Goal: Task Accomplishment & Management: Manage account settings

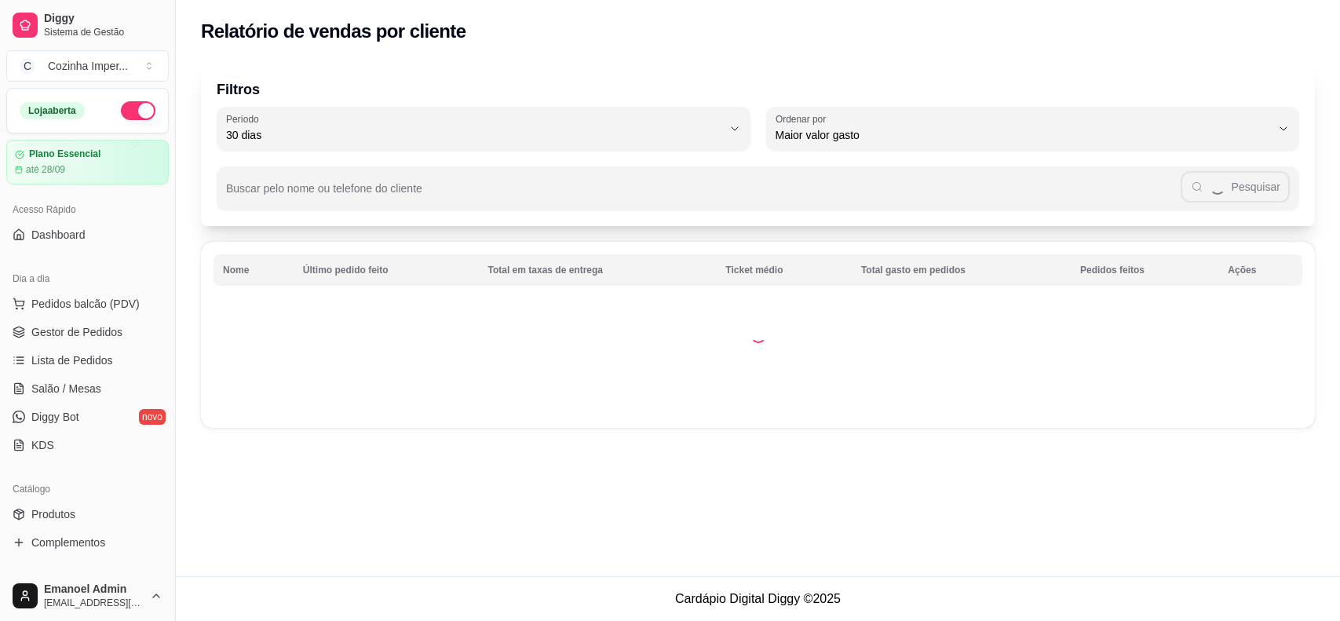
select select "30"
select select "HIGHEST_TOTAL_SPENT_WITH_ORDERS"
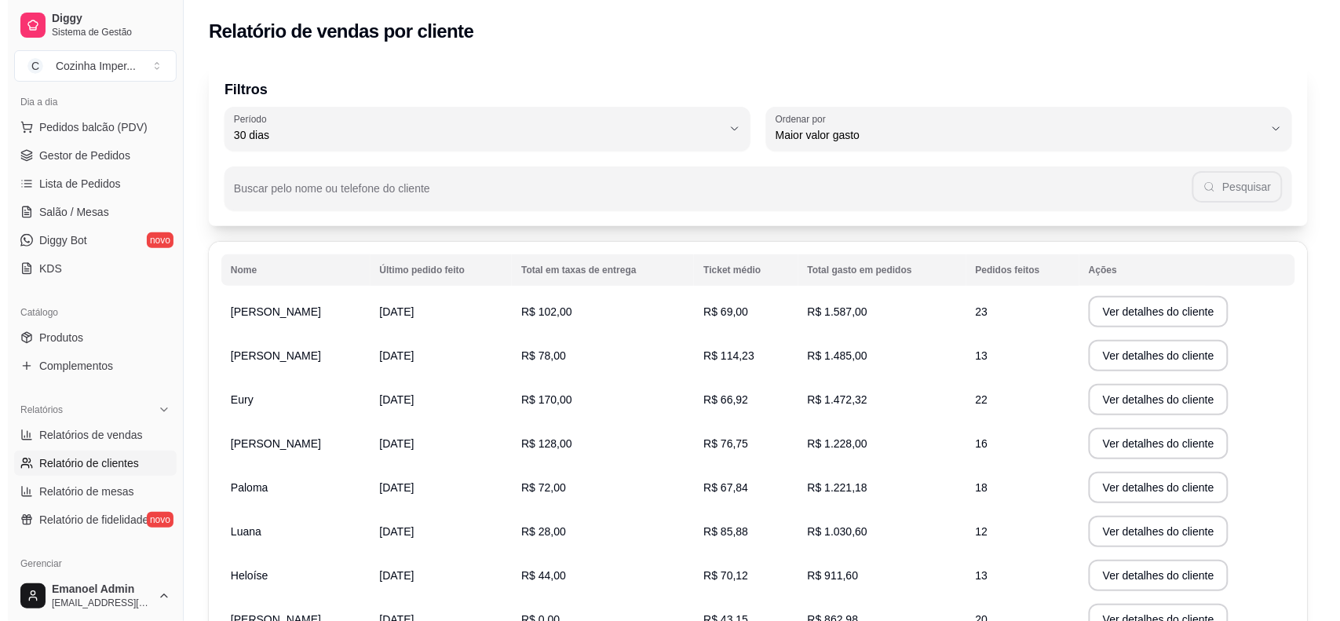
scroll to position [196, 0]
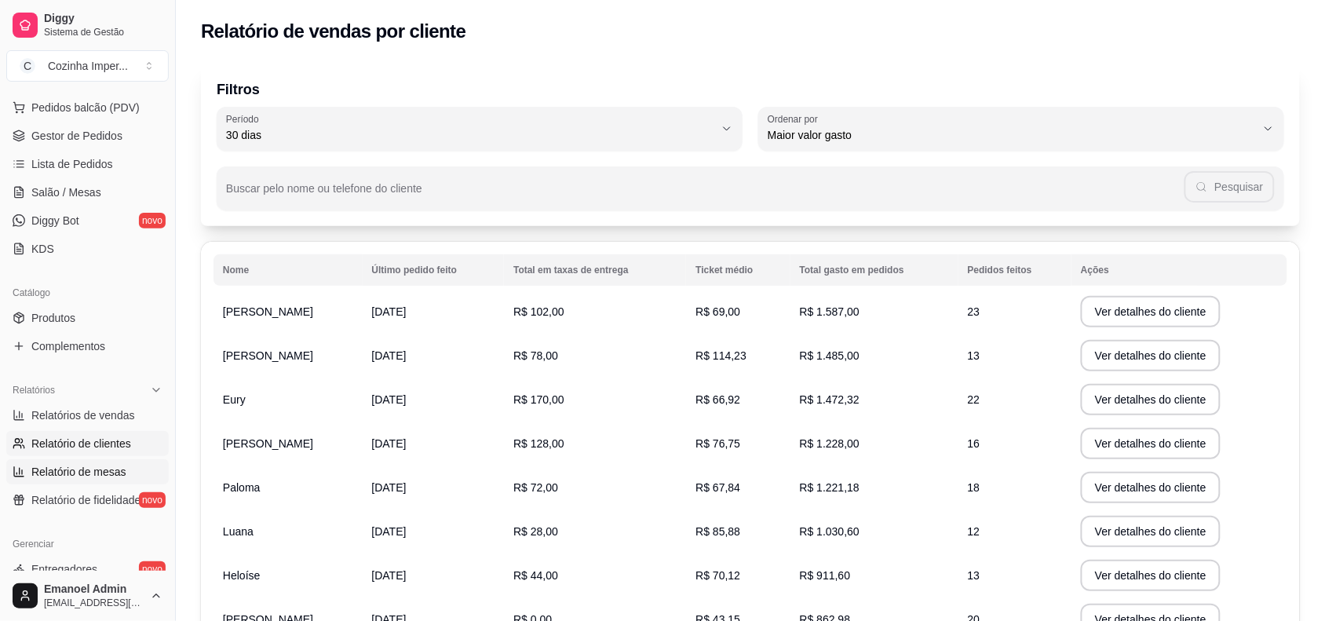
click at [90, 464] on span "Relatório de mesas" at bounding box center [78, 472] width 95 height 16
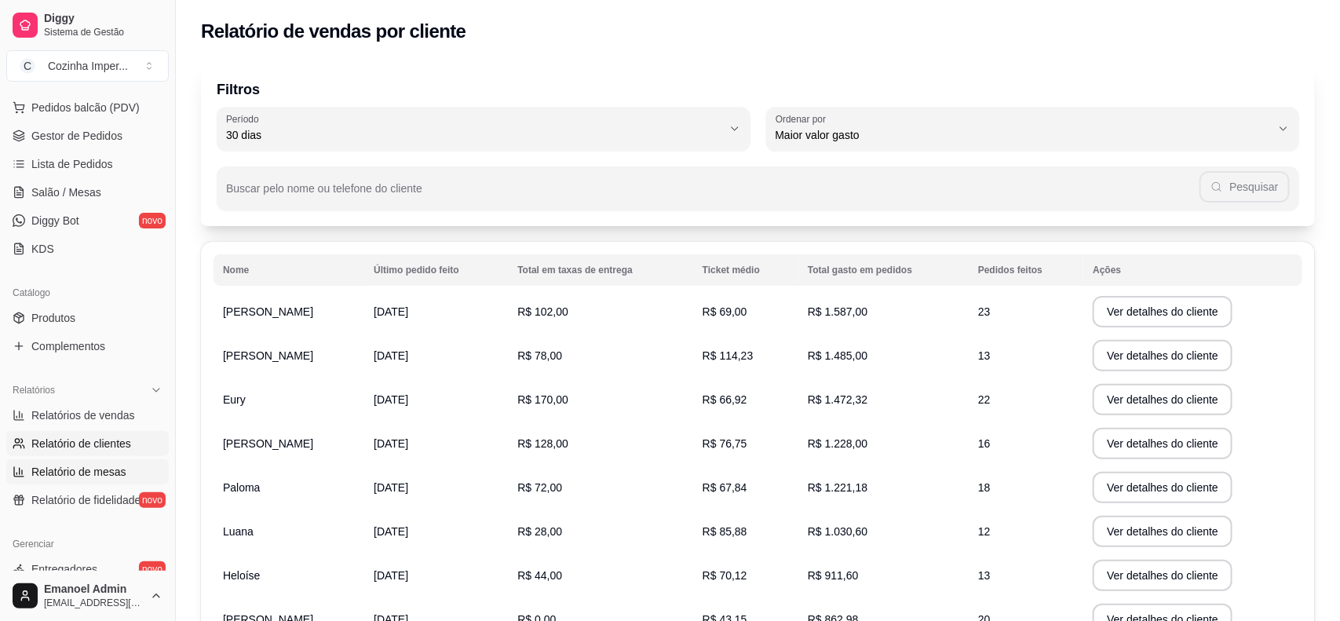
select select "TOTAL_OF_ORDERS"
select select "7"
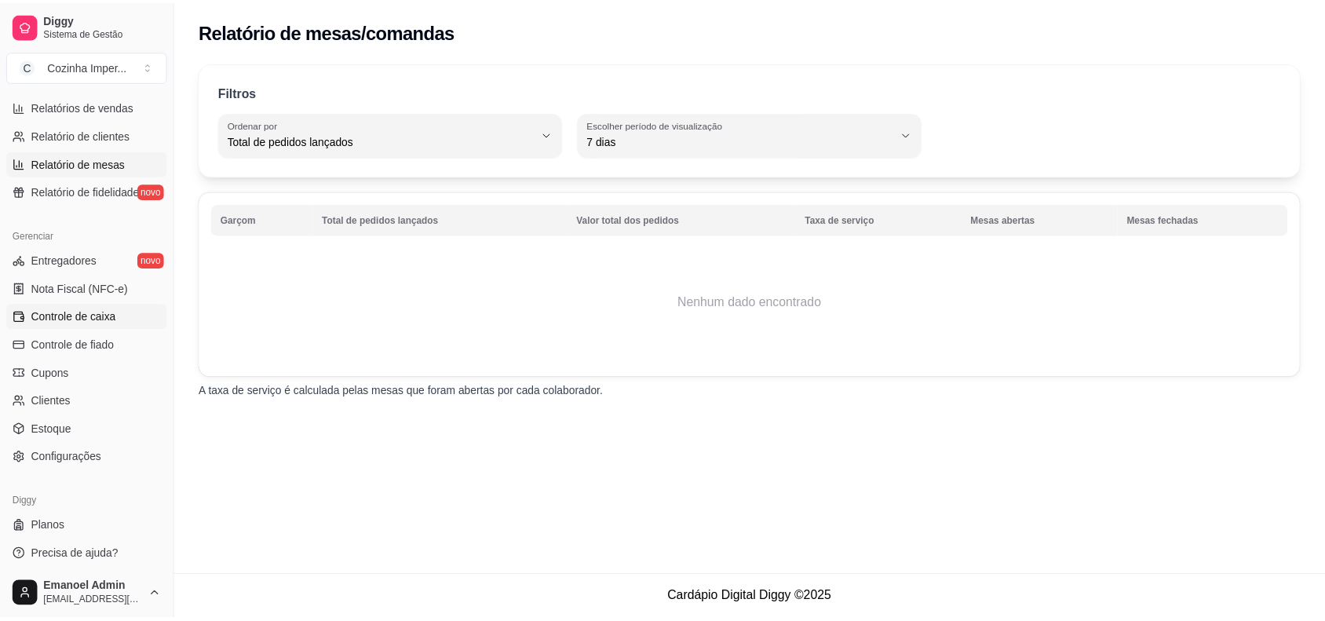
scroll to position [508, 0]
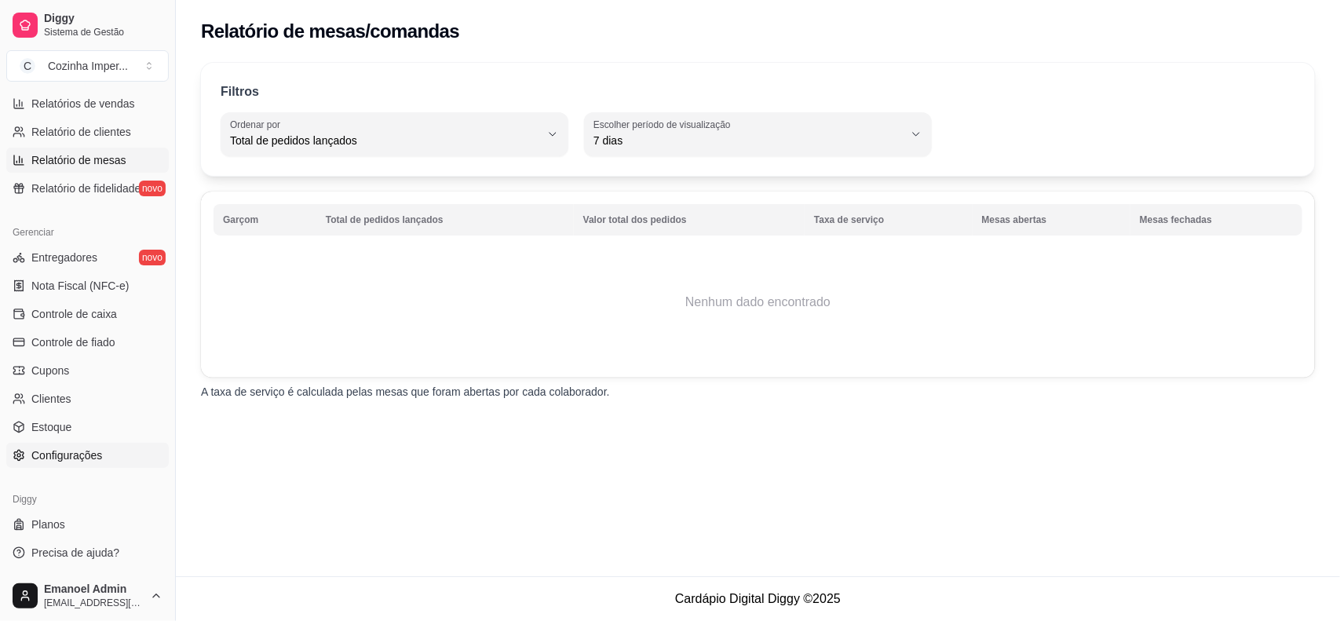
click at [71, 447] on span "Configurações" at bounding box center [66, 455] width 71 height 16
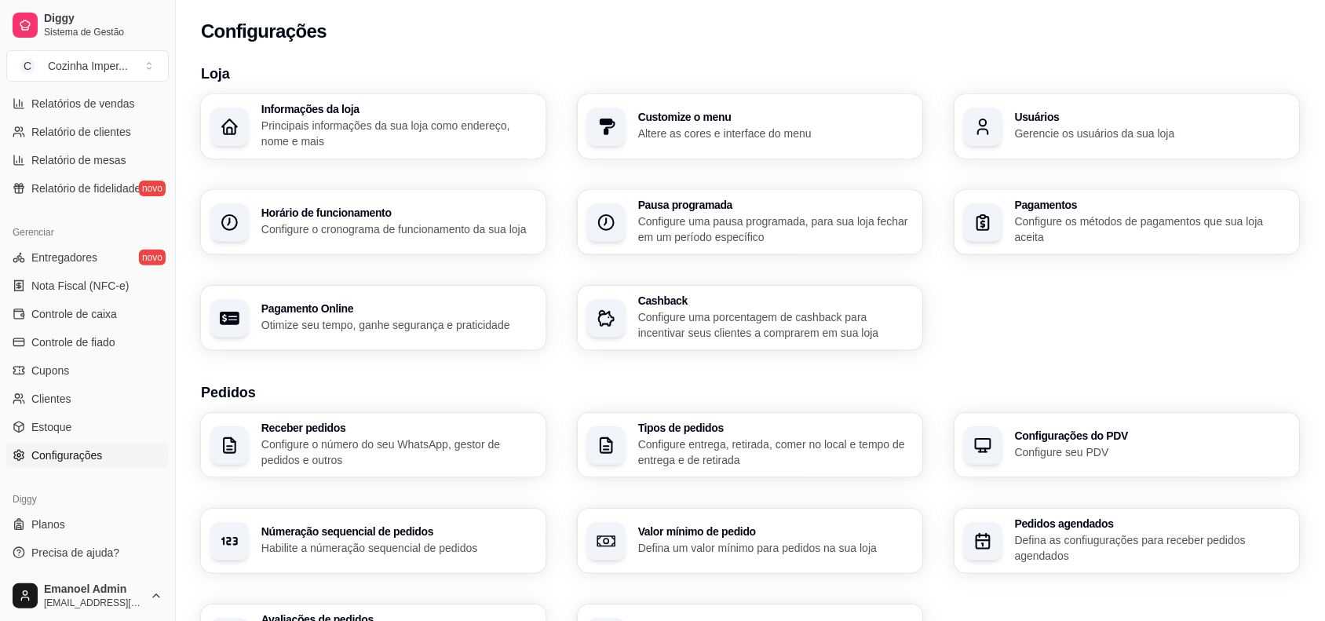
click at [375, 530] on h3 "Númeração sequencial de pedidos" at bounding box center [399, 531] width 276 height 11
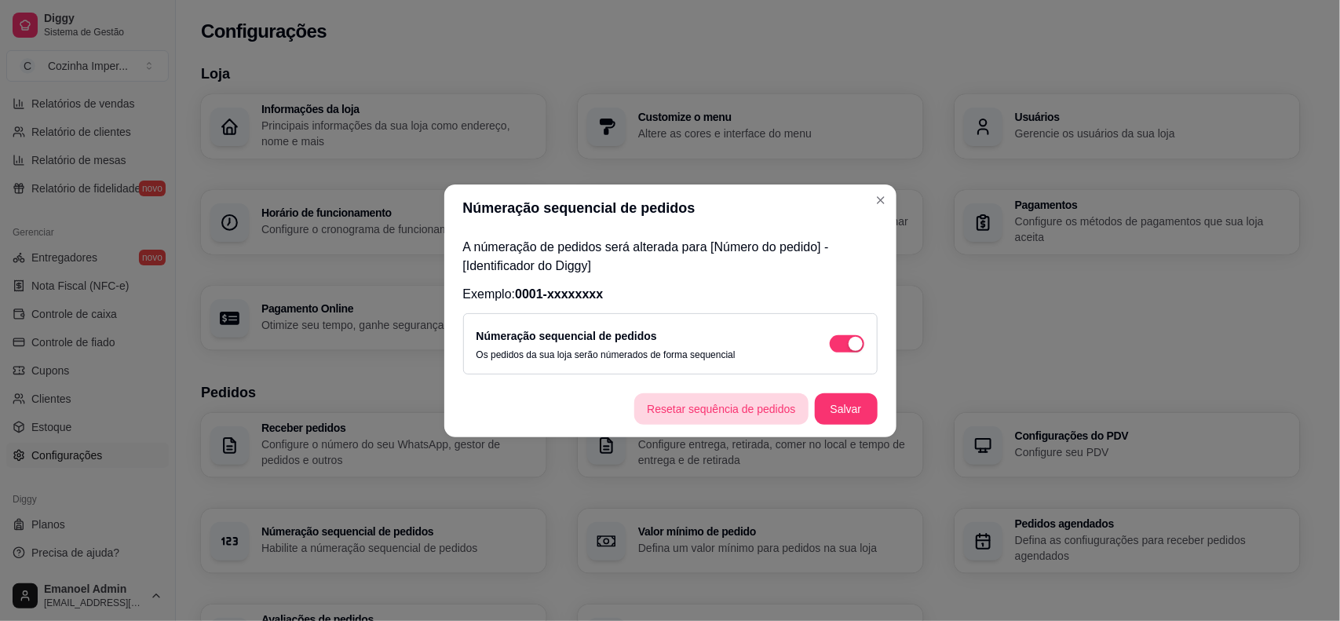
click at [681, 404] on button "Resetar sequência de pedidos" at bounding box center [720, 408] width 173 height 31
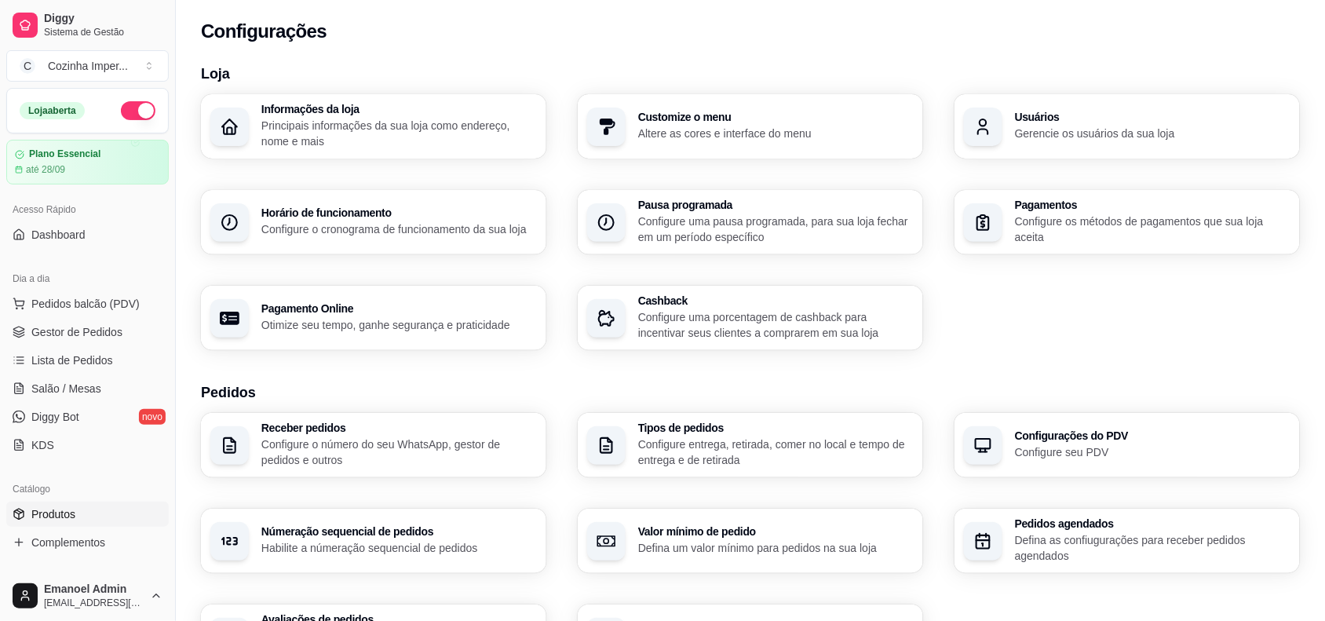
click at [57, 509] on span "Produtos" at bounding box center [53, 514] width 44 height 16
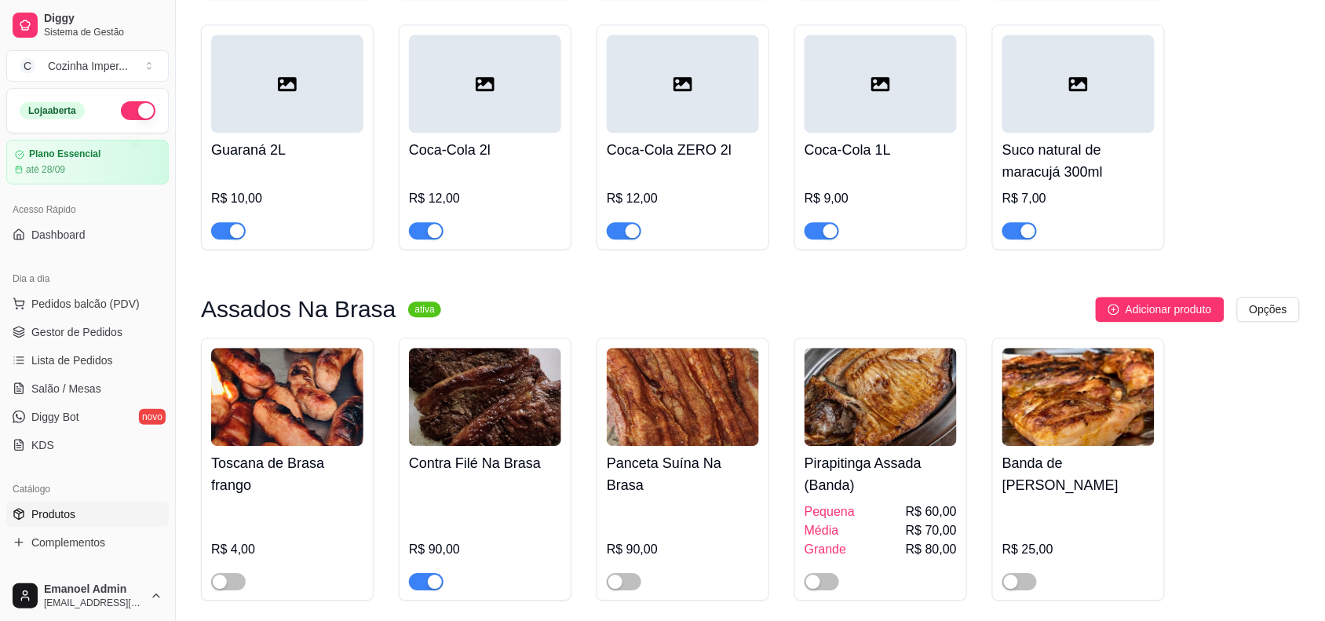
scroll to position [1079, 0]
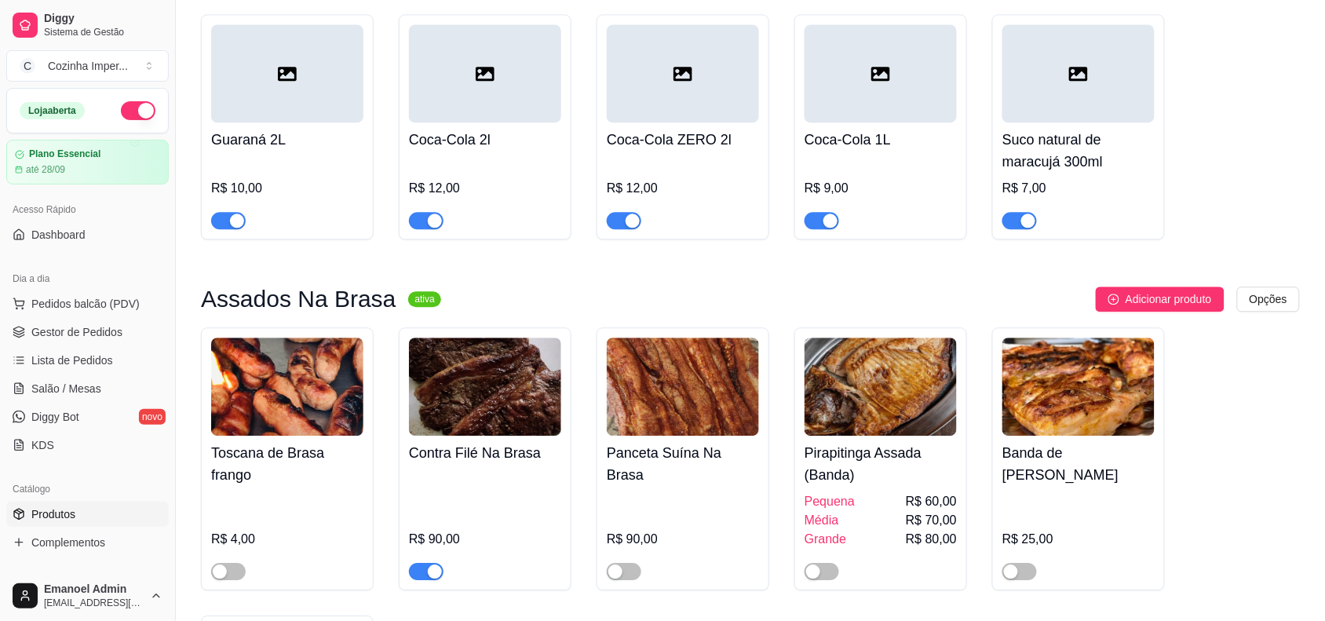
click at [626, 214] on div "button" at bounding box center [633, 221] width 14 height 14
click at [436, 214] on div "button" at bounding box center [435, 221] width 14 height 14
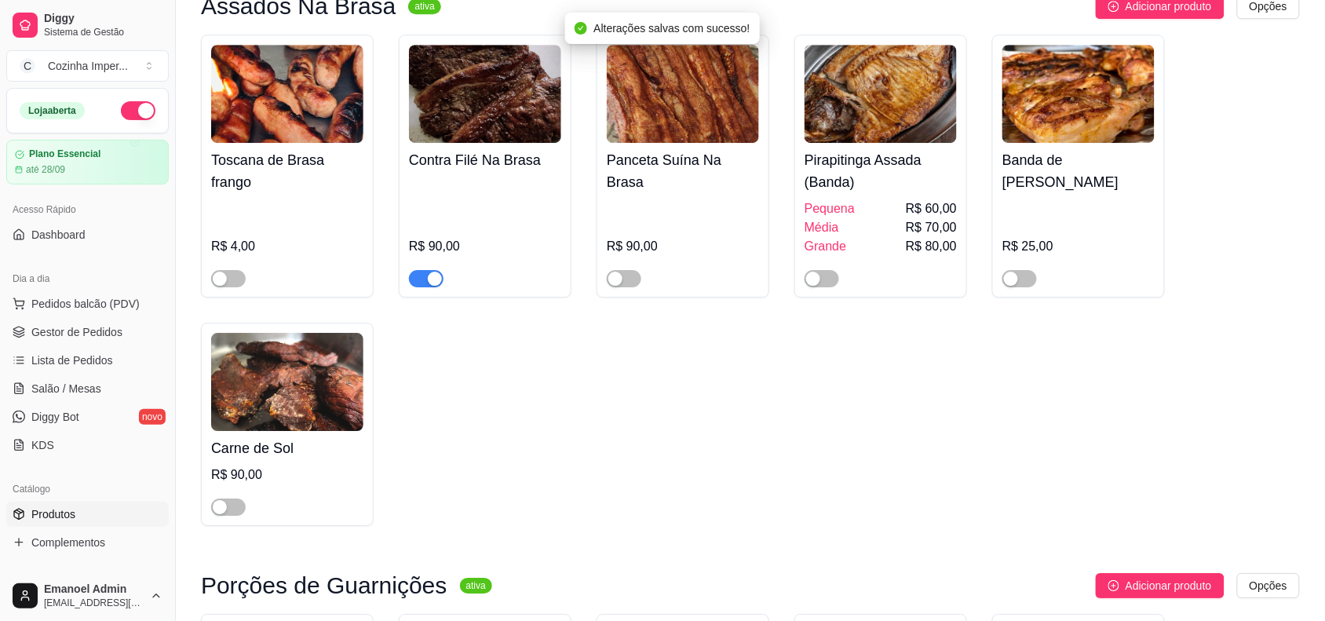
scroll to position [1374, 0]
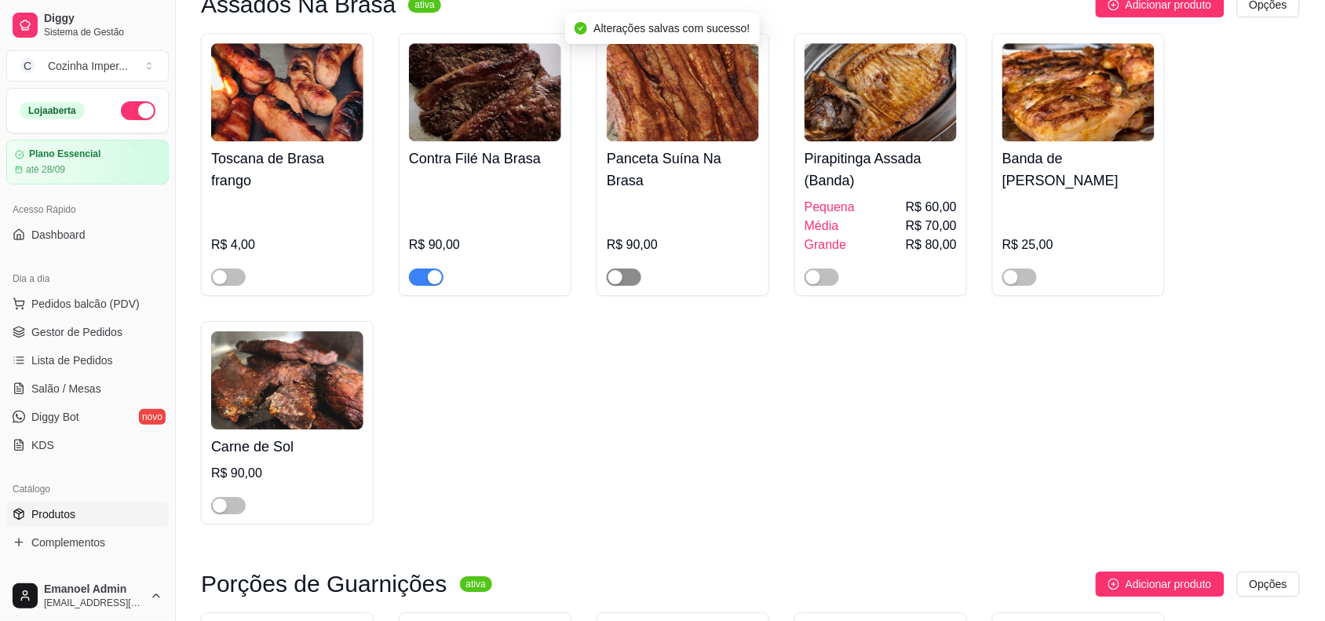
click at [624, 268] on button "button" at bounding box center [624, 276] width 35 height 17
click at [817, 270] on div "button" at bounding box center [813, 277] width 14 height 14
click at [1027, 268] on span "button" at bounding box center [1019, 276] width 35 height 17
click at [246, 265] on div at bounding box center [287, 269] width 152 height 31
click at [230, 268] on span "button" at bounding box center [228, 276] width 35 height 17
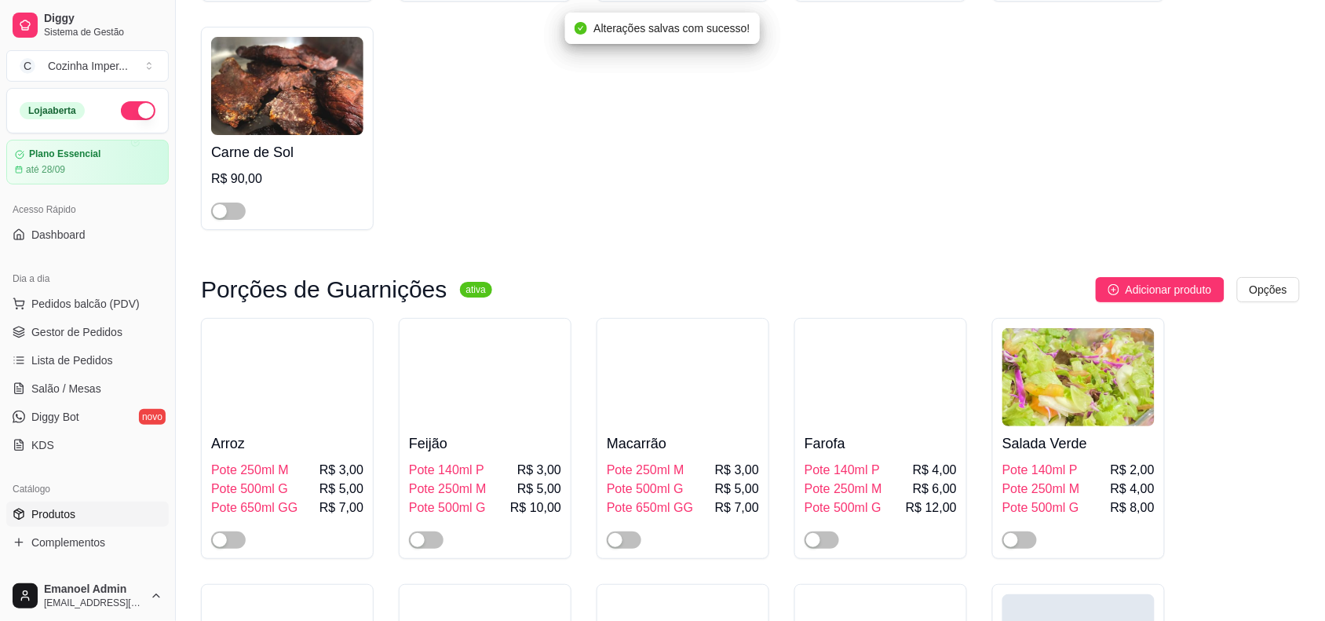
scroll to position [1864, 0]
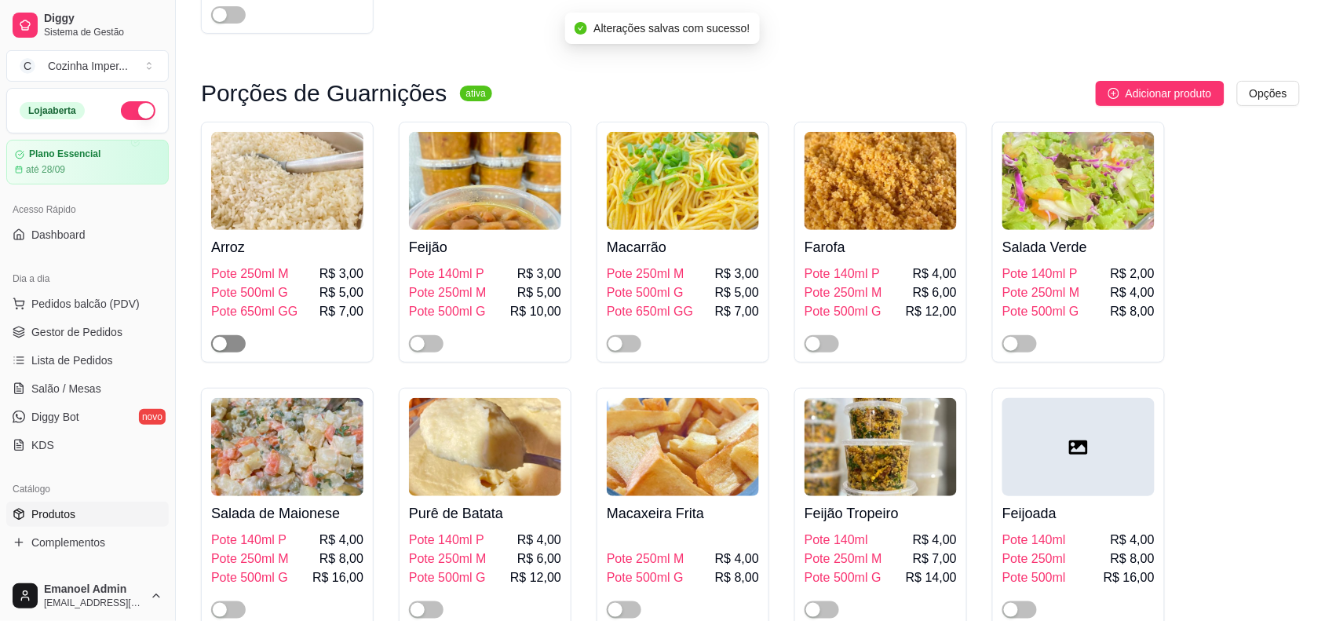
click at [232, 335] on span "button" at bounding box center [228, 343] width 35 height 17
click at [412, 337] on div "button" at bounding box center [418, 344] width 14 height 14
click at [609, 337] on div "button" at bounding box center [615, 344] width 14 height 14
click at [813, 337] on div "button" at bounding box center [813, 344] width 14 height 14
click at [1026, 335] on span "button" at bounding box center [1019, 343] width 35 height 17
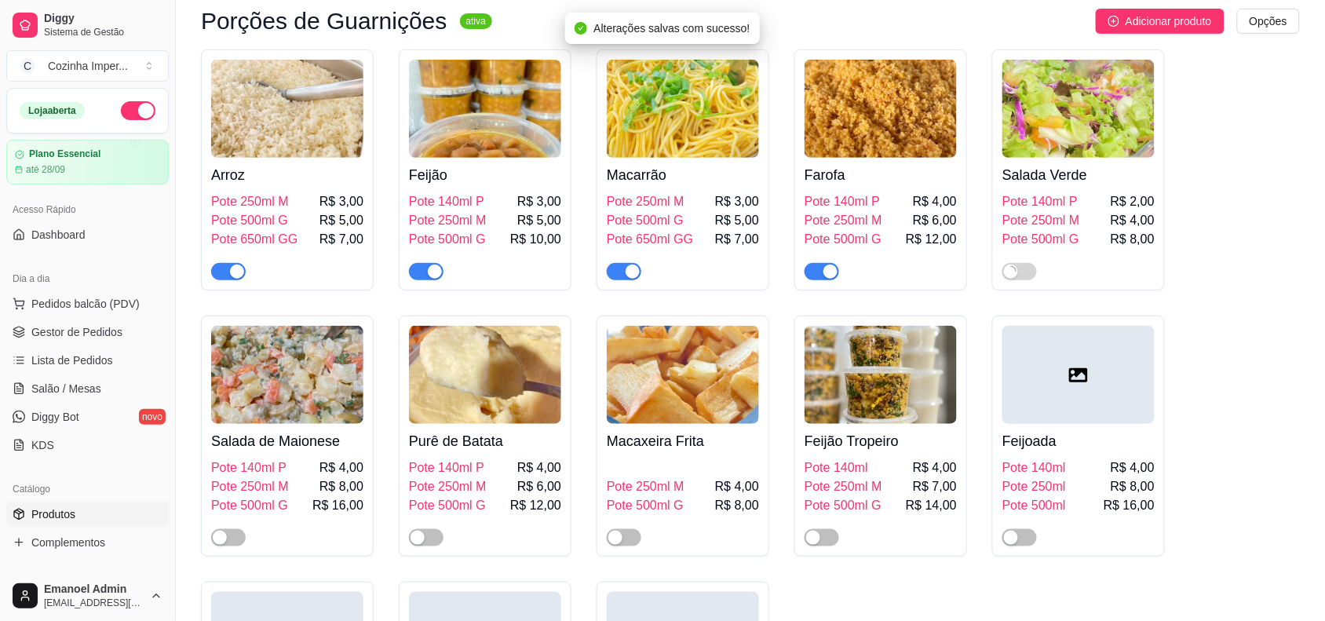
scroll to position [2061, 0]
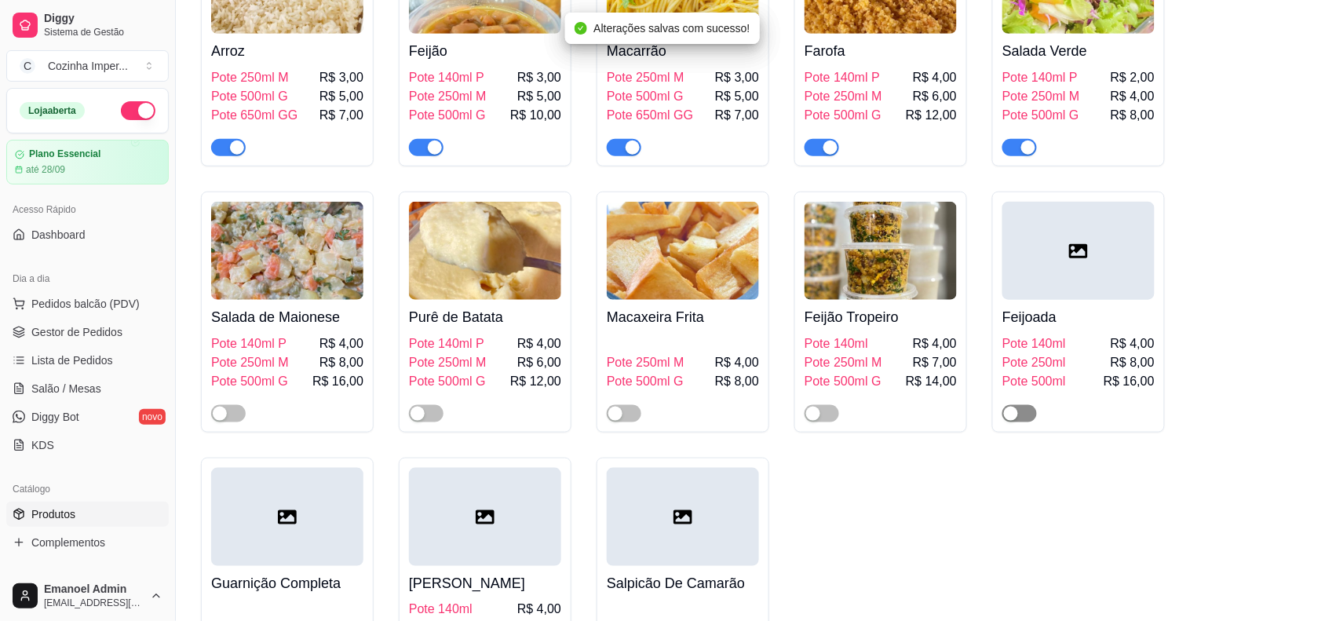
click at [1028, 408] on span "button" at bounding box center [1019, 413] width 35 height 17
click at [817, 407] on div "button" at bounding box center [813, 414] width 14 height 14
click at [622, 409] on div "button" at bounding box center [615, 414] width 14 height 14
click at [421, 407] on div "button" at bounding box center [418, 414] width 14 height 14
click at [240, 405] on span "button" at bounding box center [228, 413] width 35 height 17
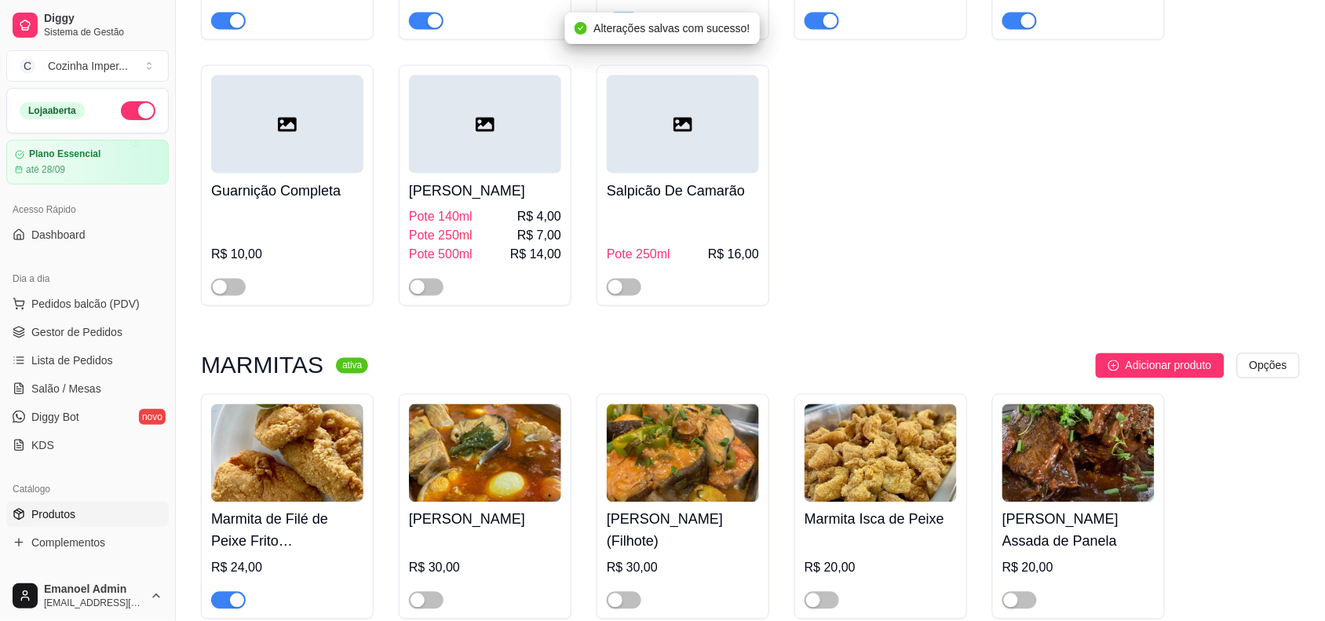
scroll to position [2748, 0]
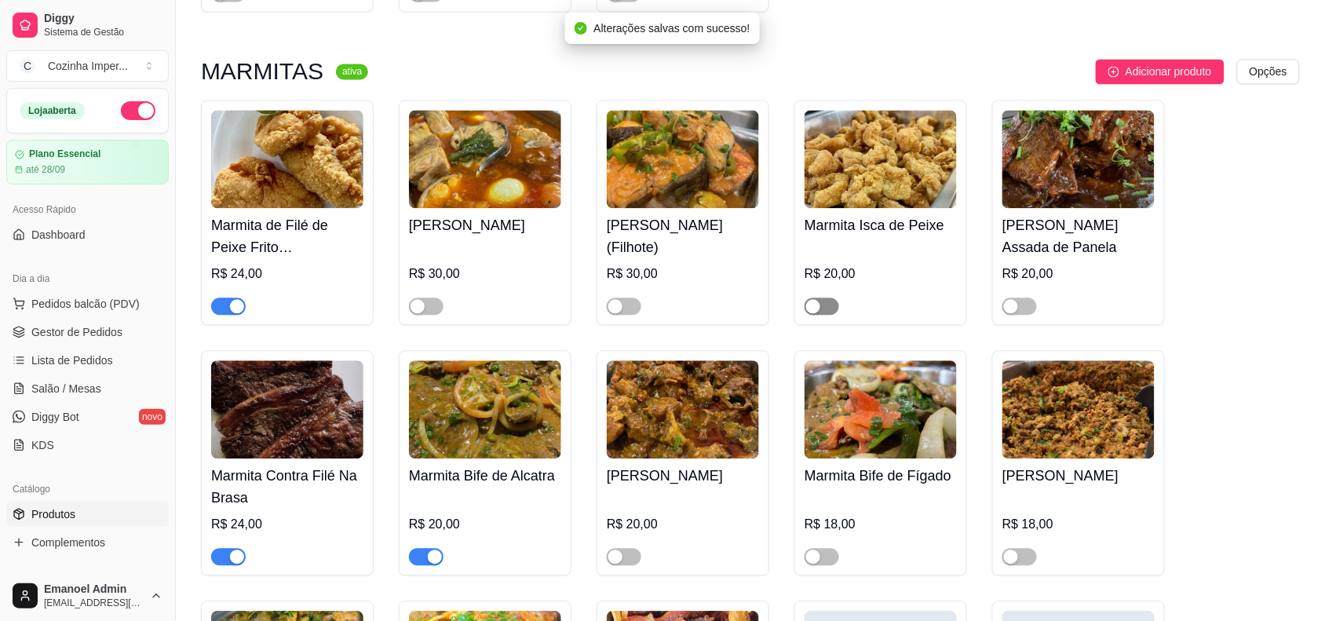
click at [815, 304] on div "button" at bounding box center [813, 306] width 14 height 14
click at [1017, 306] on div "button" at bounding box center [1011, 306] width 14 height 14
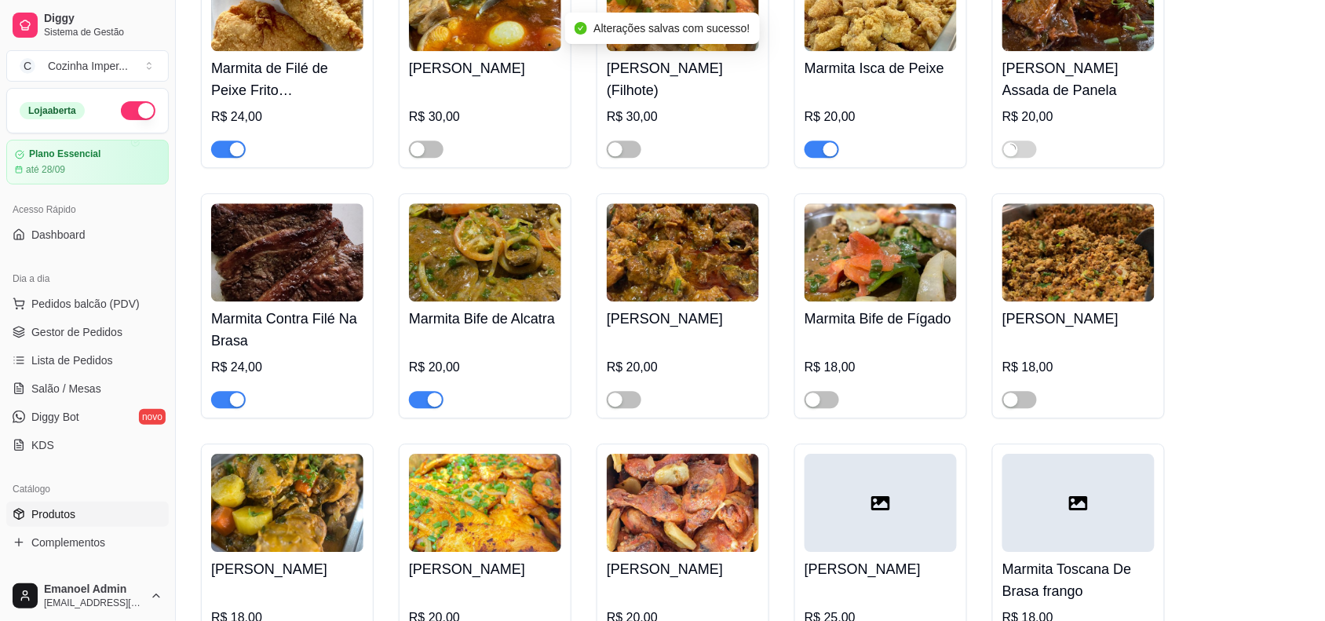
scroll to position [2944, 0]
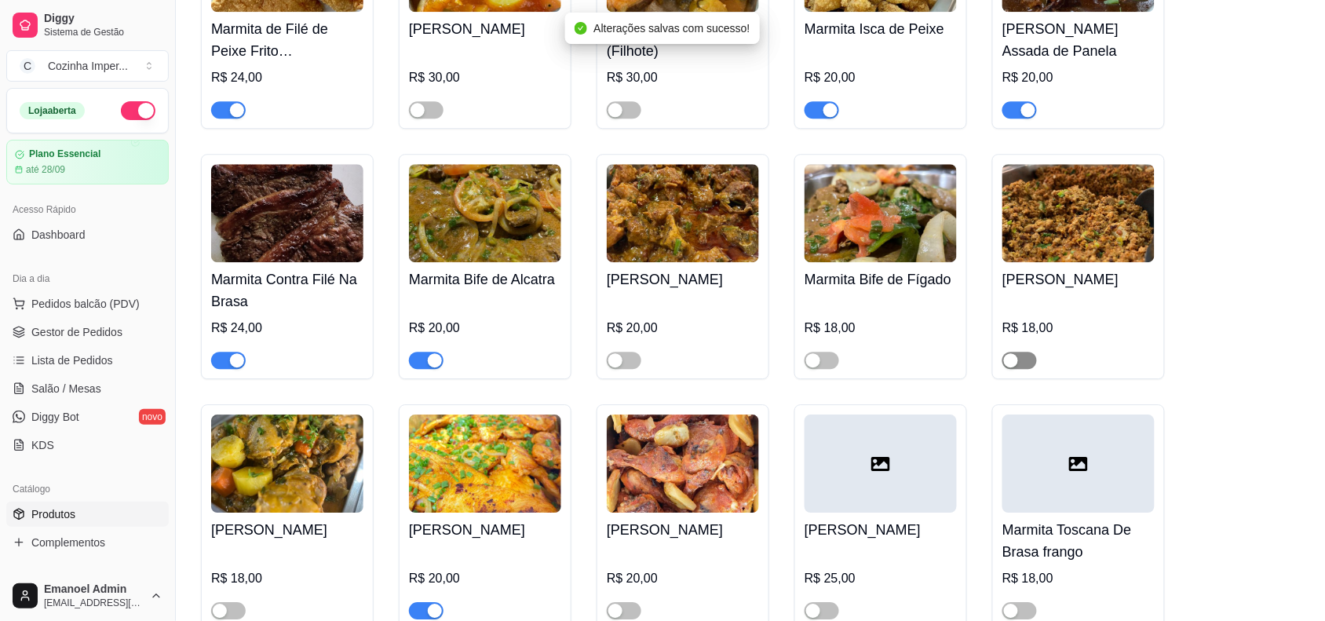
click at [1023, 352] on span "button" at bounding box center [1019, 360] width 35 height 17
click at [620, 361] on div "button" at bounding box center [615, 360] width 14 height 14
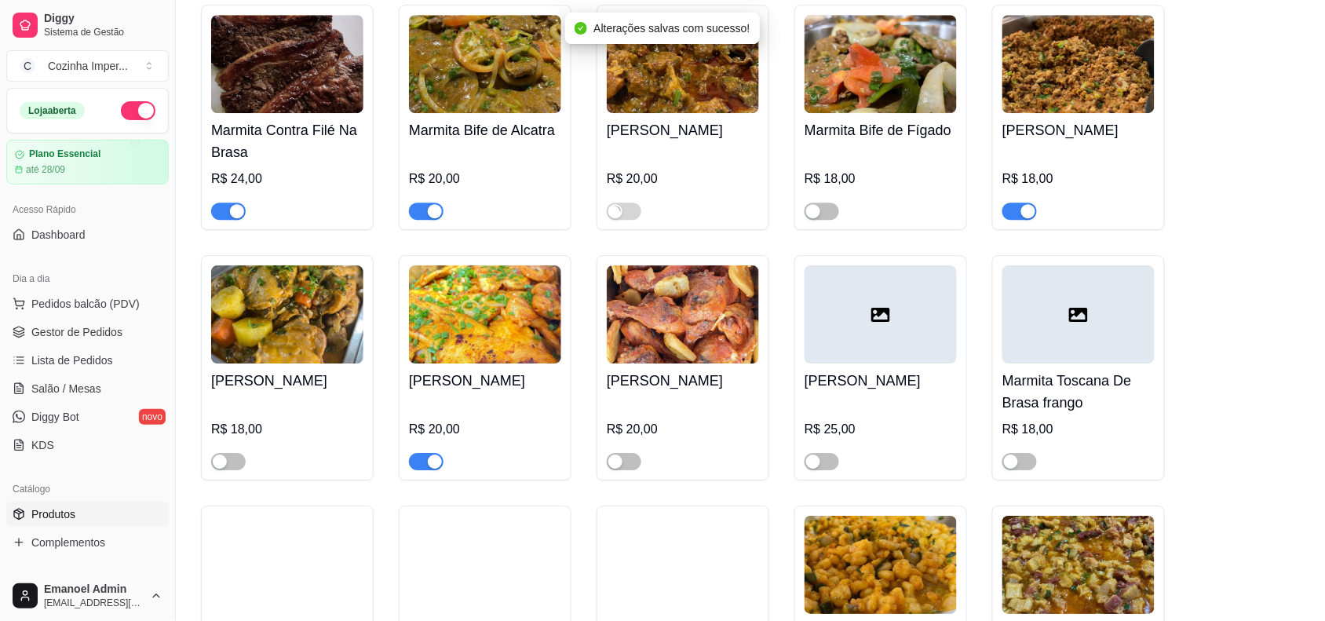
scroll to position [3140, 0]
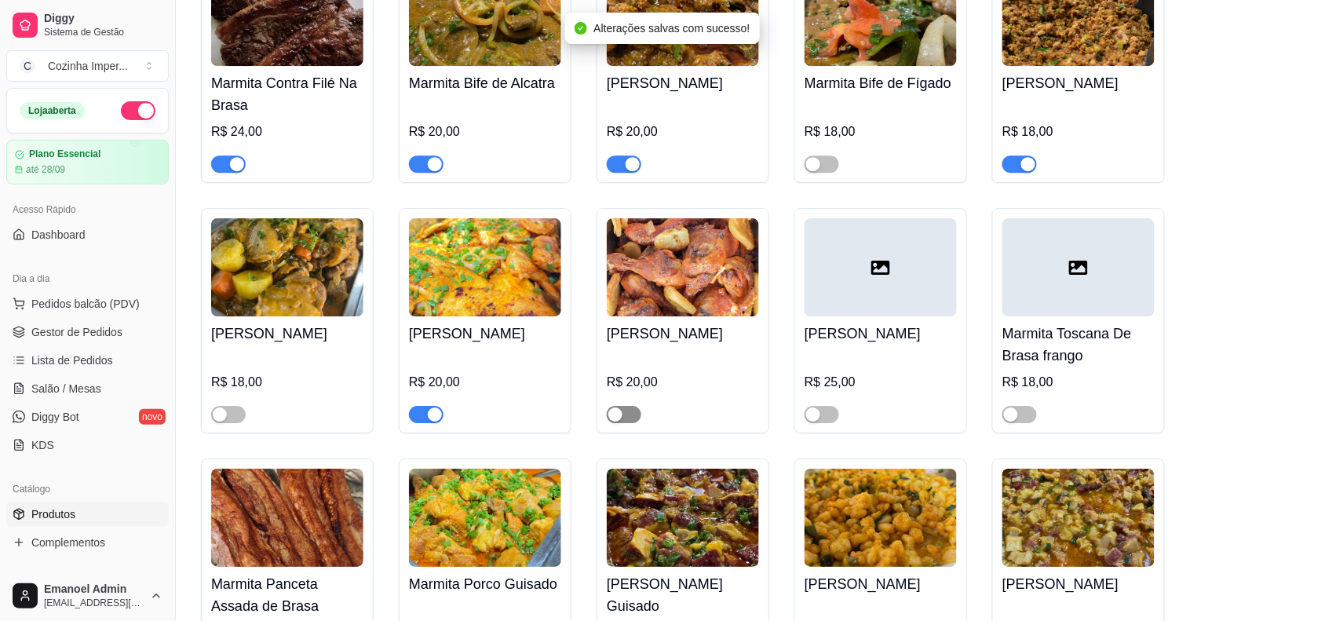
click at [615, 407] on div "button" at bounding box center [615, 414] width 14 height 14
click at [228, 404] on div at bounding box center [228, 413] width 35 height 19
click at [225, 408] on div "button" at bounding box center [220, 414] width 14 height 14
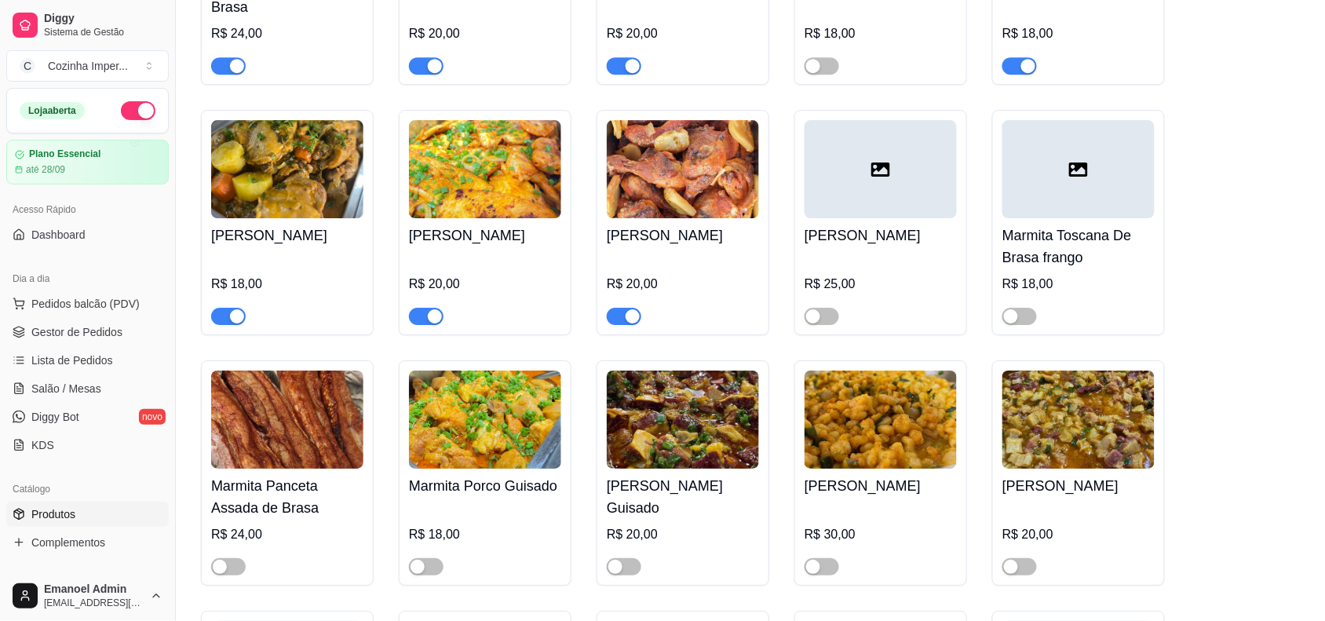
scroll to position [3435, 0]
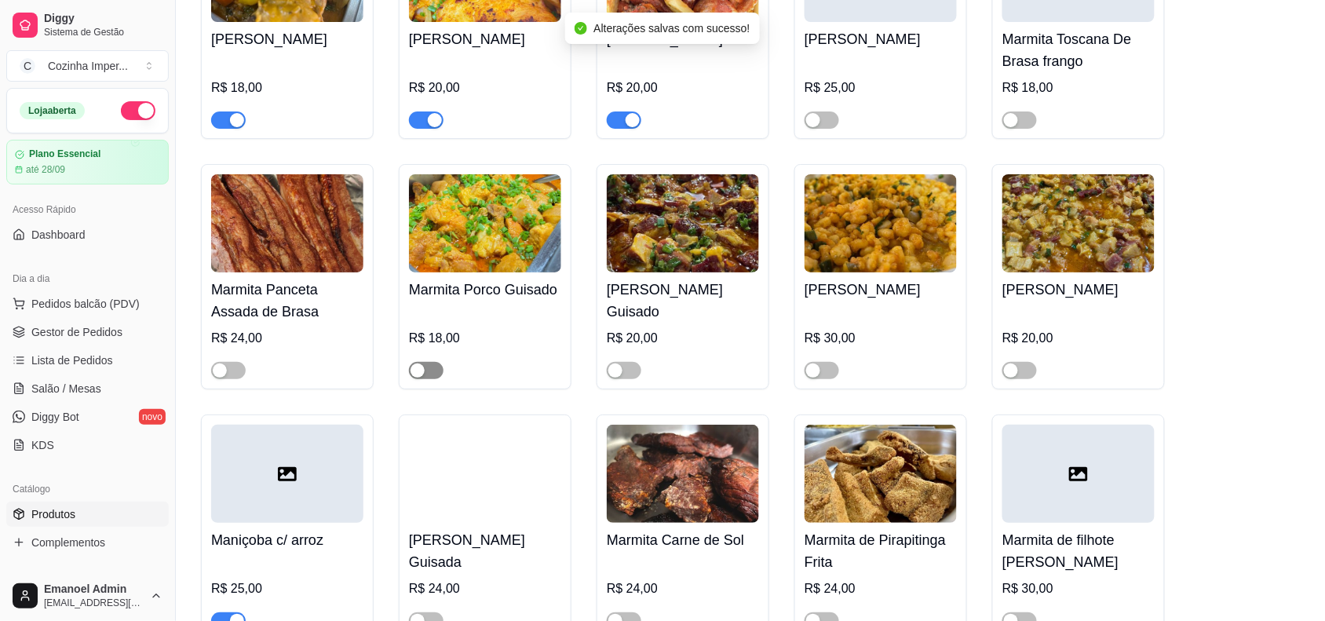
click at [425, 366] on button "button" at bounding box center [426, 370] width 35 height 17
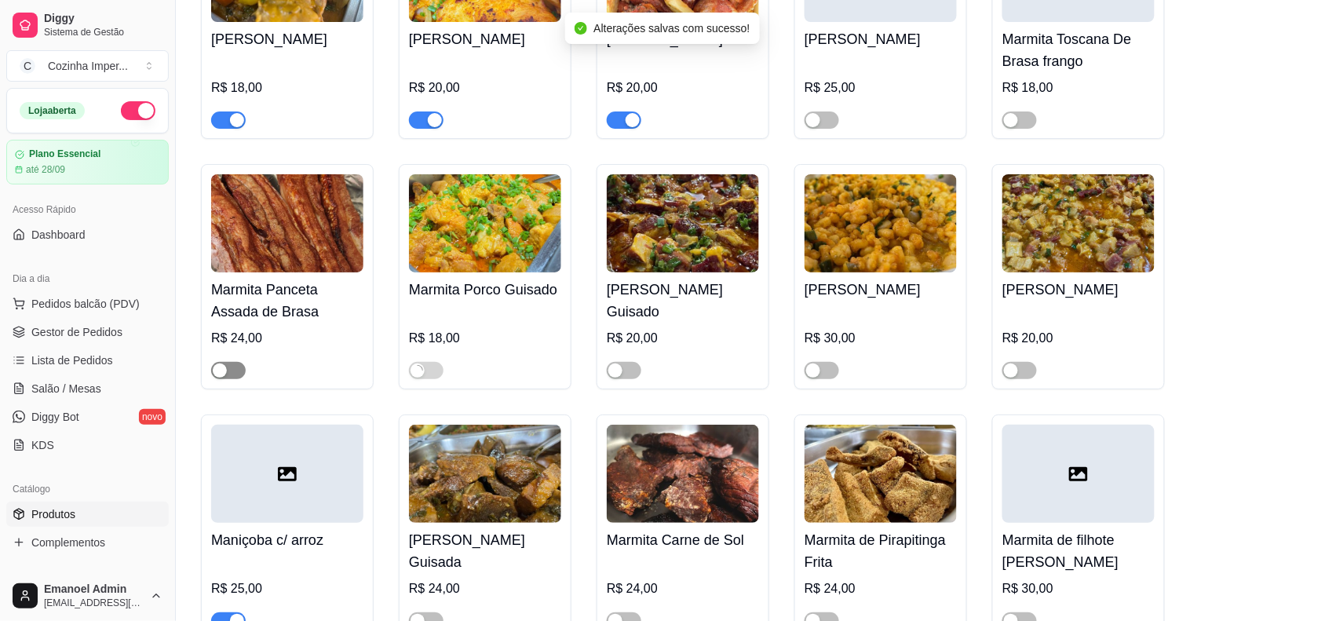
click at [228, 371] on span "button" at bounding box center [228, 370] width 35 height 17
click at [820, 371] on div "button" at bounding box center [813, 370] width 14 height 14
click at [1022, 374] on span "button" at bounding box center [1019, 370] width 35 height 17
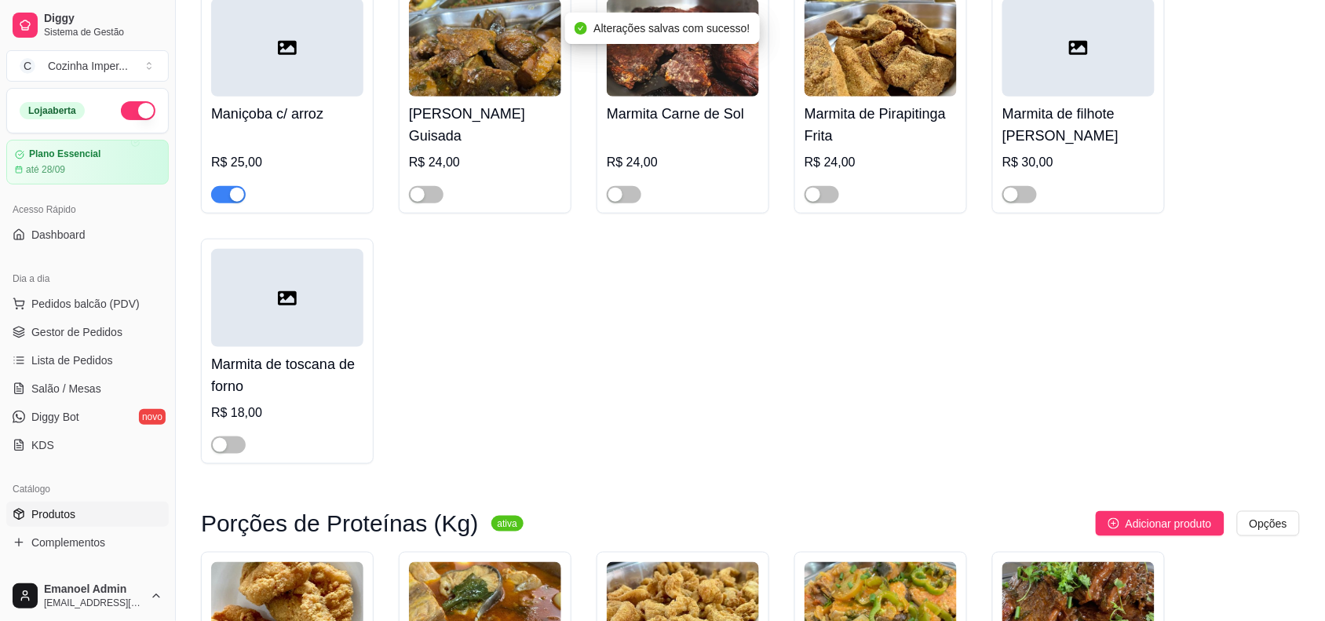
scroll to position [3925, 0]
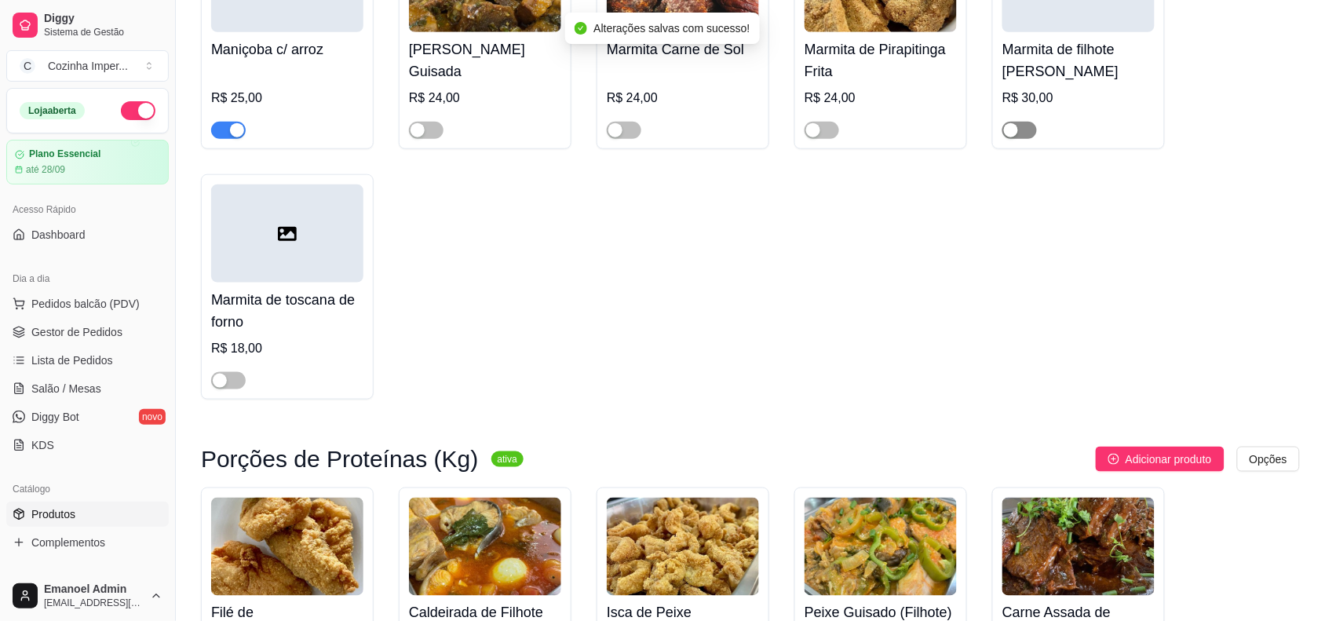
click at [1017, 134] on div "button" at bounding box center [1011, 130] width 14 height 14
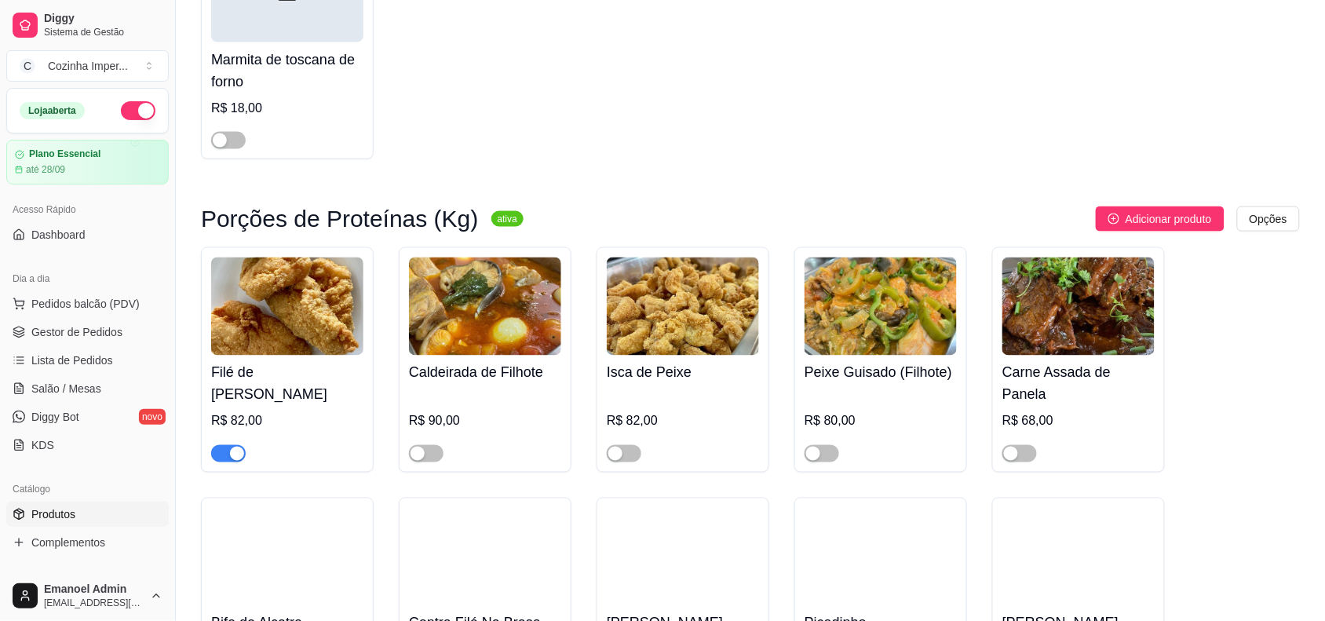
scroll to position [4318, 0]
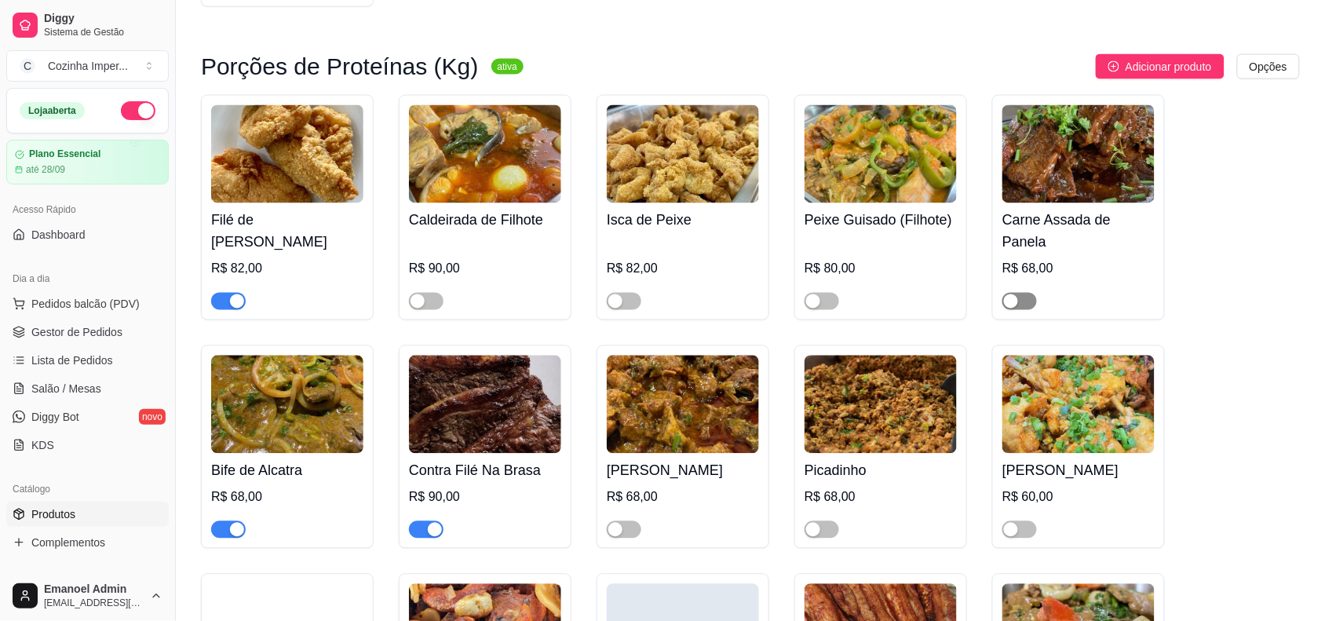
click at [1023, 304] on span "button" at bounding box center [1019, 301] width 35 height 17
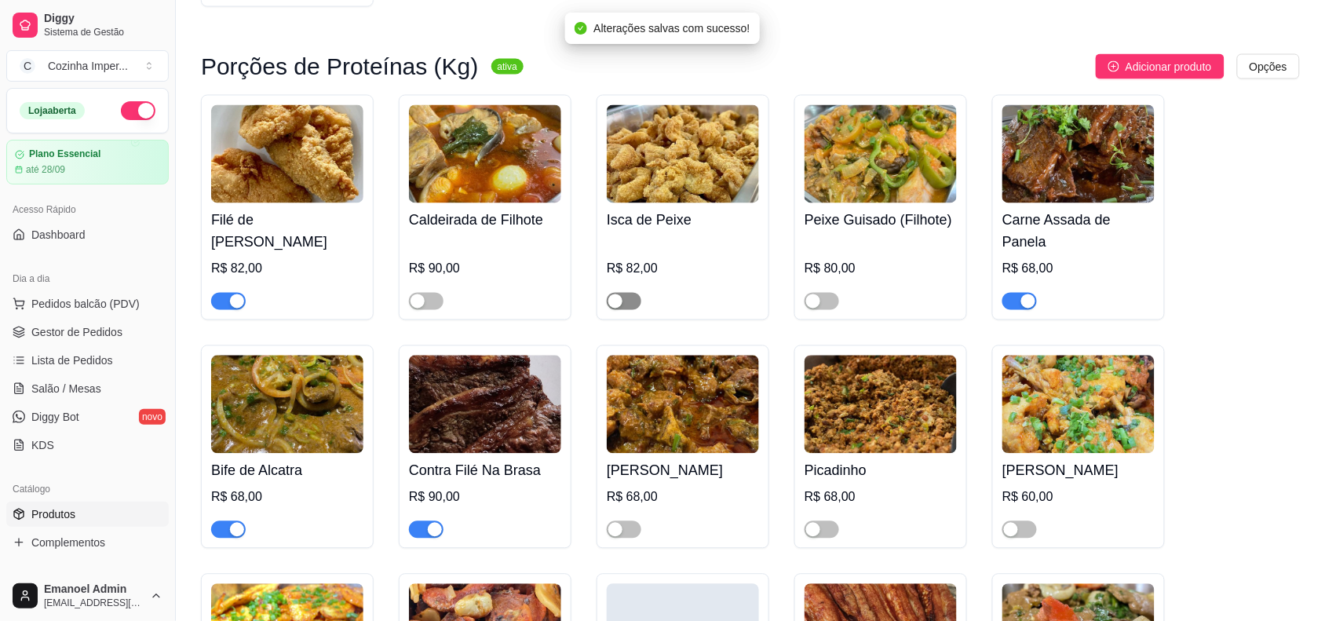
click at [614, 304] on div "button" at bounding box center [615, 301] width 14 height 14
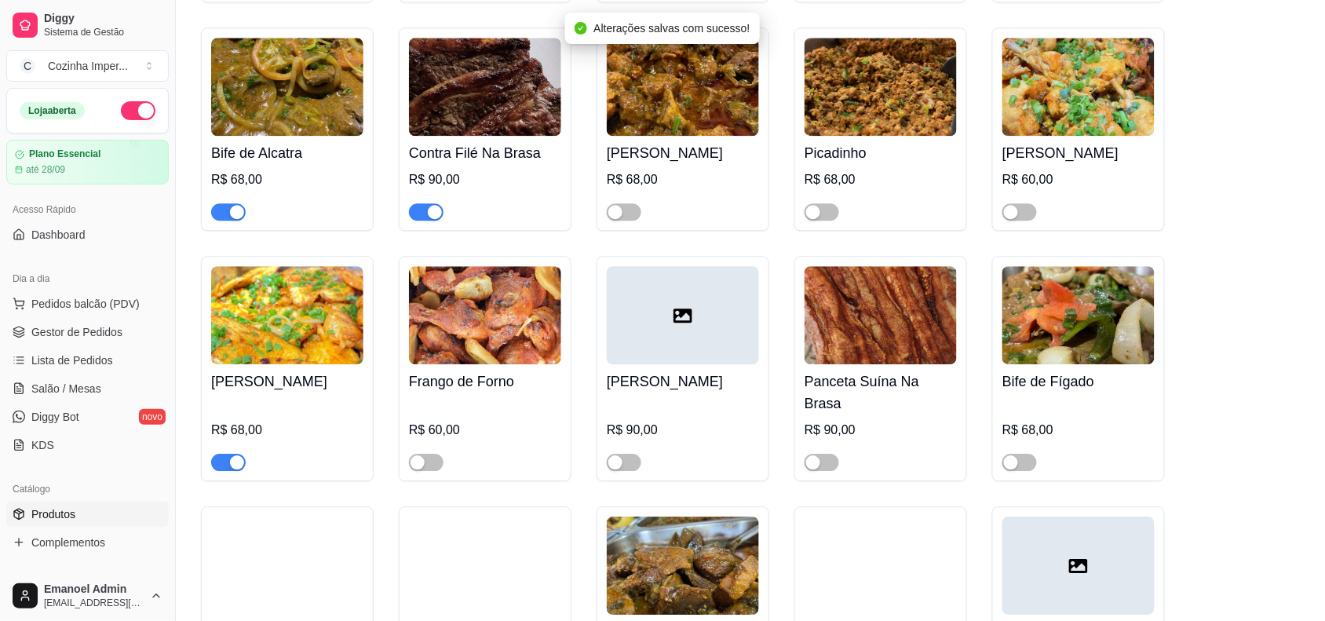
scroll to position [4710, 0]
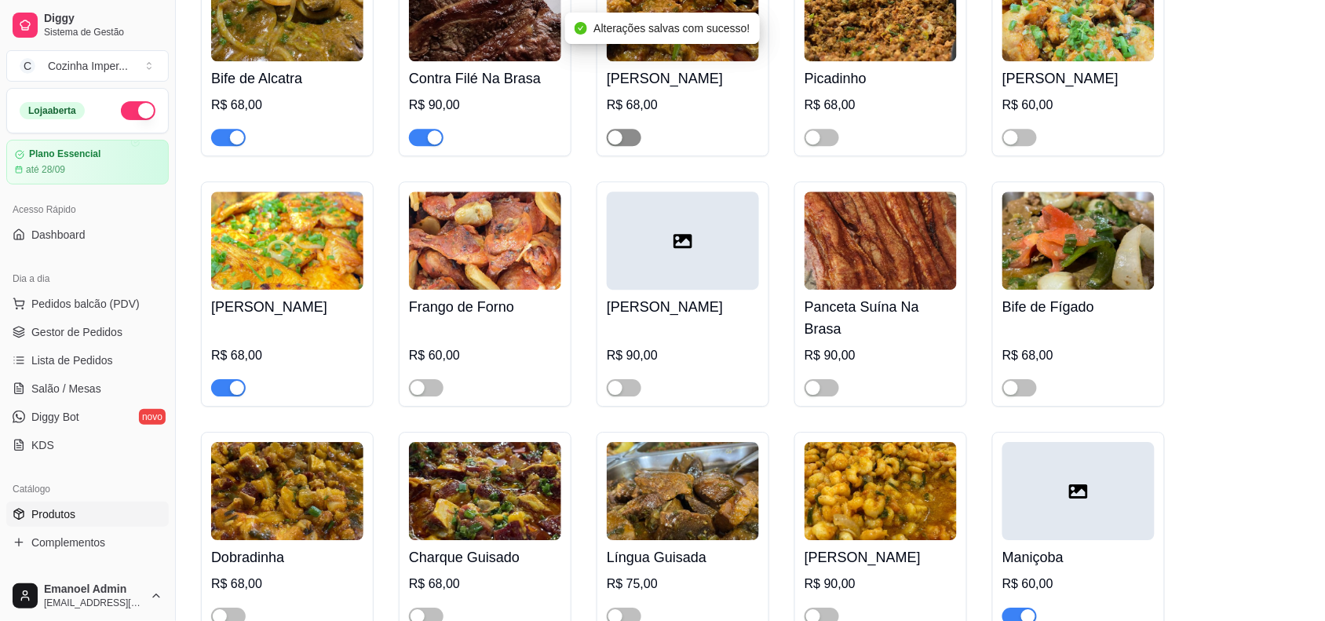
click at [628, 143] on span "button" at bounding box center [624, 137] width 35 height 17
click at [830, 139] on span "button" at bounding box center [822, 137] width 35 height 17
click at [1018, 137] on span "button" at bounding box center [1019, 137] width 35 height 17
click at [818, 381] on div "button" at bounding box center [813, 388] width 14 height 14
click at [436, 379] on span "button" at bounding box center [426, 387] width 35 height 17
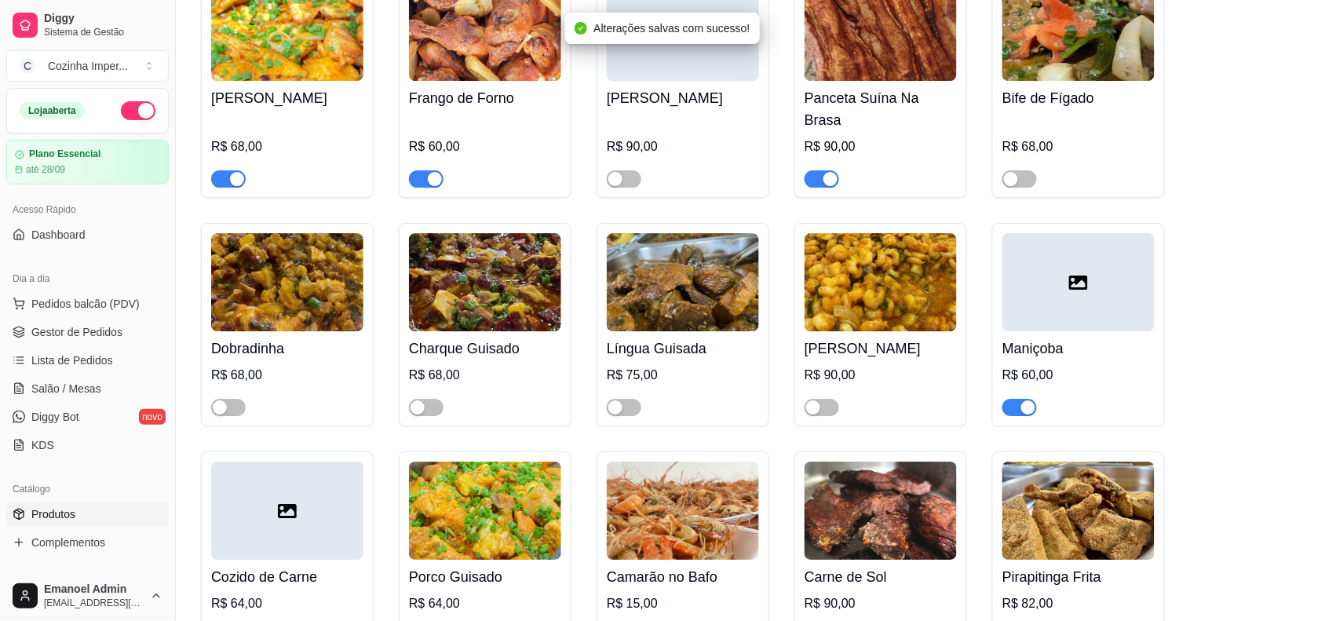
scroll to position [5005, 0]
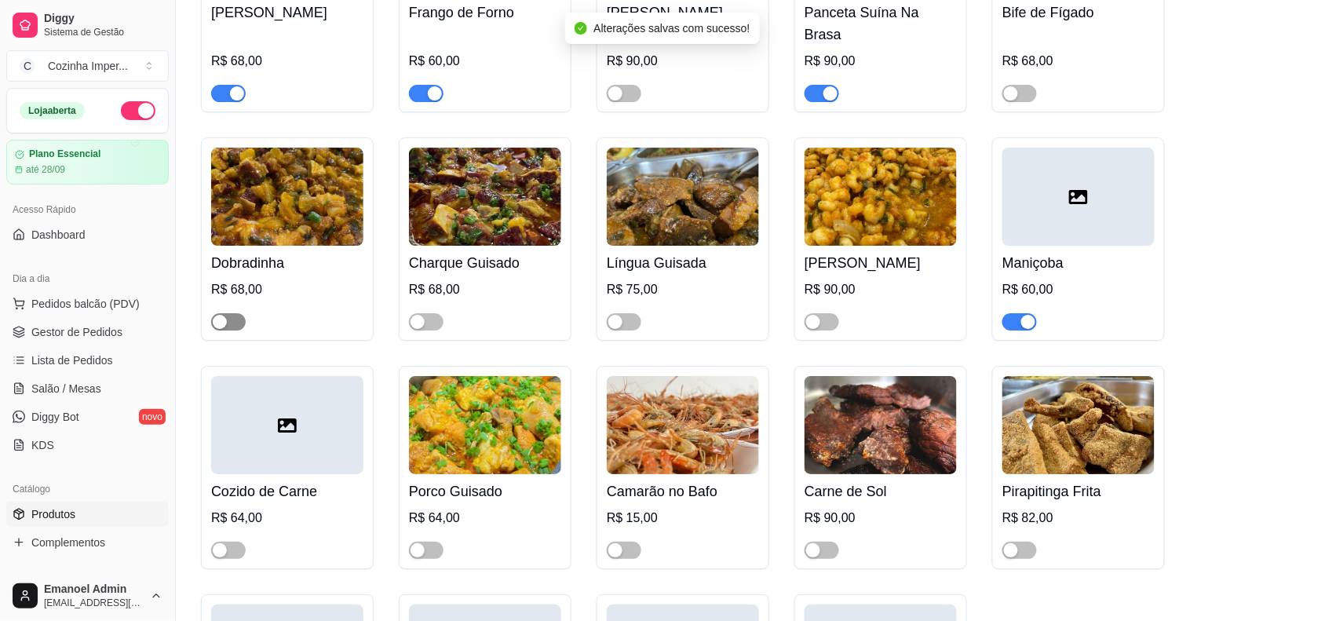
click at [236, 313] on span "button" at bounding box center [228, 321] width 35 height 17
click at [820, 315] on div "button" at bounding box center [813, 322] width 14 height 14
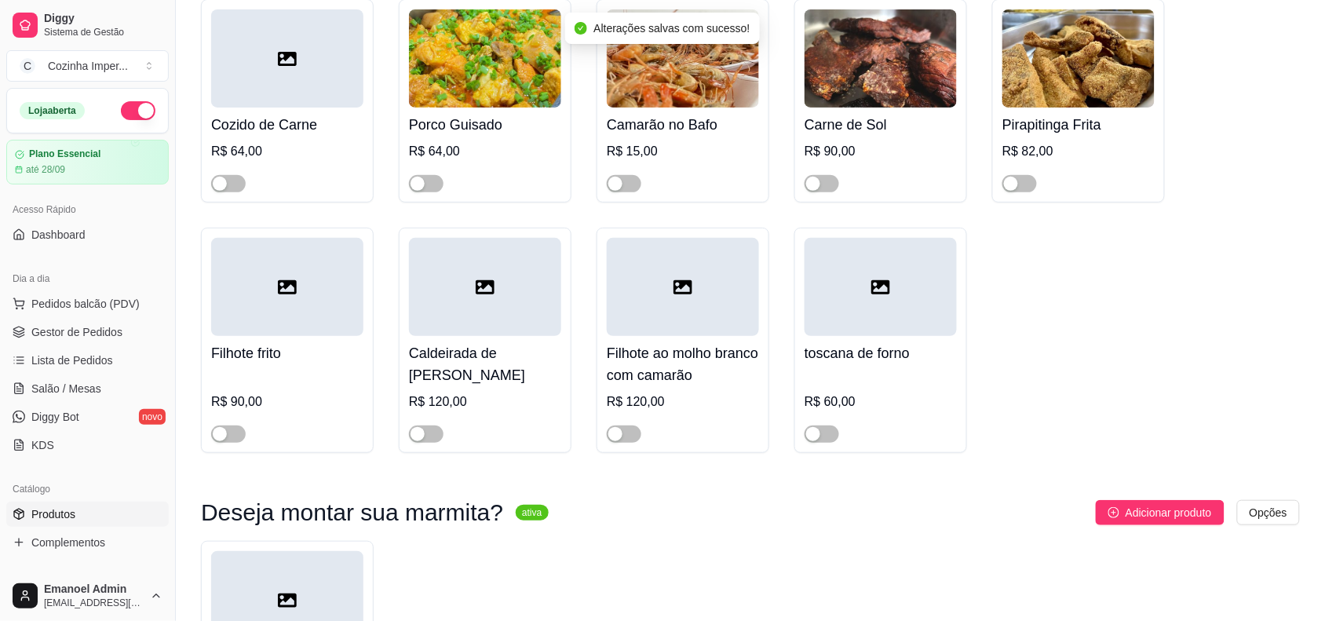
scroll to position [5397, 0]
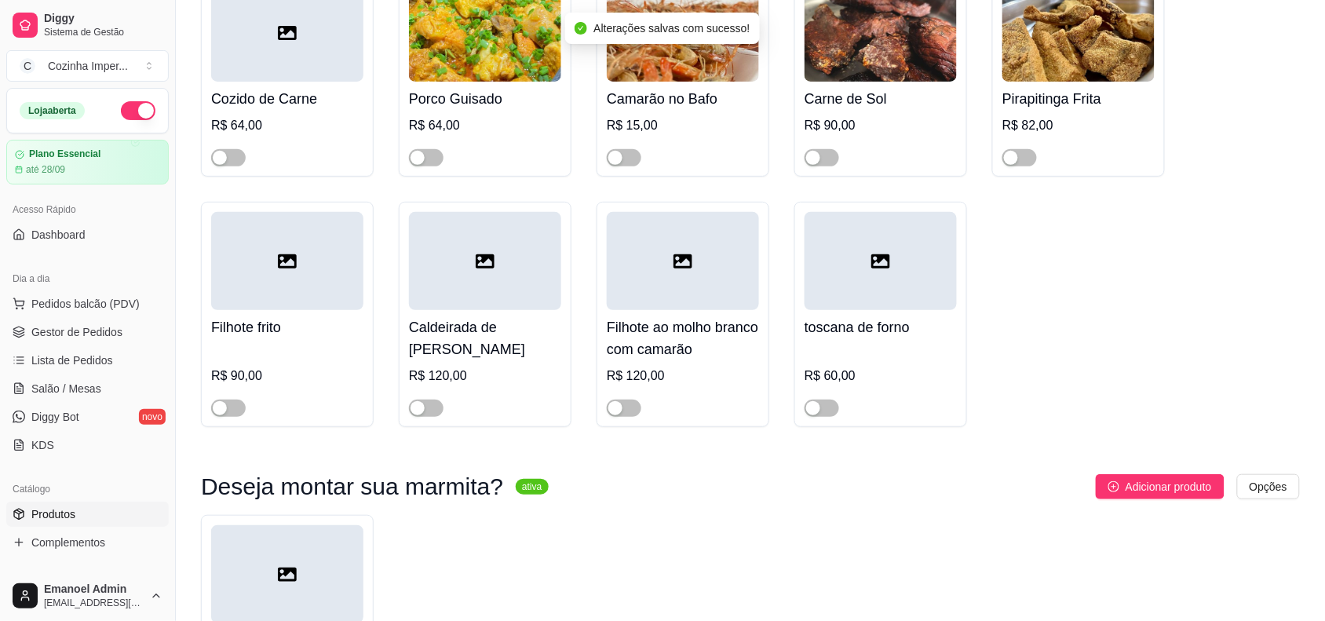
click at [210, 397] on div "Filhote frito R$ 90,00" at bounding box center [287, 314] width 173 height 225
click at [225, 402] on div "button" at bounding box center [220, 408] width 14 height 14
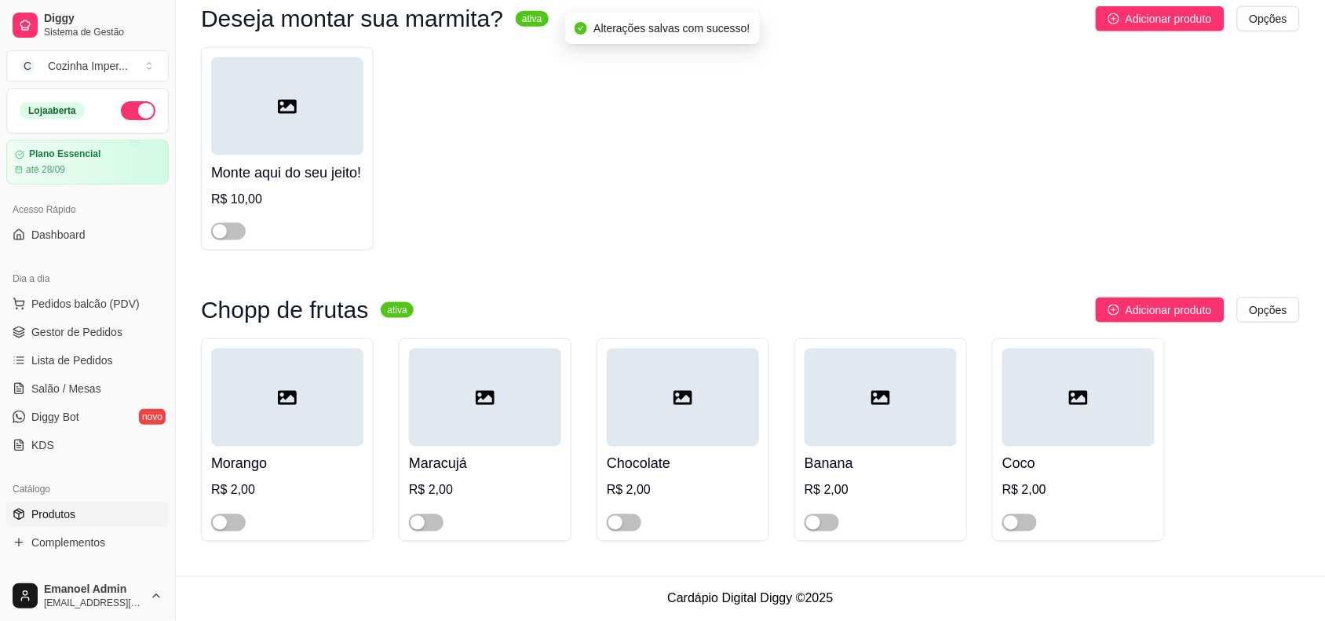
scroll to position [5882, 0]
click at [99, 542] on span "Complementos" at bounding box center [68, 543] width 74 height 16
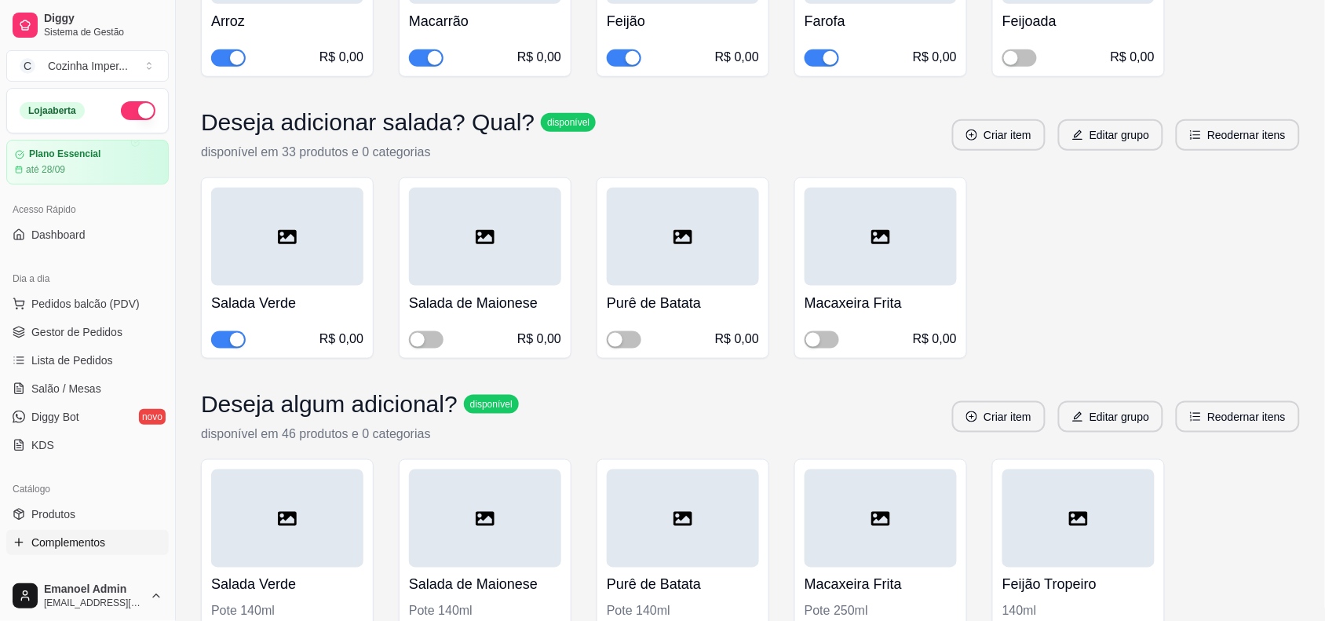
scroll to position [393, 0]
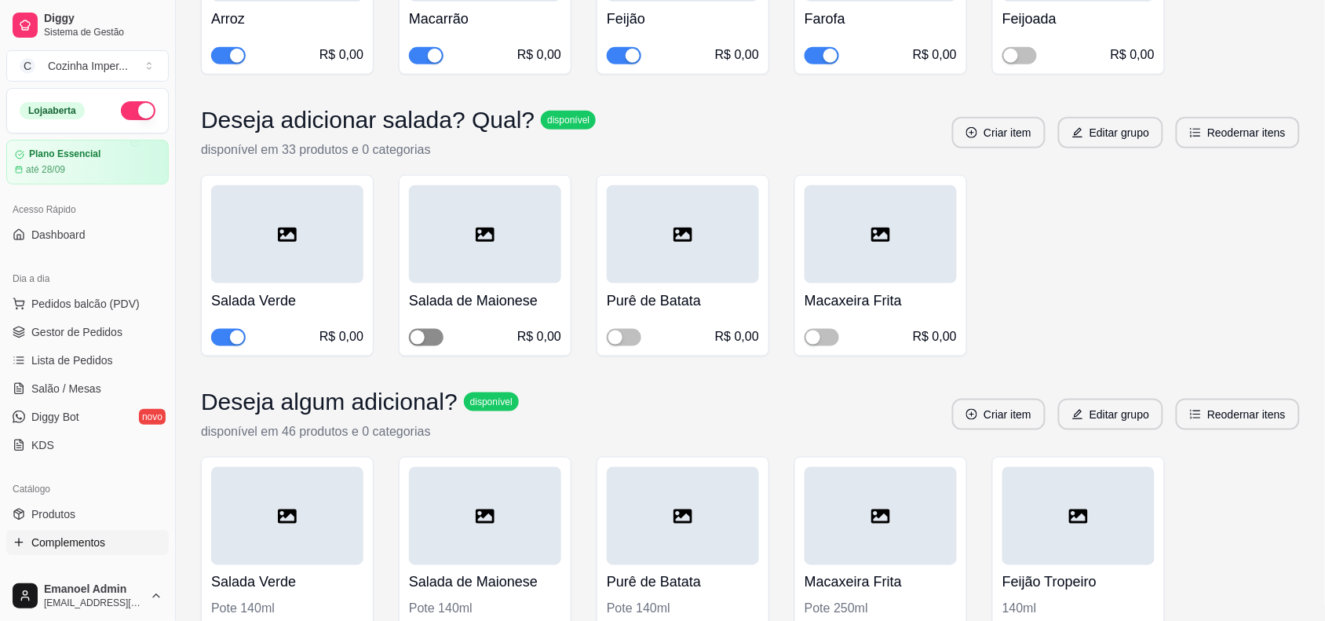
click at [422, 339] on div "button" at bounding box center [418, 338] width 14 height 14
click at [622, 341] on div "button" at bounding box center [615, 338] width 14 height 14
click at [809, 340] on div "button" at bounding box center [813, 338] width 14 height 14
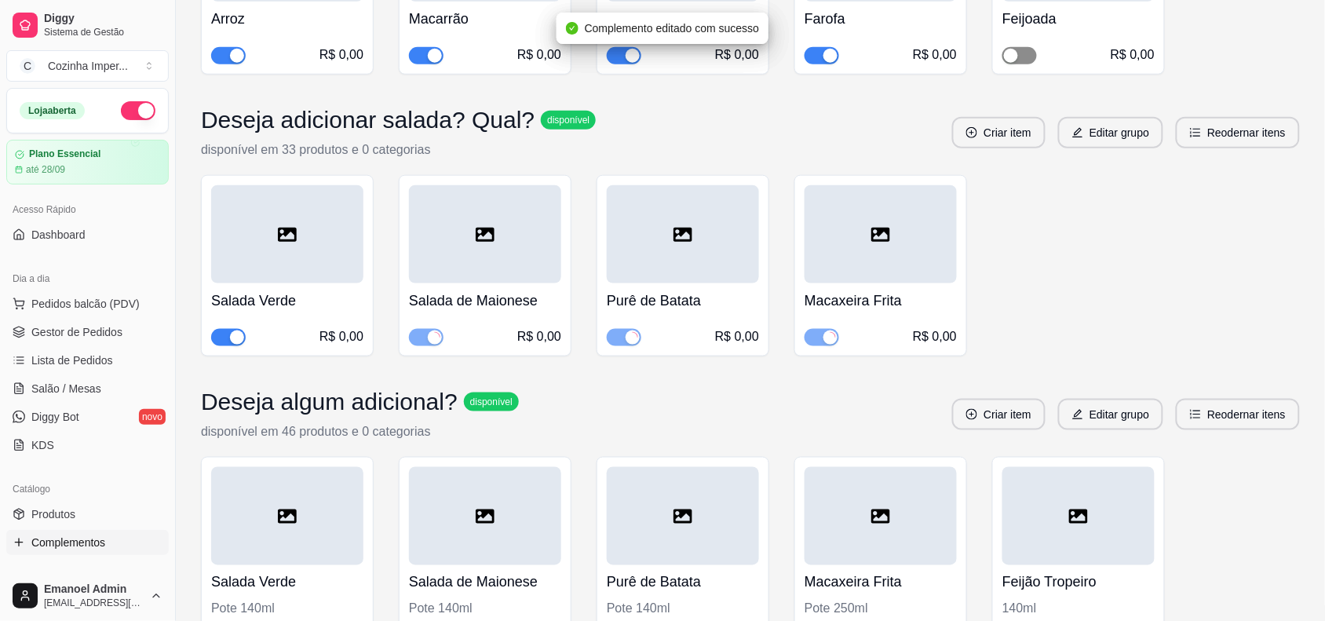
click at [1009, 57] on div "button" at bounding box center [1011, 56] width 14 height 14
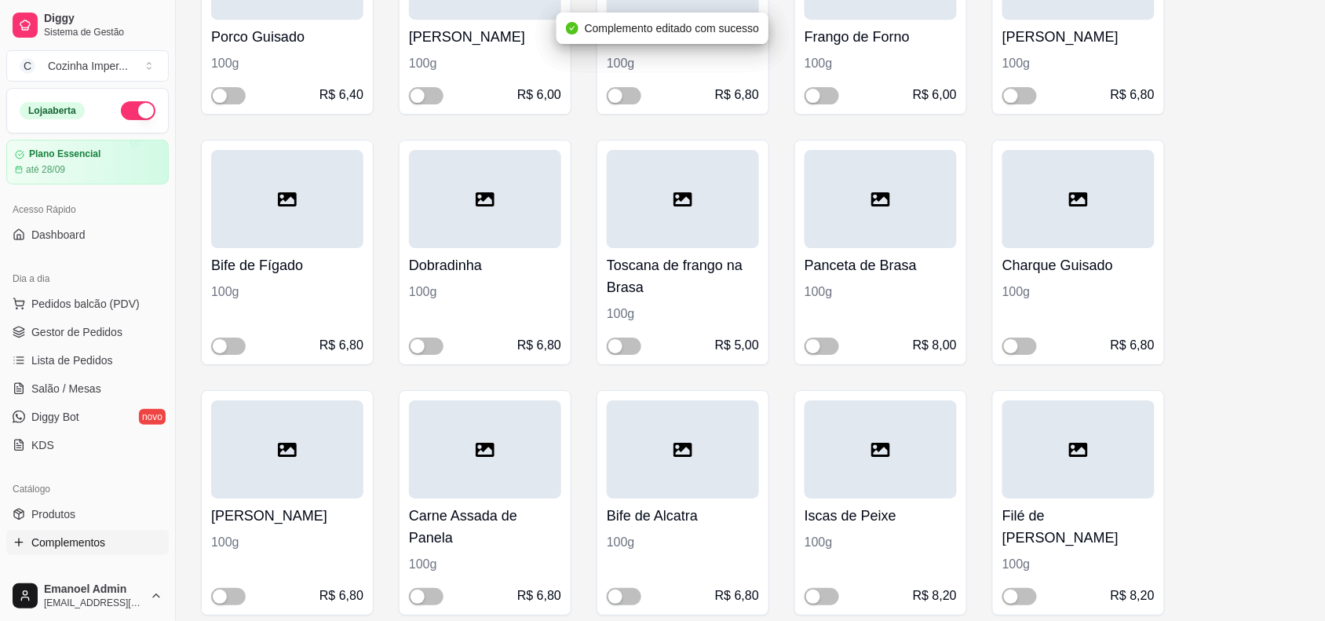
scroll to position [1472, 0]
click at [225, 98] on div "button" at bounding box center [220, 94] width 14 height 14
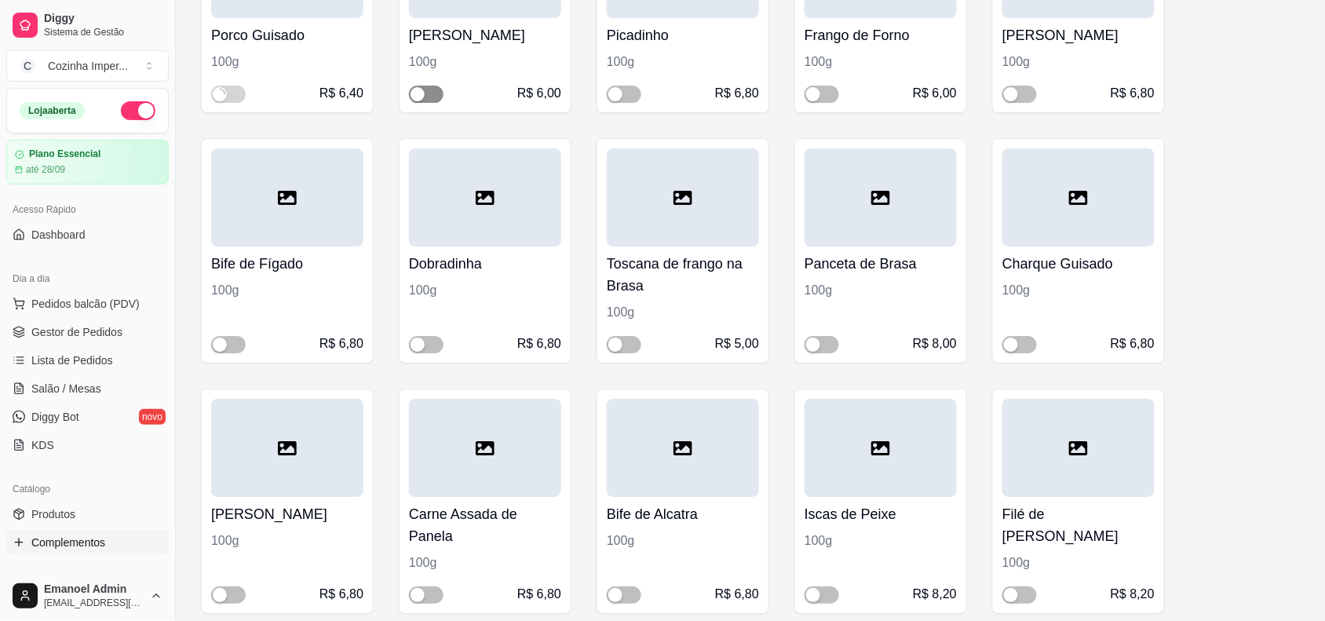
click at [429, 96] on span "button" at bounding box center [426, 94] width 35 height 17
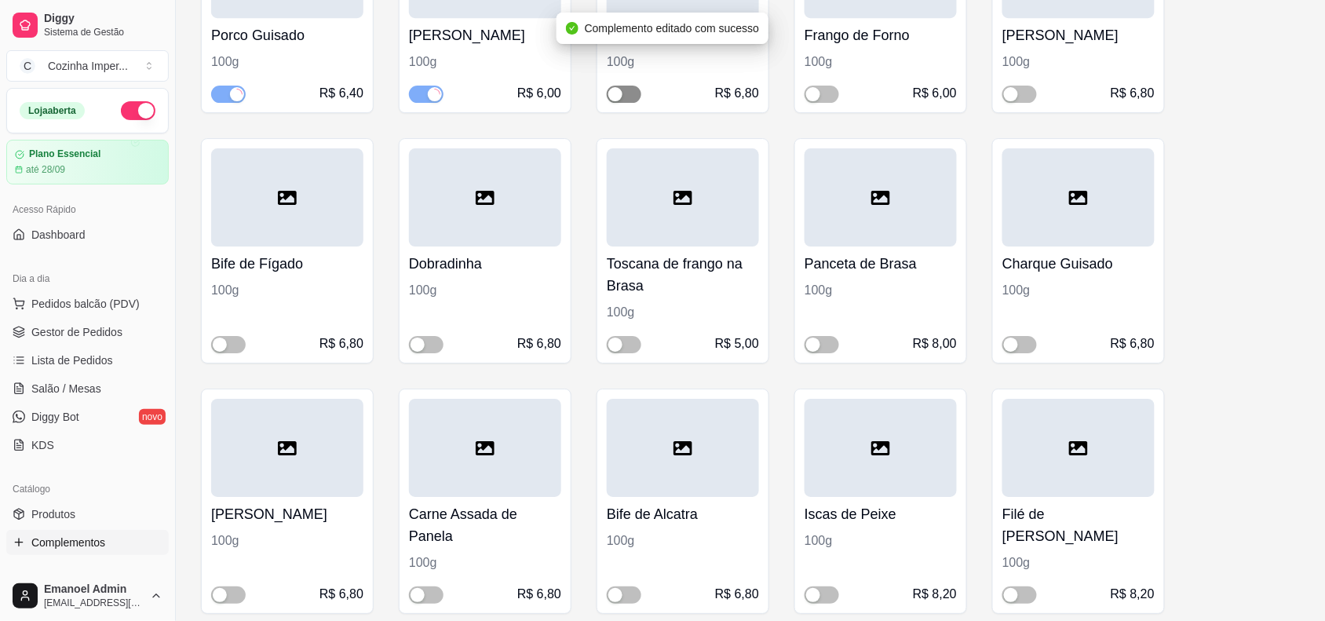
click at [622, 90] on div "button" at bounding box center [615, 94] width 14 height 14
click at [811, 94] on div "button" at bounding box center [813, 94] width 14 height 14
click at [1021, 94] on span "button" at bounding box center [1019, 94] width 35 height 17
click at [818, 344] on div "button" at bounding box center [813, 345] width 14 height 14
click at [641, 342] on div "R$ 5,00" at bounding box center [683, 343] width 152 height 19
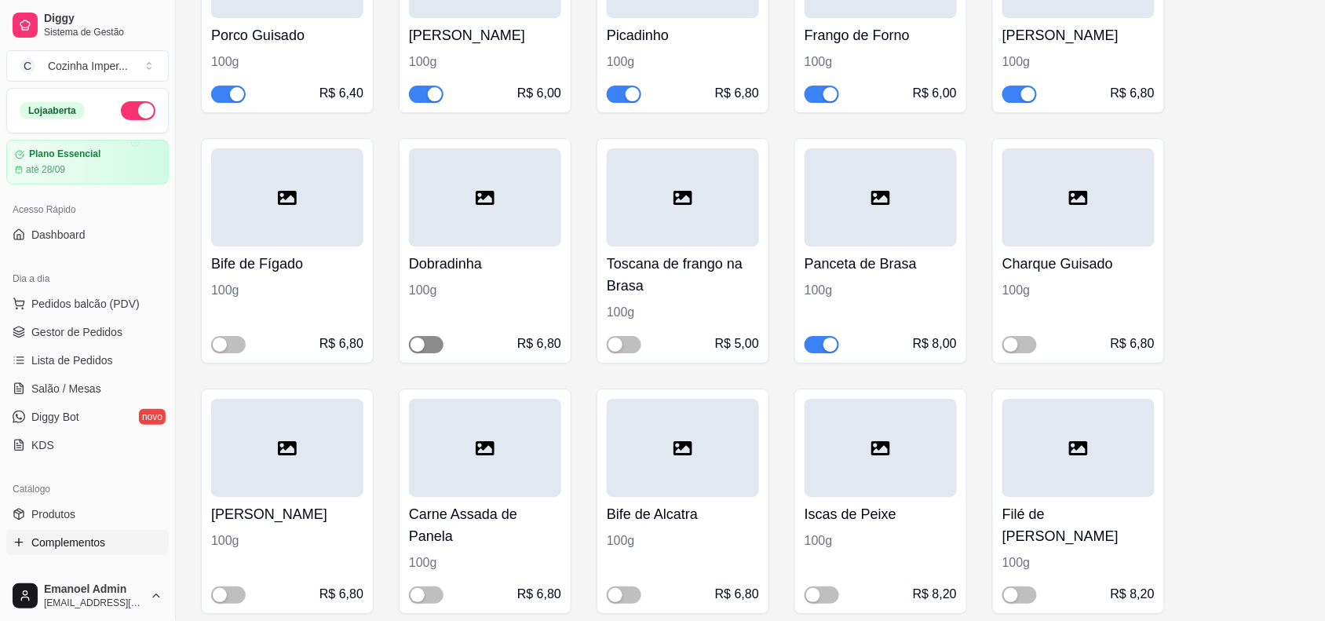
click at [418, 345] on div "button" at bounding box center [418, 345] width 14 height 14
click at [618, 346] on div "button" at bounding box center [615, 345] width 14 height 14
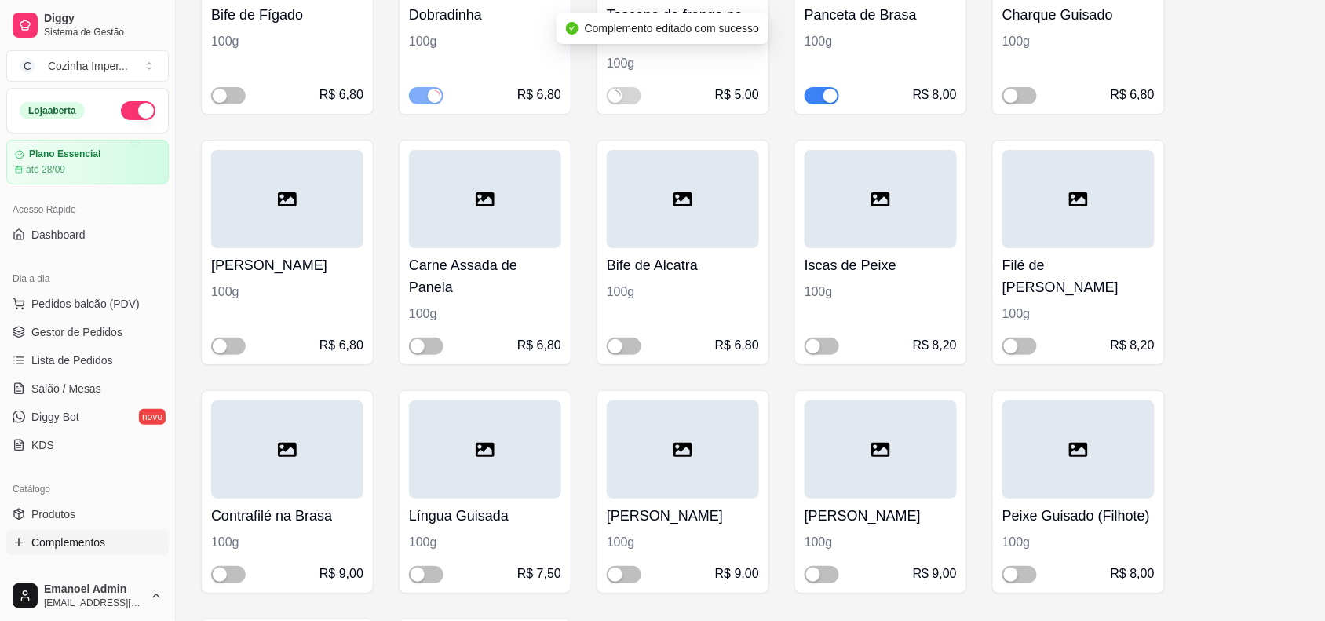
scroll to position [1766, 0]
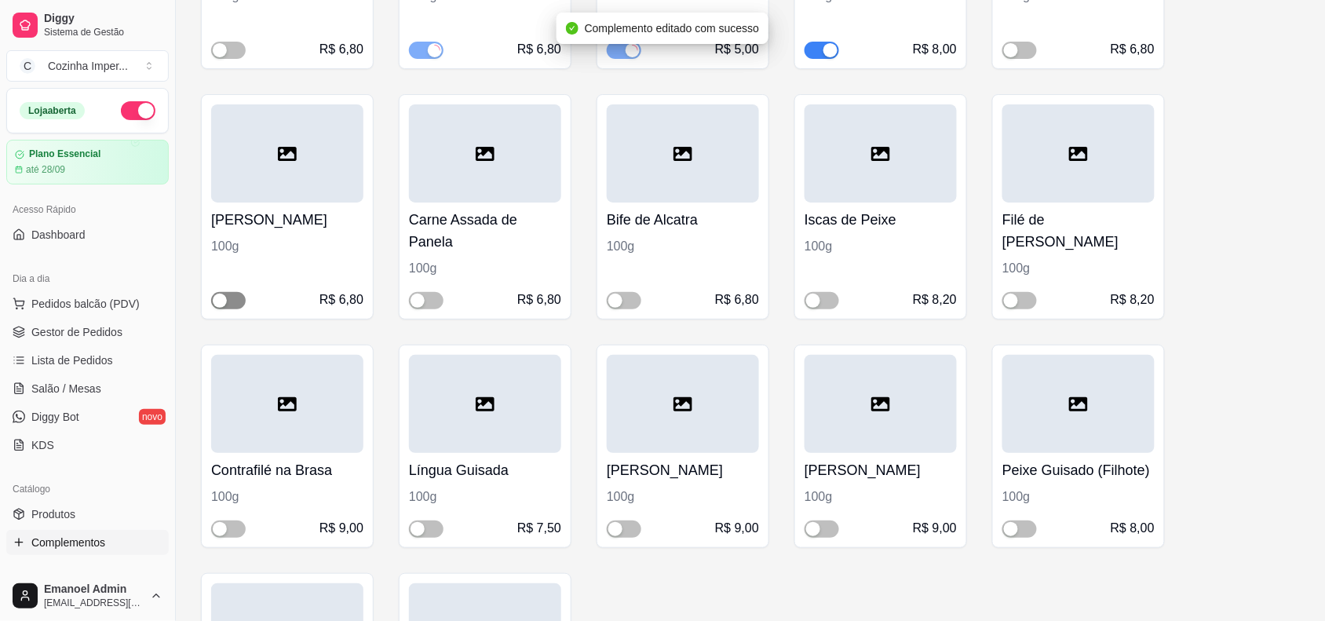
click at [222, 303] on div "button" at bounding box center [220, 301] width 14 height 14
click at [433, 303] on span "button" at bounding box center [426, 300] width 35 height 17
click at [625, 299] on span "button" at bounding box center [624, 300] width 35 height 17
click at [834, 305] on span "button" at bounding box center [822, 300] width 35 height 17
click at [1018, 288] on div "Filé de Pescada Amarela 100g R$ 8,20" at bounding box center [1078, 256] width 152 height 107
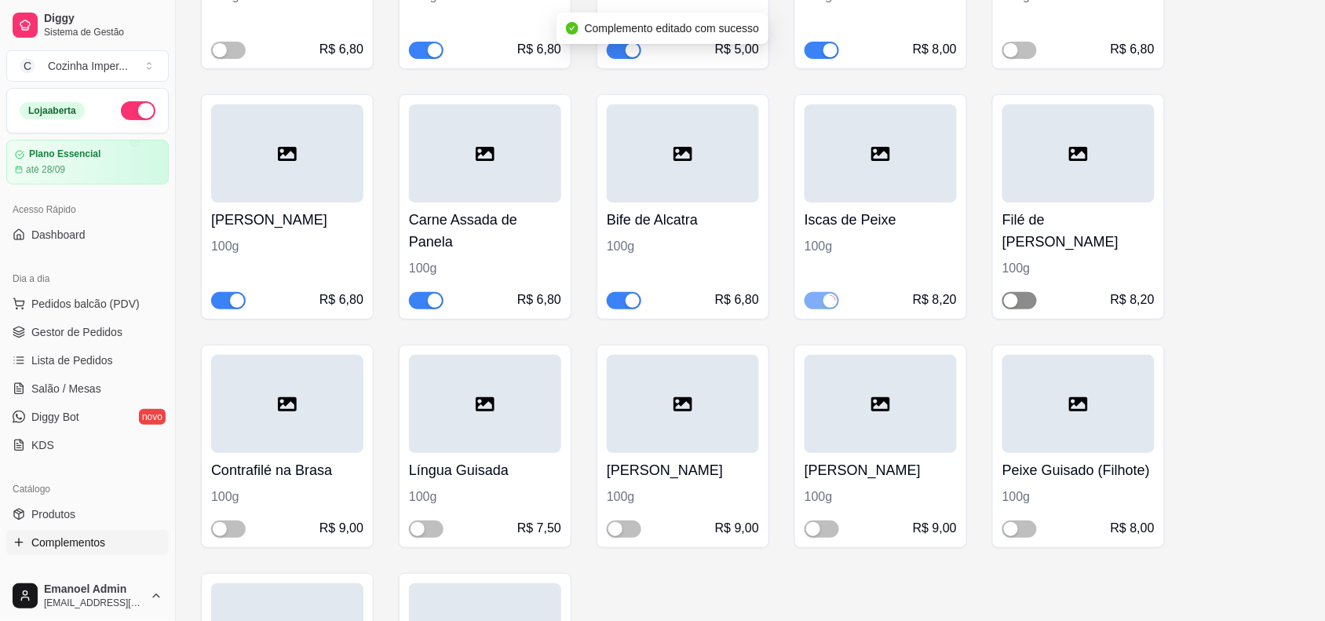
click at [1010, 303] on div "button" at bounding box center [1011, 301] width 14 height 14
click at [807, 528] on div "button" at bounding box center [813, 529] width 14 height 14
click at [418, 532] on div "button" at bounding box center [418, 529] width 14 height 14
click at [236, 526] on span "button" at bounding box center [228, 528] width 35 height 17
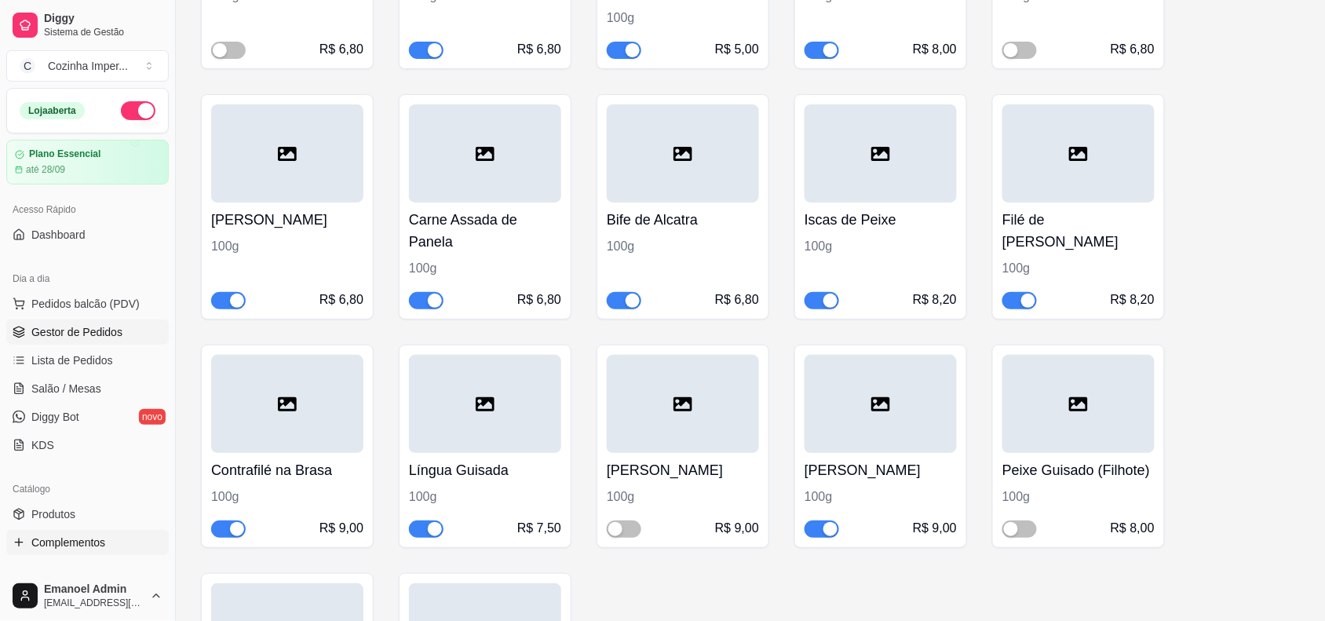
click at [83, 336] on span "Gestor de Pedidos" at bounding box center [76, 332] width 91 height 16
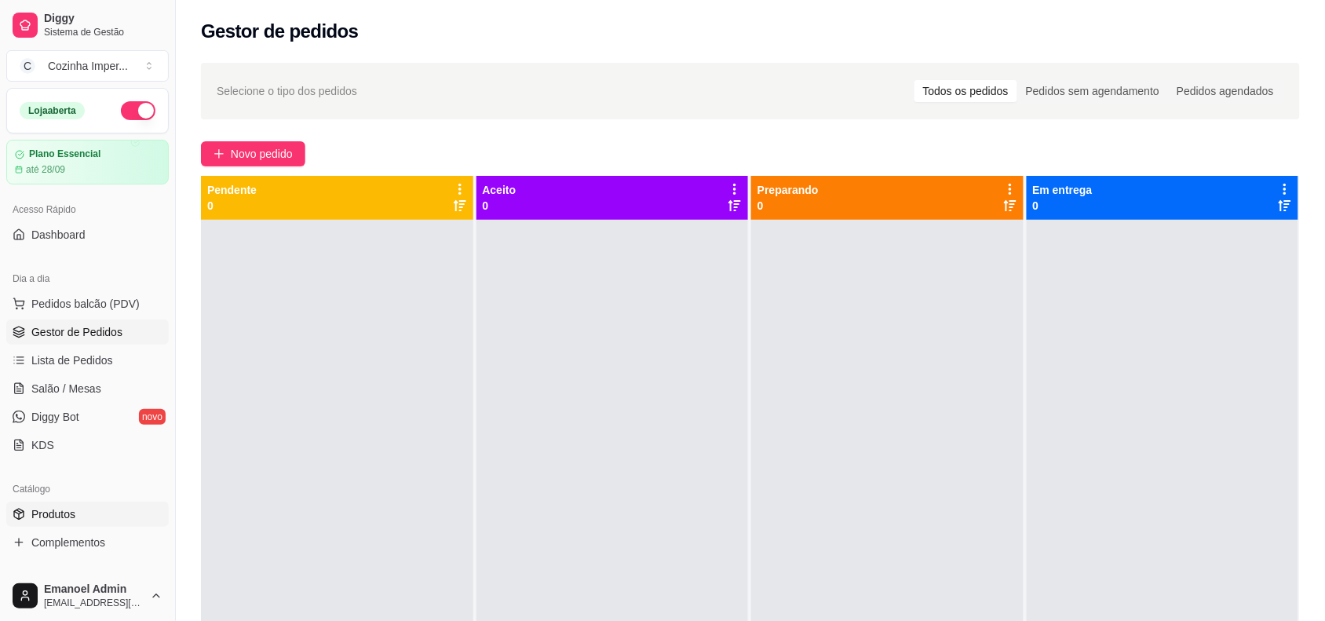
click at [110, 511] on link "Produtos" at bounding box center [87, 514] width 163 height 25
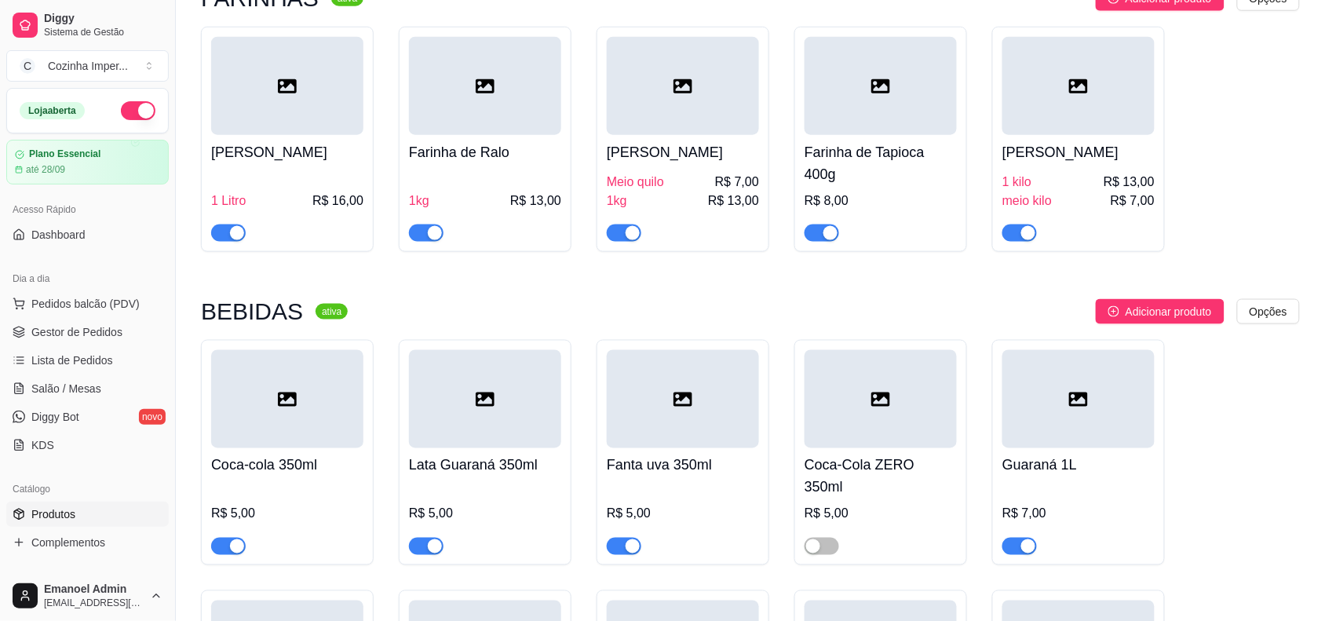
scroll to position [491, 0]
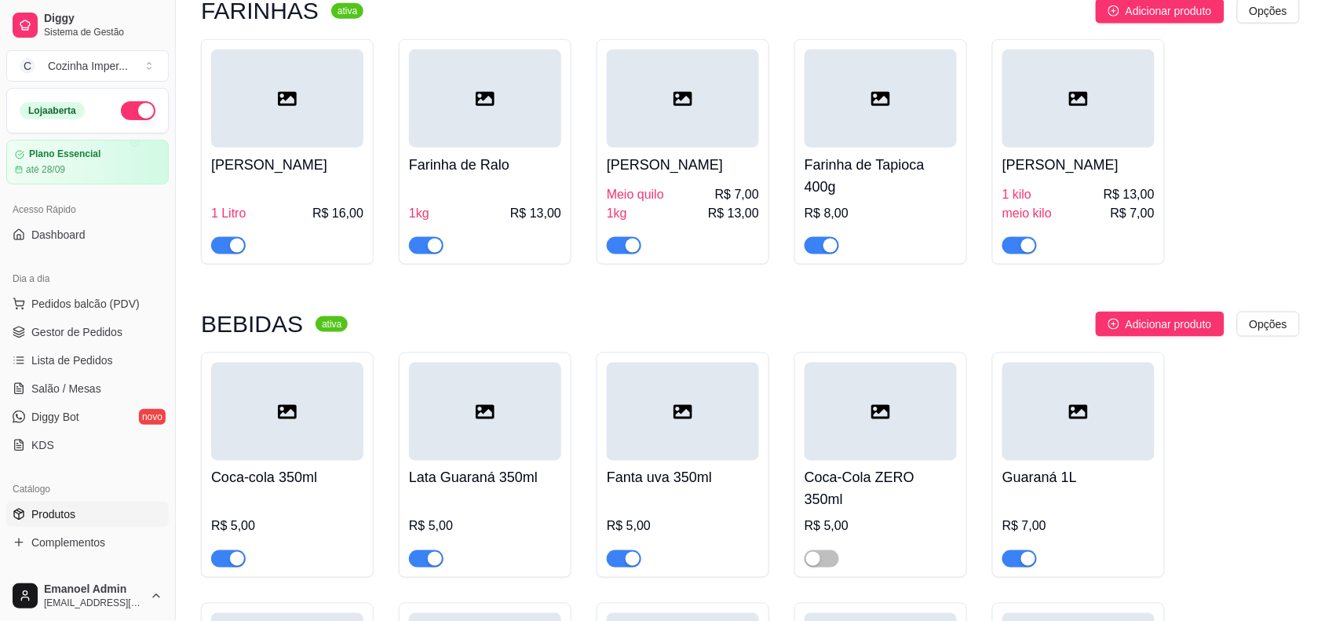
click at [632, 251] on div "button" at bounding box center [633, 246] width 14 height 14
click at [115, 330] on span "Gestor de Pedidos" at bounding box center [76, 332] width 91 height 16
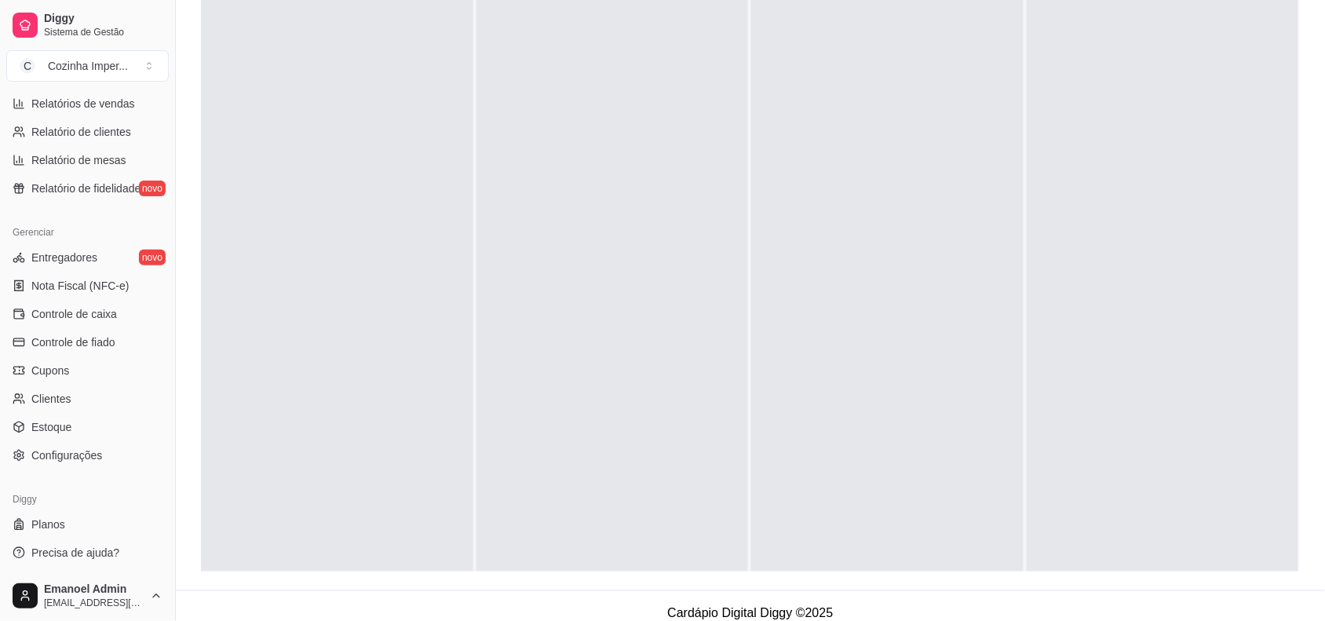
scroll to position [239, 0]
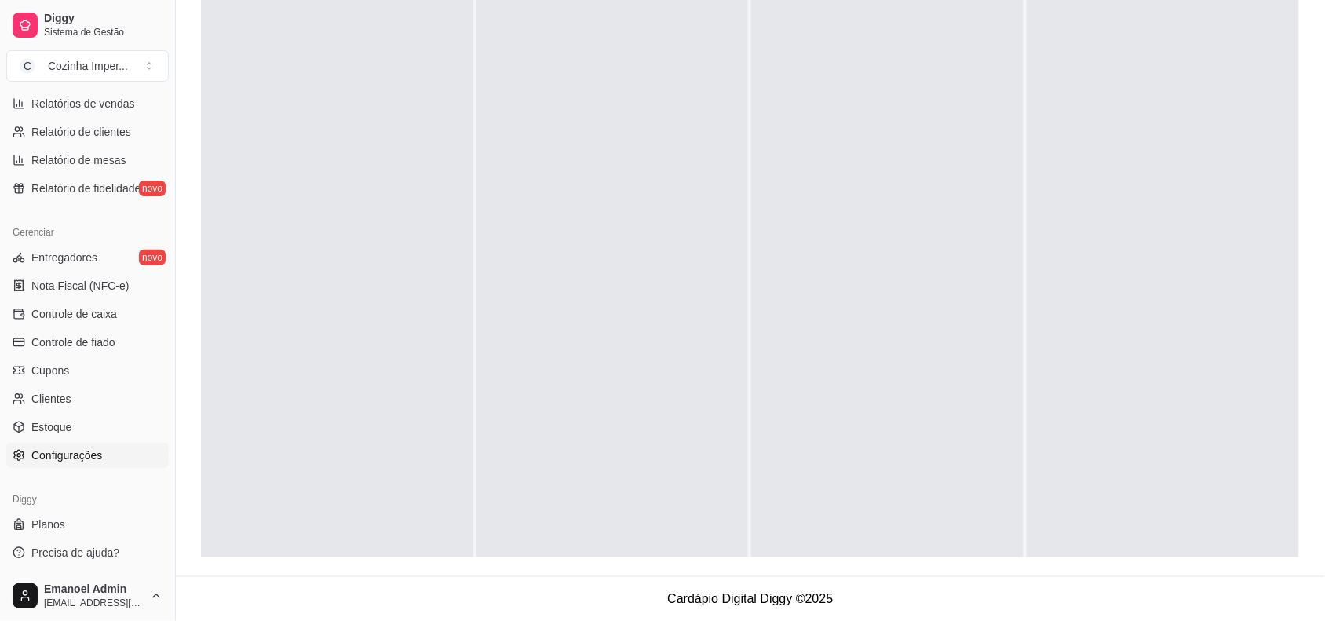
click at [79, 450] on span "Configurações" at bounding box center [66, 455] width 71 height 16
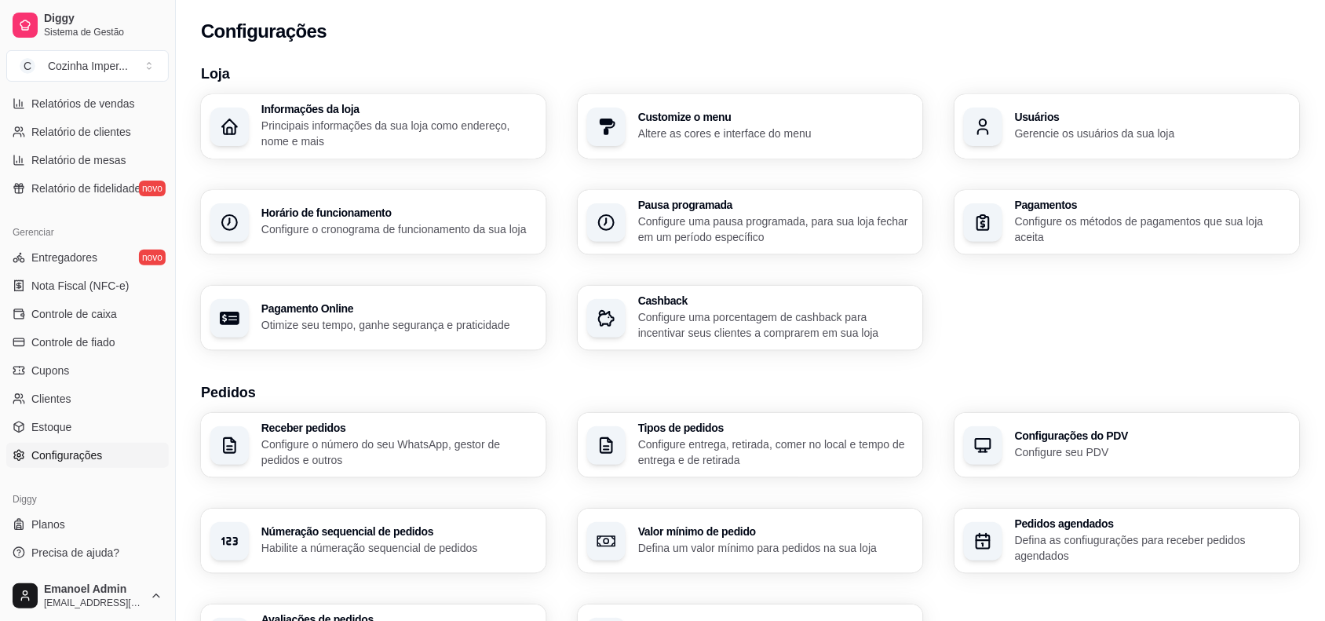
click at [441, 203] on div "Horário de funcionamento Configure o cronograma de funcionamento da sua loja" at bounding box center [373, 222] width 345 height 64
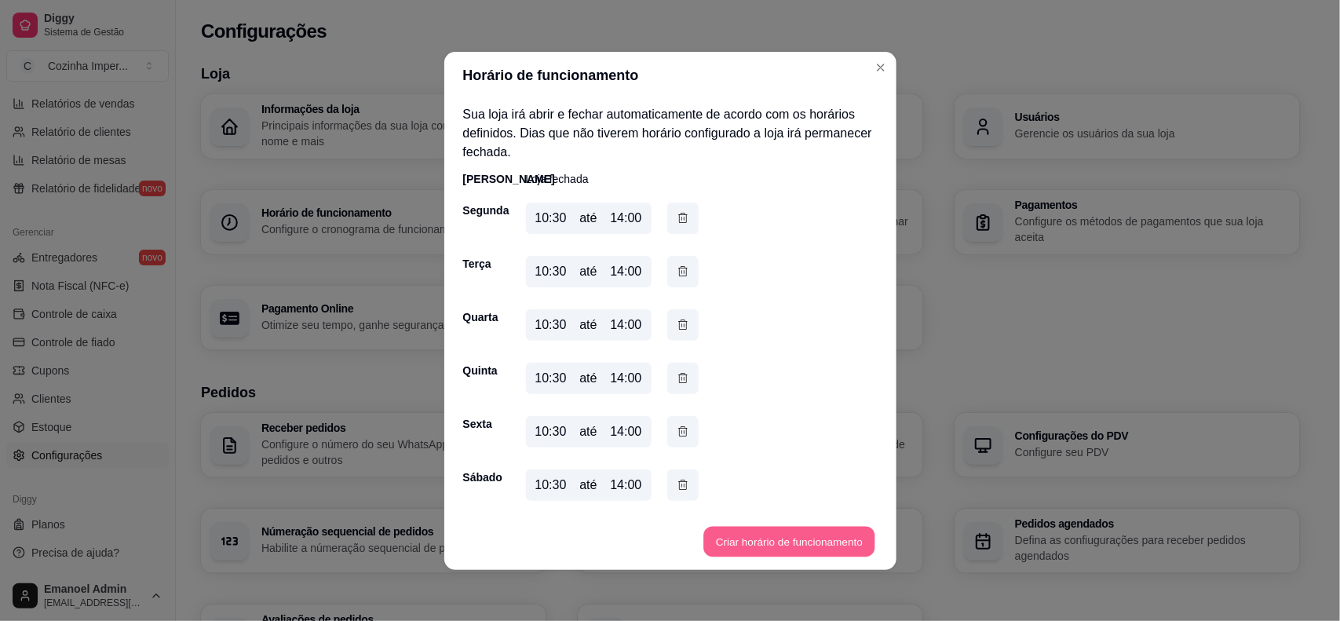
click at [725, 539] on button "Criar horário de funcionamento" at bounding box center [788, 541] width 171 height 31
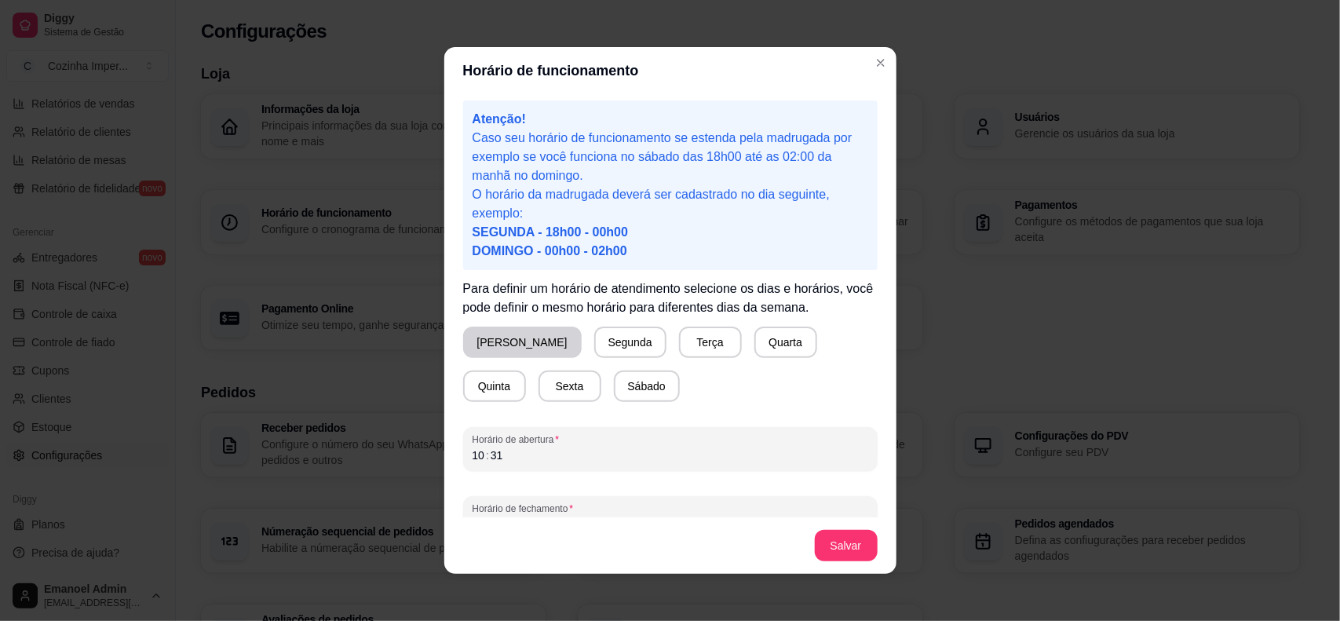
click at [483, 338] on button "[PERSON_NAME]" at bounding box center [522, 342] width 119 height 31
click at [528, 458] on div "10 : 31" at bounding box center [671, 455] width 396 height 19
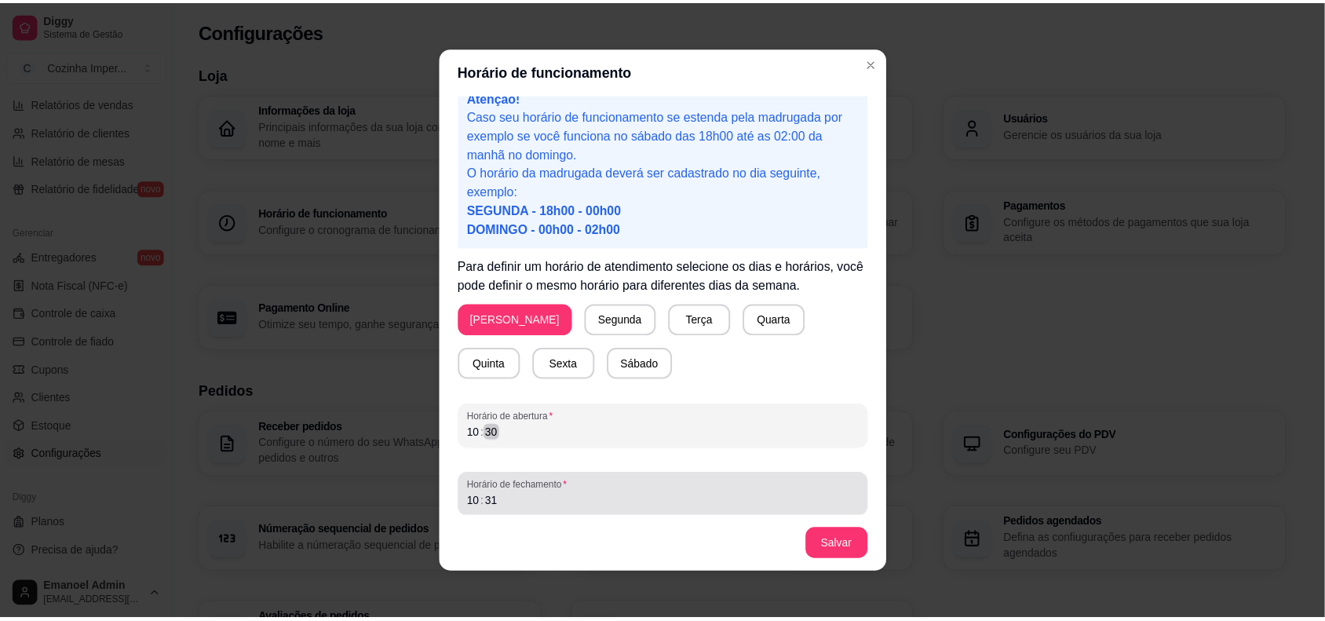
scroll to position [29, 0]
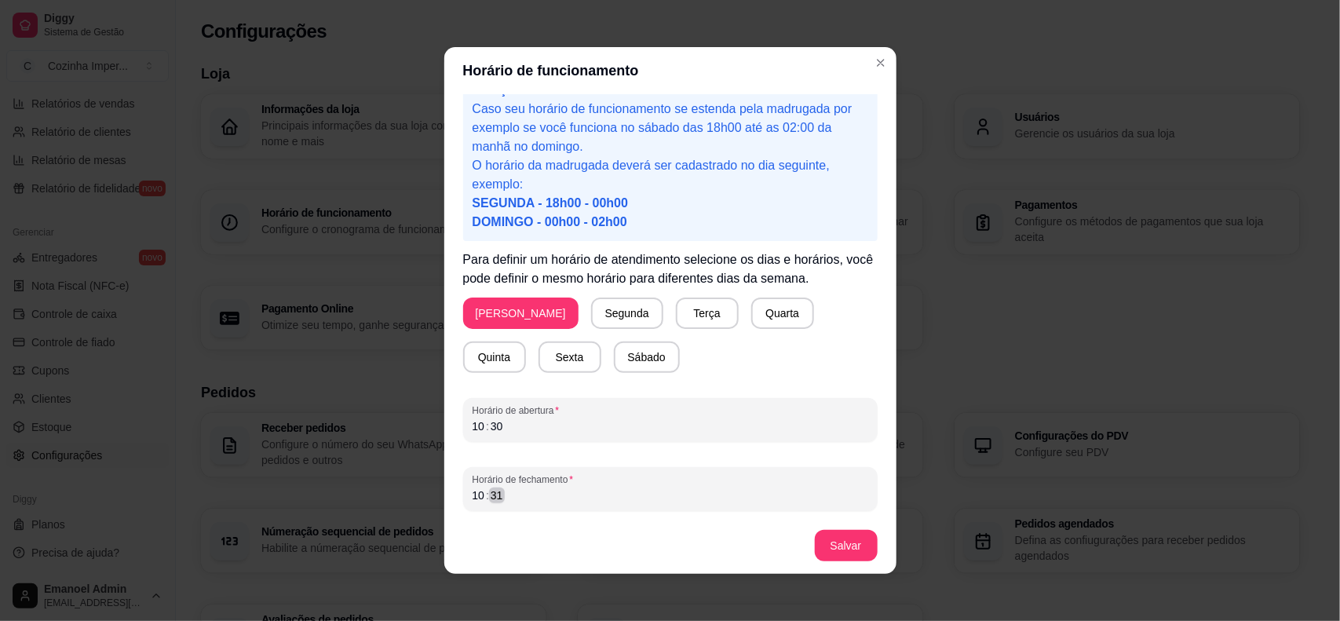
click at [546, 504] on div "Horário de fechamento 10 : 31" at bounding box center [670, 489] width 415 height 44
click at [822, 546] on button "Salvar" at bounding box center [846, 546] width 61 height 31
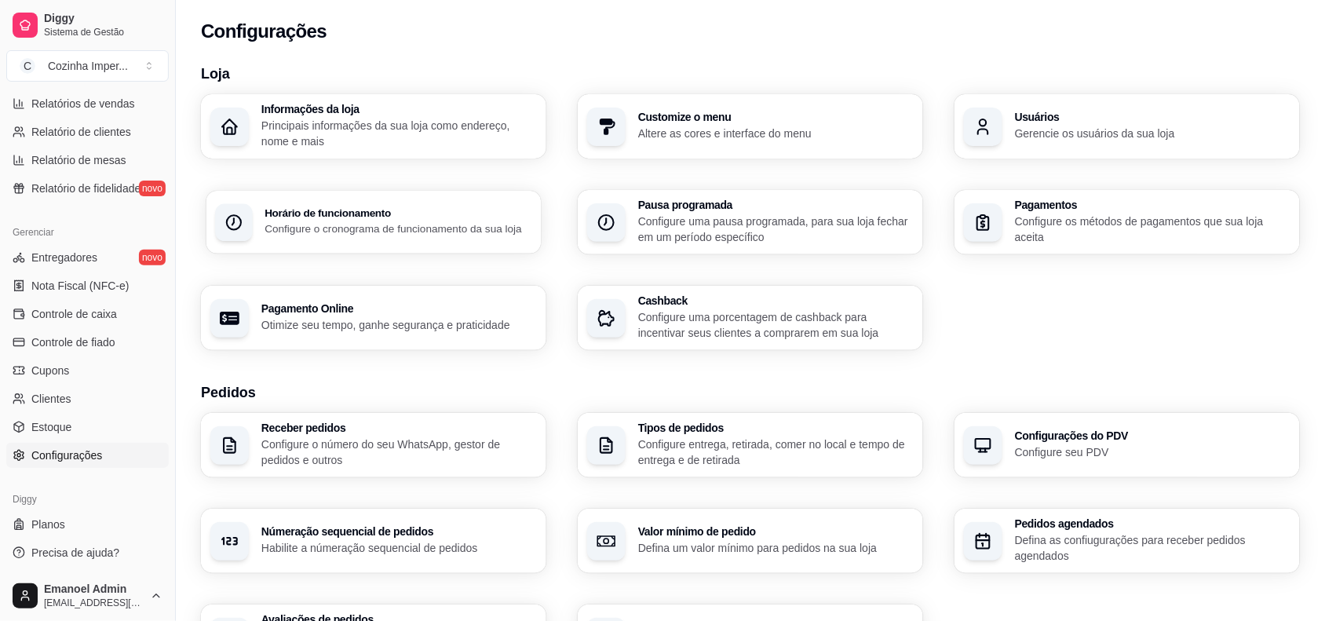
click at [469, 234] on p "Configure o cronograma de funcionamento da sua loja" at bounding box center [398, 228] width 267 height 15
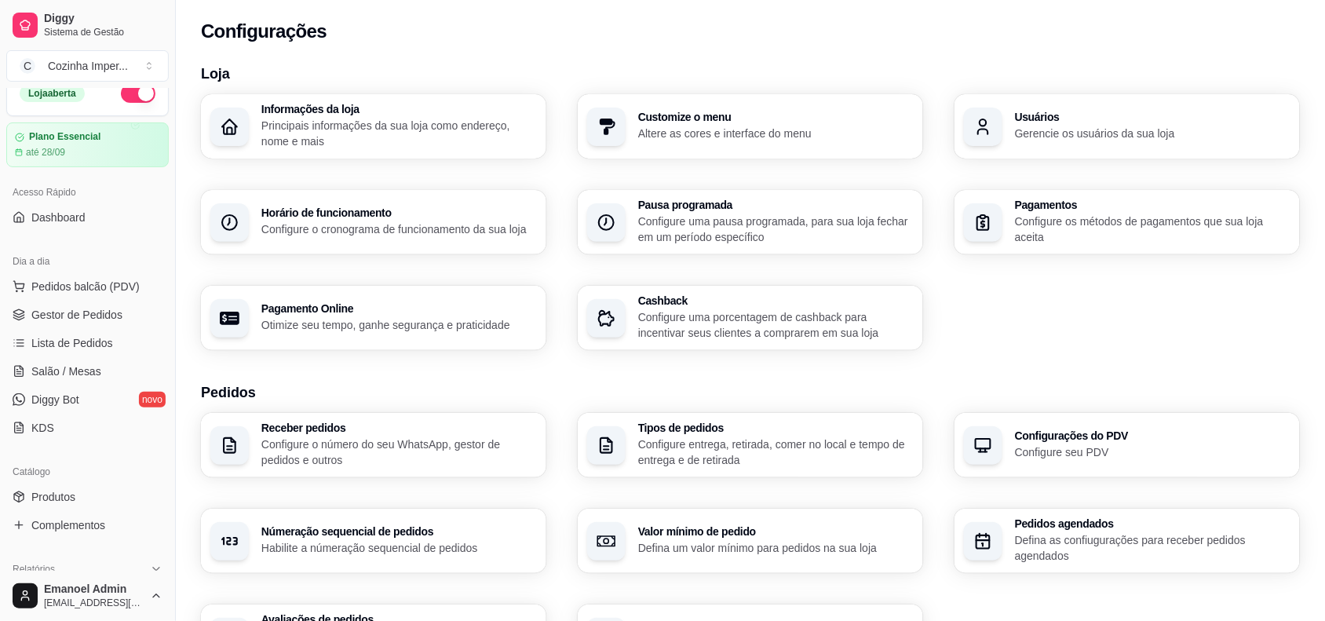
scroll to position [0, 0]
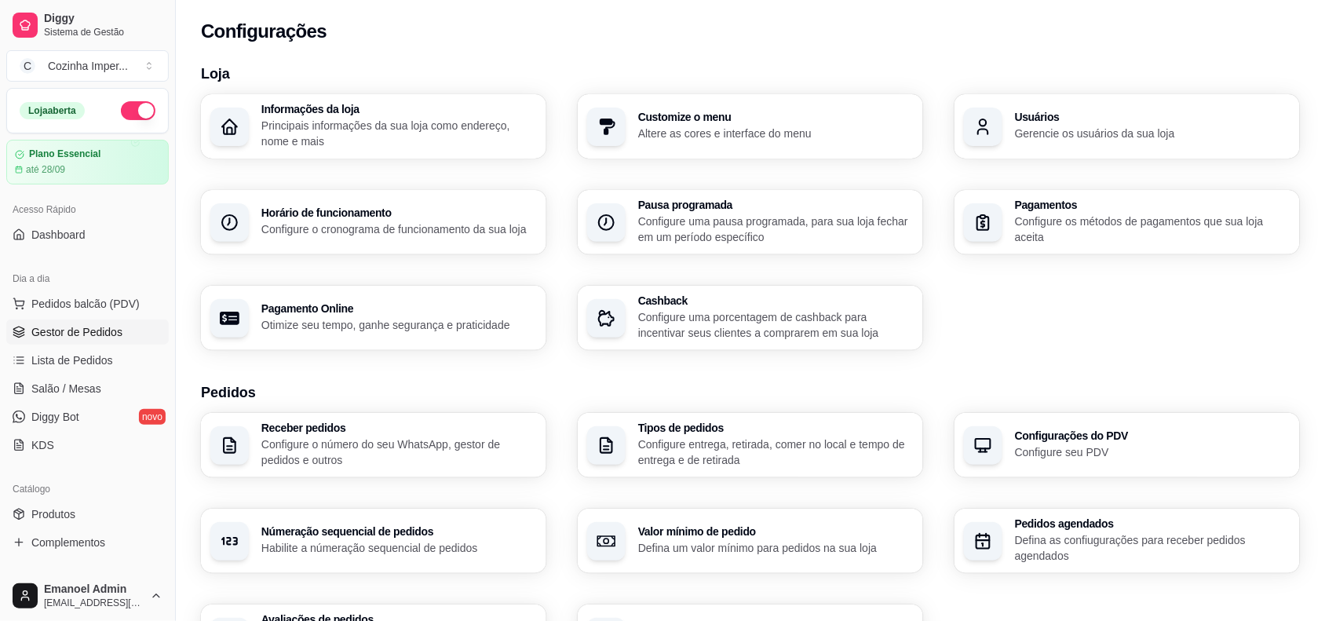
click at [98, 336] on span "Gestor de Pedidos" at bounding box center [76, 332] width 91 height 16
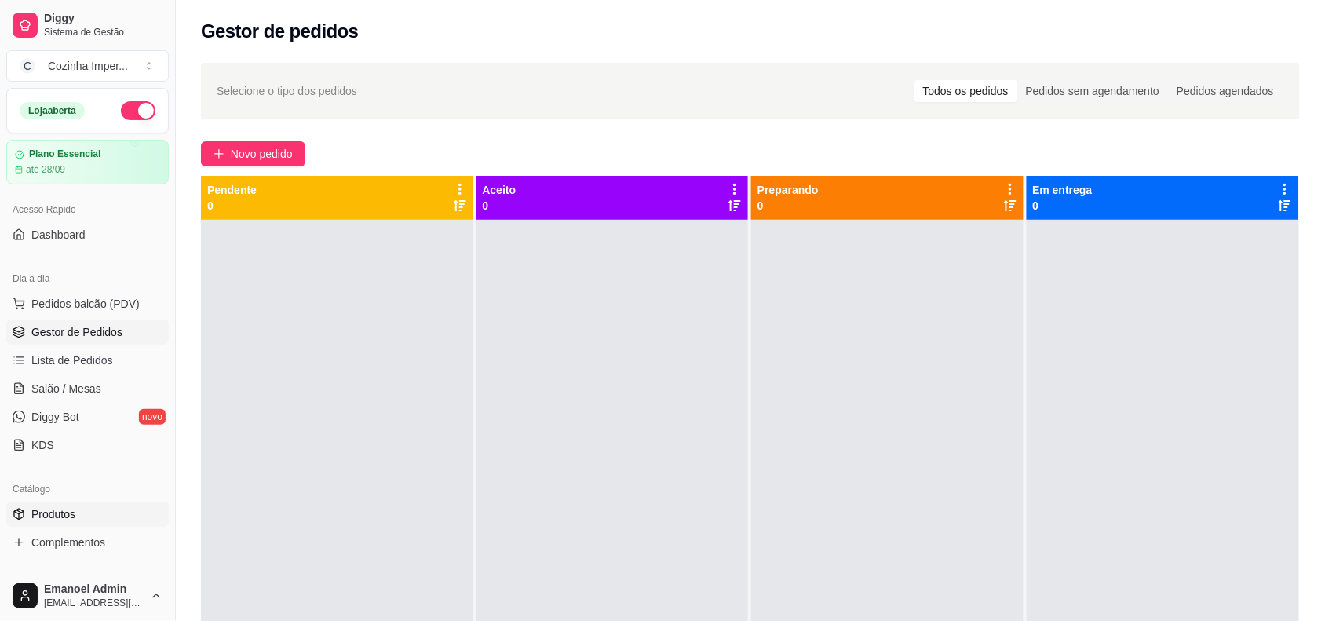
click at [32, 514] on span "Produtos" at bounding box center [53, 514] width 44 height 16
click at [49, 512] on span "Produtos" at bounding box center [53, 514] width 44 height 16
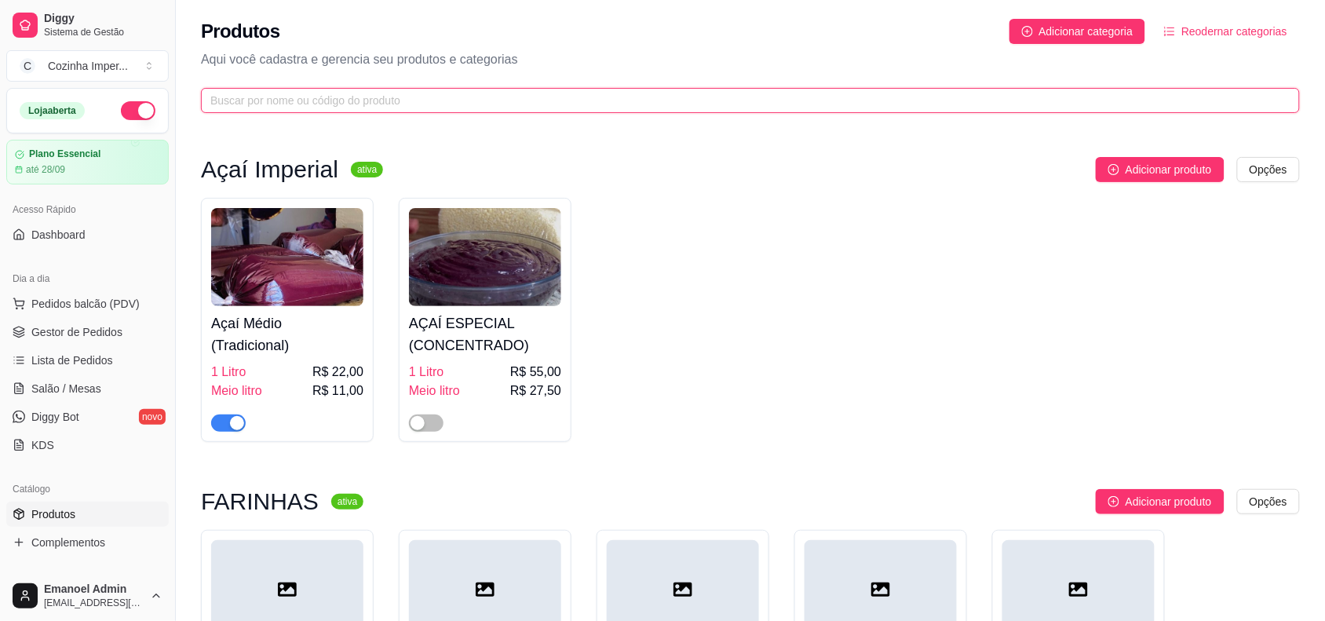
click at [750, 100] on input "text" at bounding box center [744, 100] width 1068 height 17
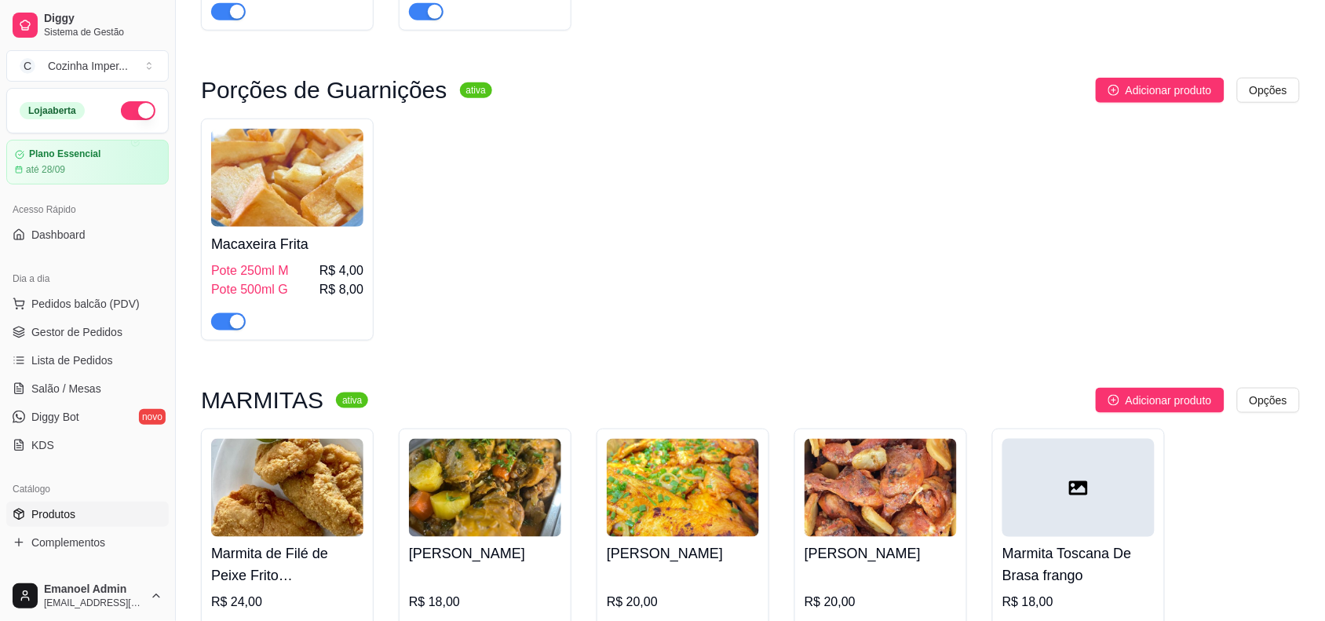
scroll to position [687, 0]
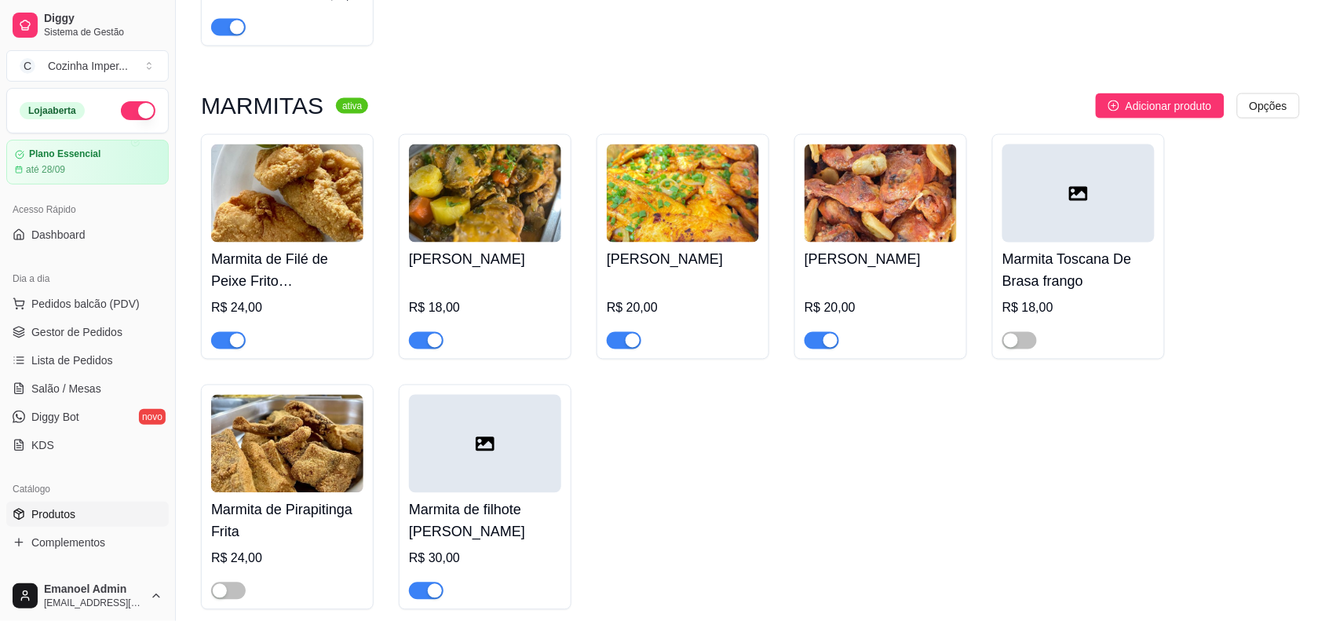
type input "fr"
click at [620, 342] on span "button" at bounding box center [624, 340] width 35 height 17
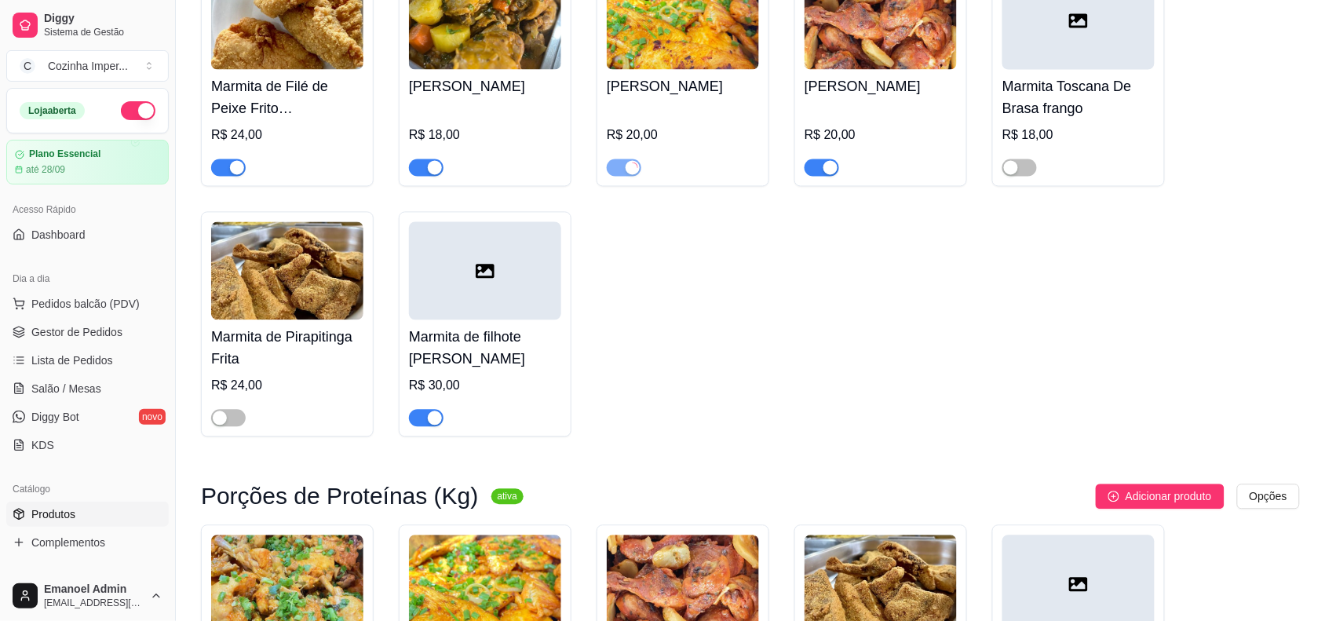
scroll to position [1054, 0]
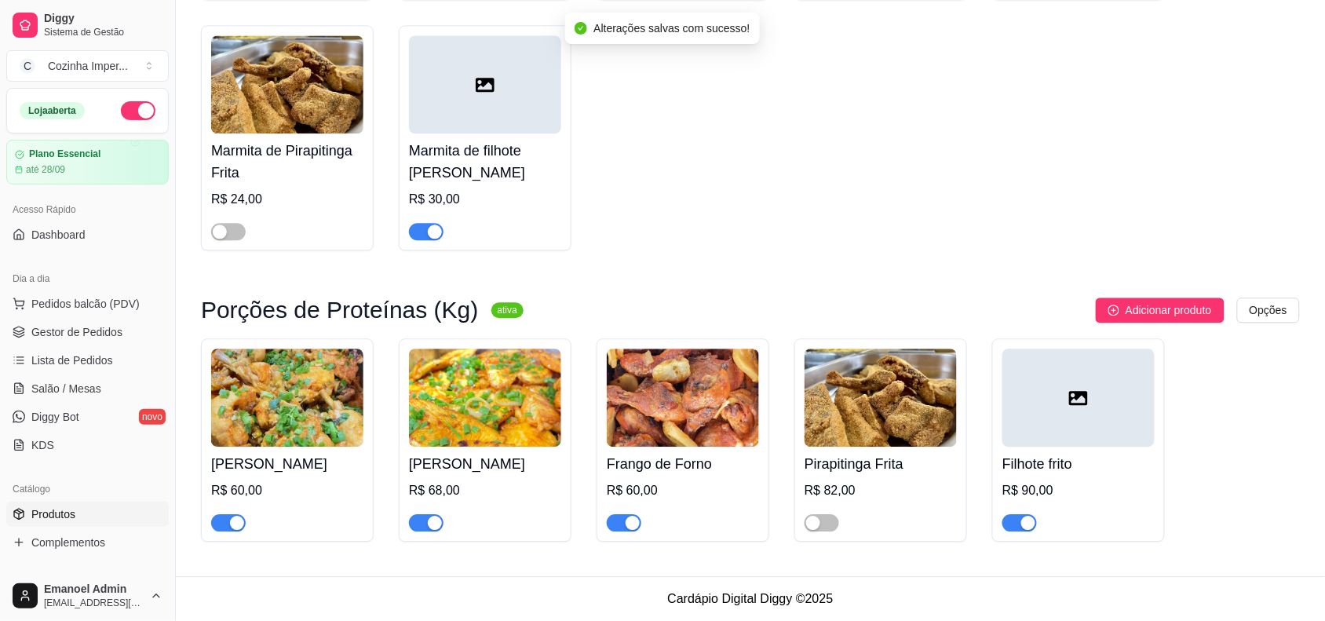
click at [420, 523] on span "button" at bounding box center [426, 522] width 35 height 17
click at [1010, 523] on span "button" at bounding box center [1019, 522] width 35 height 17
click at [425, 230] on span "button" at bounding box center [426, 231] width 35 height 17
click at [99, 330] on span "Gestor de Pedidos" at bounding box center [76, 332] width 91 height 16
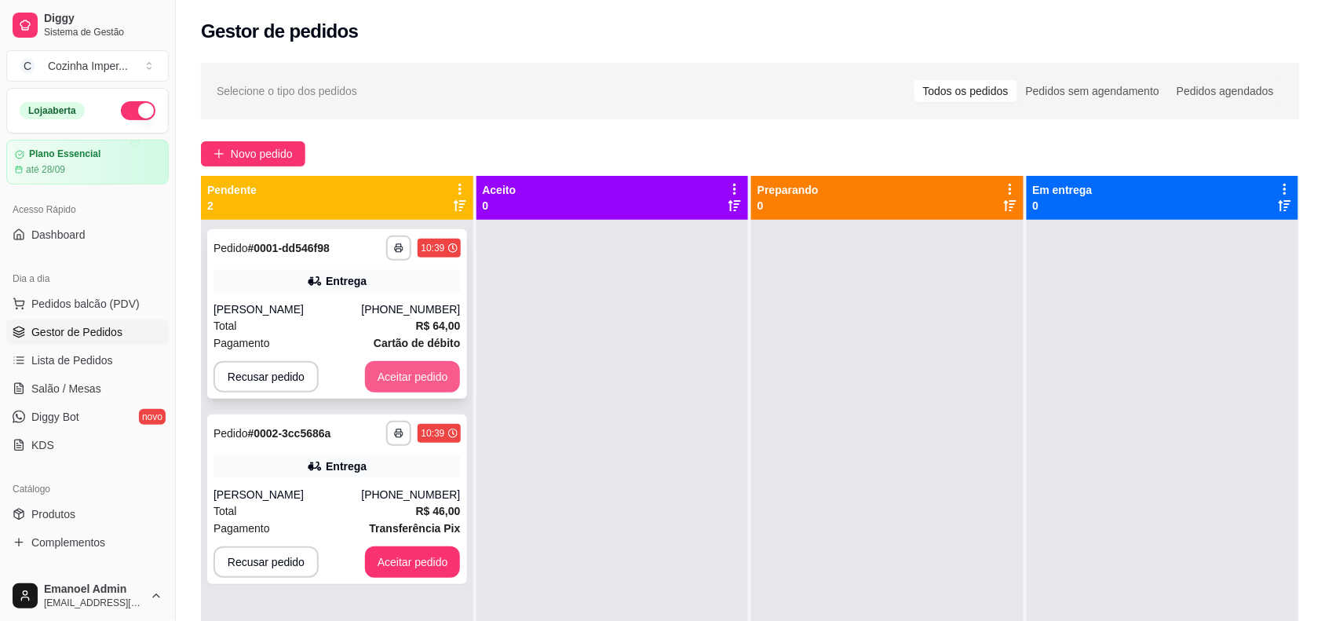
click at [422, 378] on button "Aceitar pedido" at bounding box center [413, 376] width 96 height 31
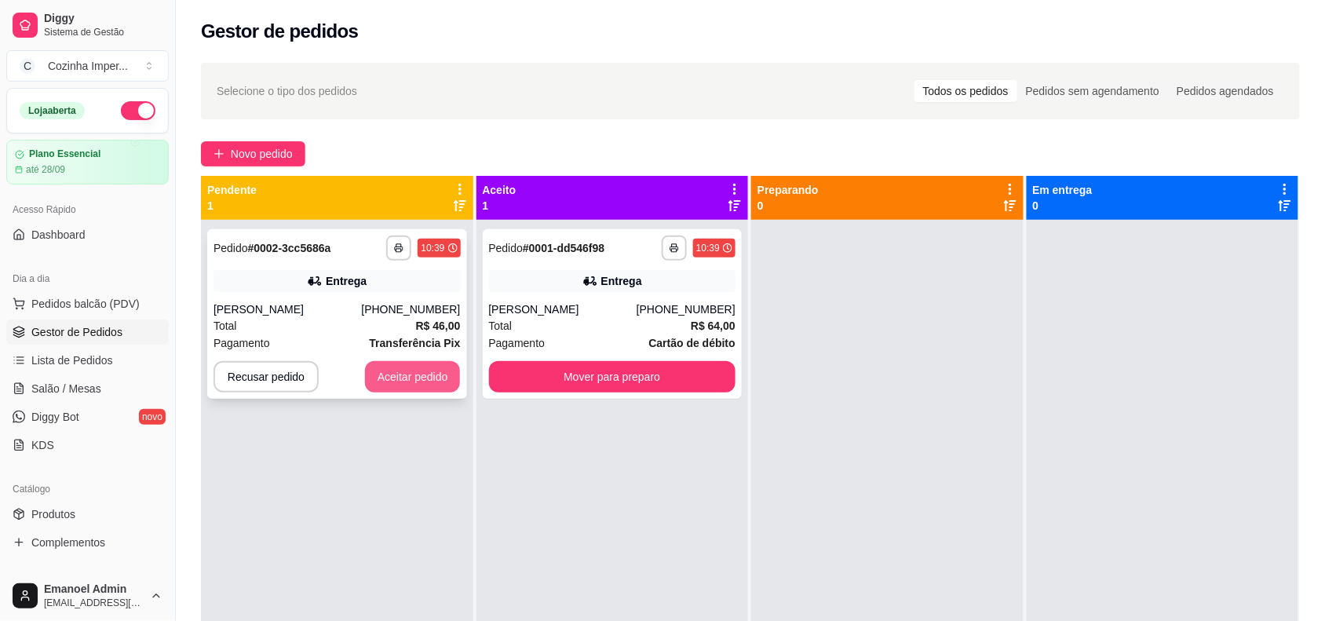
click at [430, 377] on button "Aceitar pedido" at bounding box center [413, 376] width 96 height 31
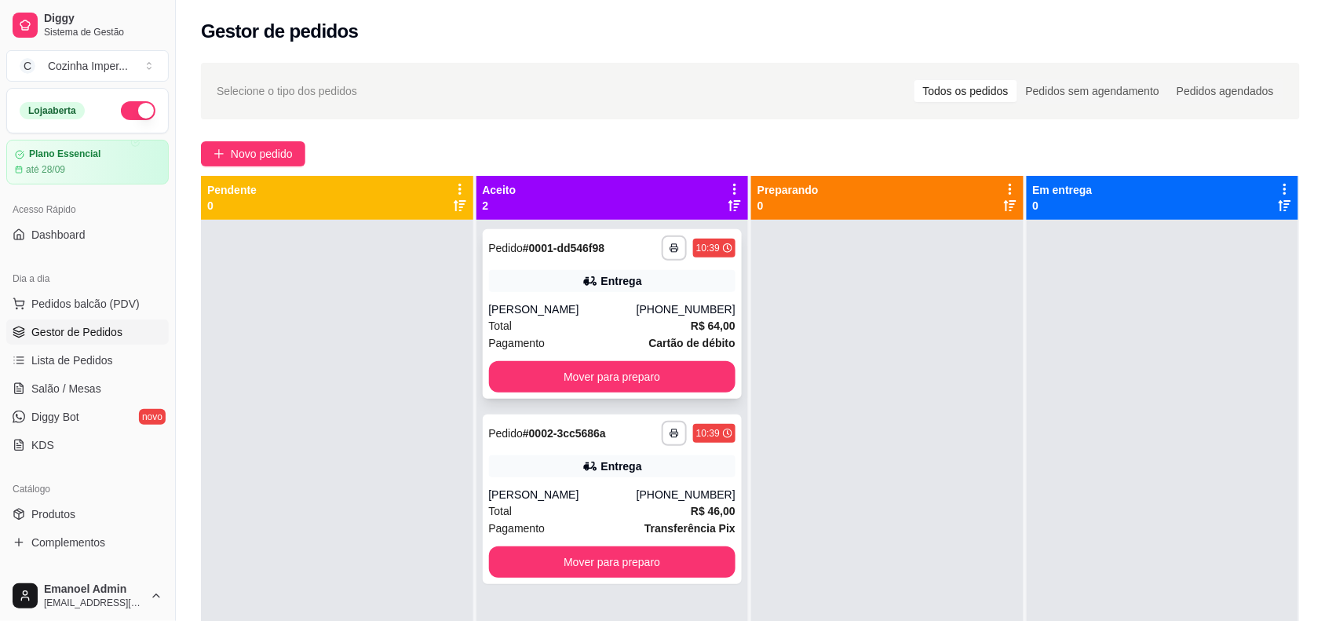
click at [542, 396] on div "**********" at bounding box center [613, 314] width 260 height 170
click at [553, 379] on button "Mover para preparo" at bounding box center [611, 377] width 239 height 31
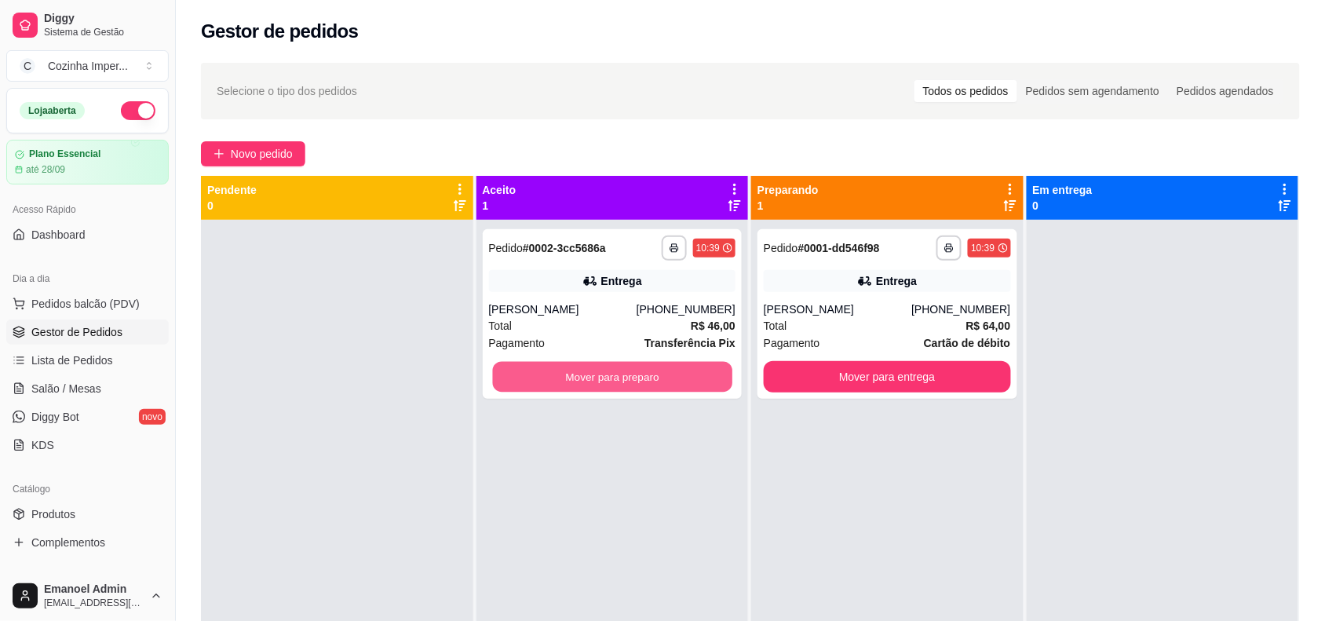
click at [553, 379] on button "Mover para preparo" at bounding box center [611, 377] width 239 height 31
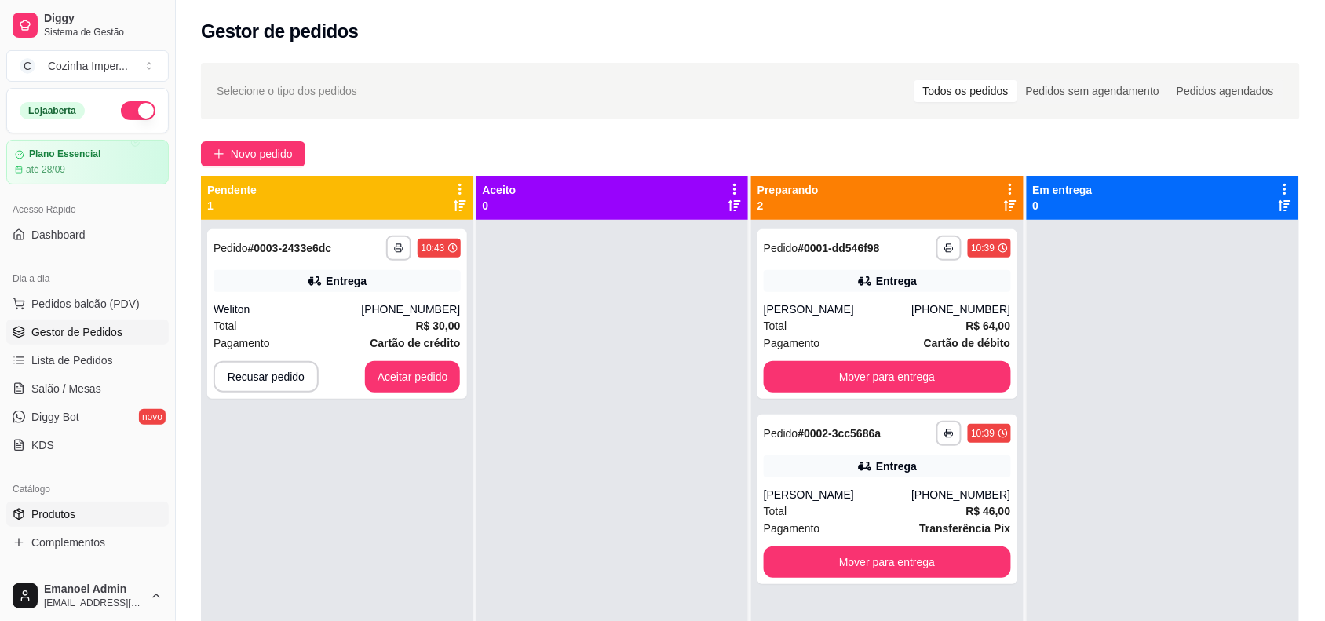
click at [100, 518] on link "Produtos" at bounding box center [87, 514] width 163 height 25
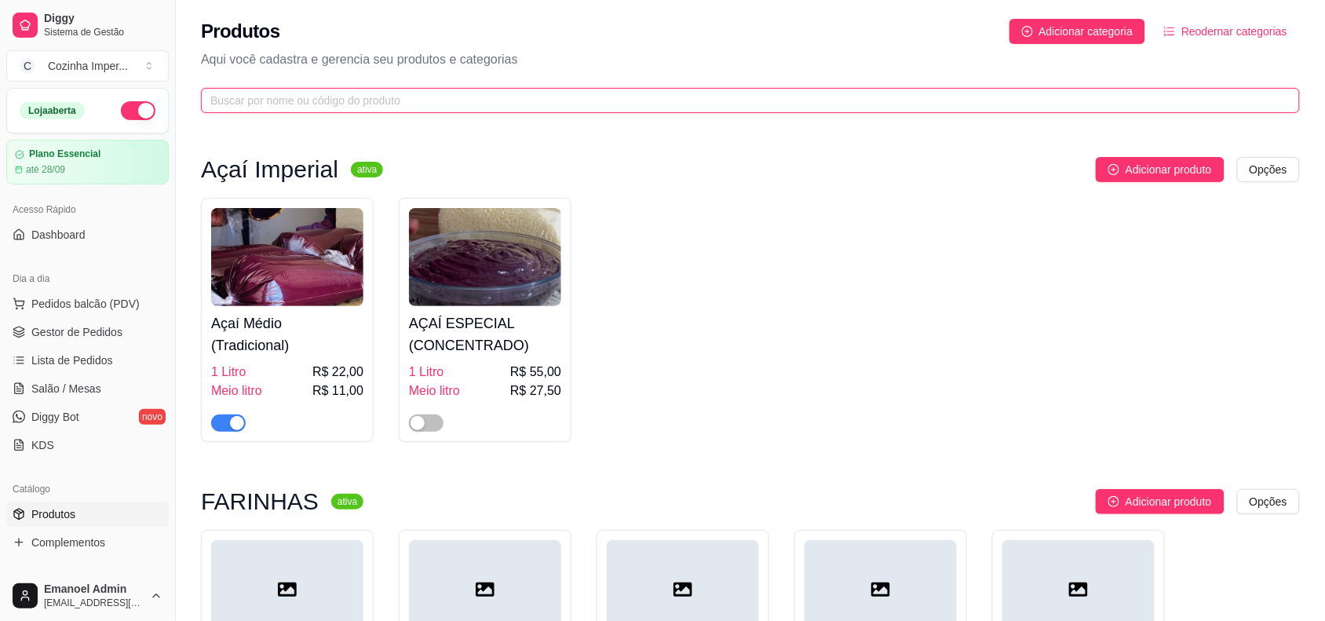
click at [358, 100] on input "text" at bounding box center [744, 100] width 1068 height 17
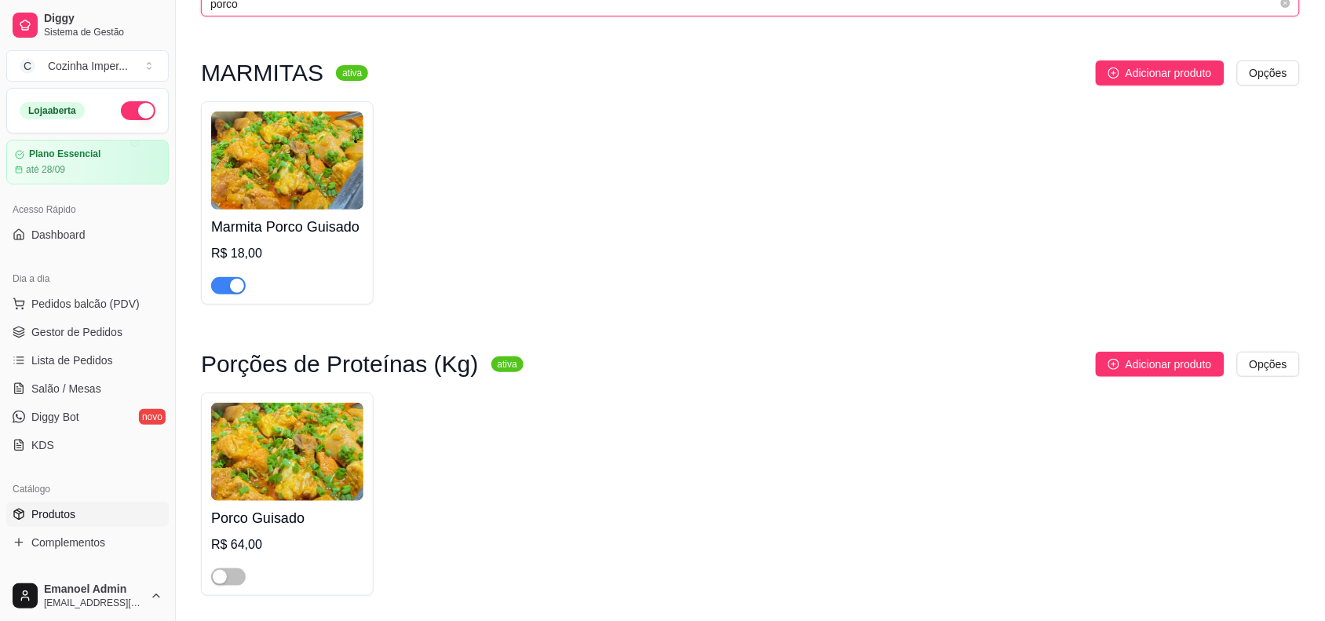
scroll to position [154, 0]
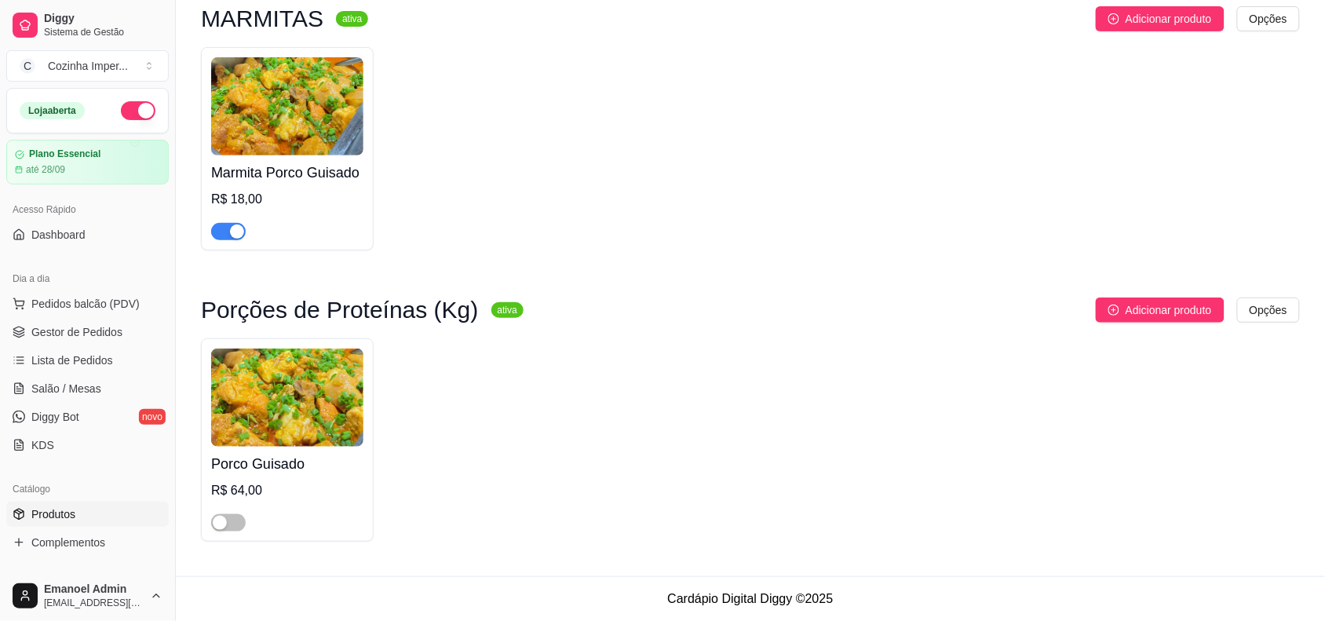
type input "porco"
click at [224, 226] on span "button" at bounding box center [228, 231] width 35 height 17
click at [114, 332] on span "Gestor de Pedidos" at bounding box center [76, 332] width 91 height 16
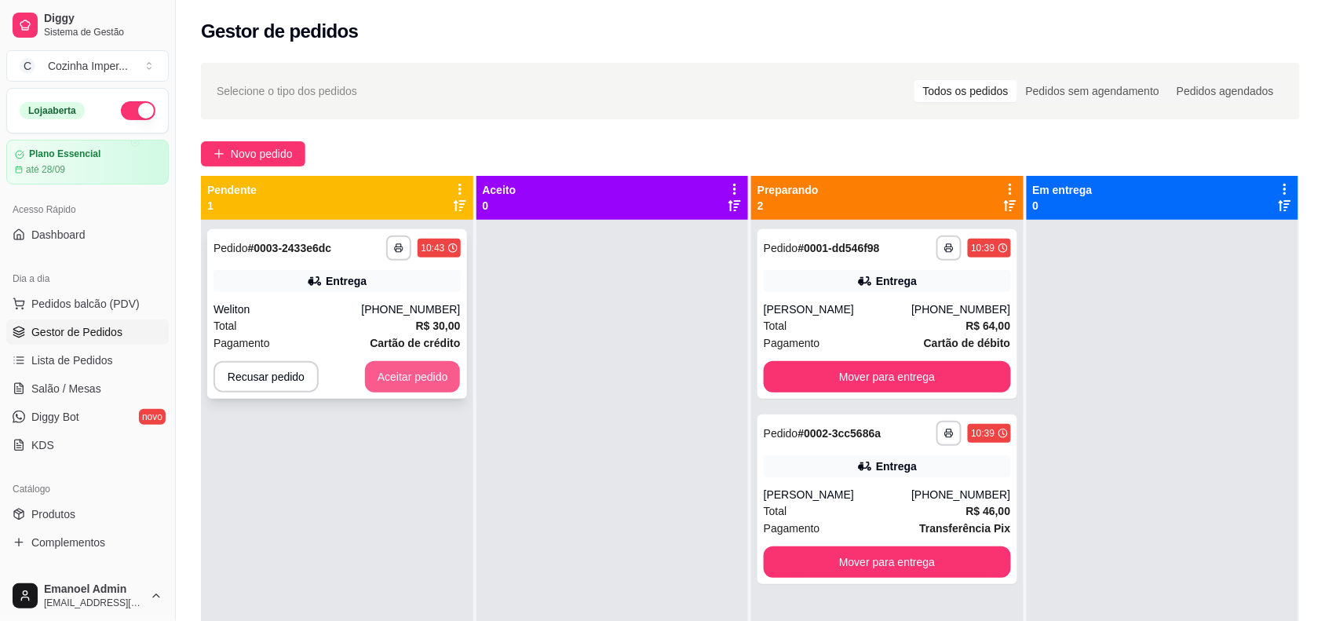
click at [438, 374] on button "Aceitar pedido" at bounding box center [413, 376] width 96 height 31
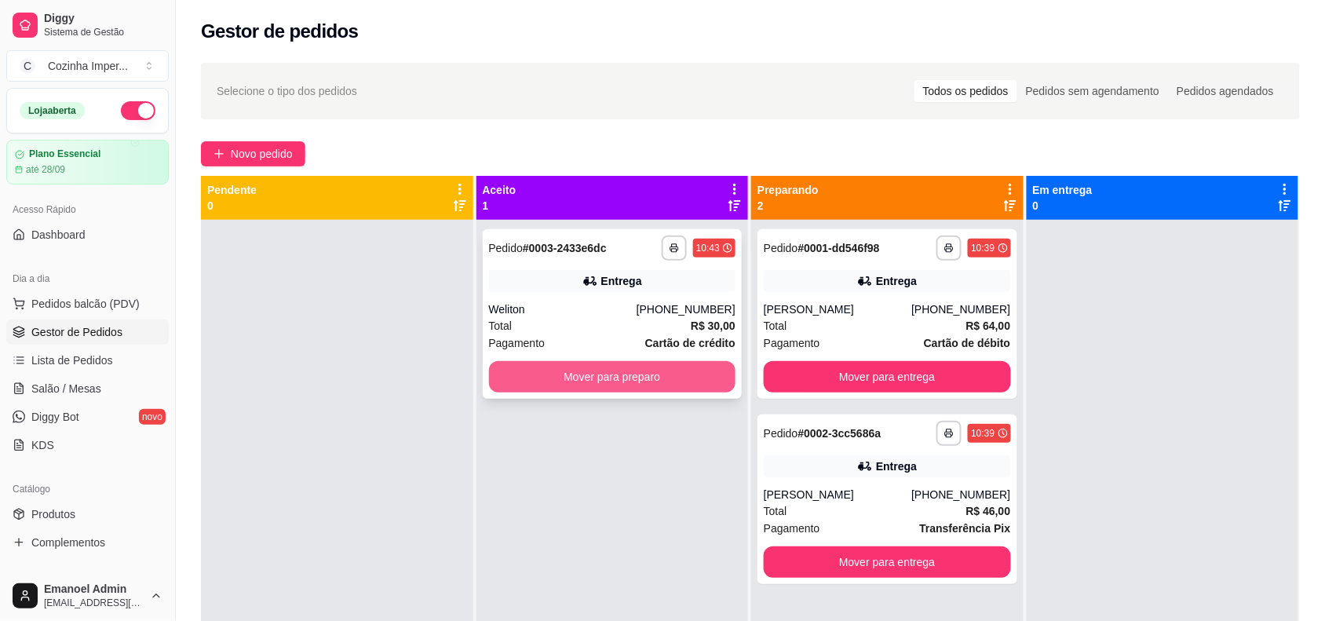
click at [587, 385] on button "Mover para preparo" at bounding box center [612, 376] width 247 height 31
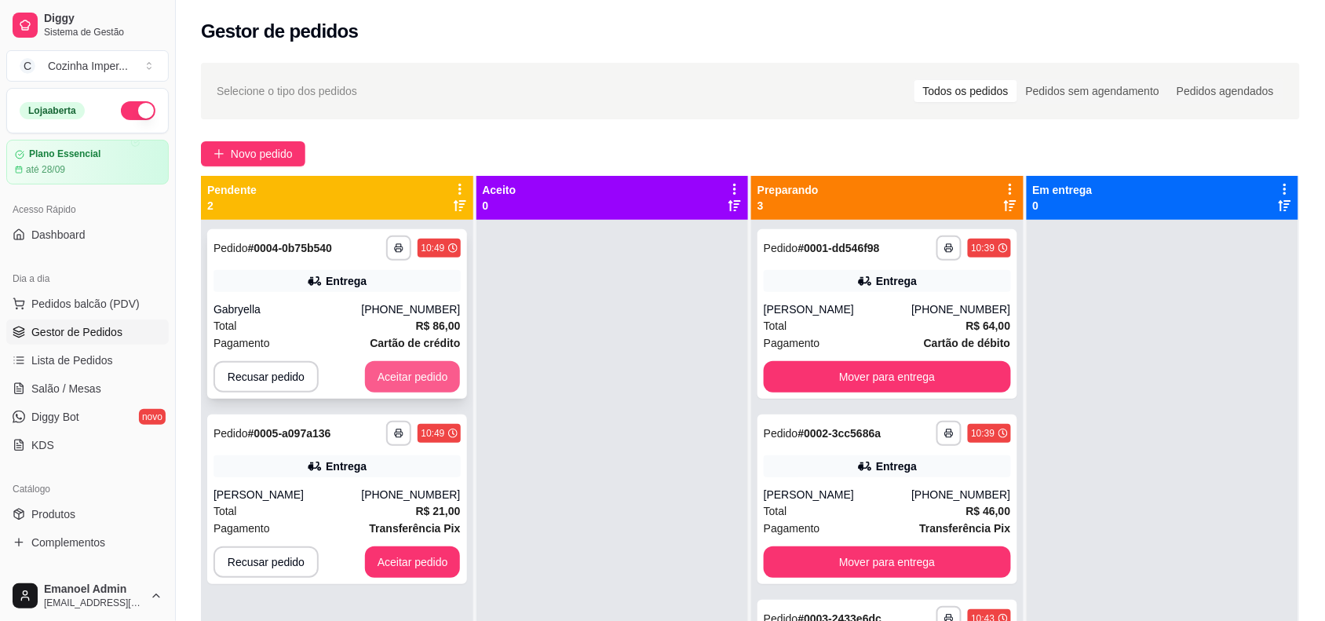
click at [408, 374] on button "Aceitar pedido" at bounding box center [413, 376] width 96 height 31
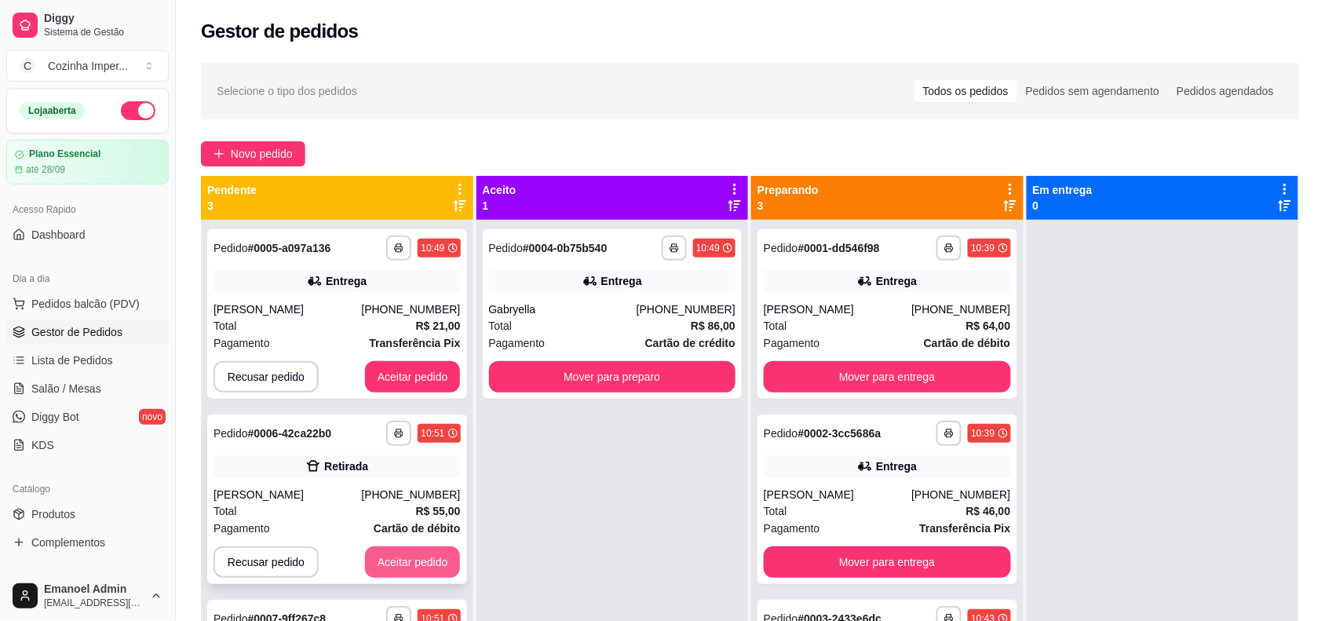
click at [418, 550] on button "Aceitar pedido" at bounding box center [413, 561] width 96 height 31
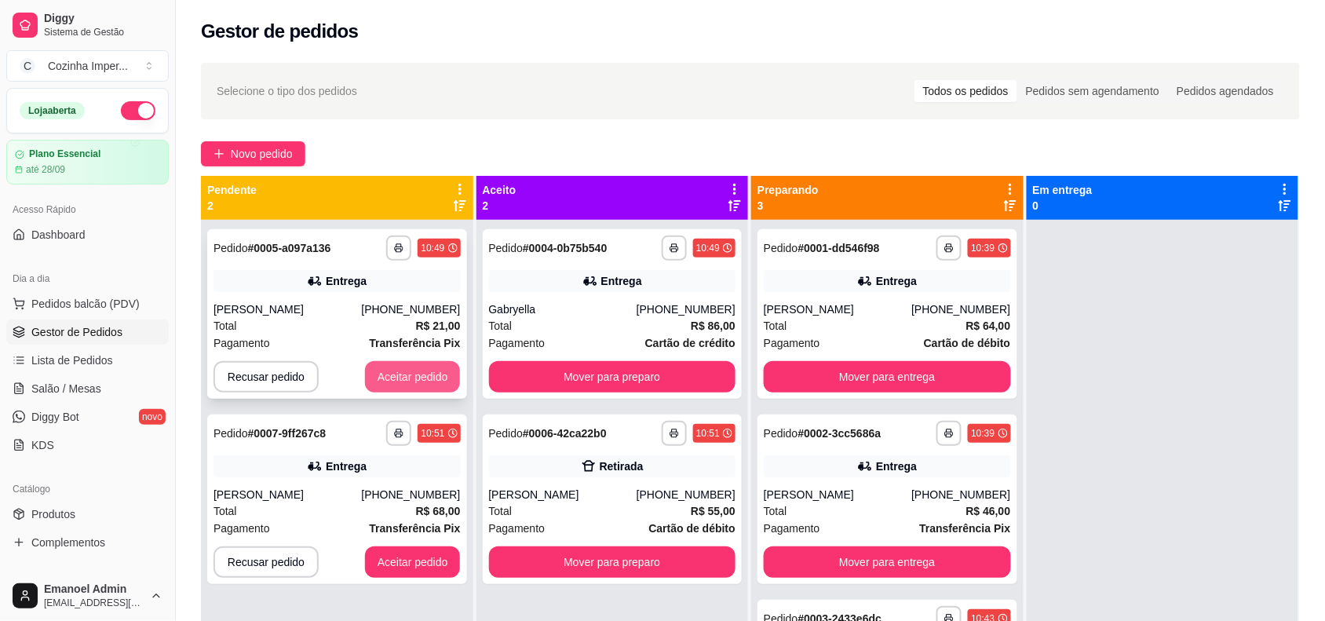
click at [412, 366] on button "Aceitar pedido" at bounding box center [413, 376] width 96 height 31
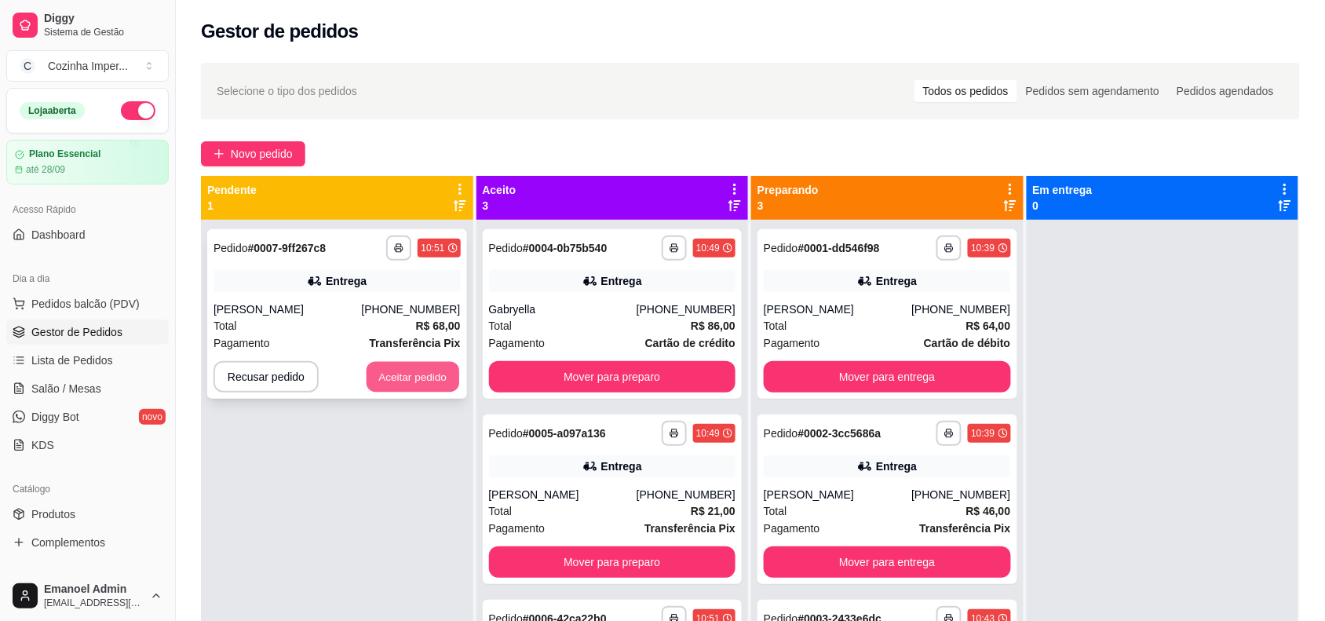
click at [437, 369] on button "Aceitar pedido" at bounding box center [413, 377] width 93 height 31
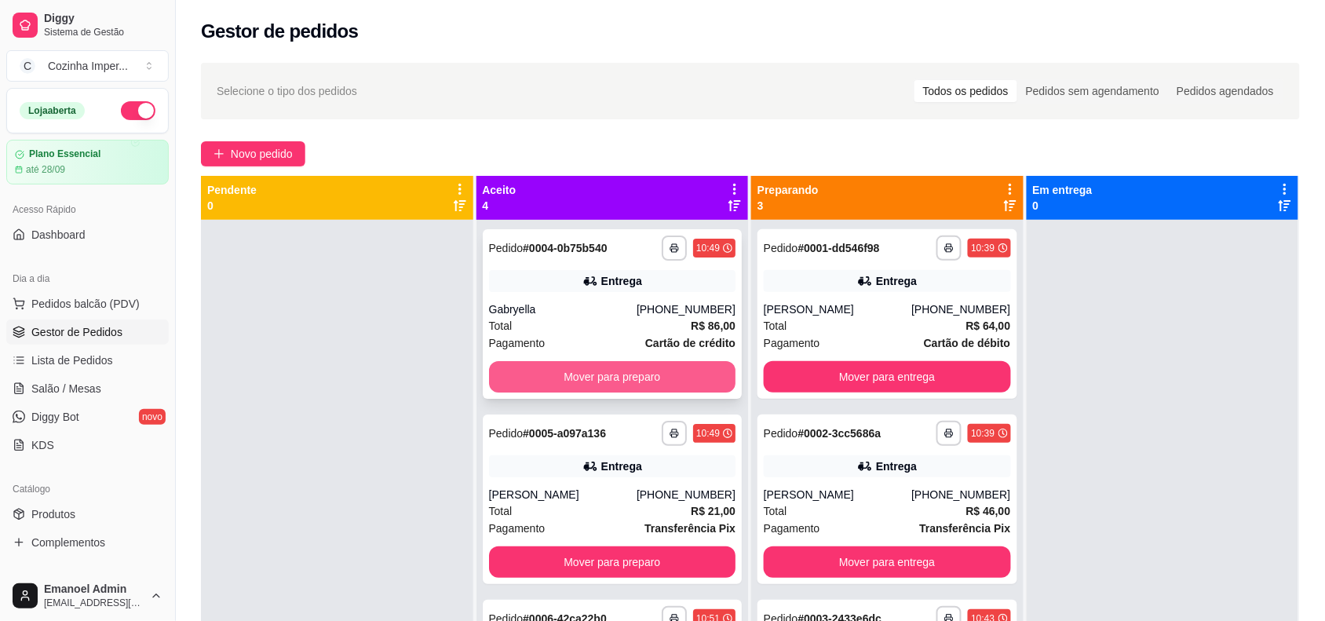
click at [570, 363] on button "Mover para preparo" at bounding box center [612, 376] width 247 height 31
click at [571, 373] on button "Mover para preparo" at bounding box center [611, 377] width 239 height 31
click at [567, 377] on button "Mover para preparo" at bounding box center [612, 376] width 247 height 31
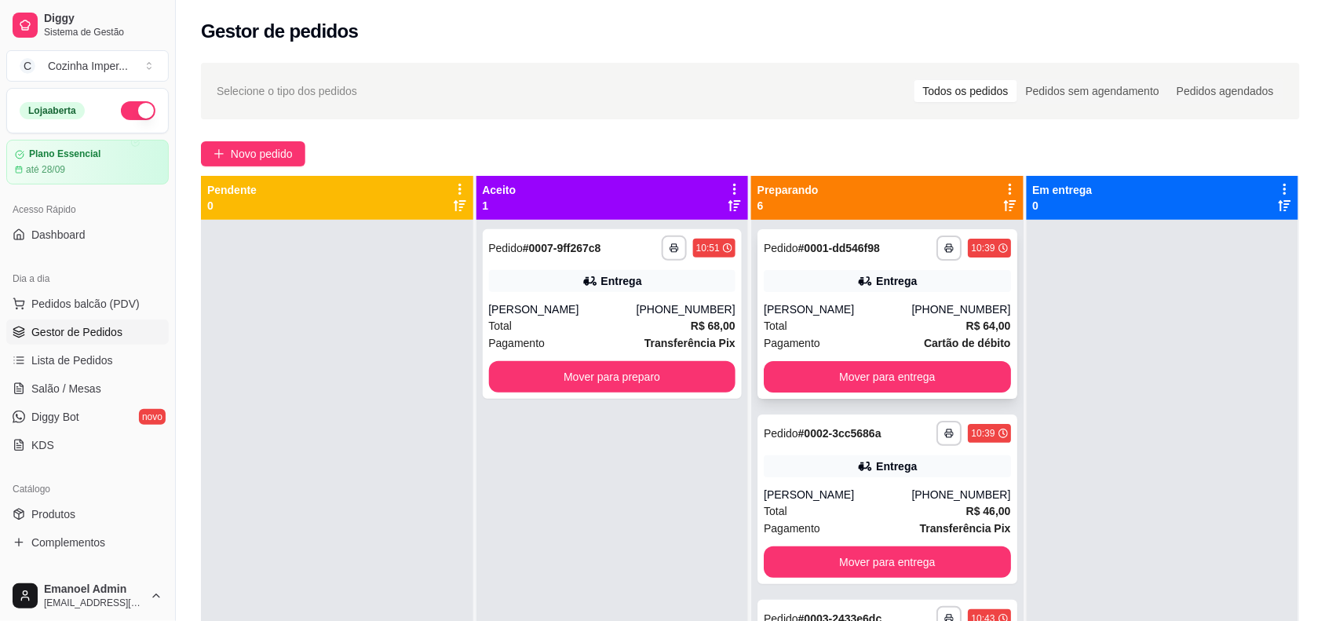
click at [787, 239] on div "Pedido # 0001-dd546f98" at bounding box center [822, 248] width 116 height 19
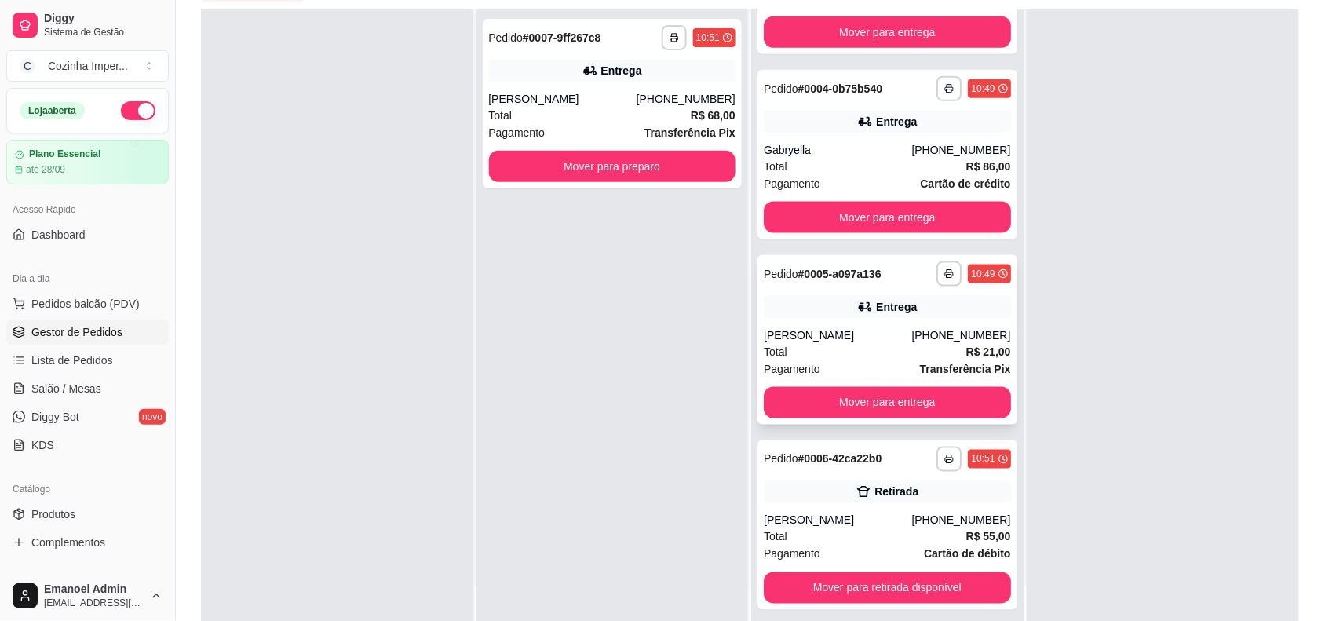
scroll to position [239, 0]
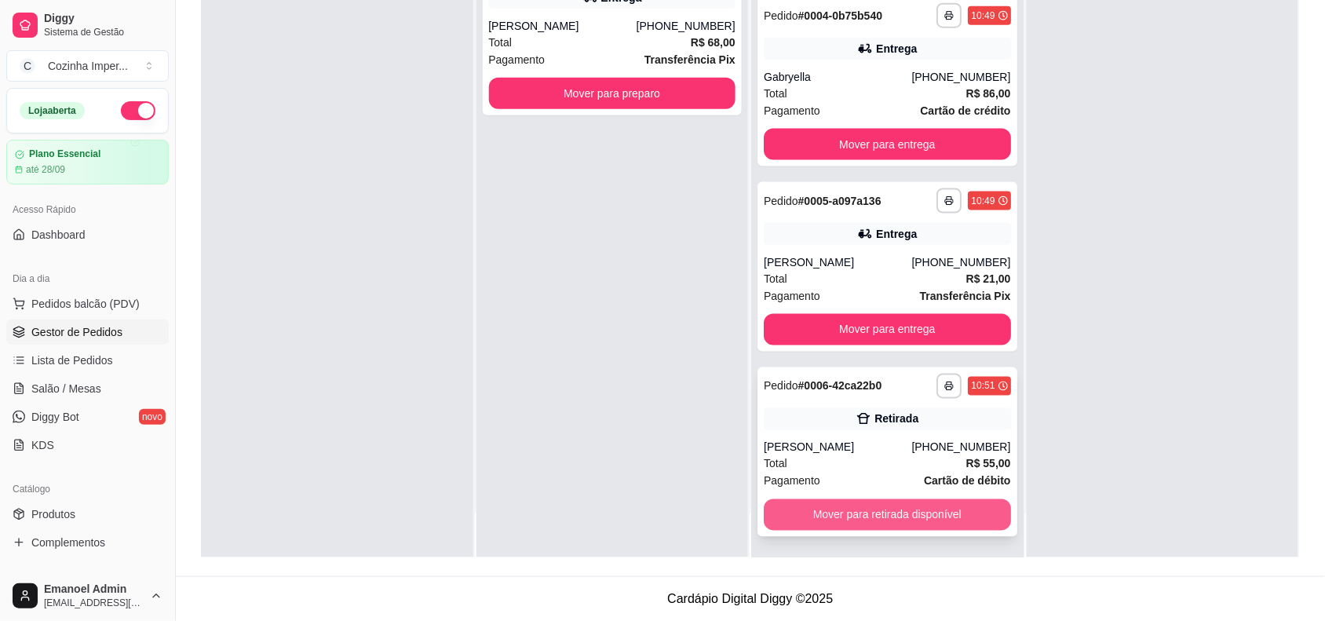
click at [849, 509] on button "Mover para retirada disponível" at bounding box center [887, 514] width 247 height 31
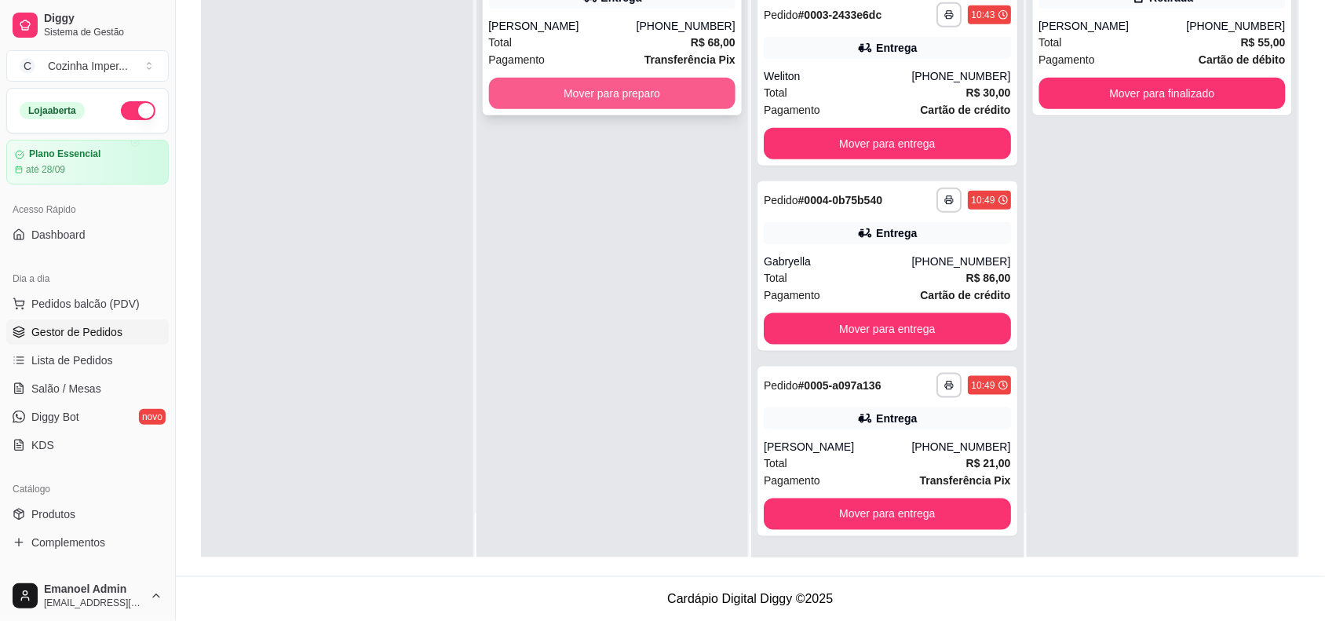
click at [535, 87] on button "Mover para preparo" at bounding box center [612, 93] width 247 height 31
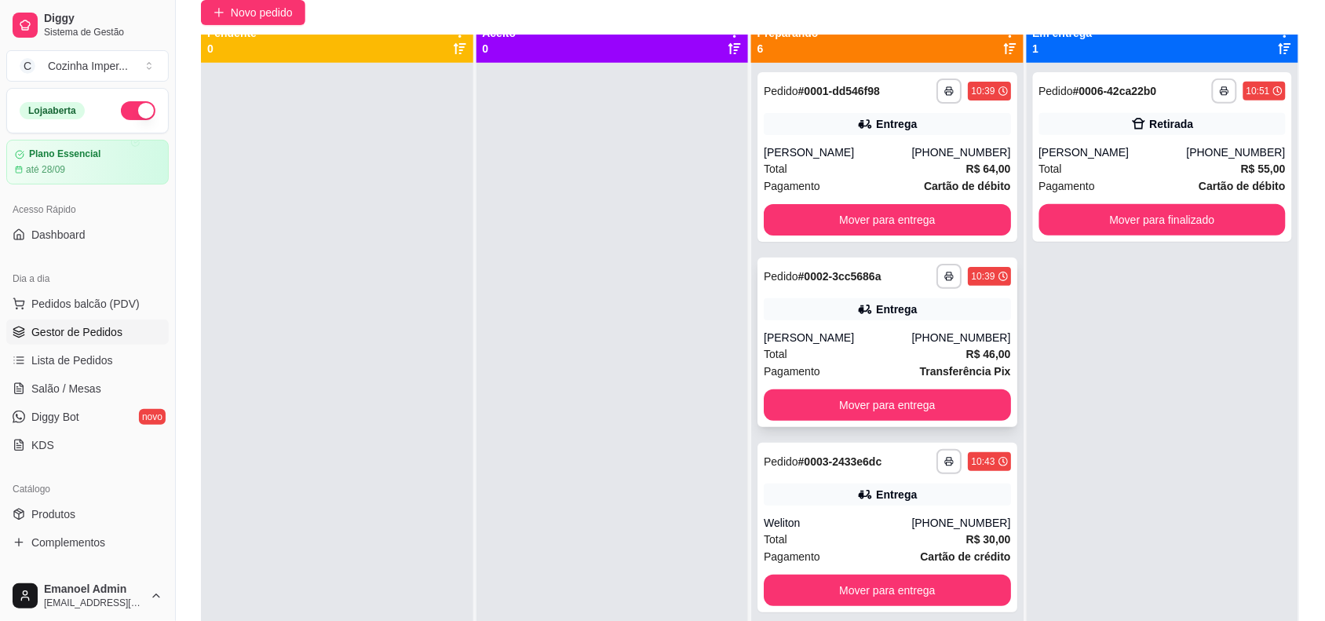
scroll to position [0, 0]
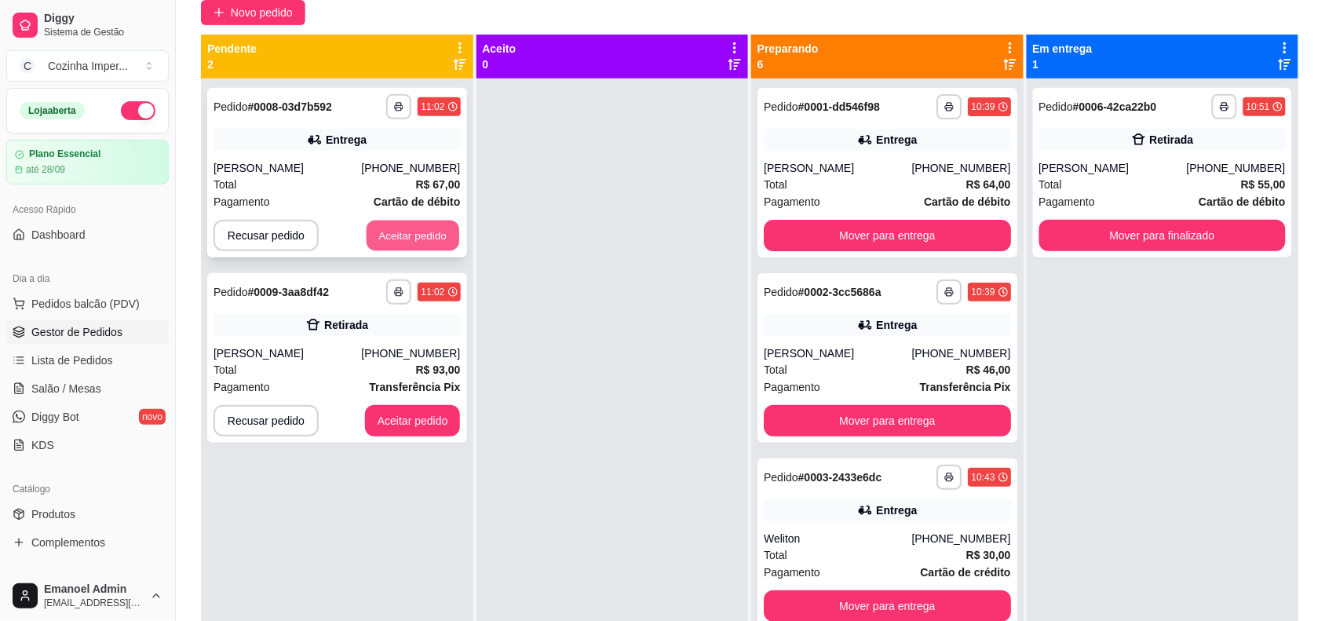
click at [418, 229] on button "Aceitar pedido" at bounding box center [413, 236] width 93 height 31
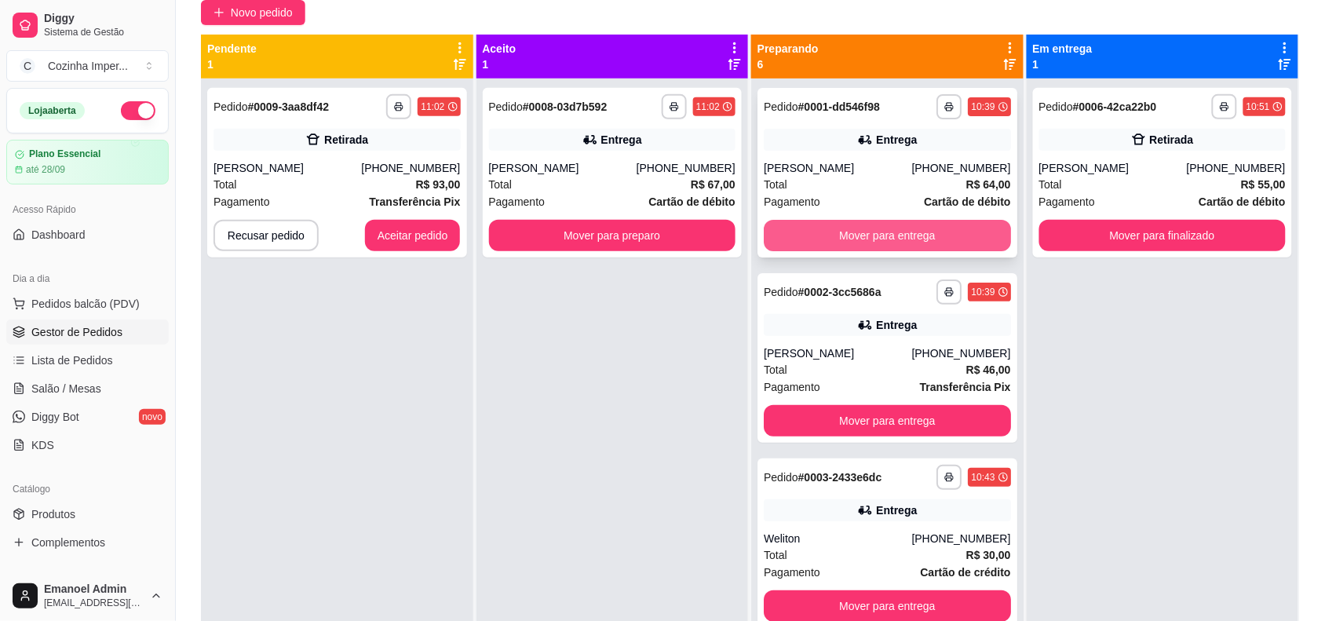
click at [786, 234] on button "Mover para entrega" at bounding box center [887, 235] width 247 height 31
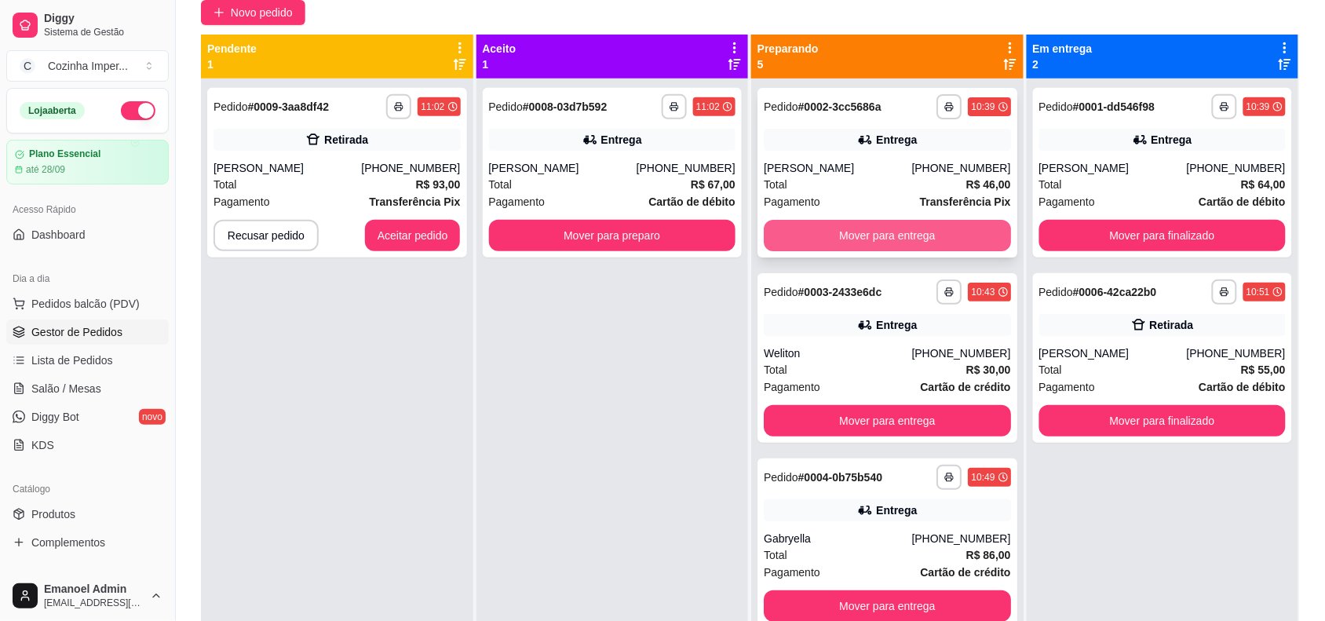
click at [790, 232] on button "Mover para entrega" at bounding box center [887, 235] width 247 height 31
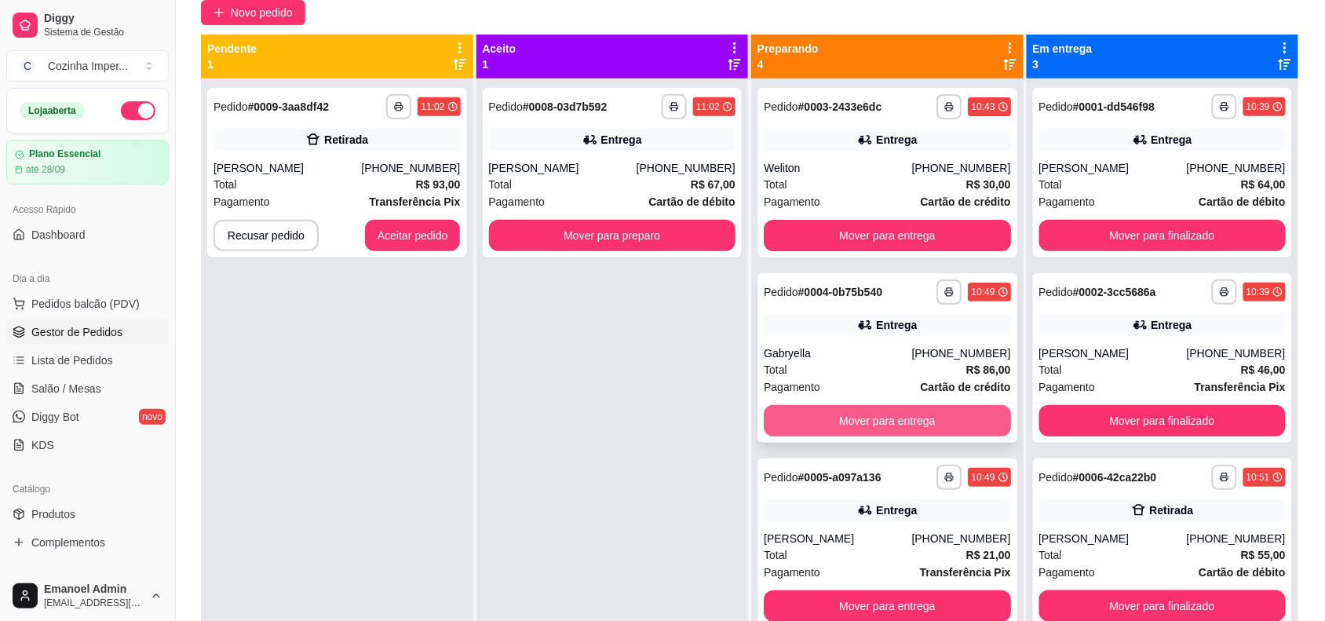
click at [789, 418] on button "Mover para entrega" at bounding box center [887, 420] width 247 height 31
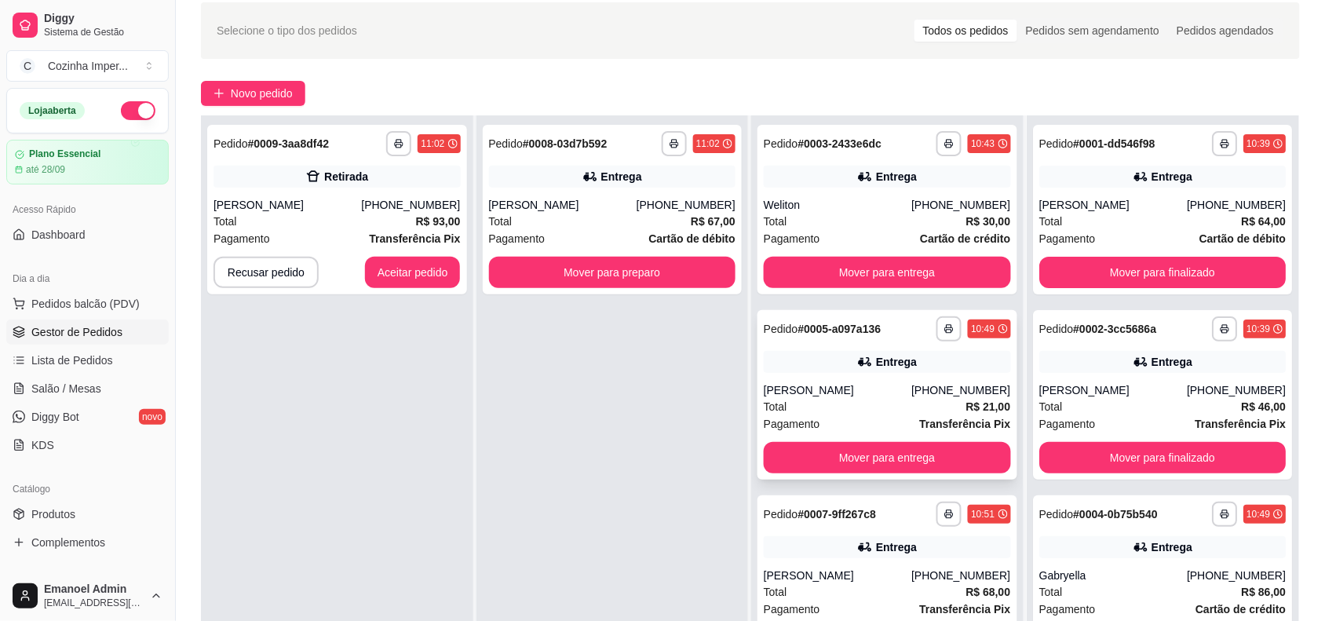
scroll to position [43, 0]
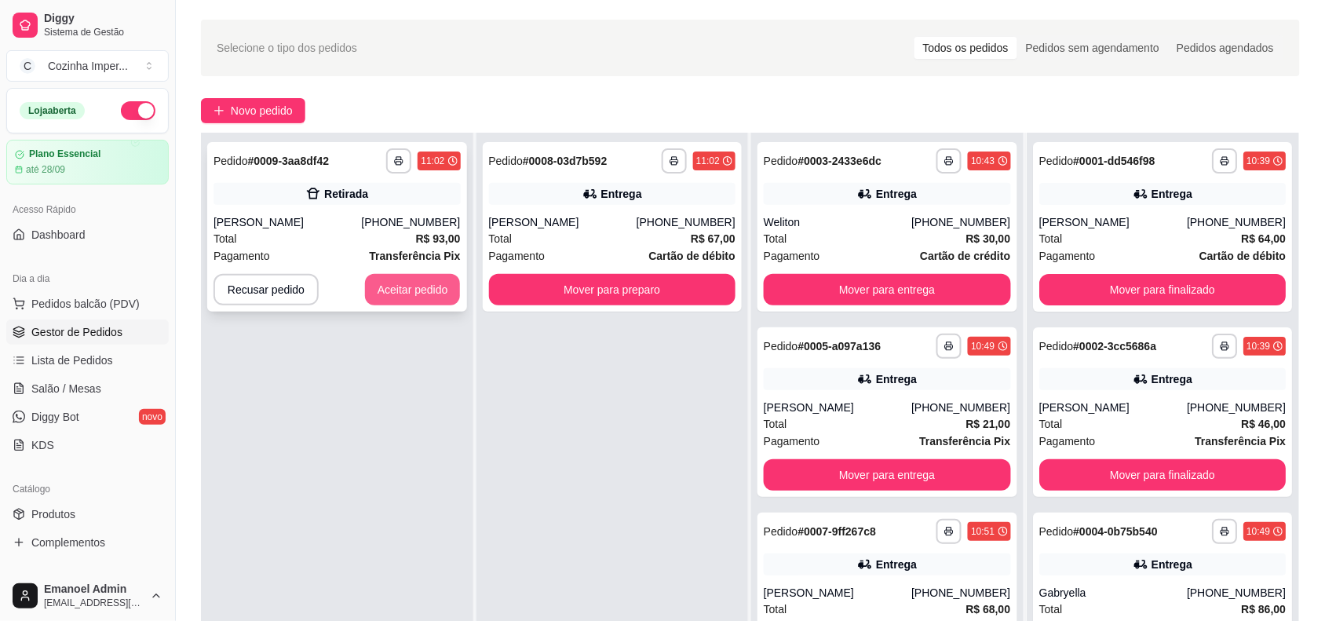
click at [420, 279] on button "Aceitar pedido" at bounding box center [413, 289] width 96 height 31
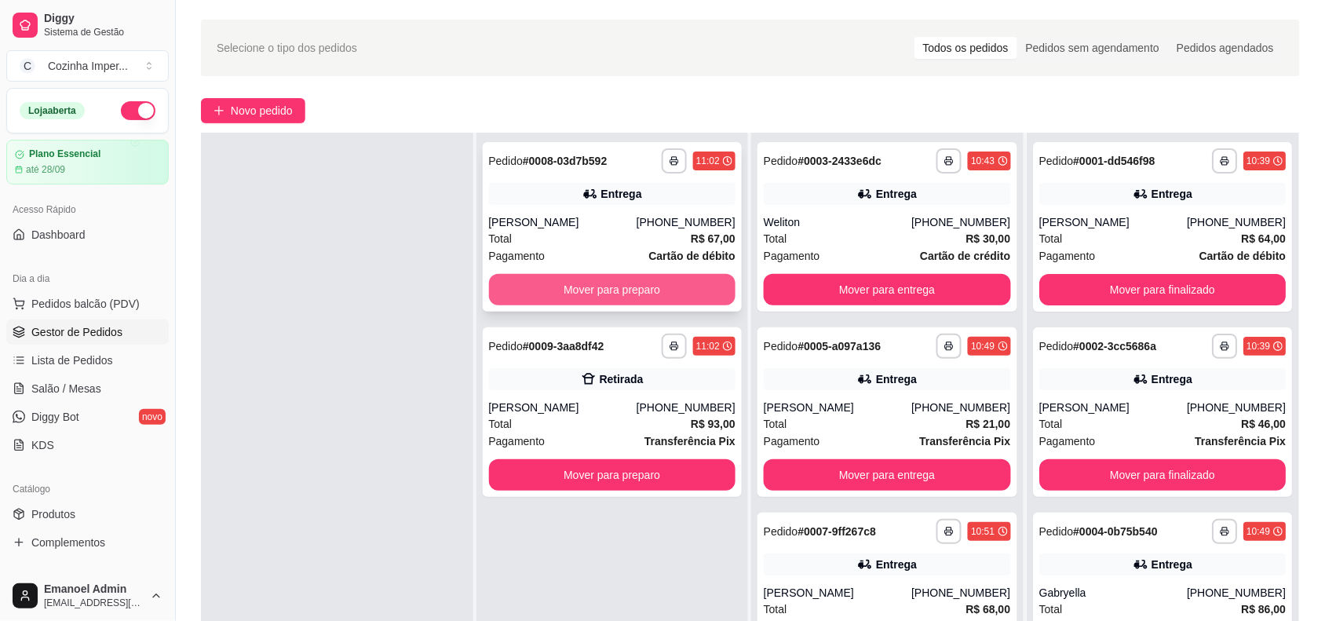
click at [572, 277] on button "Mover para preparo" at bounding box center [612, 289] width 247 height 31
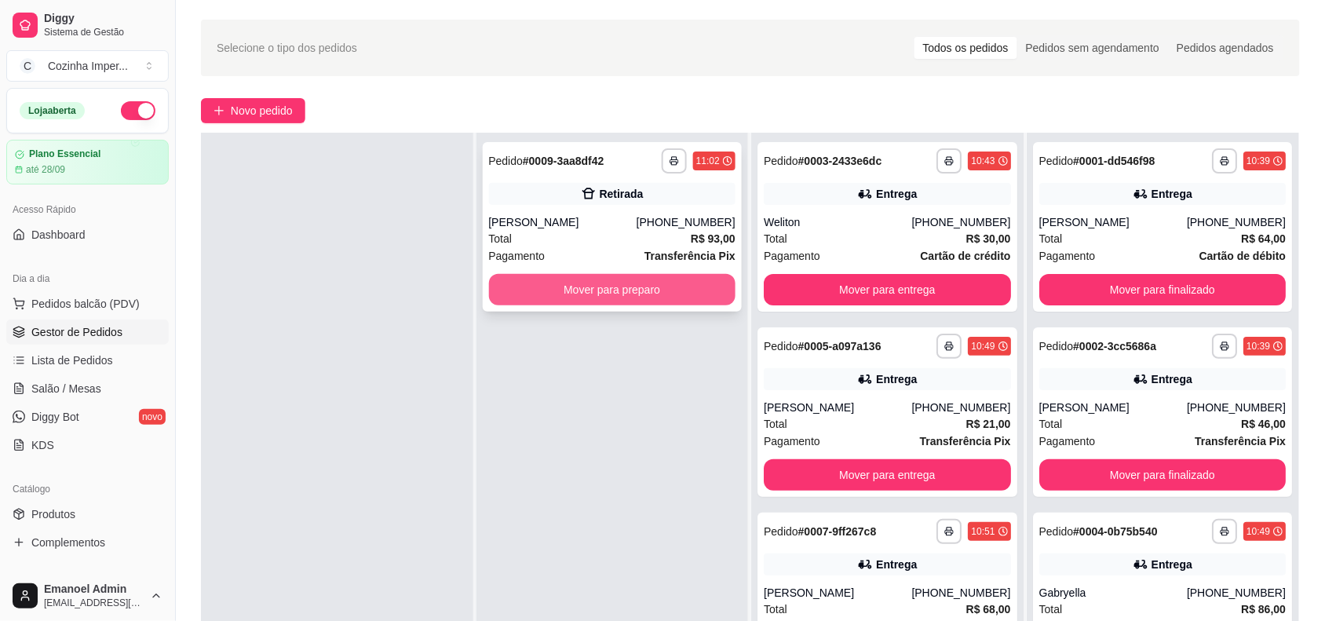
click at [578, 289] on button "Mover para preparo" at bounding box center [612, 289] width 247 height 31
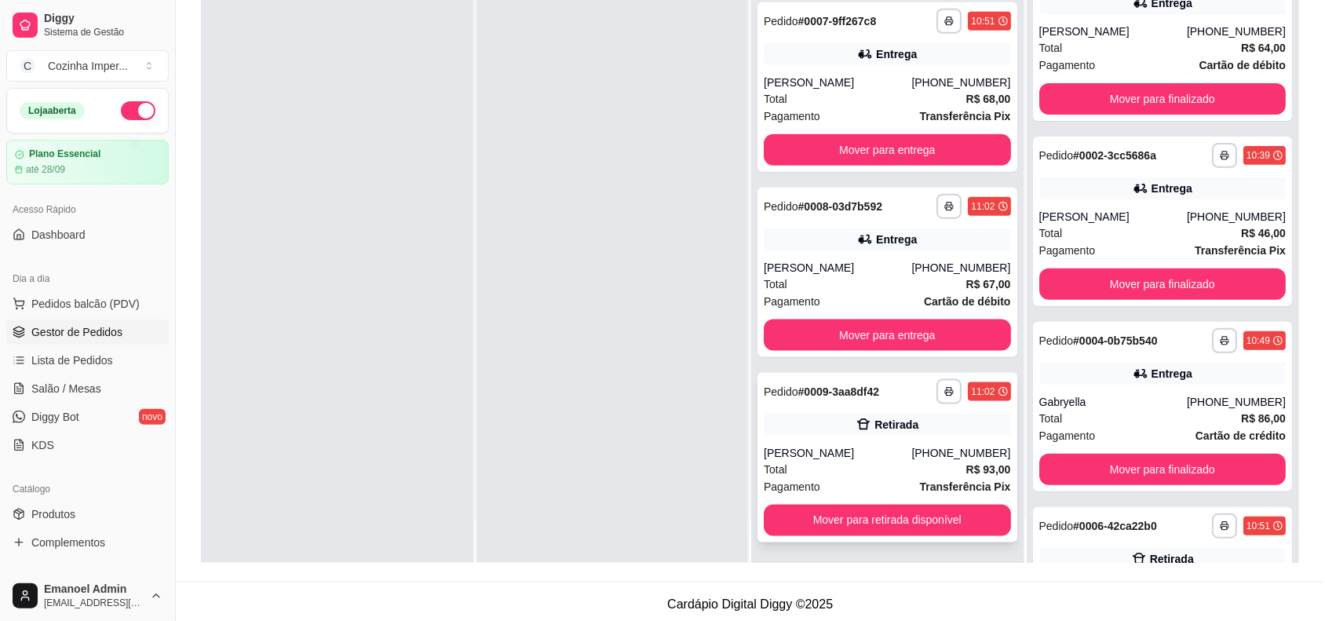
scroll to position [239, 0]
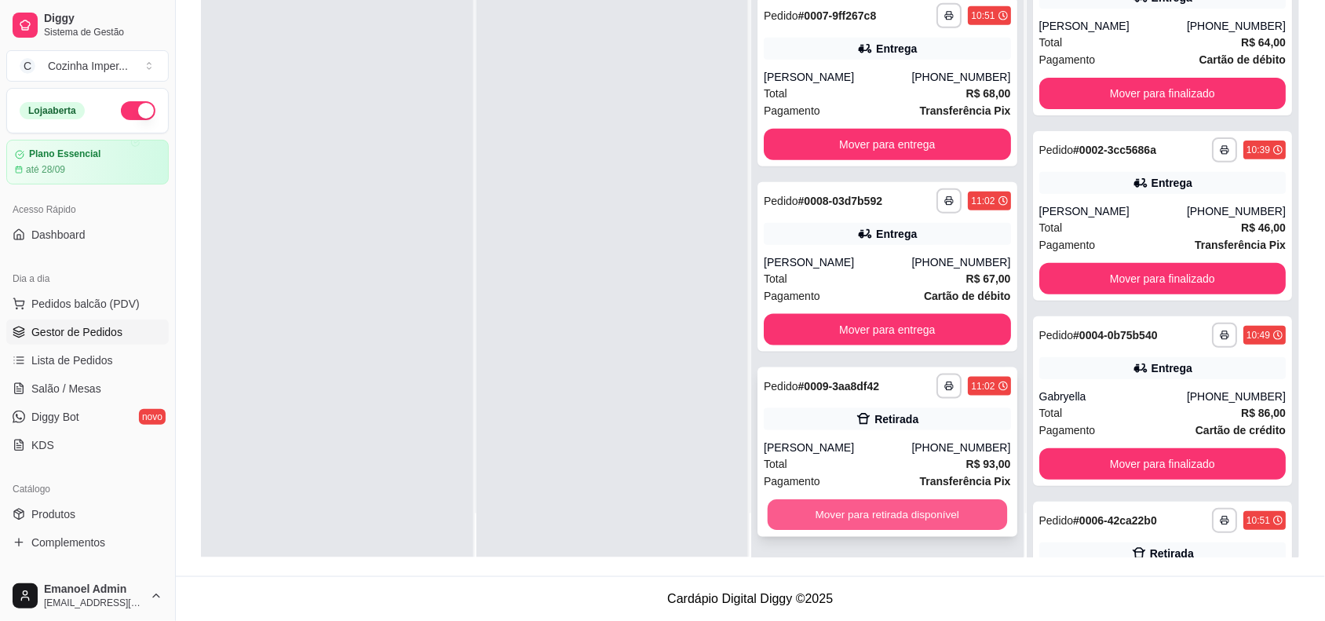
click at [896, 509] on button "Mover para retirada disponível" at bounding box center [887, 515] width 239 height 31
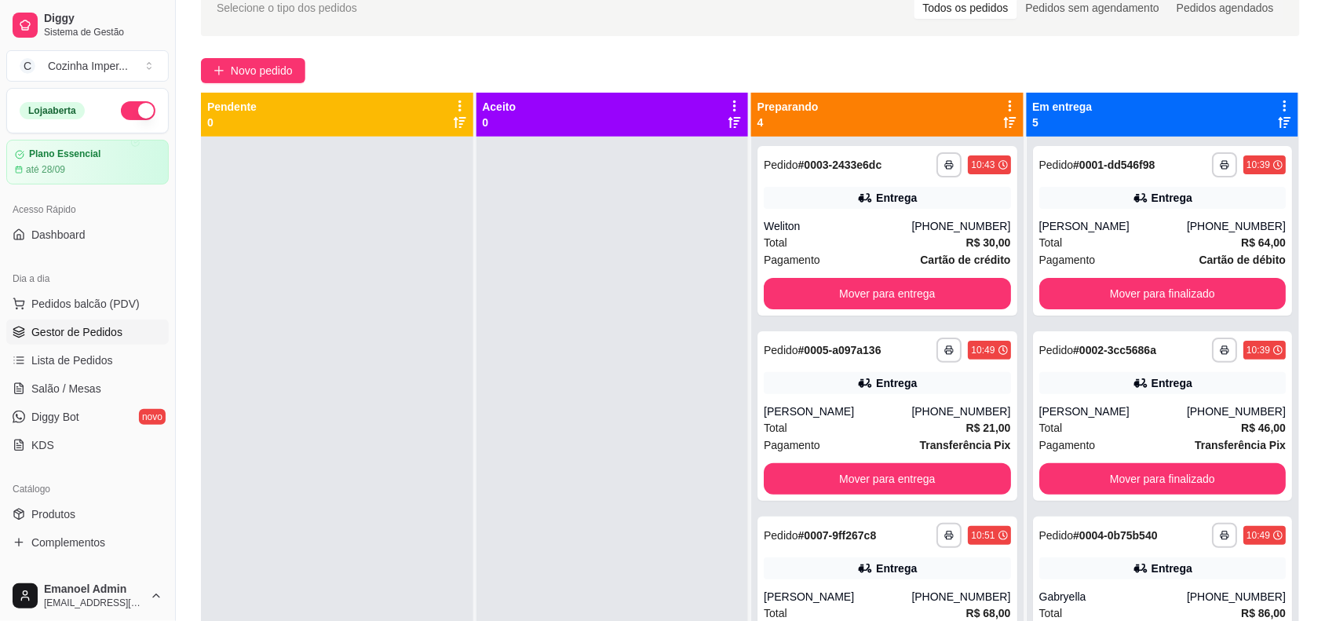
scroll to position [196, 0]
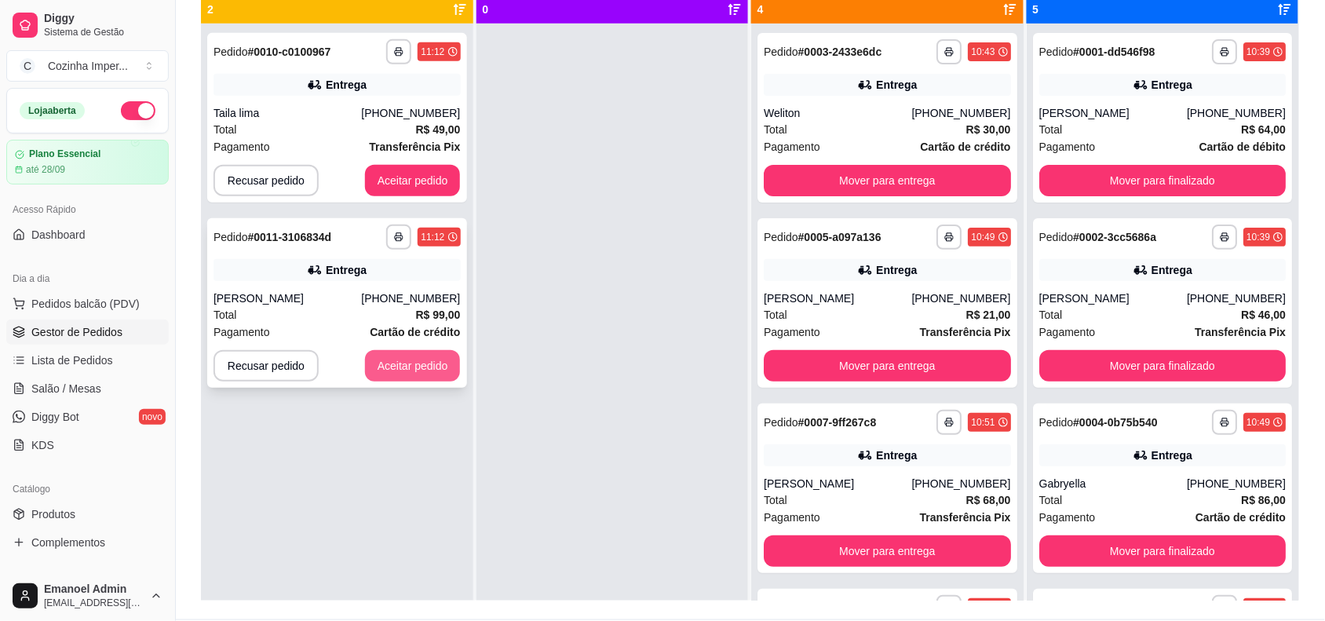
click at [433, 367] on button "Aceitar pedido" at bounding box center [413, 365] width 96 height 31
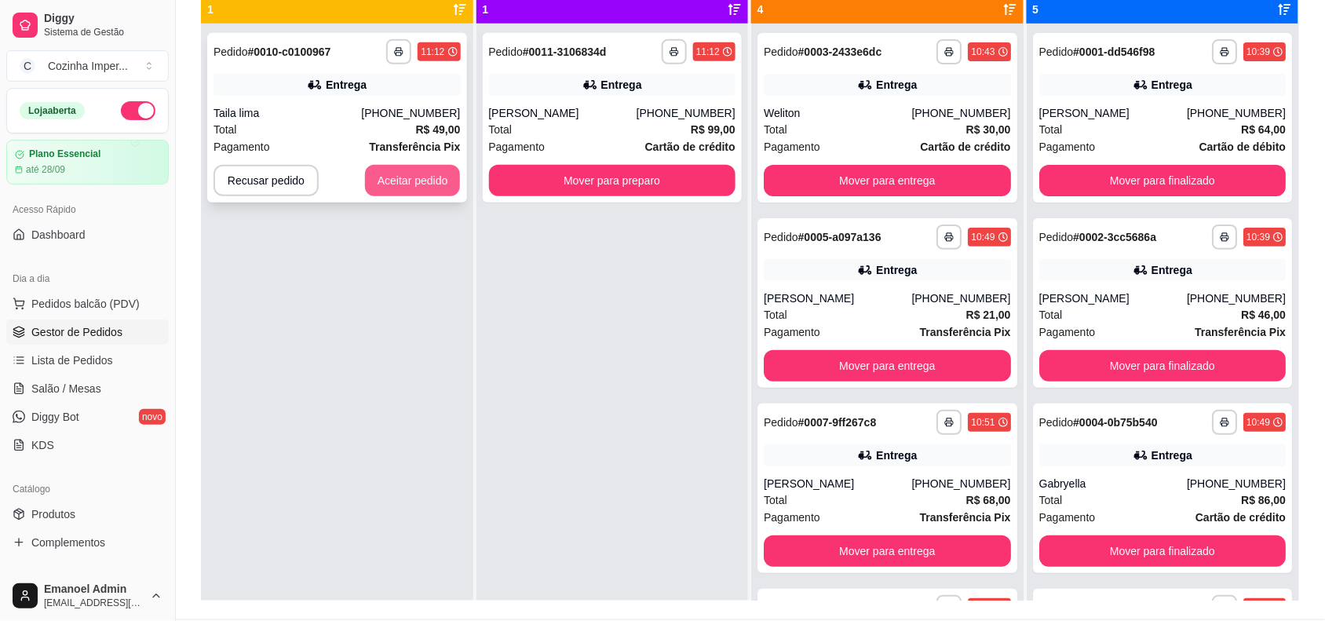
click at [430, 177] on button "Aceitar pedido" at bounding box center [413, 180] width 96 height 31
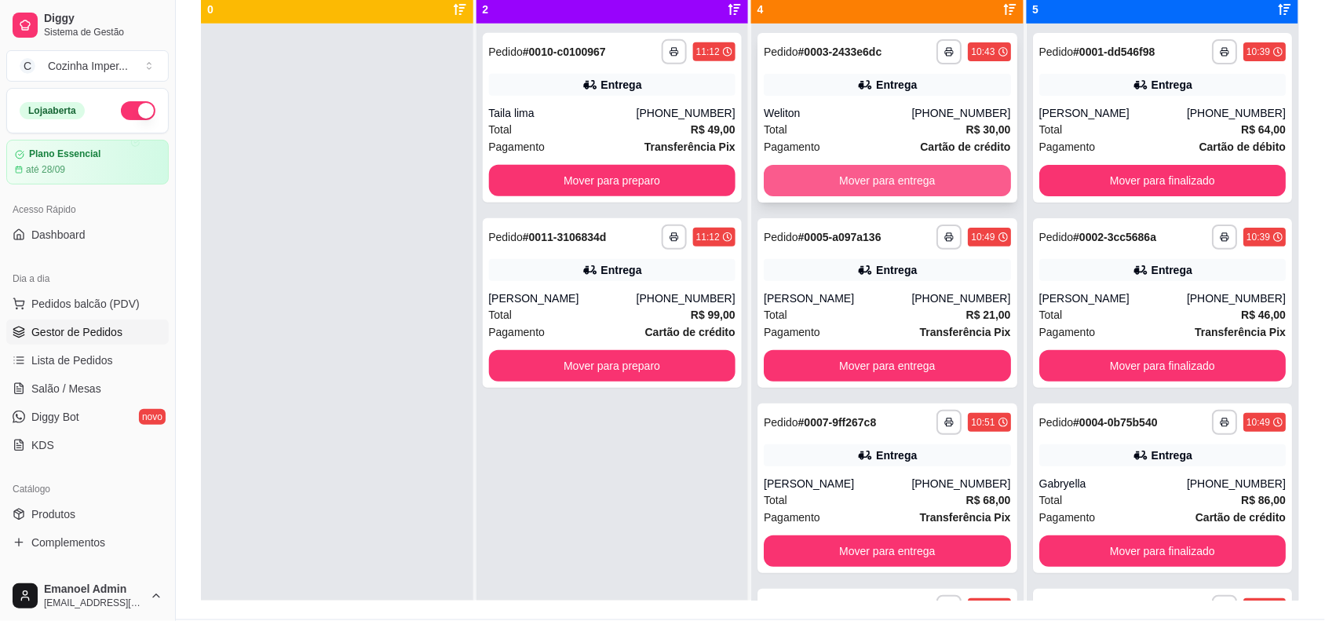
click at [879, 177] on button "Mover para entrega" at bounding box center [887, 180] width 247 height 31
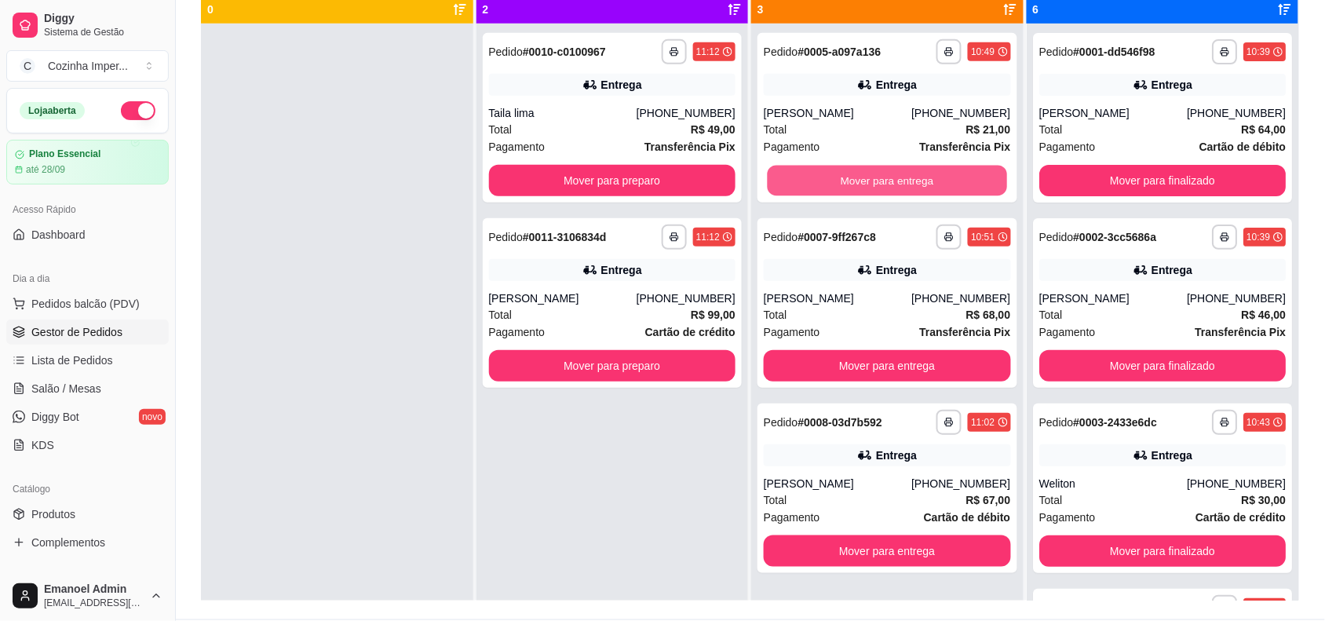
click at [879, 177] on button "Mover para entrega" at bounding box center [887, 181] width 239 height 31
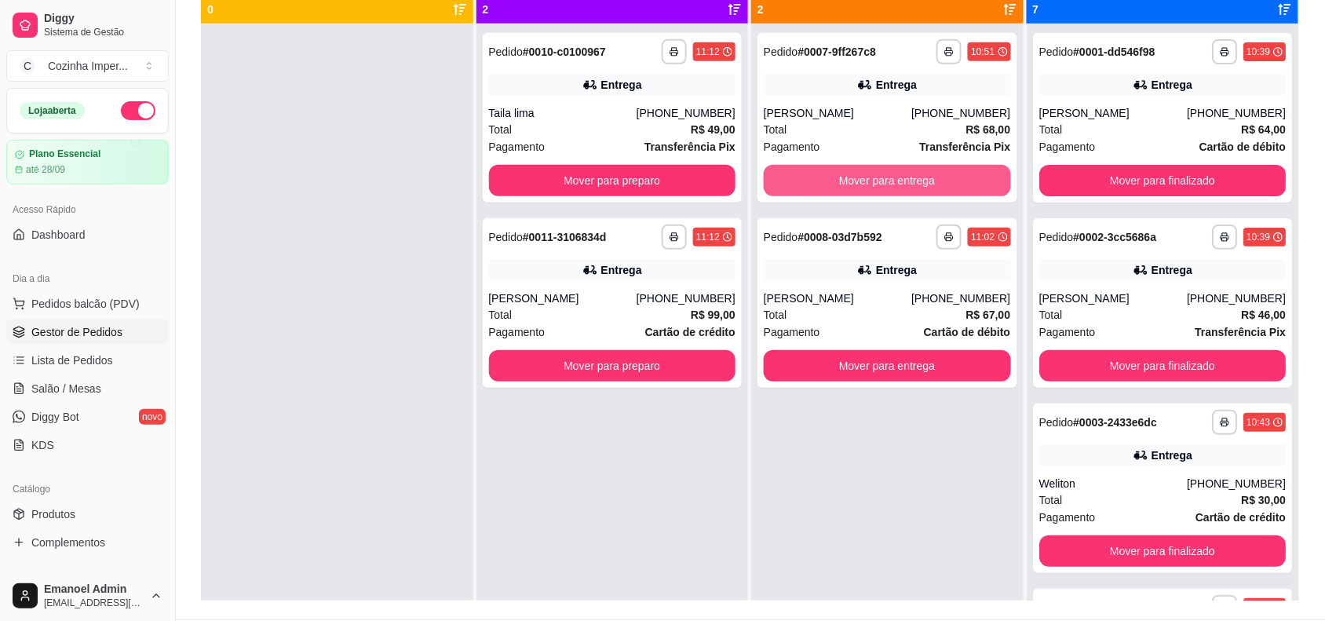
click at [879, 177] on button "Mover para entrega" at bounding box center [887, 180] width 247 height 31
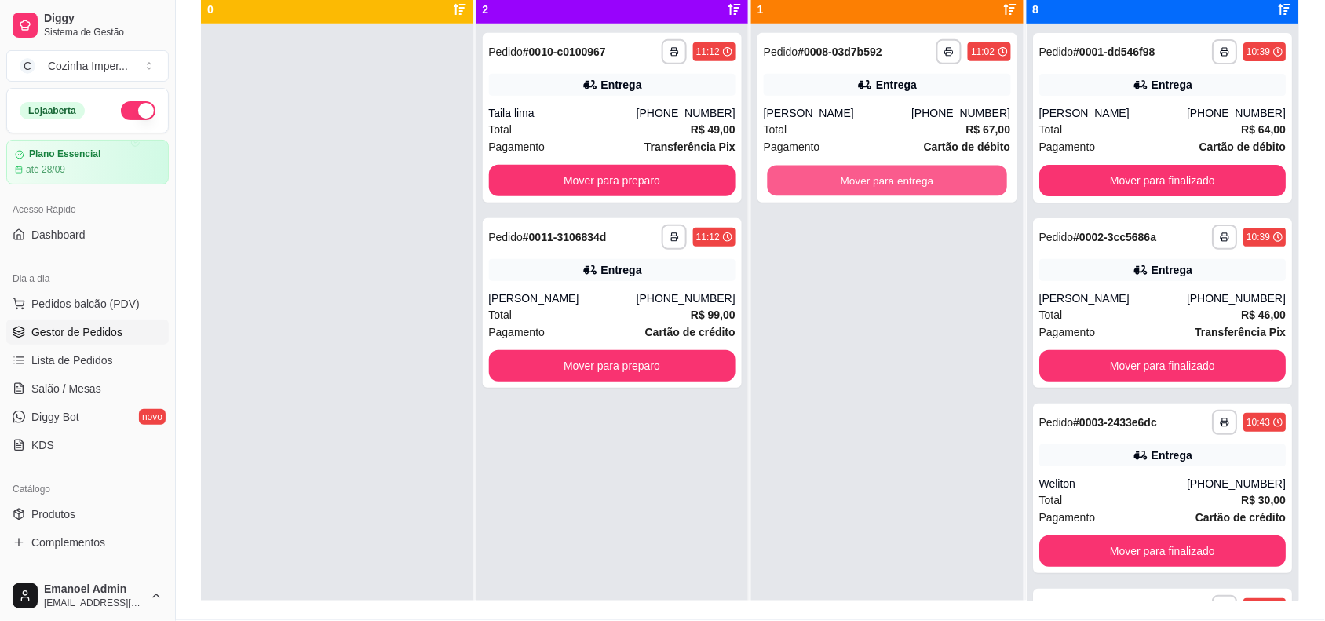
click at [879, 177] on button "Mover para entrega" at bounding box center [887, 181] width 239 height 31
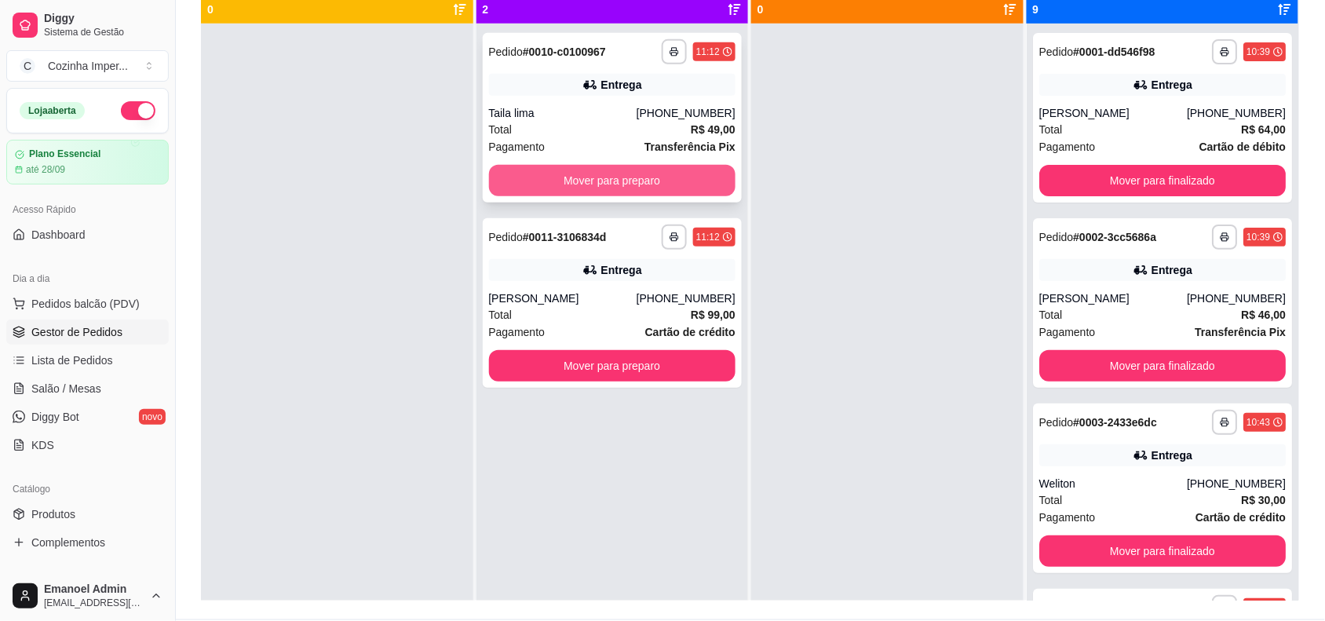
click at [656, 171] on button "Mover para preparo" at bounding box center [612, 180] width 247 height 31
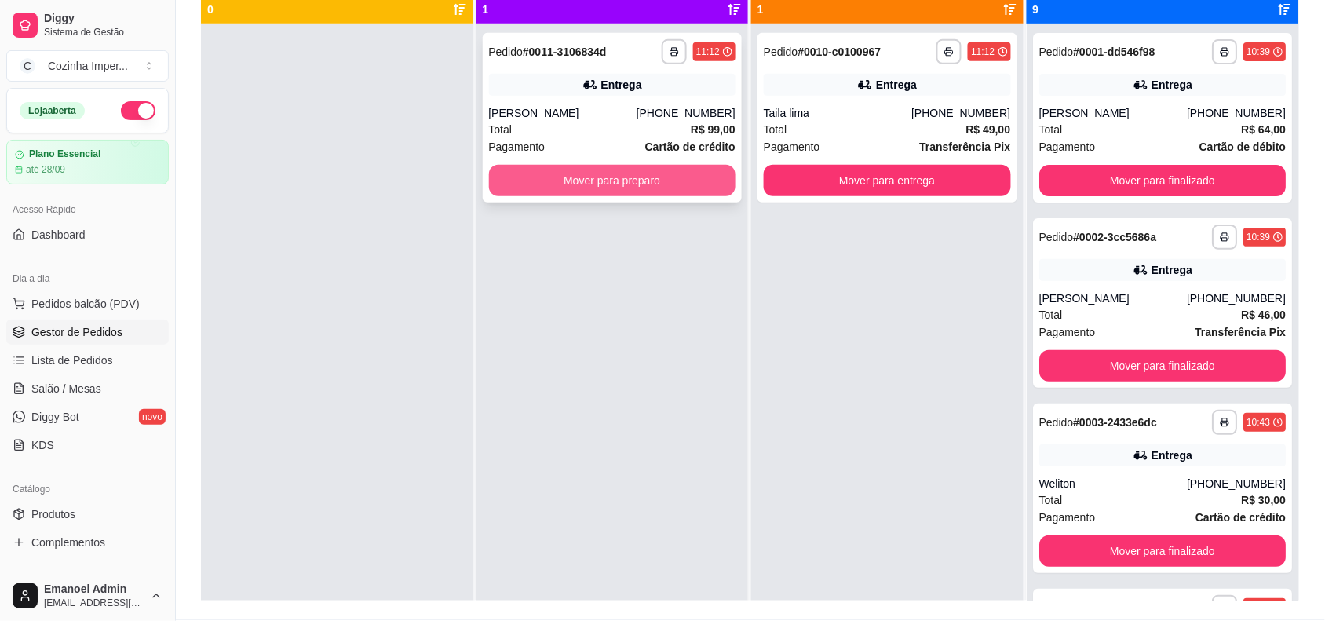
click at [654, 175] on button "Mover para preparo" at bounding box center [612, 180] width 247 height 31
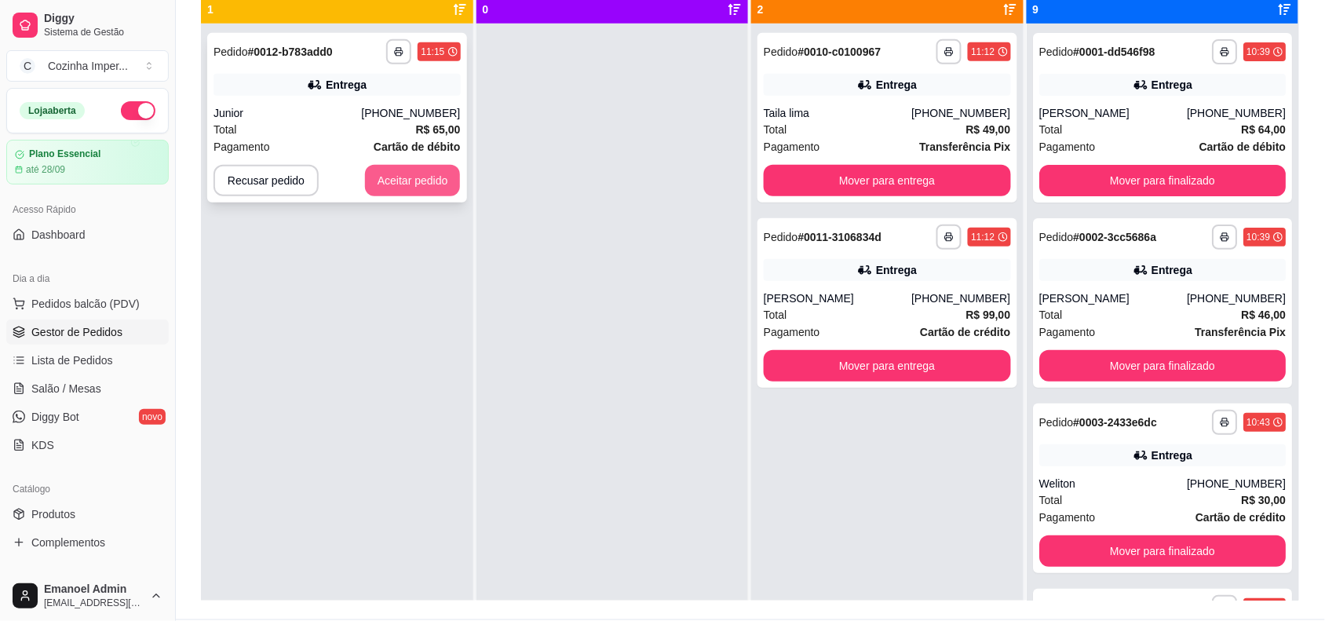
click at [433, 169] on button "Aceitar pedido" at bounding box center [413, 180] width 96 height 31
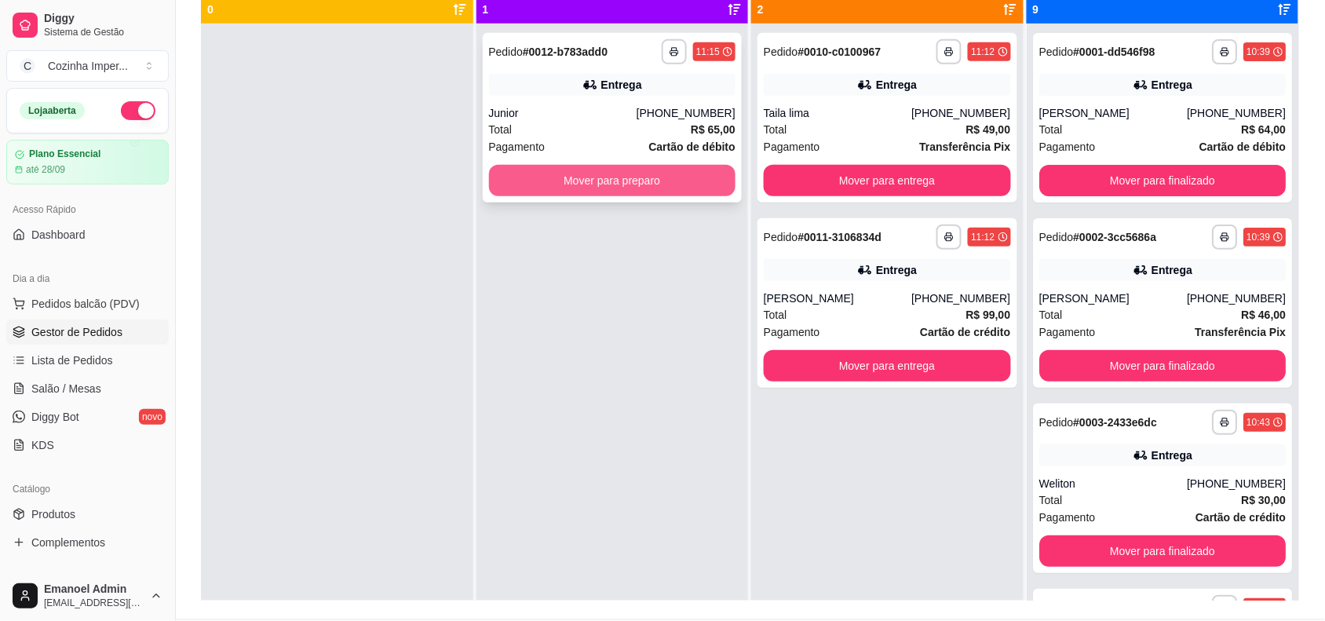
click at [493, 185] on button "Mover para preparo" at bounding box center [612, 180] width 247 height 31
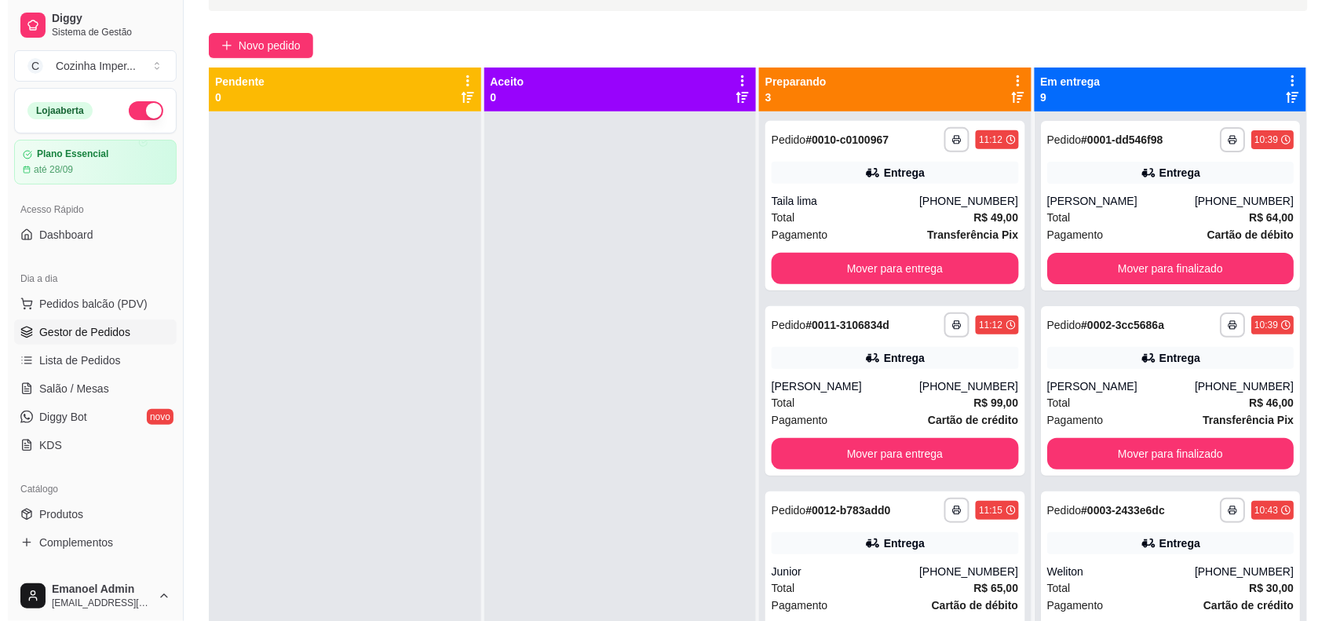
scroll to position [0, 0]
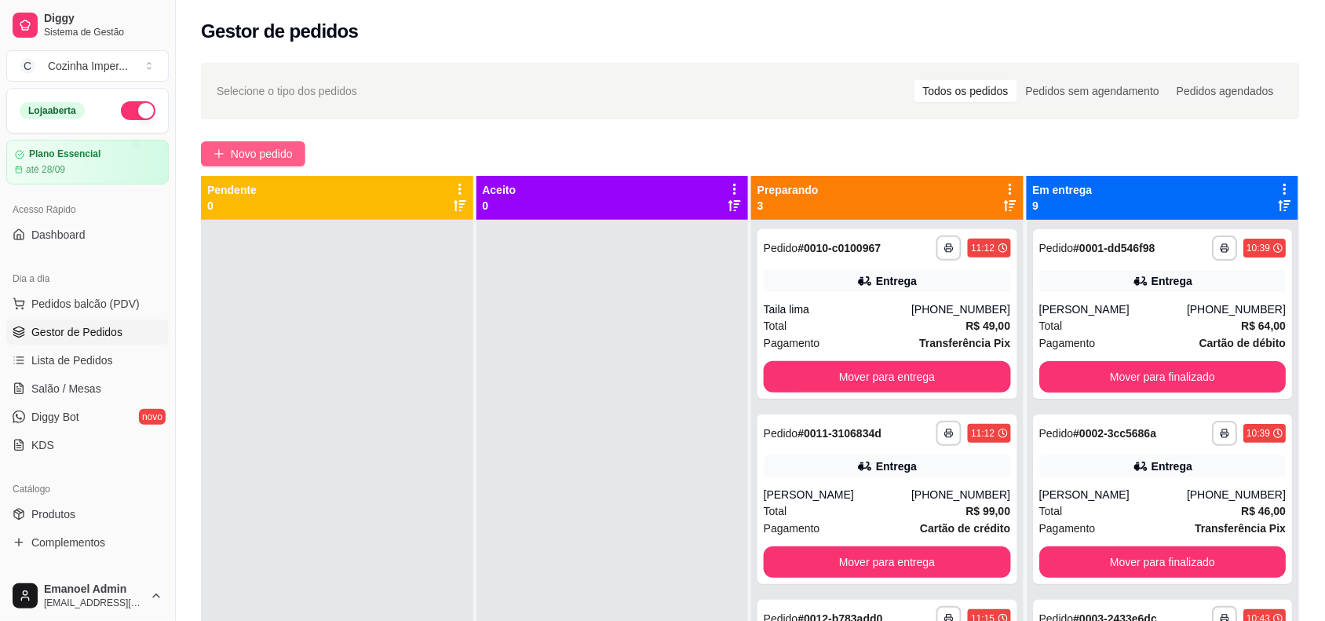
click at [281, 145] on span "Novo pedido" at bounding box center [262, 153] width 62 height 17
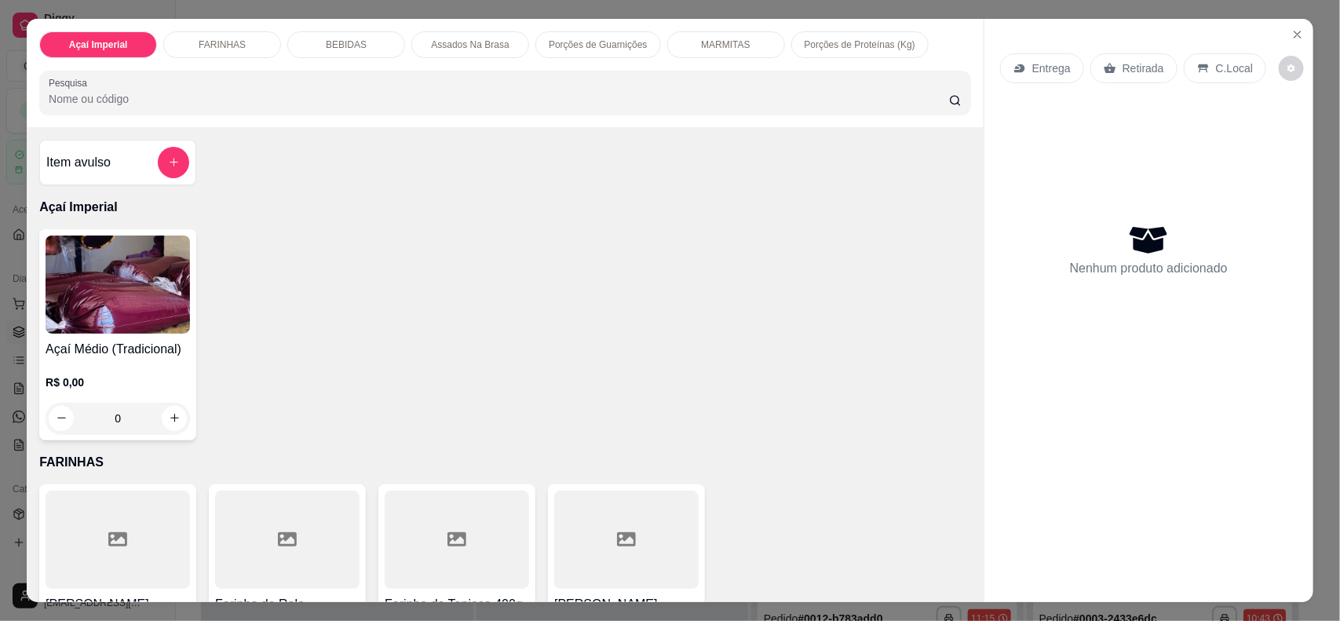
click at [735, 39] on p "MARMITAS" at bounding box center [725, 44] width 49 height 13
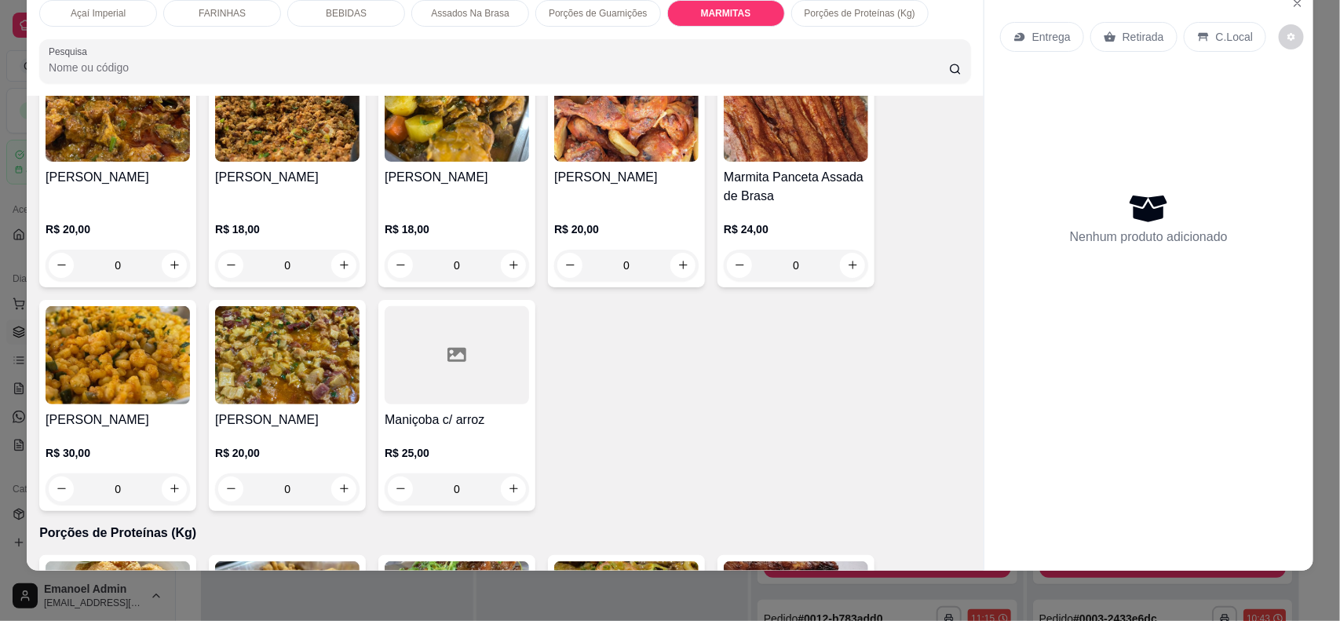
scroll to position [2134, 0]
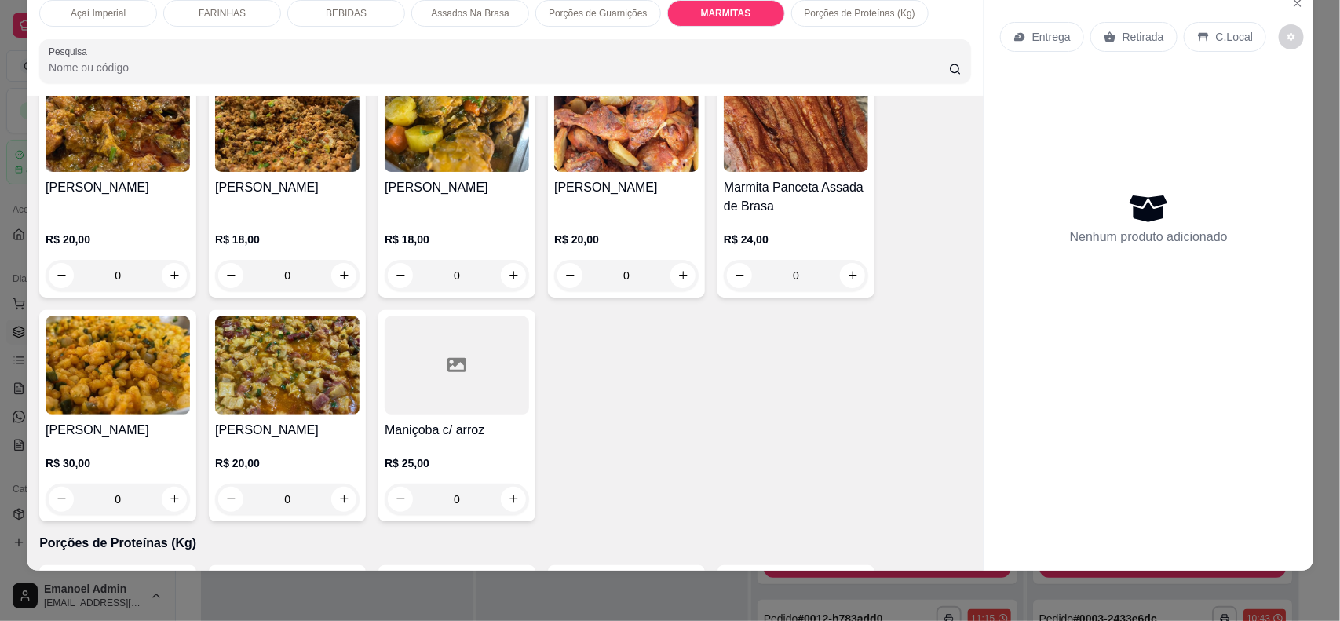
click at [723, 18] on p "MARMITAS" at bounding box center [726, 13] width 50 height 13
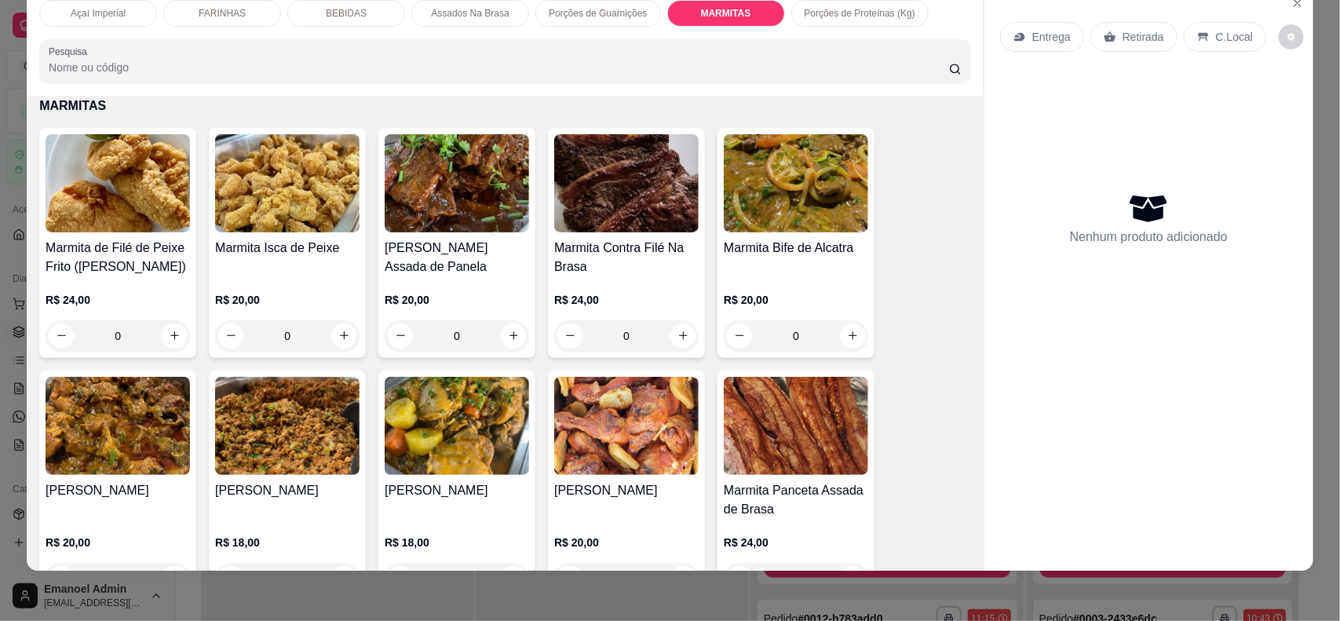
click at [167, 330] on div "0" at bounding box center [118, 335] width 144 height 31
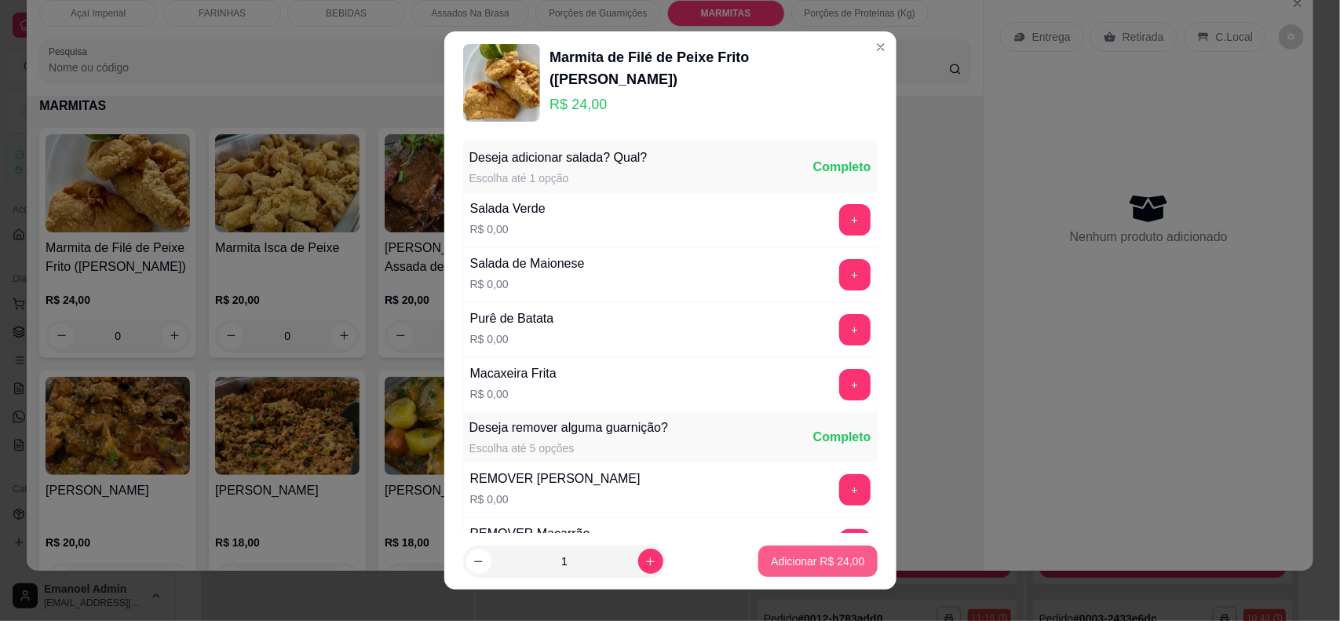
click at [794, 555] on p "Adicionar R$ 24,00" at bounding box center [817, 561] width 93 height 16
type input "1"
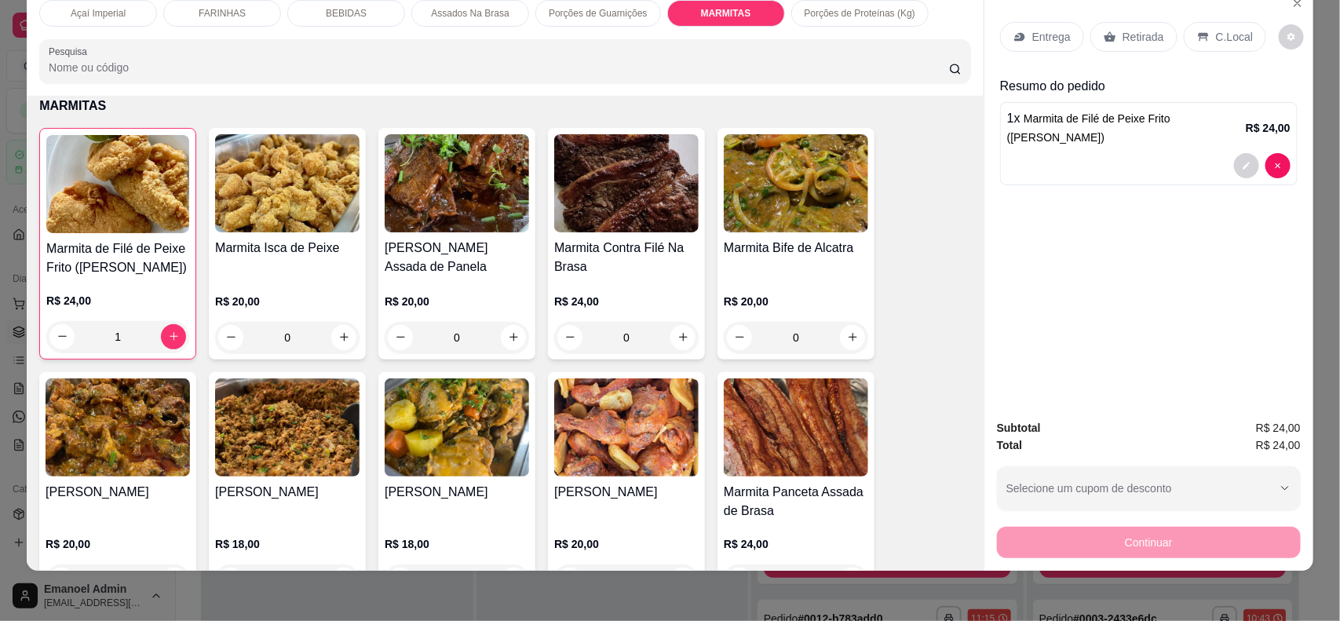
click at [681, 339] on div "0" at bounding box center [626, 337] width 144 height 31
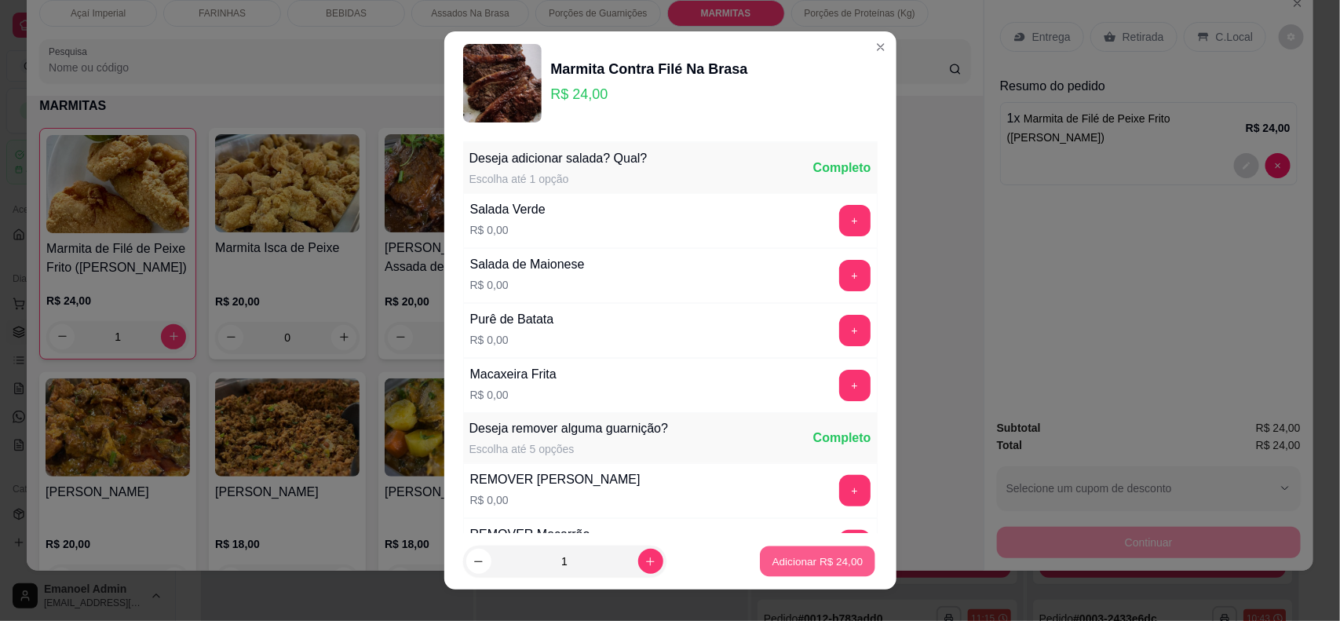
click at [807, 548] on button "Adicionar R$ 24,00" at bounding box center [818, 561] width 115 height 31
type input "1"
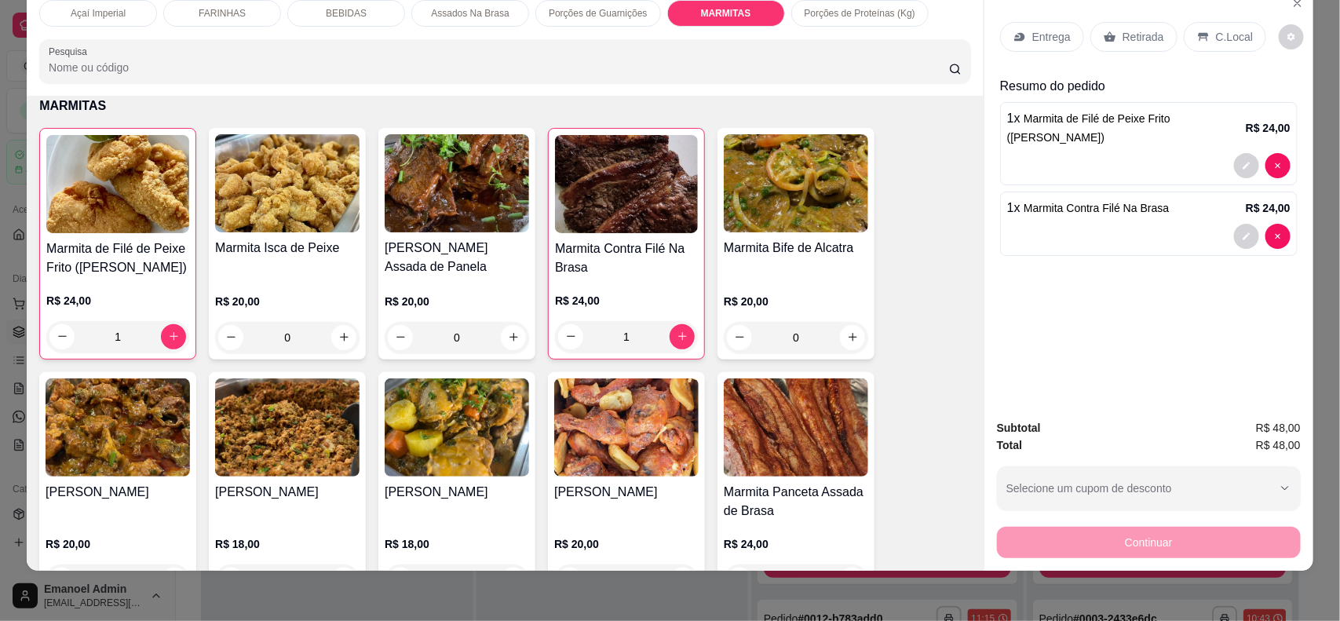
click at [107, 17] on p "Açaí Imperial" at bounding box center [98, 13] width 55 height 13
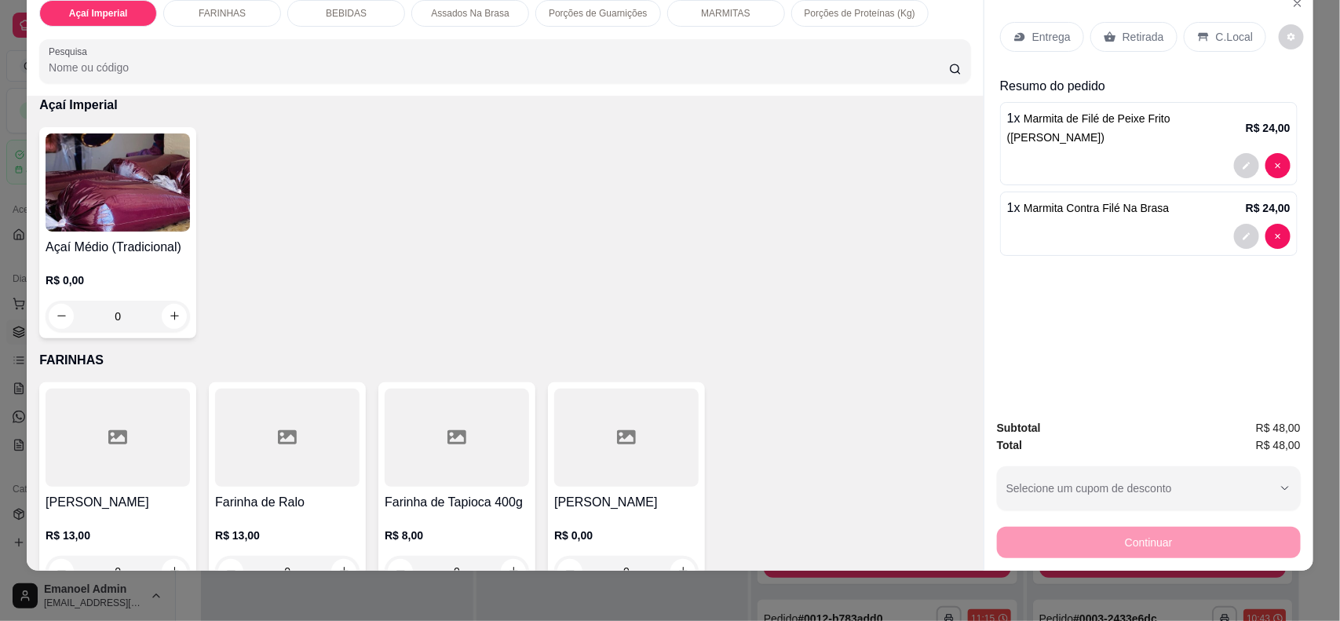
click at [166, 312] on div "0" at bounding box center [118, 316] width 144 height 31
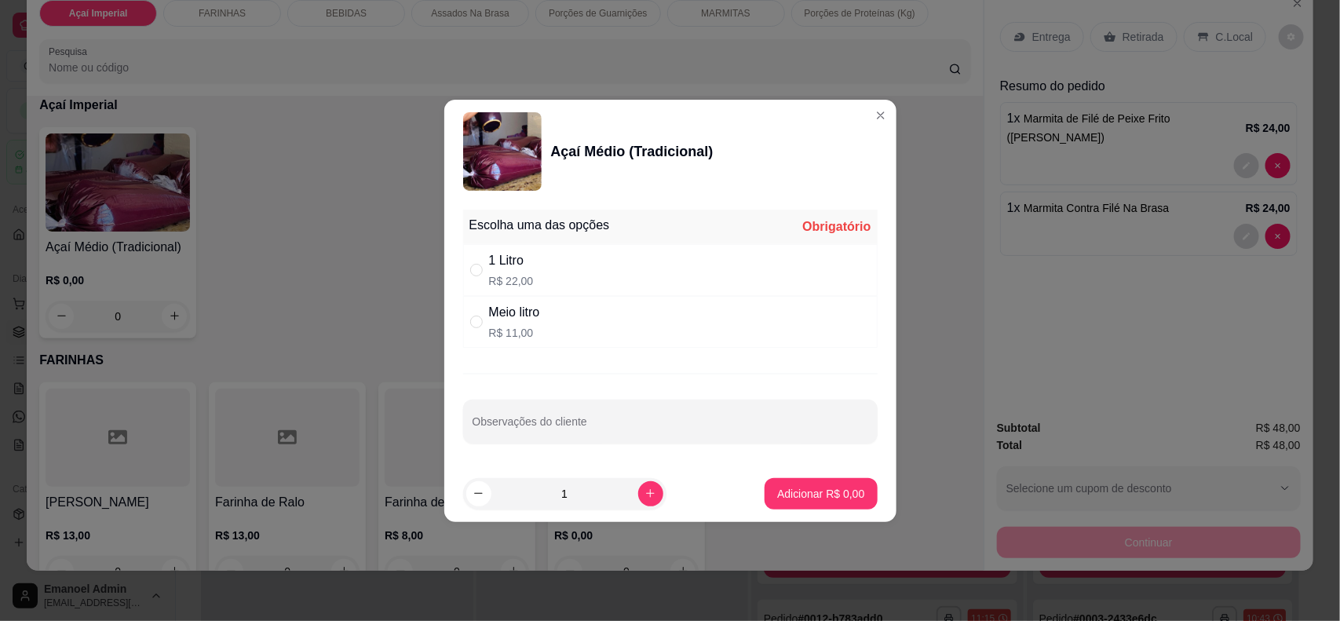
click at [648, 275] on div "1 Litro R$ 22,00" at bounding box center [670, 270] width 415 height 52
radio input "true"
click at [820, 493] on p "Adicionar R$ 22,00" at bounding box center [817, 494] width 93 height 16
type input "1"
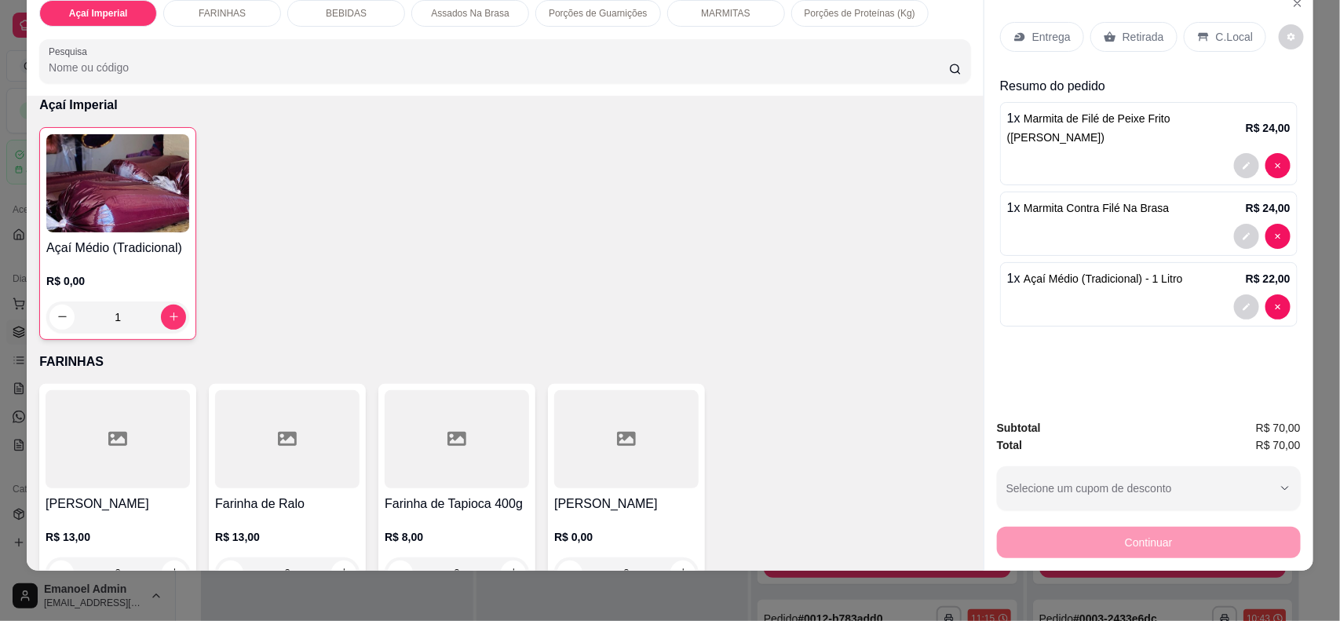
click at [1048, 36] on p "Entrega" at bounding box center [1051, 37] width 38 height 16
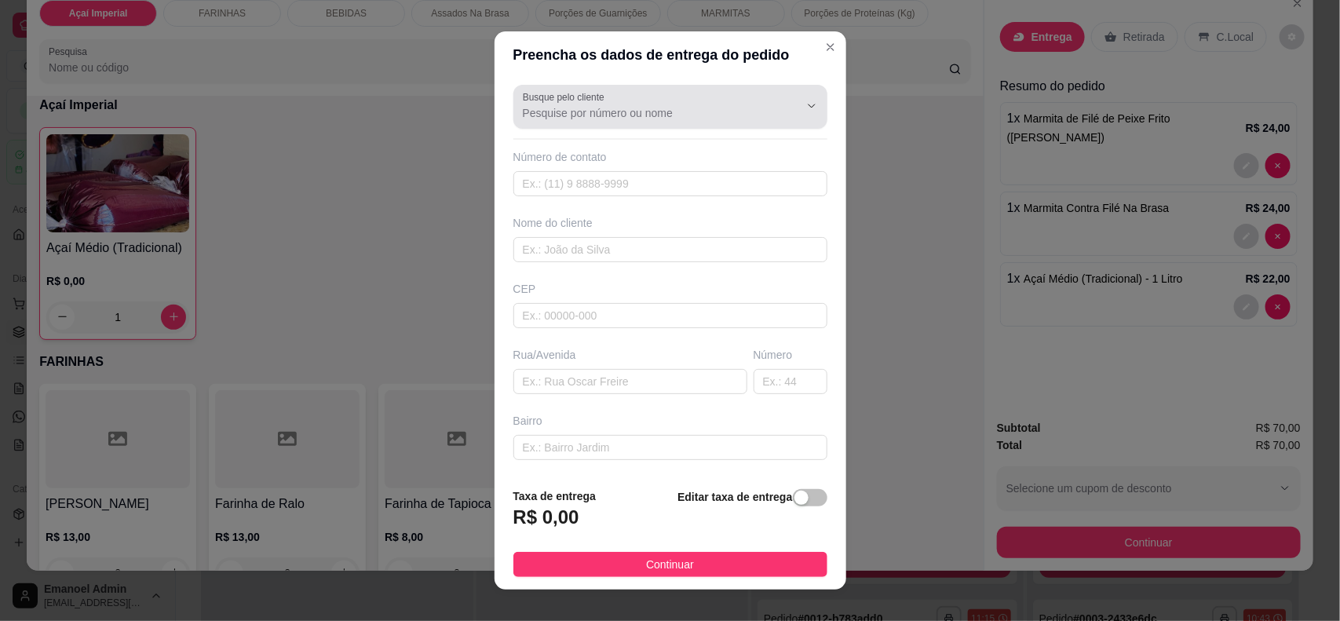
click at [703, 106] on input "Busque pelo cliente" at bounding box center [648, 113] width 251 height 16
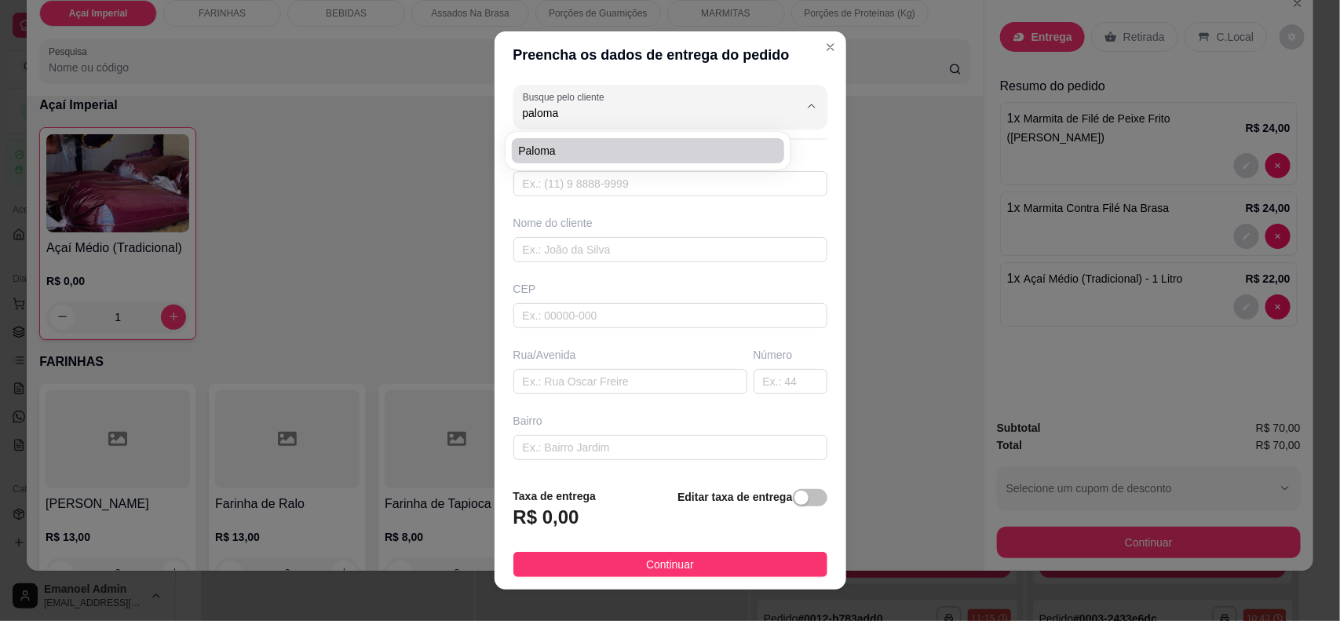
click at [675, 153] on span "Paloma" at bounding box center [640, 151] width 244 height 16
type input "Paloma"
type input "96991314199"
type input "Paloma"
type input "68902-871"
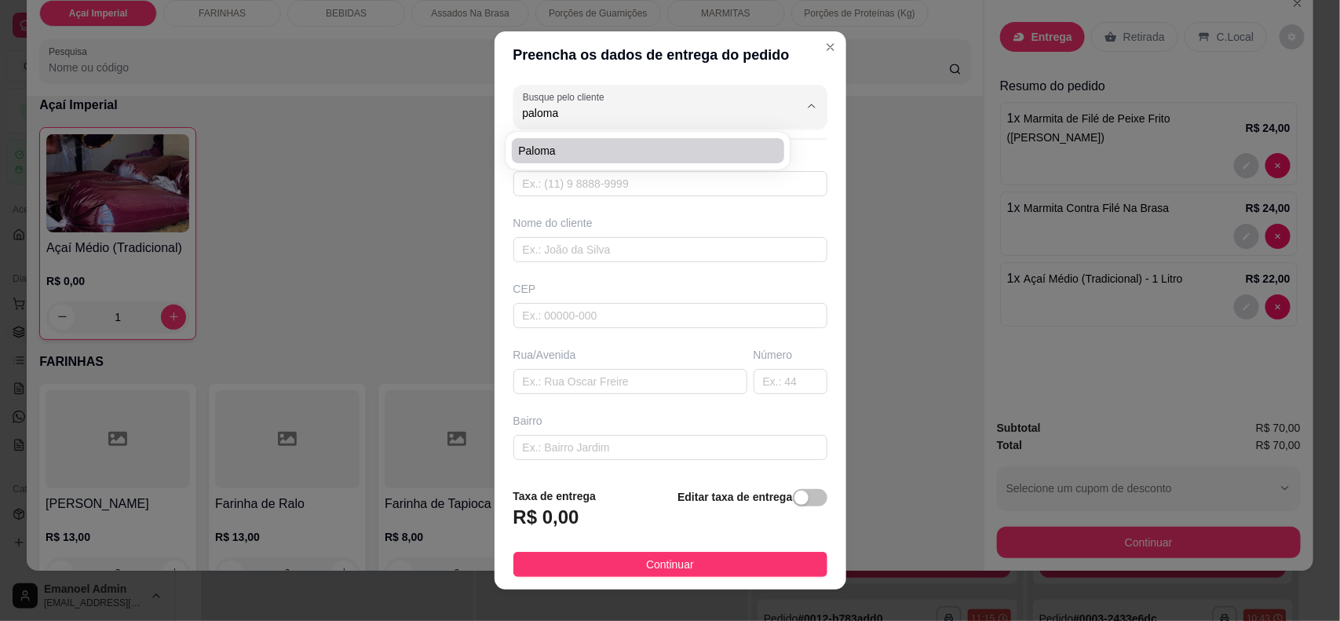
type input "[GEOGRAPHIC_DATA]"
type input "903"
type input "muca"
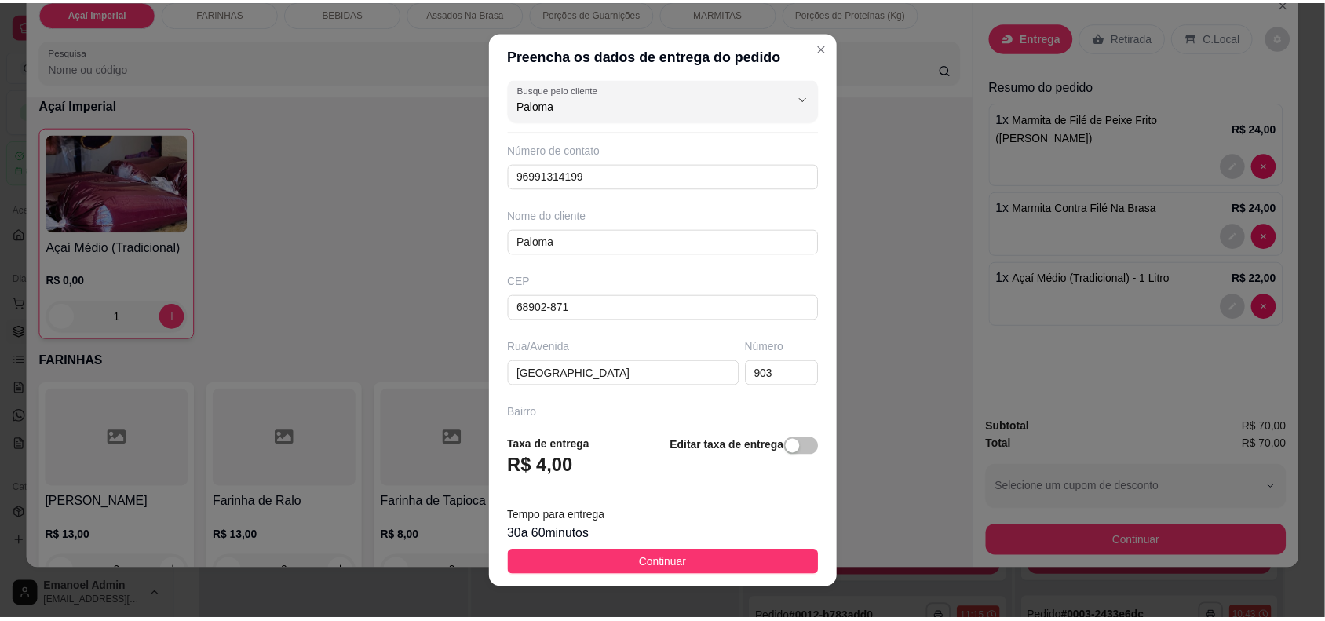
scroll to position [0, 0]
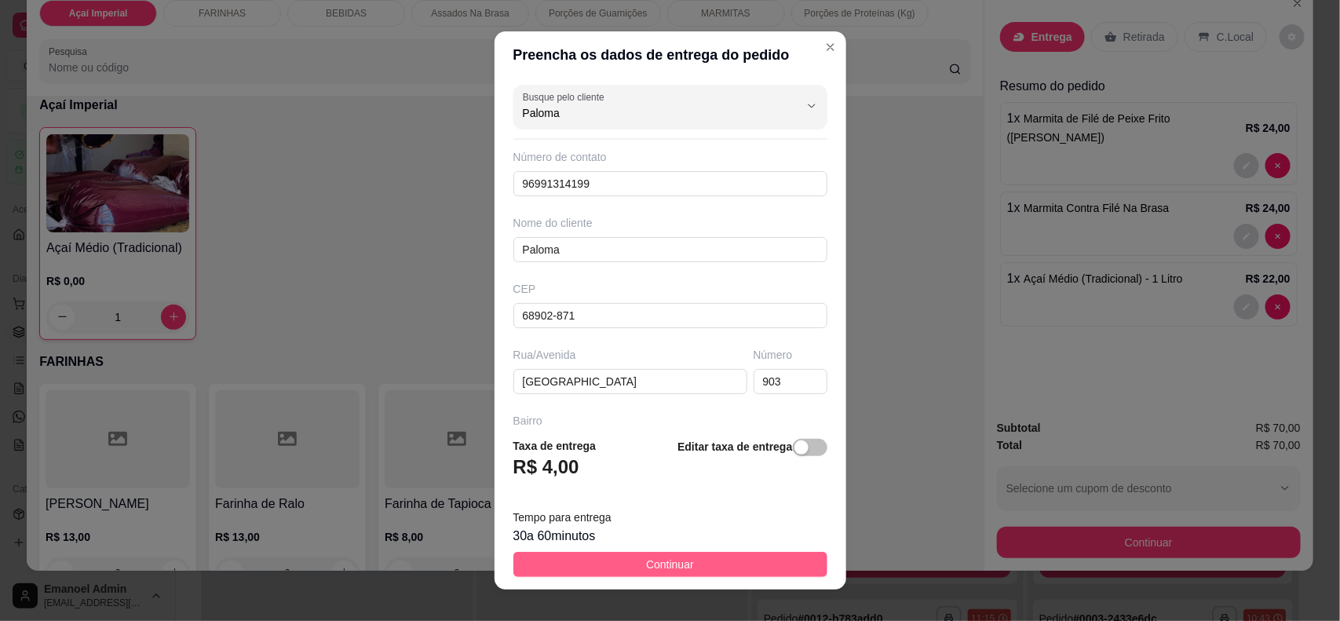
type input "Paloma"
click at [677, 561] on span "Continuar" at bounding box center [670, 564] width 48 height 17
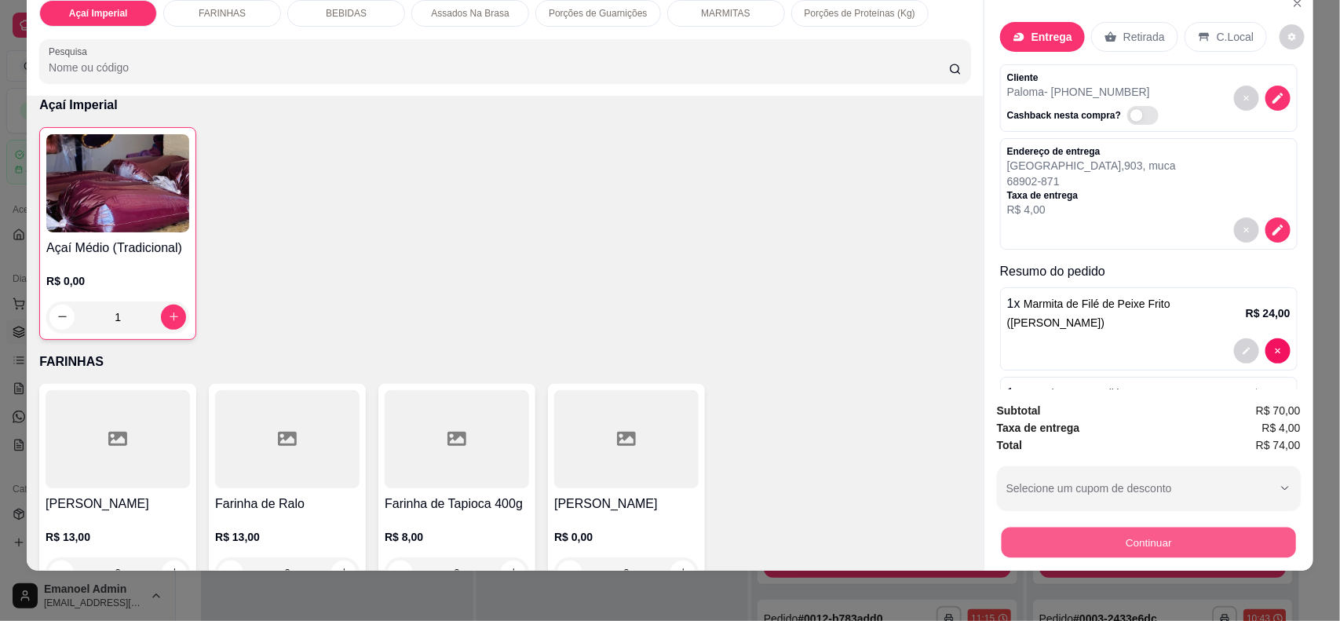
click at [1057, 539] on button "Continuar" at bounding box center [1149, 543] width 294 height 31
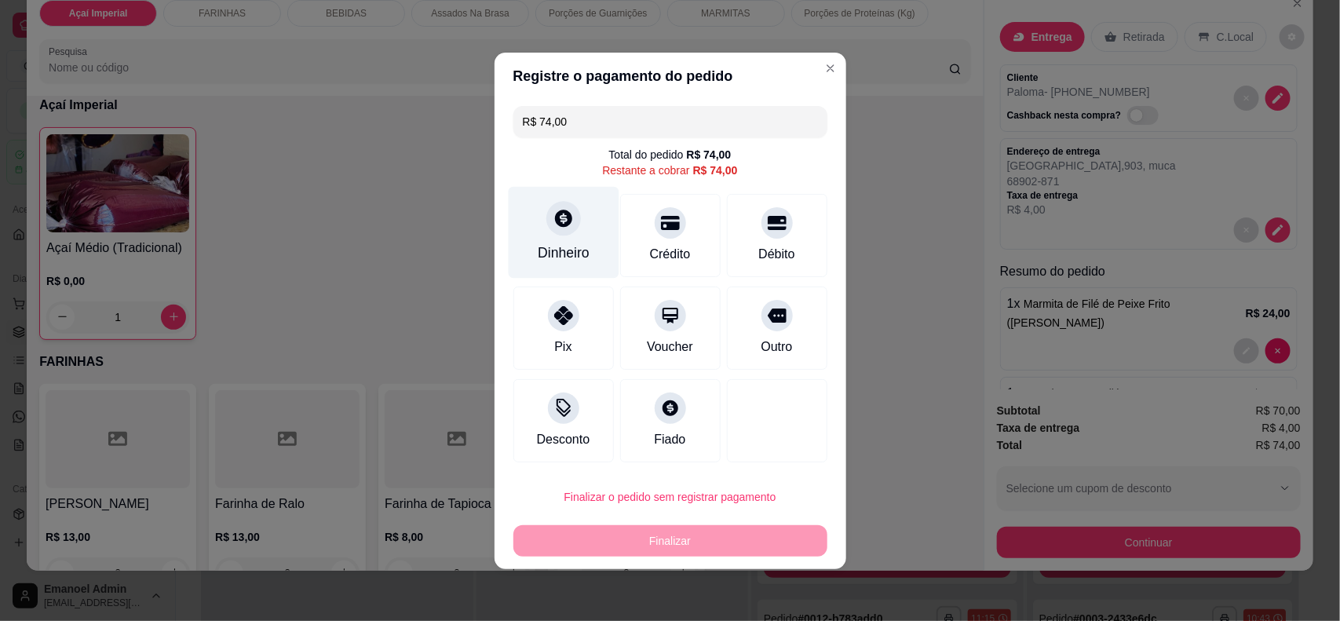
click at [559, 236] on div "Dinheiro" at bounding box center [563, 232] width 111 height 92
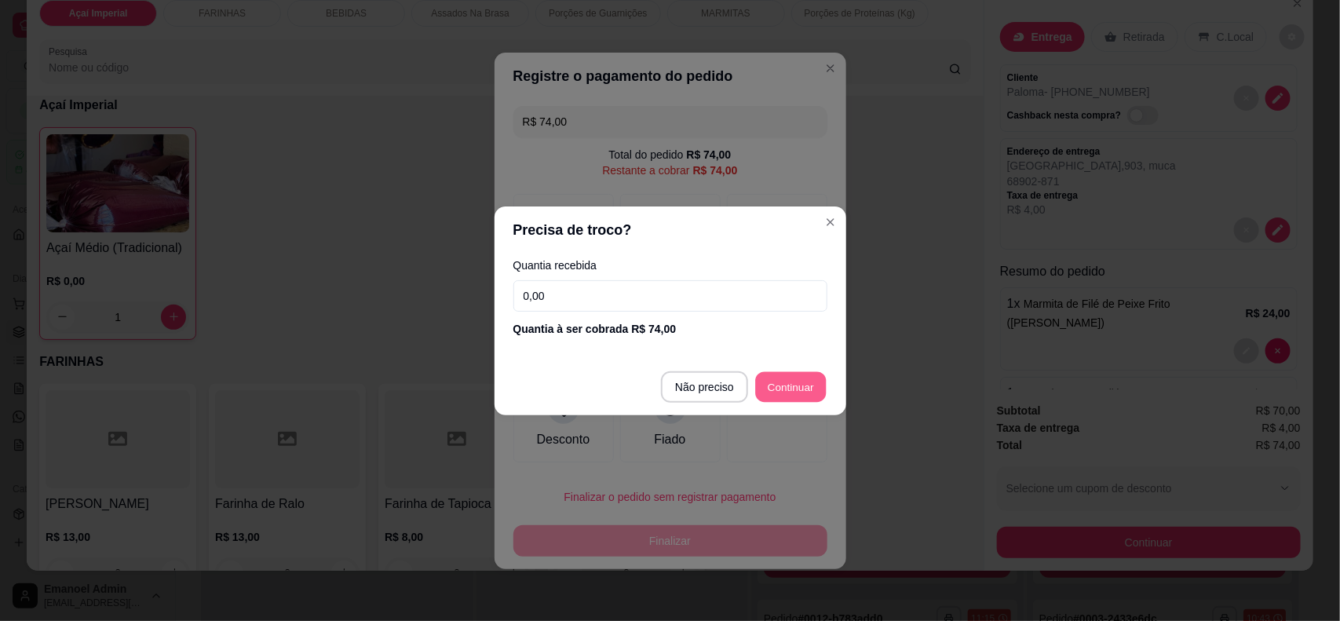
type input "R$ 0,00"
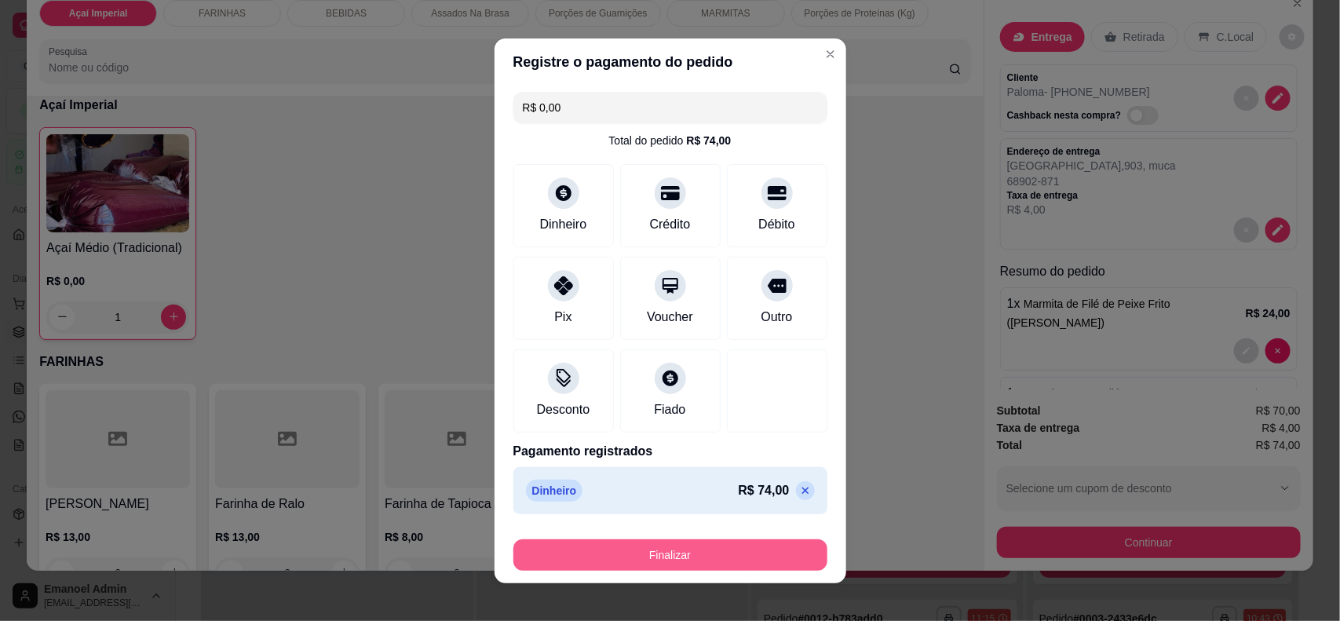
click at [699, 554] on button "Finalizar" at bounding box center [670, 554] width 314 height 31
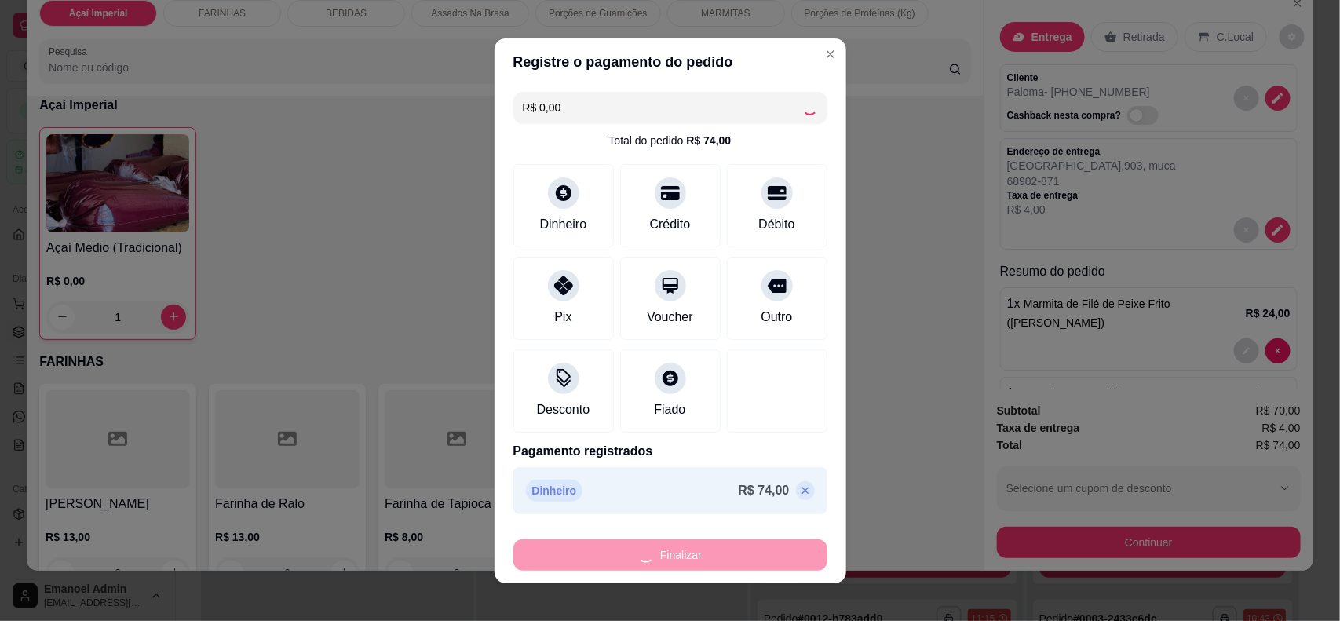
type input "0"
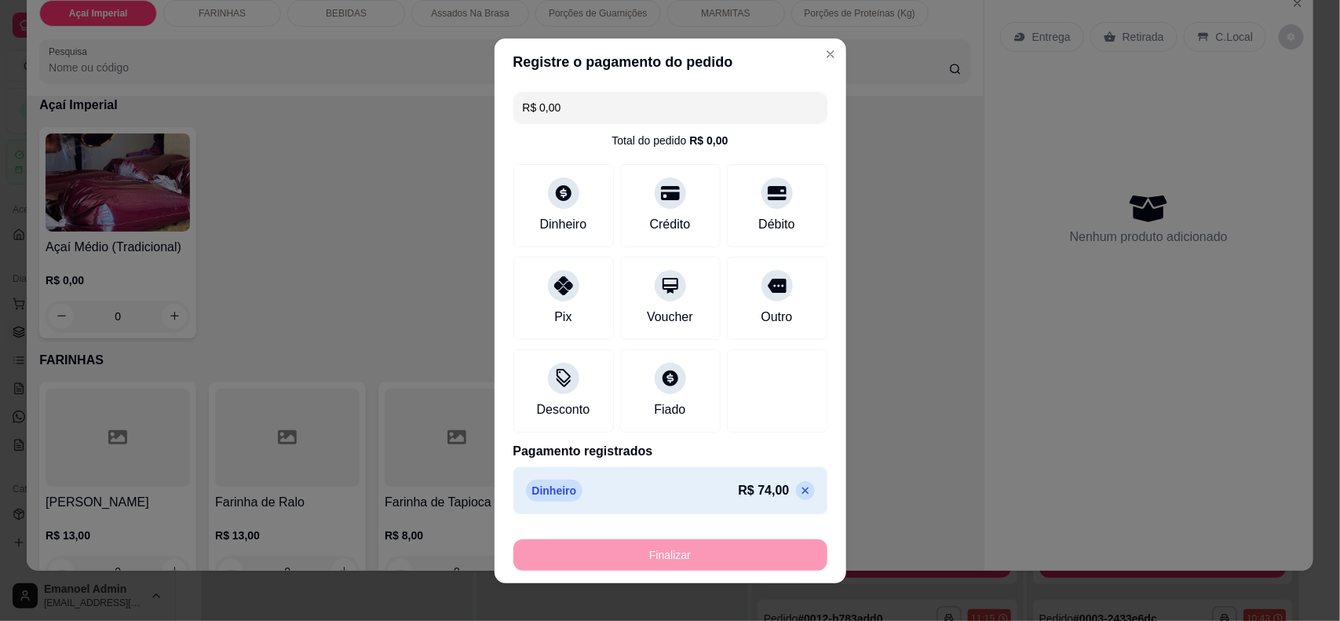
type input "-R$ 74,00"
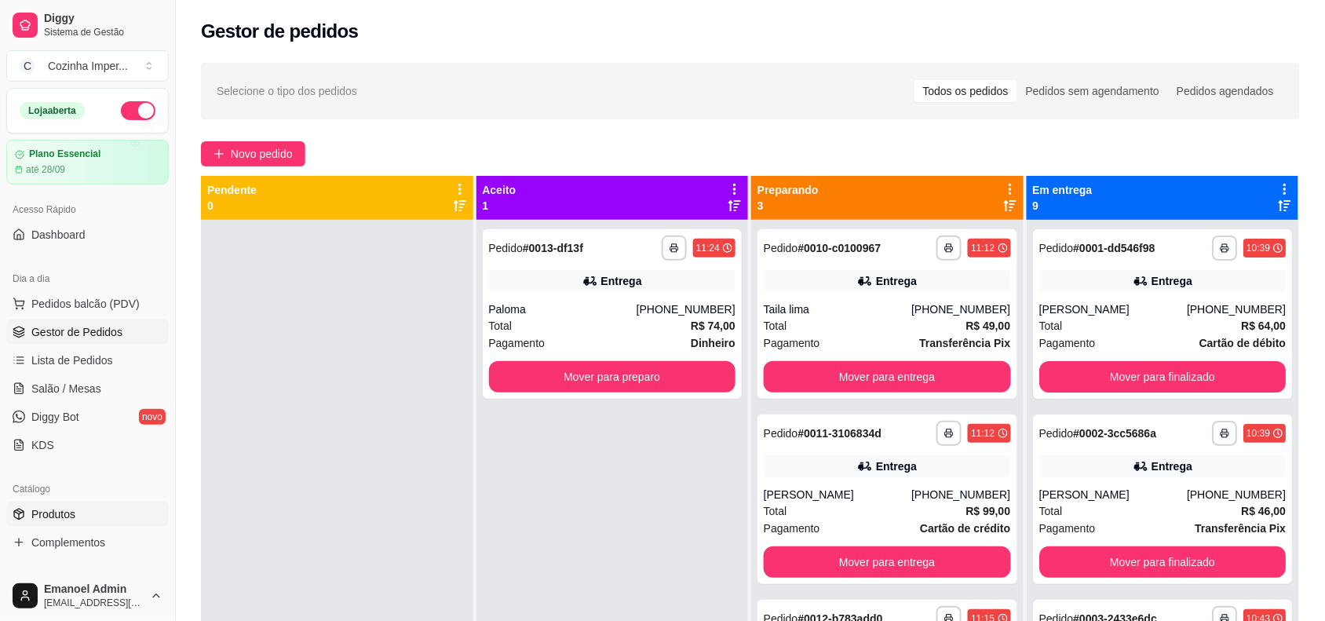
click at [128, 513] on link "Produtos" at bounding box center [87, 514] width 163 height 25
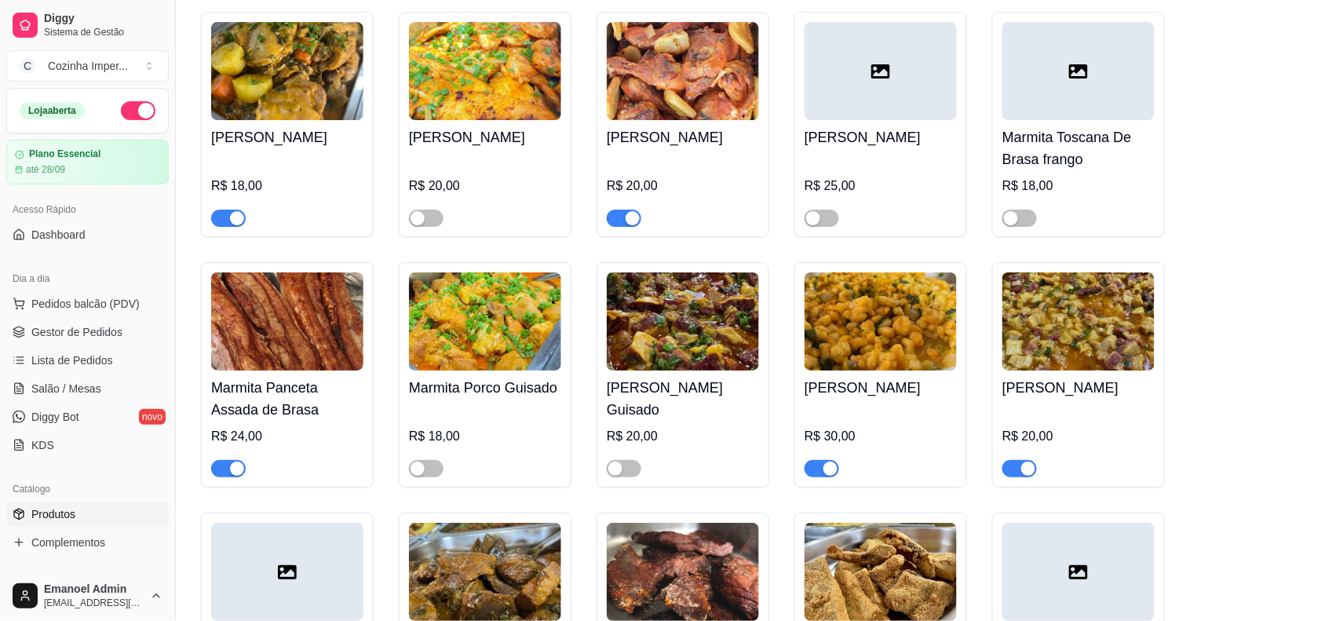
scroll to position [3533, 0]
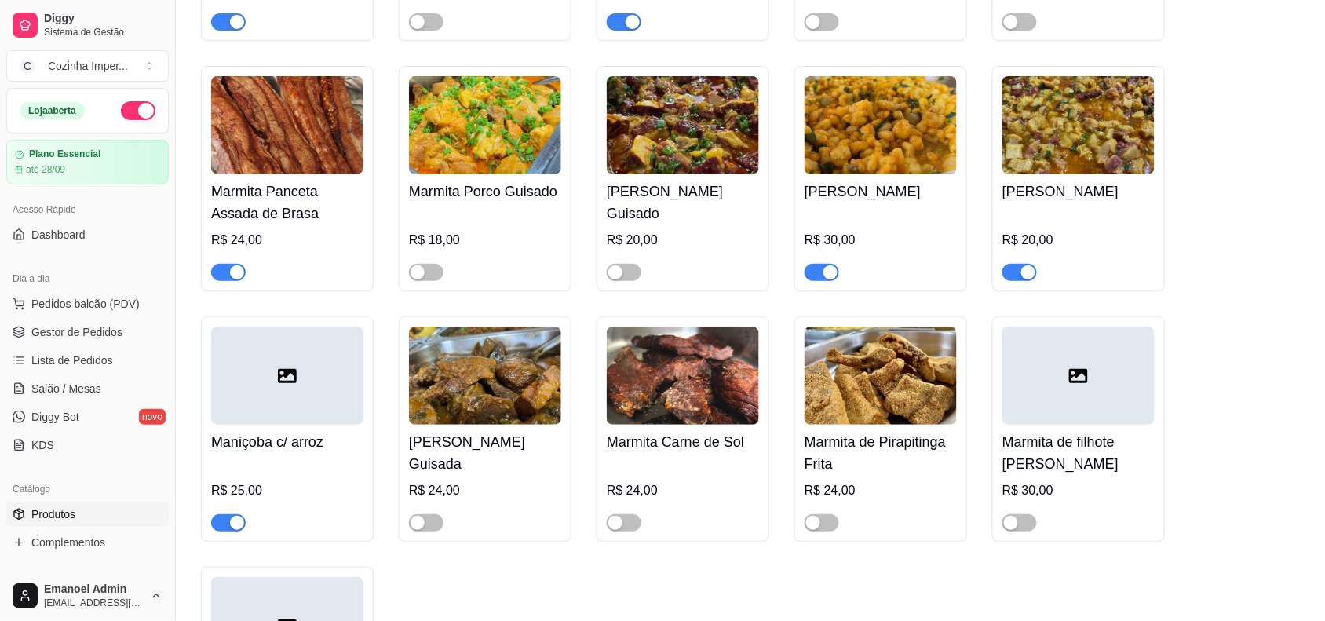
click at [832, 268] on div "button" at bounding box center [831, 272] width 14 height 14
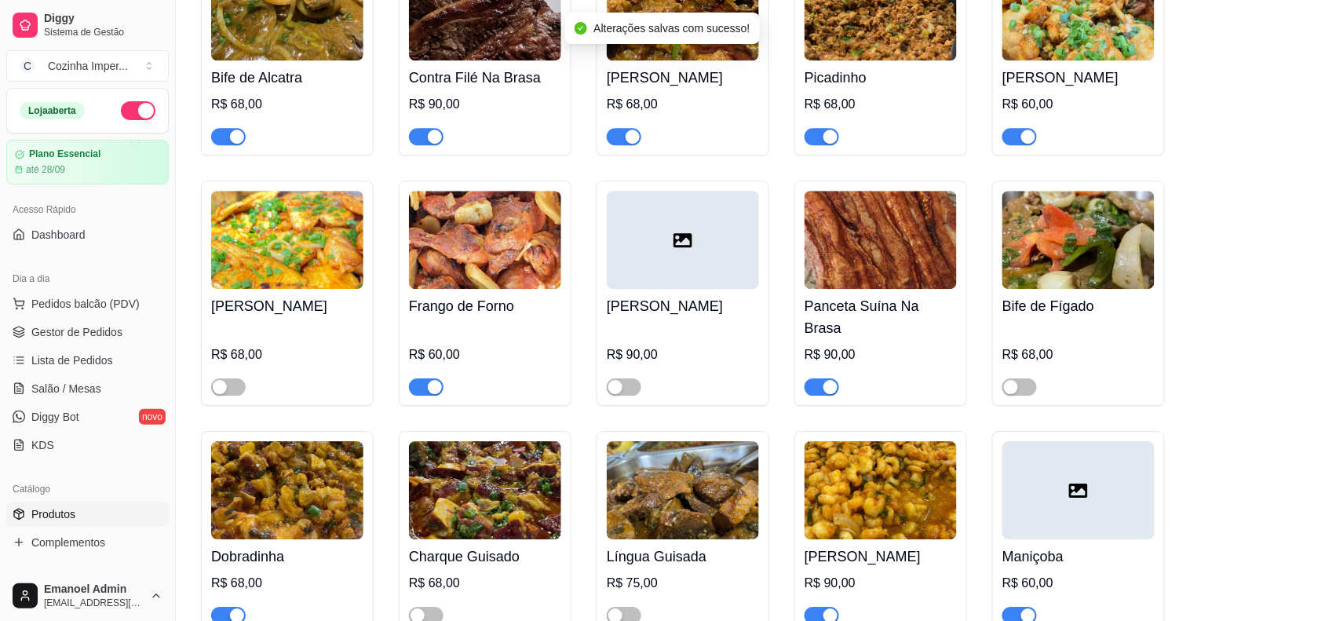
scroll to position [4906, 0]
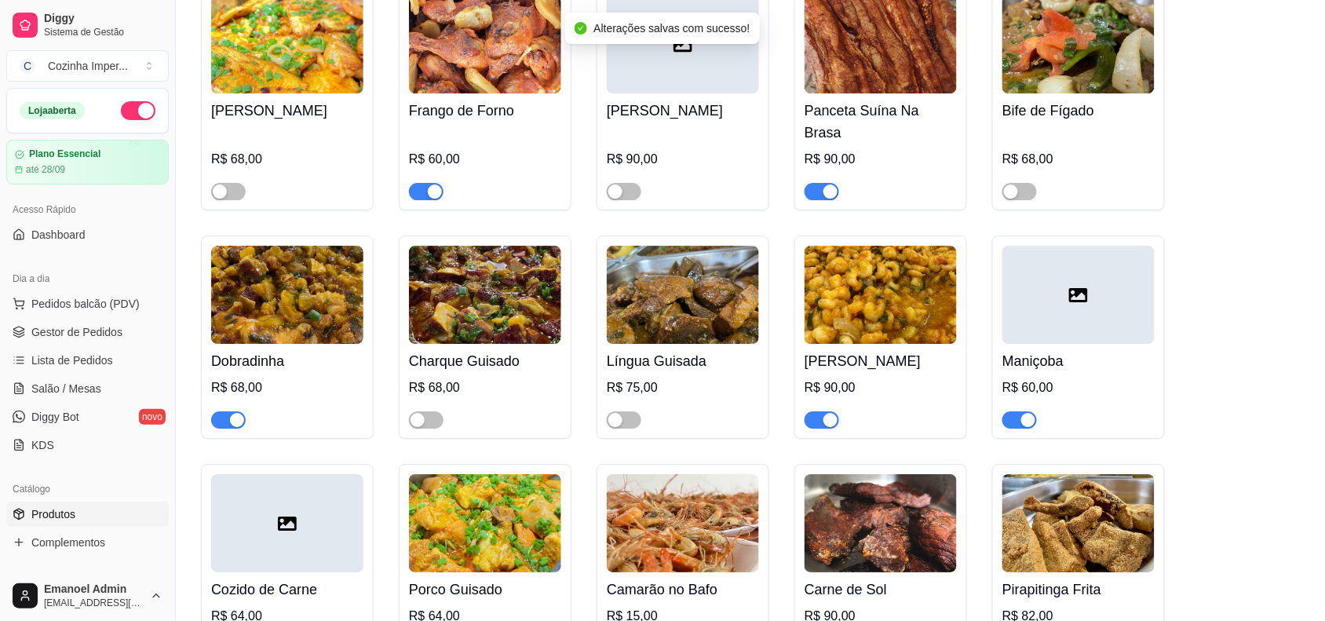
click at [820, 411] on span "button" at bounding box center [822, 419] width 35 height 17
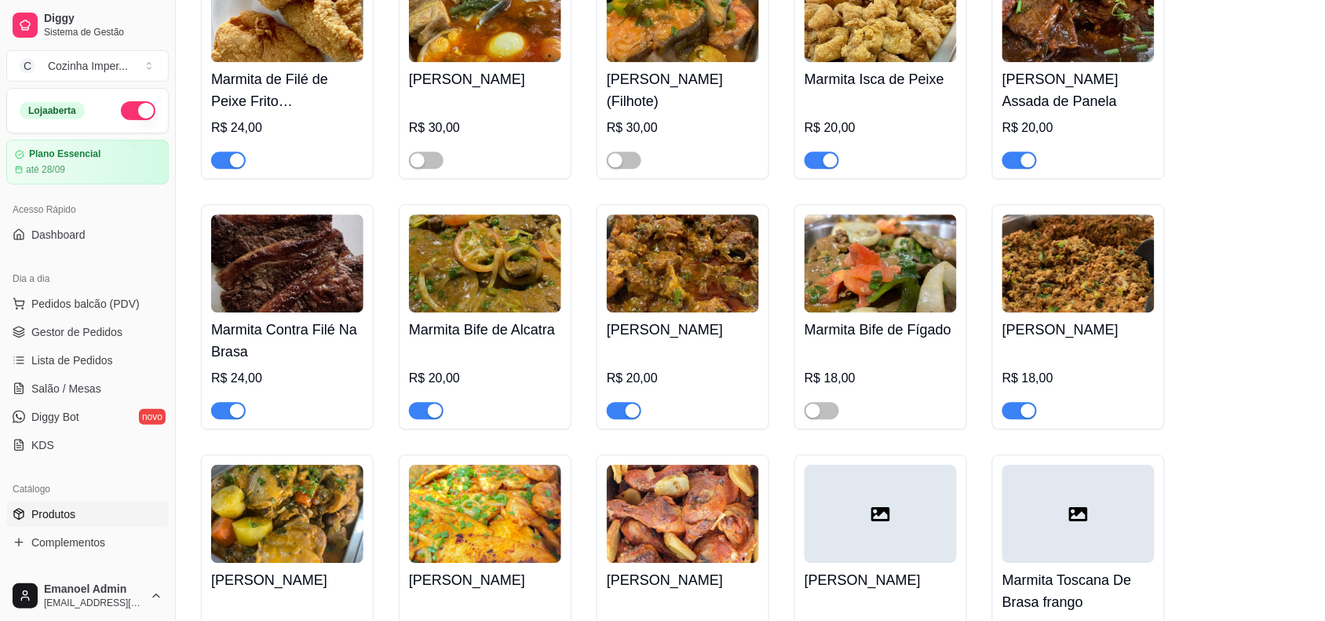
scroll to position [2748, 0]
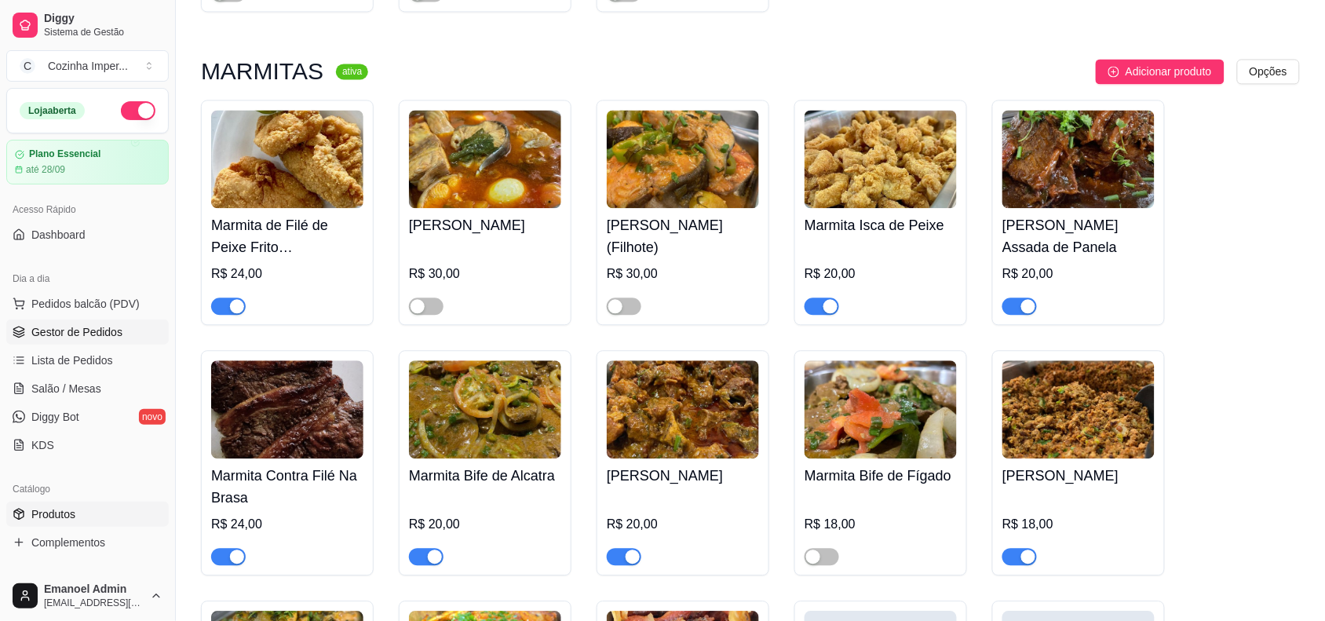
click at [92, 328] on span "Gestor de Pedidos" at bounding box center [76, 332] width 91 height 16
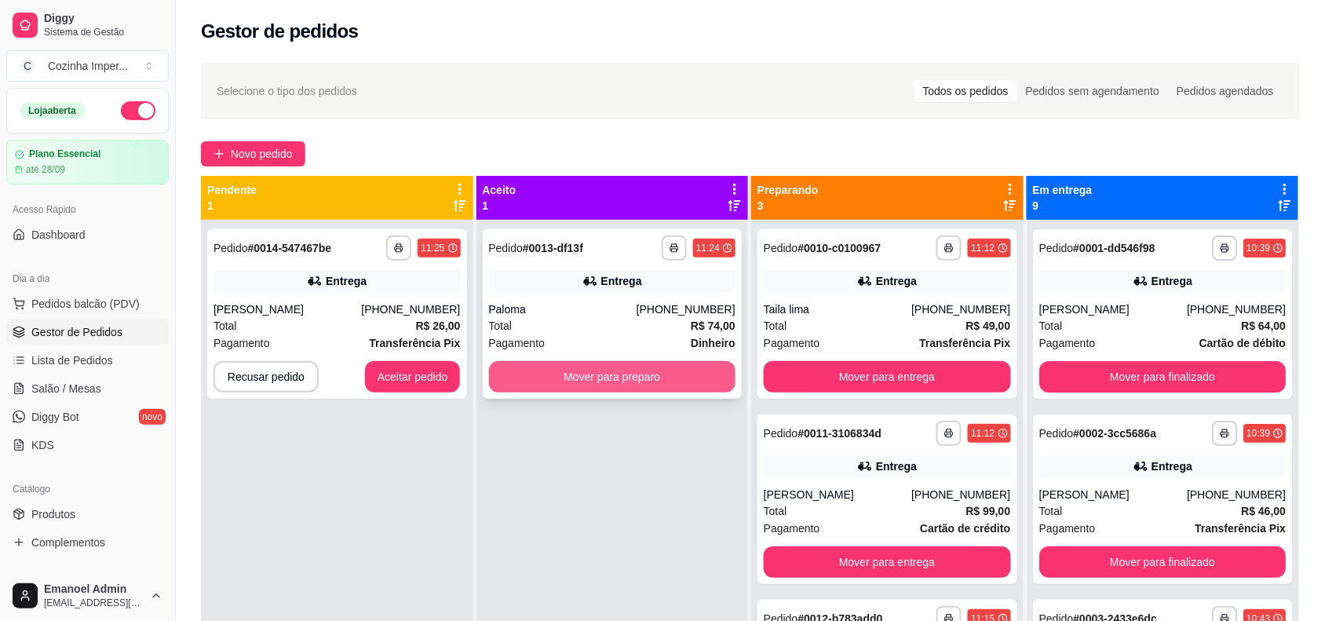
click at [590, 366] on button "Mover para preparo" at bounding box center [612, 376] width 247 height 31
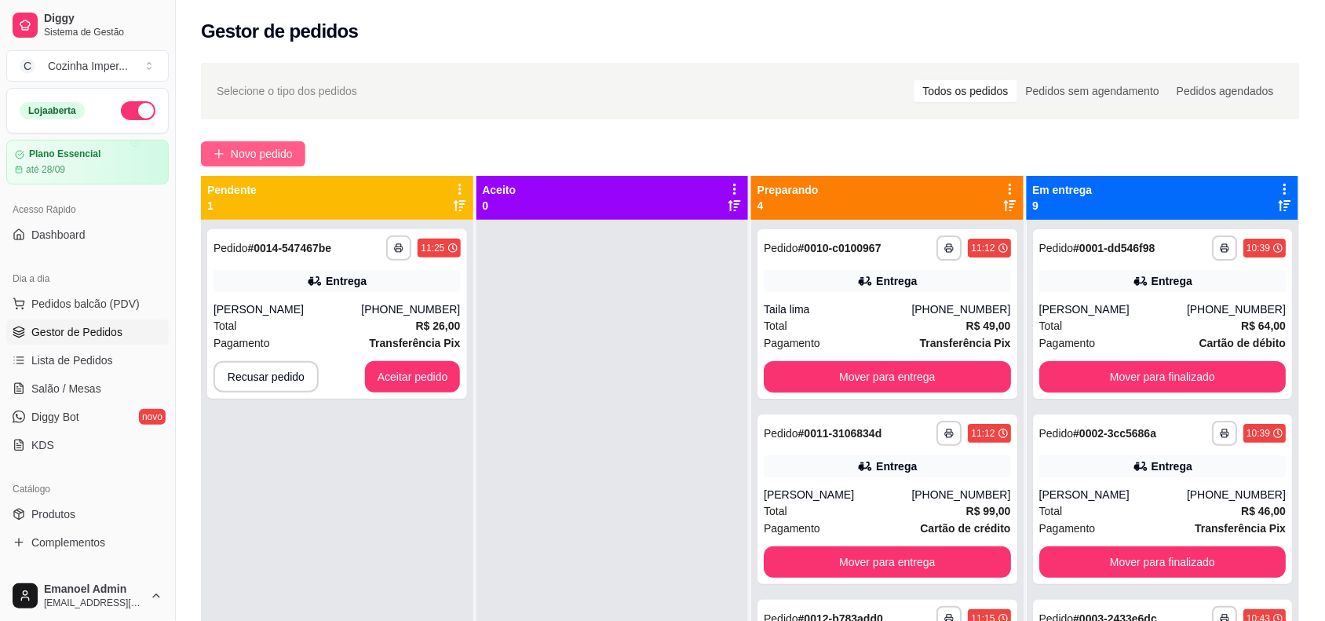
click at [221, 145] on button "Novo pedido" at bounding box center [253, 153] width 104 height 25
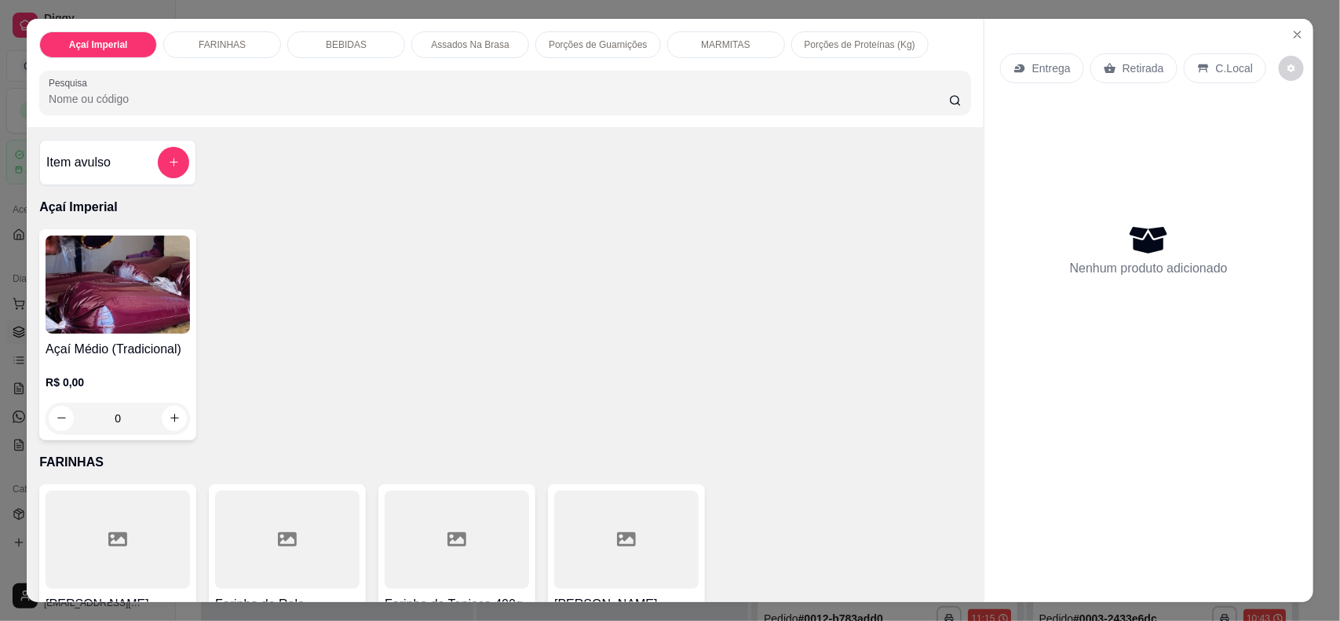
click at [1032, 68] on p "Entrega" at bounding box center [1051, 68] width 38 height 16
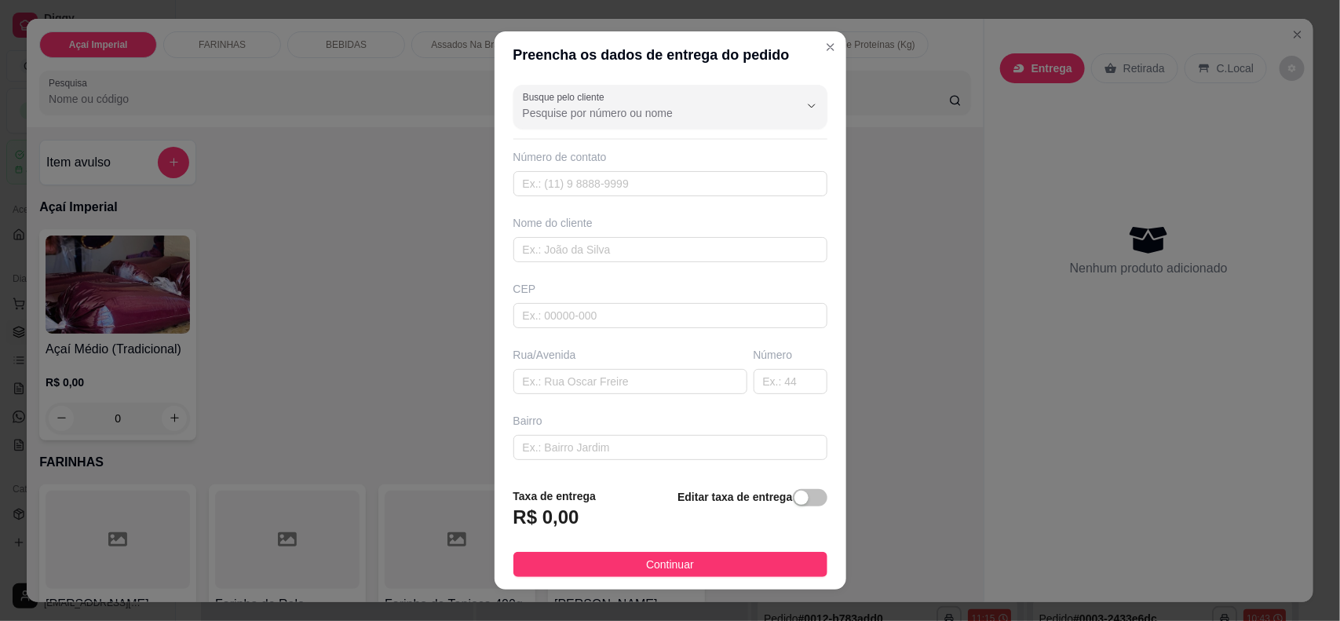
click at [680, 110] on input "Busque pelo cliente" at bounding box center [648, 113] width 251 height 16
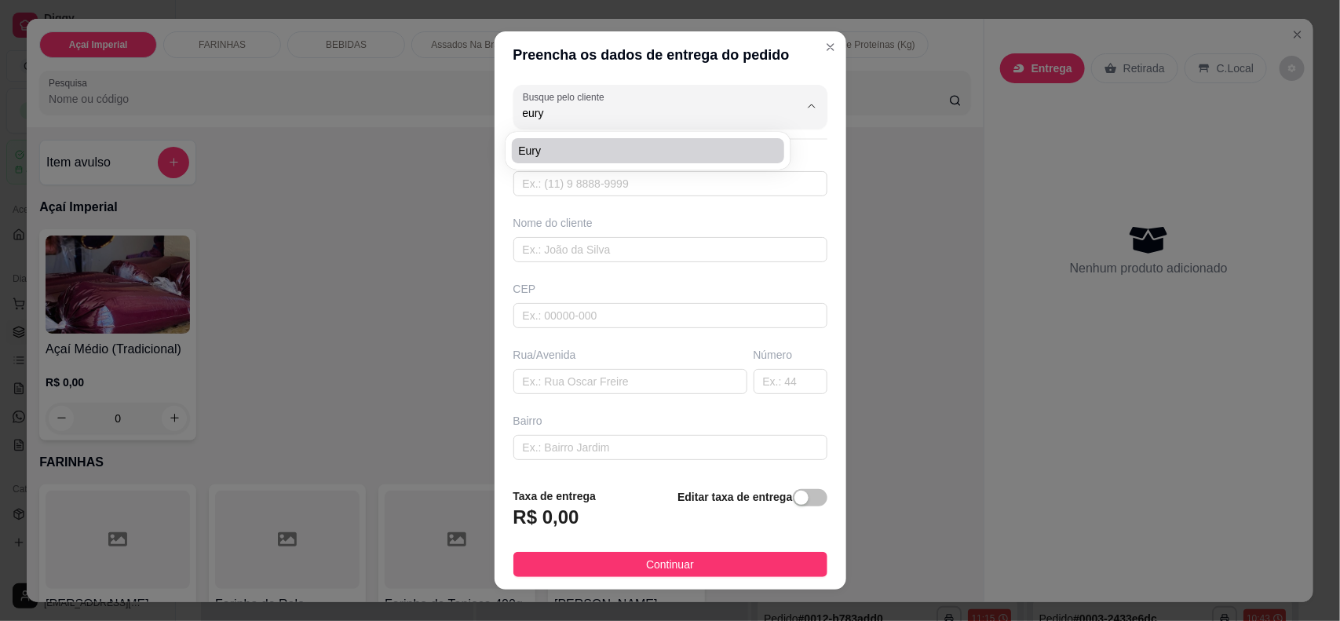
click at [648, 143] on span "Eury" at bounding box center [640, 151] width 244 height 16
type input "Eury"
type input "96984206302"
type input "Eury"
type input "68904-044"
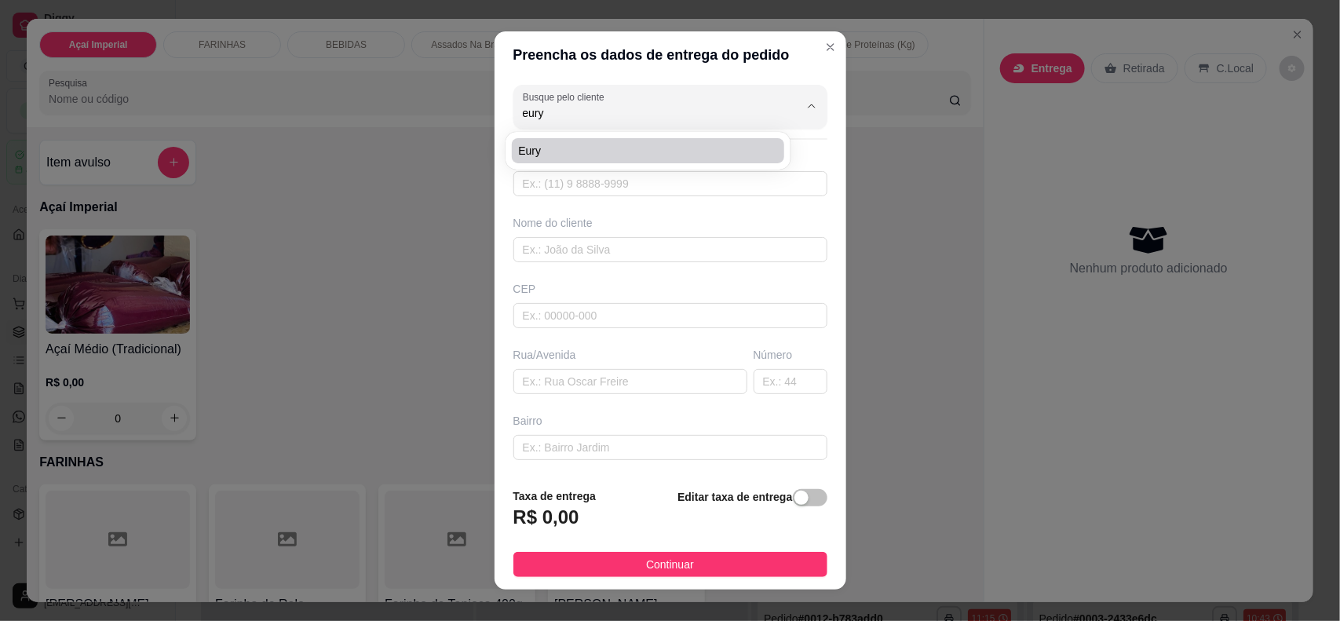
type input "[GEOGRAPHIC_DATA][PERSON_NAME]"
type input "1195"
type input "Novo Buritizal"
type input "Macapá"
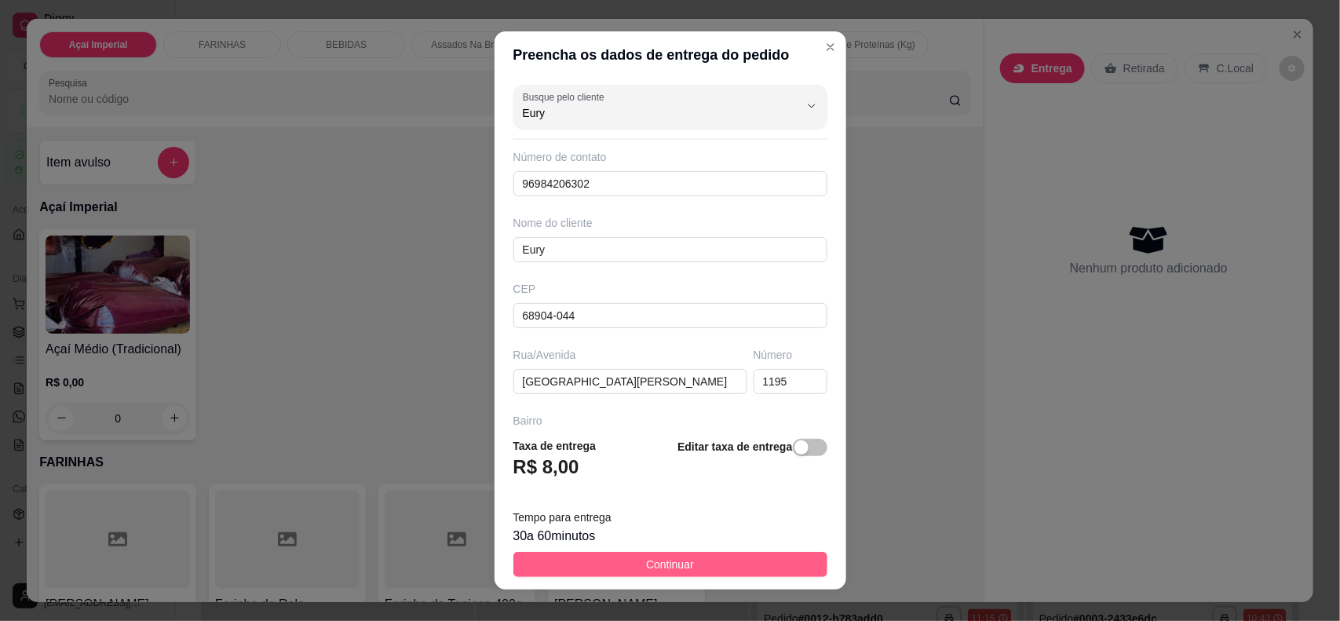
type input "Eury"
click at [731, 552] on button "Continuar" at bounding box center [670, 564] width 314 height 25
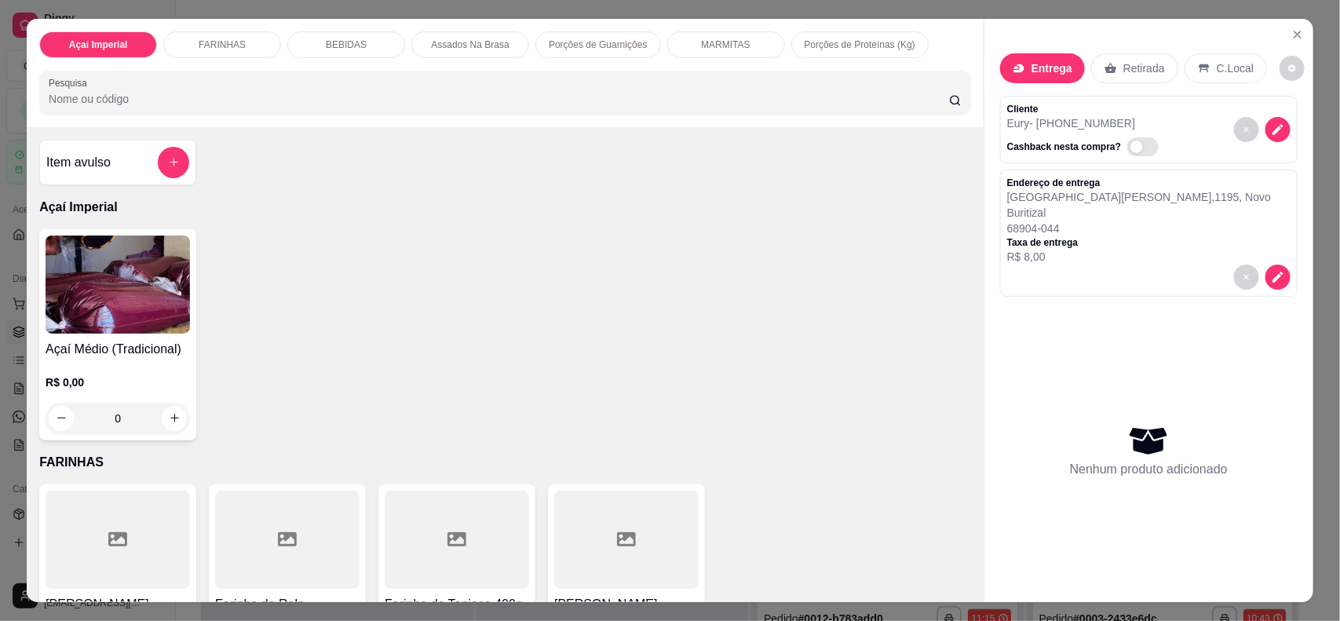
click at [150, 296] on img at bounding box center [118, 285] width 144 height 98
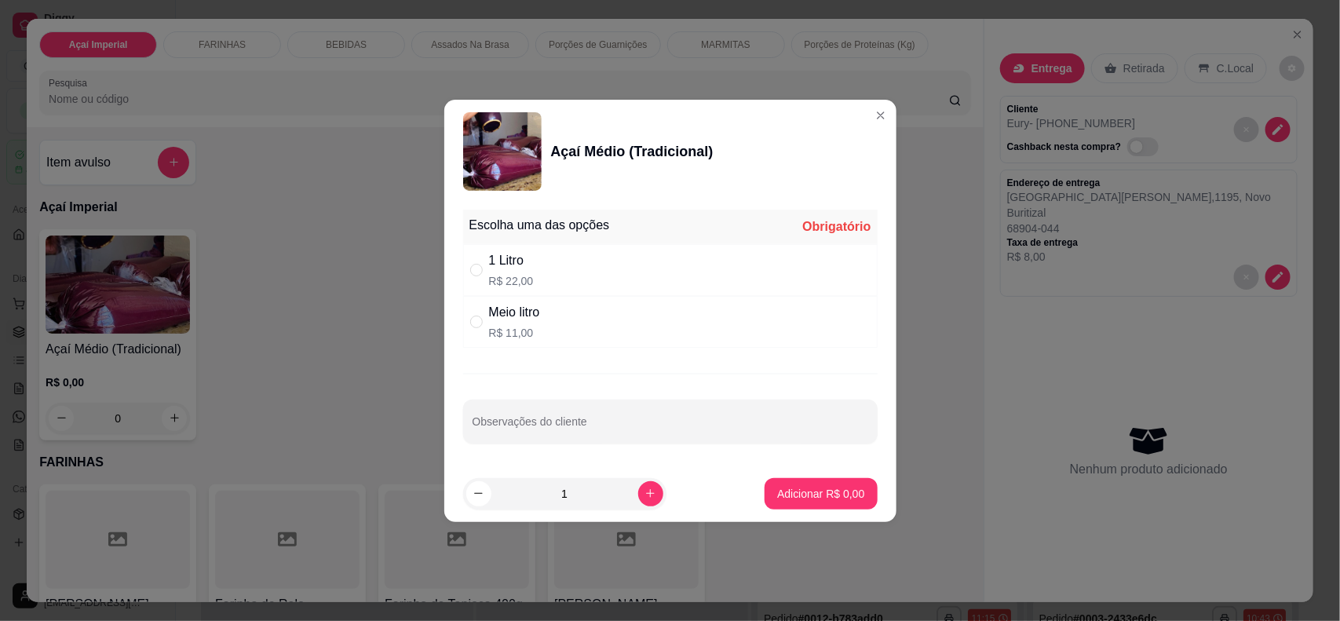
click at [506, 254] on div "1 Litro" at bounding box center [511, 260] width 45 height 19
radio input "true"
click at [638, 495] on button "increase-product-quantity" at bounding box center [650, 493] width 25 height 25
click at [645, 491] on icon "increase-product-quantity" at bounding box center [651, 494] width 12 height 12
type input "2"
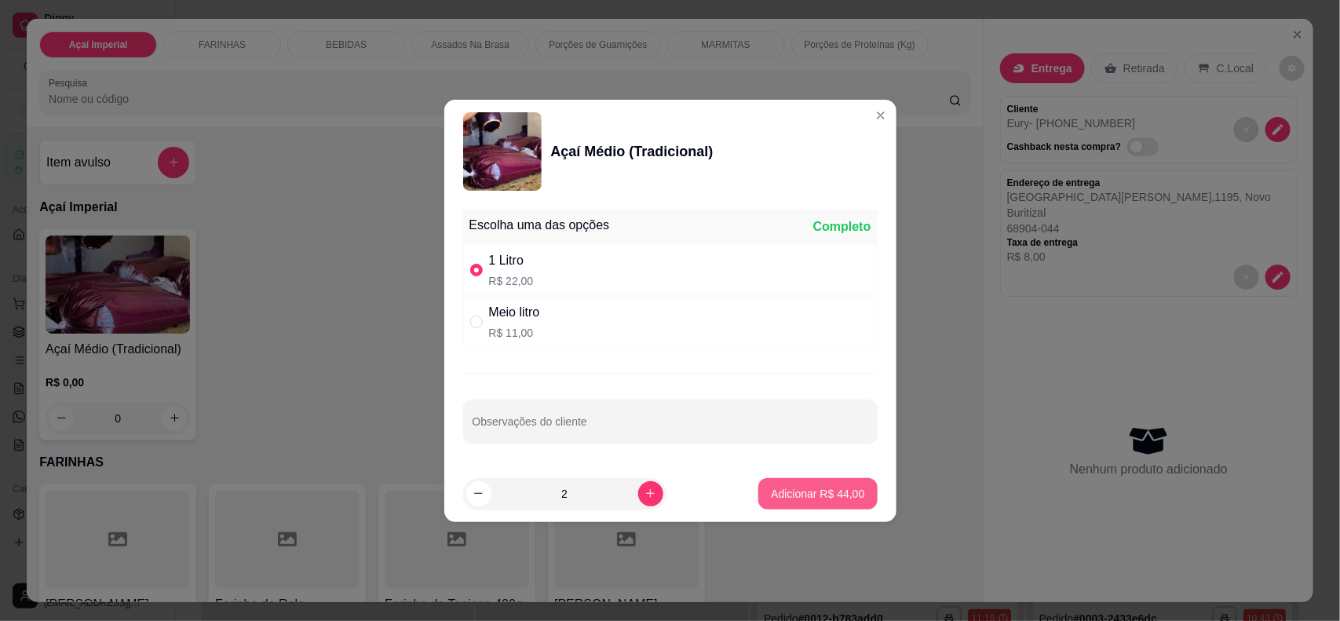
click at [779, 489] on p "Adicionar R$ 44,00" at bounding box center [817, 494] width 93 height 16
type input "2"
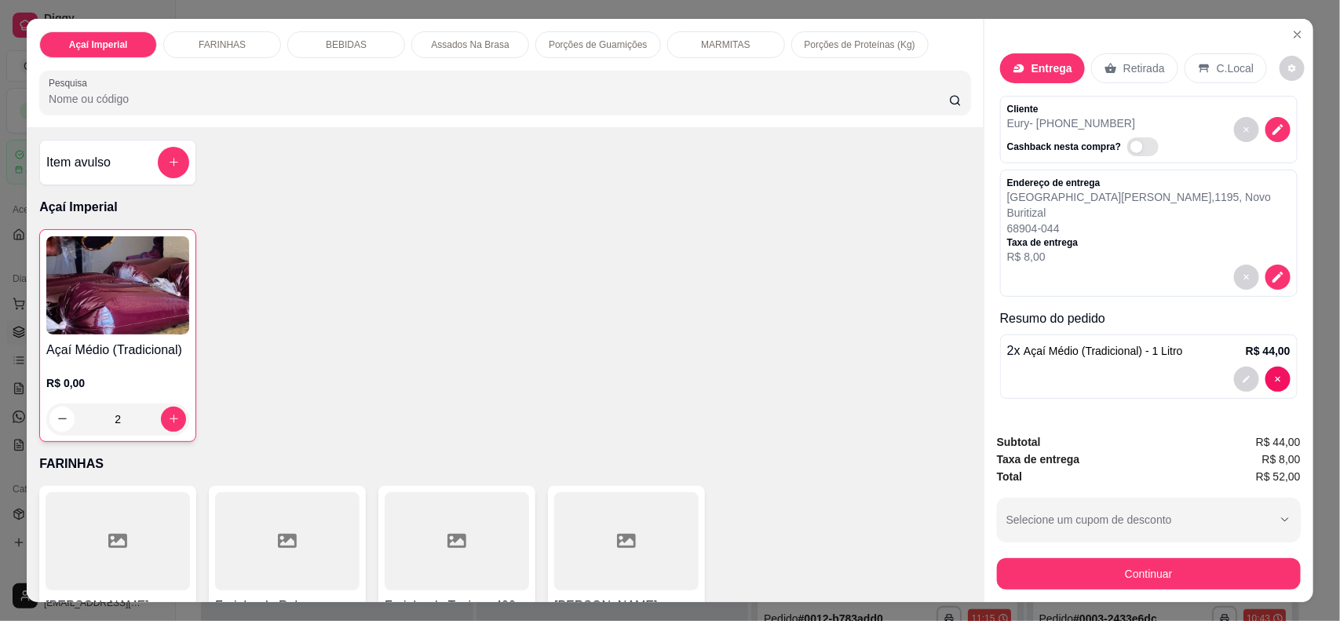
click at [473, 41] on p "Assados Na Brasa" at bounding box center [470, 44] width 78 height 13
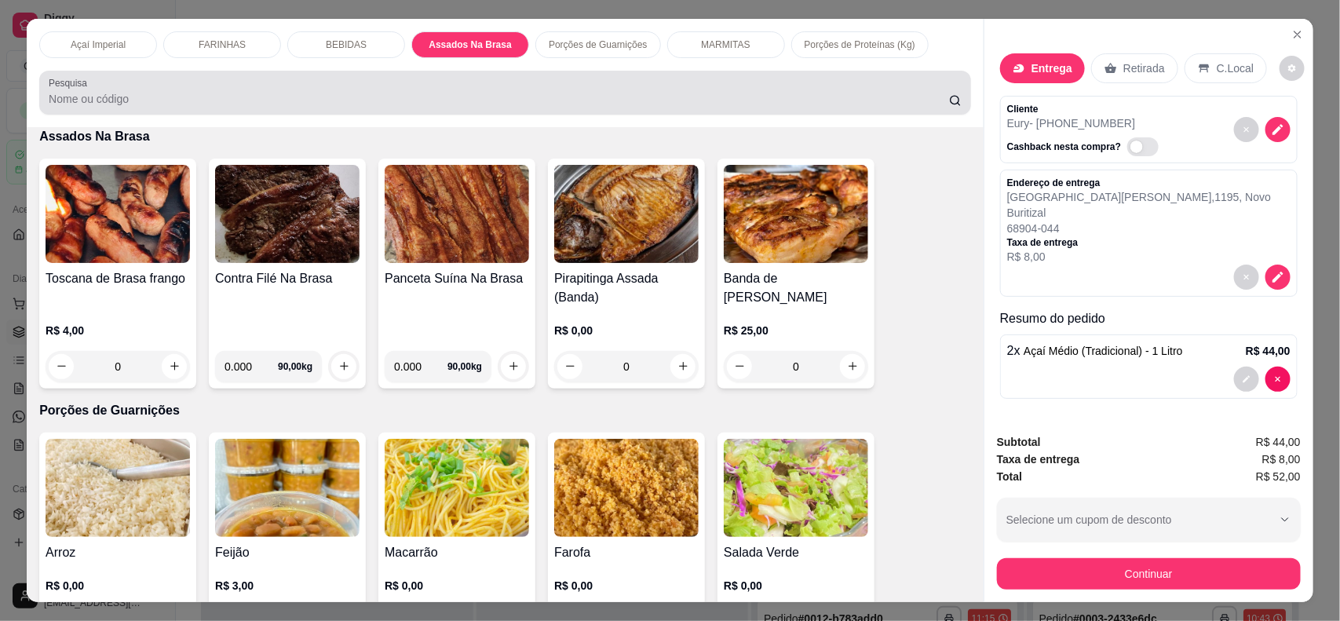
scroll to position [31, 0]
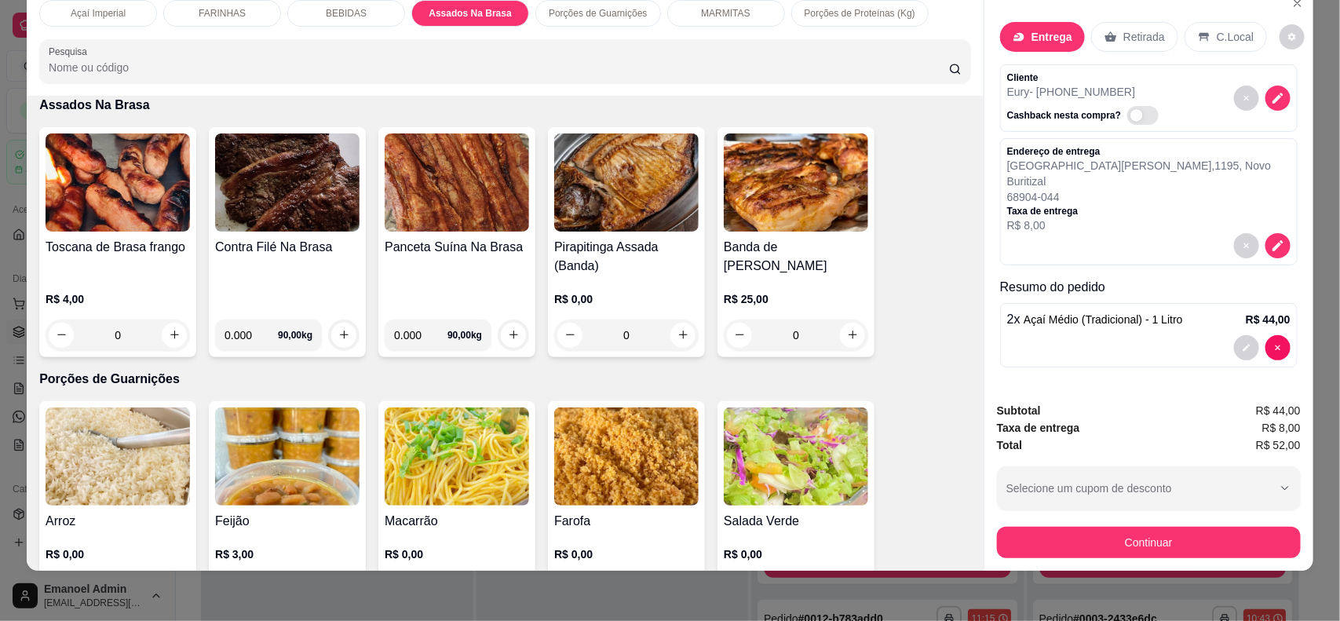
click at [46, 228] on img at bounding box center [118, 182] width 144 height 98
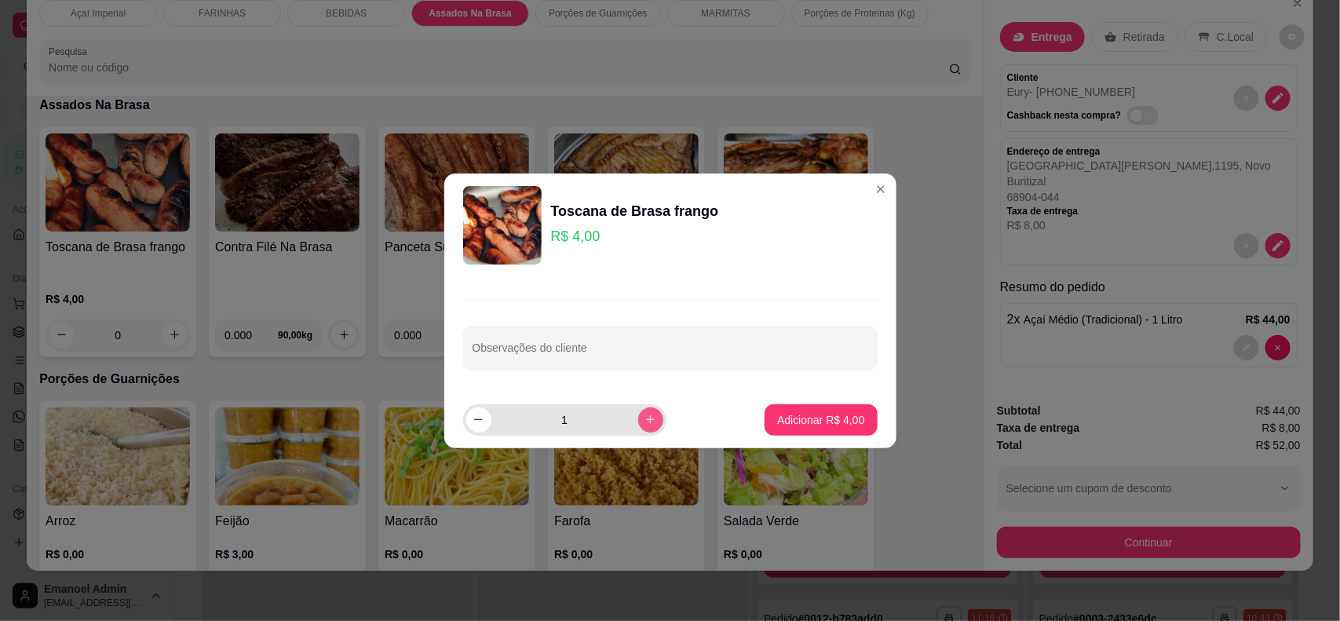
click at [645, 424] on icon "increase-product-quantity" at bounding box center [651, 420] width 12 height 12
click at [645, 425] on icon "increase-product-quantity" at bounding box center [651, 420] width 12 height 12
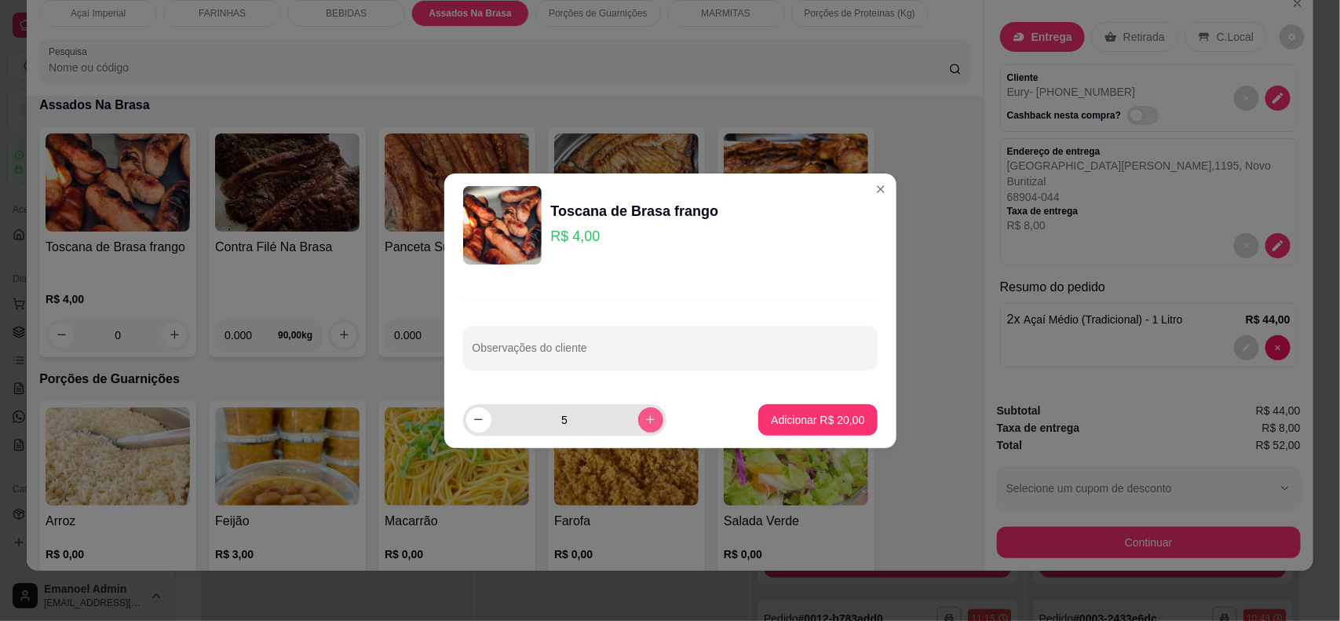
type input "6"
click at [782, 420] on p "Adicionar R$ 24,00" at bounding box center [817, 420] width 93 height 16
type input "6"
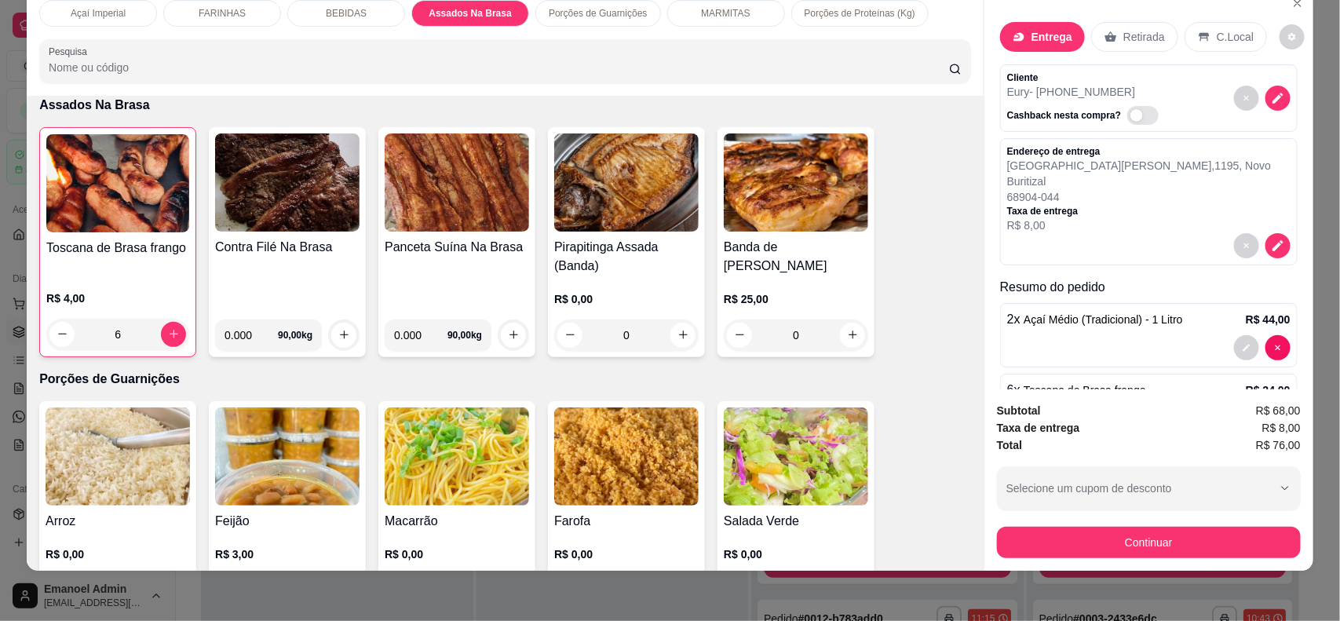
click at [565, 20] on div "Porções de Guarnições" at bounding box center [597, 13] width 125 height 27
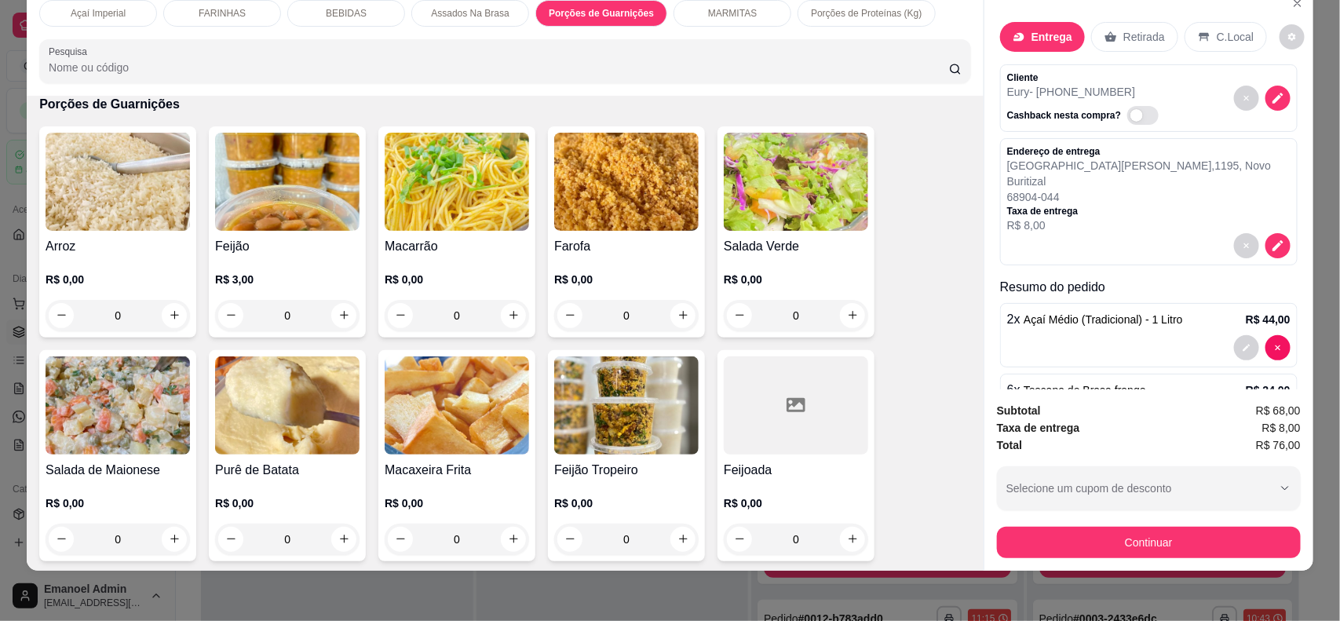
click at [860, 9] on p "Porções de Proteínas (Kg)" at bounding box center [866, 13] width 111 height 13
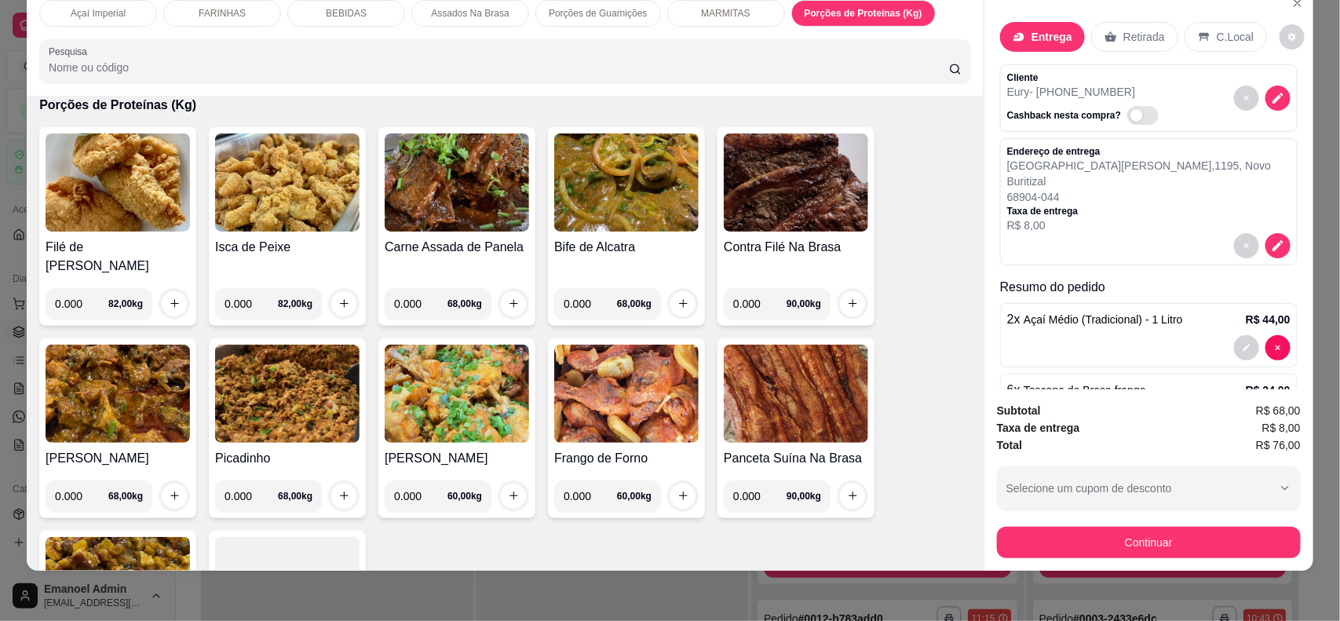
click at [75, 174] on img at bounding box center [118, 182] width 144 height 98
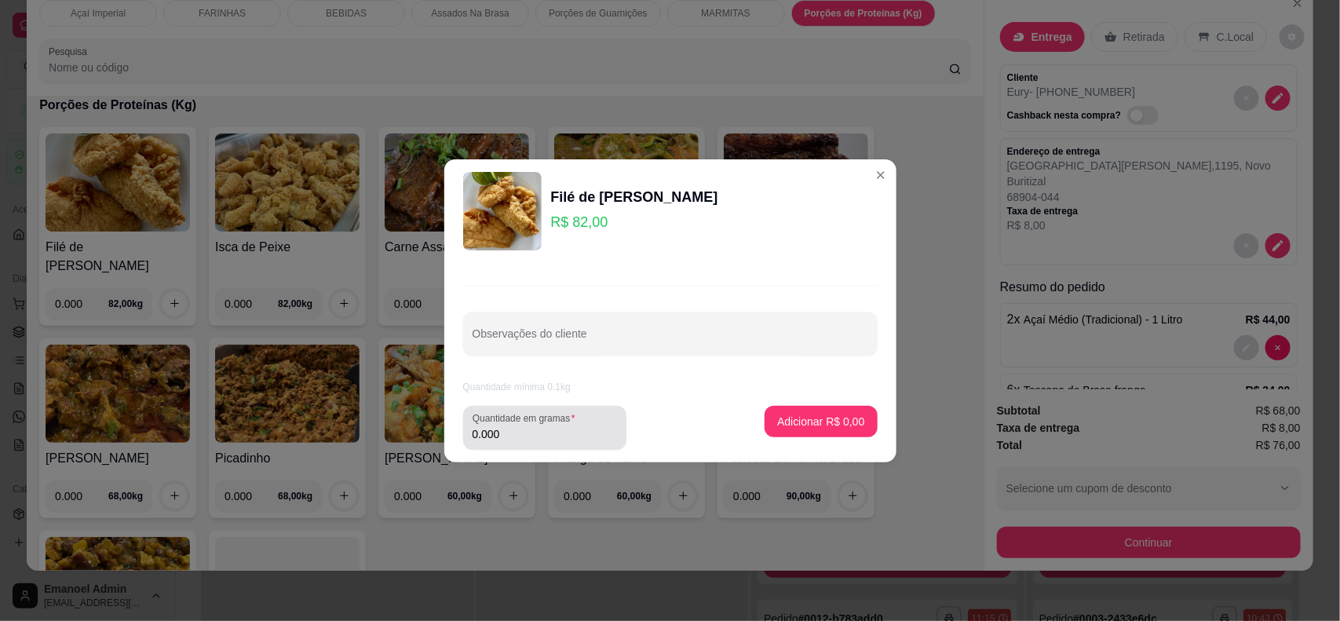
click at [546, 418] on label "Quantidade em gramas" at bounding box center [527, 417] width 108 height 13
click at [546, 426] on input "0.000" at bounding box center [545, 434] width 144 height 16
type input "0.367"
click at [834, 421] on p "Adicionar R$ 30,09" at bounding box center [817, 422] width 93 height 16
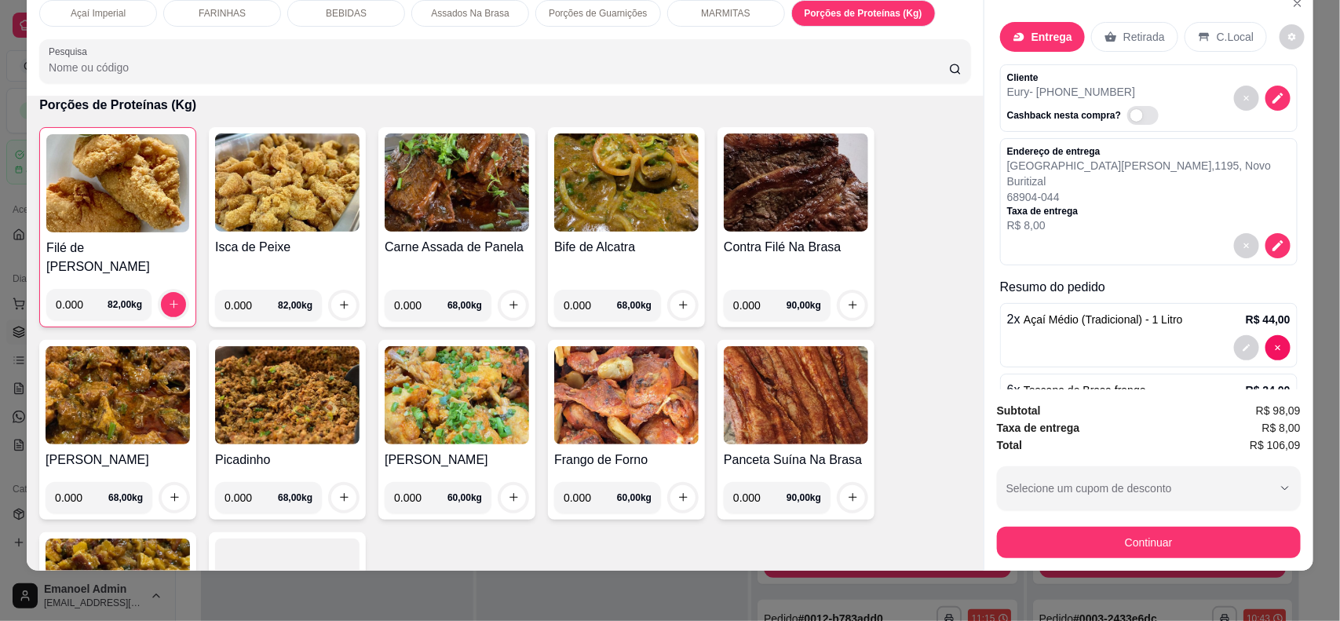
click at [575, 16] on p "Porções de Guarnições" at bounding box center [598, 13] width 98 height 13
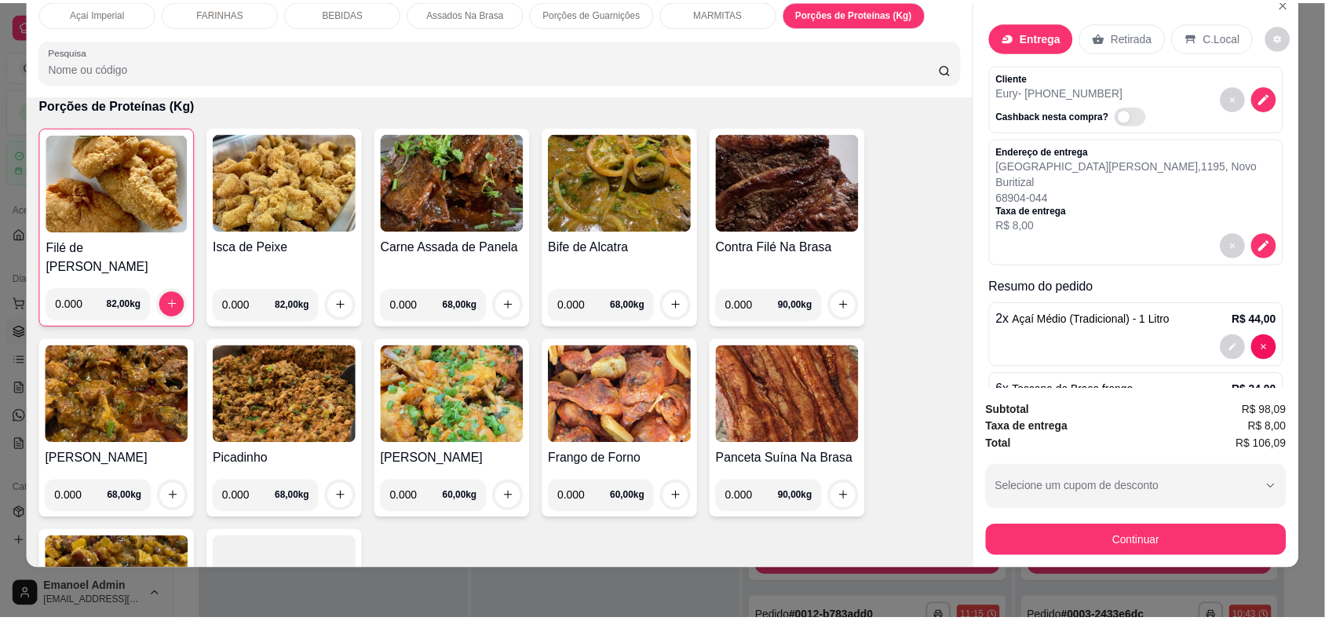
scroll to position [1355, 0]
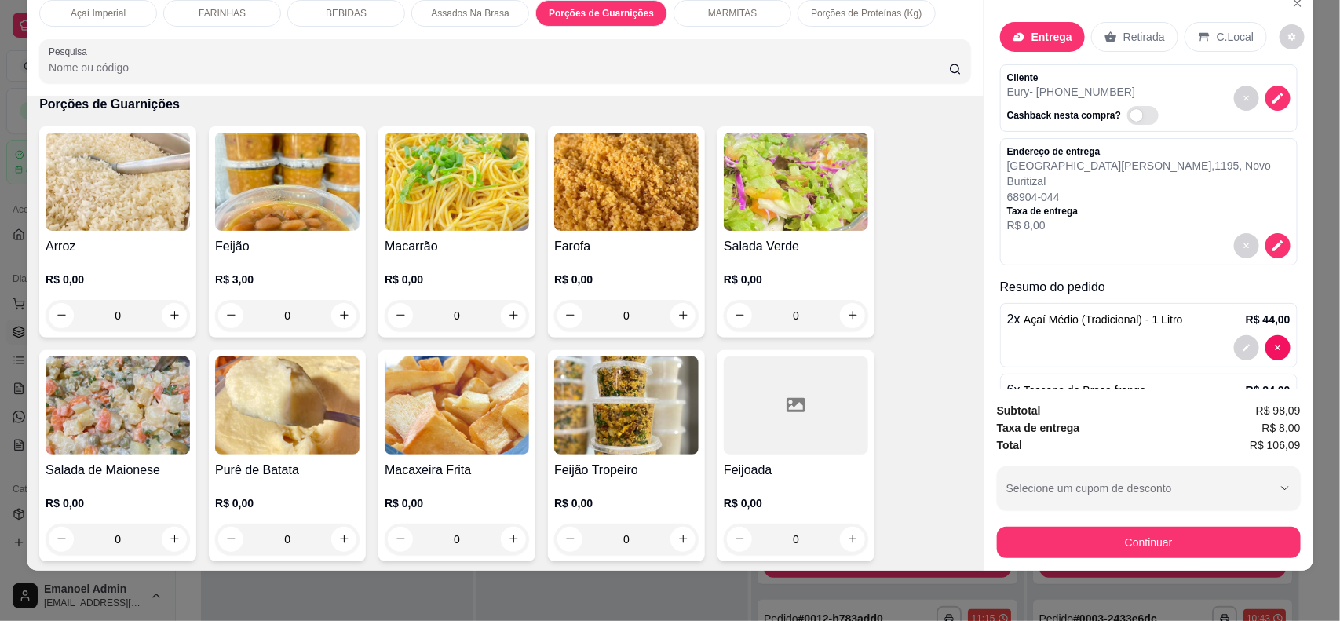
click at [263, 171] on img at bounding box center [287, 182] width 144 height 98
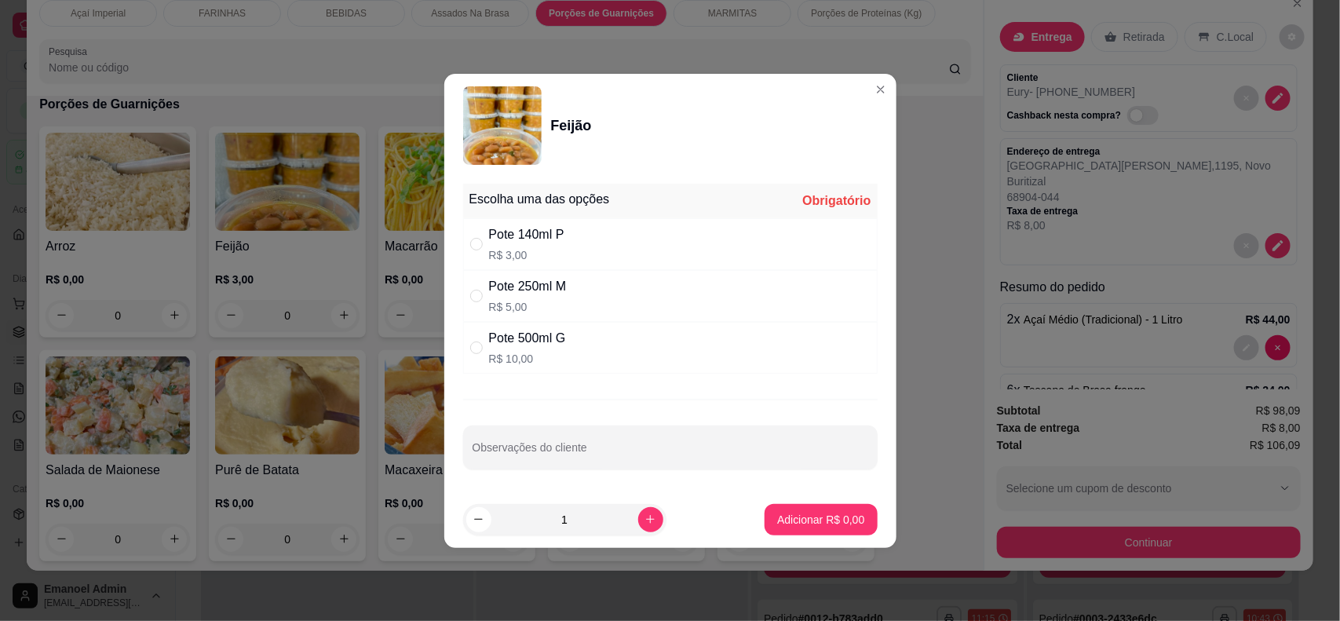
click at [538, 346] on div "Pote 500ml G" at bounding box center [527, 338] width 77 height 19
radio input "true"
click at [772, 516] on p "Adicionar R$ 10,00" at bounding box center [817, 519] width 91 height 15
type input "1"
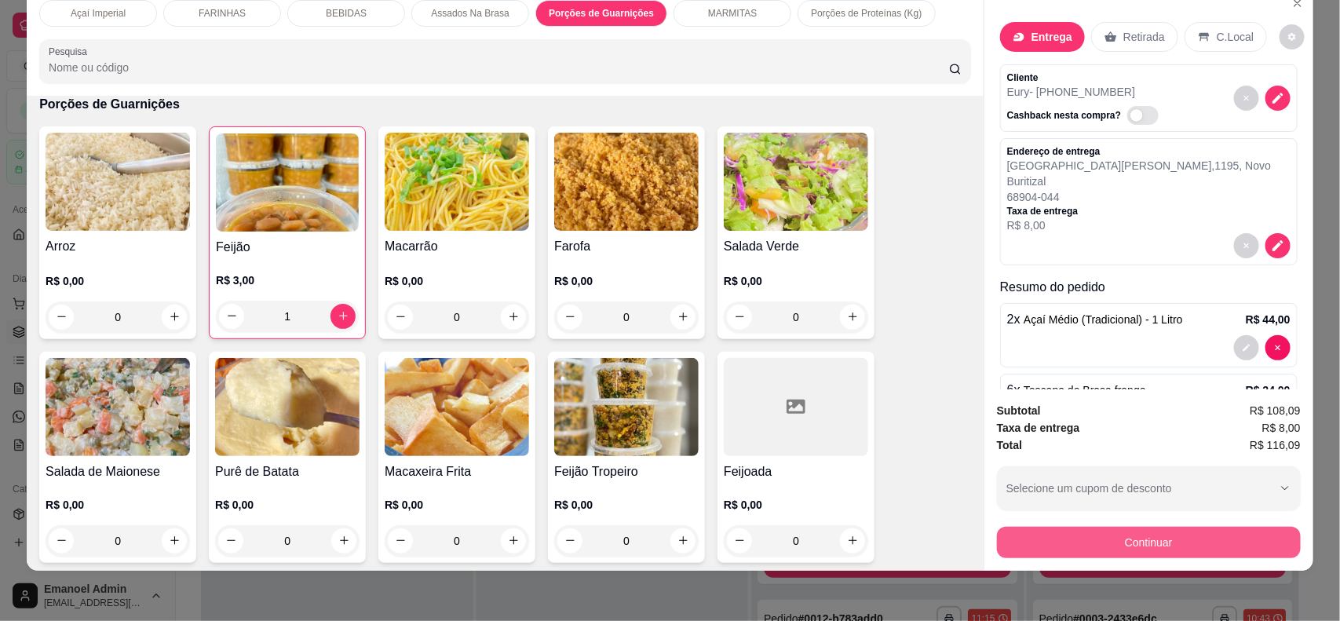
click at [1073, 534] on button "Continuar" at bounding box center [1149, 542] width 304 height 31
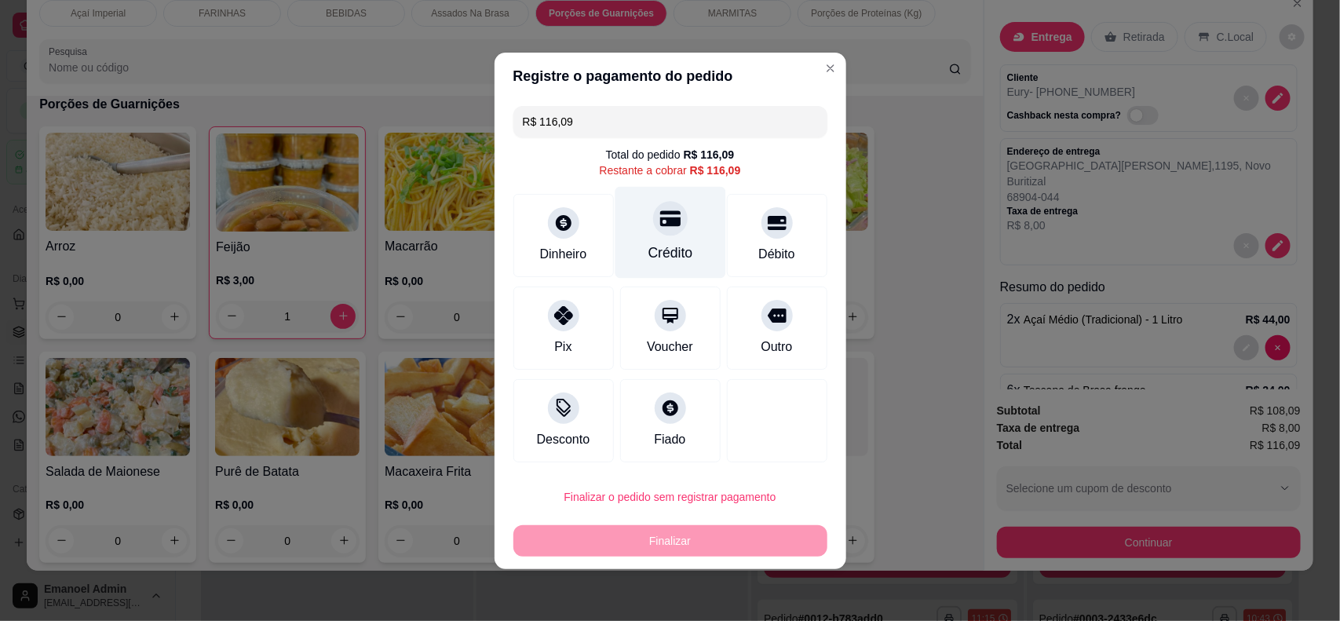
click at [668, 241] on div "Crédito" at bounding box center [670, 232] width 111 height 92
type input "R$ 0,00"
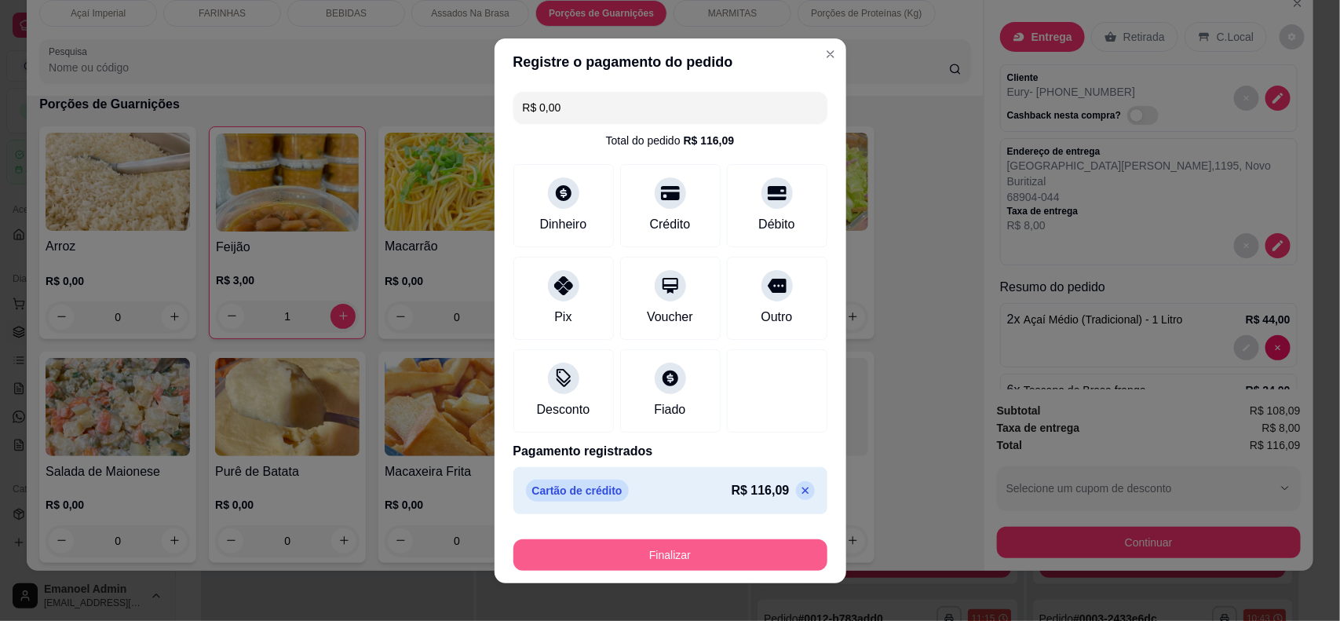
click at [715, 560] on button "Finalizar" at bounding box center [670, 554] width 314 height 31
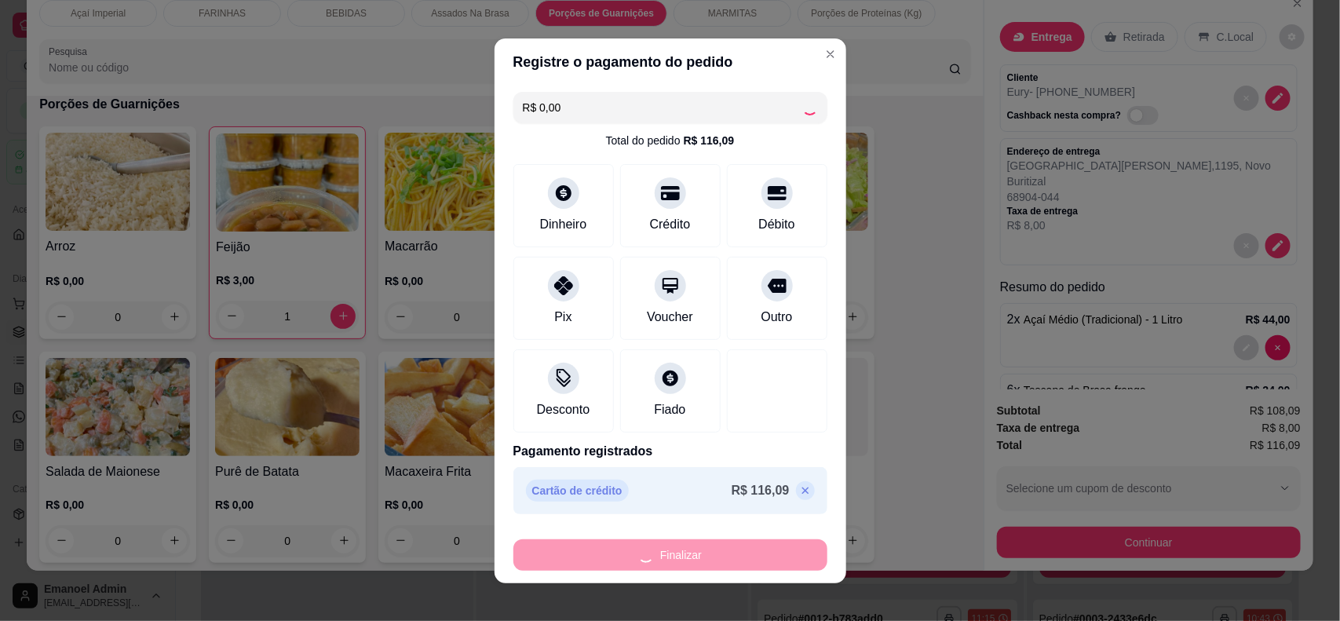
type input "0"
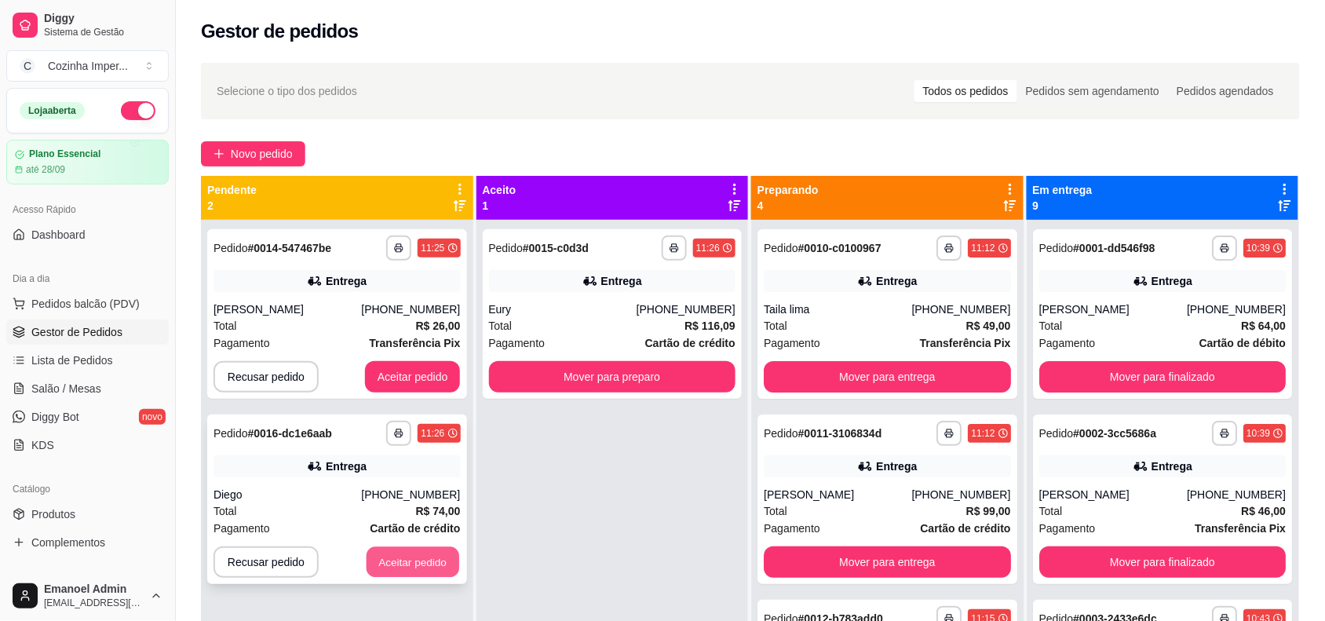
click at [422, 565] on button "Aceitar pedido" at bounding box center [413, 562] width 93 height 31
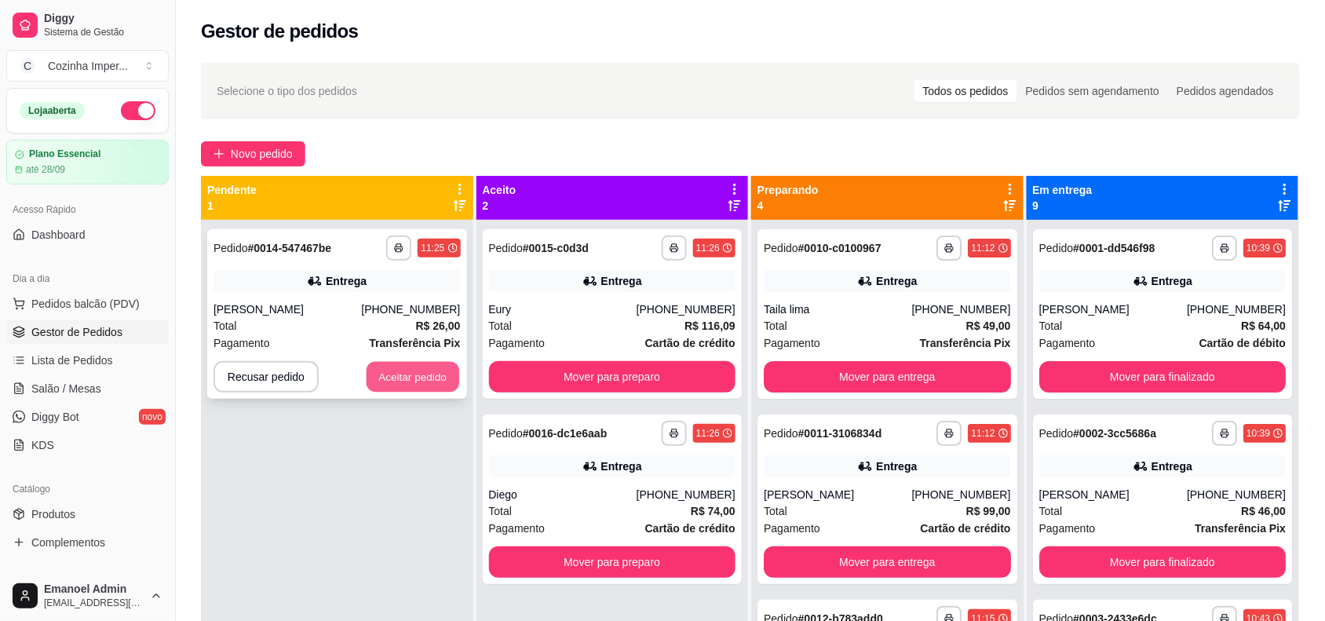
click at [421, 378] on button "Aceitar pedido" at bounding box center [413, 377] width 93 height 31
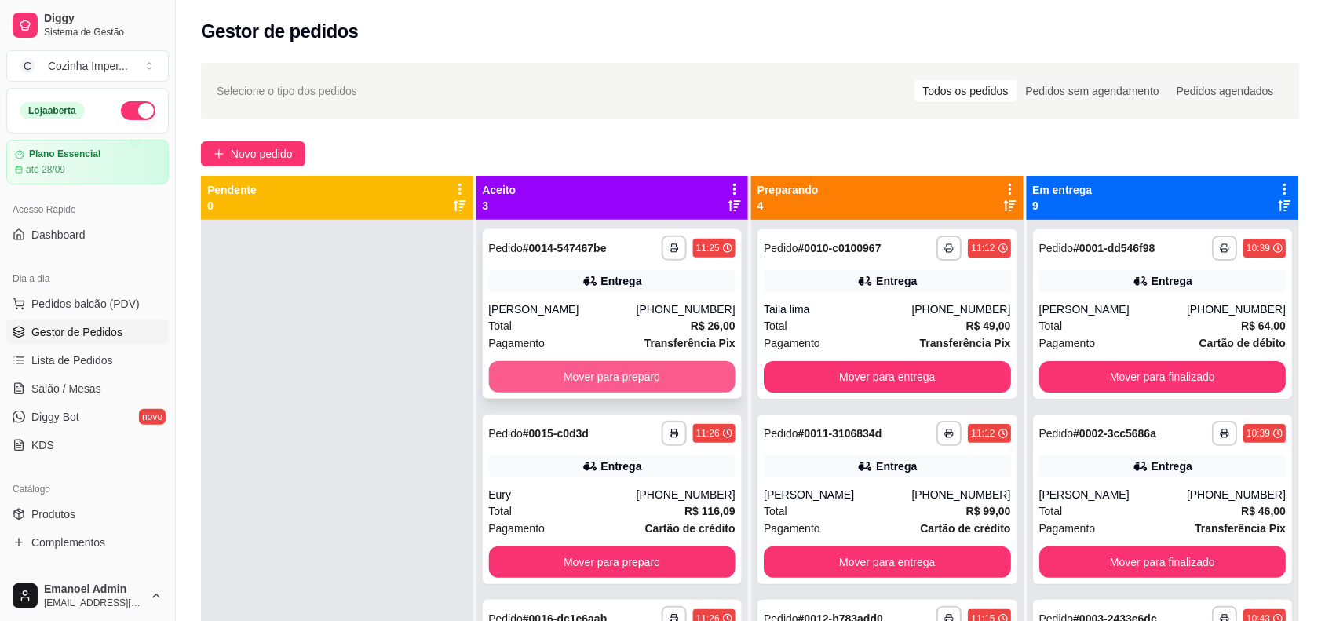
click at [654, 386] on button "Mover para preparo" at bounding box center [612, 376] width 247 height 31
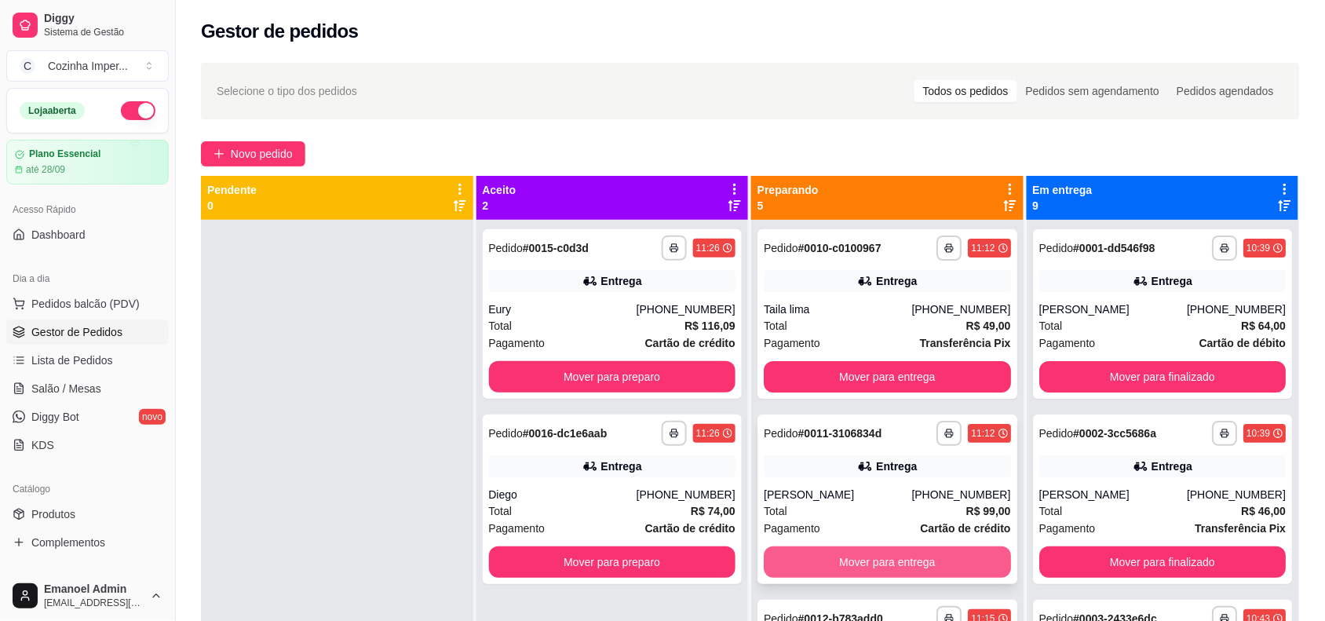
click at [857, 568] on button "Mover para entrega" at bounding box center [887, 561] width 247 height 31
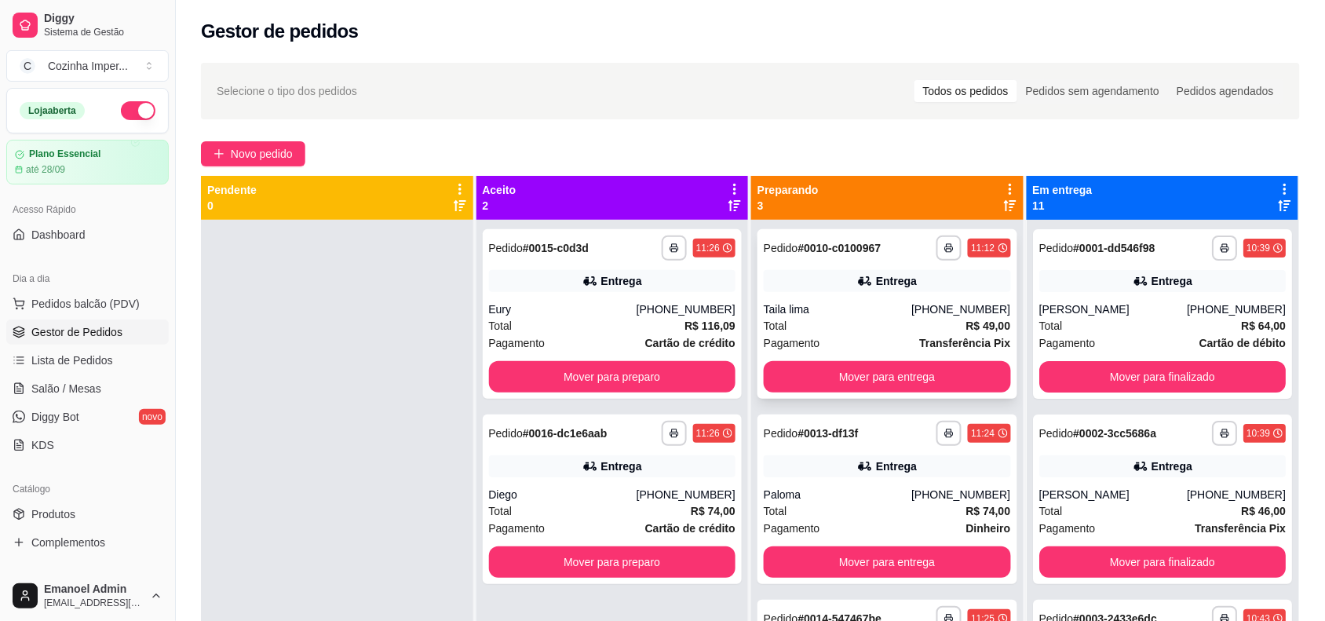
click at [907, 296] on div "**********" at bounding box center [888, 314] width 260 height 170
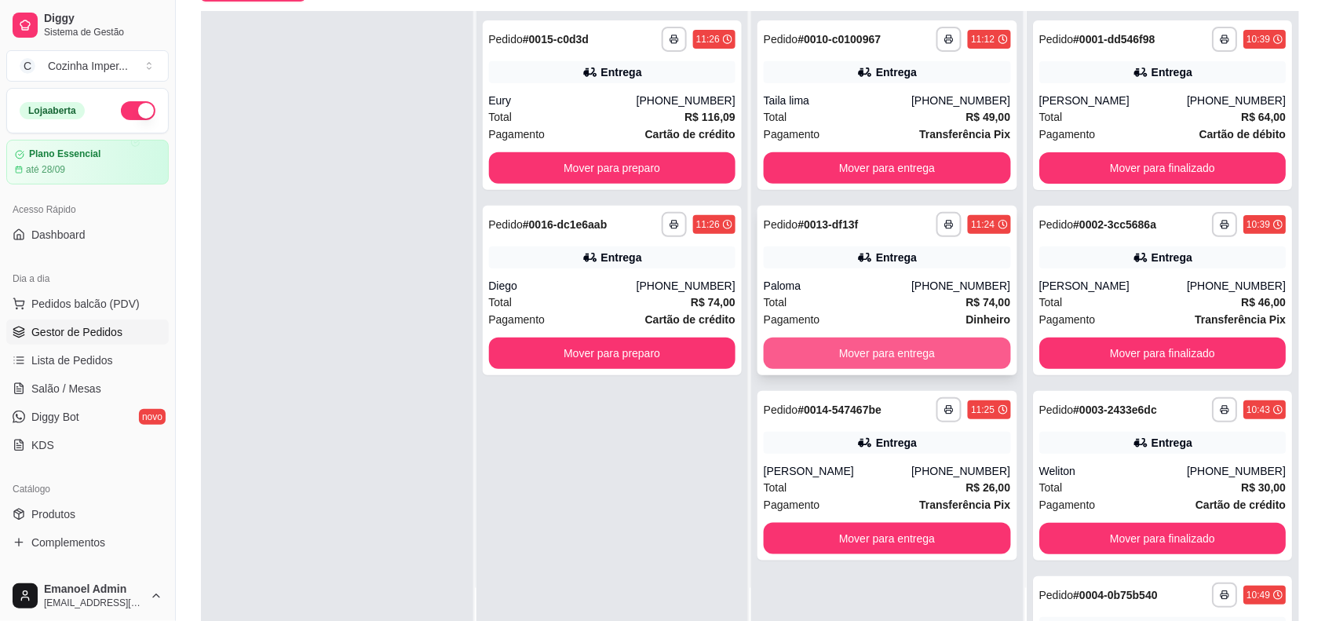
scroll to position [43, 0]
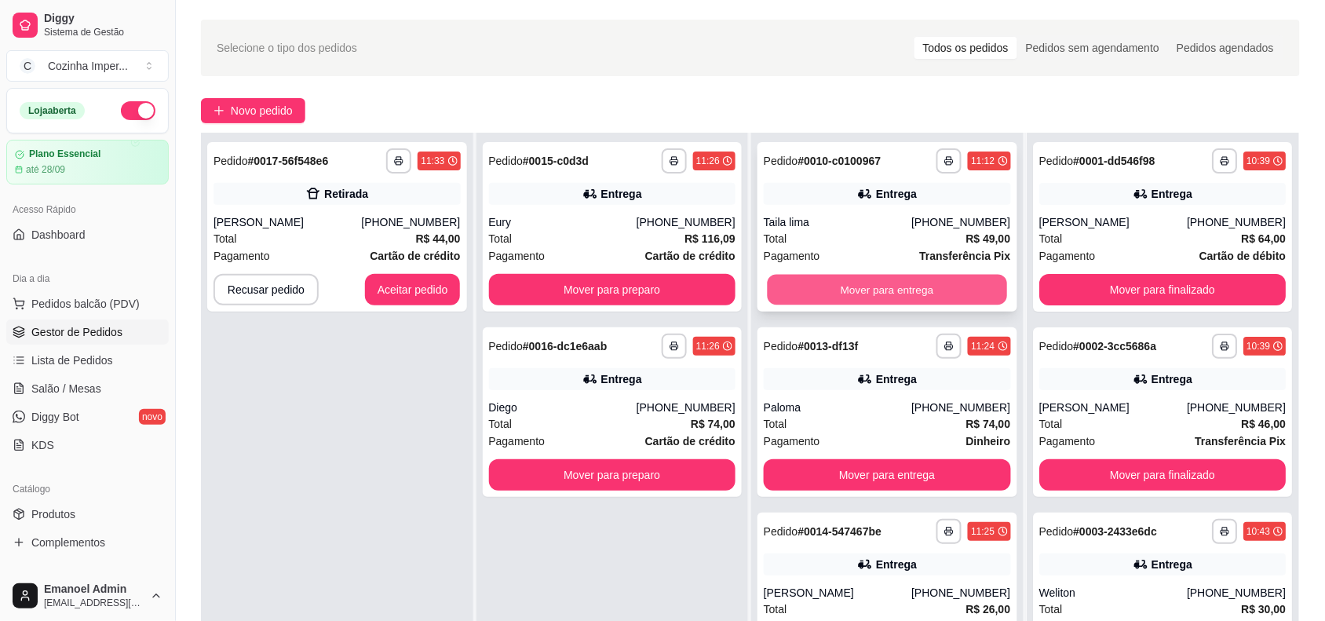
click at [904, 288] on button "Mover para entrega" at bounding box center [887, 290] width 239 height 31
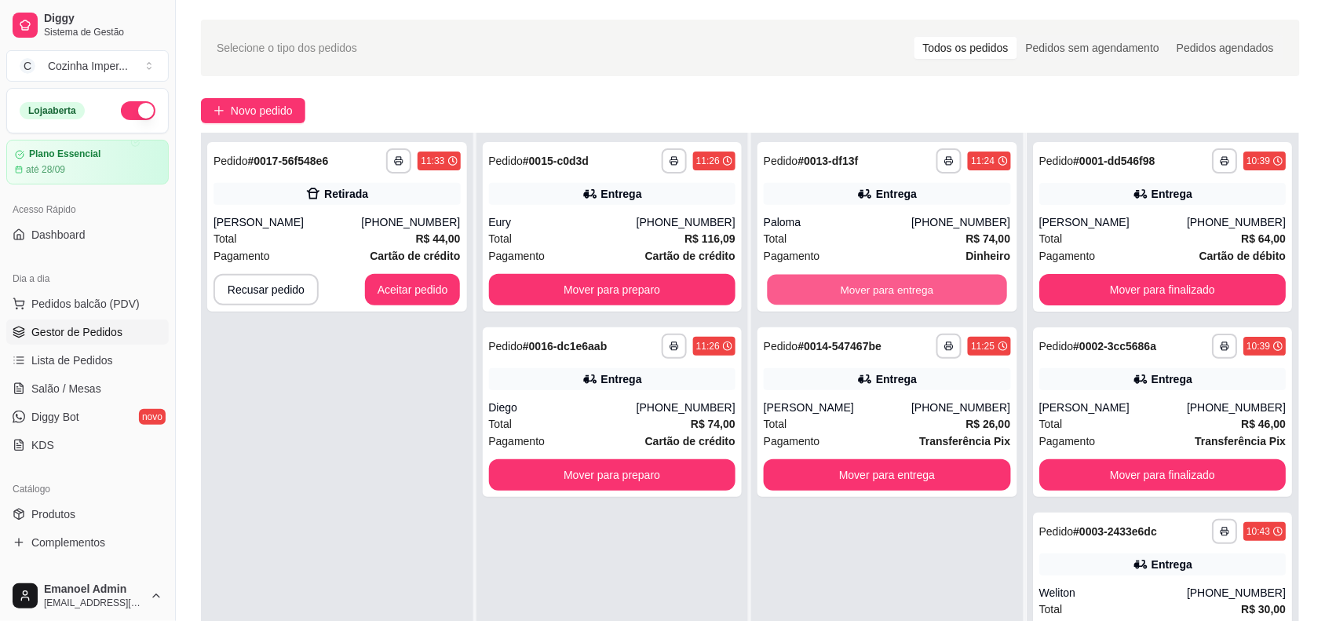
click at [904, 288] on button "Mover para entrega" at bounding box center [887, 290] width 239 height 31
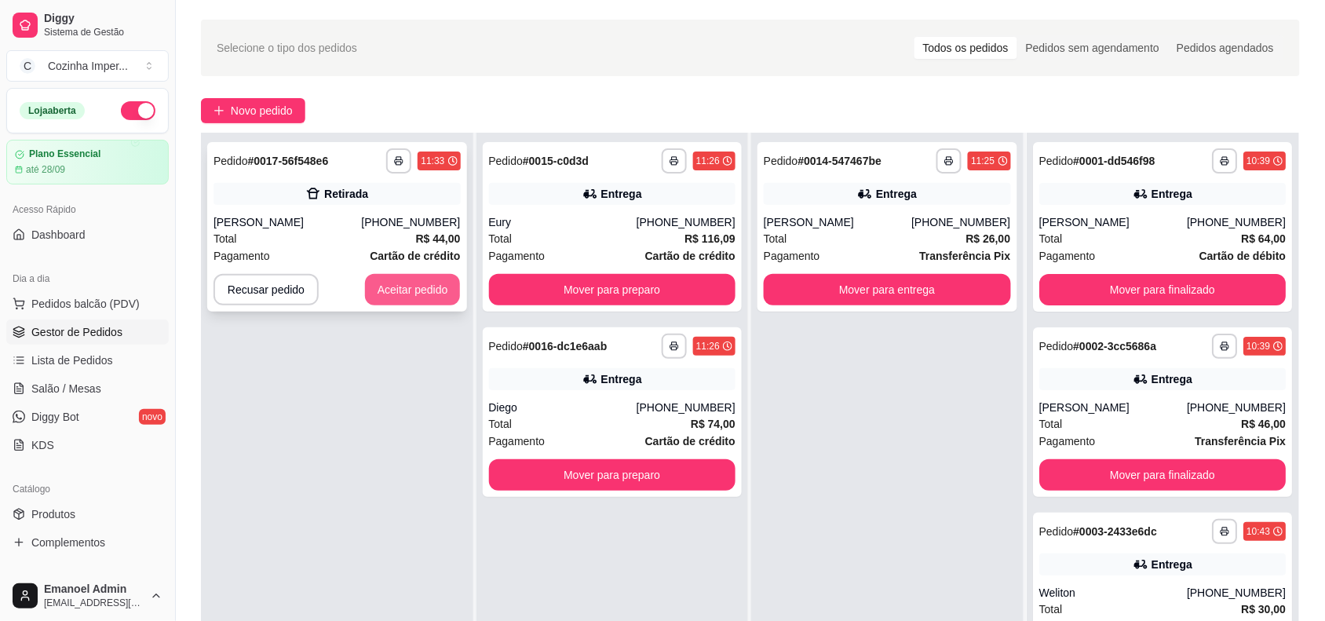
click at [445, 289] on button "Aceitar pedido" at bounding box center [413, 289] width 96 height 31
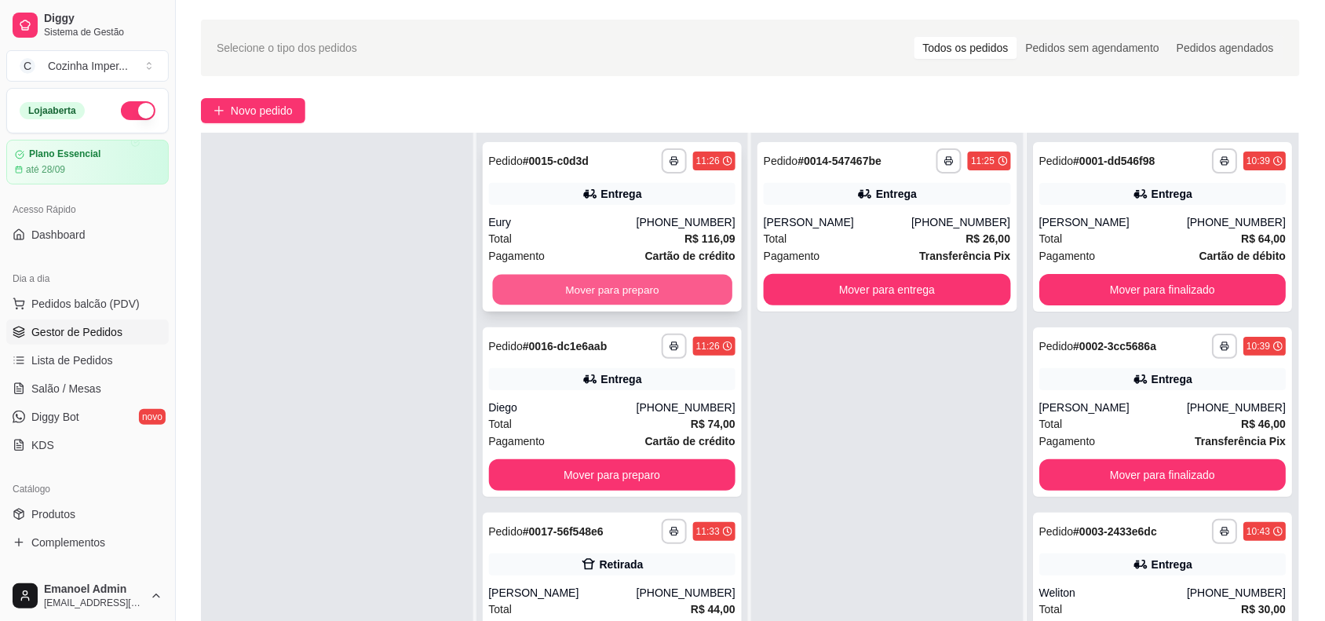
click at [597, 283] on button "Mover para preparo" at bounding box center [611, 290] width 239 height 31
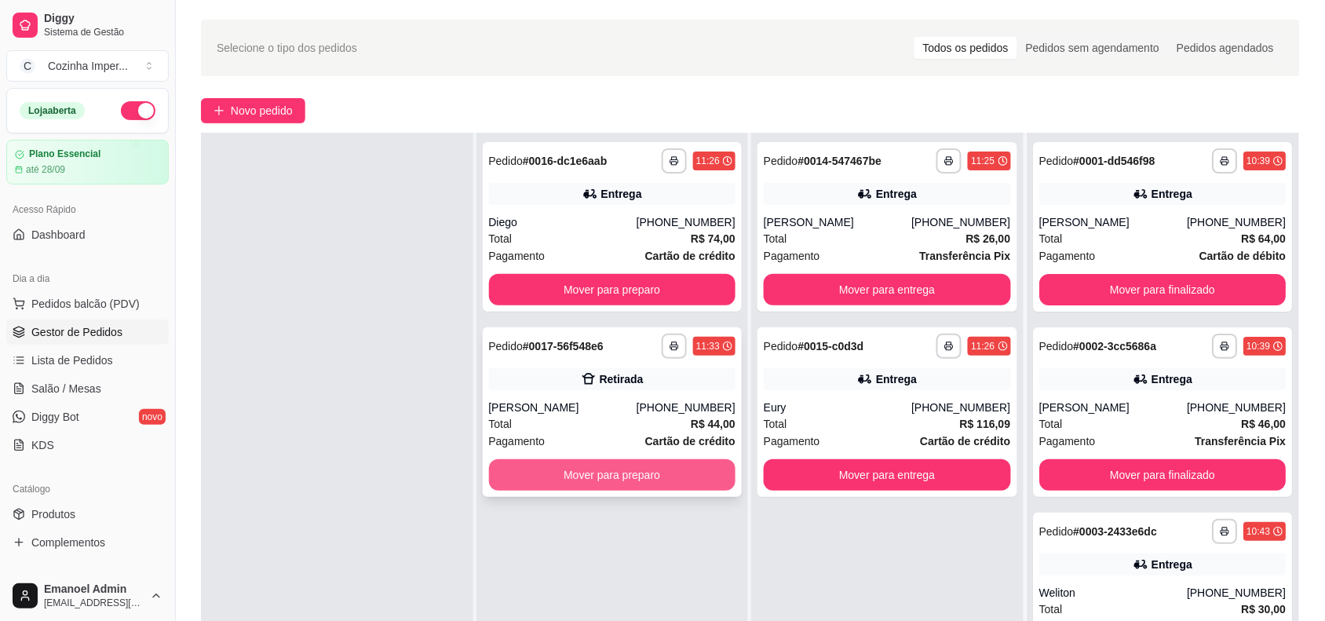
click at [641, 473] on button "Mover para preparo" at bounding box center [612, 474] width 247 height 31
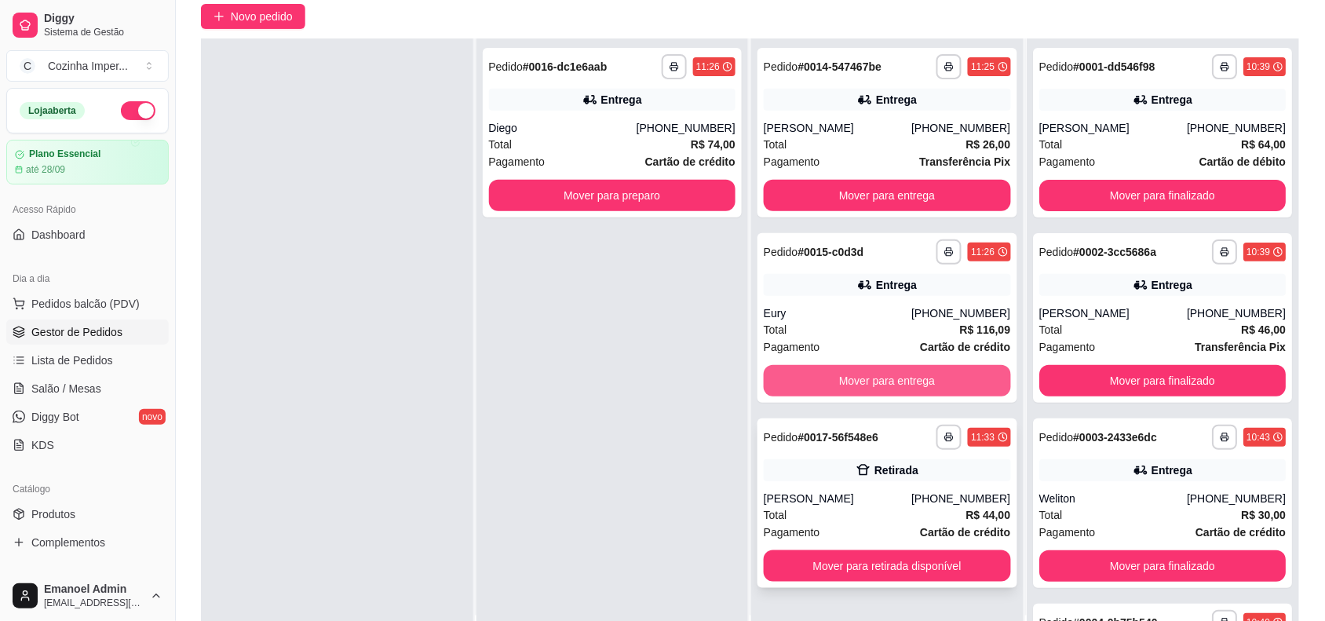
scroll to position [239, 0]
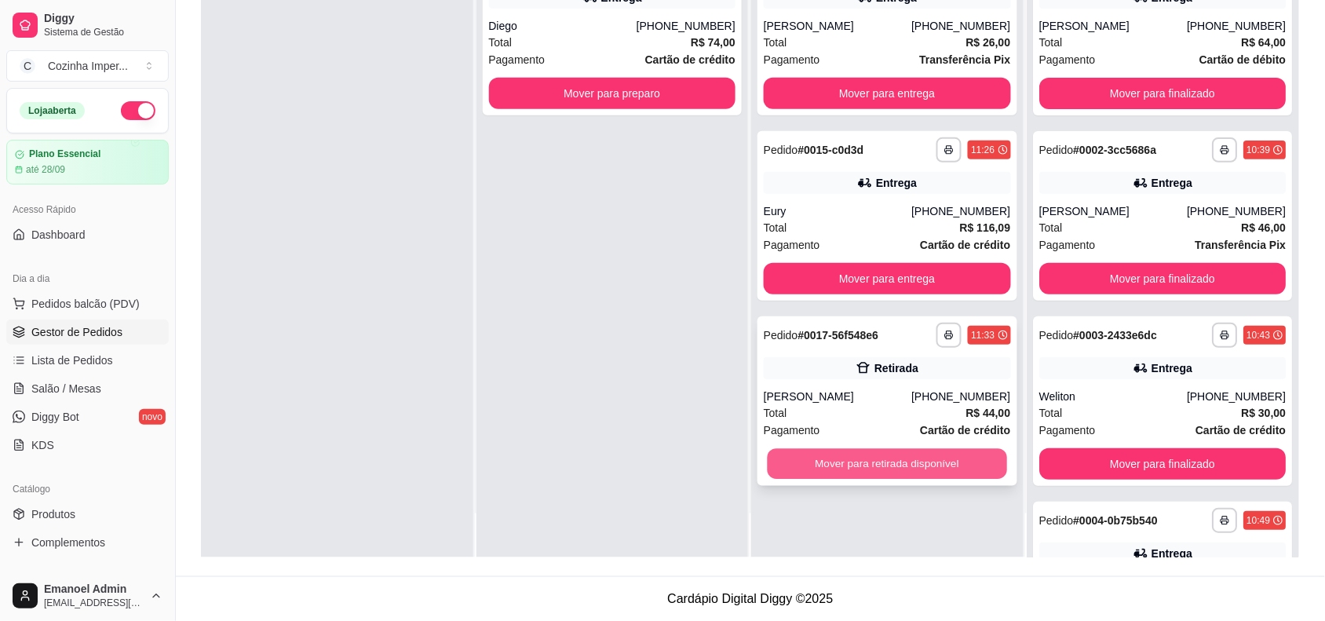
click at [876, 469] on button "Mover para retirada disponível" at bounding box center [887, 464] width 239 height 31
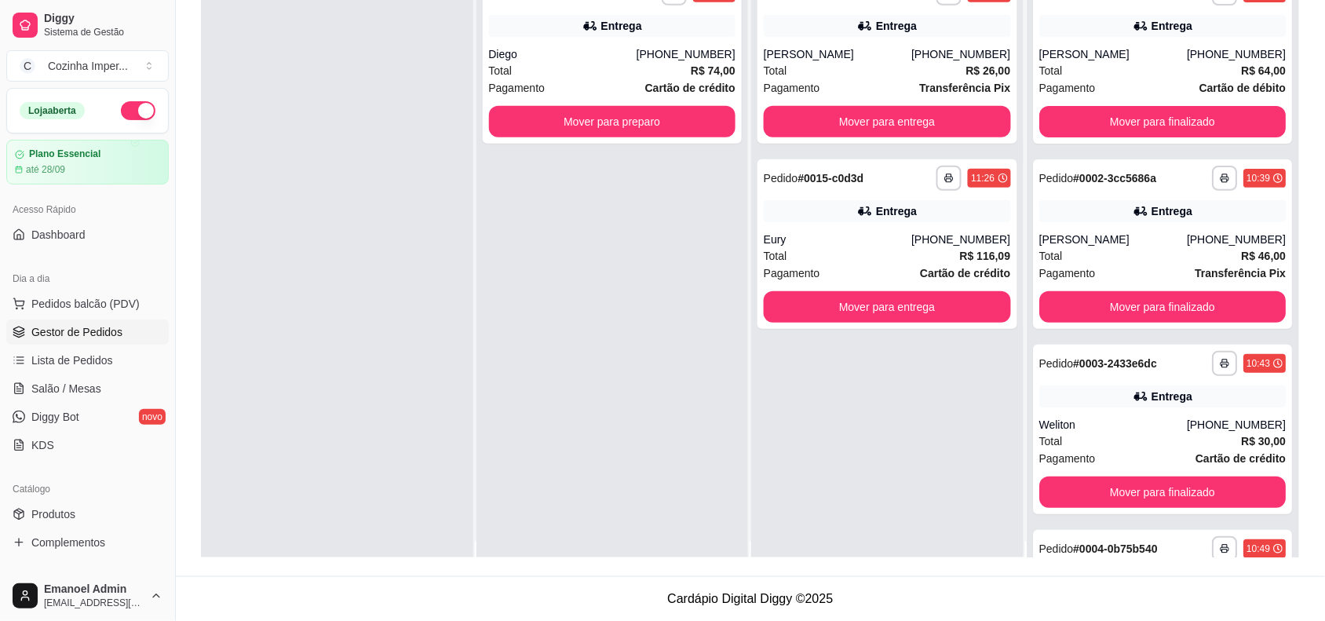
scroll to position [0, 0]
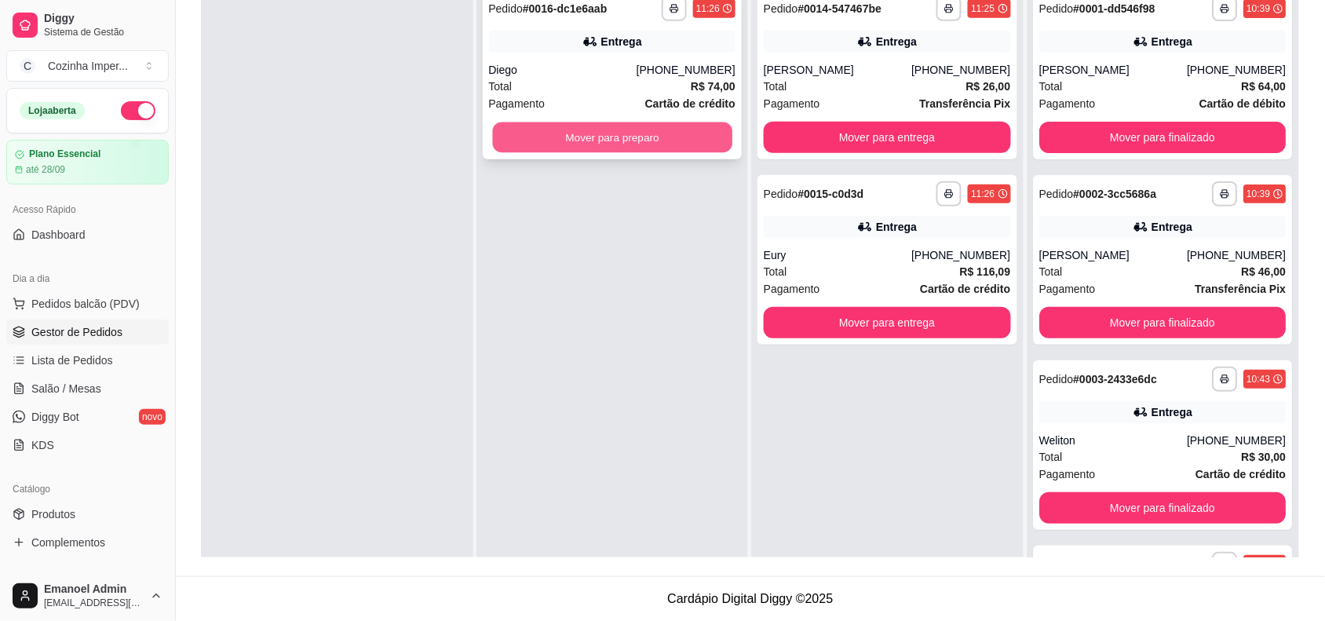
click at [654, 139] on button "Mover para preparo" at bounding box center [611, 137] width 239 height 31
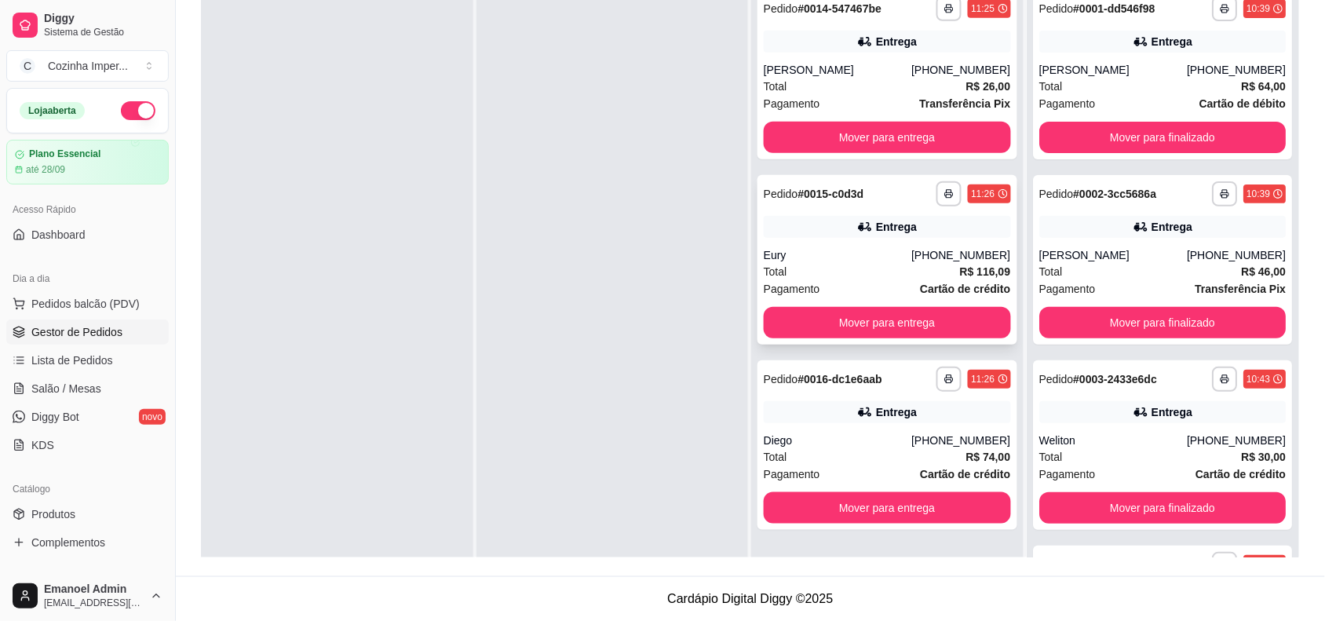
scroll to position [141, 0]
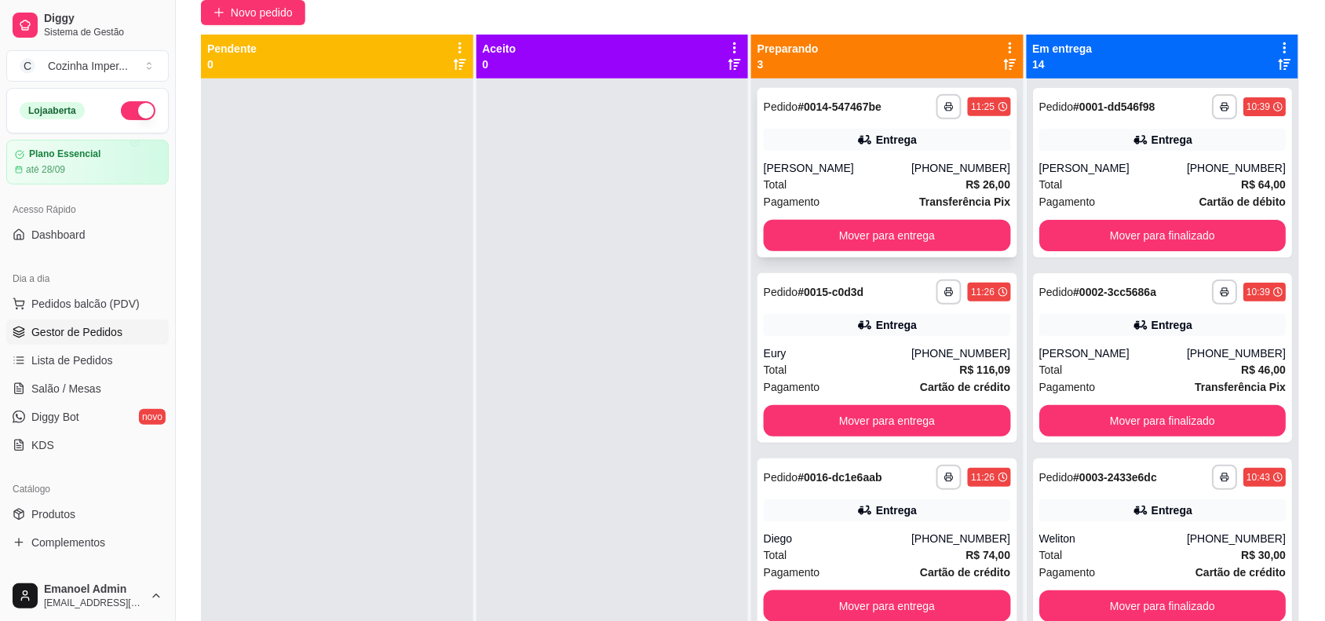
click at [860, 129] on div "Entrega" at bounding box center [887, 140] width 247 height 22
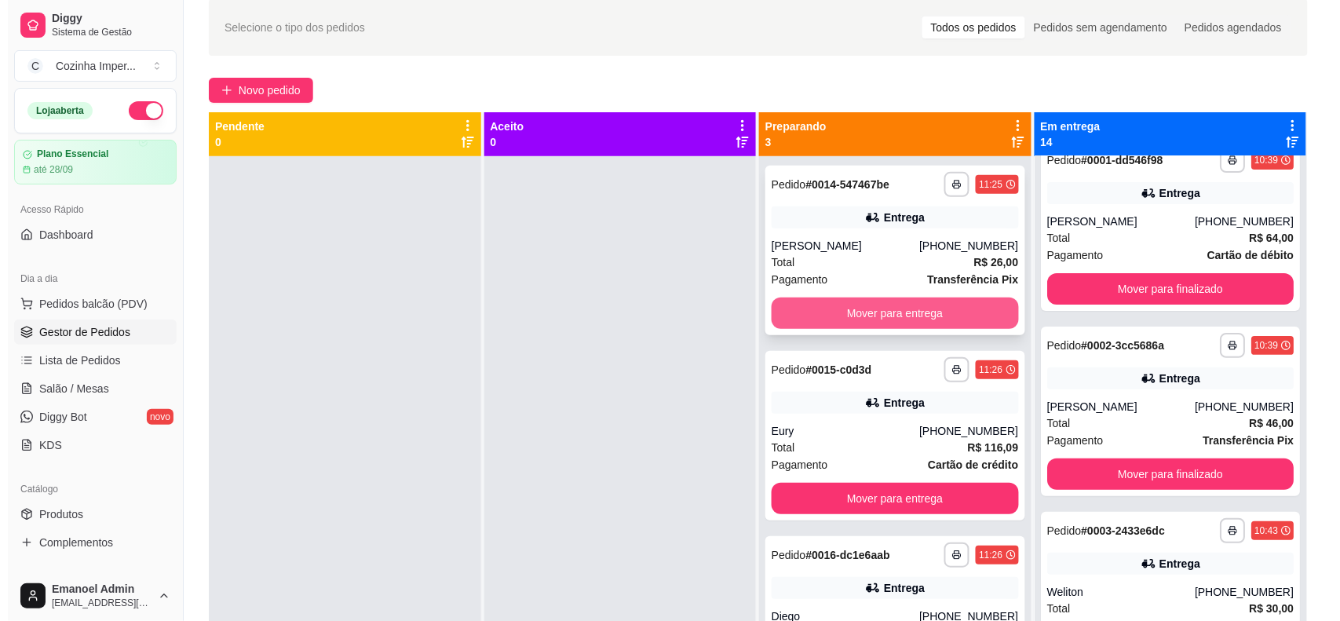
scroll to position [43, 0]
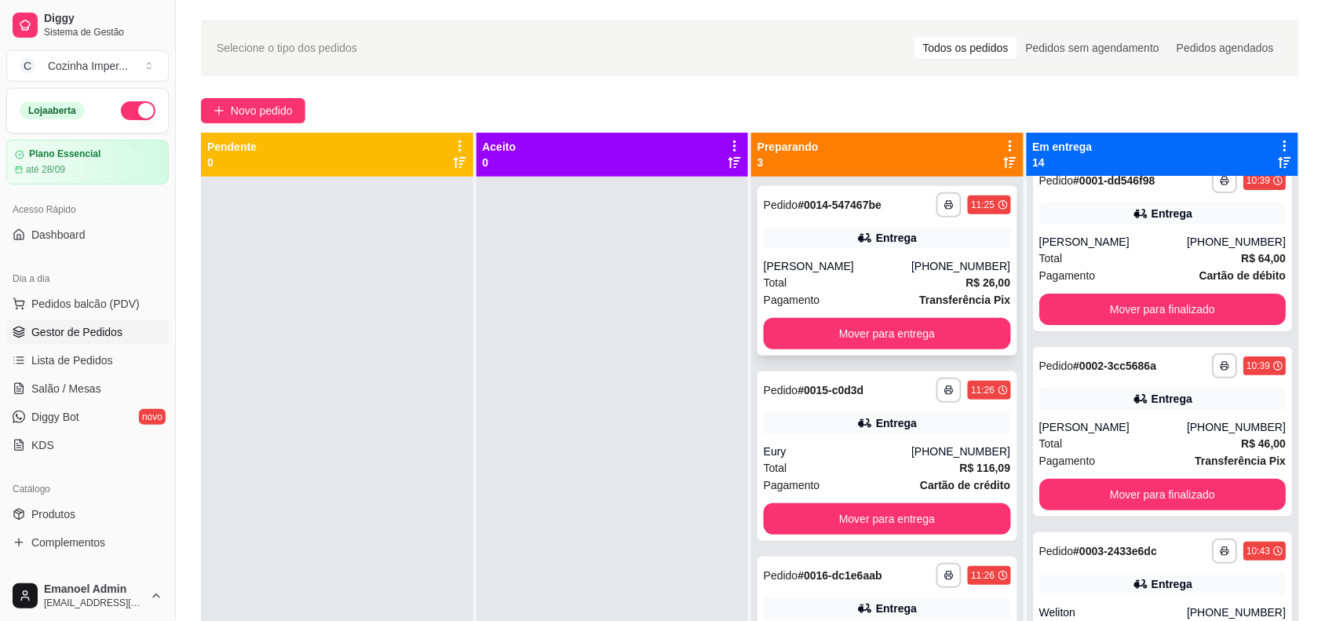
click at [944, 222] on div "**********" at bounding box center [888, 271] width 260 height 170
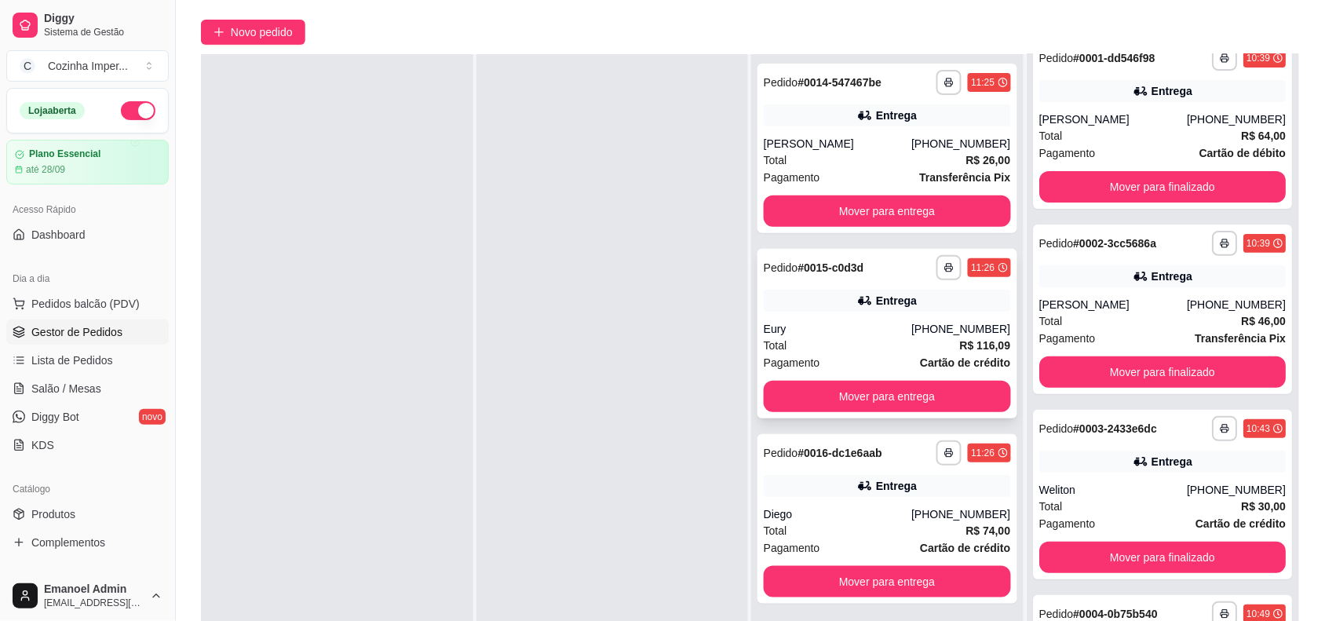
scroll to position [239, 0]
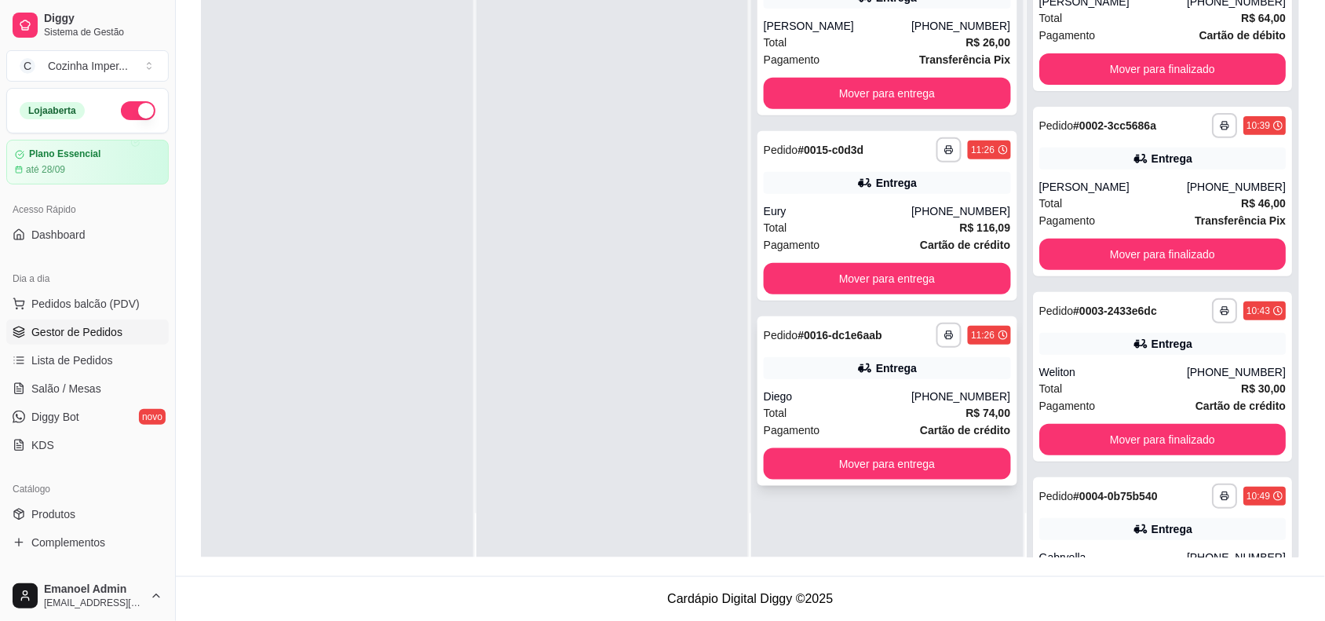
click at [897, 378] on div "Entrega" at bounding box center [887, 368] width 247 height 22
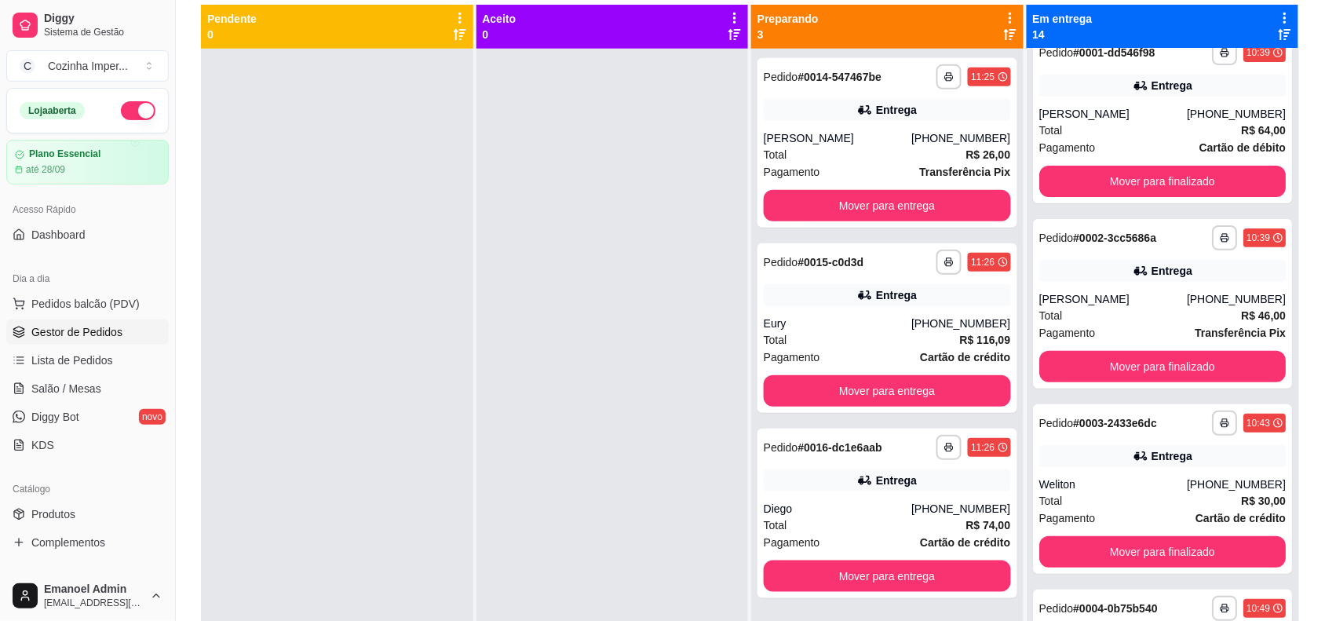
scroll to position [141, 0]
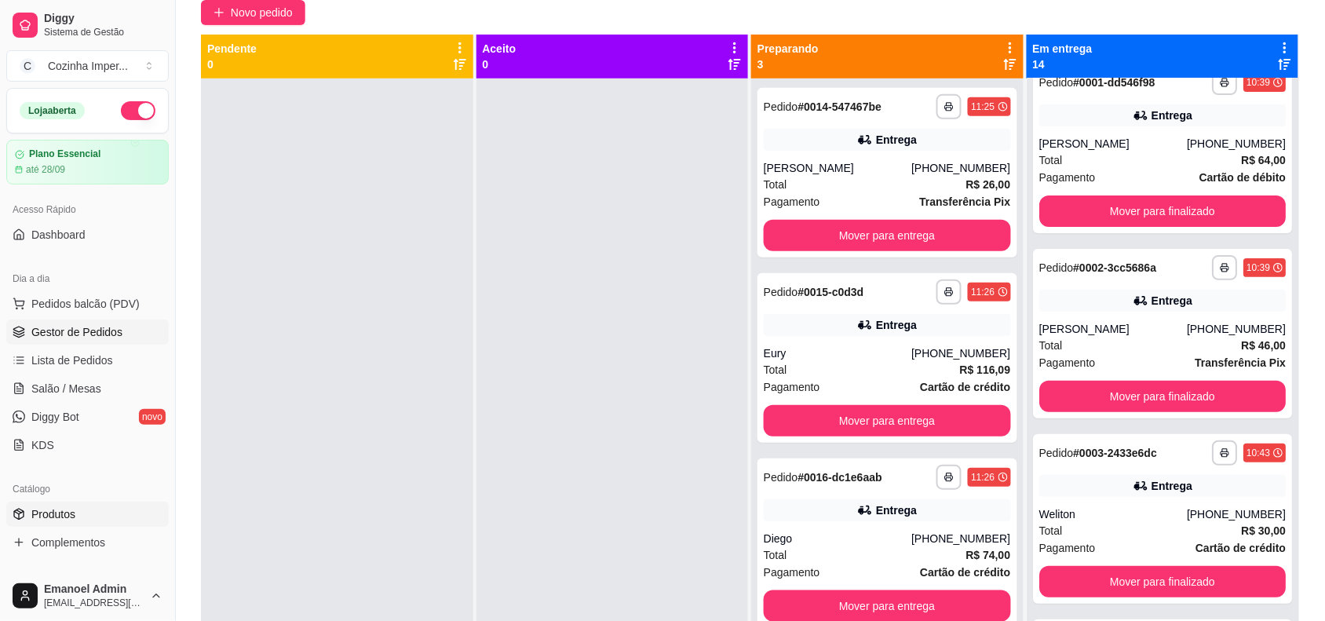
click at [40, 513] on span "Produtos" at bounding box center [53, 514] width 44 height 16
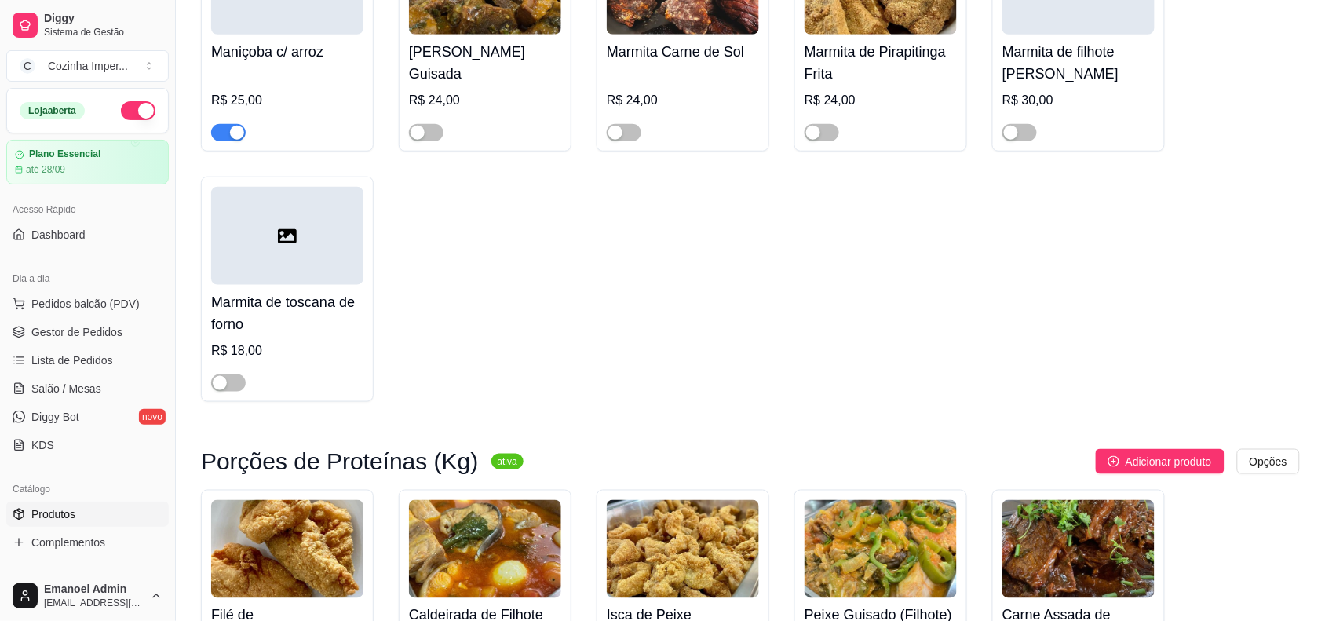
scroll to position [3925, 0]
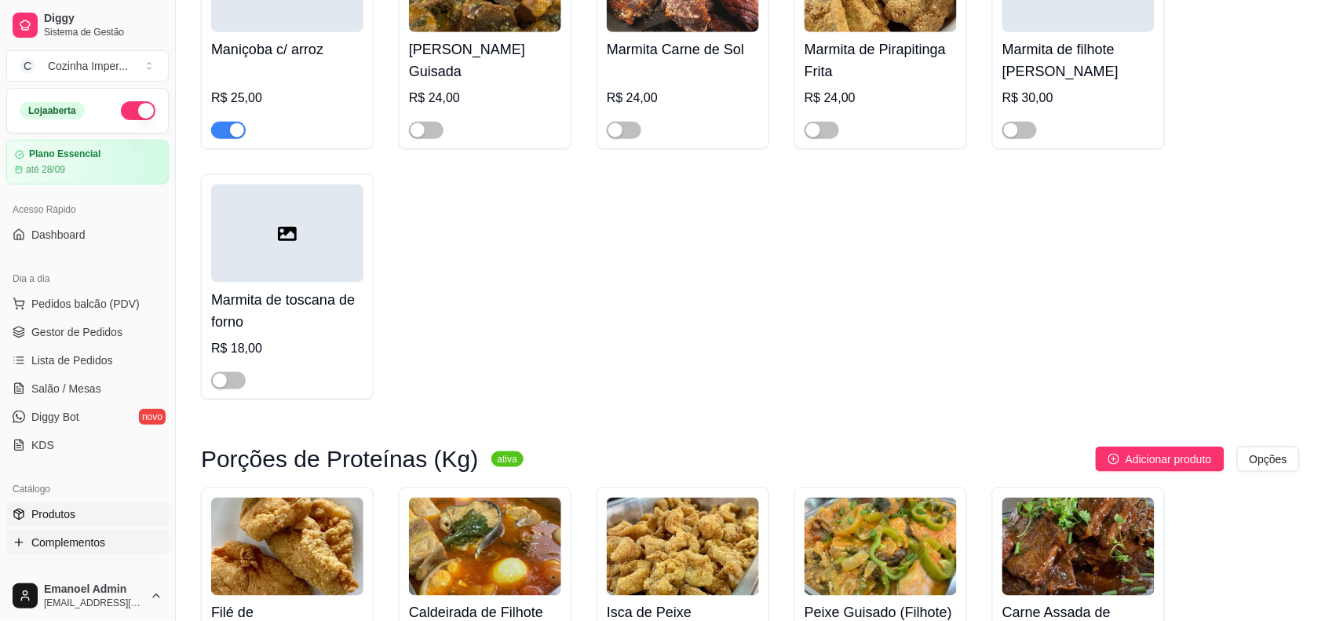
click at [55, 542] on span "Complementos" at bounding box center [68, 543] width 74 height 16
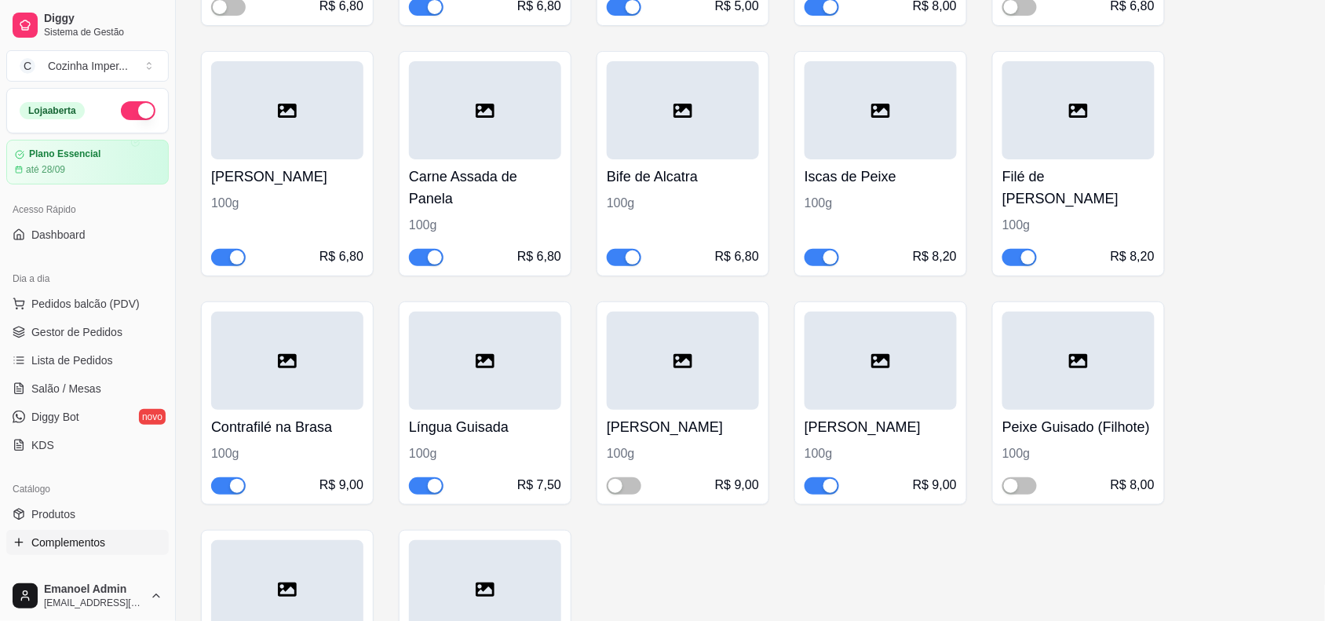
scroll to position [1864, 0]
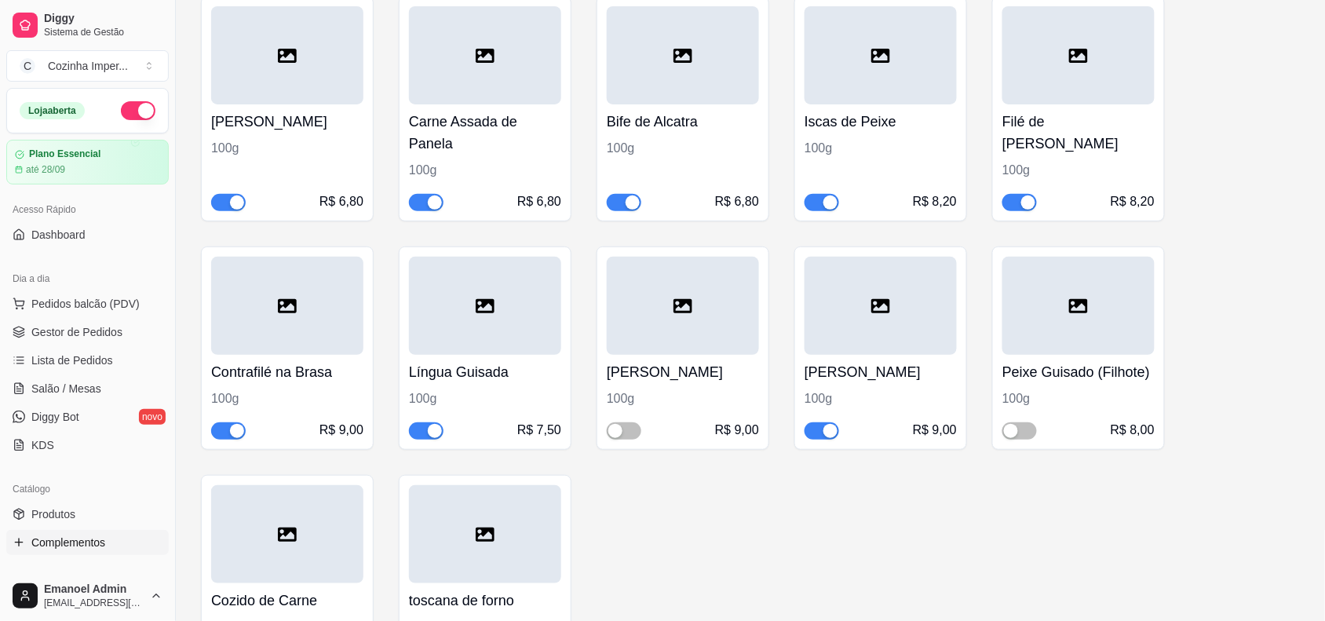
click at [826, 433] on div "button" at bounding box center [831, 431] width 14 height 14
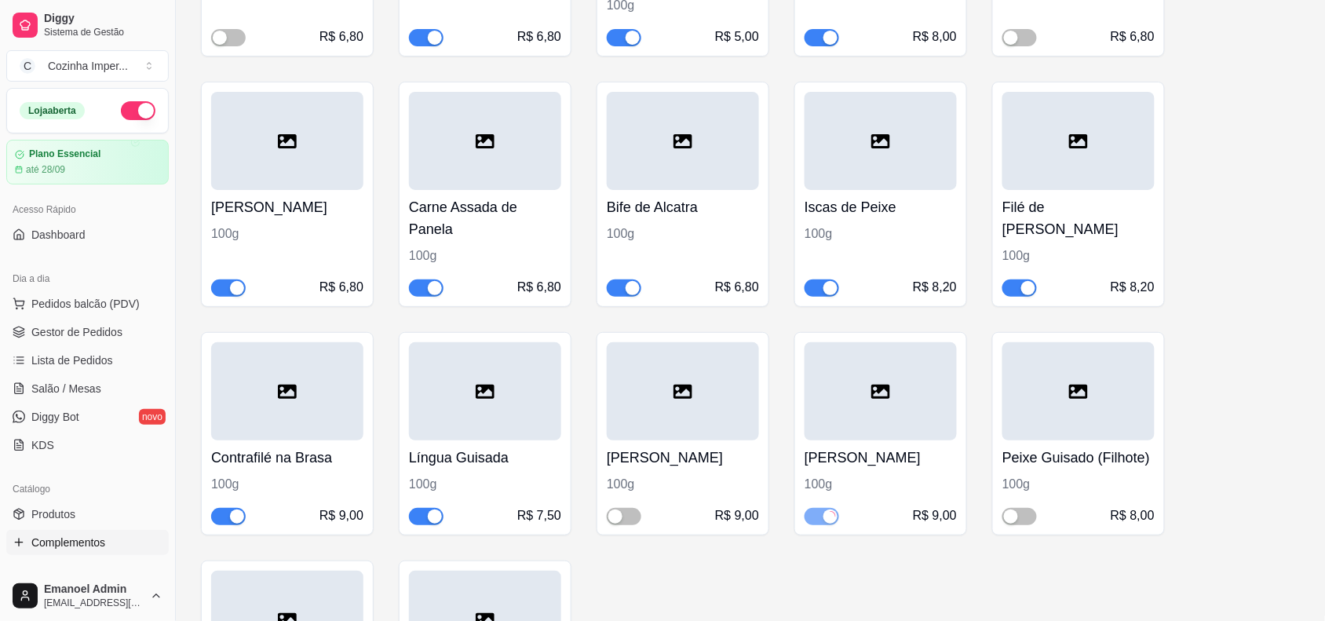
scroll to position [1668, 0]
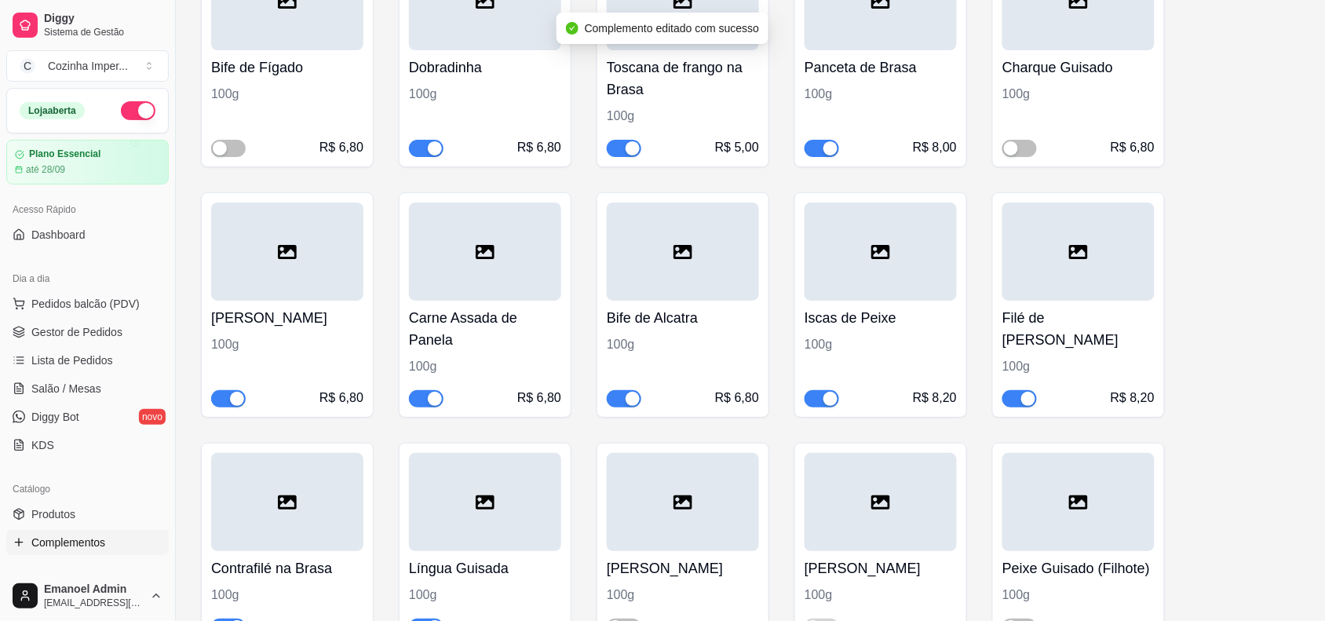
click at [232, 399] on div "button" at bounding box center [237, 399] width 14 height 14
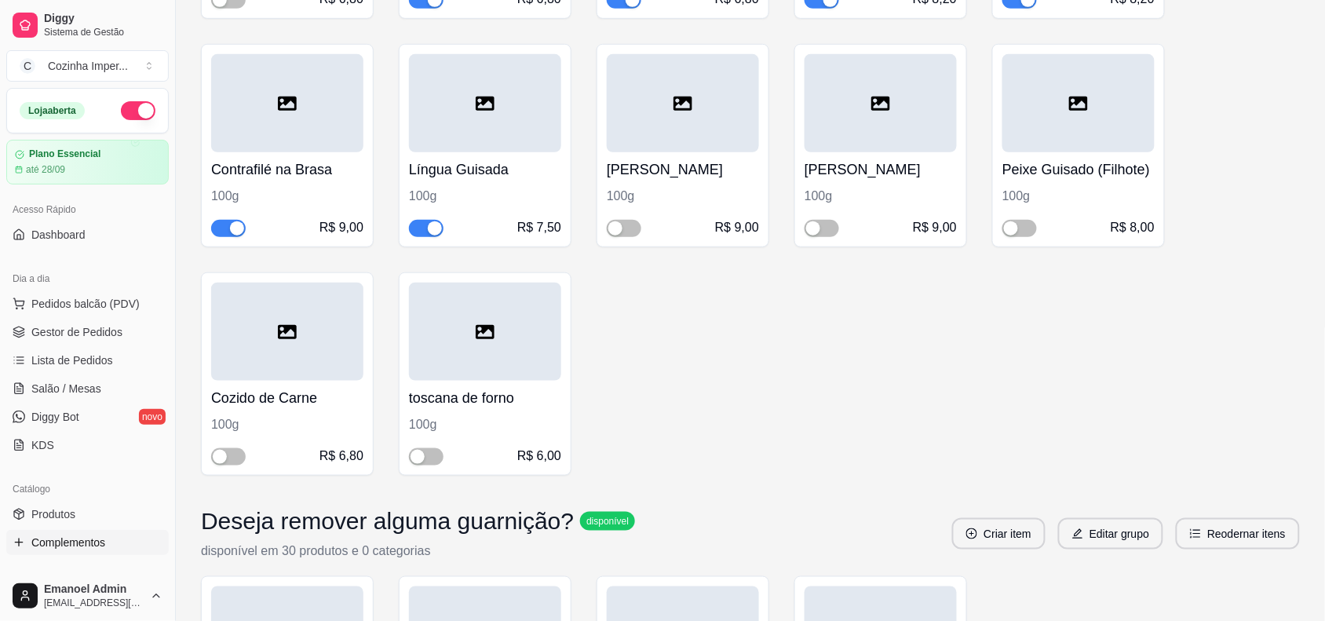
scroll to position [2061, 0]
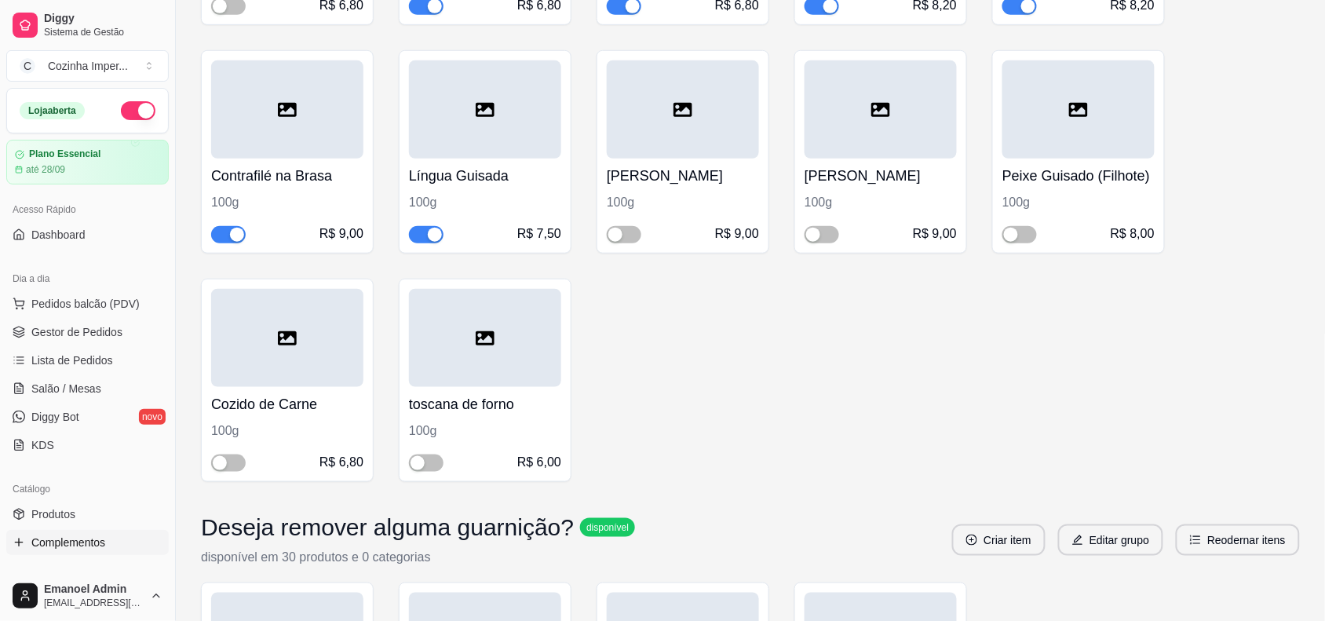
click at [426, 237] on button "button" at bounding box center [426, 234] width 35 height 17
click at [94, 338] on span "Gestor de Pedidos" at bounding box center [76, 332] width 91 height 16
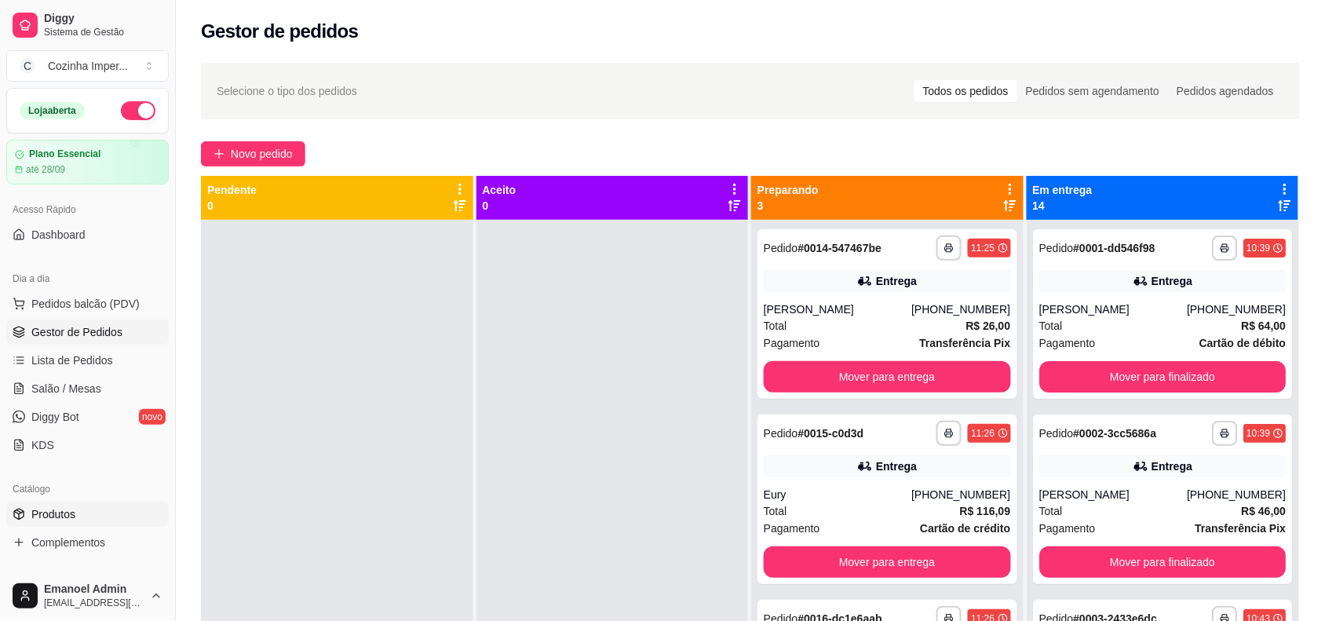
click at [92, 506] on link "Produtos" at bounding box center [87, 514] width 163 height 25
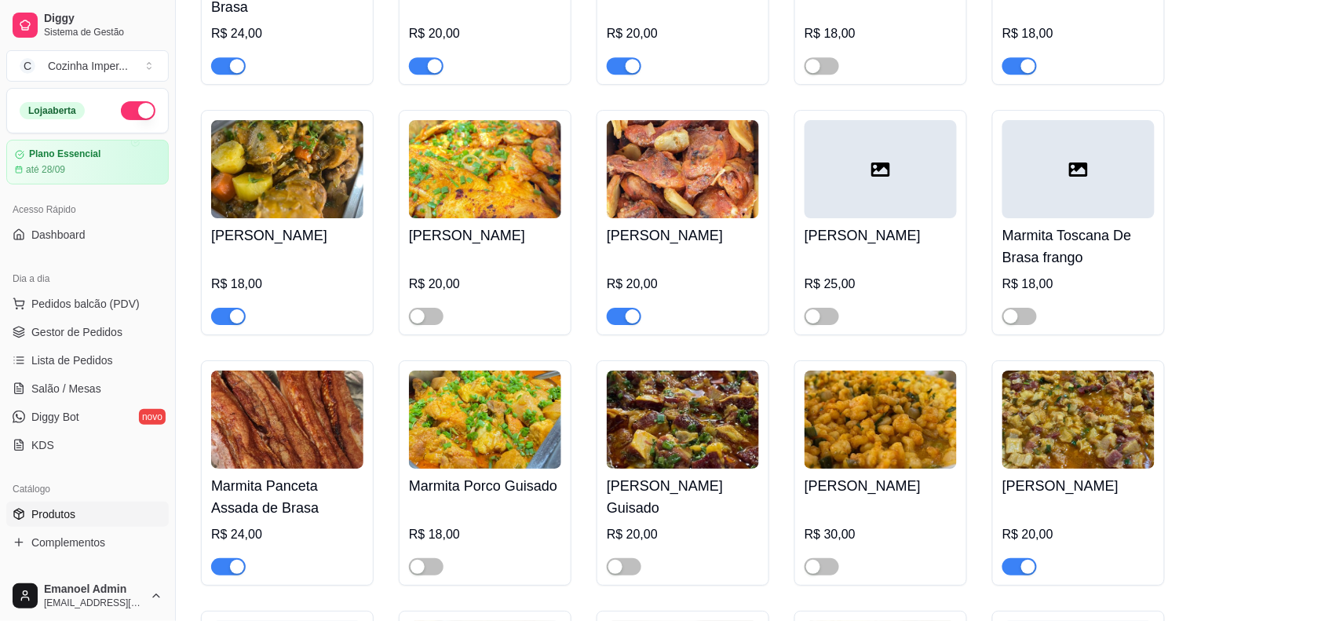
scroll to position [3435, 0]
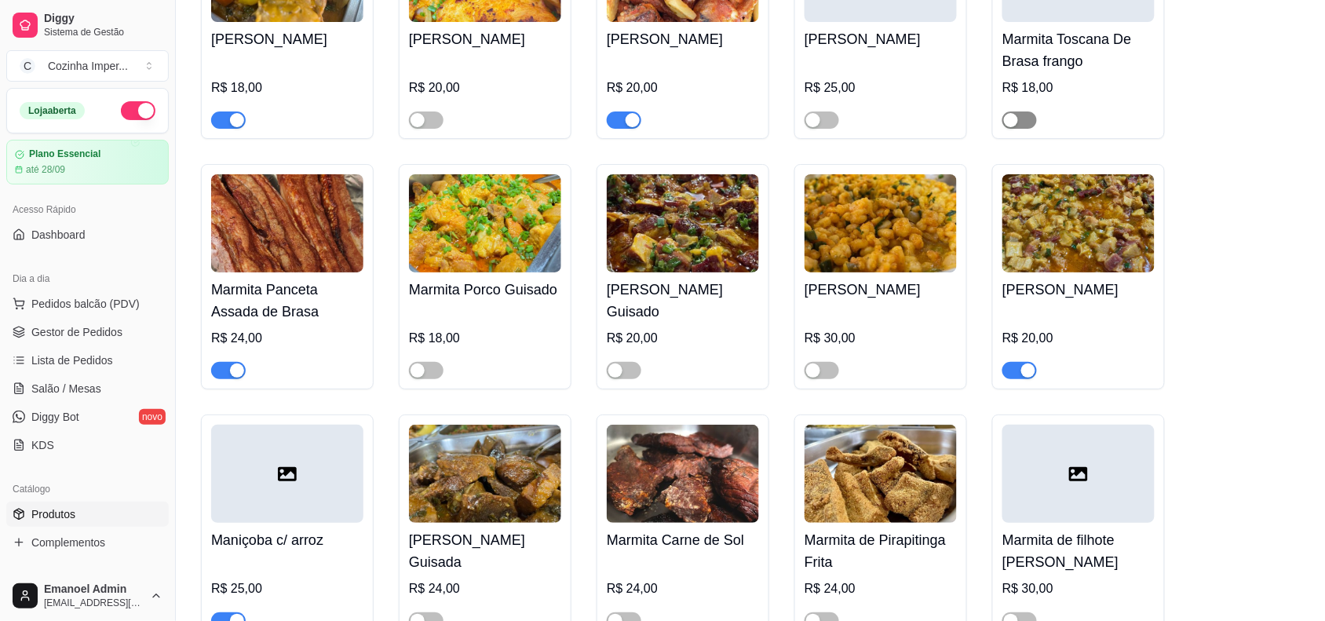
click at [1007, 113] on div "button" at bounding box center [1011, 120] width 14 height 14
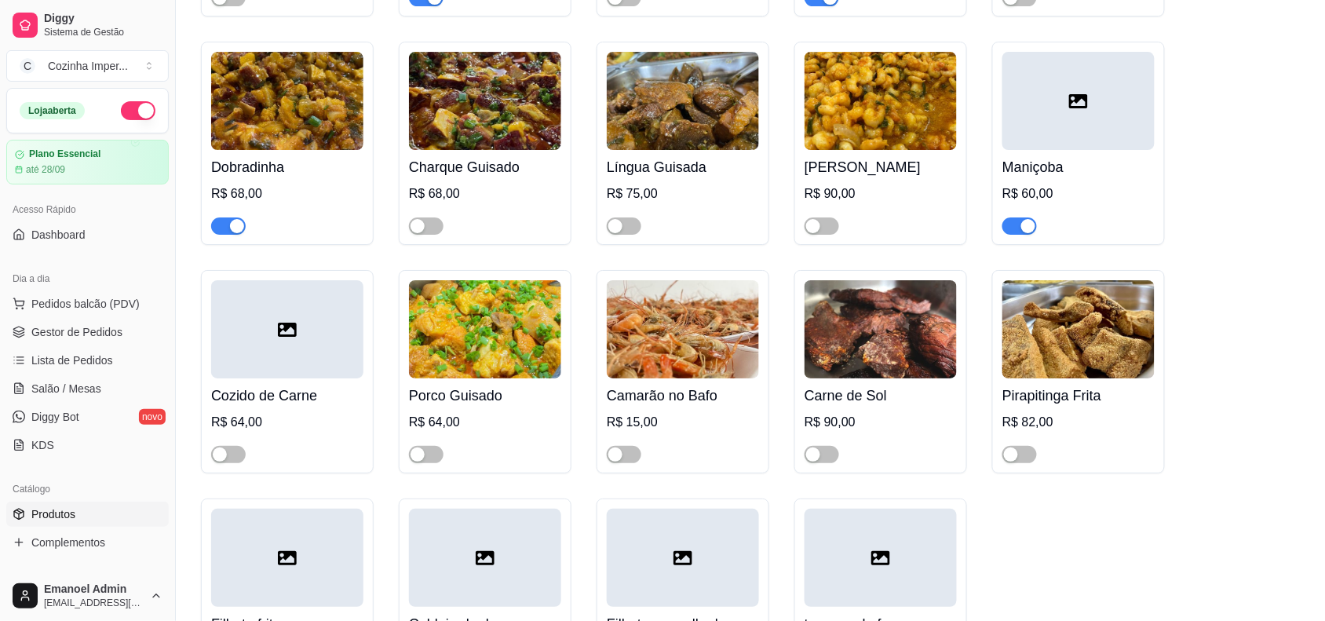
scroll to position [5103, 0]
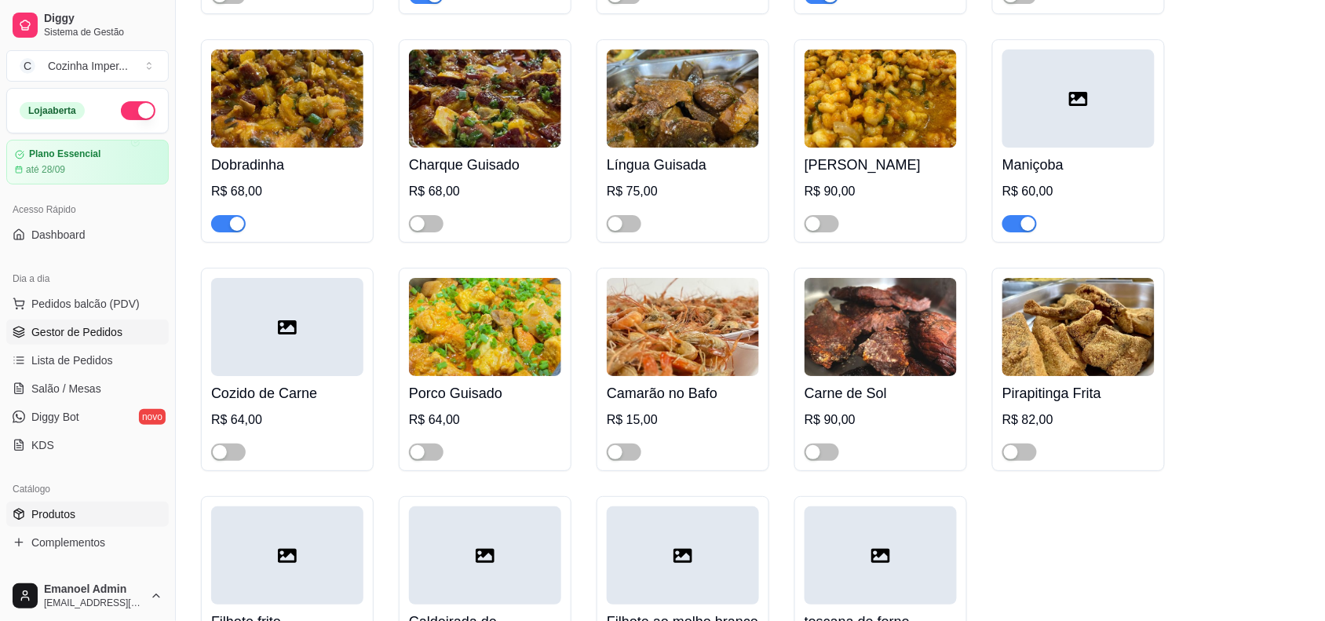
click at [67, 335] on span "Gestor de Pedidos" at bounding box center [76, 332] width 91 height 16
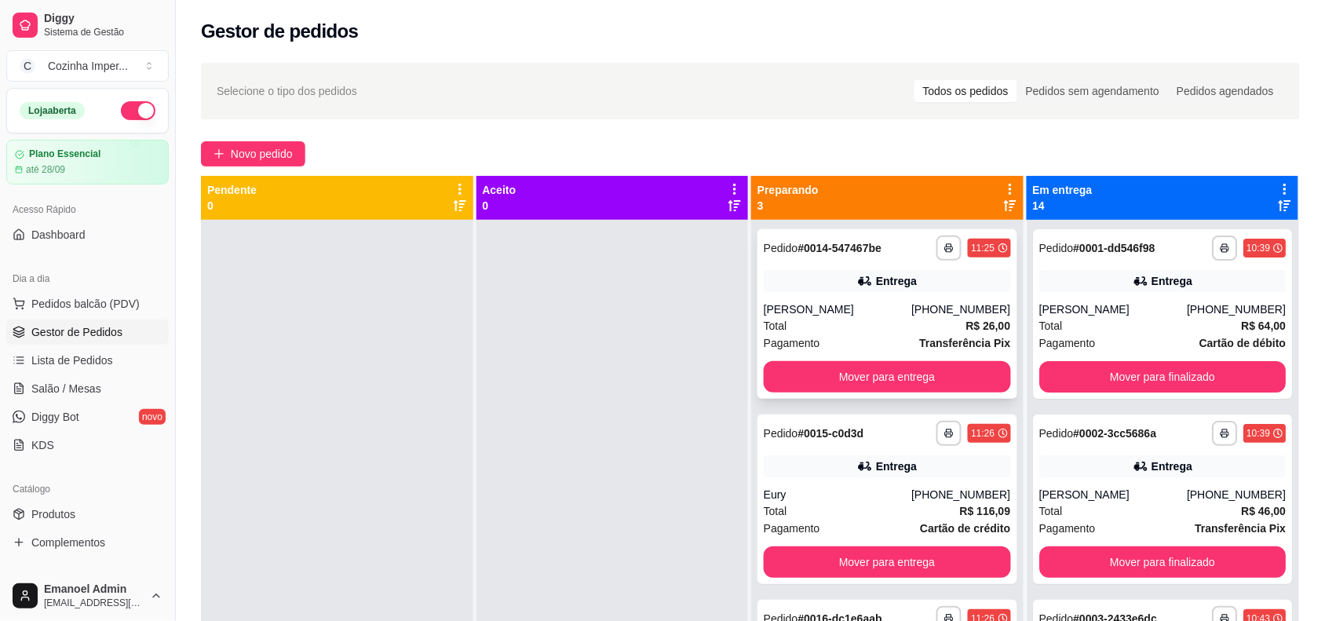
click at [790, 261] on div "**********" at bounding box center [888, 314] width 260 height 170
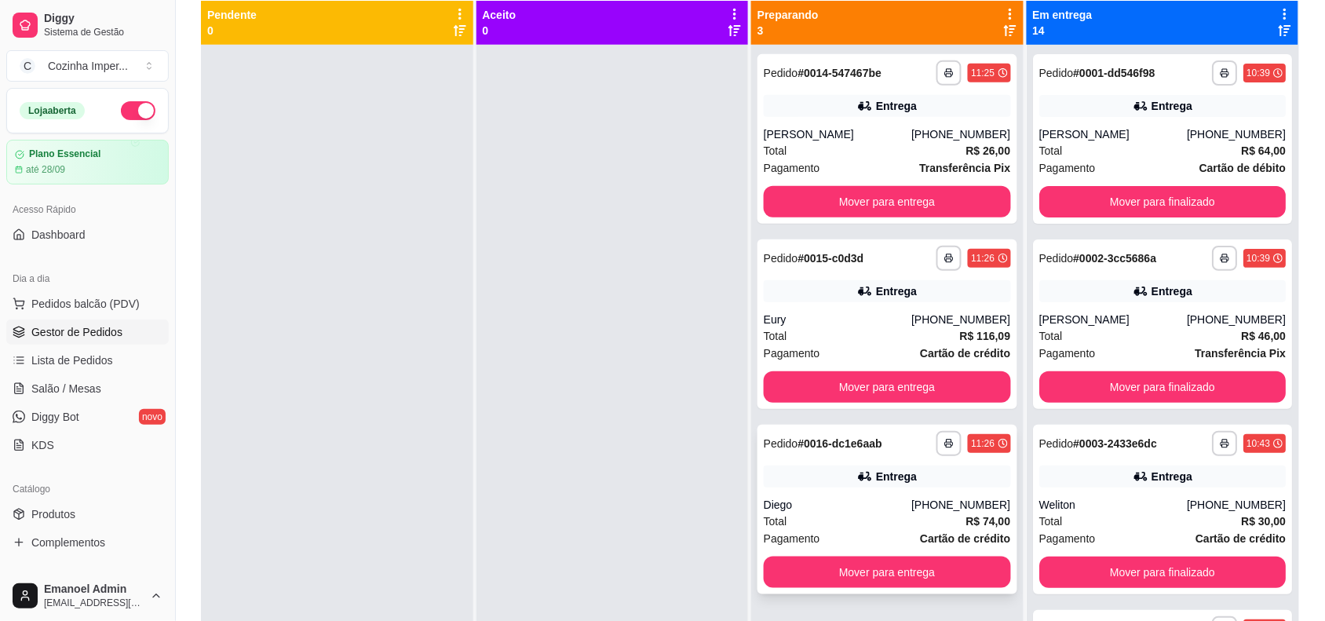
scroll to position [141, 0]
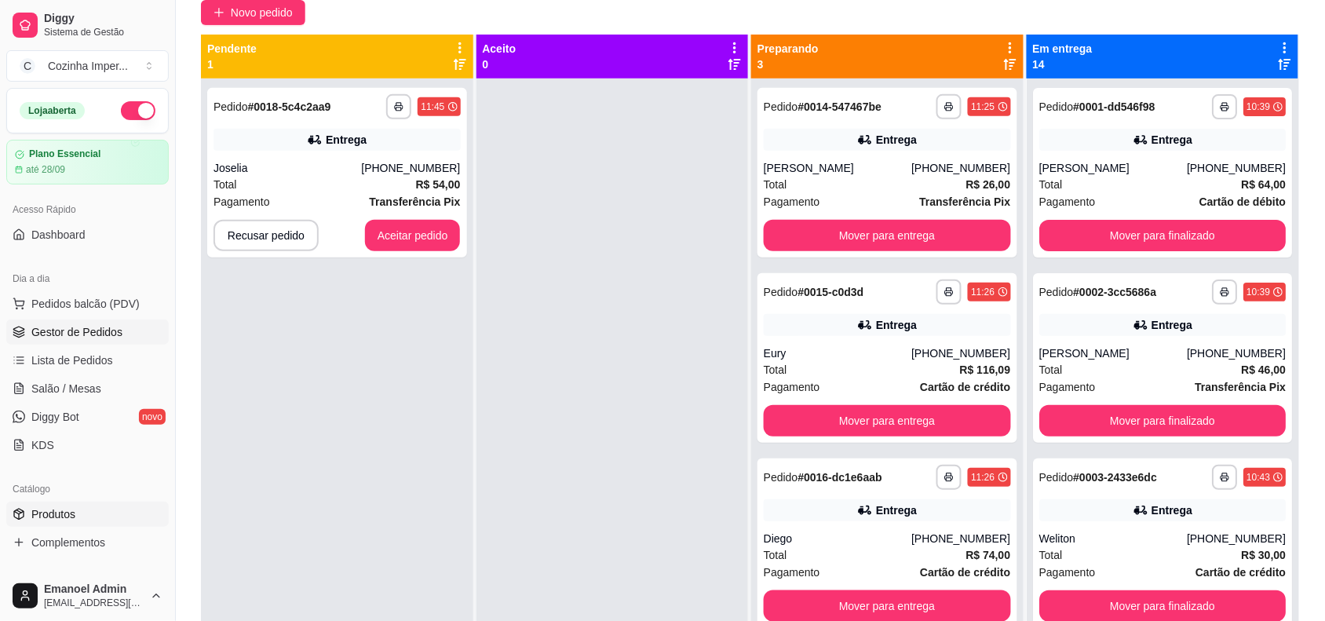
click at [69, 512] on span "Produtos" at bounding box center [53, 514] width 44 height 16
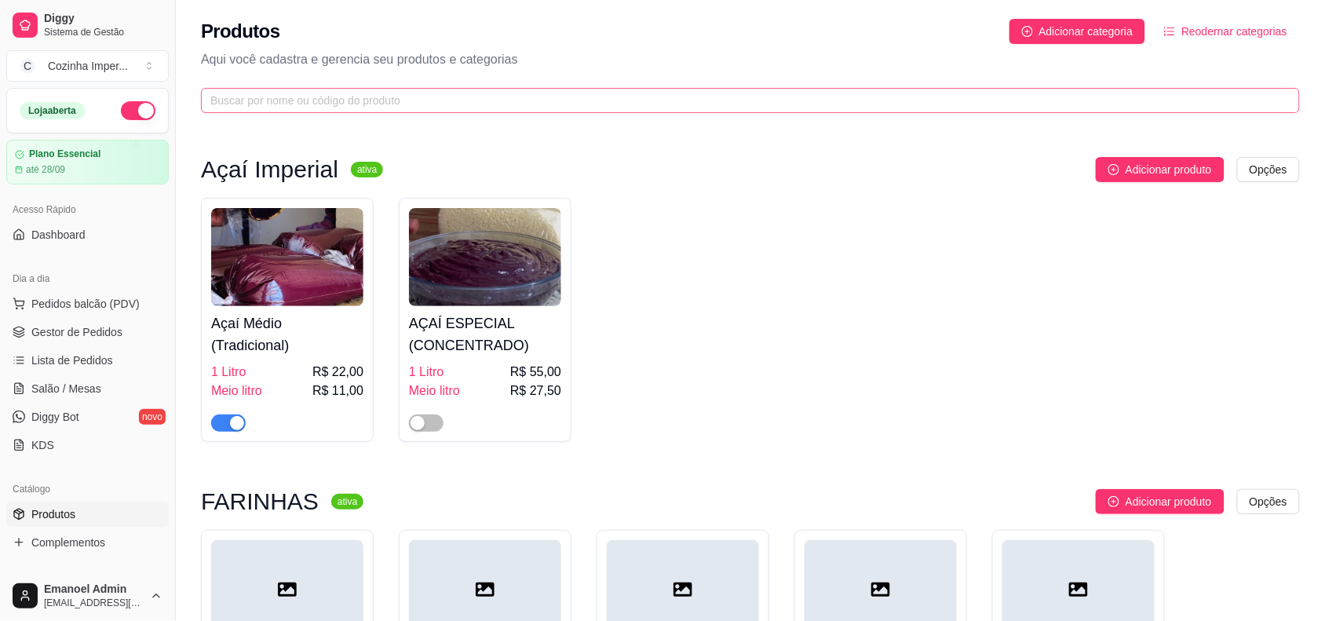
click at [371, 89] on span at bounding box center [750, 100] width 1099 height 25
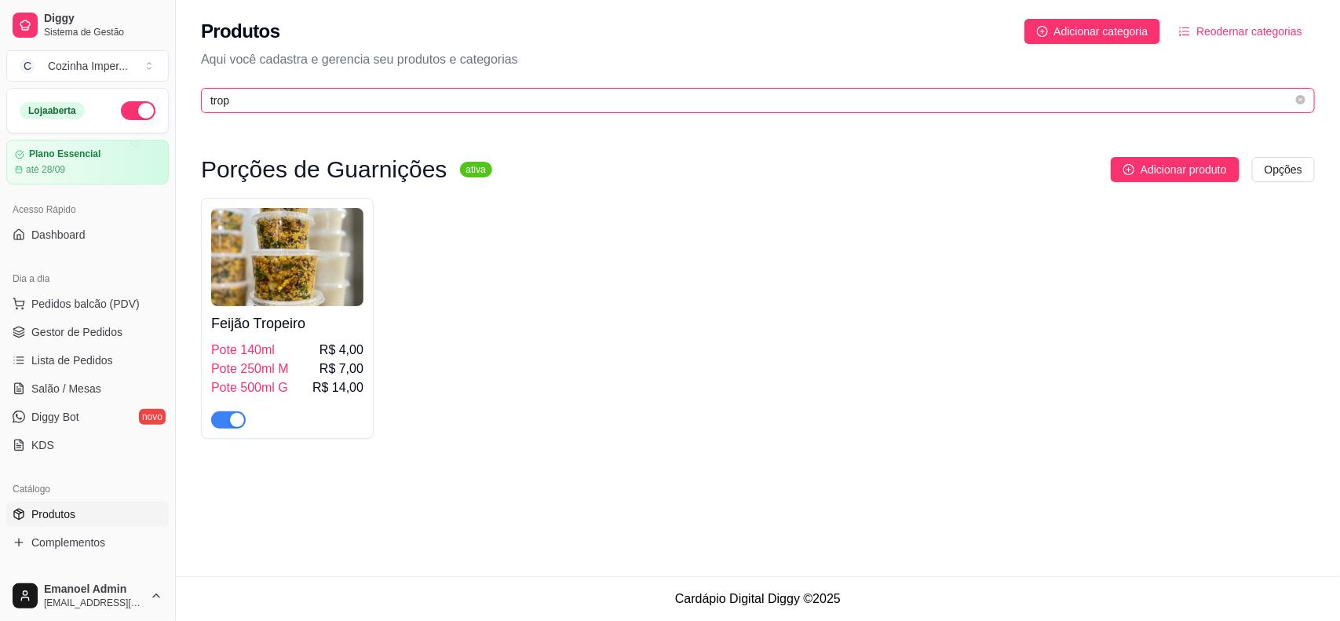
type input "trop"
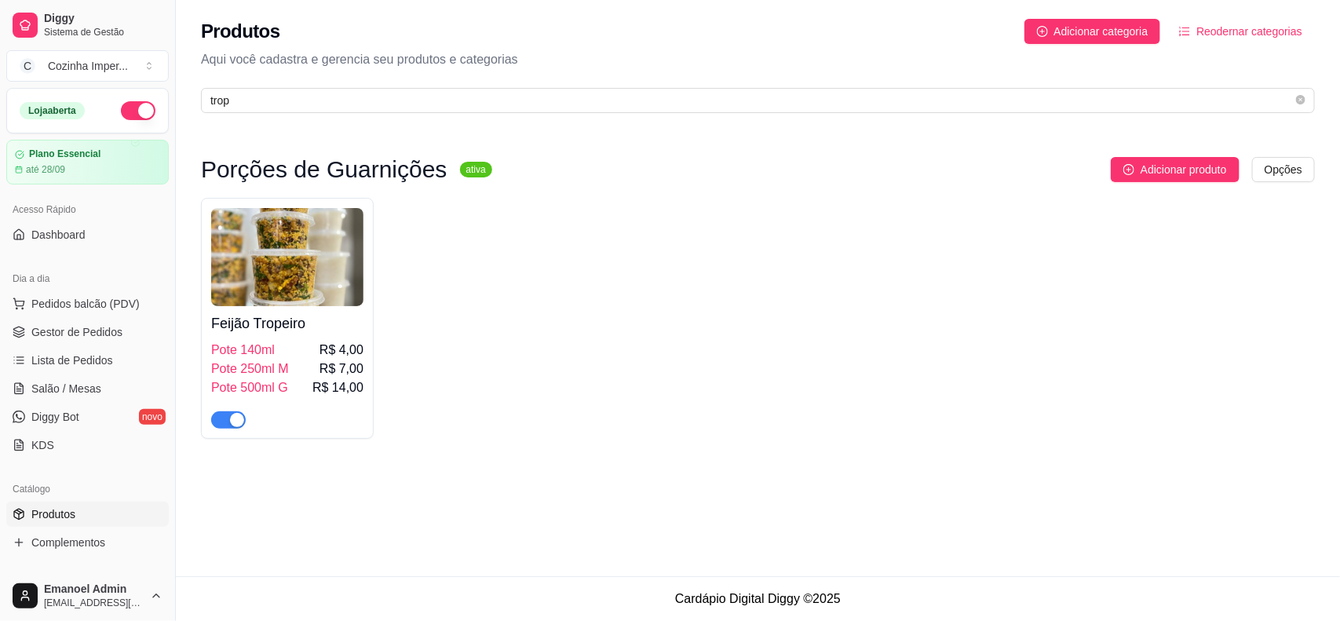
click at [238, 418] on div "button" at bounding box center [237, 420] width 14 height 14
click at [79, 538] on span "Complementos" at bounding box center [68, 543] width 74 height 16
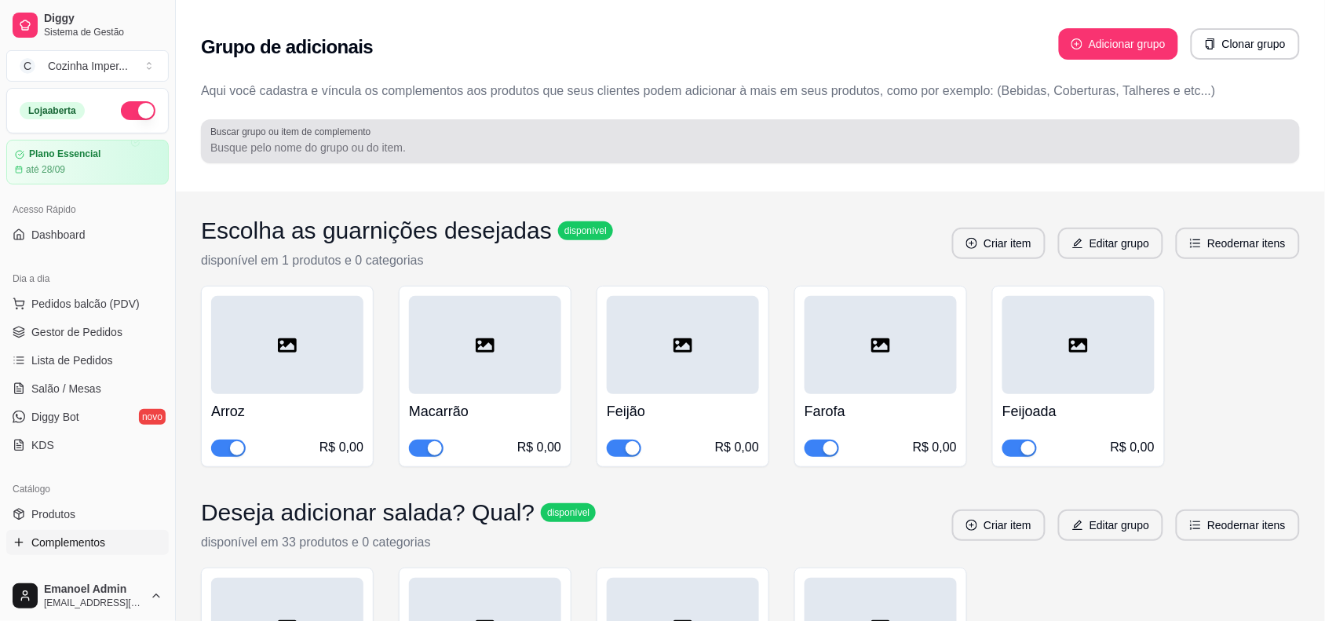
click at [528, 130] on div at bounding box center [750, 141] width 1080 height 31
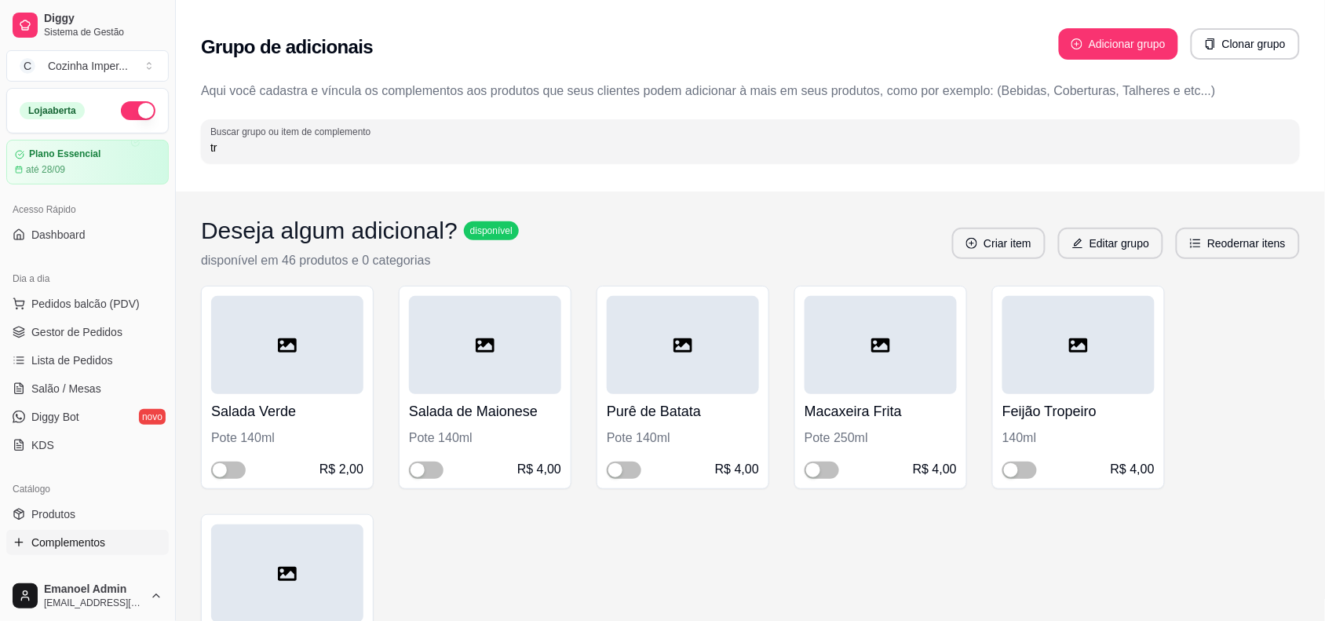
type input "t"
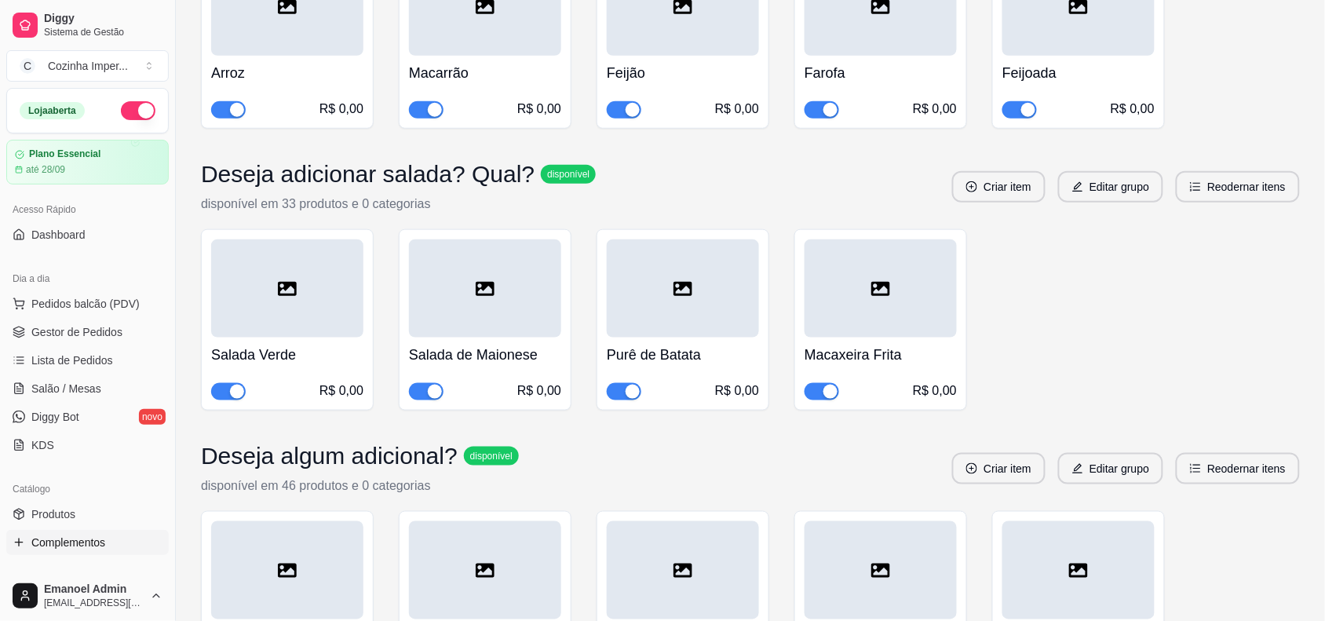
scroll to position [294, 0]
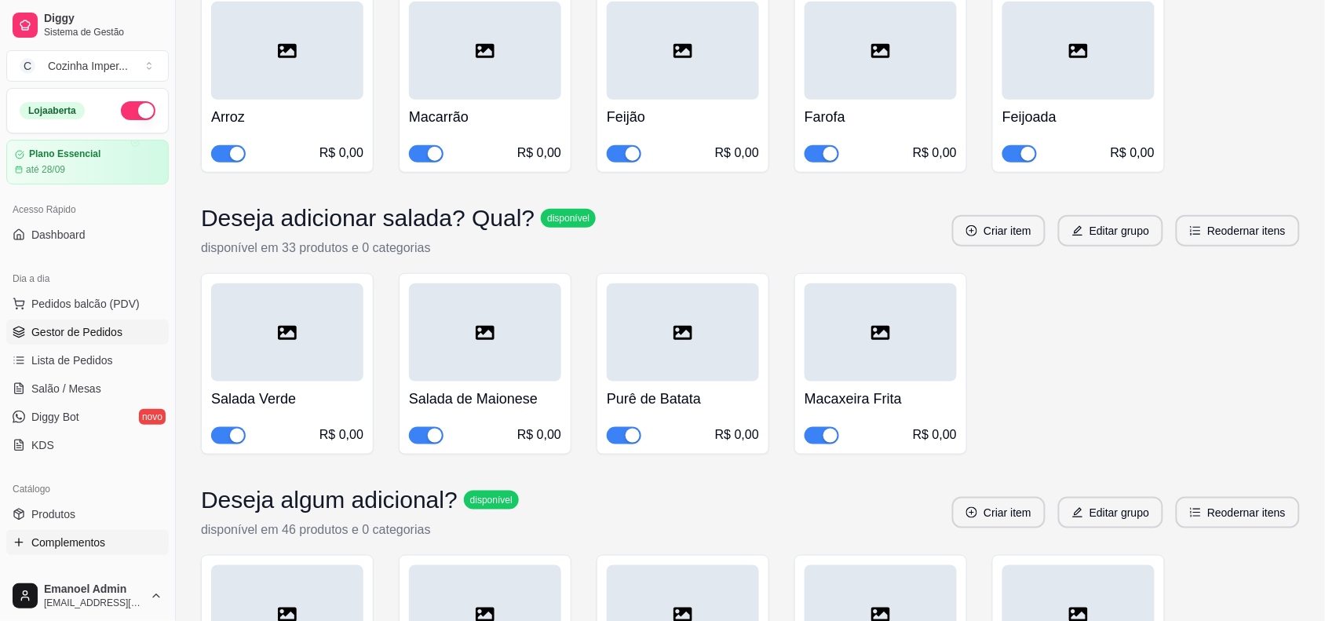
click at [111, 336] on span "Gestor de Pedidos" at bounding box center [76, 332] width 91 height 16
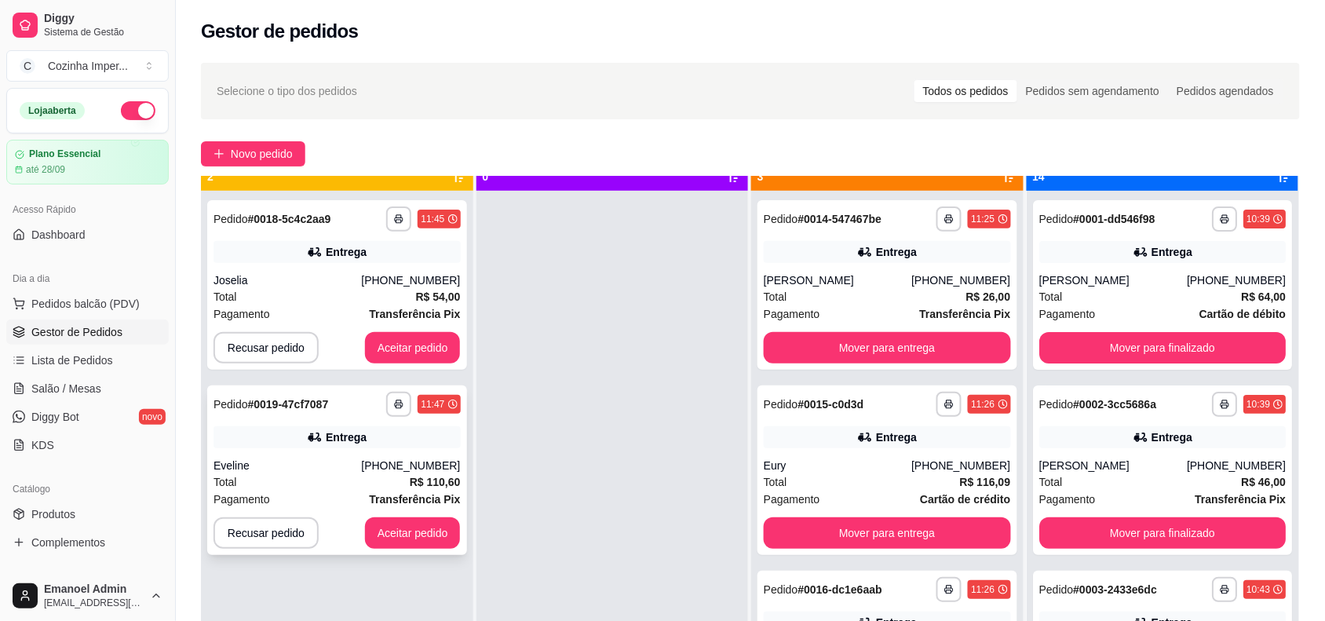
scroll to position [44, 0]
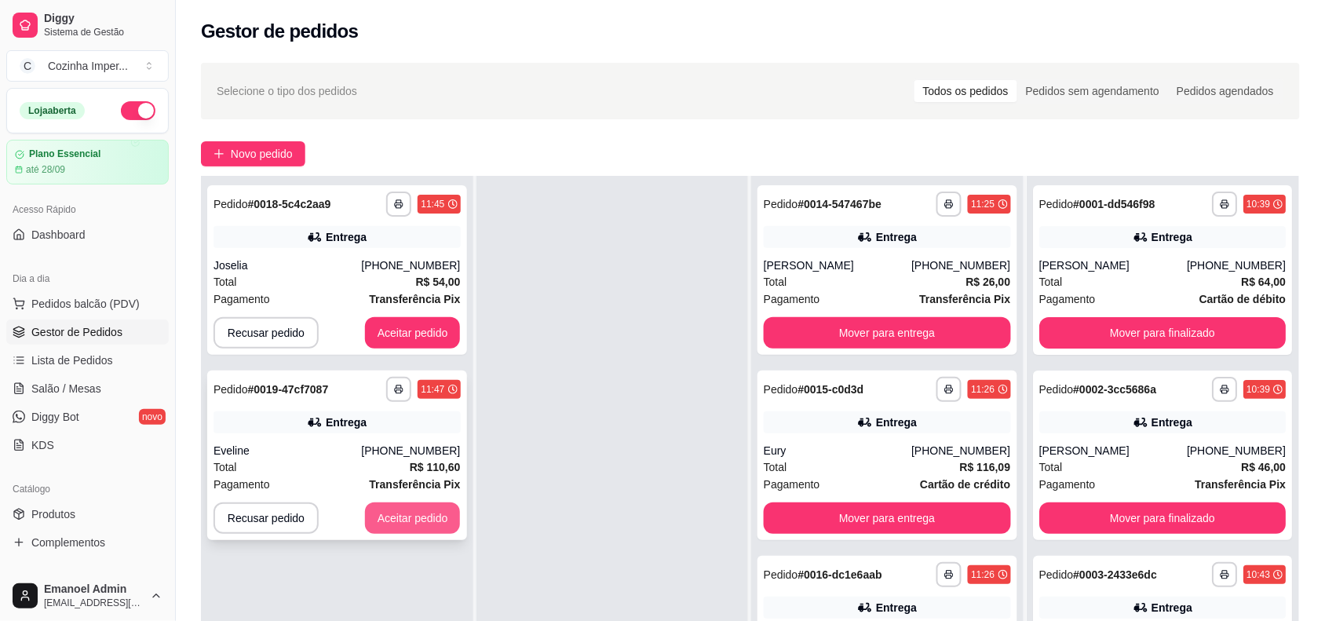
click at [391, 505] on button "Aceitar pedido" at bounding box center [413, 517] width 96 height 31
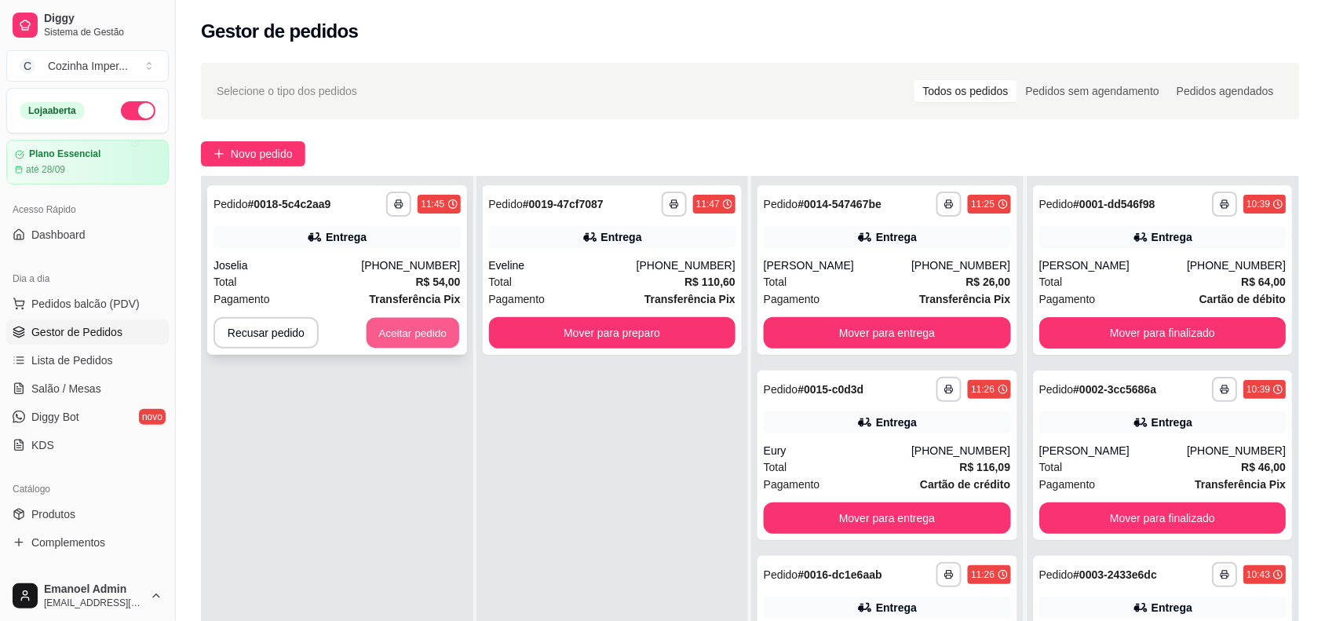
click at [408, 334] on button "Aceitar pedido" at bounding box center [413, 333] width 93 height 31
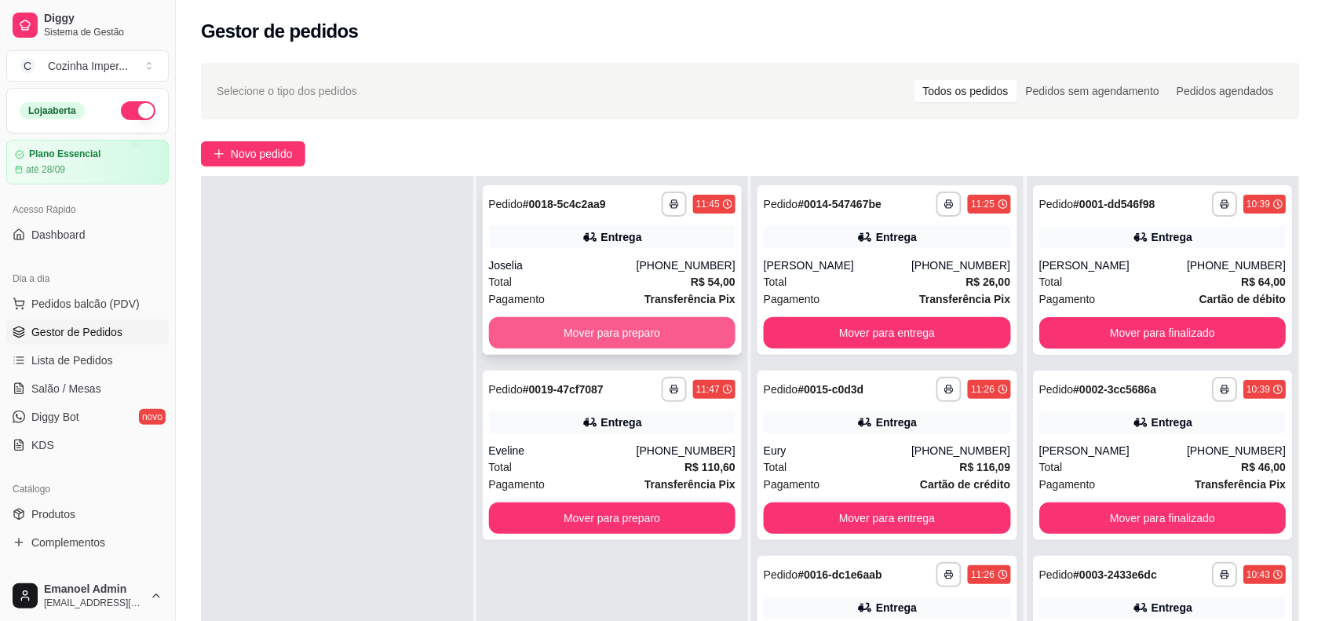
click at [528, 322] on button "Mover para preparo" at bounding box center [612, 332] width 247 height 31
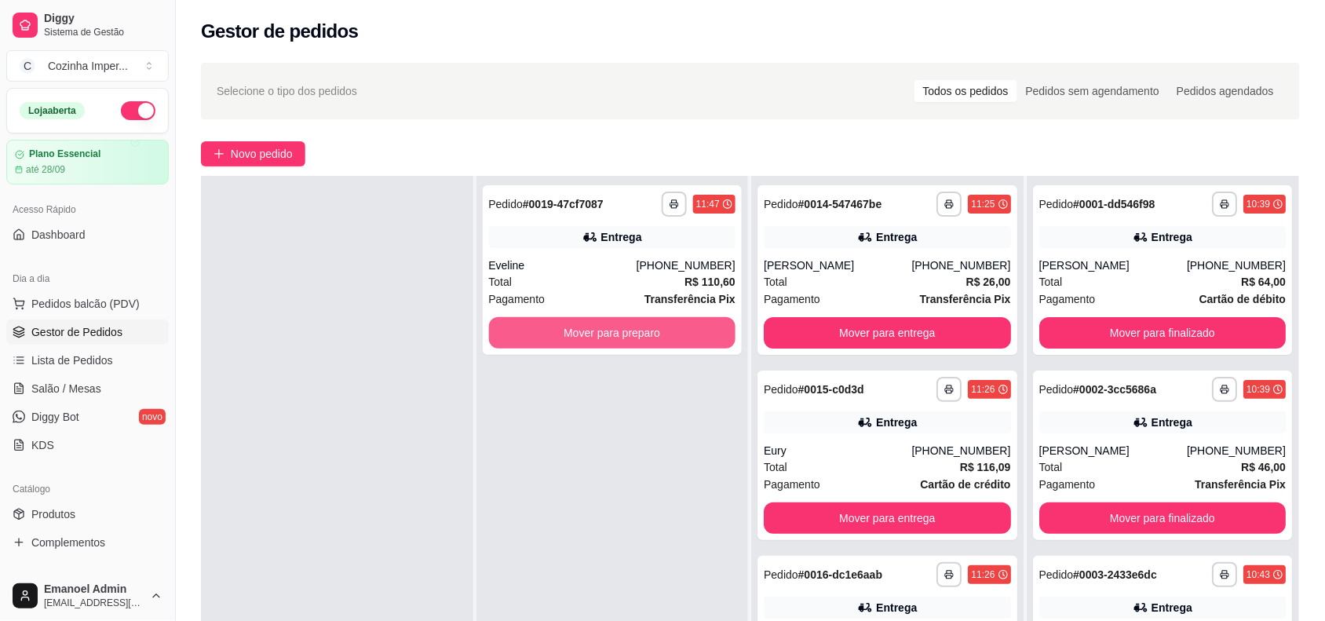
click at [528, 322] on button "Mover para preparo" at bounding box center [612, 332] width 247 height 31
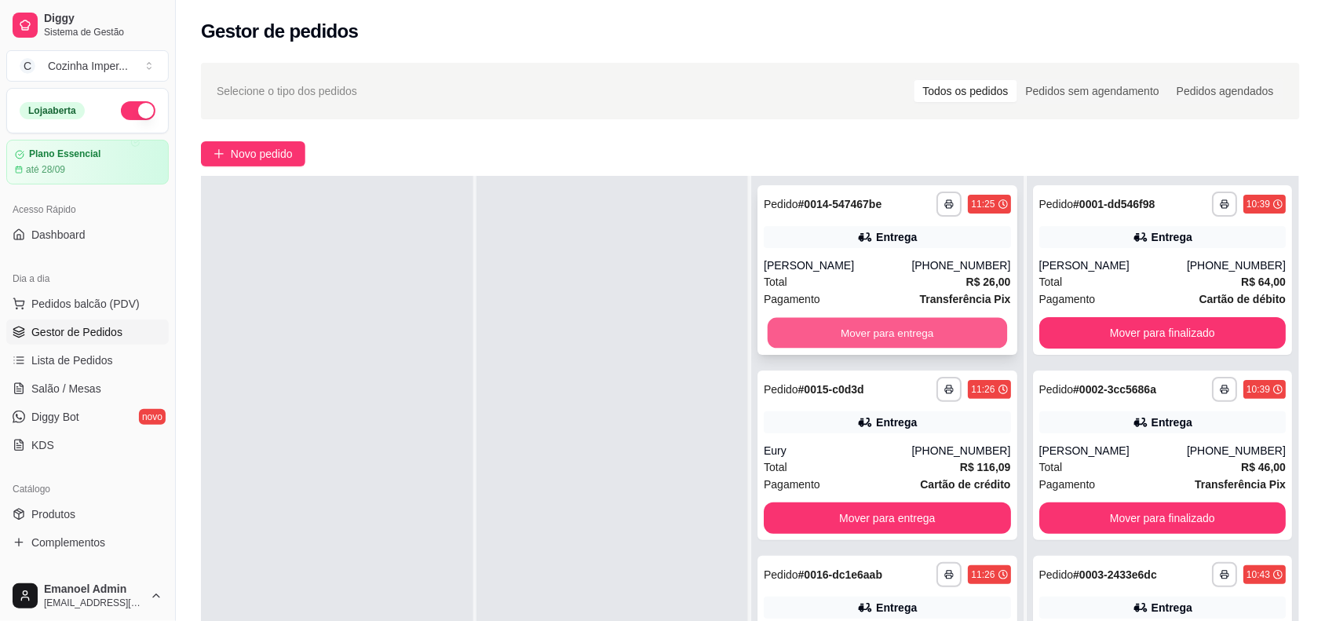
click at [867, 339] on button "Mover para entrega" at bounding box center [887, 333] width 239 height 31
click at [867, 336] on button "Mover para entrega" at bounding box center [887, 332] width 247 height 31
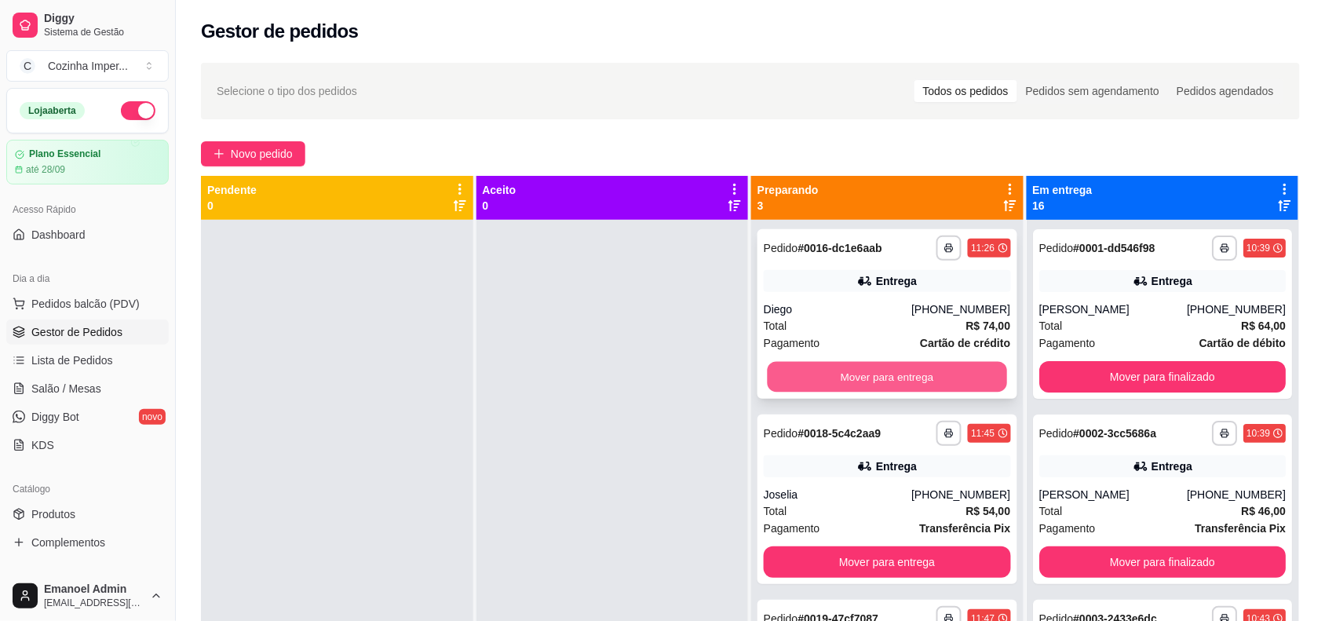
click at [872, 381] on button "Mover para entrega" at bounding box center [887, 377] width 239 height 31
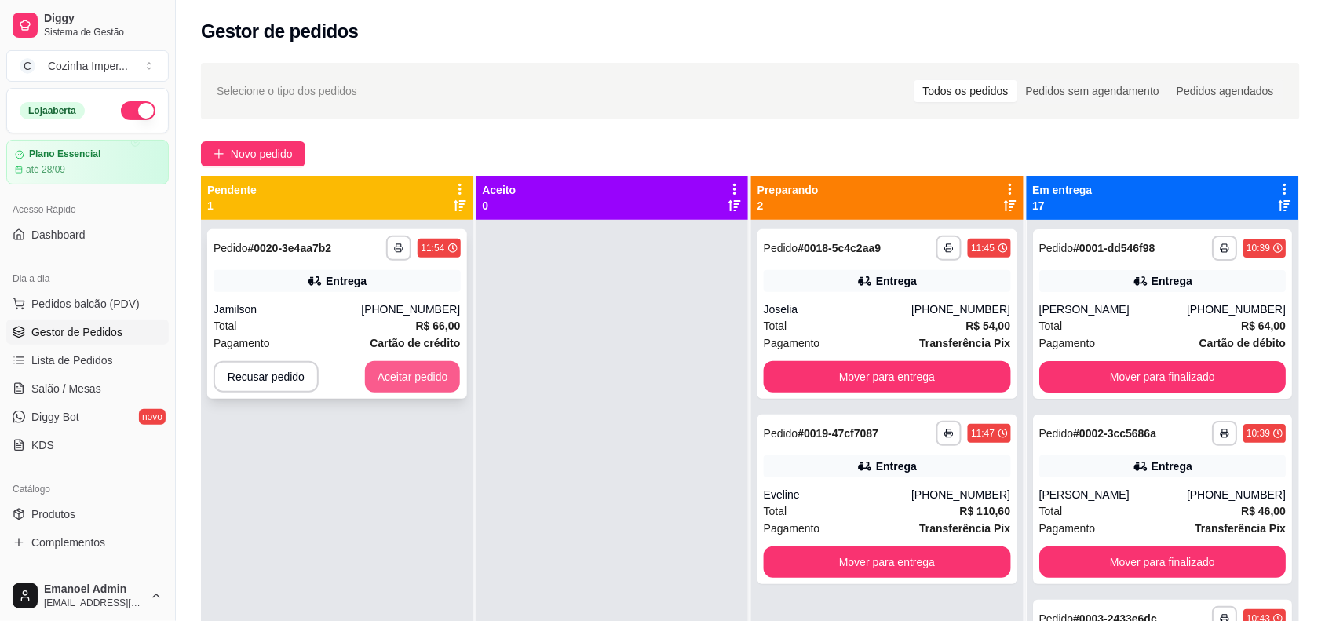
click at [413, 377] on button "Aceitar pedido" at bounding box center [413, 376] width 96 height 31
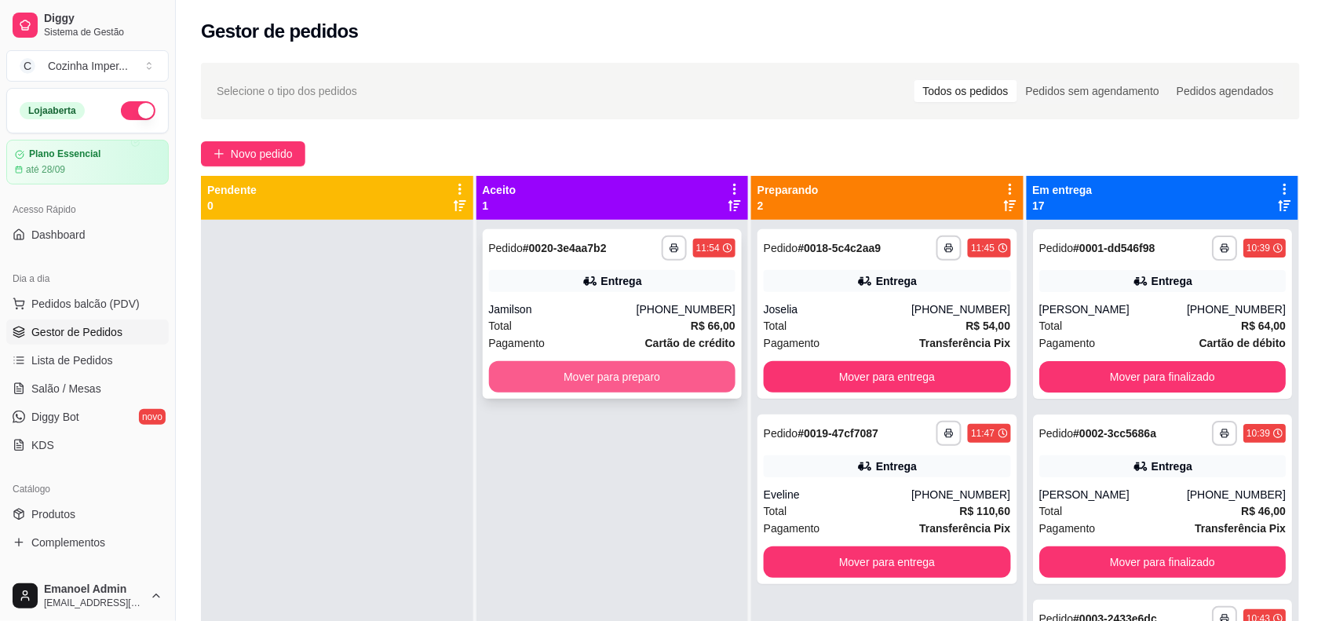
click at [561, 375] on button "Mover para preparo" at bounding box center [612, 376] width 247 height 31
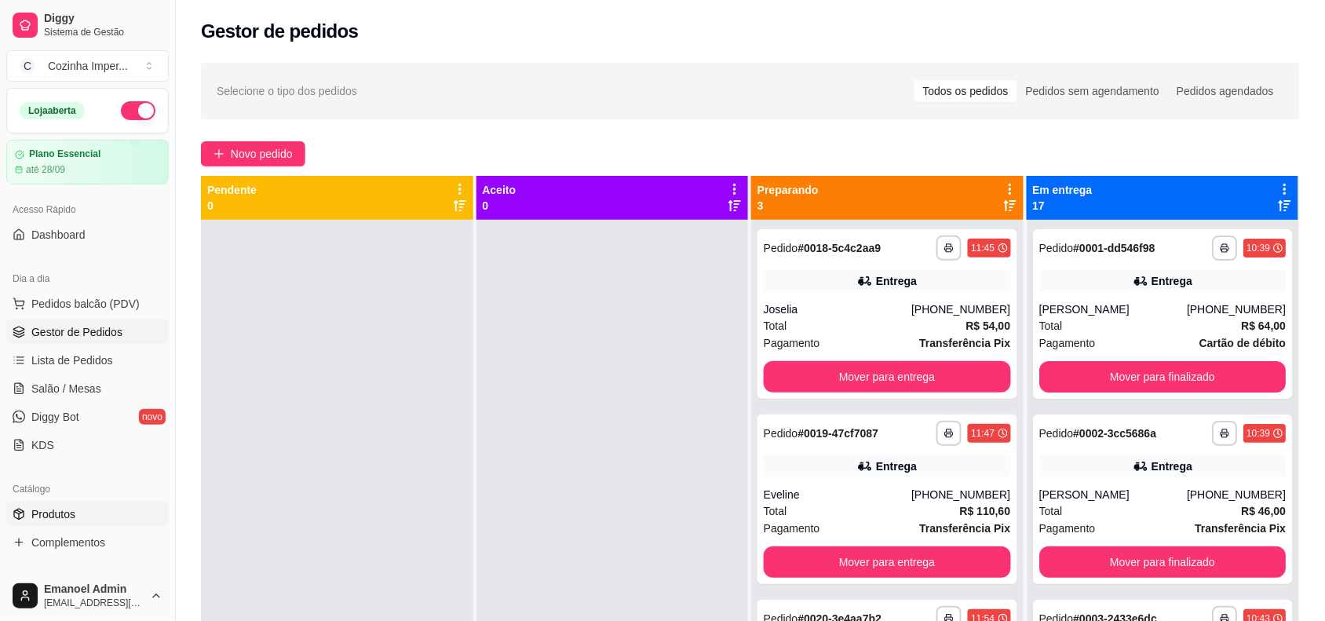
click at [75, 518] on link "Produtos" at bounding box center [87, 514] width 163 height 25
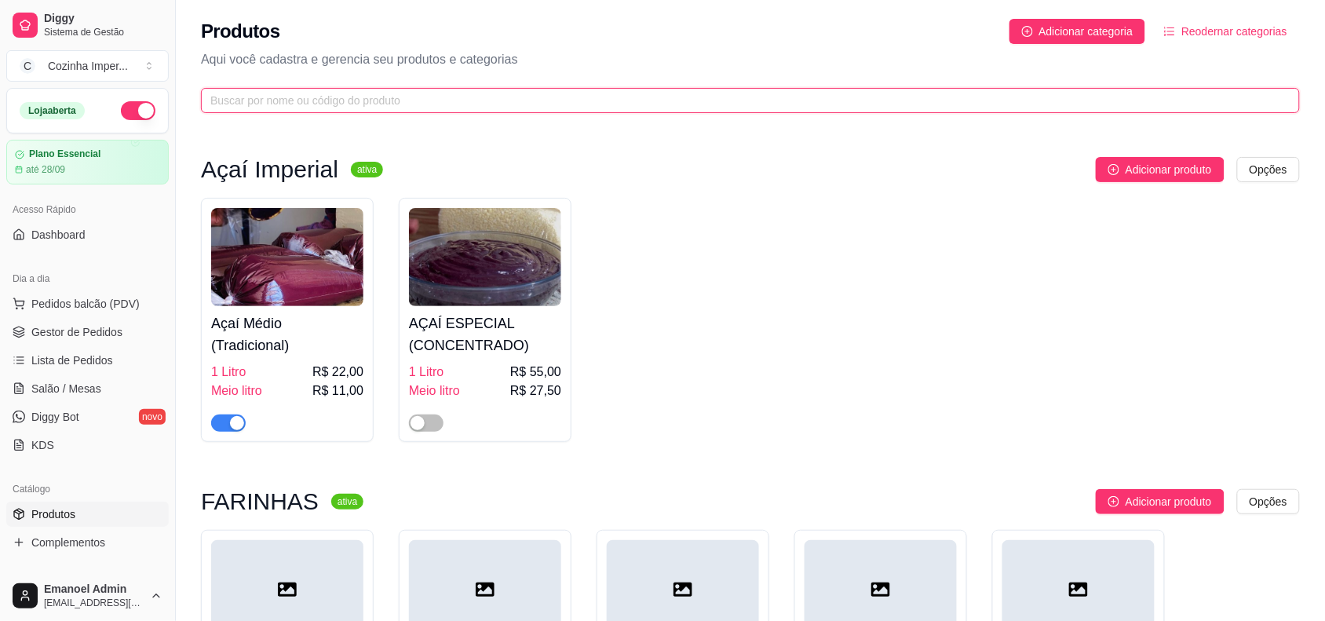
click at [422, 108] on input "text" at bounding box center [744, 100] width 1068 height 17
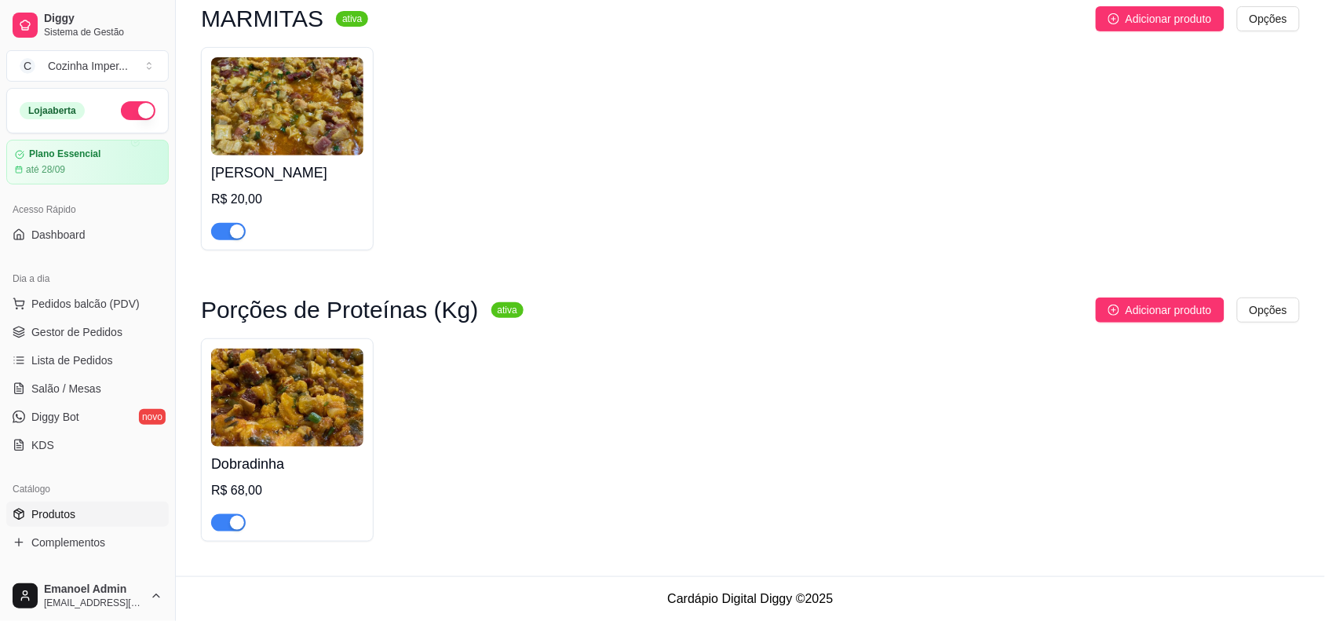
scroll to position [154, 0]
type input "dob"
click at [212, 226] on span "button" at bounding box center [228, 231] width 35 height 17
click at [222, 518] on span "button" at bounding box center [228, 522] width 35 height 17
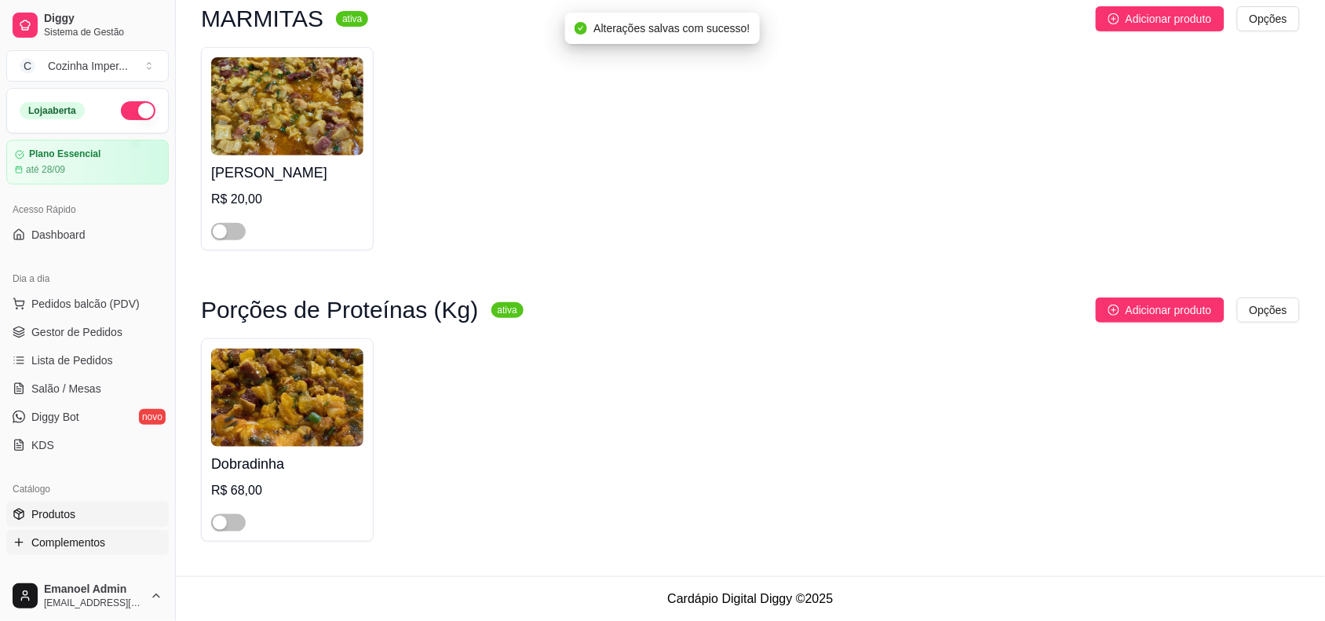
click at [139, 539] on link "Complementos" at bounding box center [87, 542] width 163 height 25
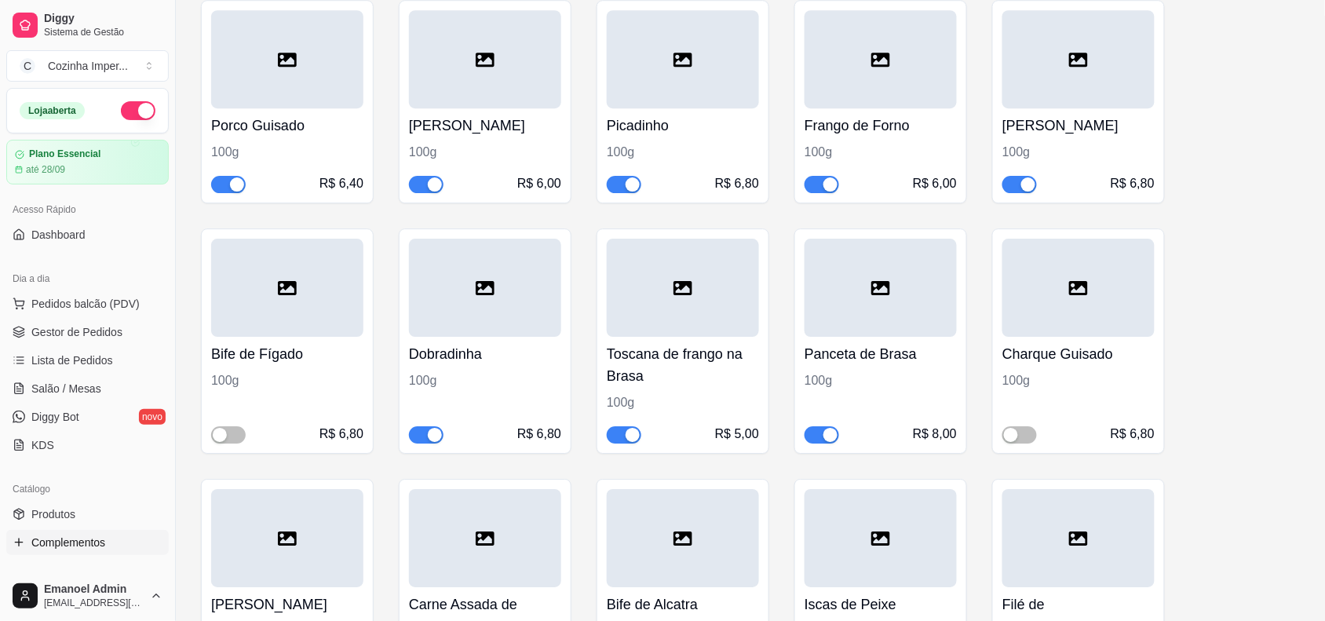
scroll to position [1374, 0]
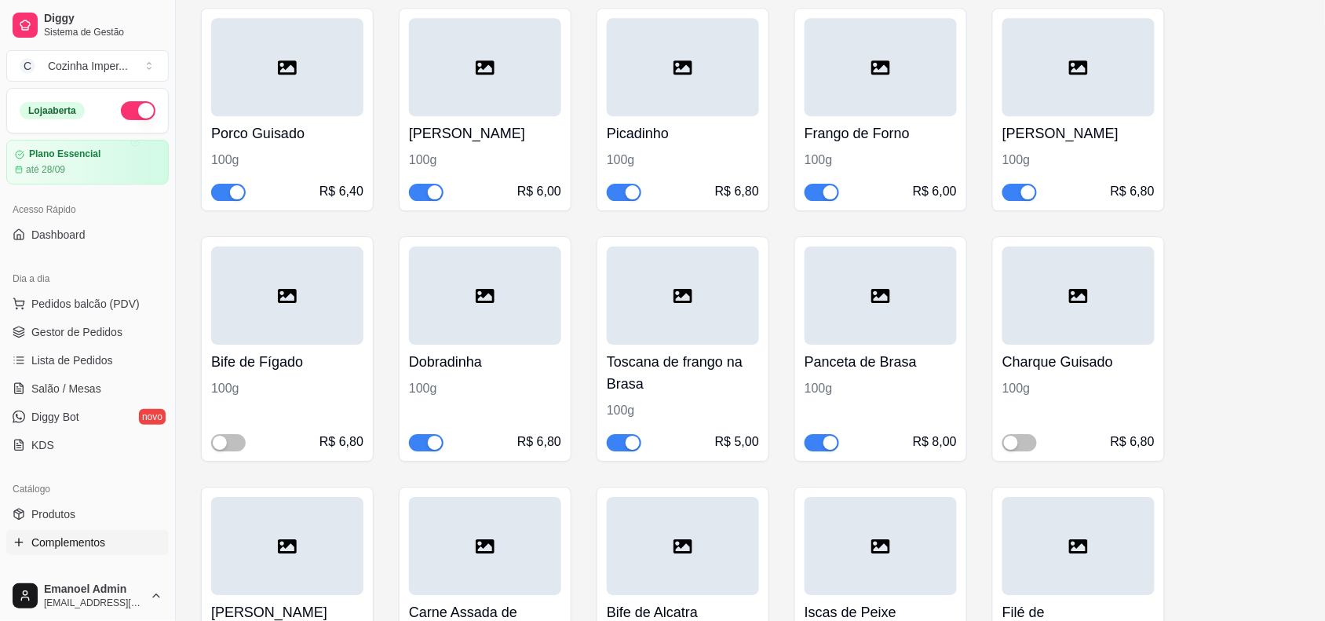
click at [418, 438] on span "button" at bounding box center [426, 442] width 35 height 17
click at [136, 335] on link "Gestor de Pedidos" at bounding box center [87, 332] width 163 height 25
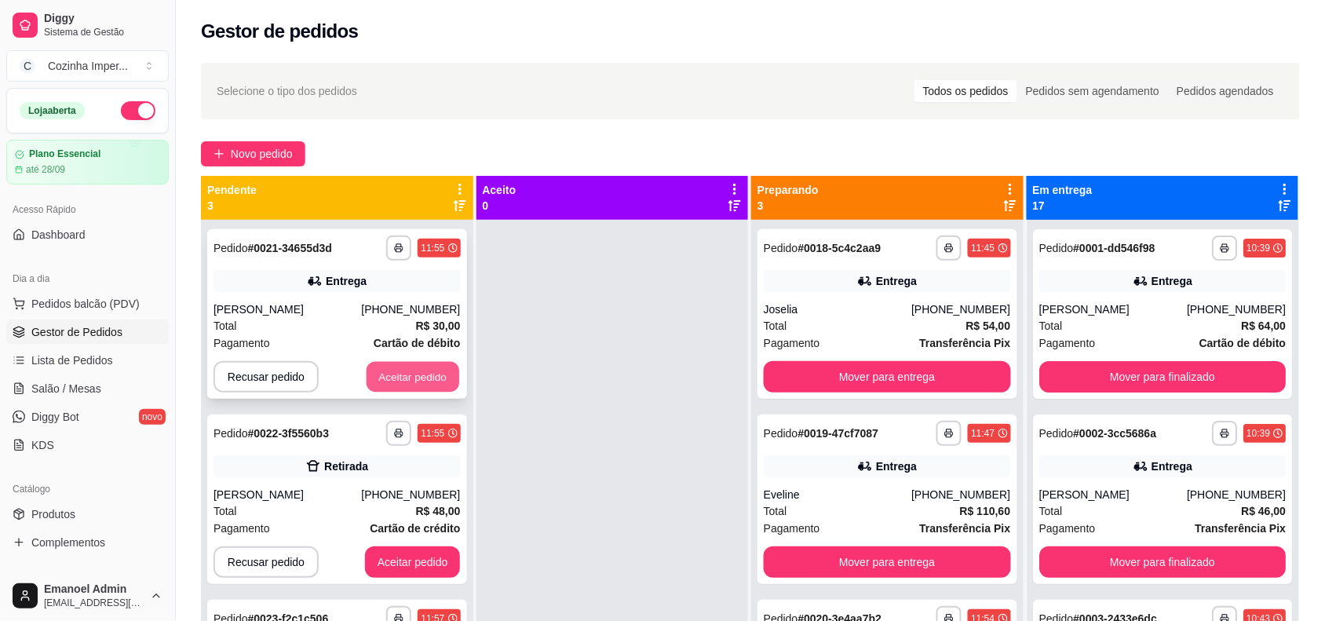
click at [451, 373] on button "Aceitar pedido" at bounding box center [413, 377] width 93 height 31
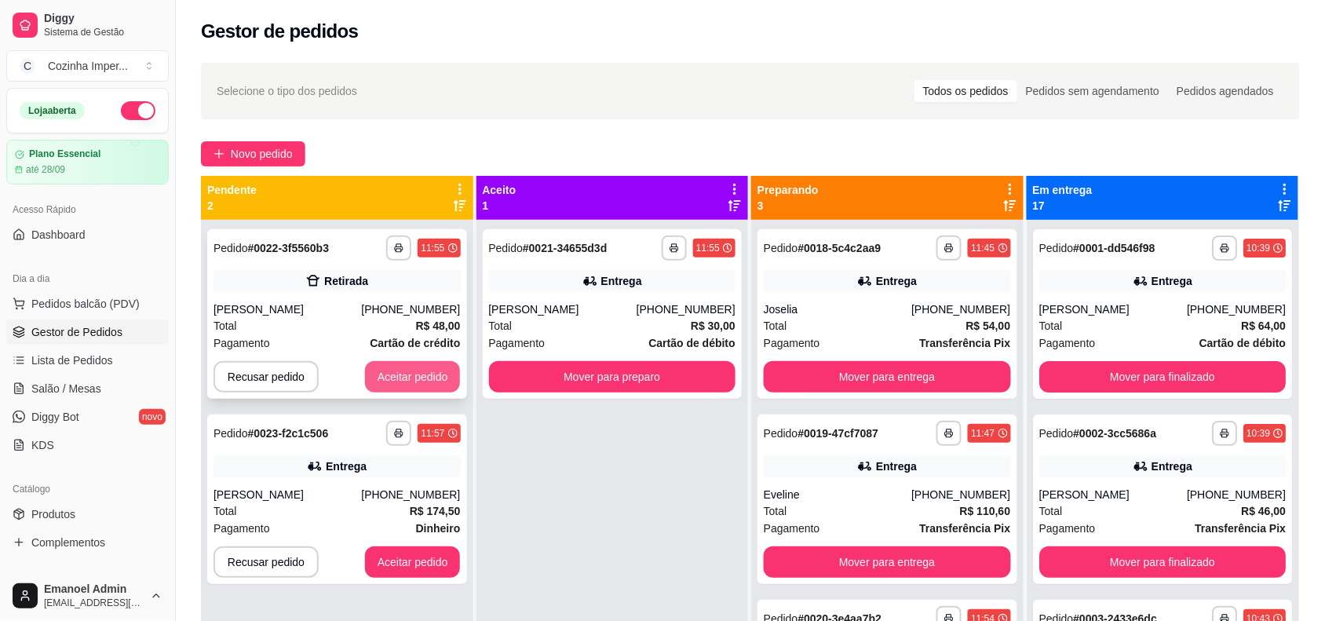
click at [422, 377] on button "Aceitar pedido" at bounding box center [413, 376] width 96 height 31
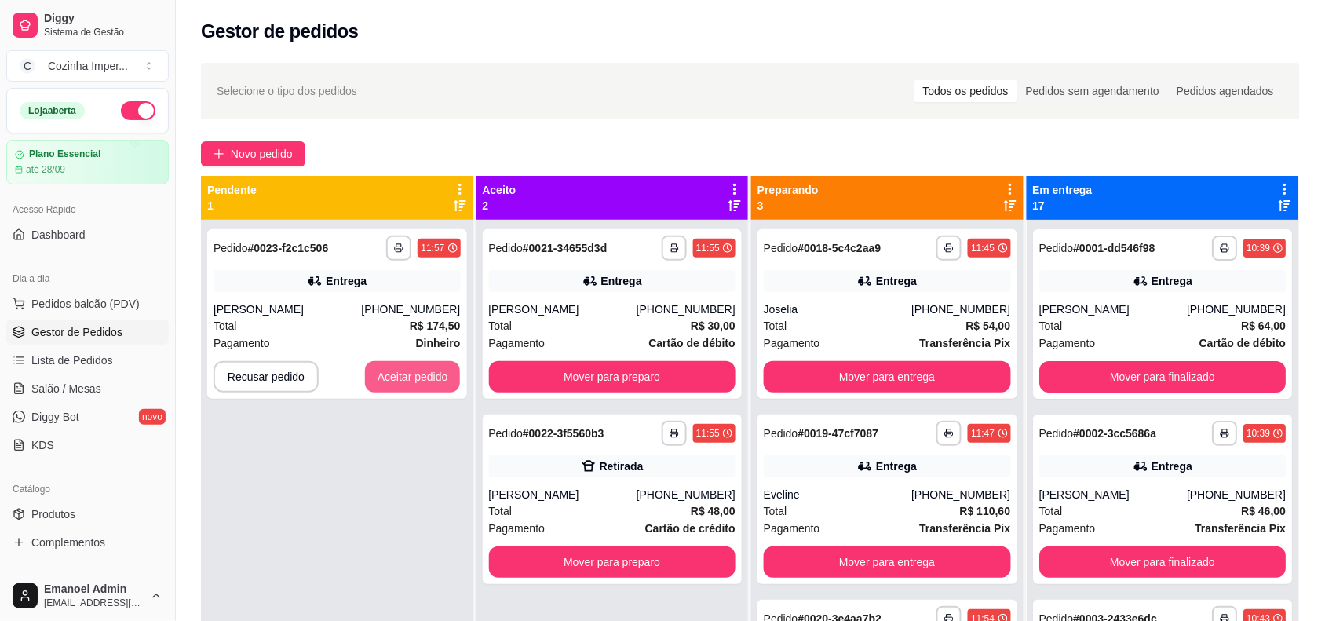
click at [422, 377] on button "Aceitar pedido" at bounding box center [413, 376] width 96 height 31
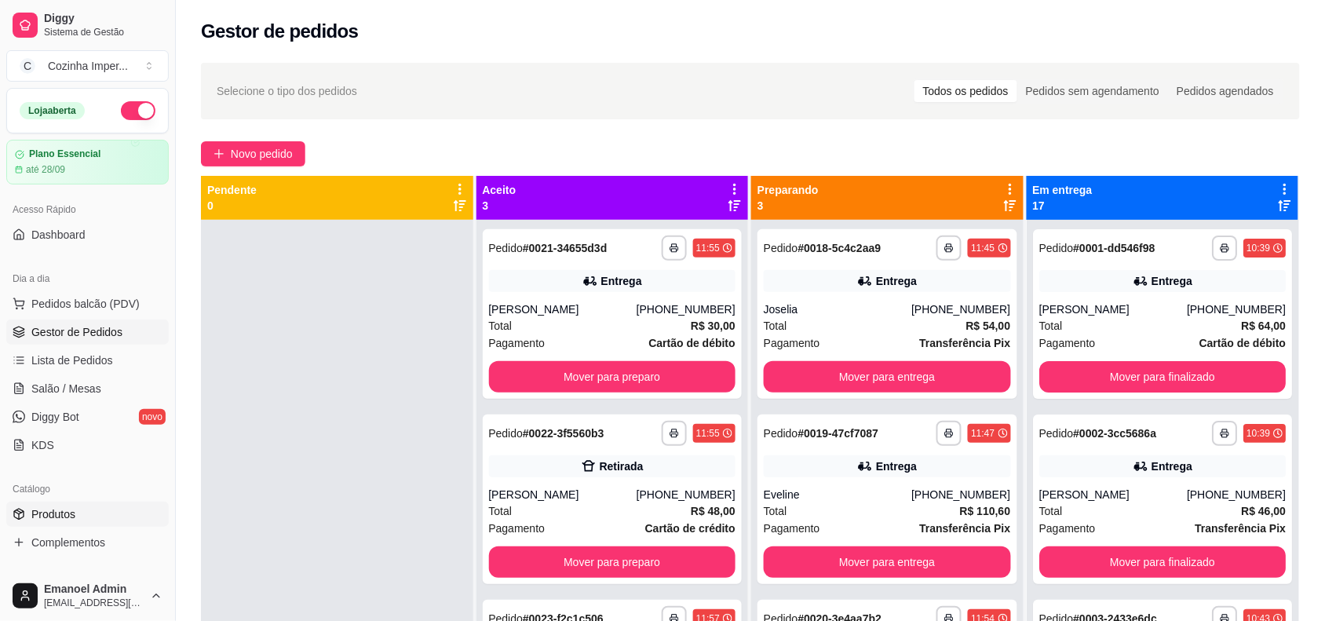
click at [53, 516] on span "Produtos" at bounding box center [53, 514] width 44 height 16
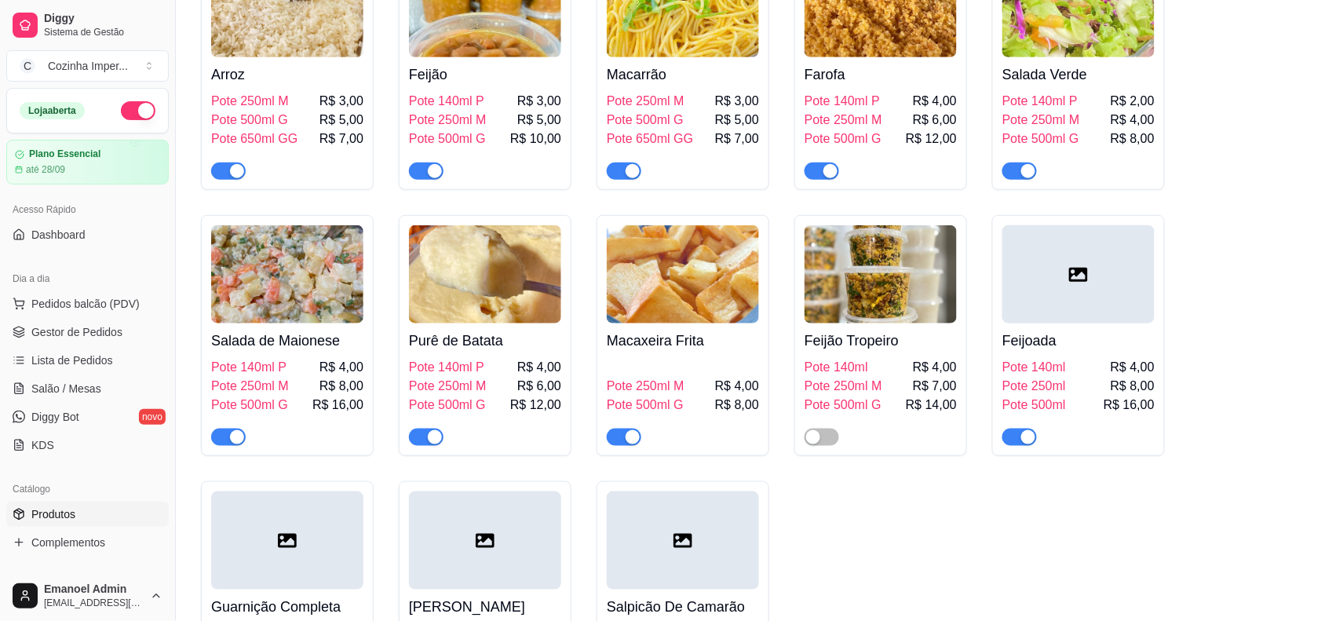
scroll to position [2159, 0]
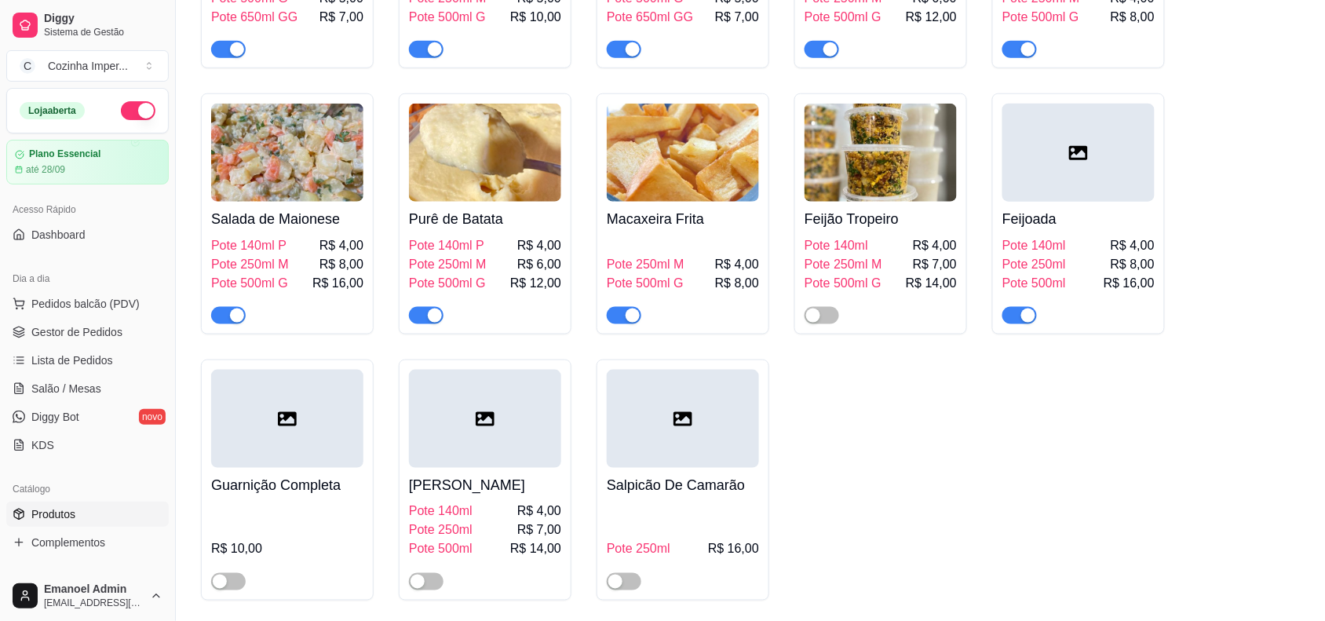
click at [632, 311] on div "button" at bounding box center [633, 316] width 14 height 14
click at [426, 307] on button "button" at bounding box center [426, 315] width 35 height 17
click at [228, 307] on span "button" at bounding box center [228, 315] width 35 height 17
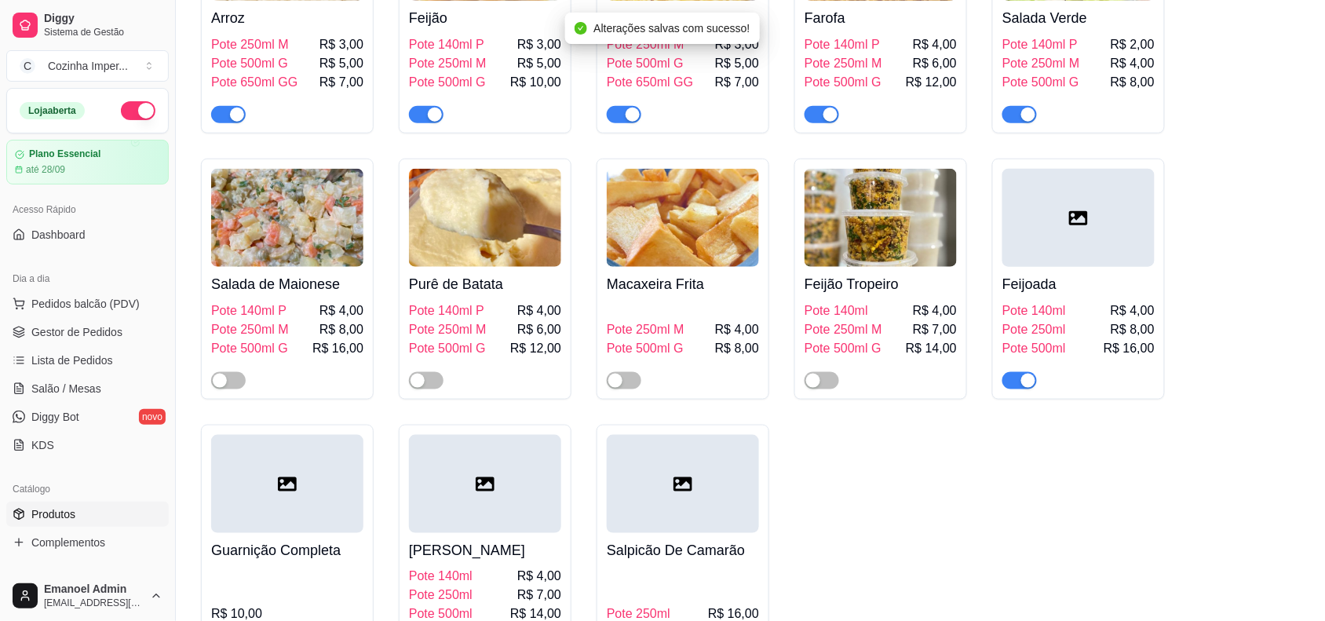
scroll to position [2061, 0]
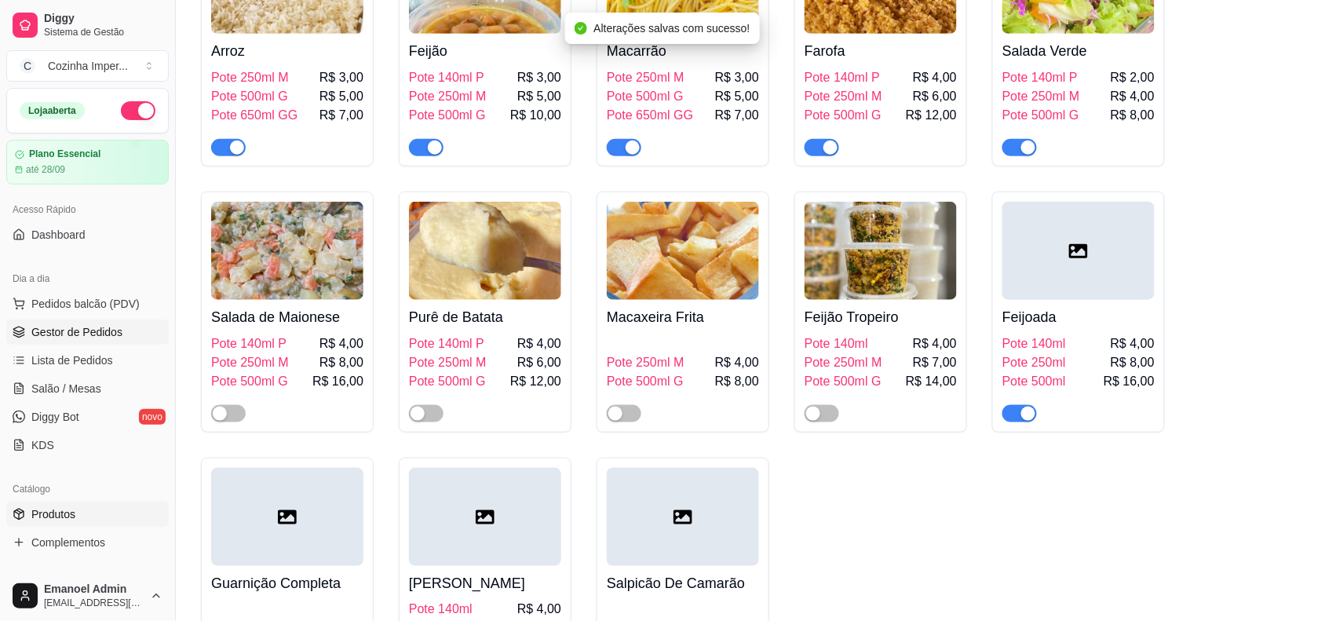
click at [59, 334] on span "Gestor de Pedidos" at bounding box center [76, 332] width 91 height 16
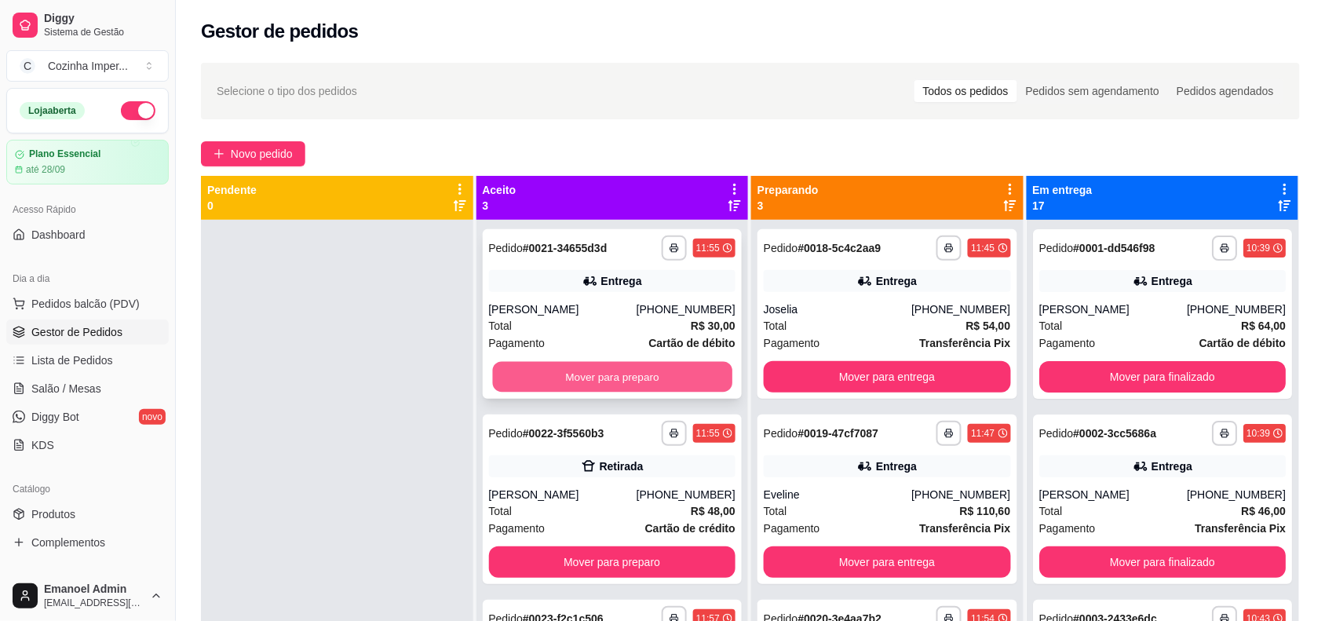
click at [555, 374] on button "Mover para preparo" at bounding box center [611, 377] width 239 height 31
click at [555, 374] on button "Mover para preparo" at bounding box center [612, 376] width 247 height 31
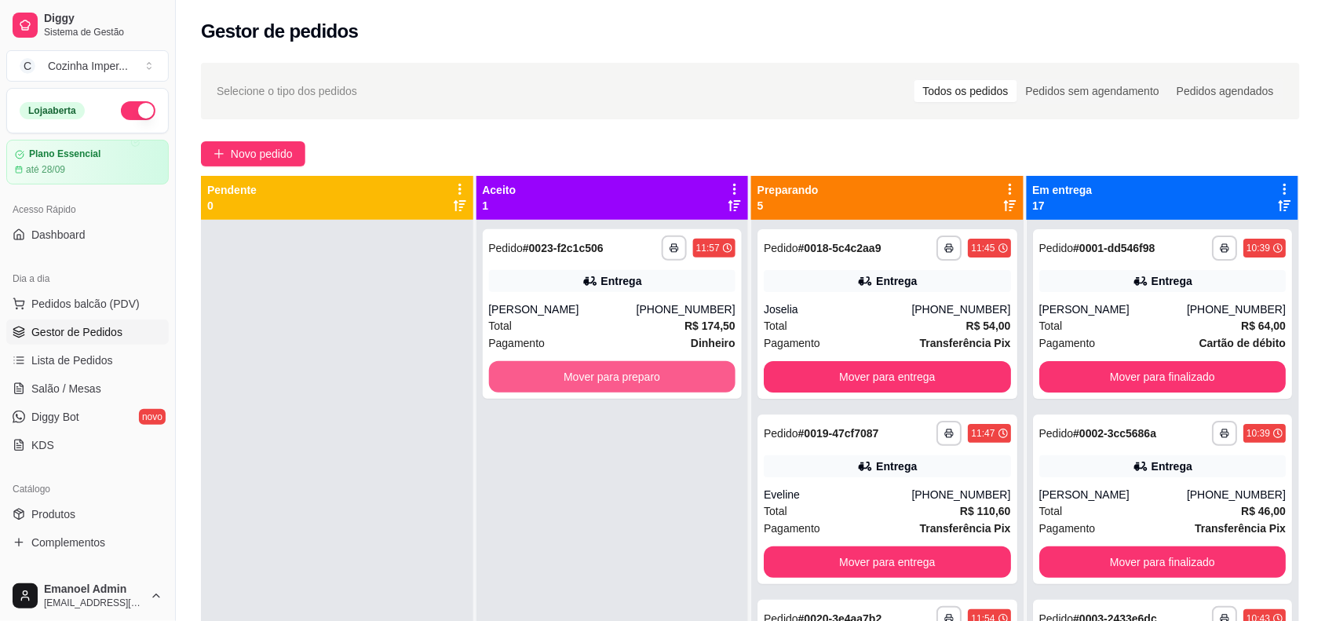
click at [555, 374] on button "Mover para preparo" at bounding box center [612, 376] width 247 height 31
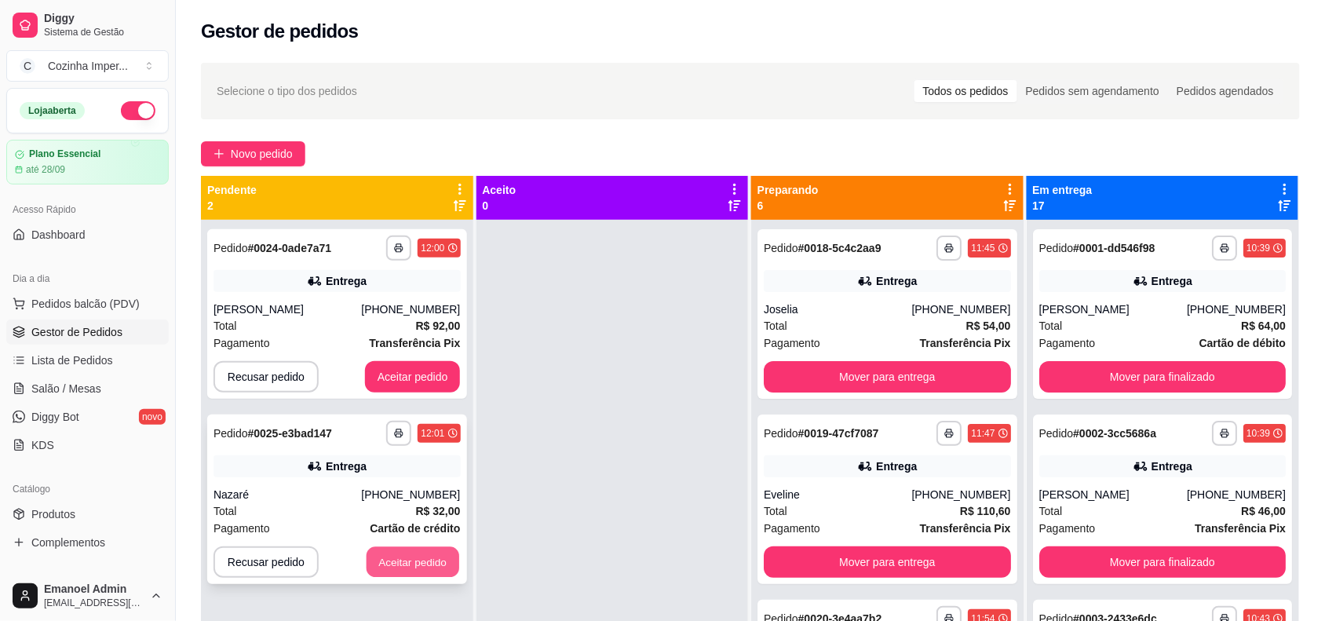
click at [398, 555] on button "Aceitar pedido" at bounding box center [413, 562] width 93 height 31
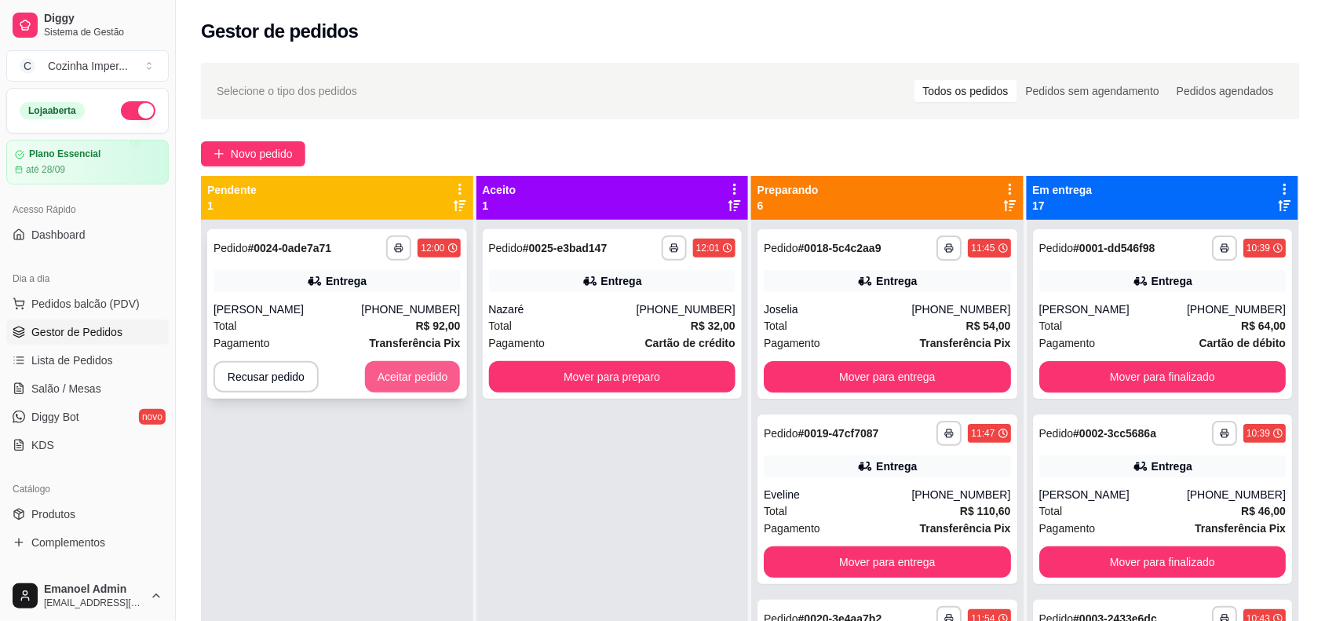
click at [421, 363] on button "Aceitar pedido" at bounding box center [413, 376] width 96 height 31
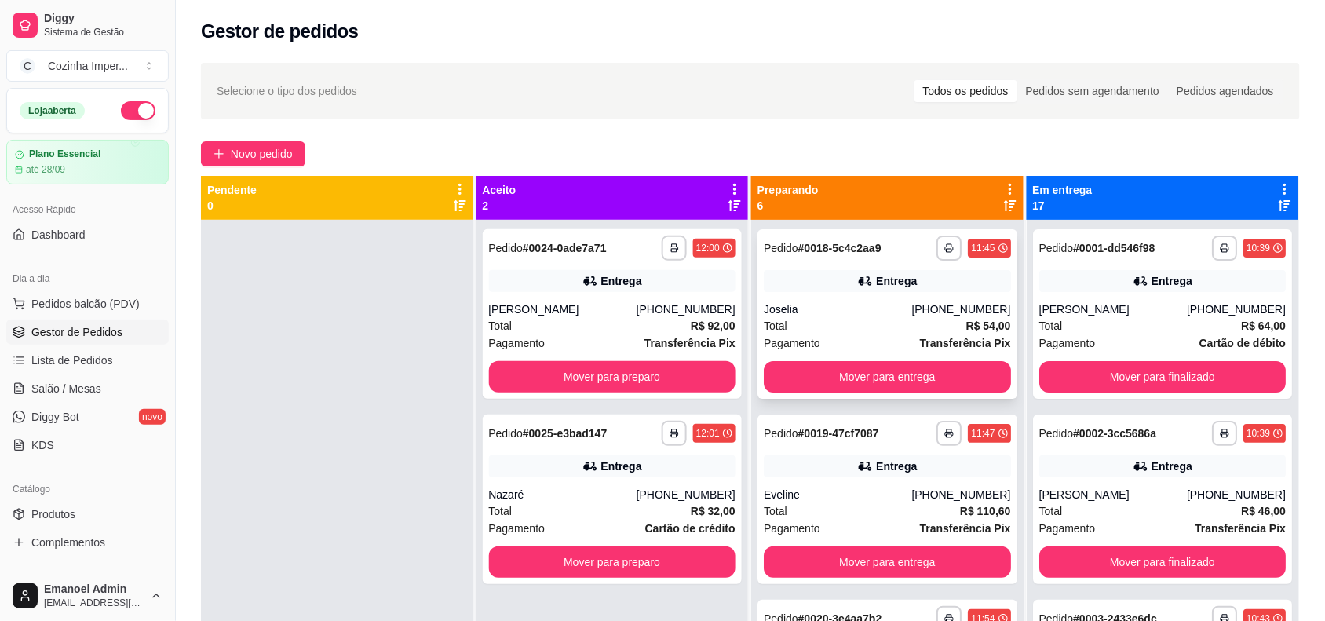
click at [810, 279] on div "Entrega" at bounding box center [887, 281] width 247 height 22
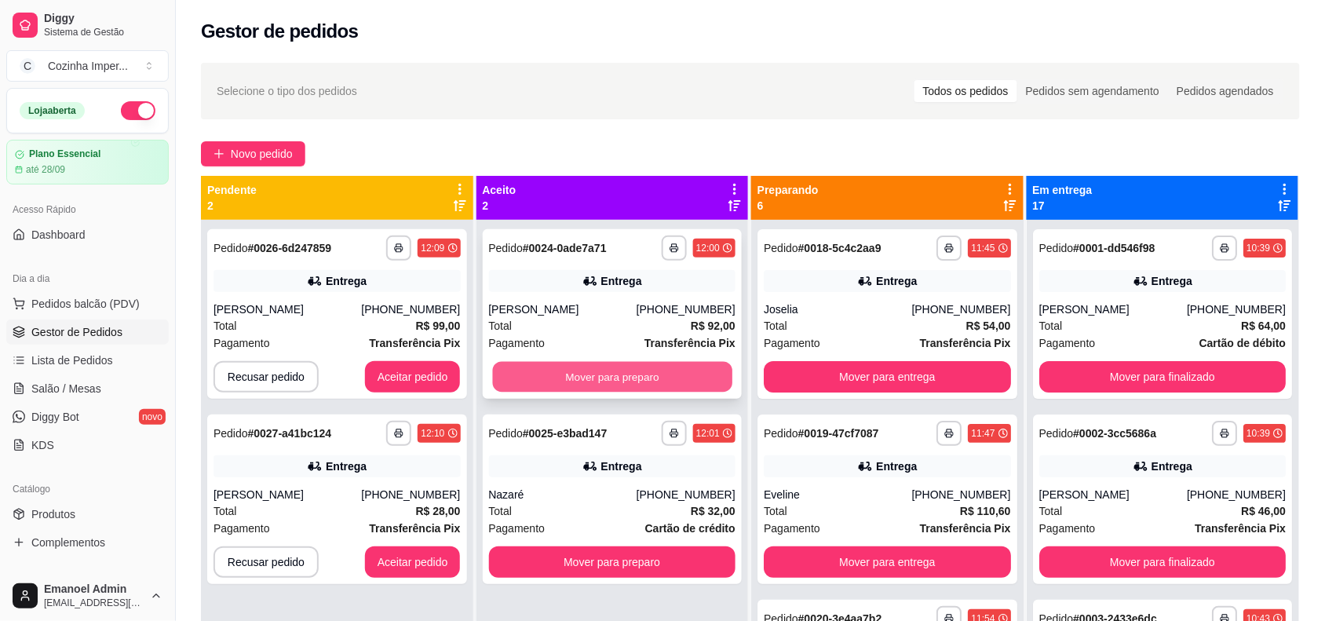
click at [699, 363] on button "Mover para preparo" at bounding box center [611, 377] width 239 height 31
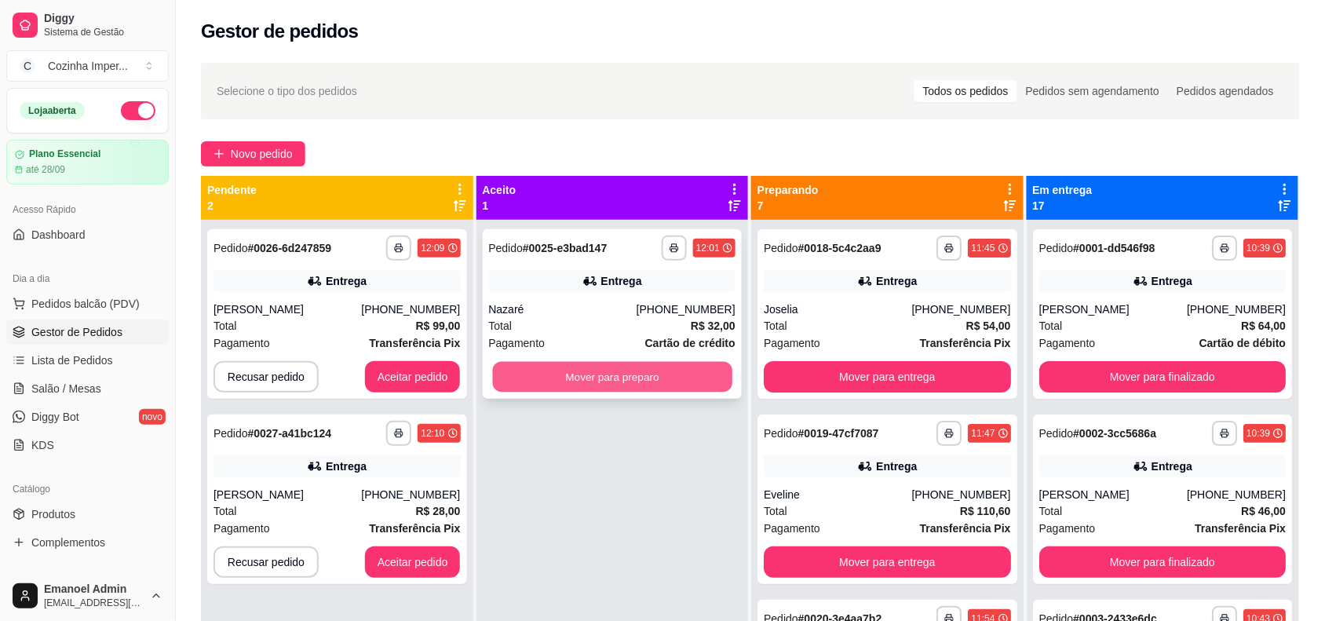
click at [696, 370] on button "Mover para preparo" at bounding box center [611, 377] width 239 height 31
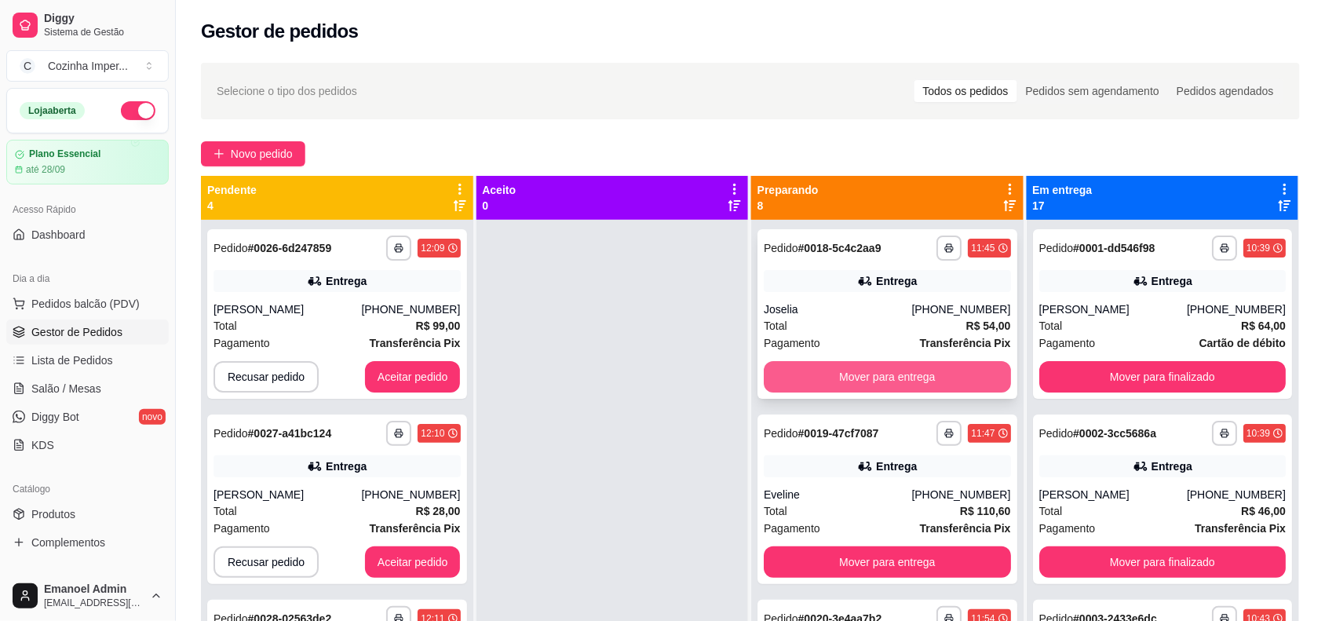
click at [794, 375] on button "Mover para entrega" at bounding box center [887, 376] width 247 height 31
click at [794, 375] on button "Mover para entrega" at bounding box center [887, 377] width 239 height 31
click at [794, 375] on button "Mover para entrega" at bounding box center [887, 376] width 247 height 31
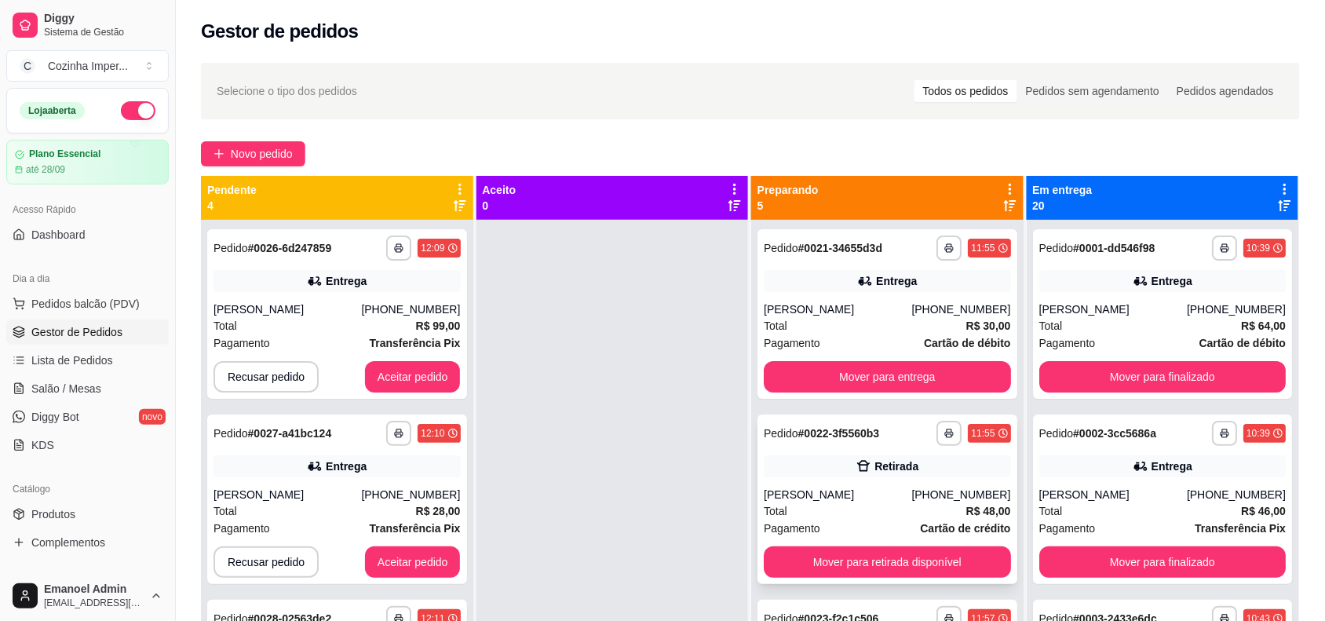
click at [765, 464] on div "Retirada" at bounding box center [887, 466] width 247 height 22
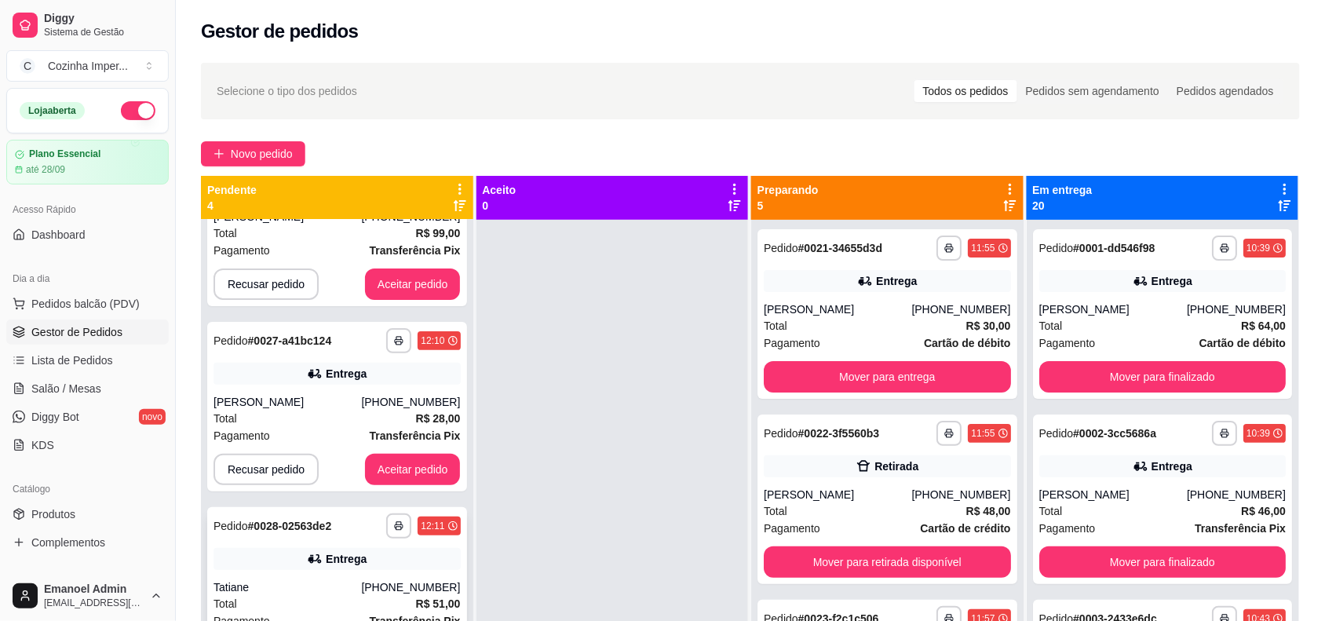
scroll to position [98, 0]
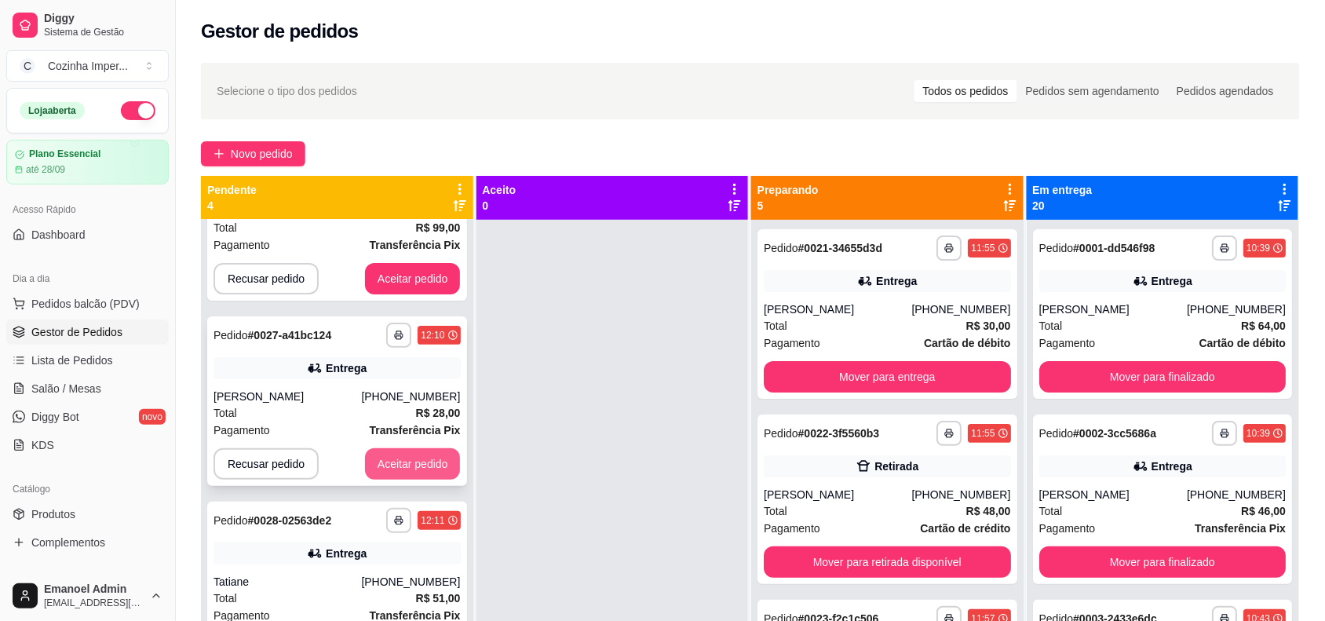
click at [409, 465] on button "Aceitar pedido" at bounding box center [413, 463] width 96 height 31
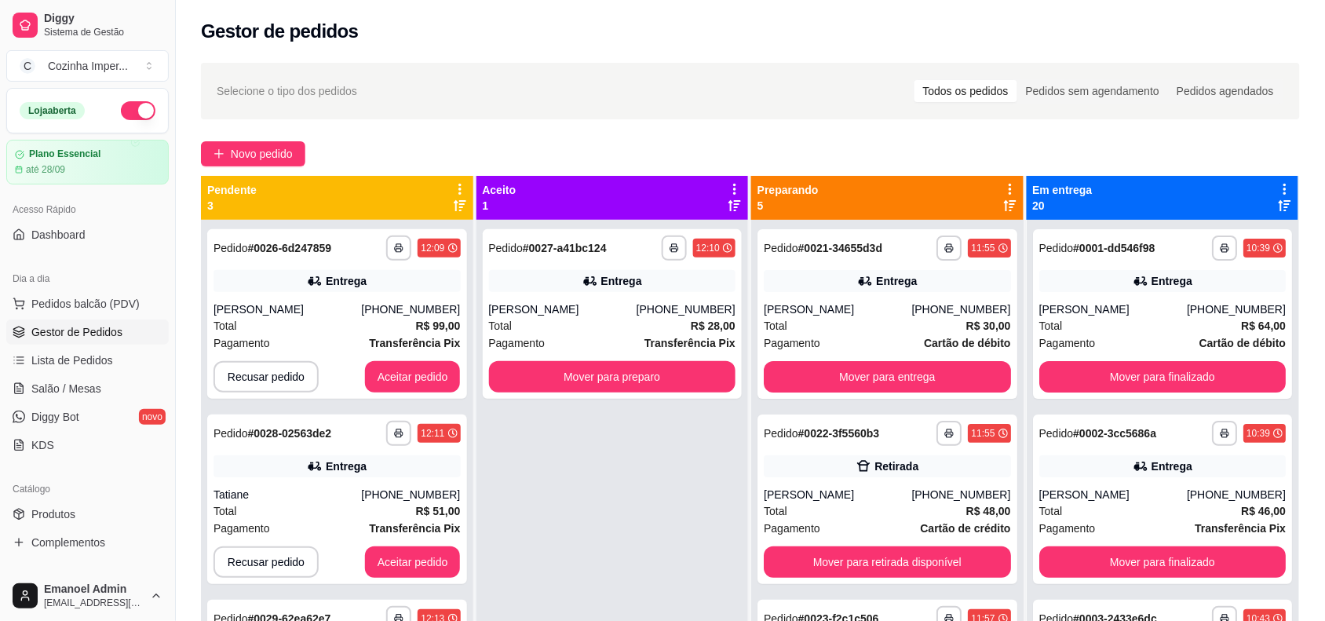
scroll to position [0, 0]
click at [417, 378] on button "Aceitar pedido" at bounding box center [413, 376] width 96 height 31
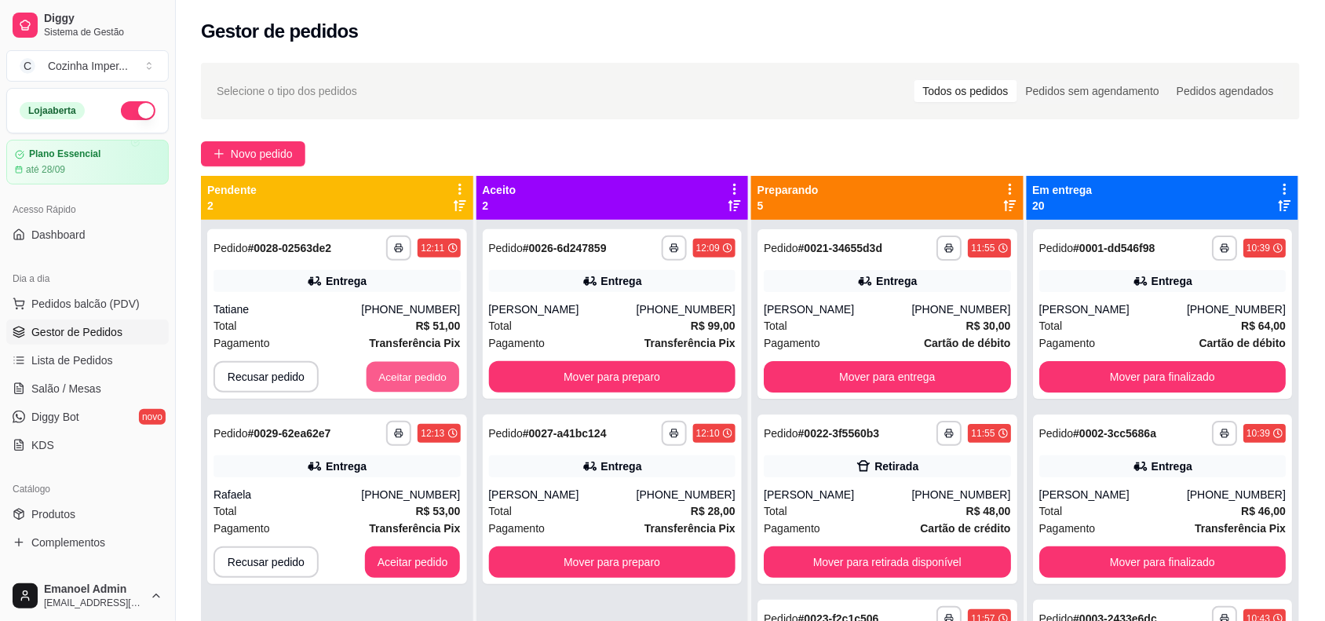
click at [417, 378] on button "Aceitar pedido" at bounding box center [413, 377] width 93 height 31
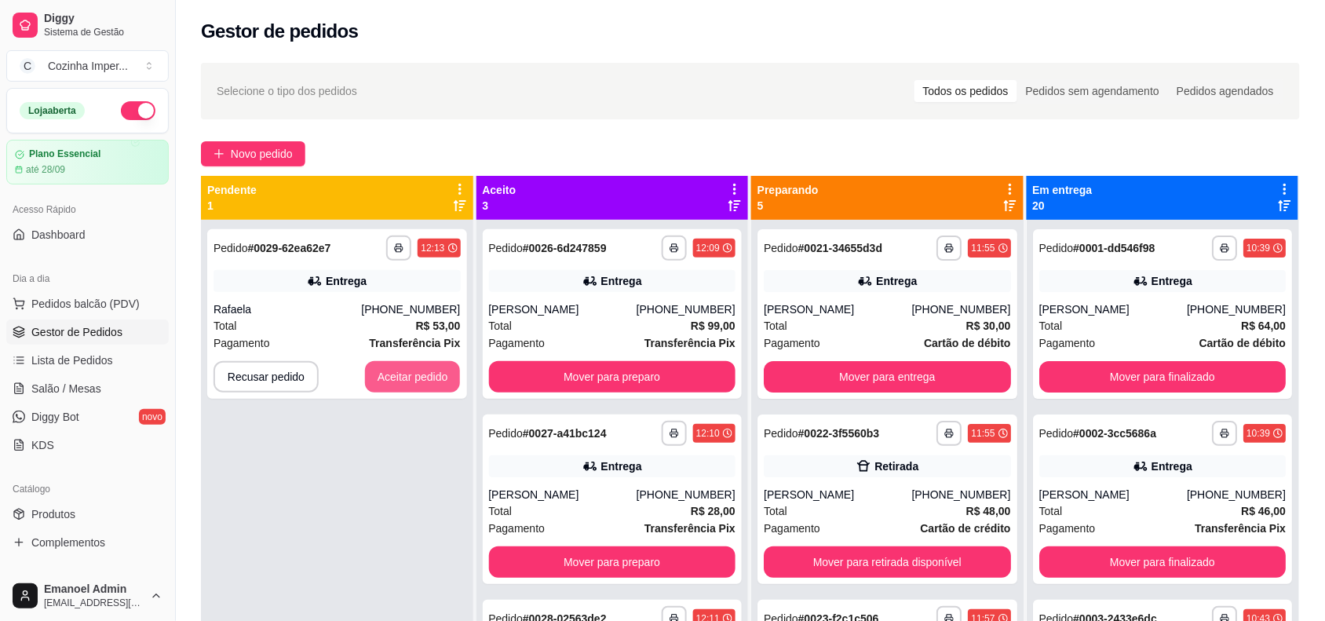
click at [417, 378] on button "Aceitar pedido" at bounding box center [413, 376] width 96 height 31
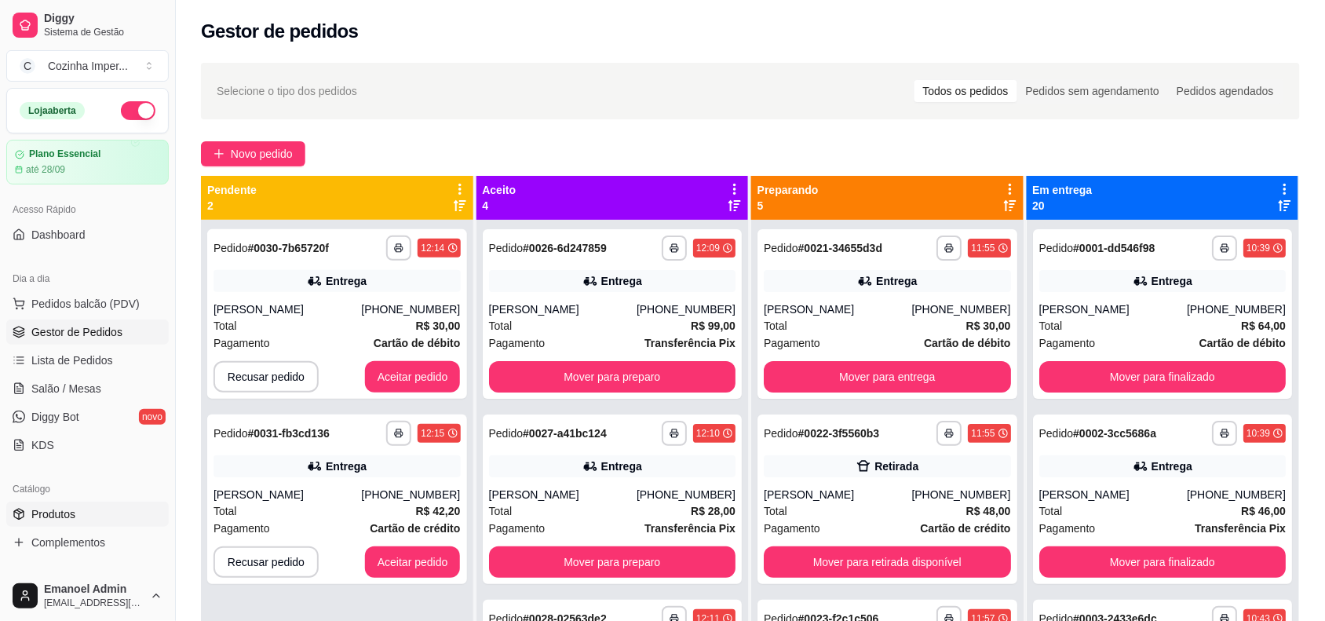
click at [127, 507] on link "Produtos" at bounding box center [87, 514] width 163 height 25
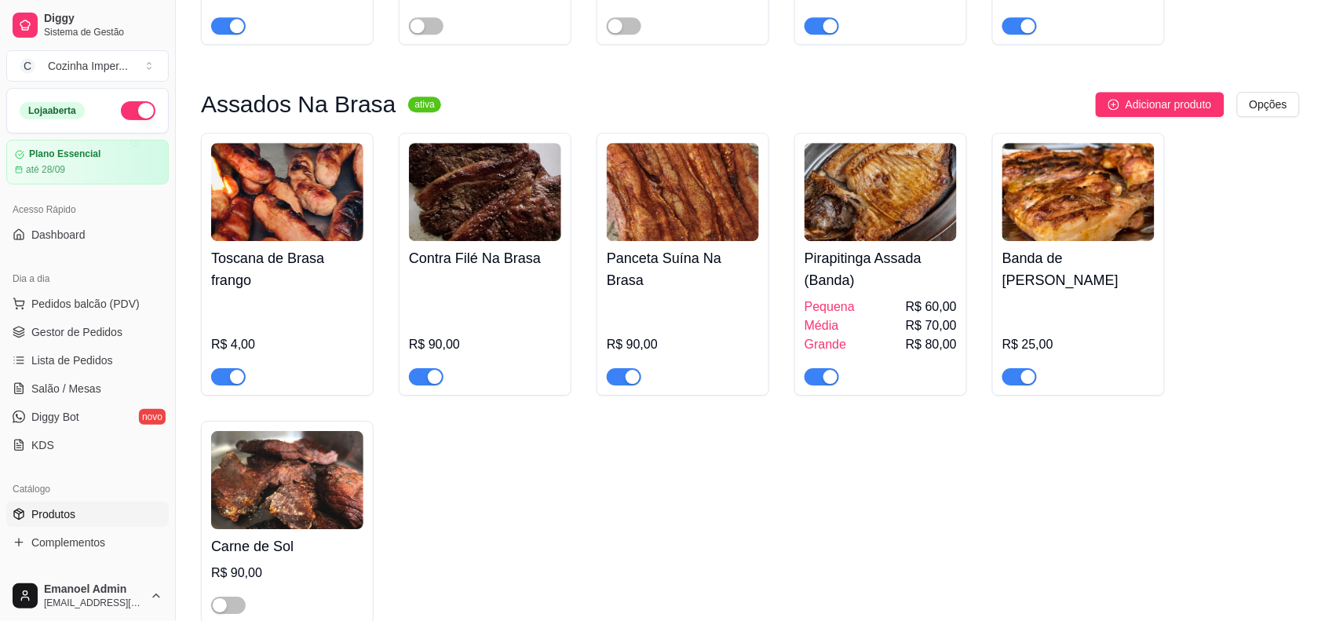
scroll to position [1276, 0]
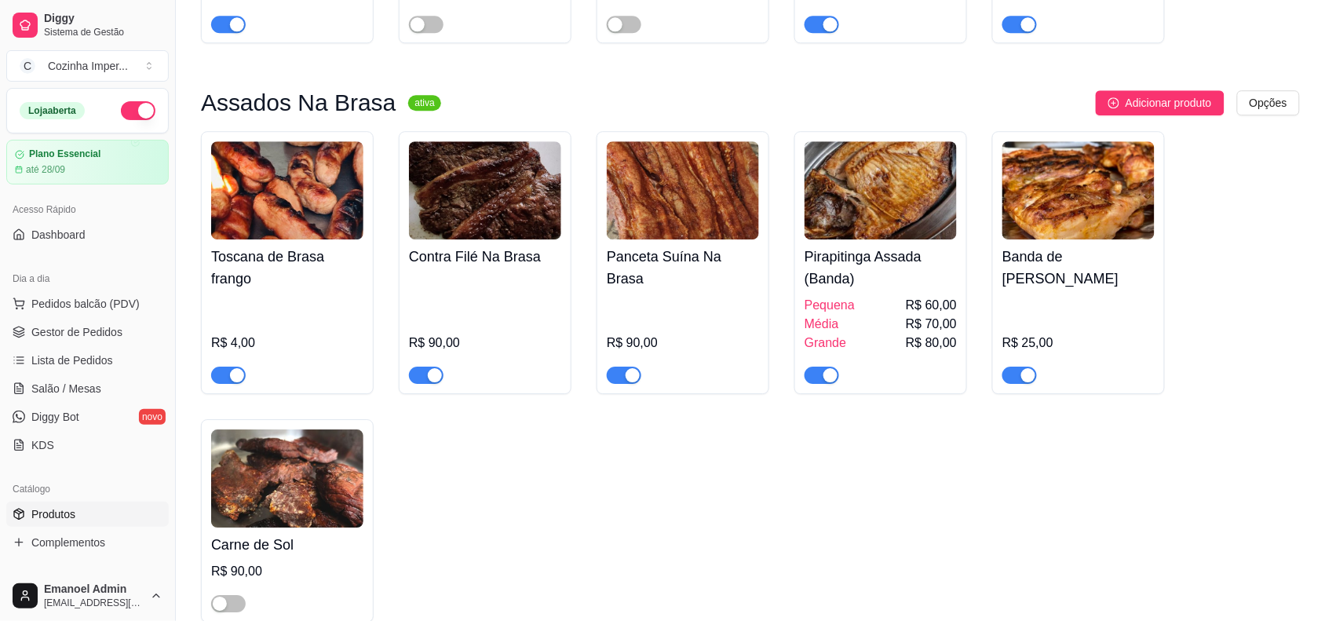
click at [1010, 367] on span "button" at bounding box center [1019, 375] width 35 height 17
click at [824, 368] on div "button" at bounding box center [831, 375] width 14 height 14
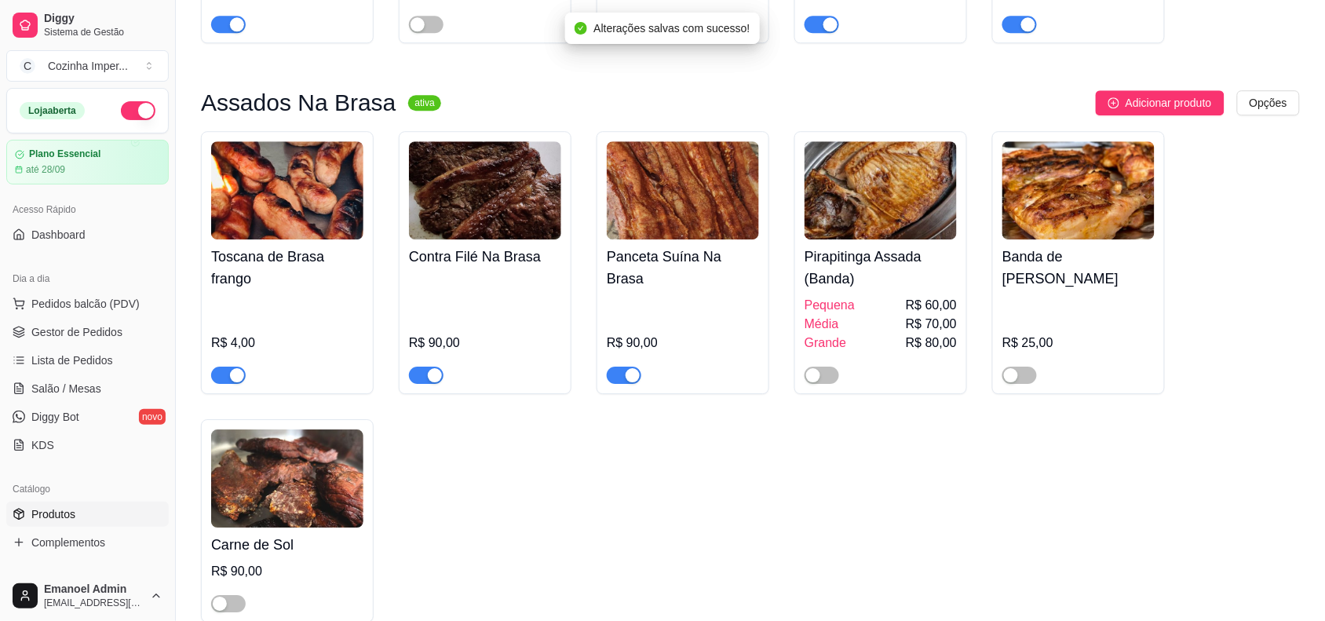
click at [240, 368] on div "button" at bounding box center [237, 375] width 14 height 14
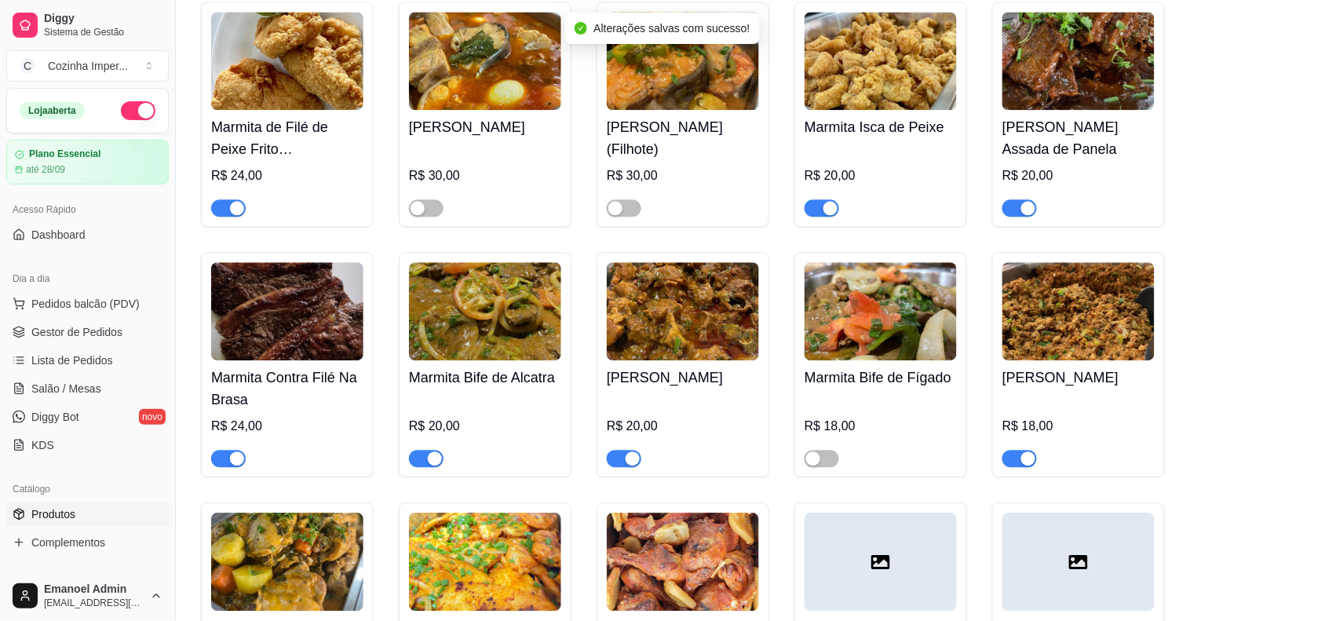
scroll to position [3238, 0]
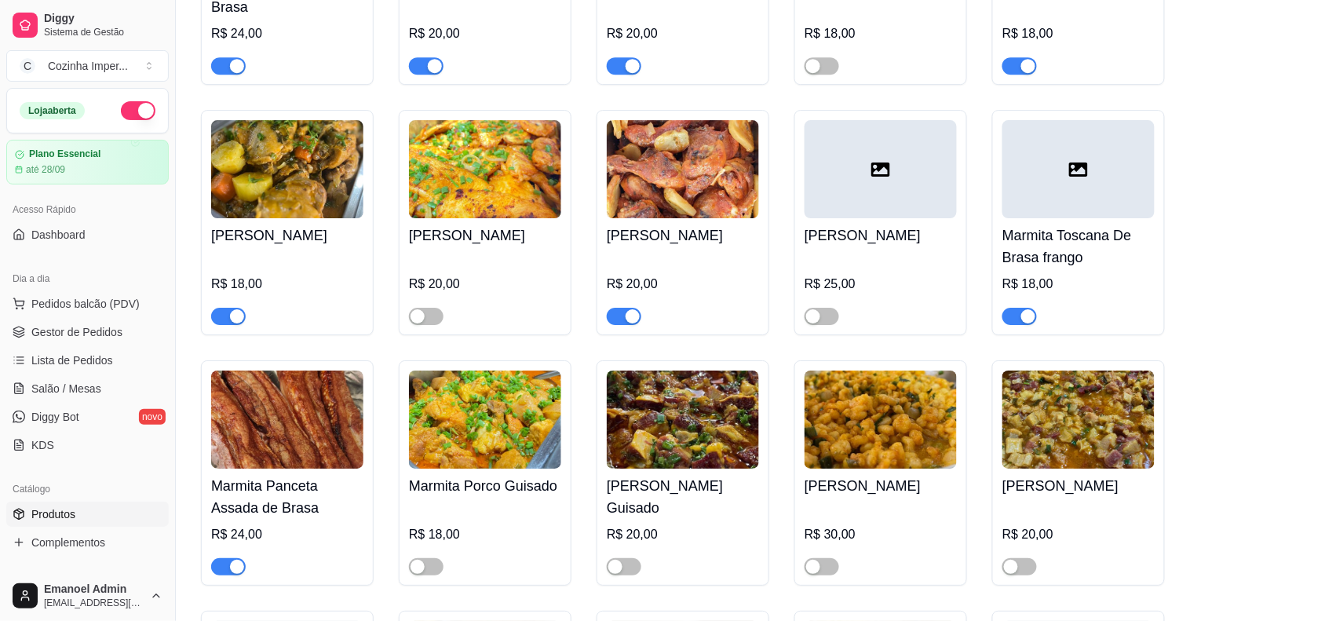
click at [1013, 314] on span "button" at bounding box center [1019, 316] width 35 height 17
click at [88, 332] on span "Gestor de Pedidos" at bounding box center [76, 332] width 91 height 16
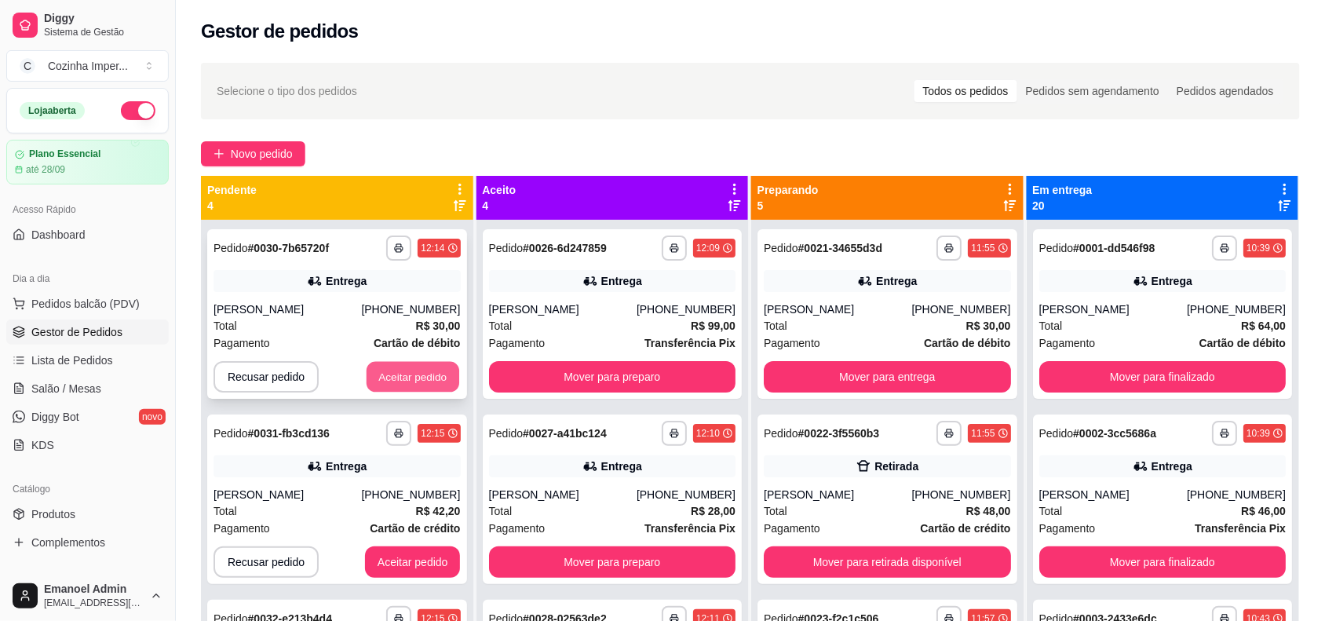
click at [422, 367] on button "Aceitar pedido" at bounding box center [413, 377] width 93 height 31
click at [422, 367] on button "Aceitar pedido" at bounding box center [413, 376] width 96 height 31
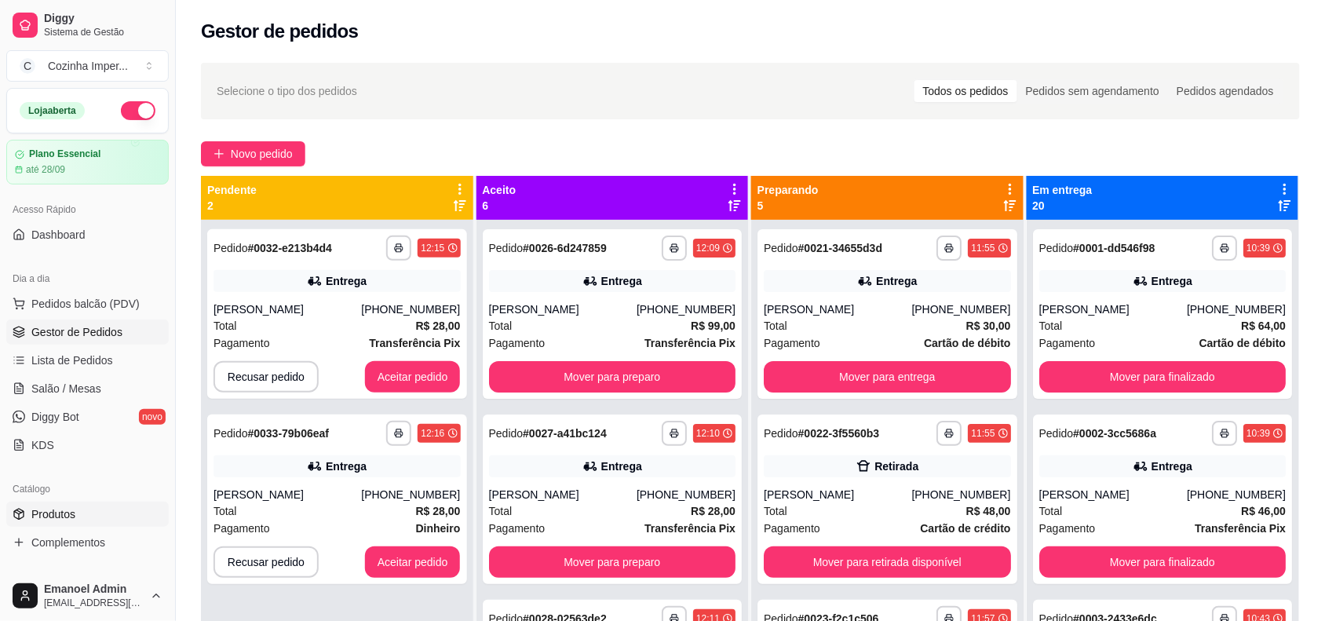
click at [60, 513] on span "Produtos" at bounding box center [53, 514] width 44 height 16
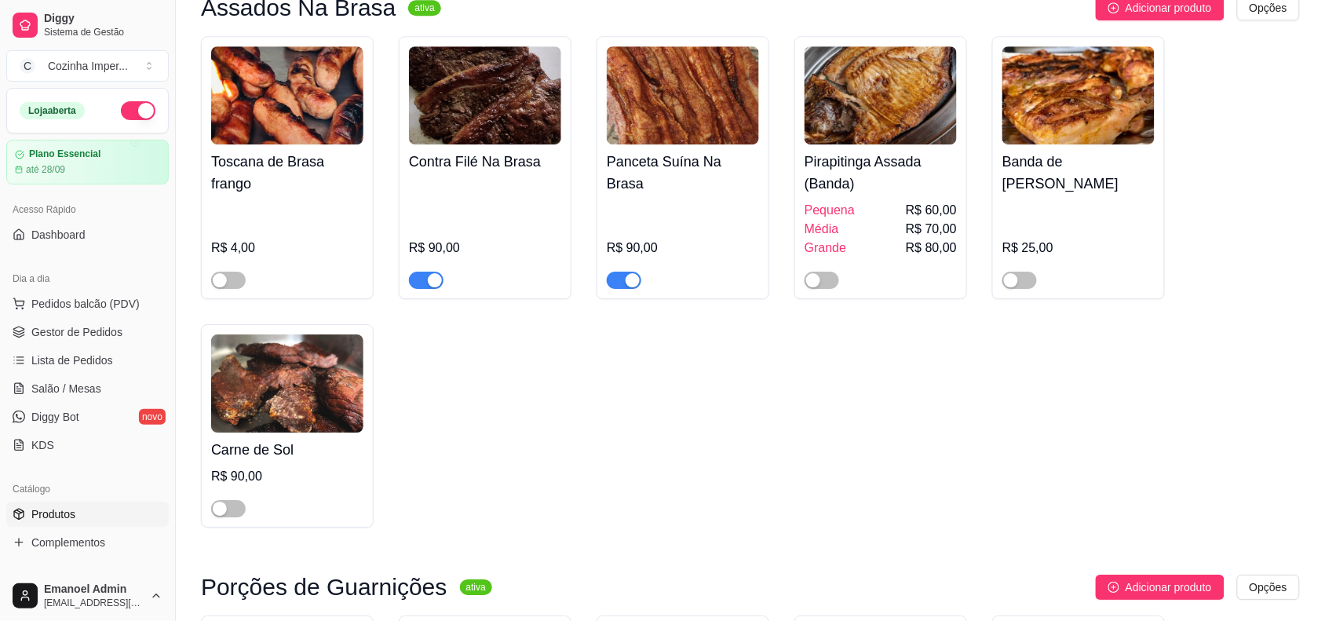
scroll to position [1374, 0]
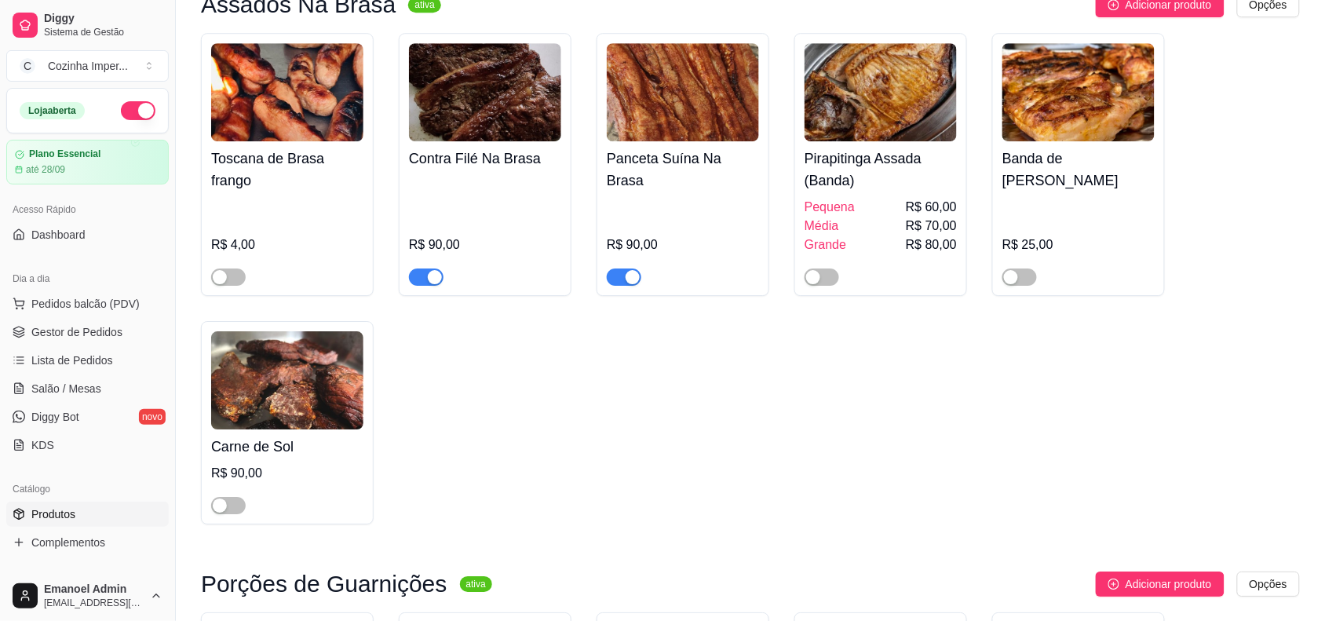
click at [624, 268] on span "button" at bounding box center [624, 276] width 35 height 17
click at [433, 270] on div "button" at bounding box center [435, 277] width 14 height 14
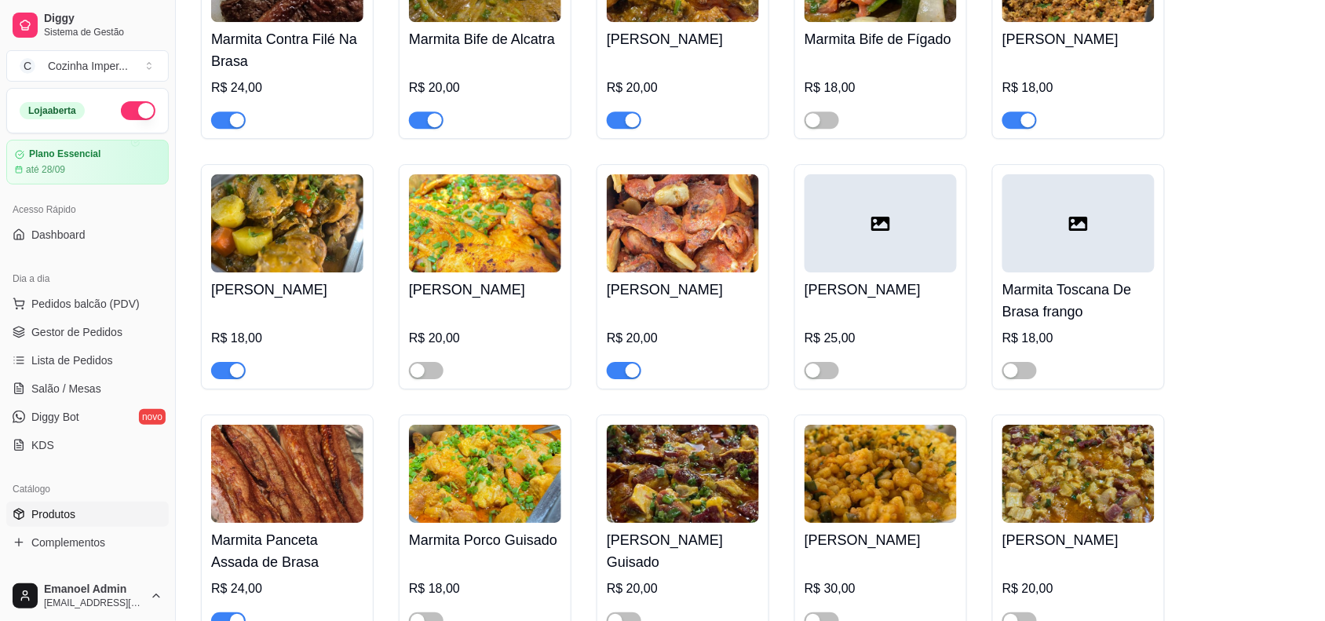
scroll to position [2944, 0]
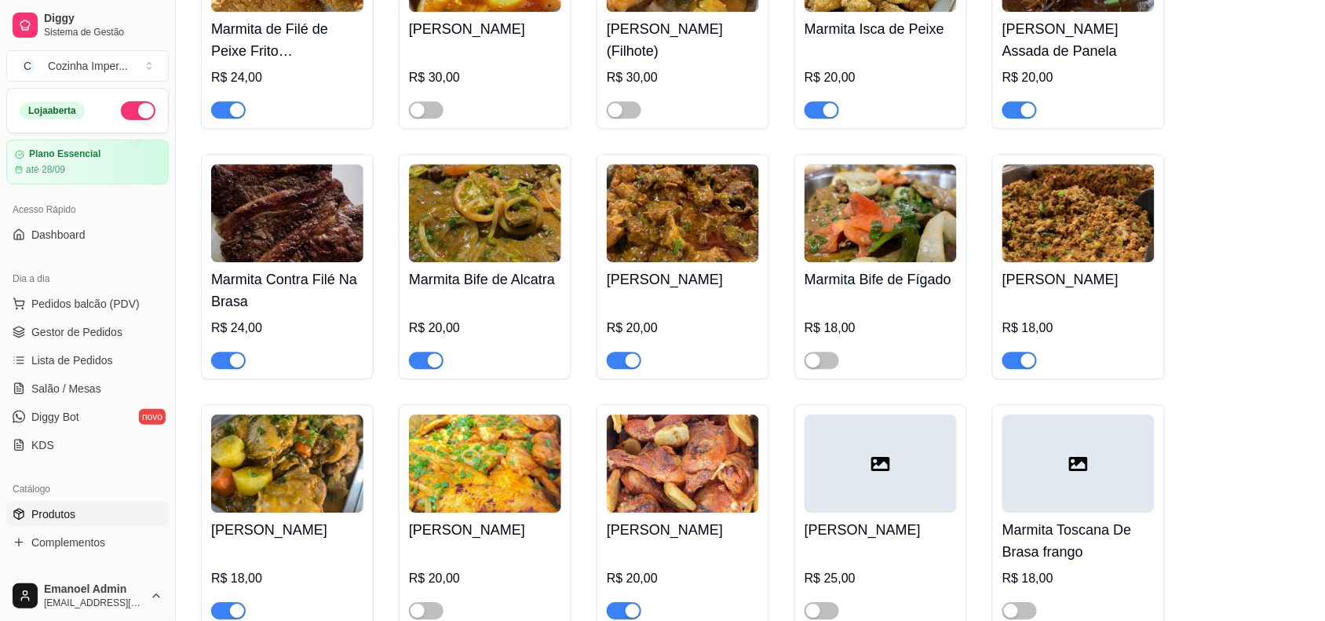
click at [222, 352] on span "button" at bounding box center [228, 360] width 35 height 17
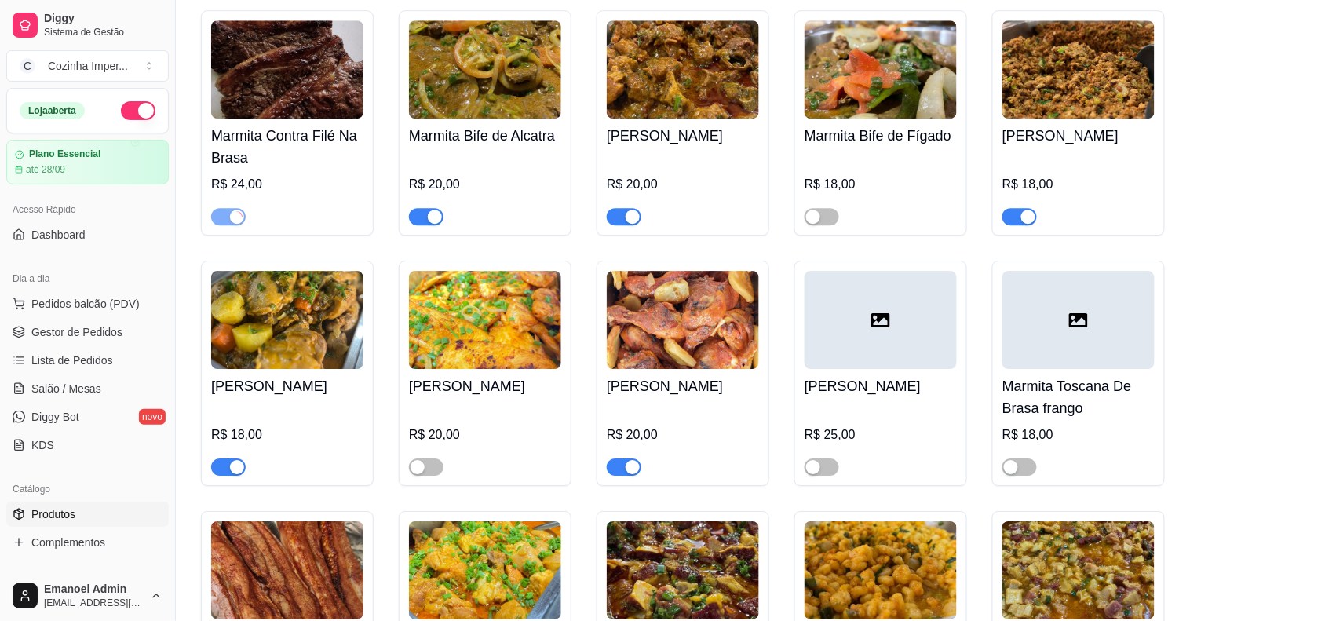
scroll to position [3336, 0]
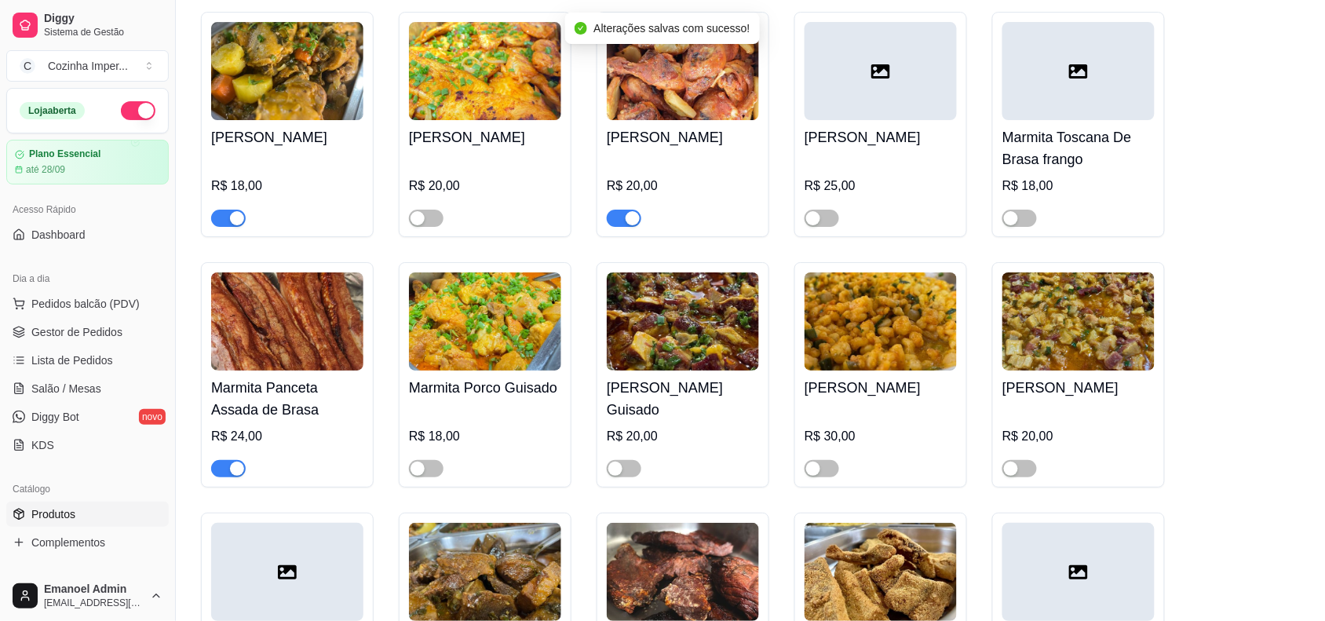
click at [237, 462] on div "button" at bounding box center [237, 469] width 14 height 14
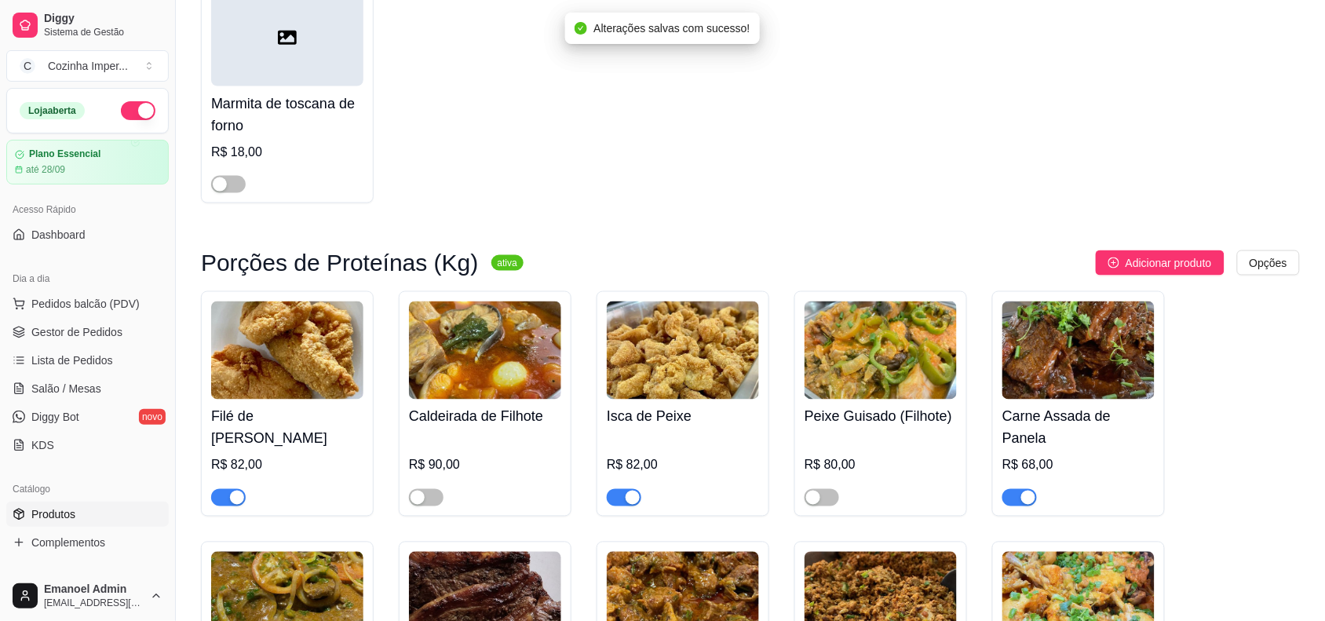
scroll to position [4416, 0]
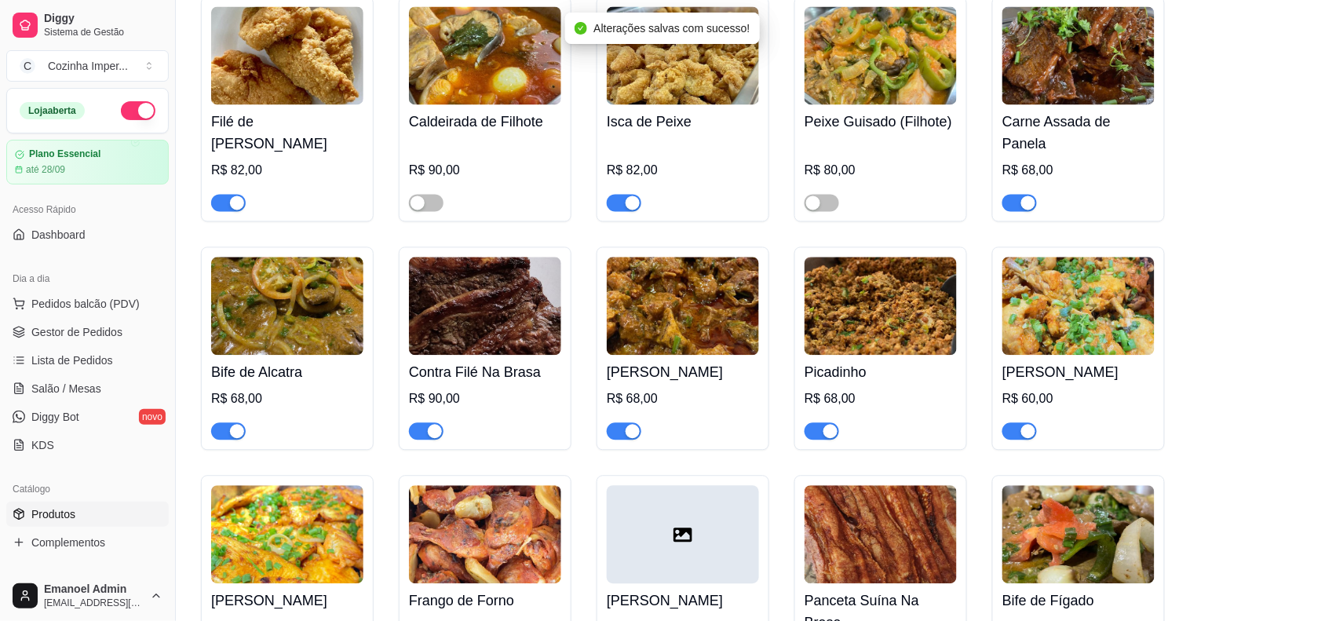
click at [420, 433] on span "button" at bounding box center [426, 431] width 35 height 17
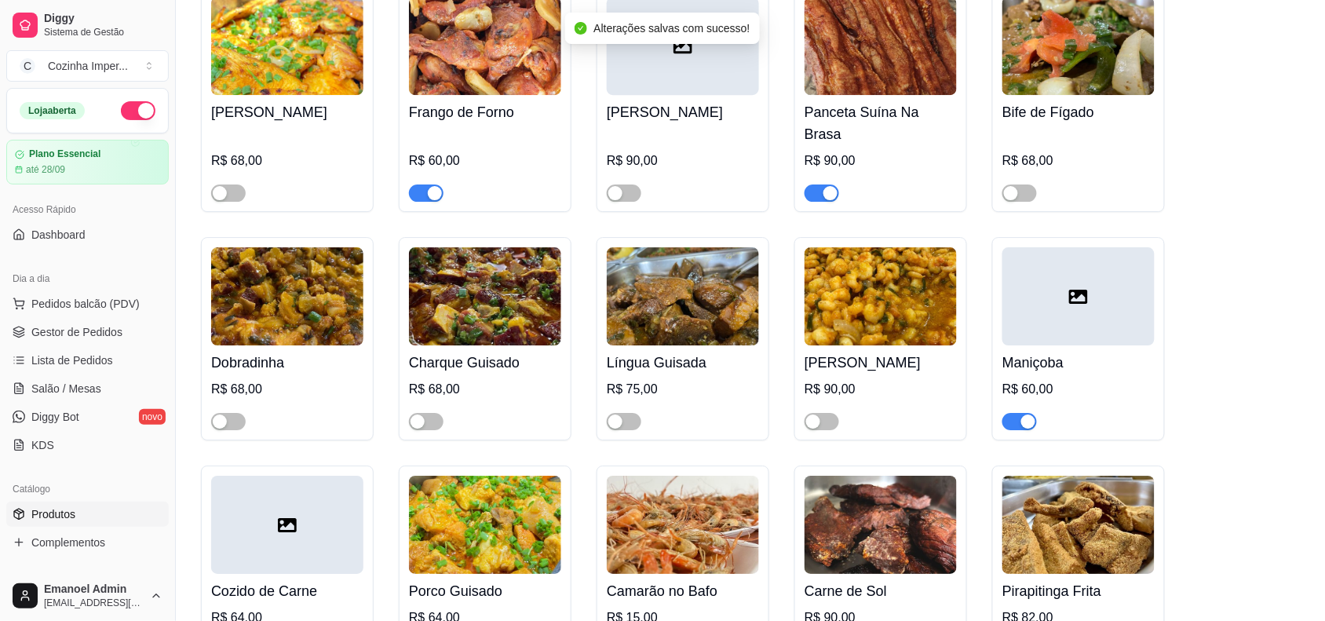
scroll to position [4906, 0]
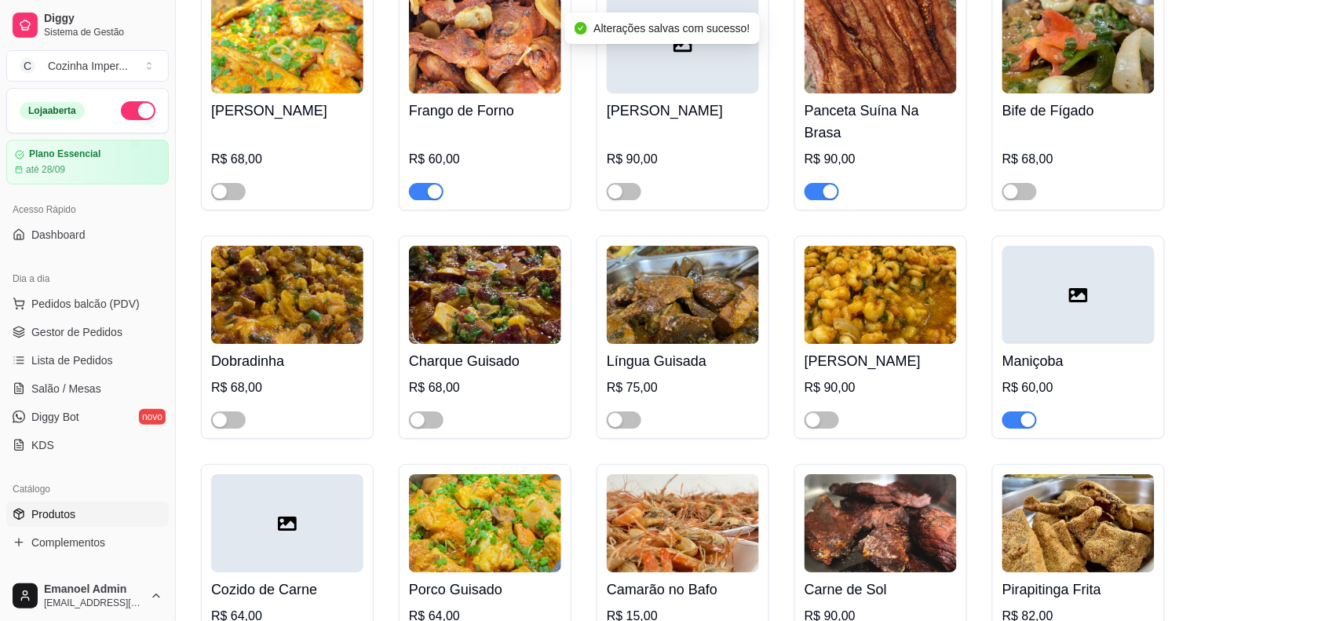
click at [818, 183] on span "button" at bounding box center [822, 191] width 35 height 17
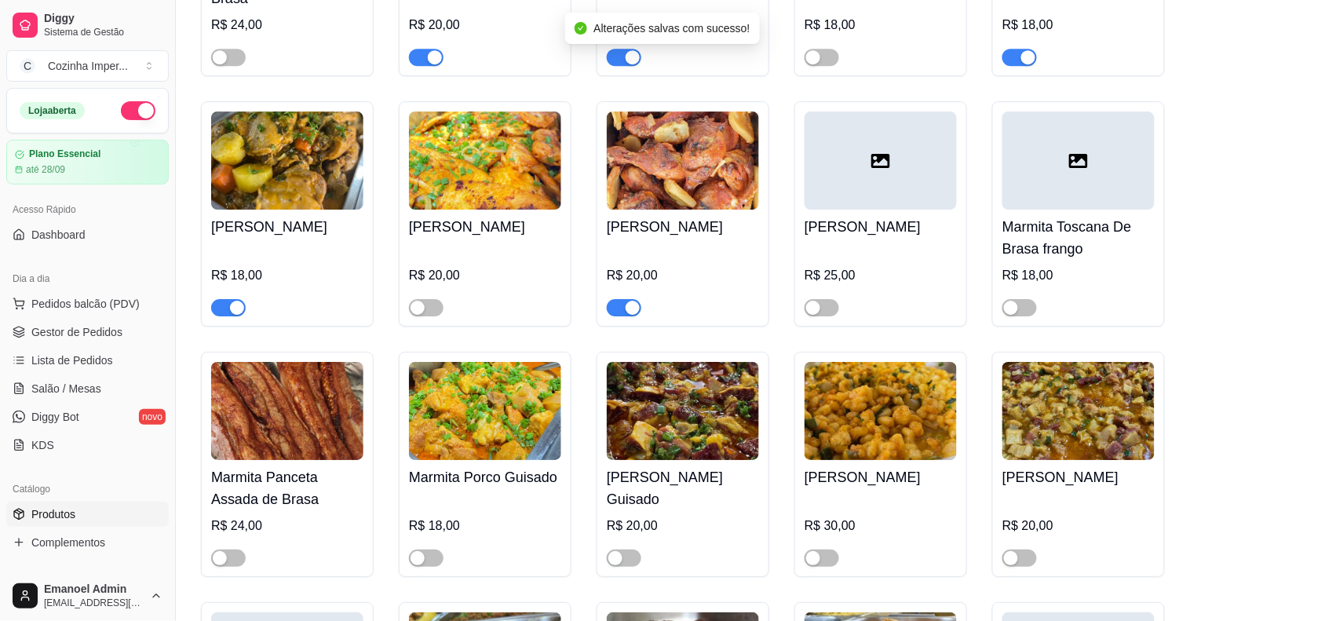
scroll to position [2944, 0]
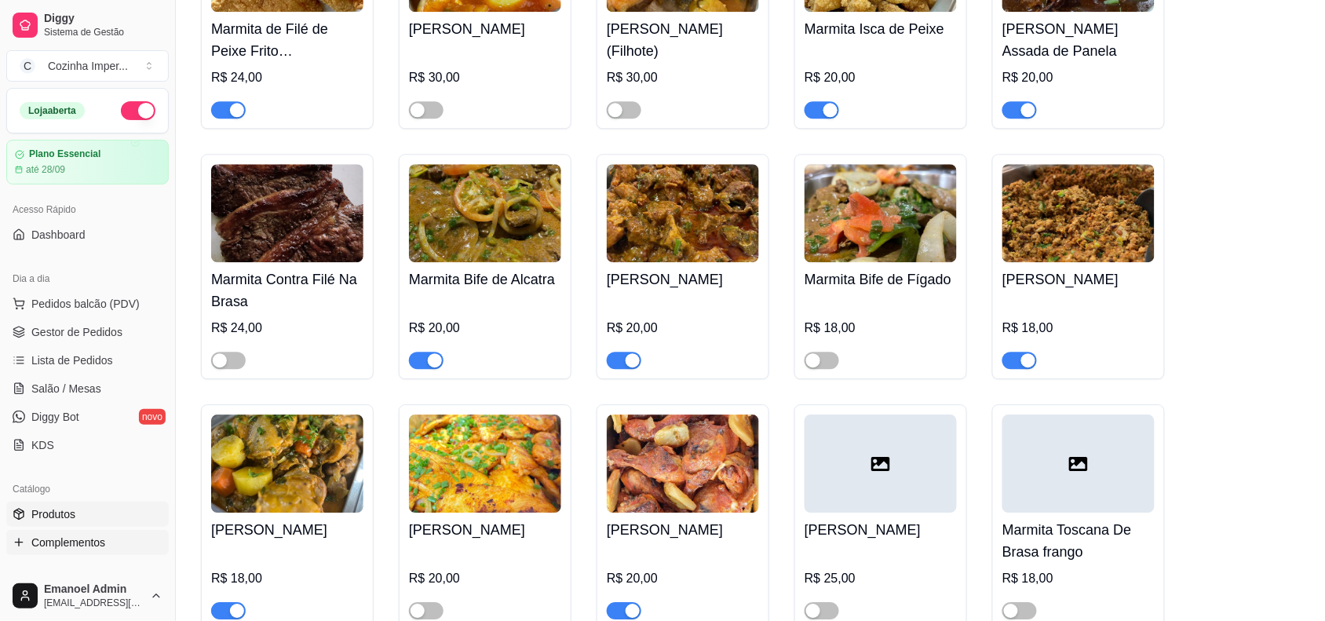
click at [65, 546] on span "Complementos" at bounding box center [68, 543] width 74 height 16
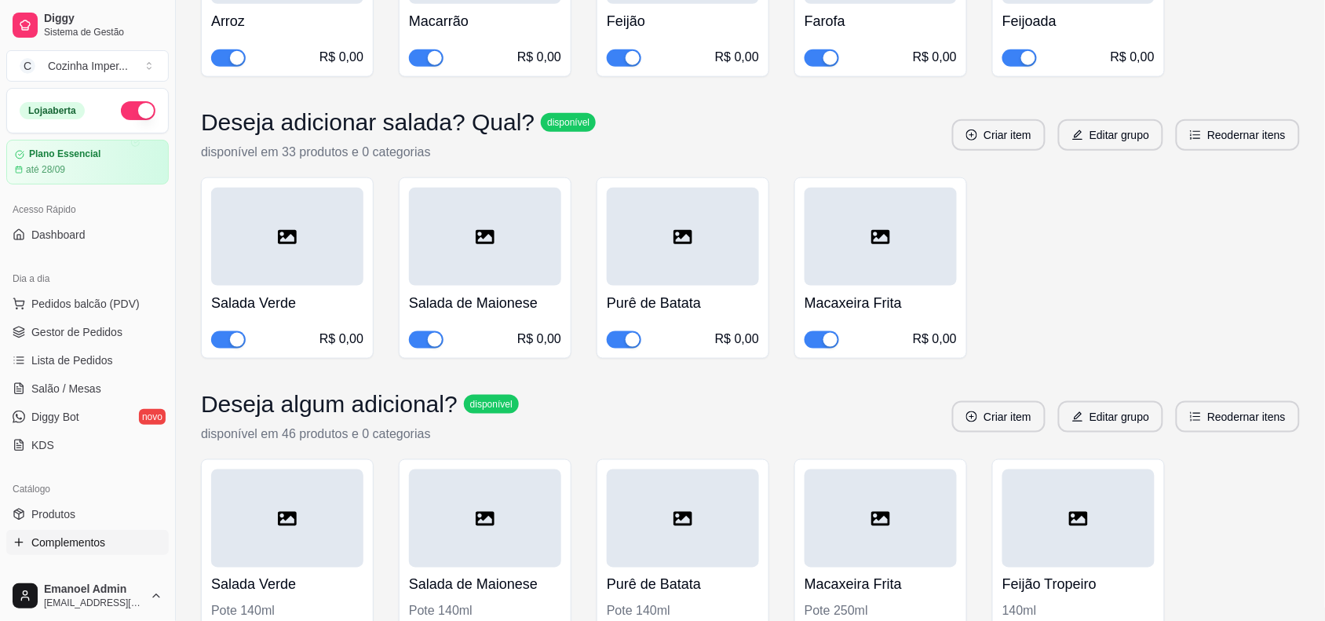
scroll to position [393, 0]
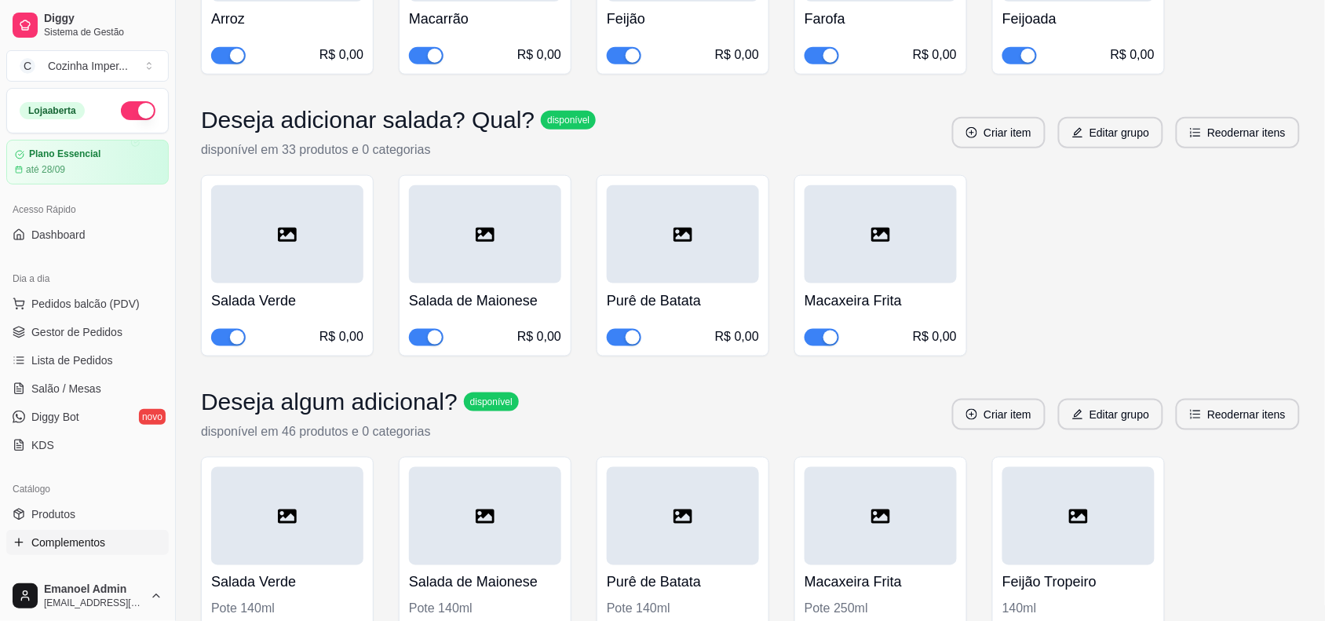
click at [623, 339] on span "button" at bounding box center [624, 337] width 35 height 17
click at [421, 332] on span "button" at bounding box center [426, 337] width 35 height 17
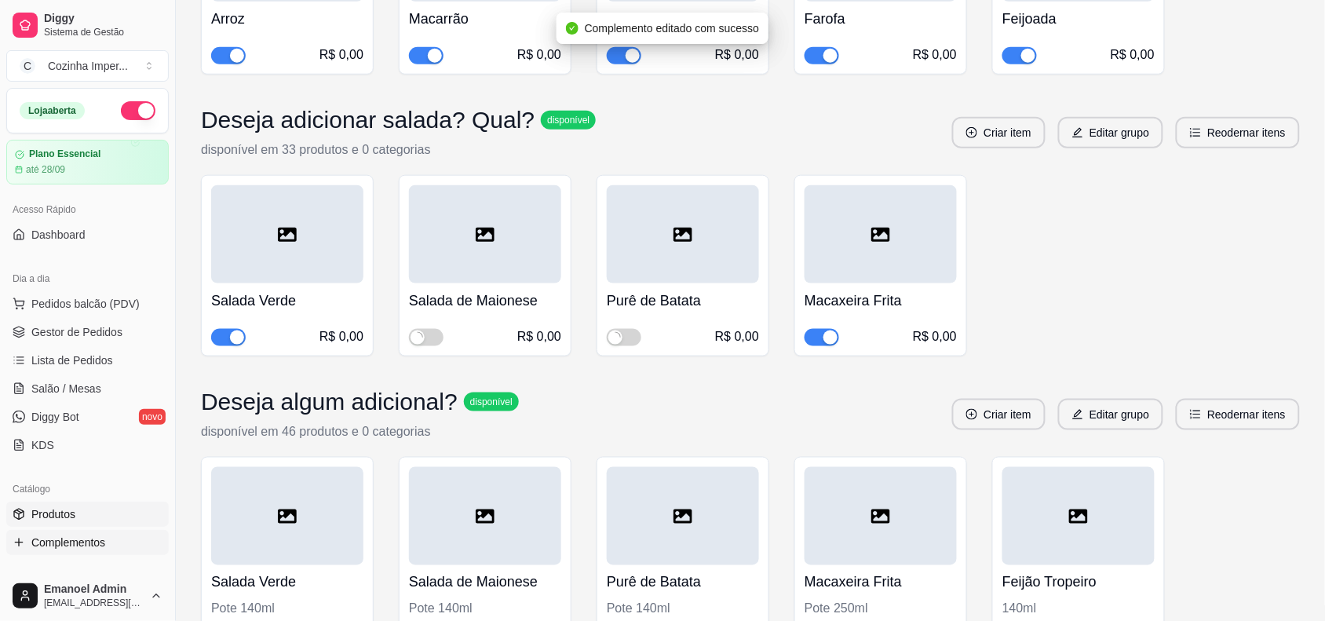
click at [76, 508] on link "Produtos" at bounding box center [87, 514] width 163 height 25
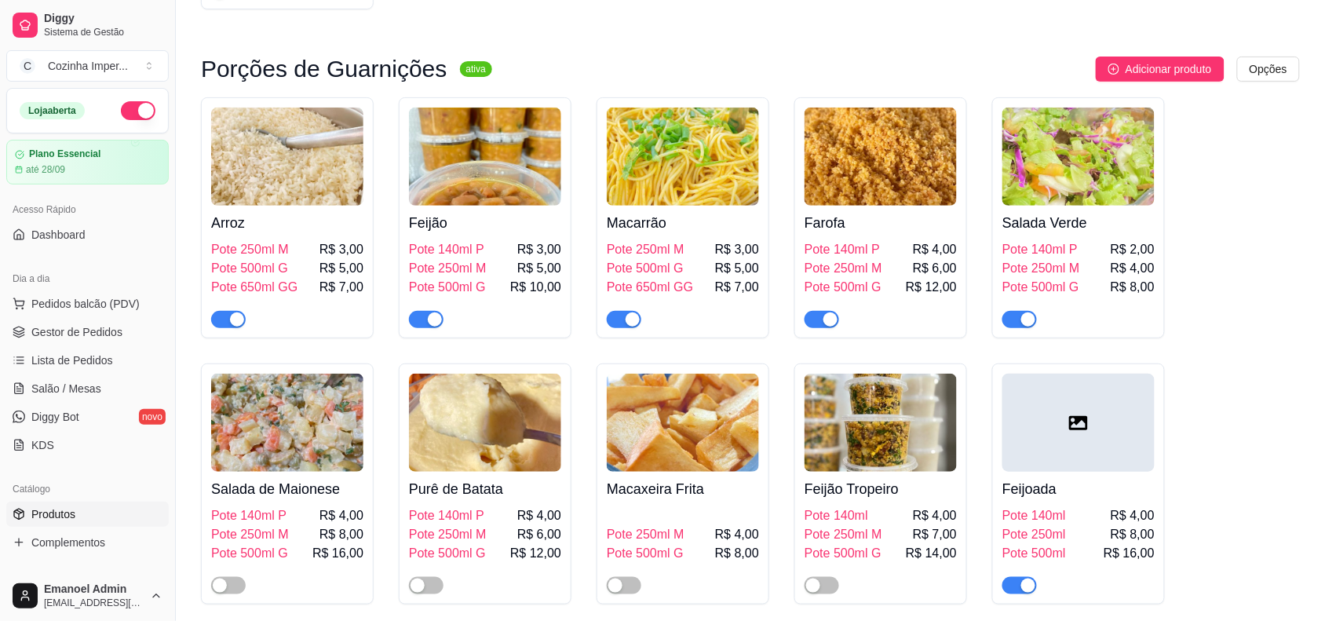
scroll to position [2183, 0]
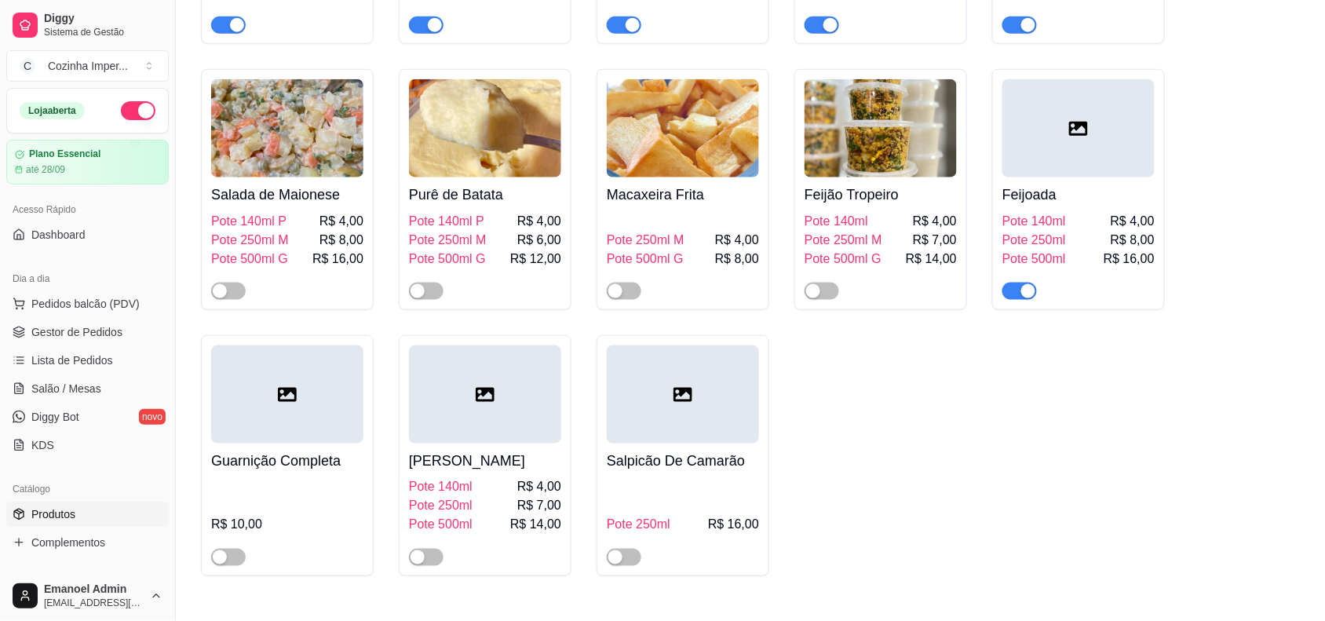
click at [1021, 283] on span "button" at bounding box center [1019, 291] width 35 height 17
click at [75, 542] on span "Complementos" at bounding box center [68, 543] width 74 height 16
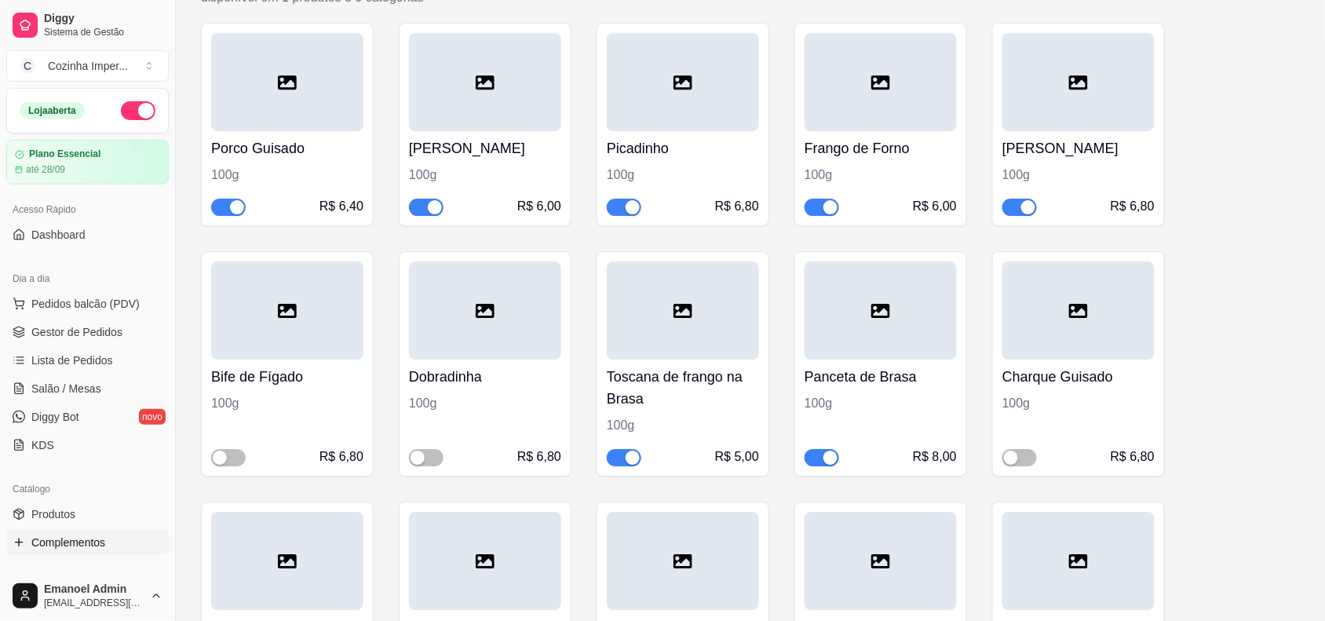
scroll to position [1374, 0]
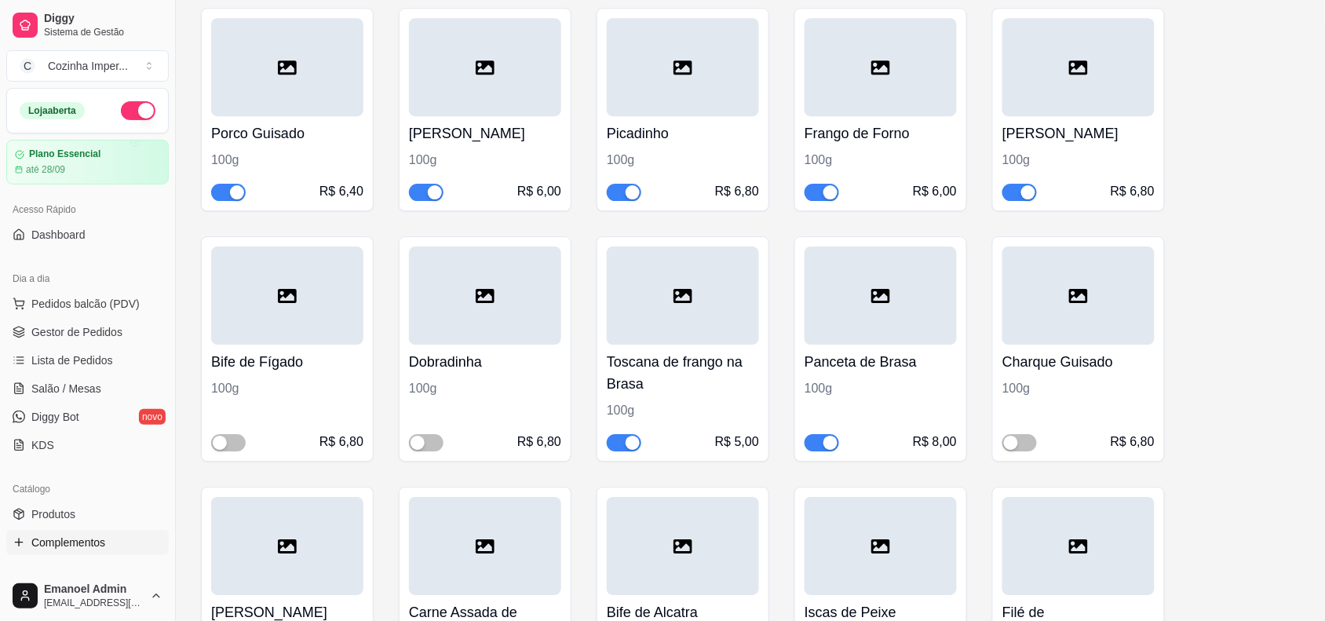
click at [230, 191] on div "button" at bounding box center [237, 192] width 14 height 14
click at [429, 191] on div "button" at bounding box center [435, 192] width 14 height 14
drag, startPoint x: 616, startPoint y: 189, endPoint x: 666, endPoint y: 185, distance: 49.6
click at [617, 189] on span "button" at bounding box center [624, 192] width 35 height 17
click at [824, 190] on div "button" at bounding box center [831, 192] width 14 height 14
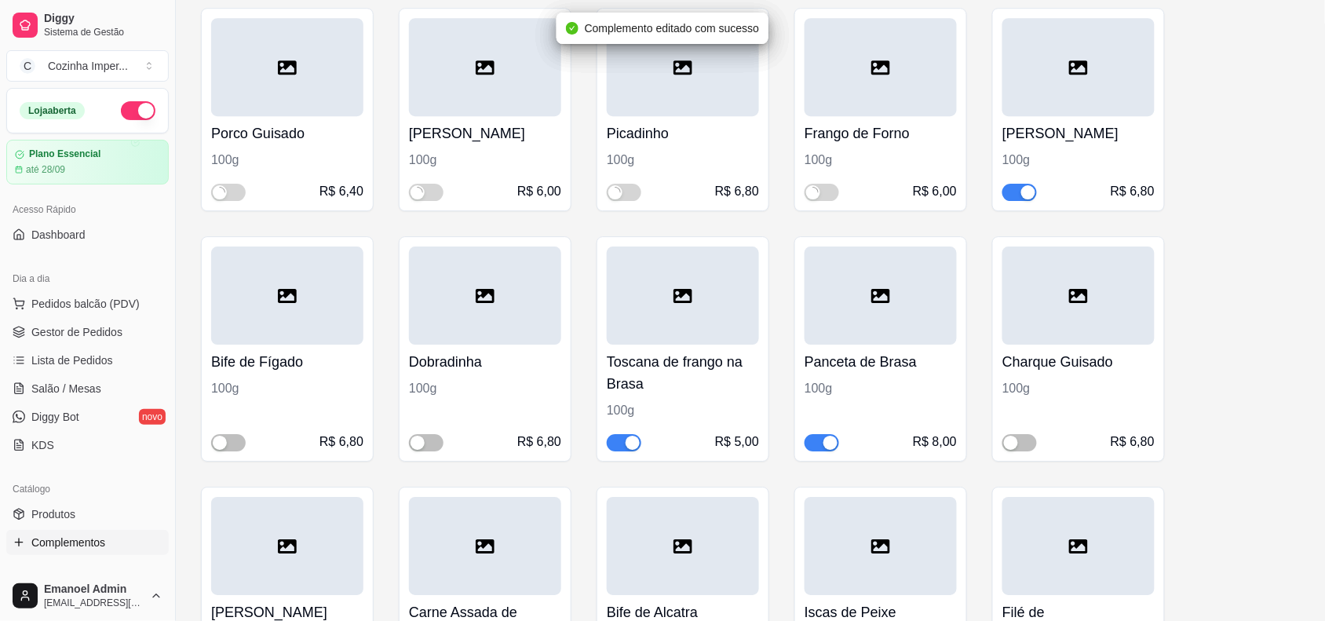
click at [1021, 187] on div "button" at bounding box center [1028, 192] width 14 height 14
click at [814, 442] on span "button" at bounding box center [822, 442] width 35 height 17
click at [630, 441] on div "button" at bounding box center [633, 443] width 14 height 14
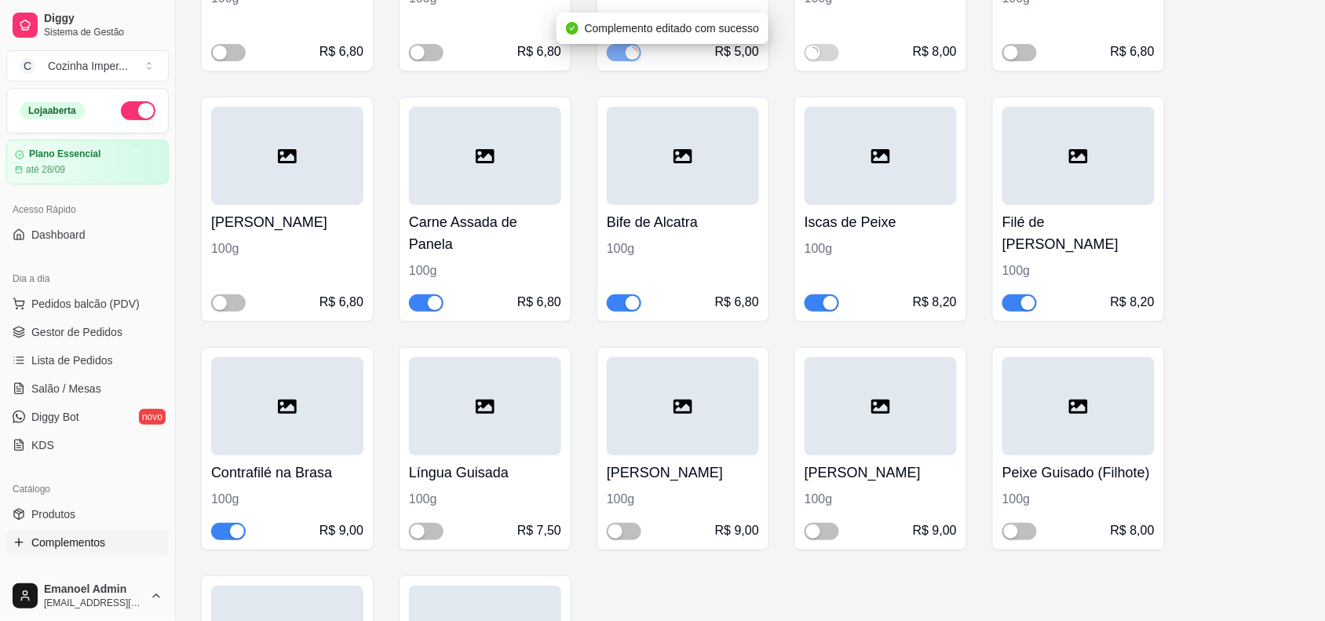
scroll to position [1766, 0]
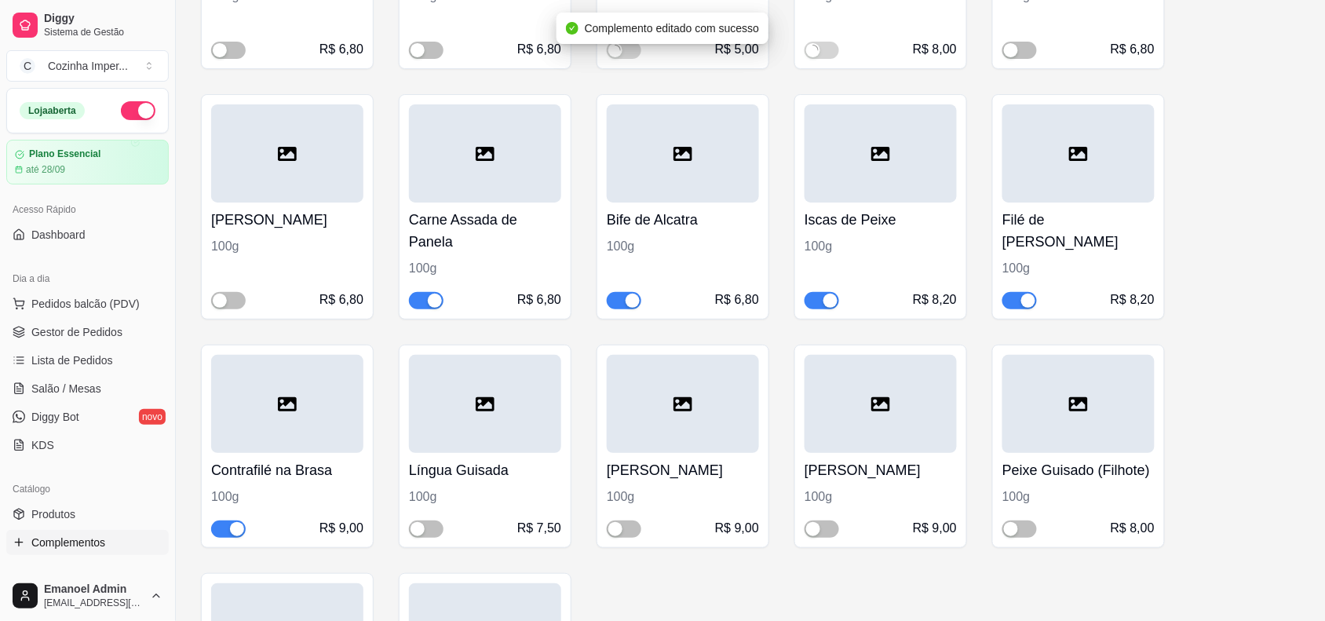
click at [430, 302] on div "button" at bounding box center [435, 301] width 14 height 14
click at [630, 305] on div "button" at bounding box center [633, 301] width 14 height 14
click at [822, 303] on button "button" at bounding box center [822, 300] width 35 height 17
click at [1017, 300] on button "button" at bounding box center [1019, 300] width 35 height 17
click at [236, 528] on div "button" at bounding box center [237, 529] width 14 height 14
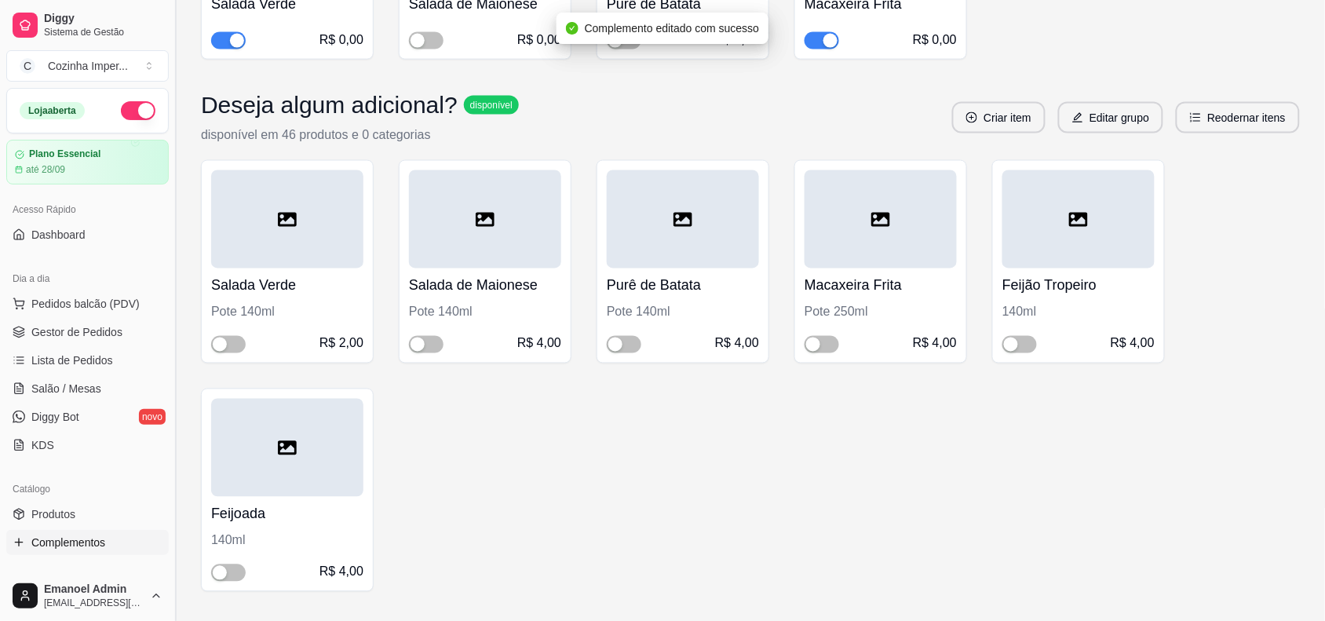
scroll to position [687, 0]
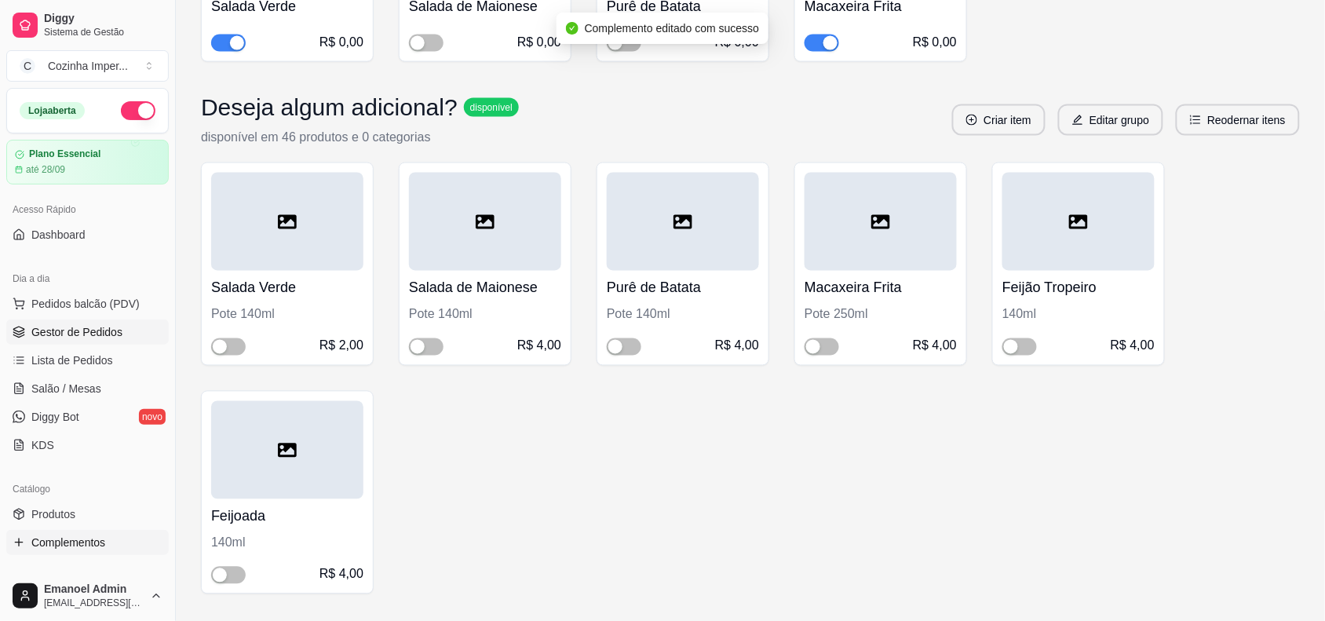
click at [127, 344] on link "Gestor de Pedidos" at bounding box center [87, 332] width 163 height 25
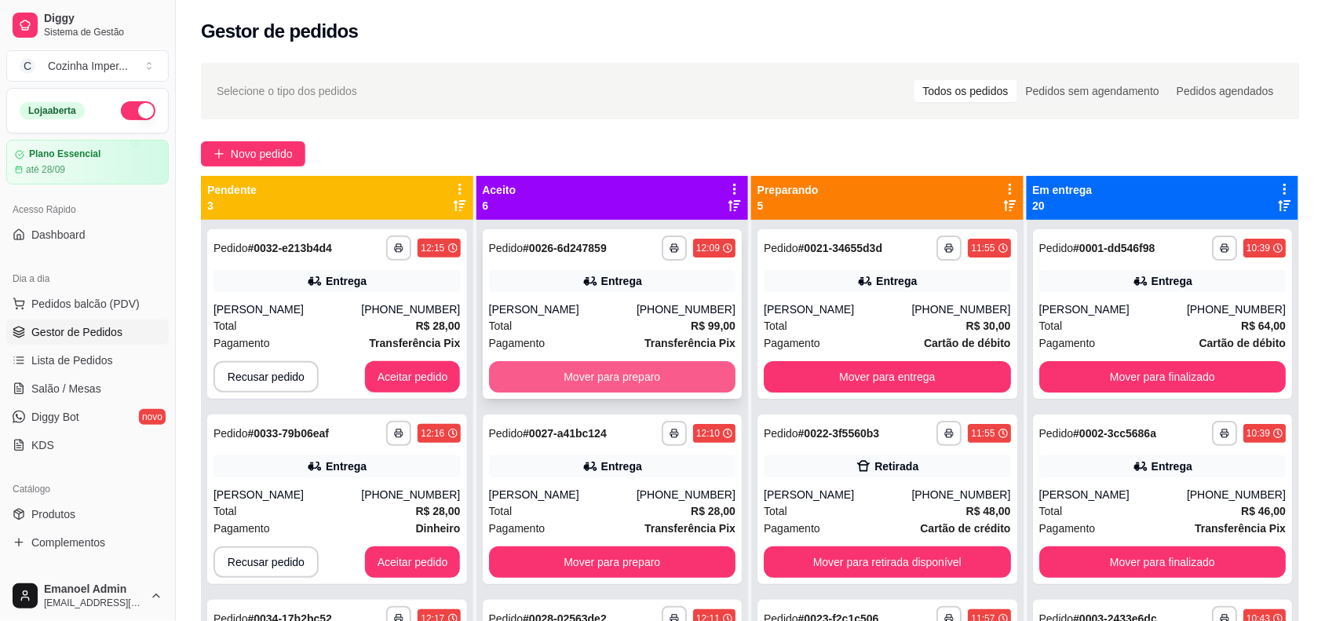
click at [577, 378] on button "Mover para preparo" at bounding box center [612, 376] width 247 height 31
click at [577, 374] on button "Mover para preparo" at bounding box center [612, 376] width 247 height 31
click at [577, 374] on button "Mover para preparo" at bounding box center [611, 377] width 239 height 31
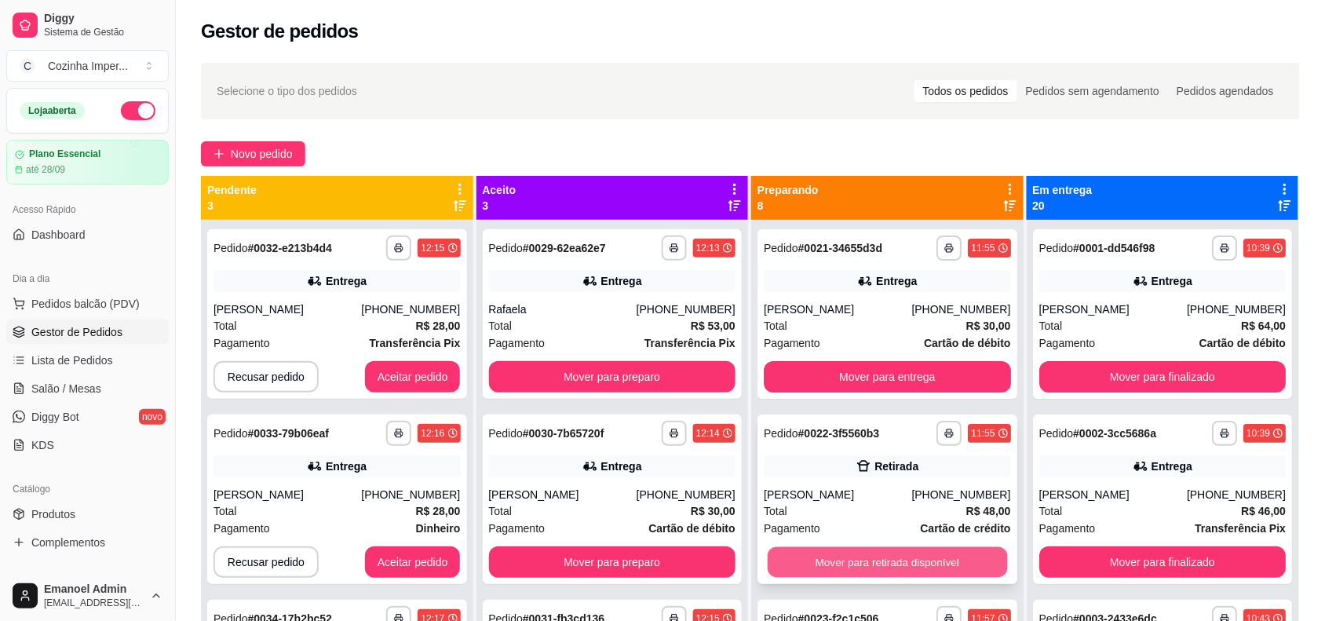
click at [809, 554] on button "Mover para retirada disponível" at bounding box center [887, 562] width 239 height 31
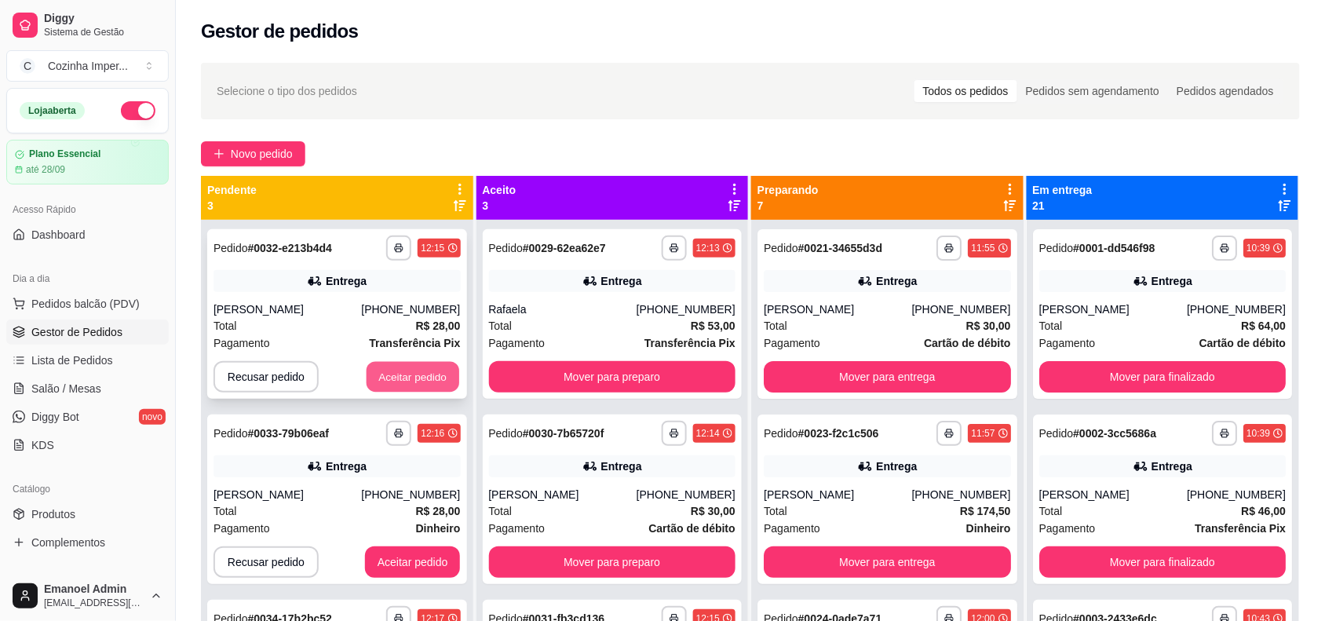
click at [405, 370] on button "Aceitar pedido" at bounding box center [413, 377] width 93 height 31
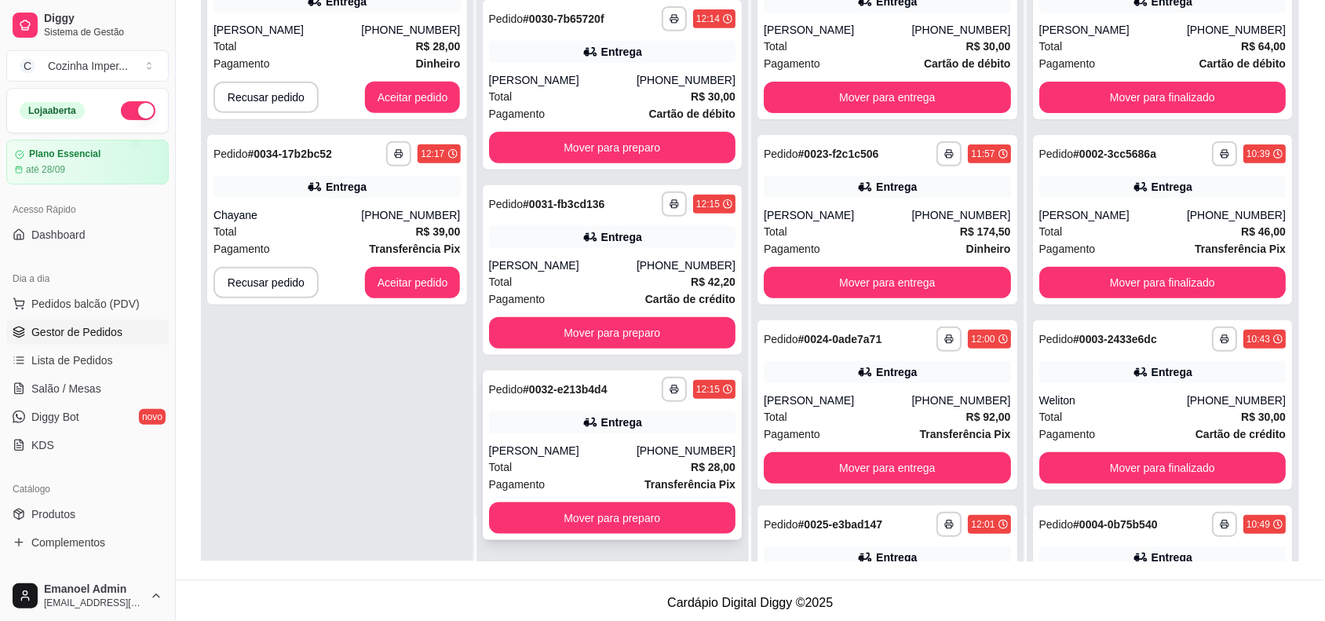
scroll to position [239, 0]
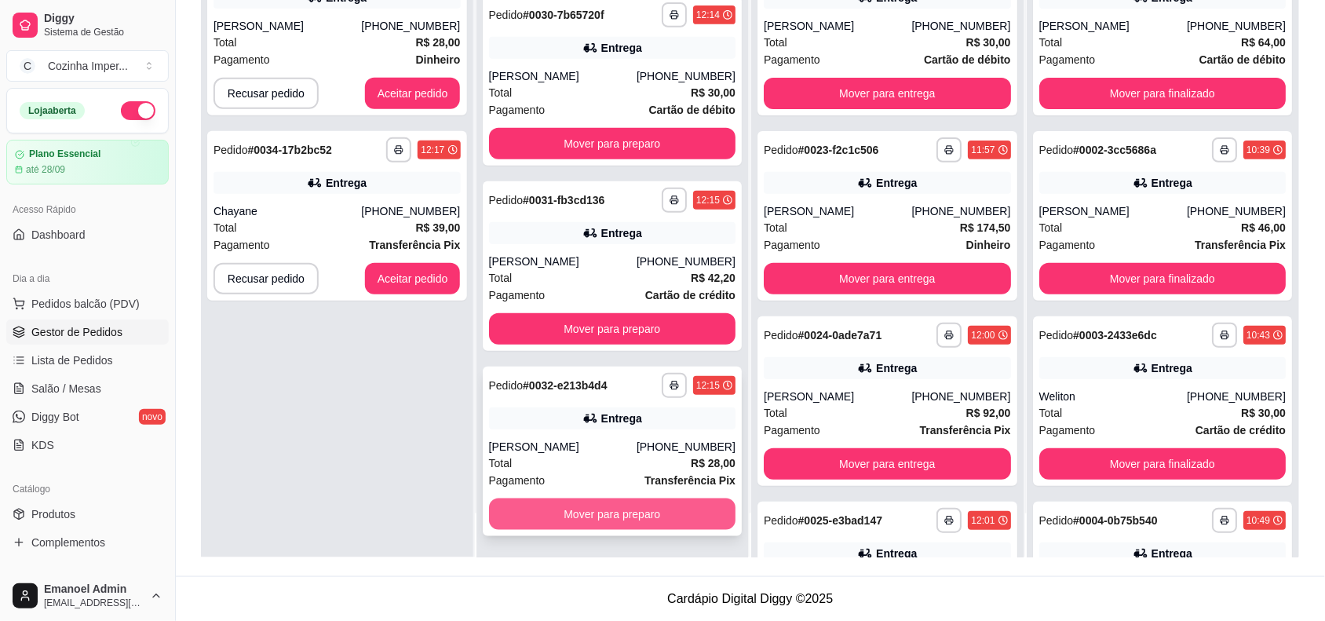
click at [594, 512] on button "Mover para preparo" at bounding box center [612, 514] width 247 height 31
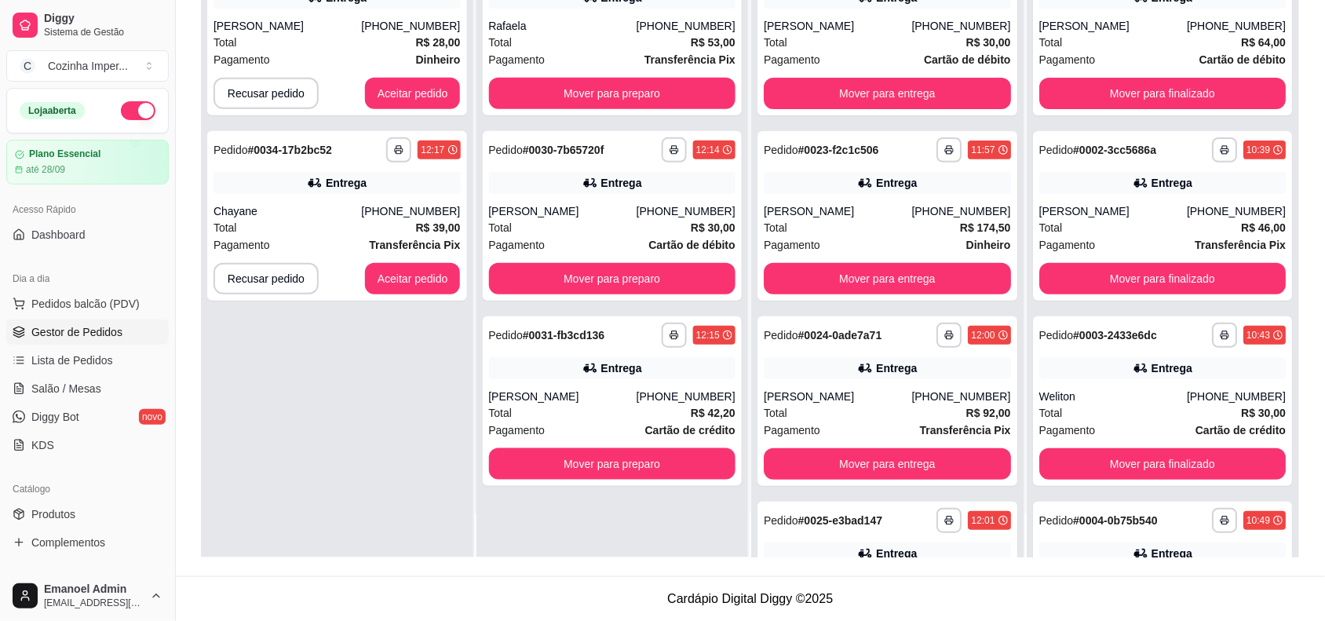
scroll to position [0, 0]
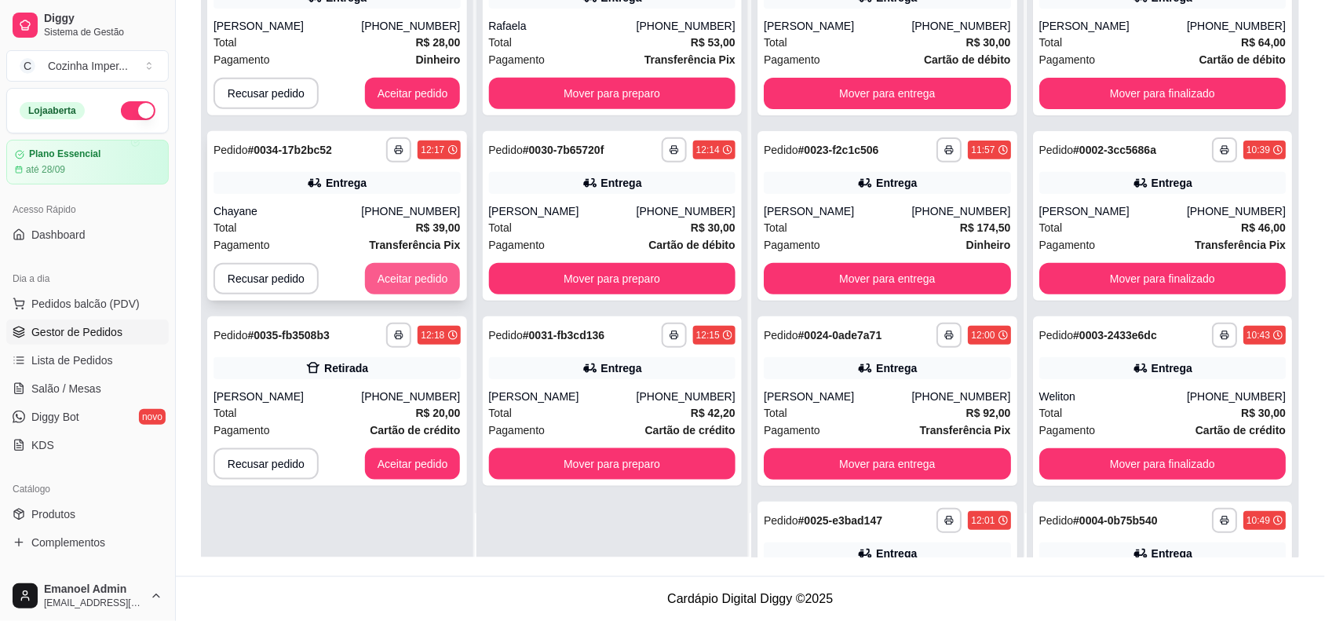
click at [402, 279] on button "Aceitar pedido" at bounding box center [413, 278] width 96 height 31
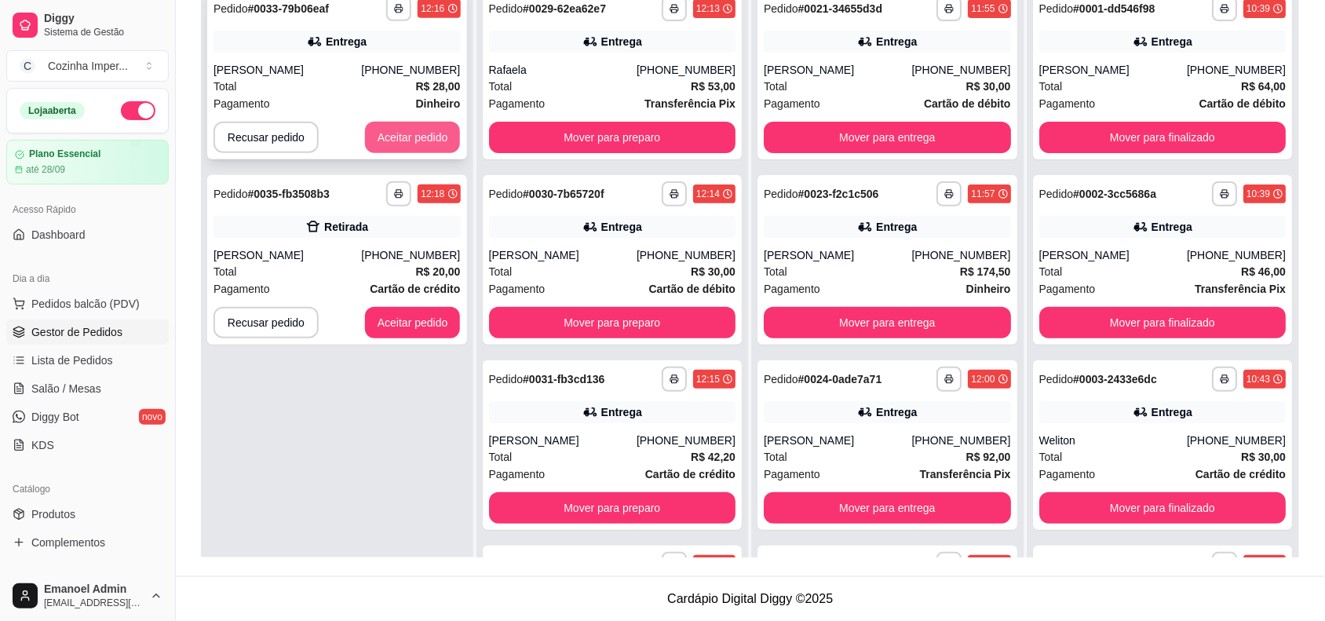
click at [430, 138] on button "Aceitar pedido" at bounding box center [413, 137] width 96 height 31
click at [430, 138] on button "Aceitar pedido" at bounding box center [413, 137] width 93 height 31
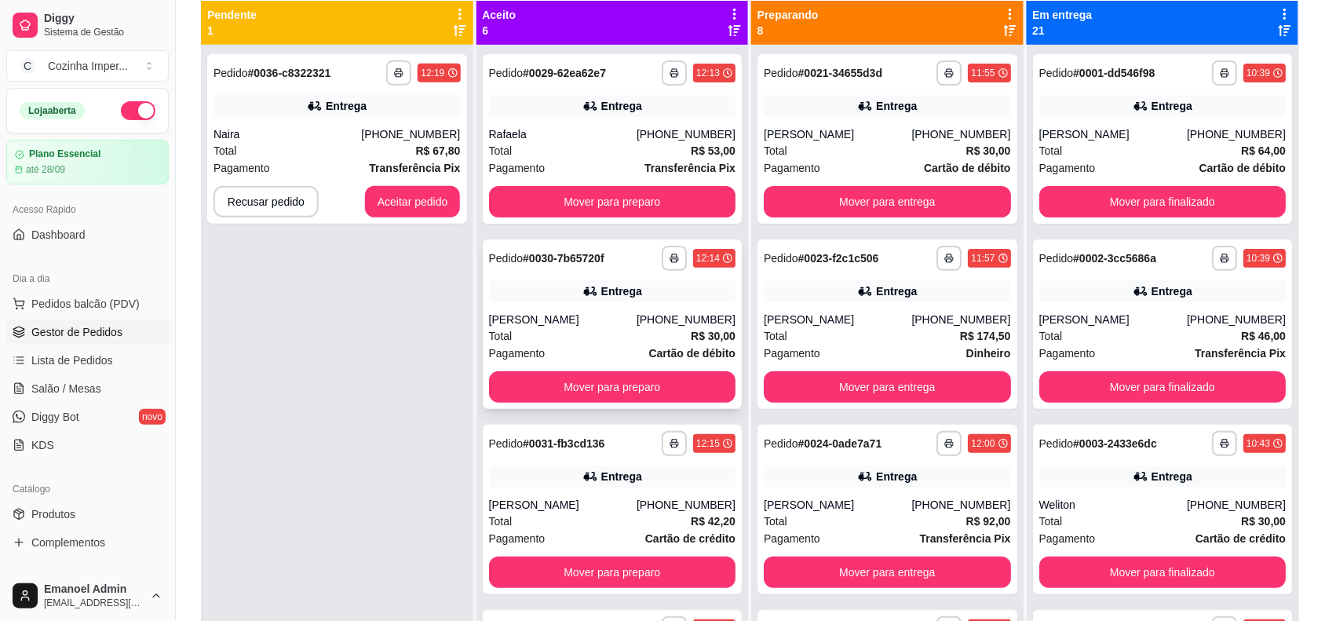
scroll to position [141, 0]
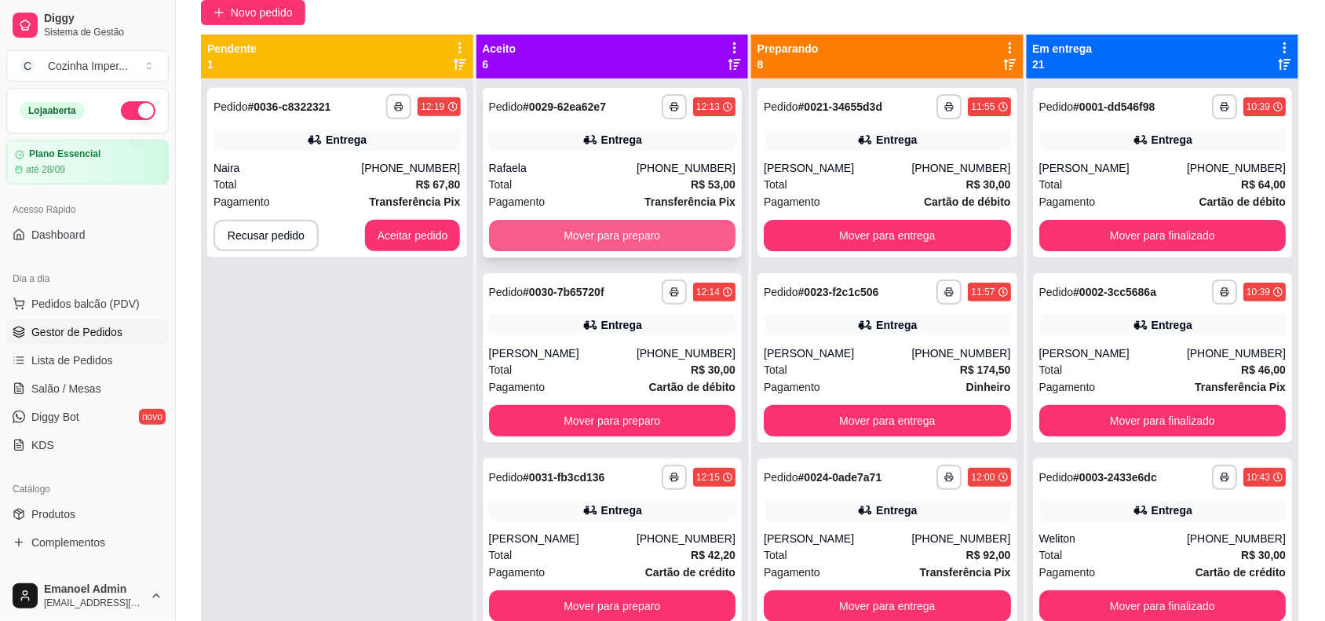
click at [604, 232] on button "Mover para preparo" at bounding box center [612, 235] width 247 height 31
click at [857, 146] on icon at bounding box center [865, 140] width 16 height 16
click at [591, 229] on button "Mover para preparo" at bounding box center [612, 235] width 247 height 31
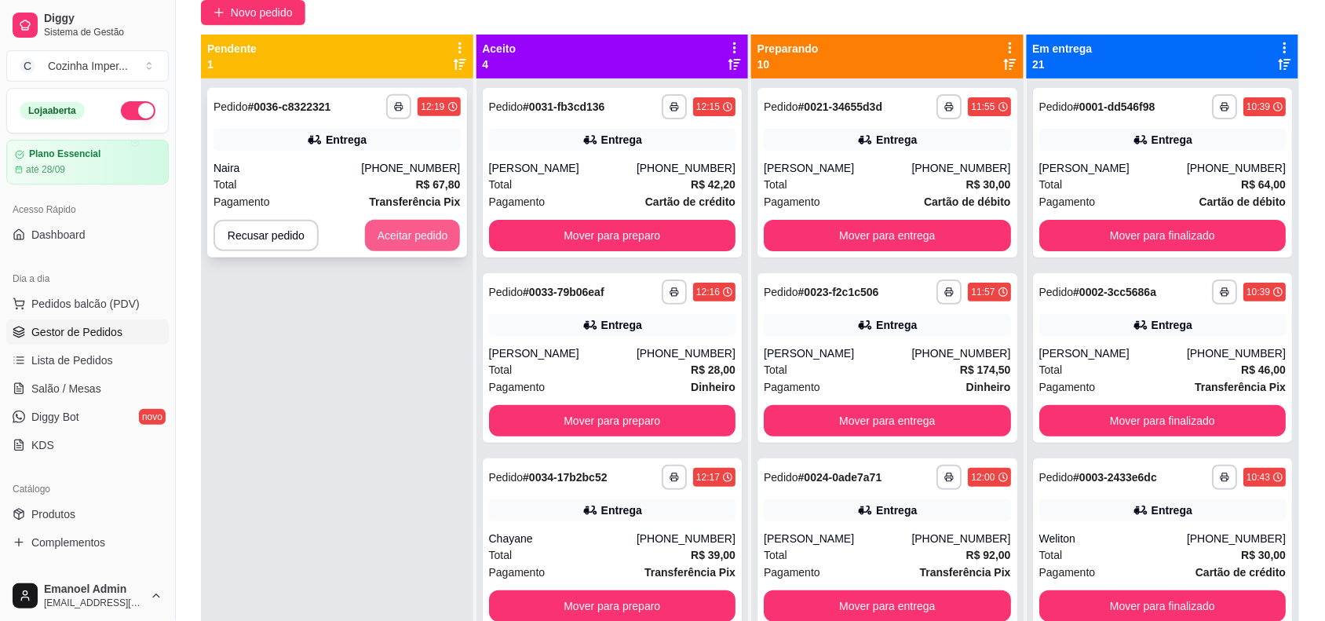
click at [425, 233] on button "Aceitar pedido" at bounding box center [413, 235] width 96 height 31
click at [425, 233] on button "Aceitar pedido" at bounding box center [413, 236] width 93 height 31
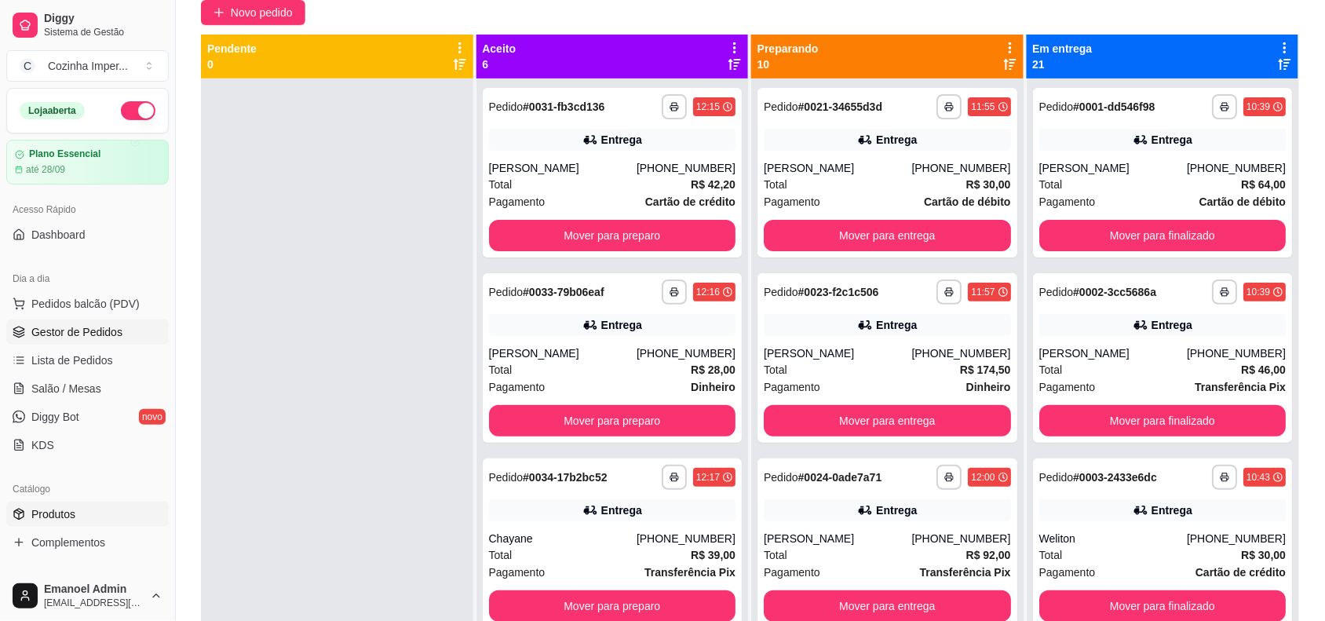
click at [34, 504] on link "Produtos" at bounding box center [87, 514] width 163 height 25
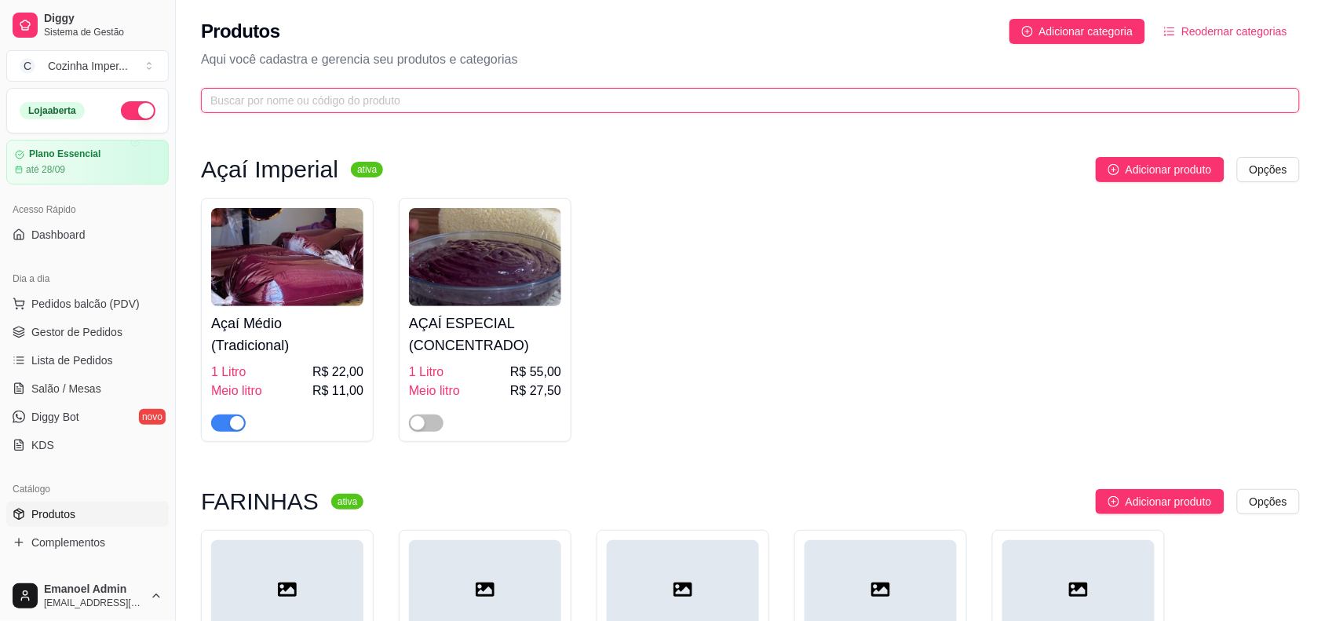
click at [350, 104] on input "text" at bounding box center [744, 100] width 1068 height 17
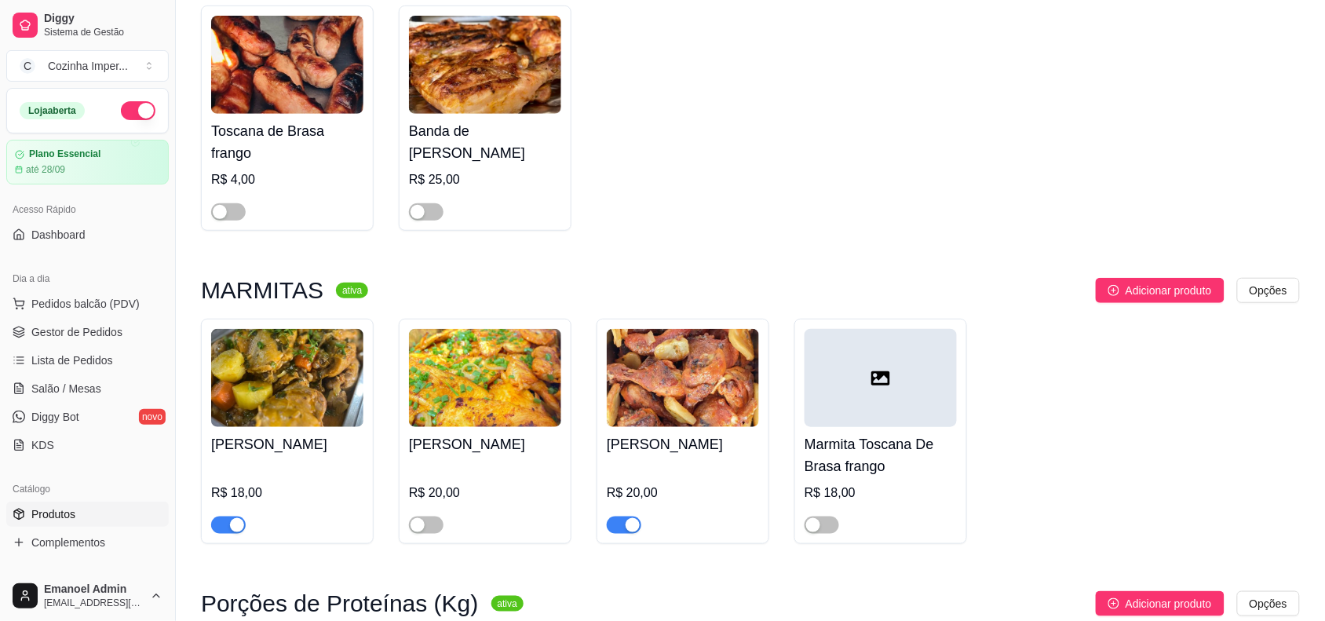
scroll to position [491, 0]
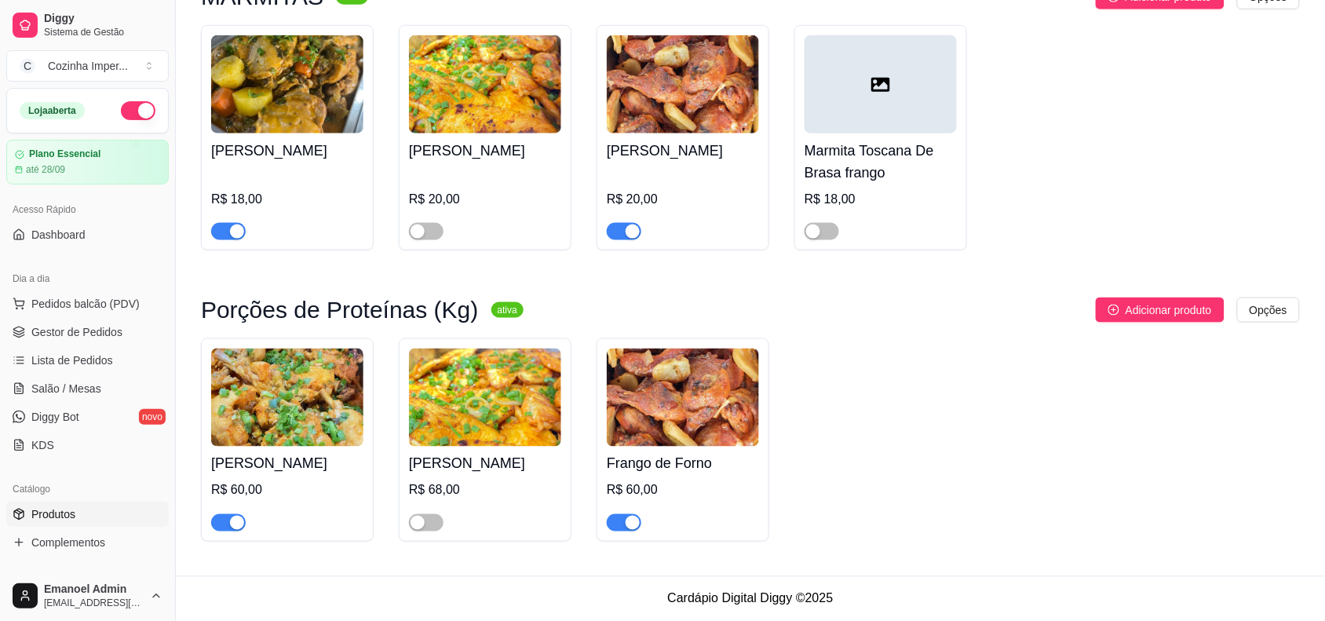
type input "fran"
click at [614, 225] on span "button" at bounding box center [624, 231] width 35 height 17
click at [618, 526] on span "button" at bounding box center [624, 522] width 35 height 17
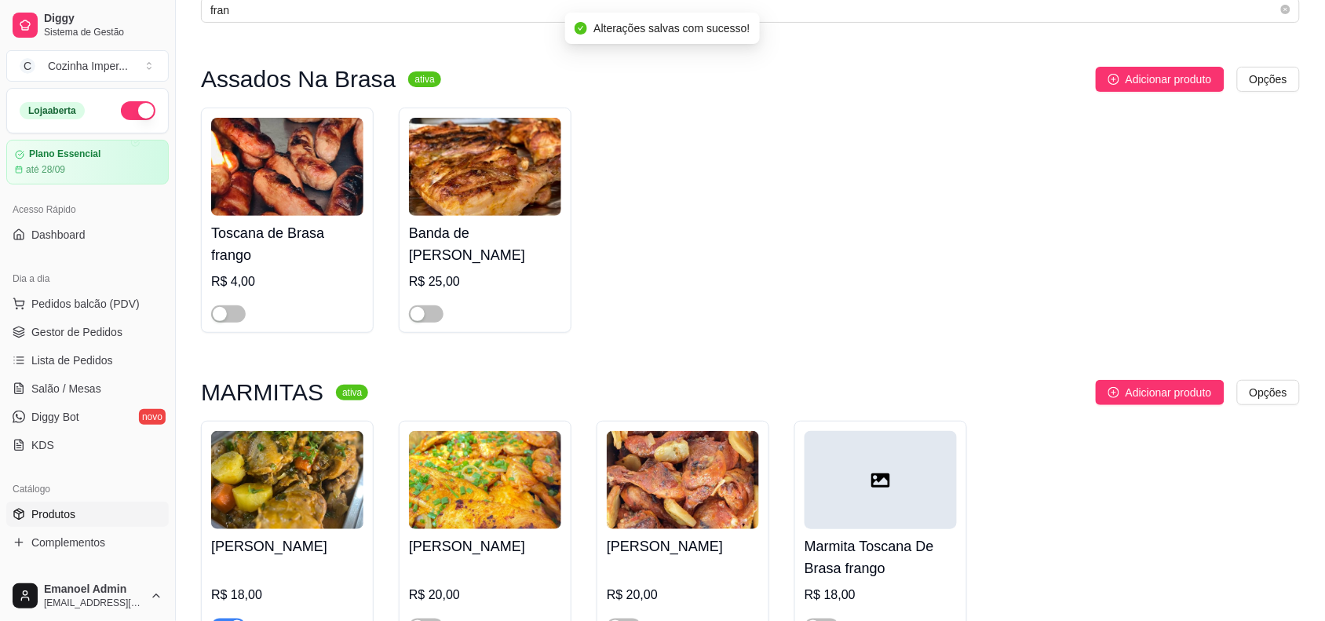
scroll to position [0, 0]
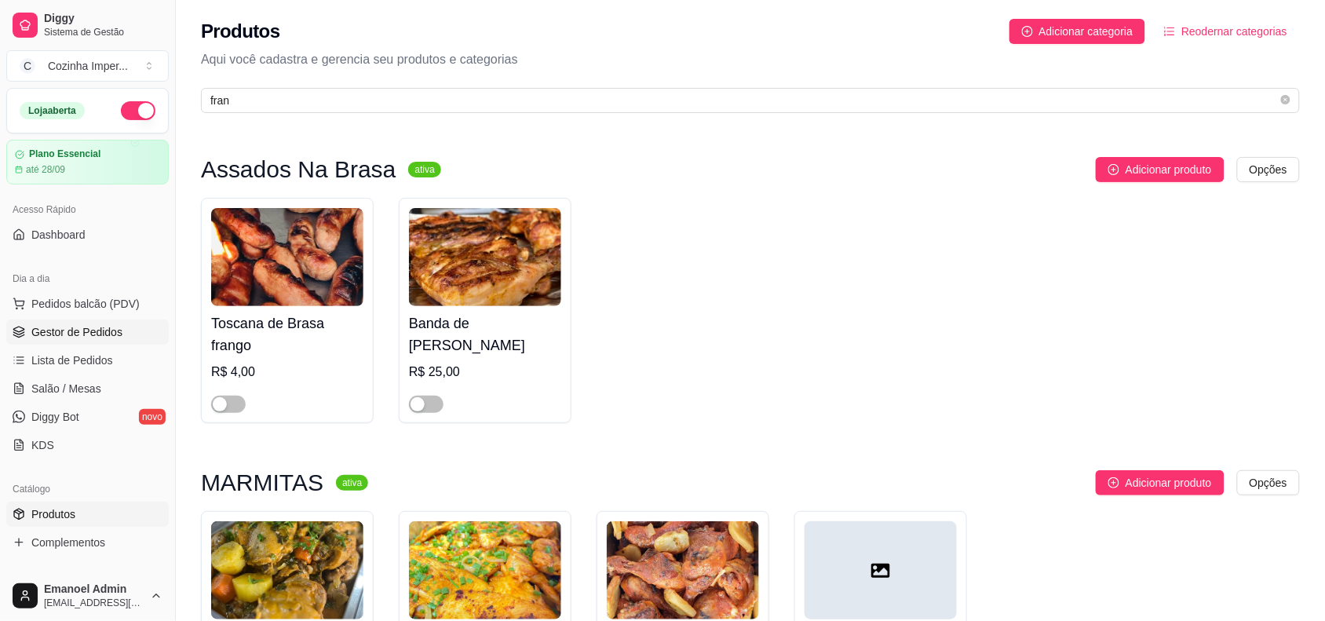
click at [53, 328] on span "Gestor de Pedidos" at bounding box center [76, 332] width 91 height 16
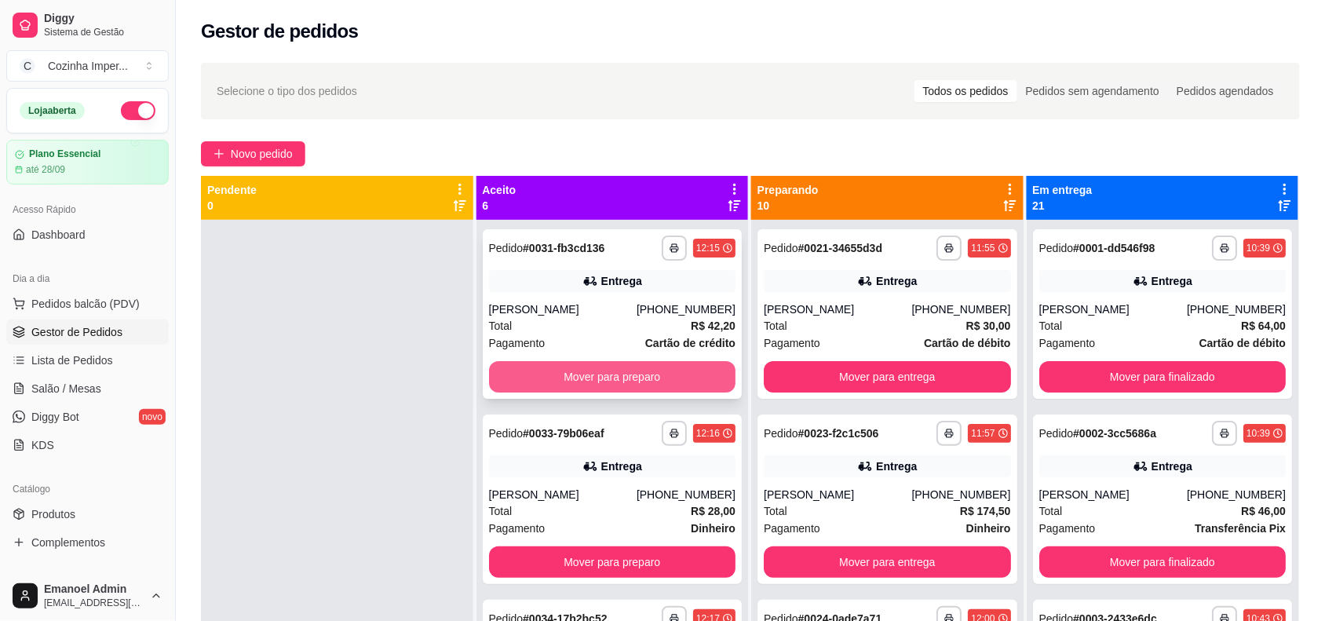
click at [621, 378] on button "Mover para preparo" at bounding box center [612, 376] width 247 height 31
click at [621, 378] on button "Mover para preparo" at bounding box center [611, 377] width 239 height 31
click at [625, 373] on button "Mover para preparo" at bounding box center [611, 377] width 239 height 31
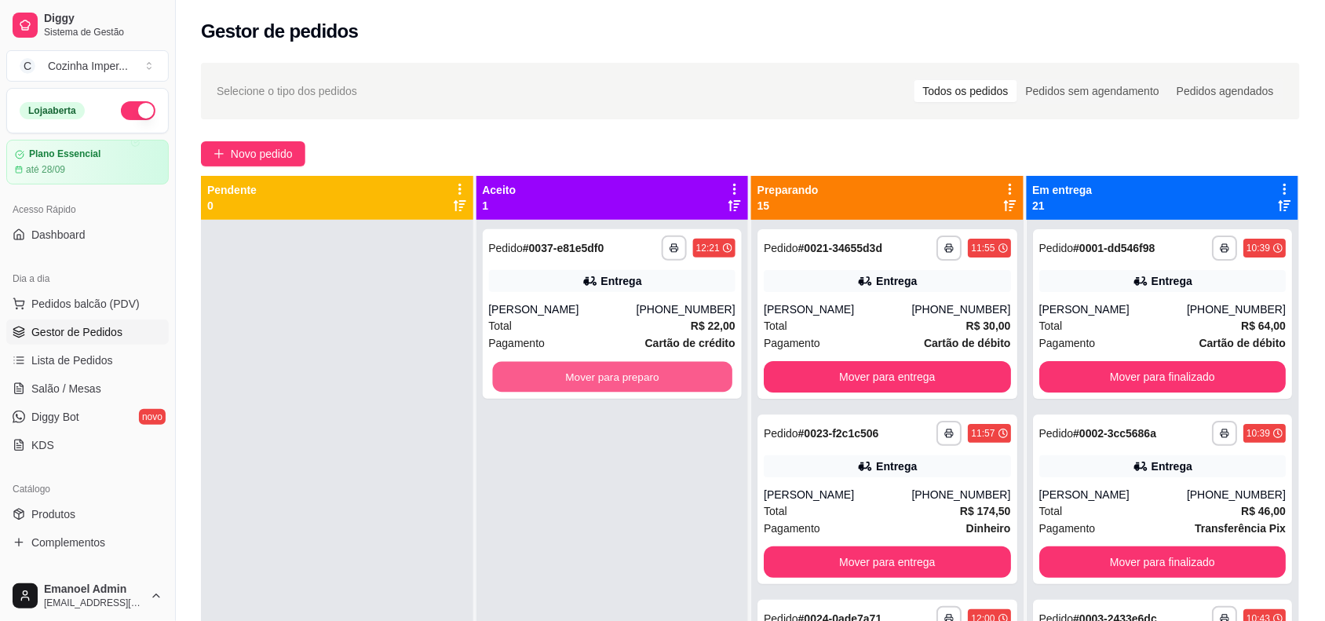
click at [625, 373] on button "Mover para preparo" at bounding box center [611, 377] width 239 height 31
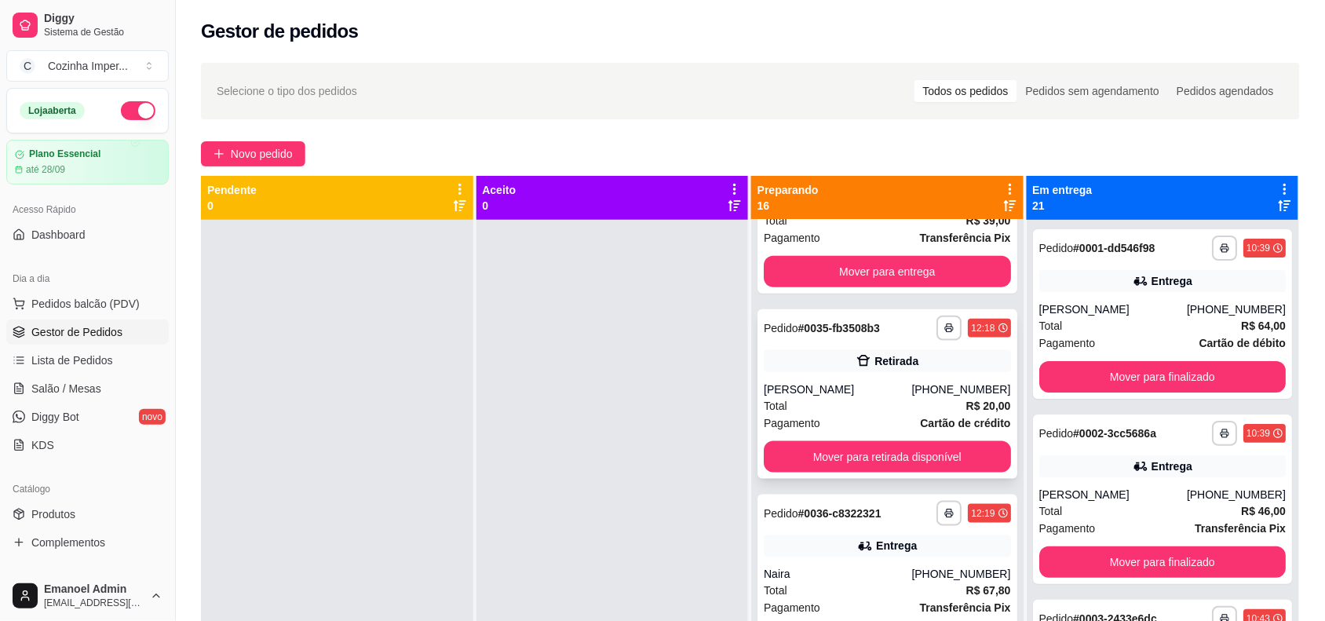
scroll to position [2355, 0]
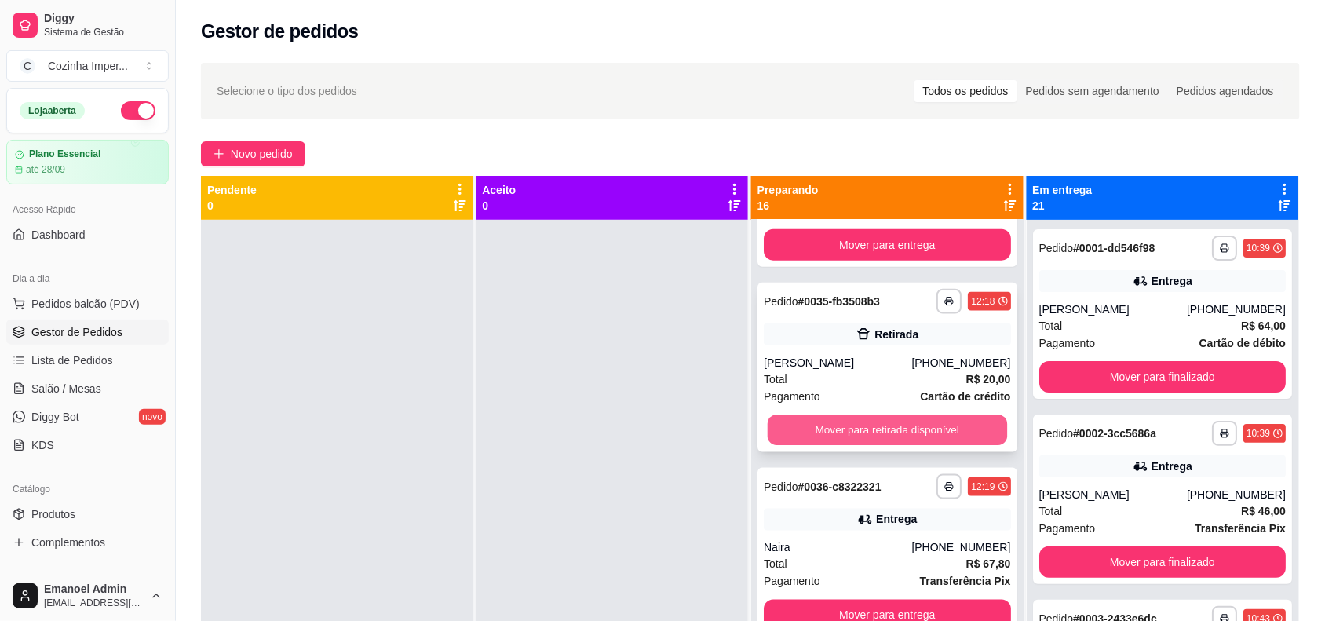
click at [850, 433] on button "Mover para retirada disponível" at bounding box center [887, 430] width 239 height 31
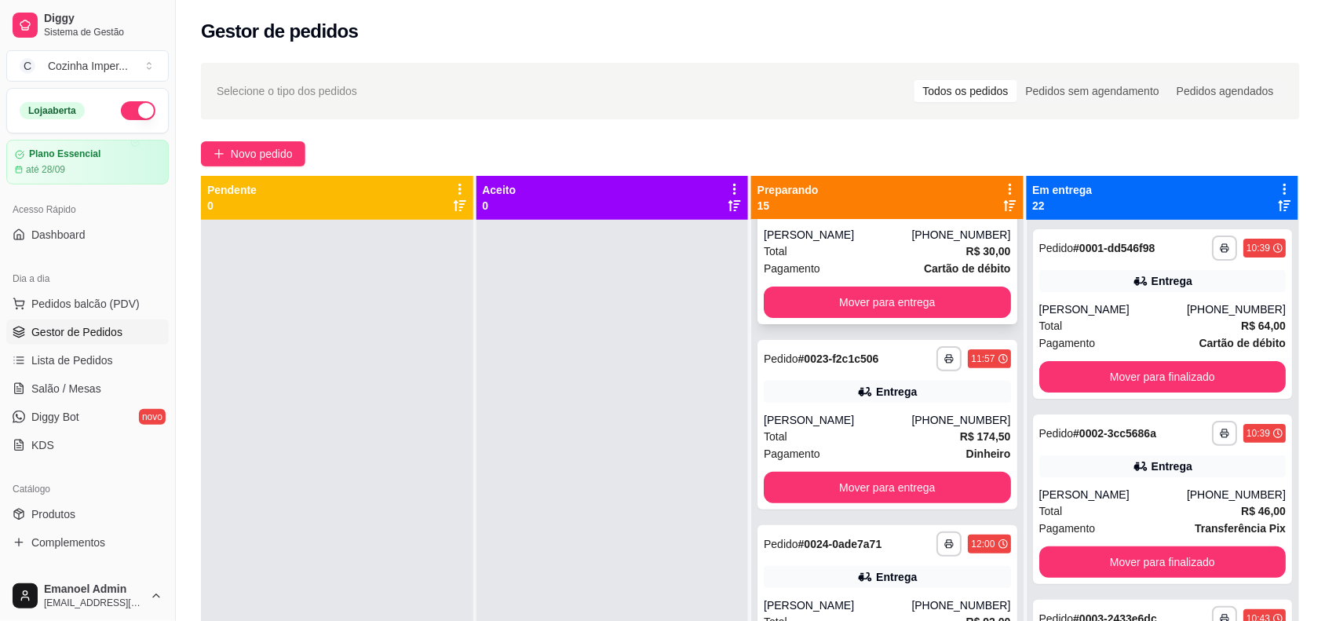
scroll to position [0, 0]
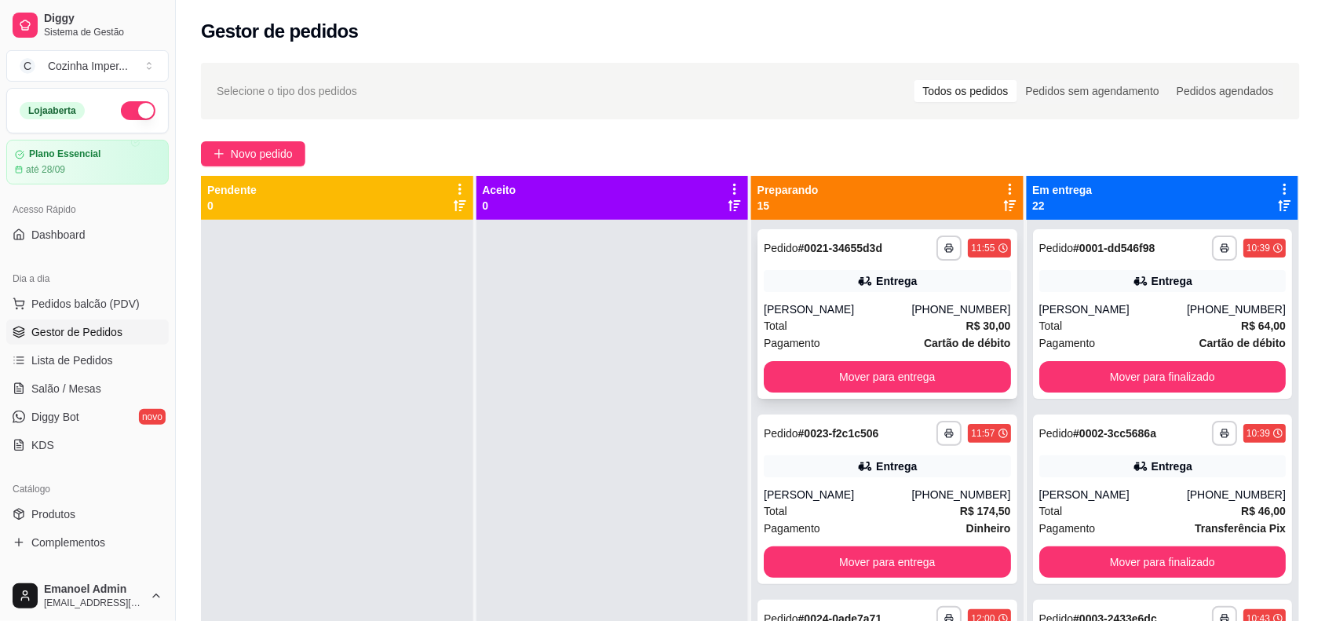
click at [856, 254] on strong "# 0021-34655d3d" at bounding box center [840, 248] width 84 height 13
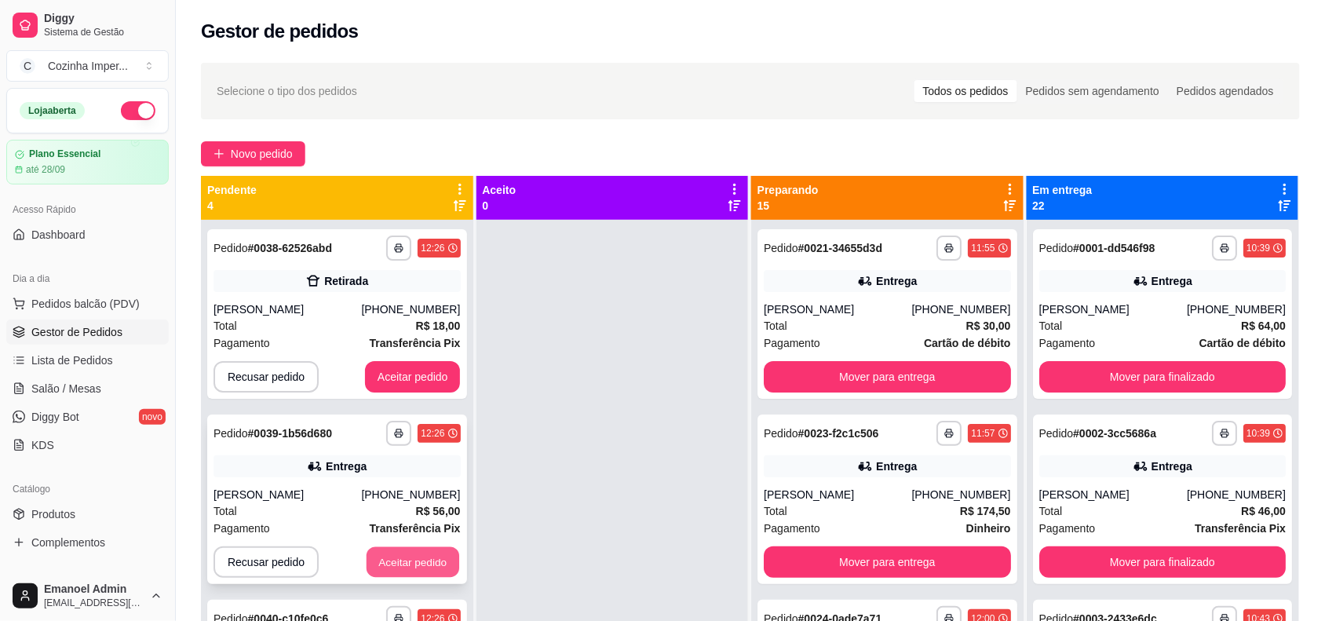
click at [395, 563] on button "Aceitar pedido" at bounding box center [413, 562] width 93 height 31
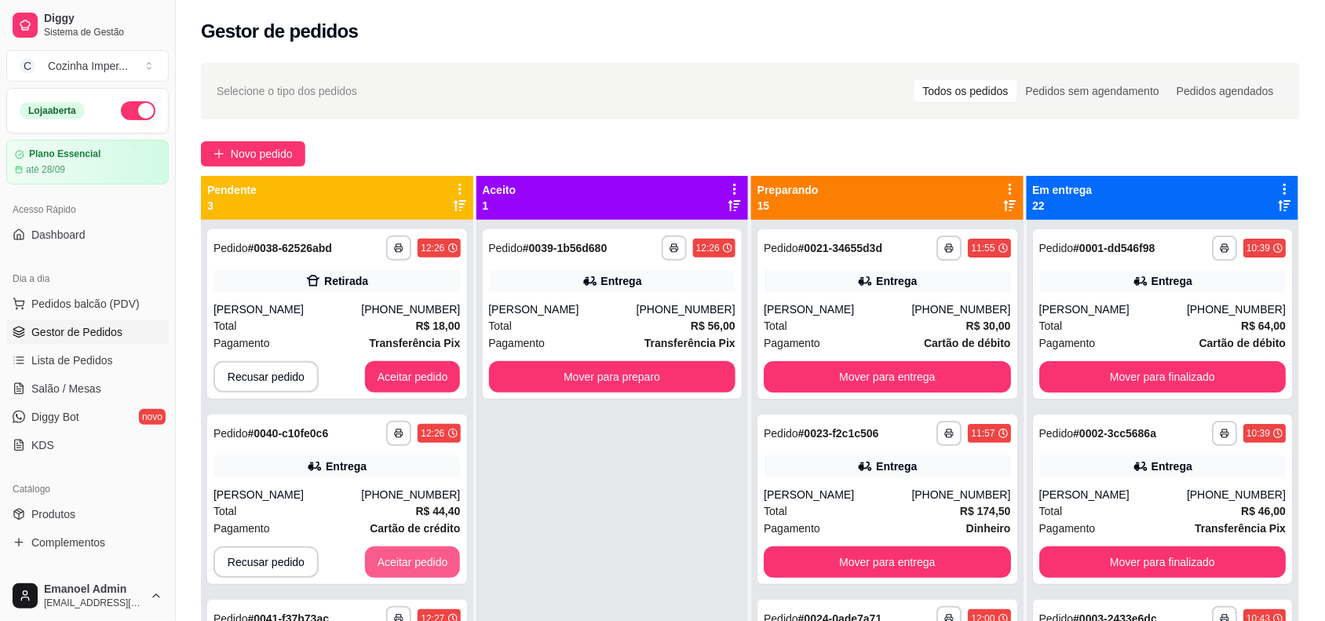
click at [395, 563] on button "Aceitar pedido" at bounding box center [413, 561] width 96 height 31
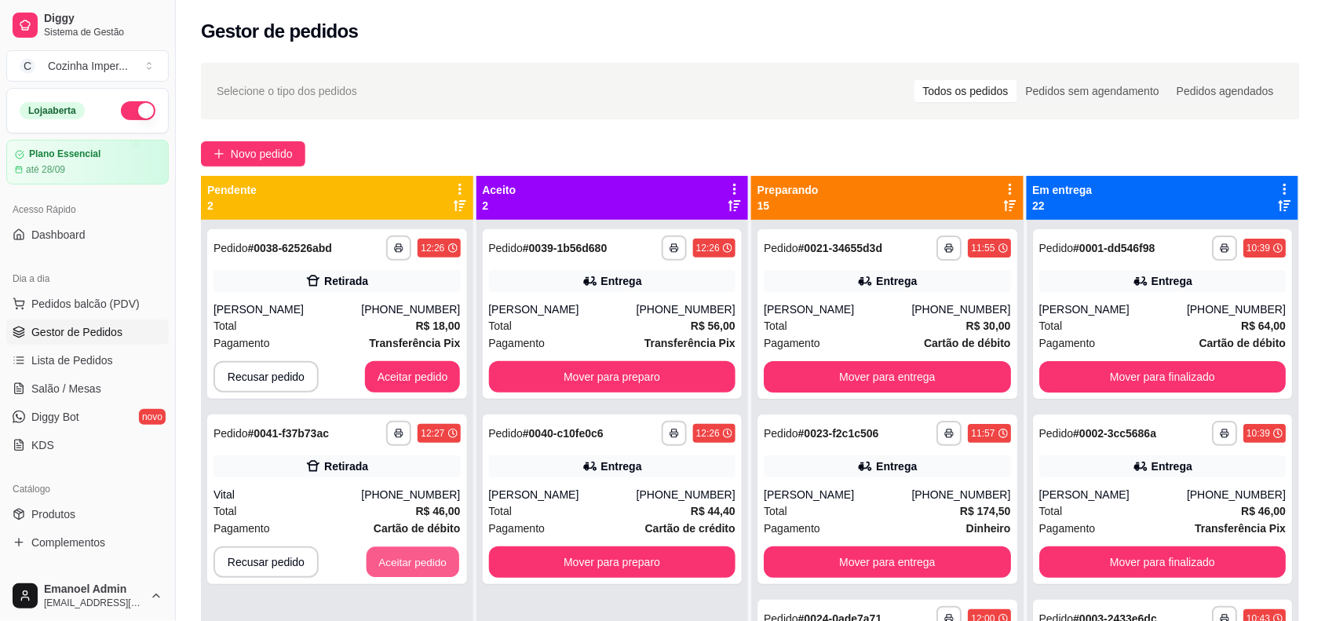
click at [395, 563] on button "Aceitar pedido" at bounding box center [413, 562] width 93 height 31
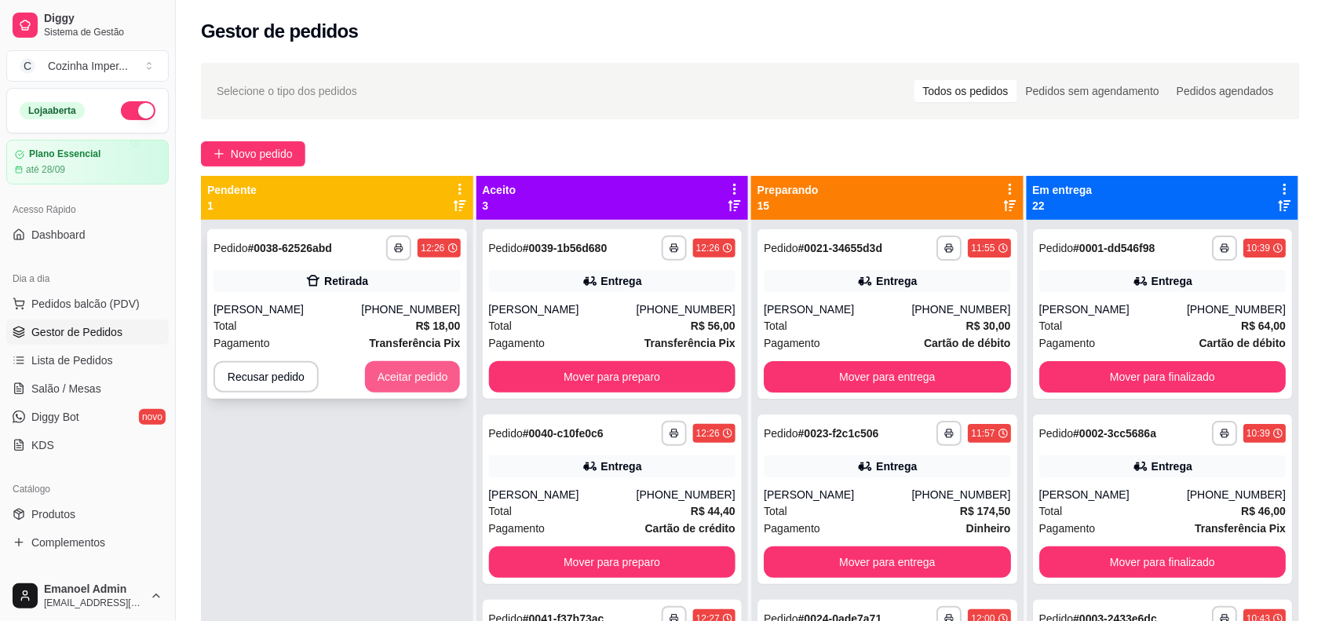
click at [385, 367] on button "Aceitar pedido" at bounding box center [413, 376] width 96 height 31
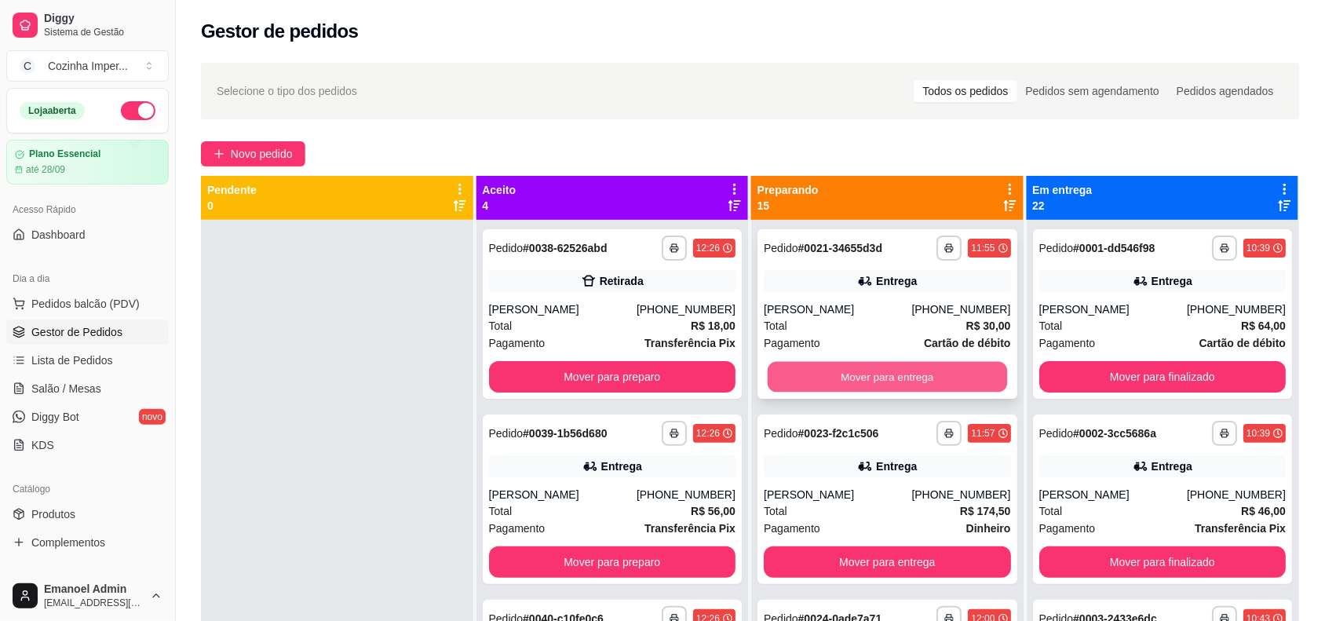
click at [885, 374] on button "Mover para entrega" at bounding box center [887, 377] width 239 height 31
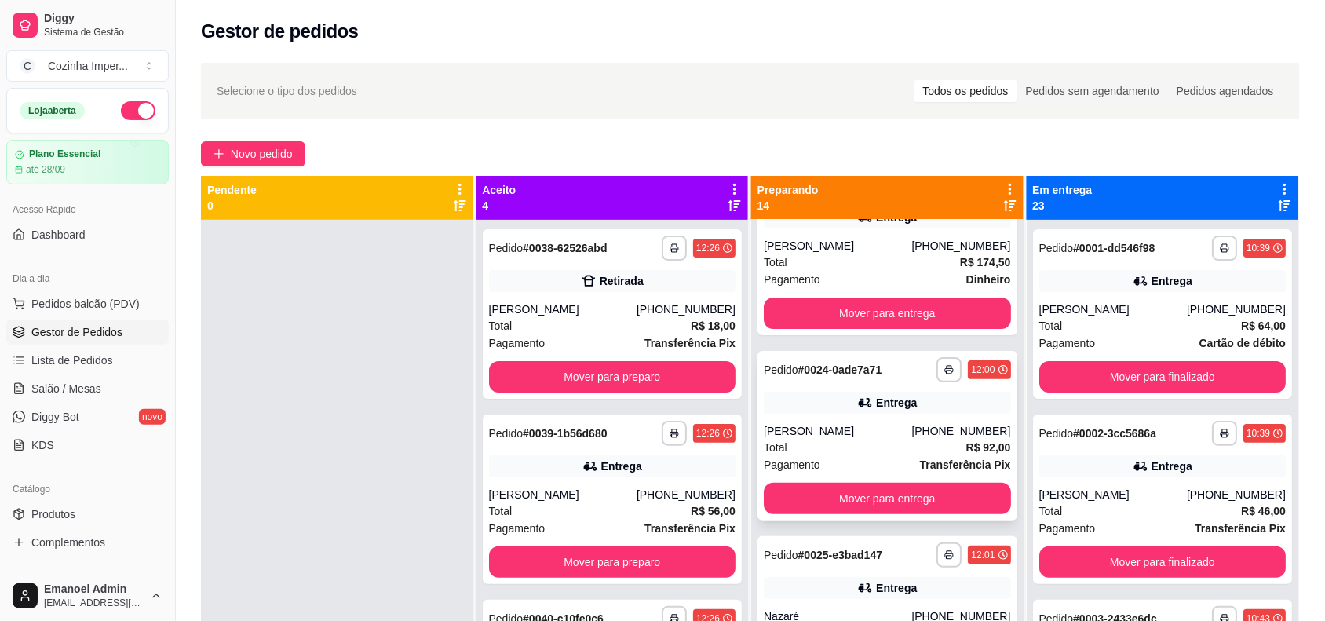
scroll to position [98, 0]
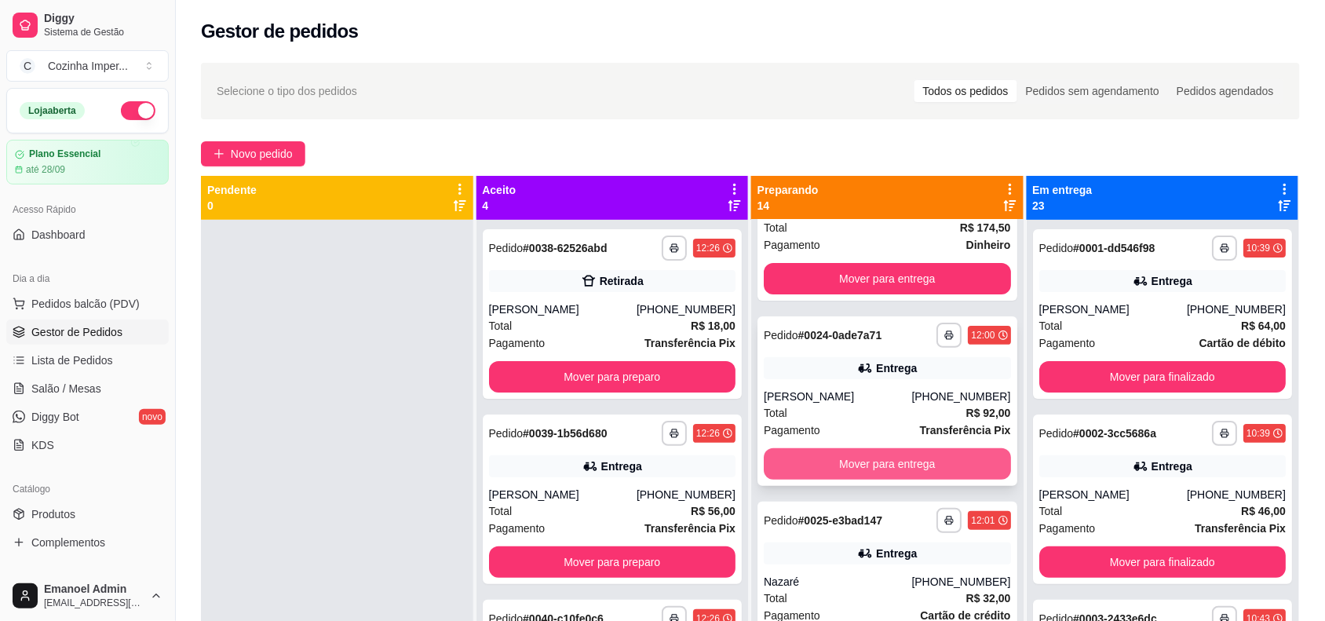
click at [844, 459] on button "Mover para entrega" at bounding box center [887, 463] width 247 height 31
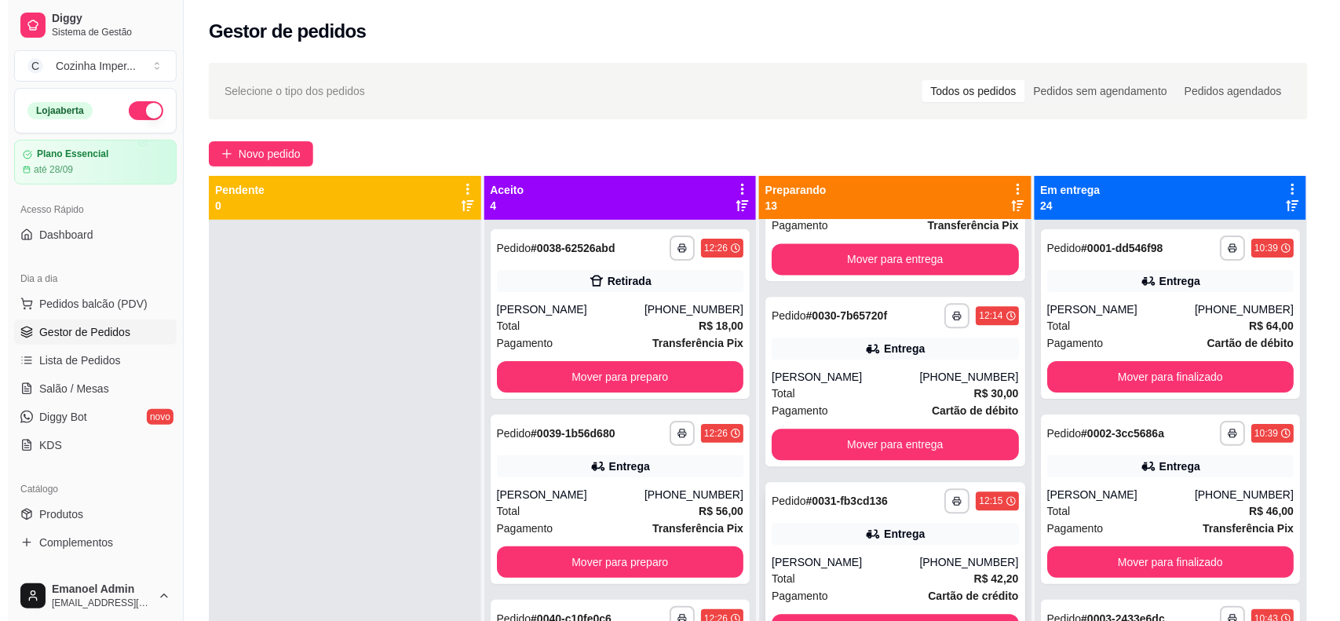
scroll to position [1079, 0]
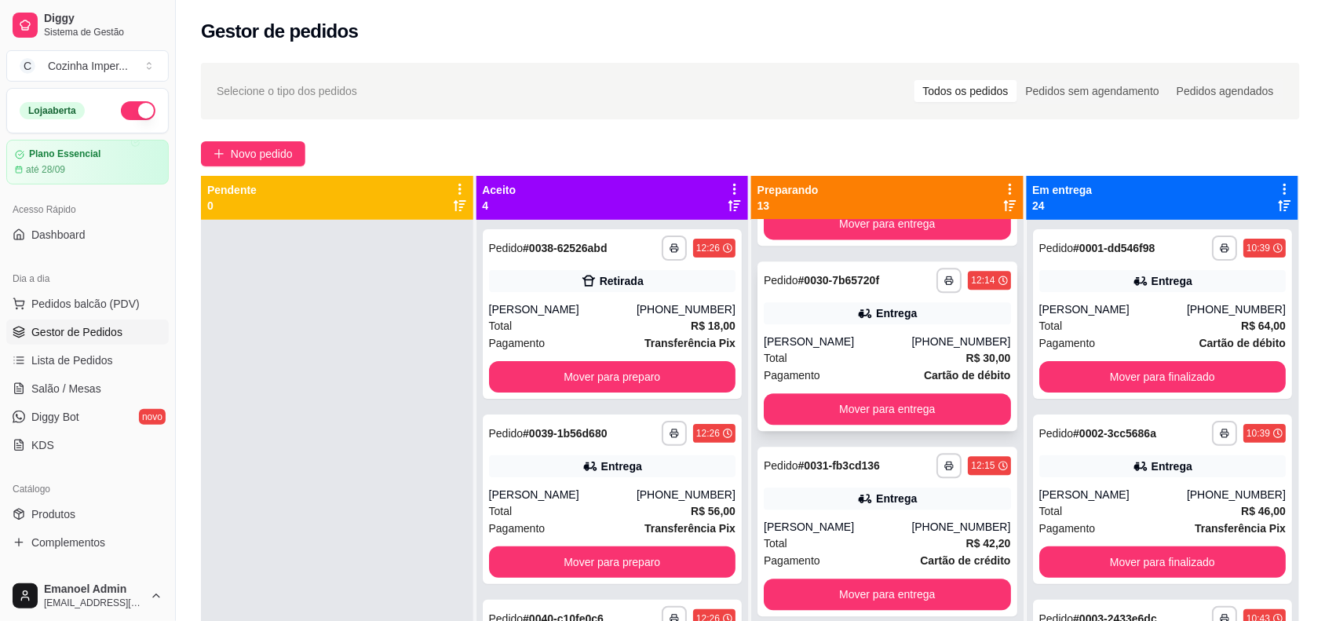
click at [853, 345] on div "[PERSON_NAME]" at bounding box center [838, 342] width 148 height 16
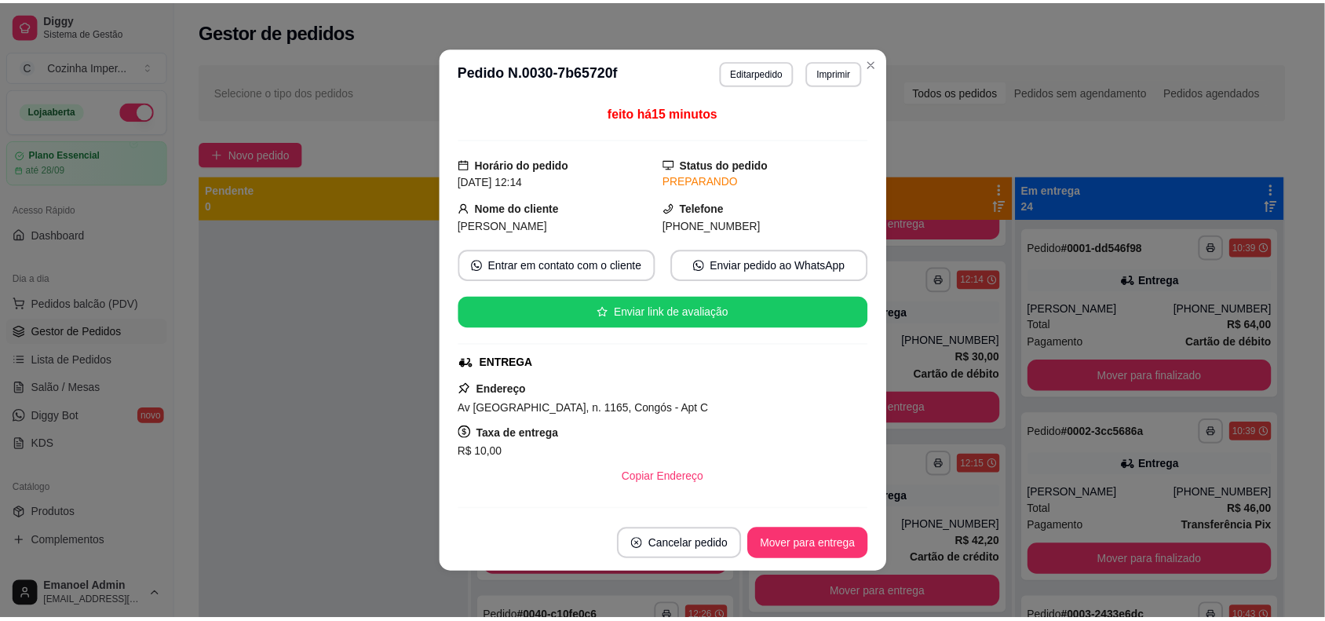
scroll to position [208, 0]
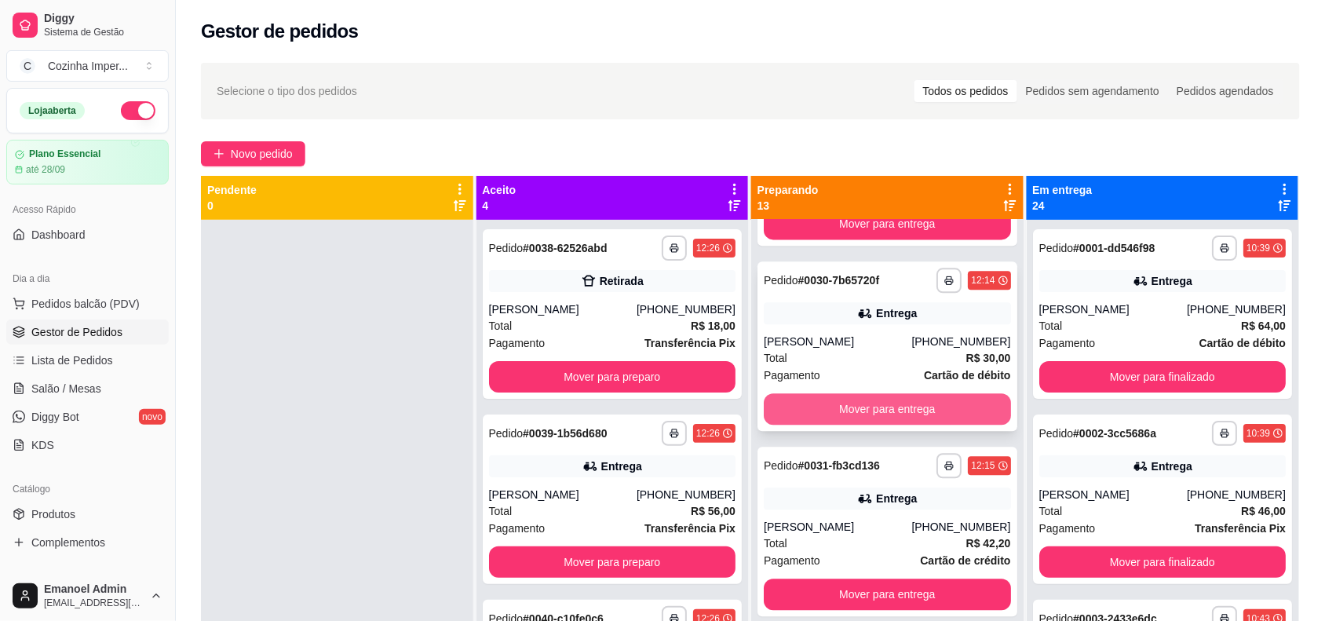
click at [814, 398] on button "Mover para entrega" at bounding box center [887, 408] width 247 height 31
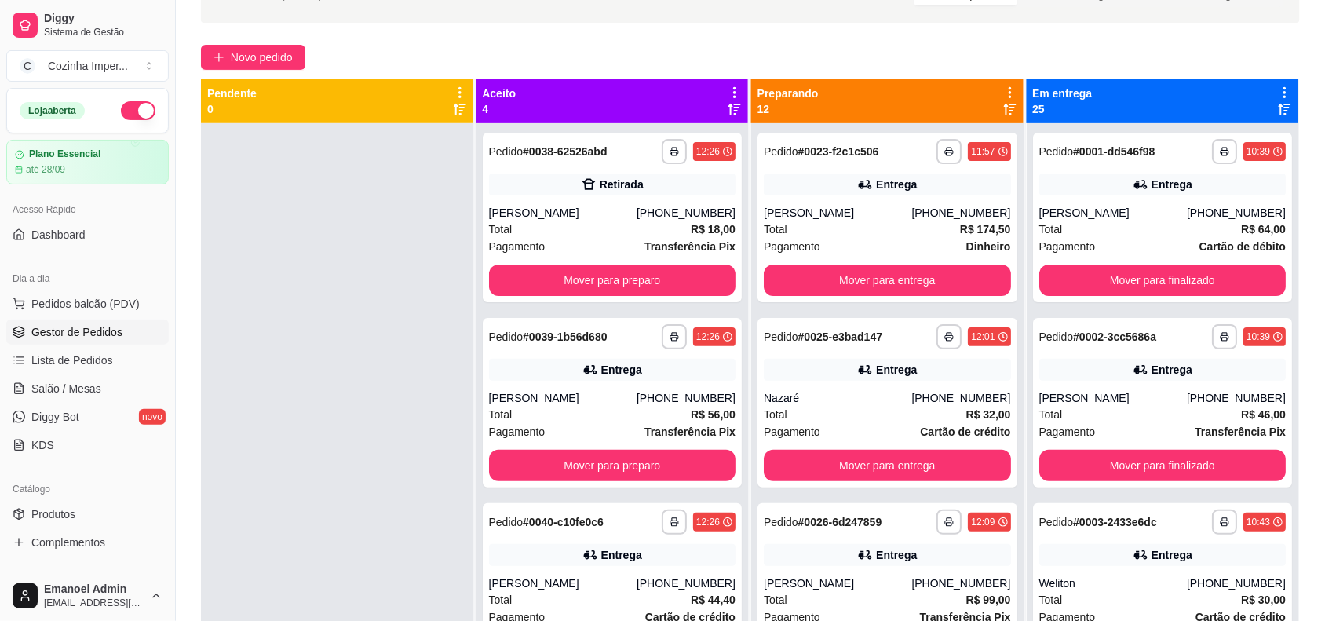
scroll to position [0, 0]
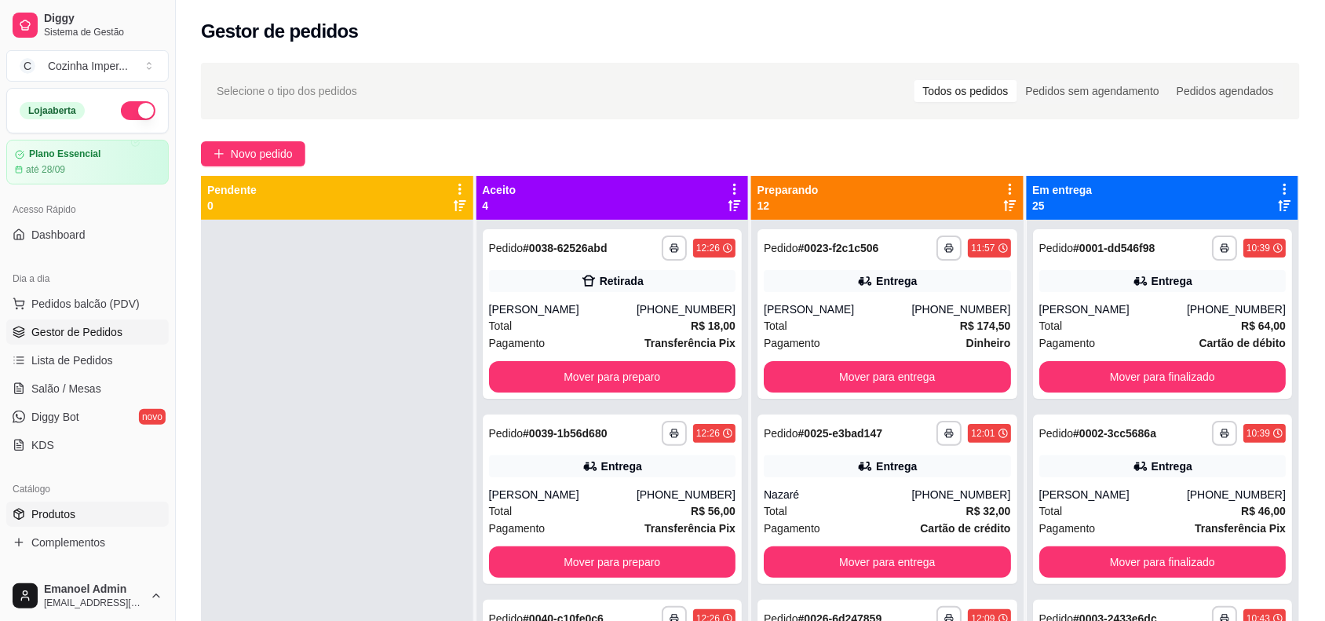
click at [41, 519] on span "Produtos" at bounding box center [53, 514] width 44 height 16
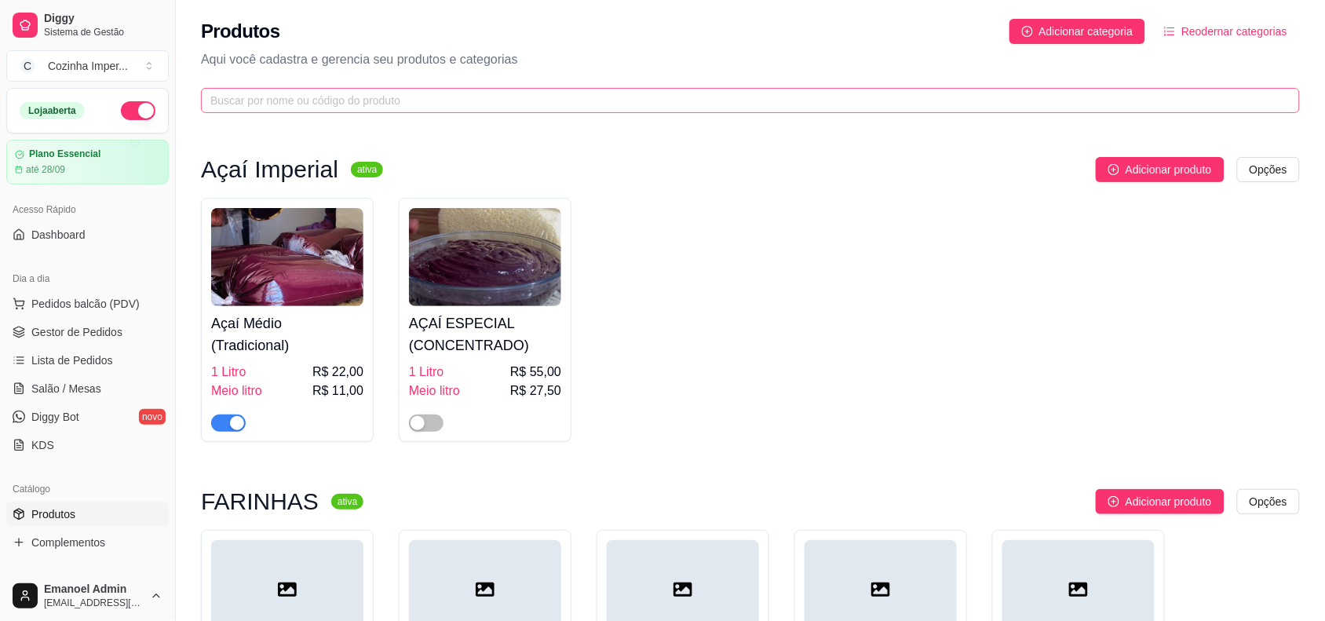
click at [424, 90] on span at bounding box center [750, 100] width 1099 height 25
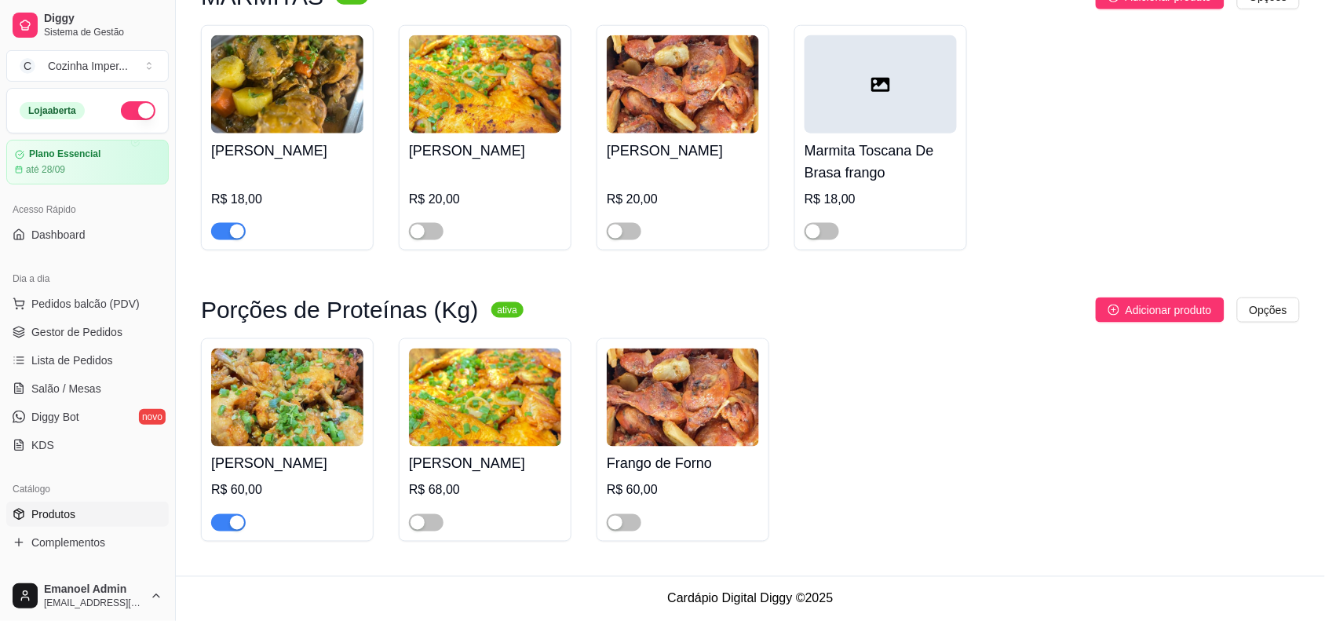
scroll to position [491, 0]
type input "fran"
click at [225, 228] on span "button" at bounding box center [228, 231] width 35 height 17
click at [225, 523] on span "button" at bounding box center [228, 522] width 35 height 17
click at [87, 532] on link "Complementos" at bounding box center [87, 542] width 163 height 25
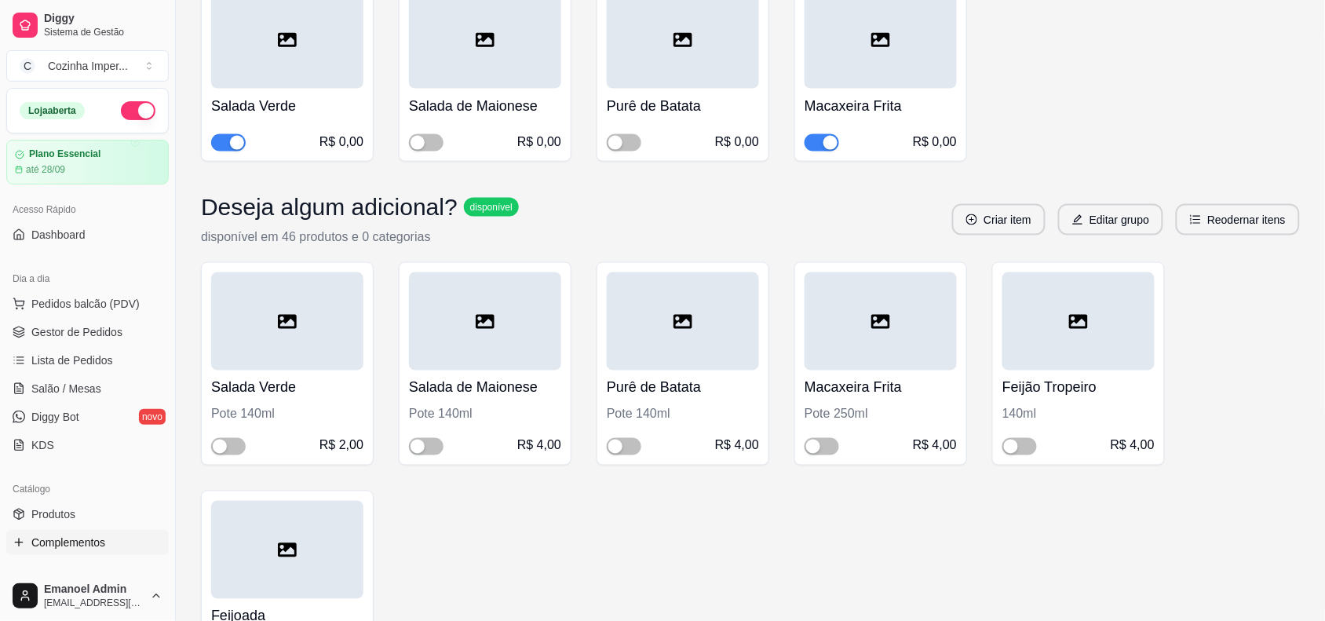
scroll to position [589, 0]
click at [813, 144] on span "button" at bounding box center [822, 141] width 35 height 17
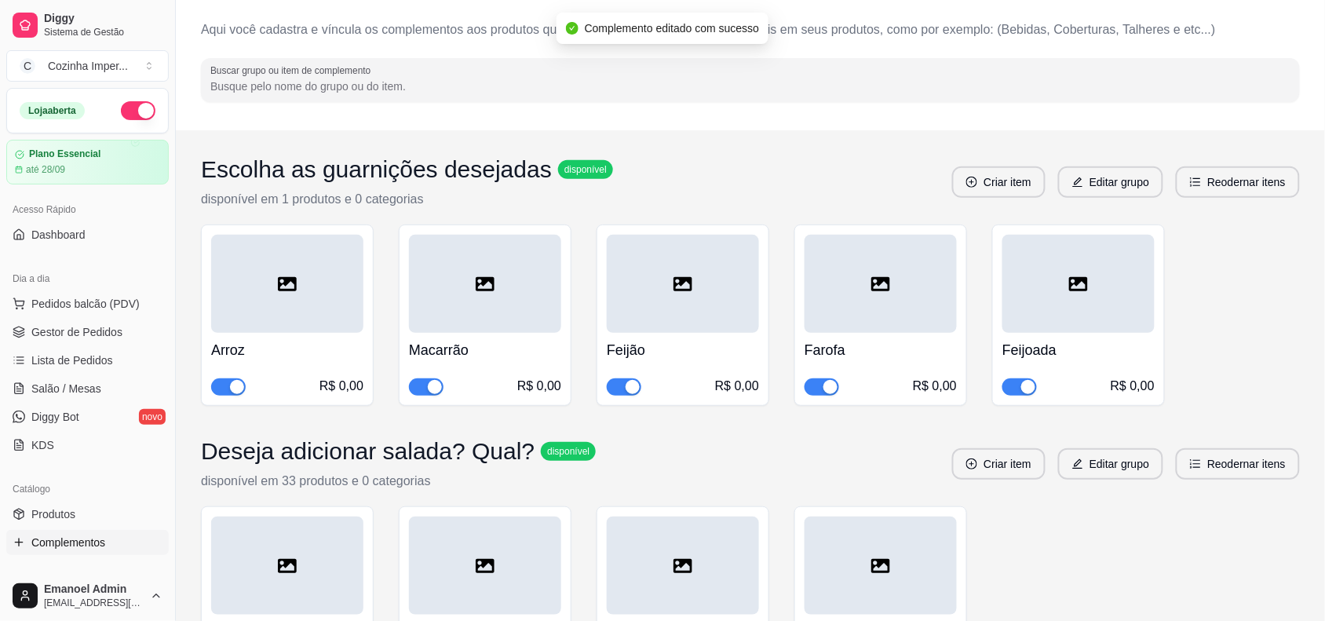
scroll to position [0, 0]
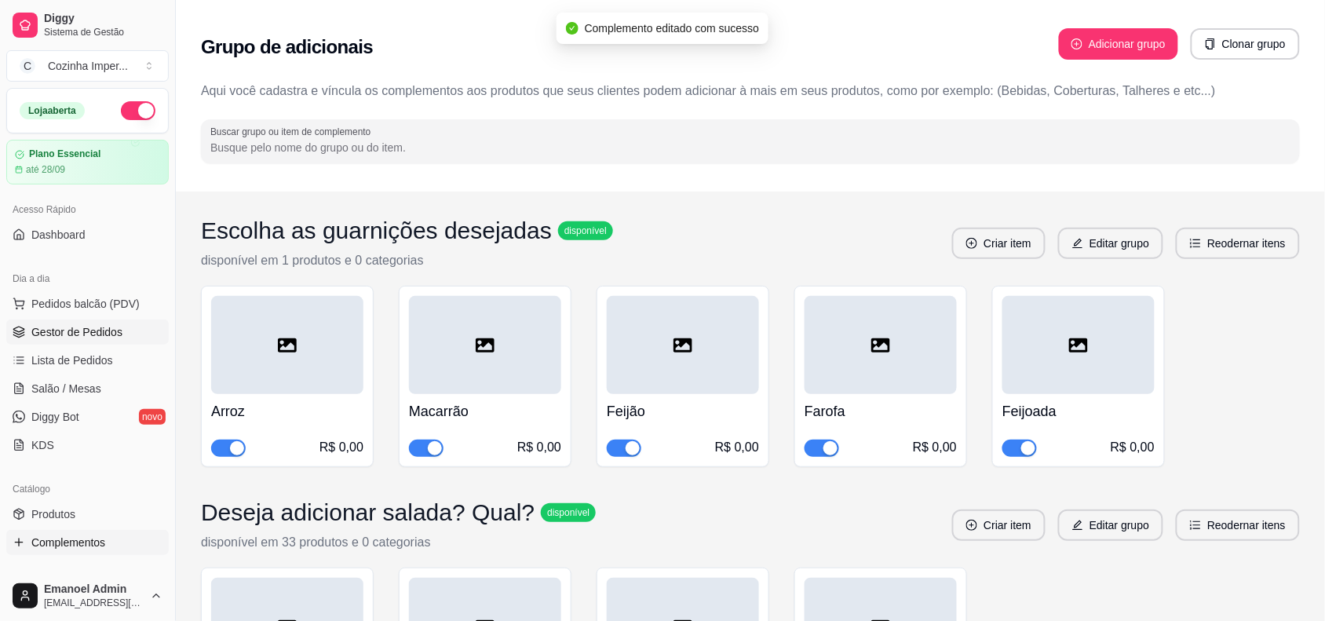
click at [136, 339] on link "Gestor de Pedidos" at bounding box center [87, 332] width 163 height 25
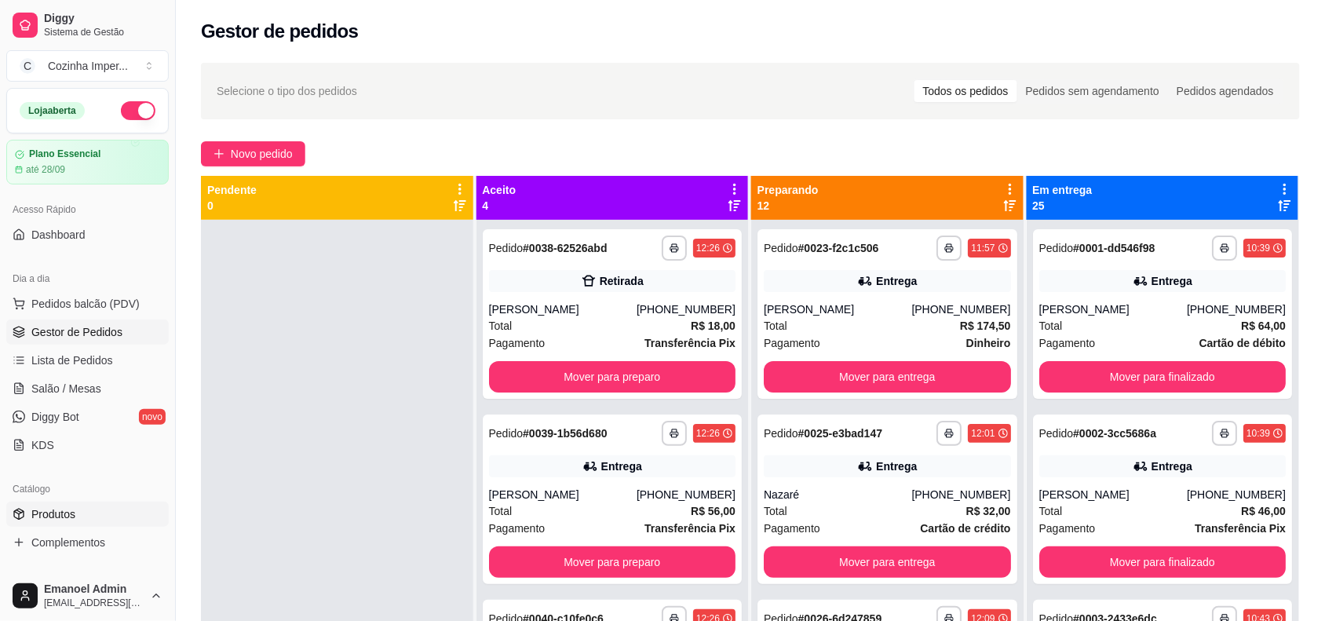
click at [81, 518] on link "Produtos" at bounding box center [87, 514] width 163 height 25
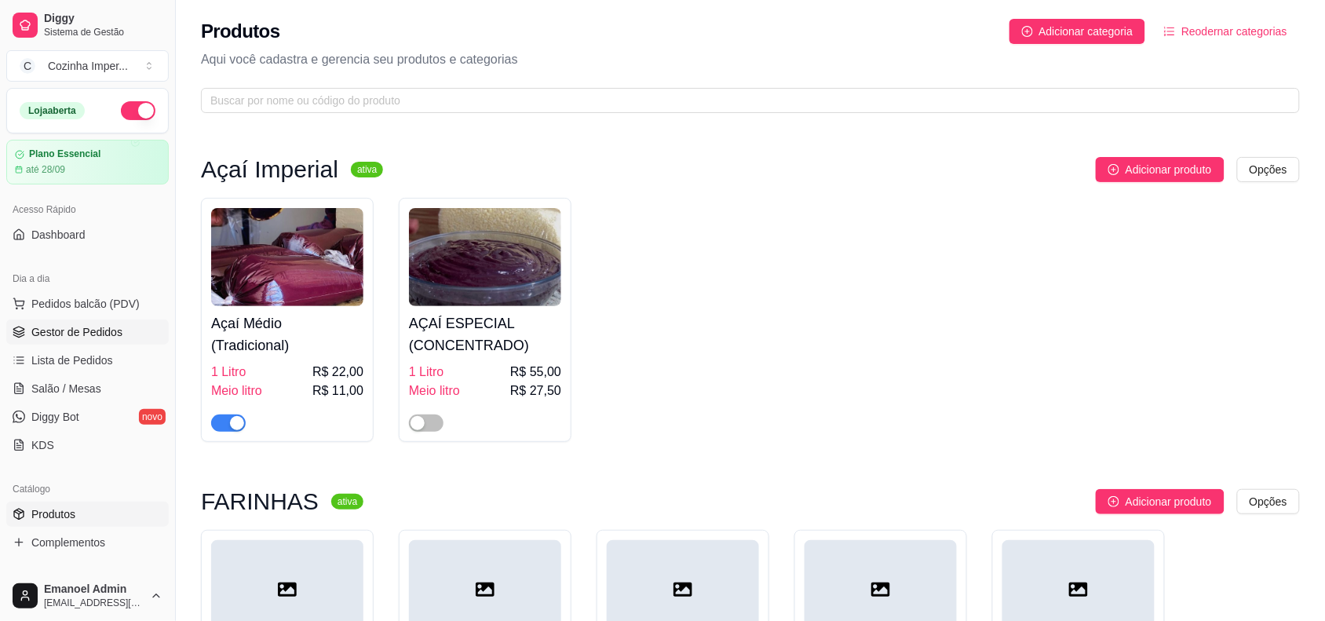
click at [100, 338] on span "Gestor de Pedidos" at bounding box center [76, 332] width 91 height 16
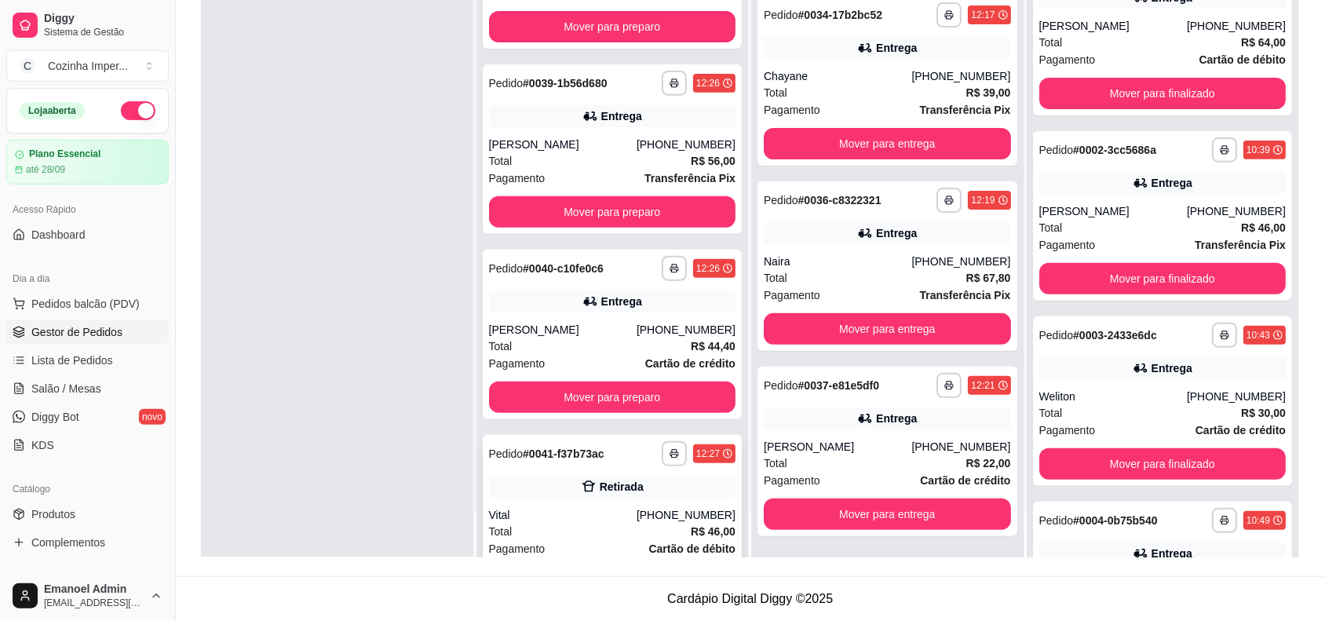
scroll to position [135, 0]
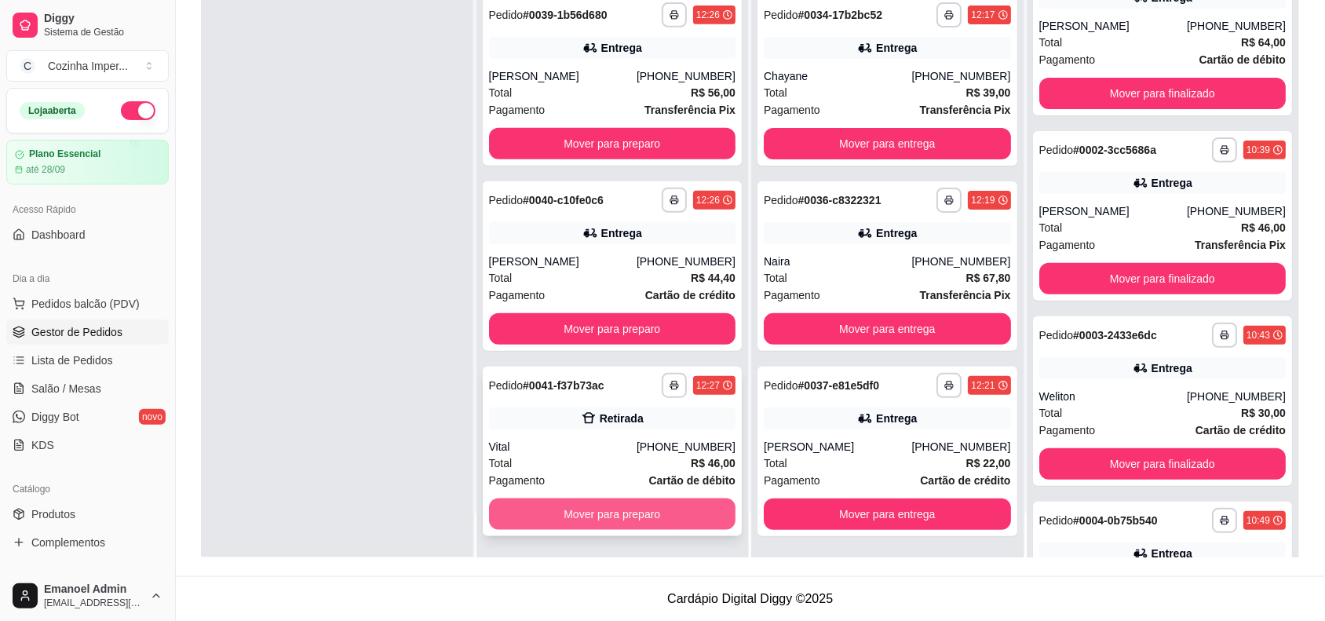
click at [593, 512] on button "Mover para preparo" at bounding box center [612, 514] width 247 height 31
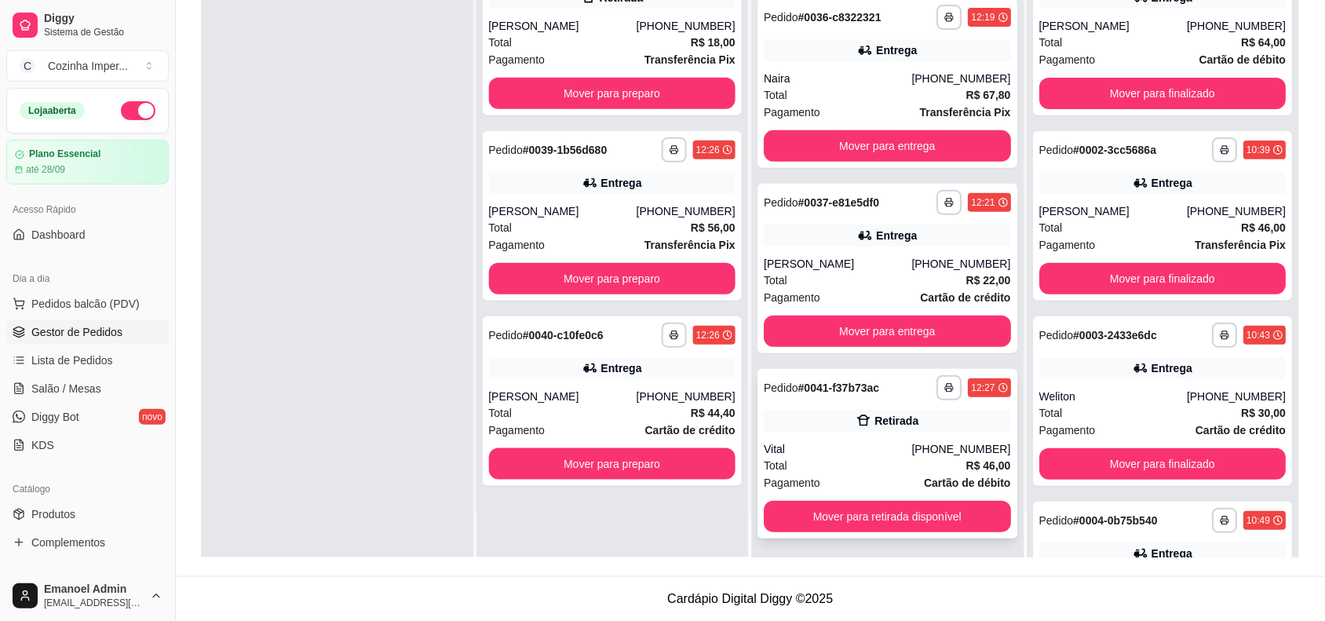
scroll to position [1802, 0]
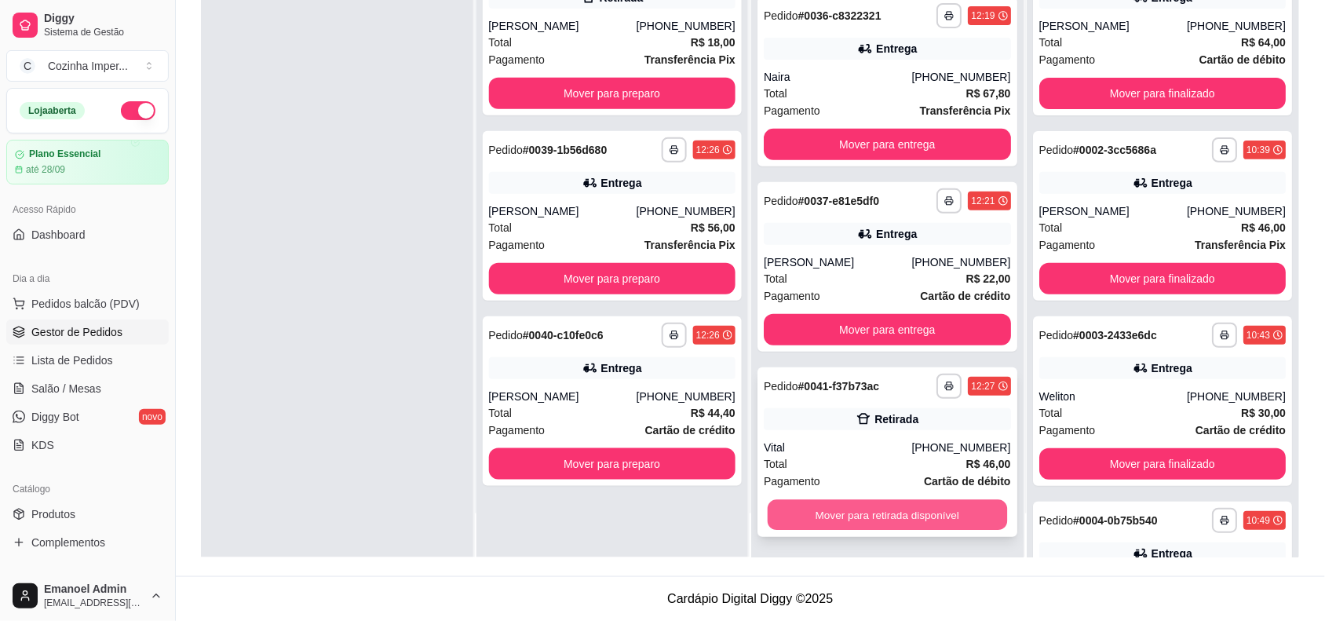
click at [828, 509] on button "Mover para retirada disponível" at bounding box center [887, 515] width 239 height 31
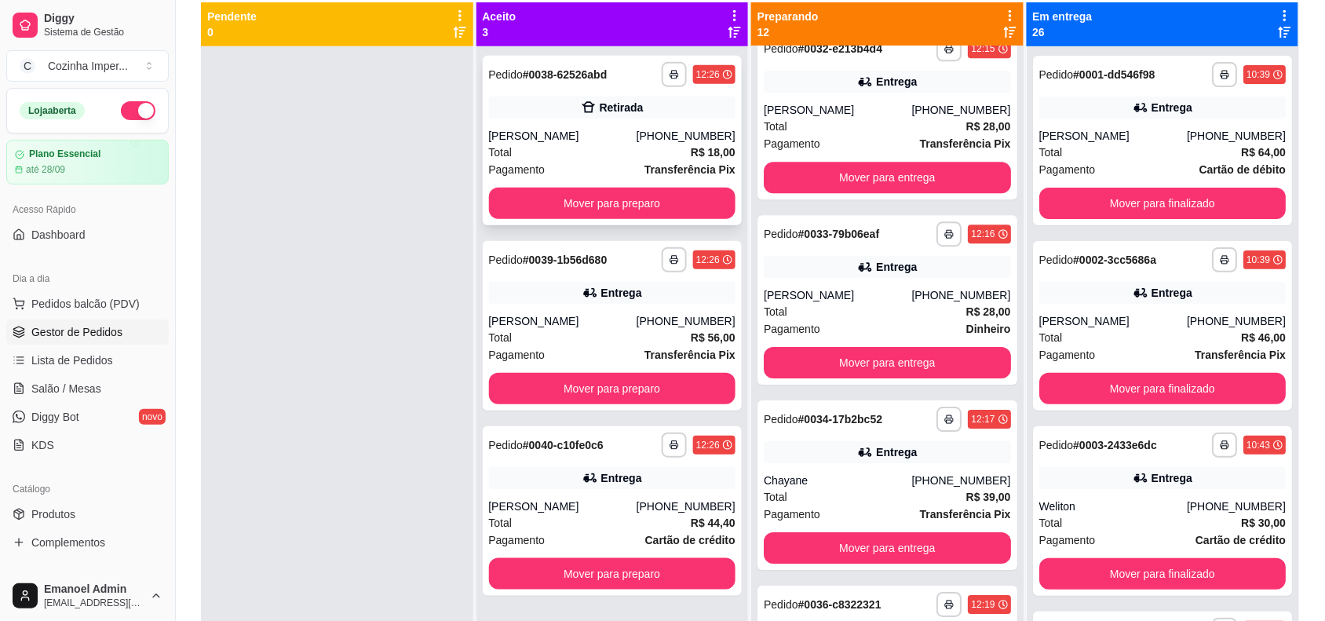
scroll to position [0, 0]
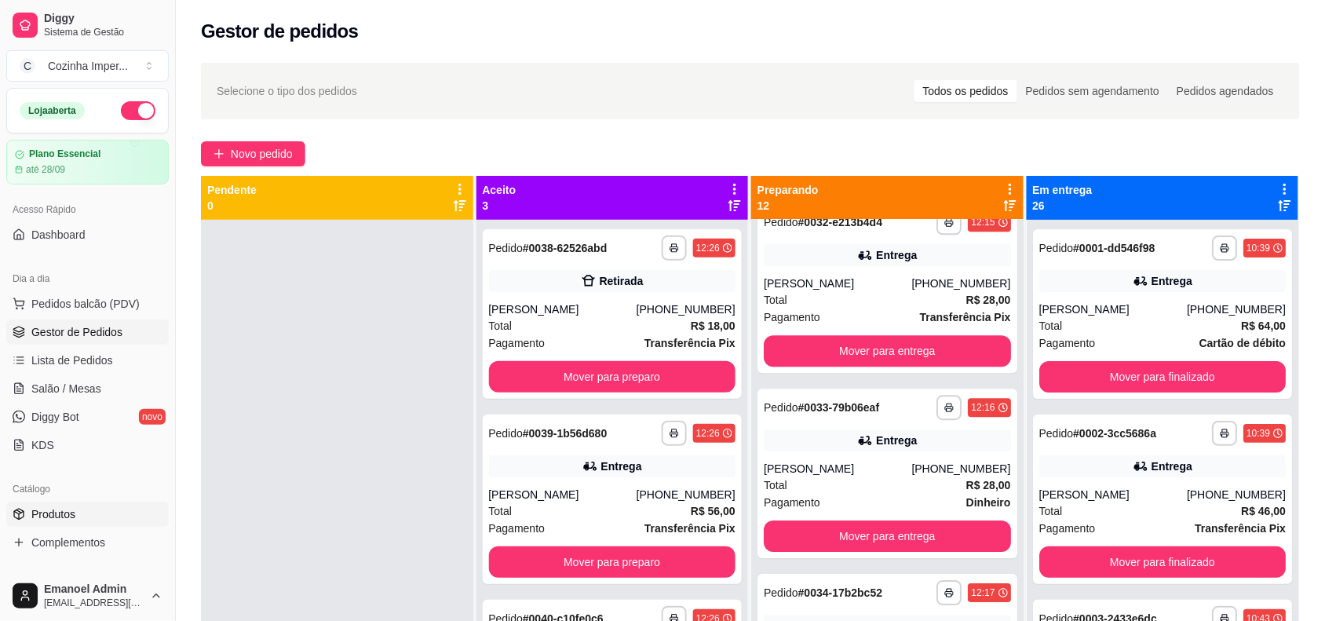
click at [75, 510] on link "Produtos" at bounding box center [87, 514] width 163 height 25
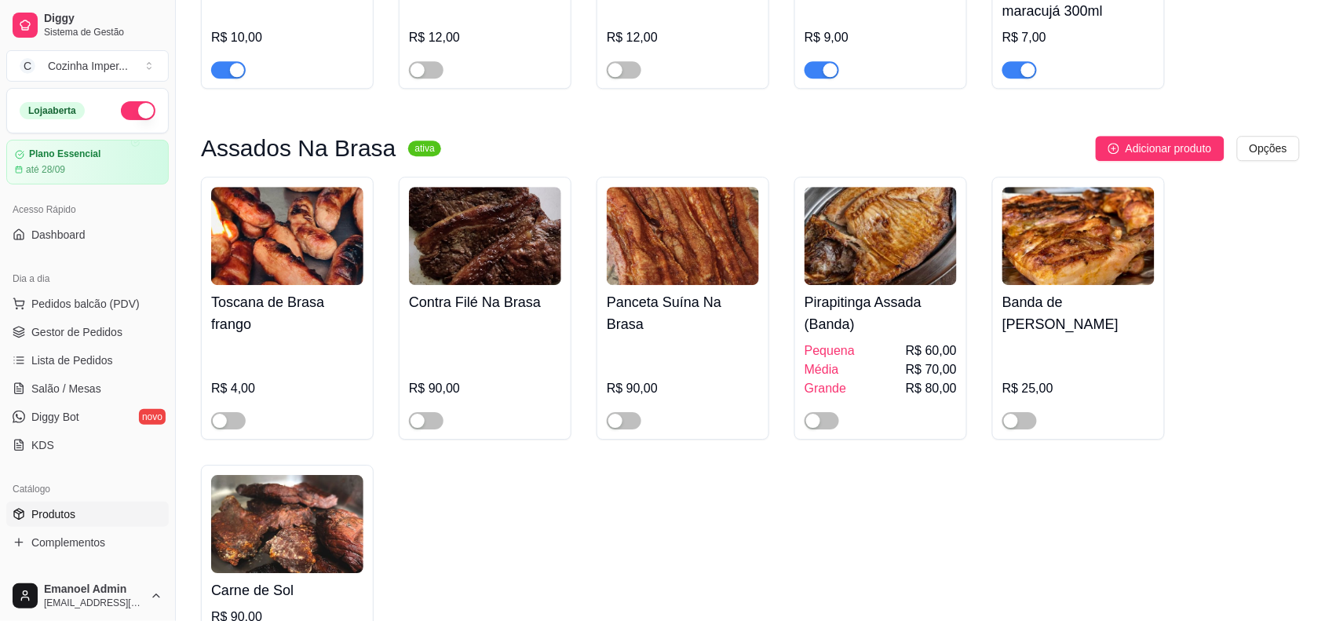
scroll to position [1276, 0]
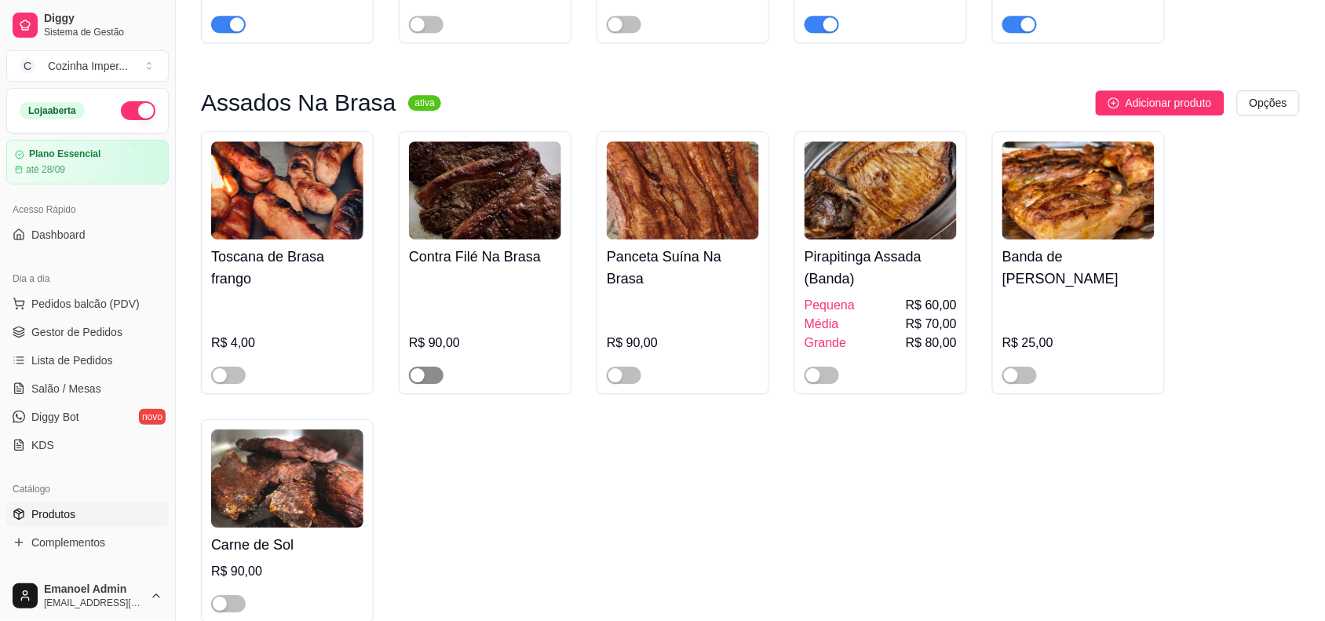
click at [429, 367] on span "button" at bounding box center [426, 375] width 35 height 17
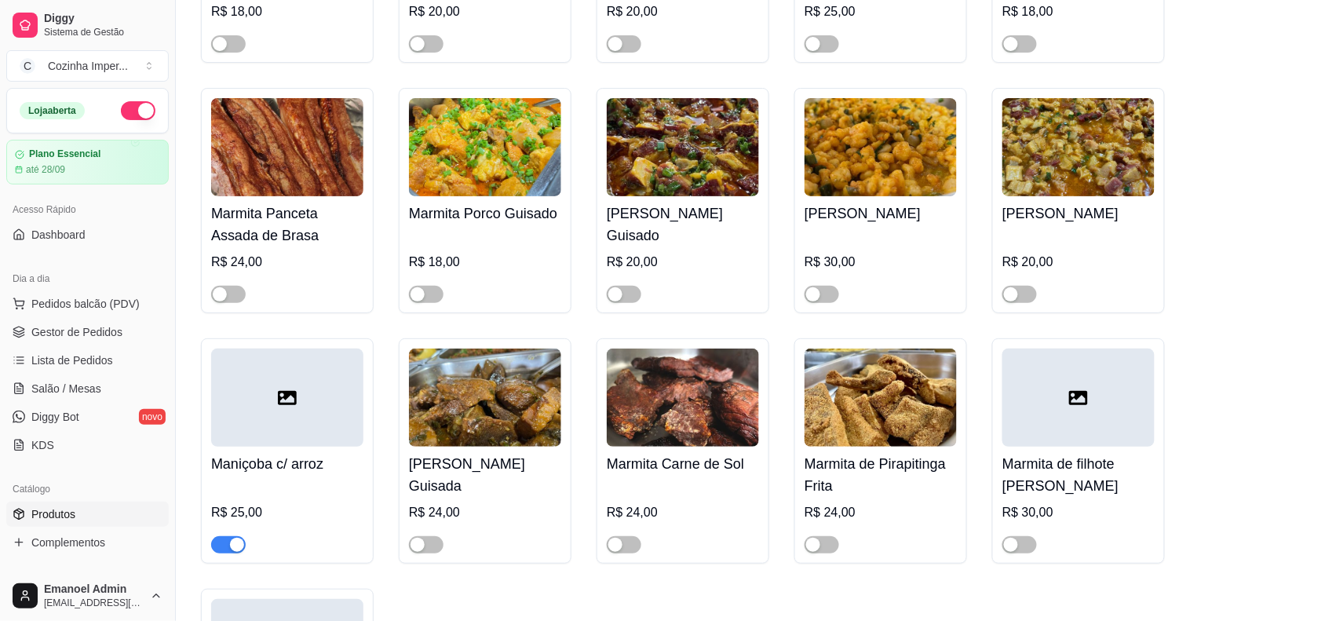
scroll to position [3238, 0]
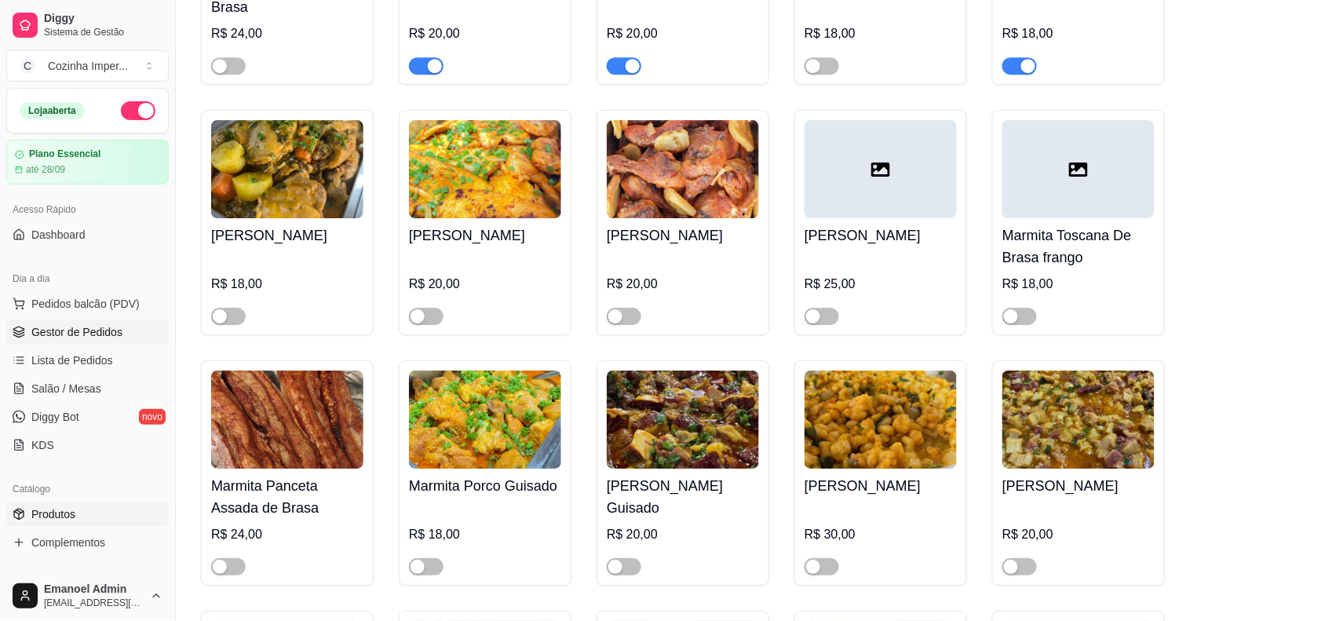
click at [45, 343] on link "Gestor de Pedidos" at bounding box center [87, 332] width 163 height 25
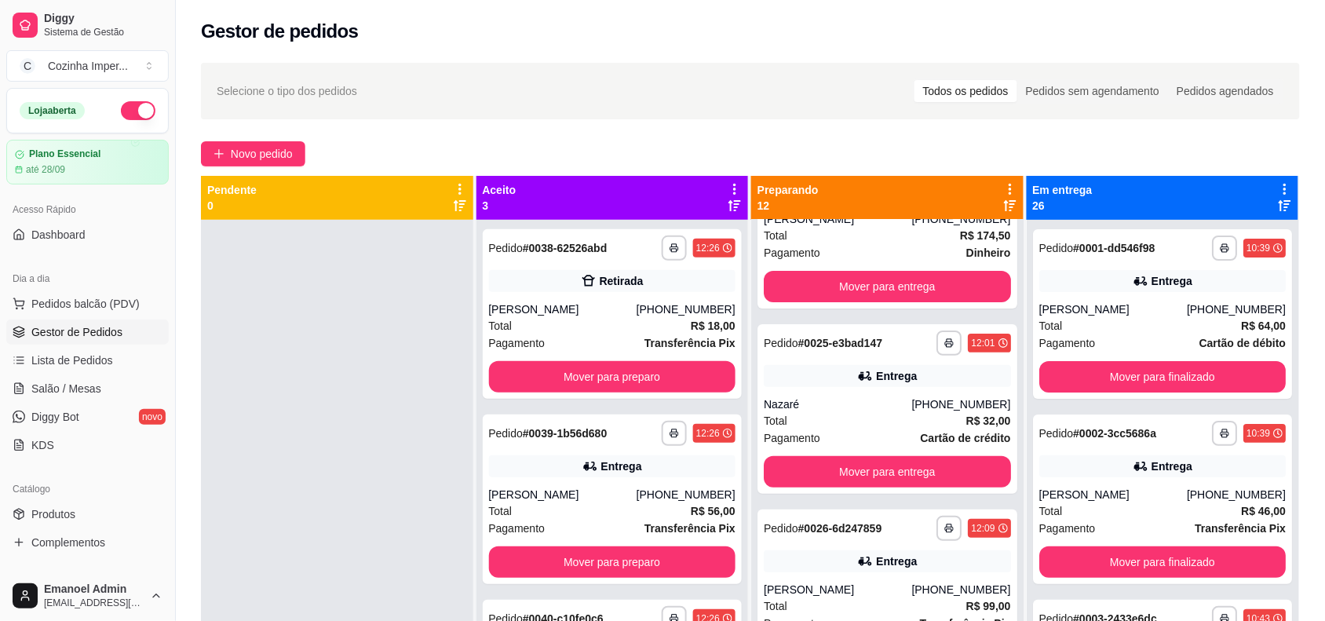
scroll to position [196, 0]
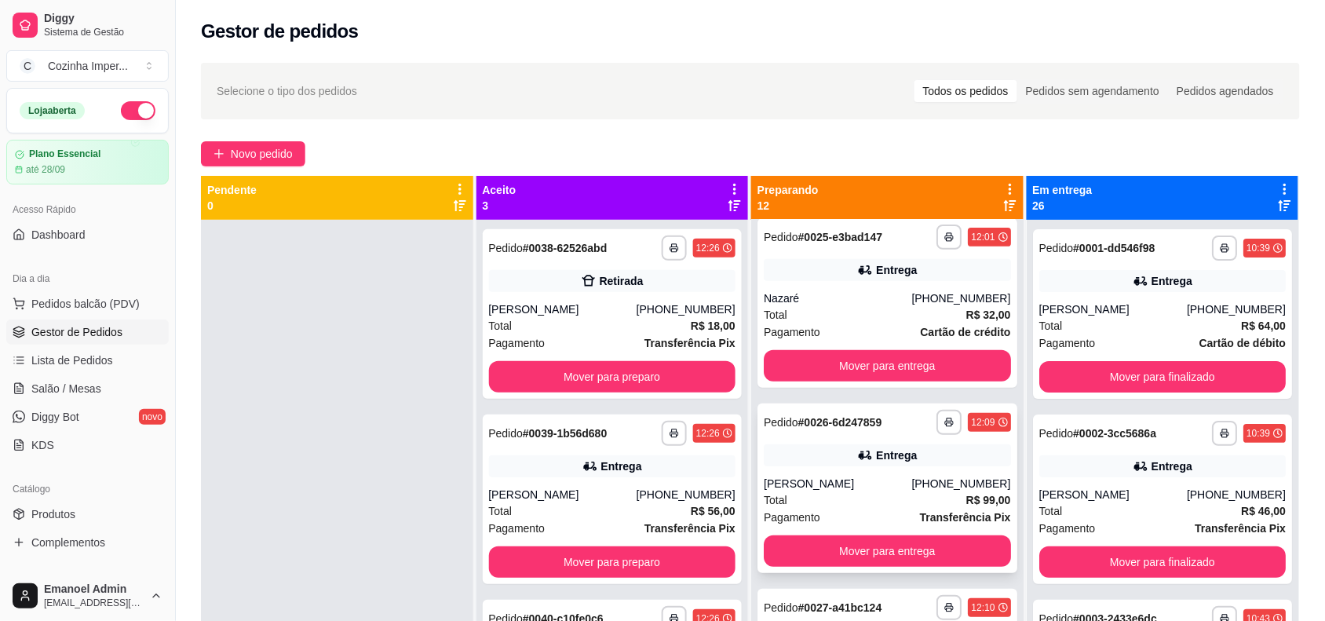
click at [799, 448] on div "Entrega" at bounding box center [887, 455] width 247 height 22
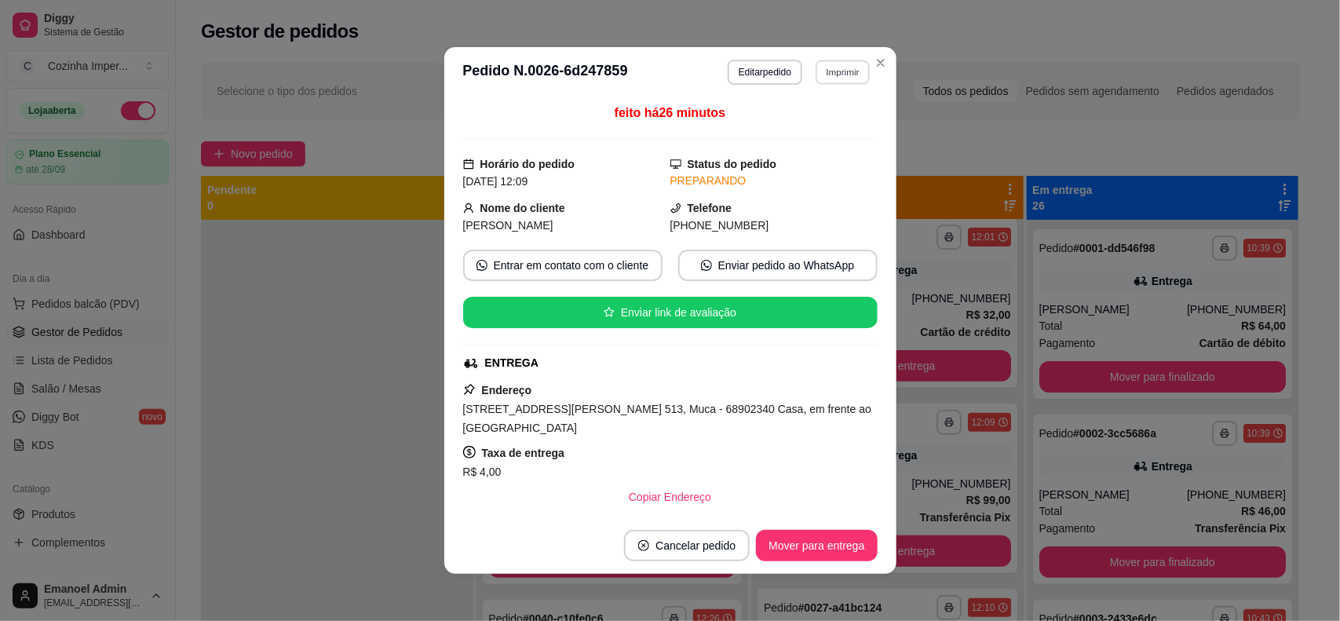
click at [845, 75] on button "Imprimir" at bounding box center [843, 72] width 54 height 24
click at [786, 131] on button "cozinhaa" at bounding box center [808, 127] width 114 height 25
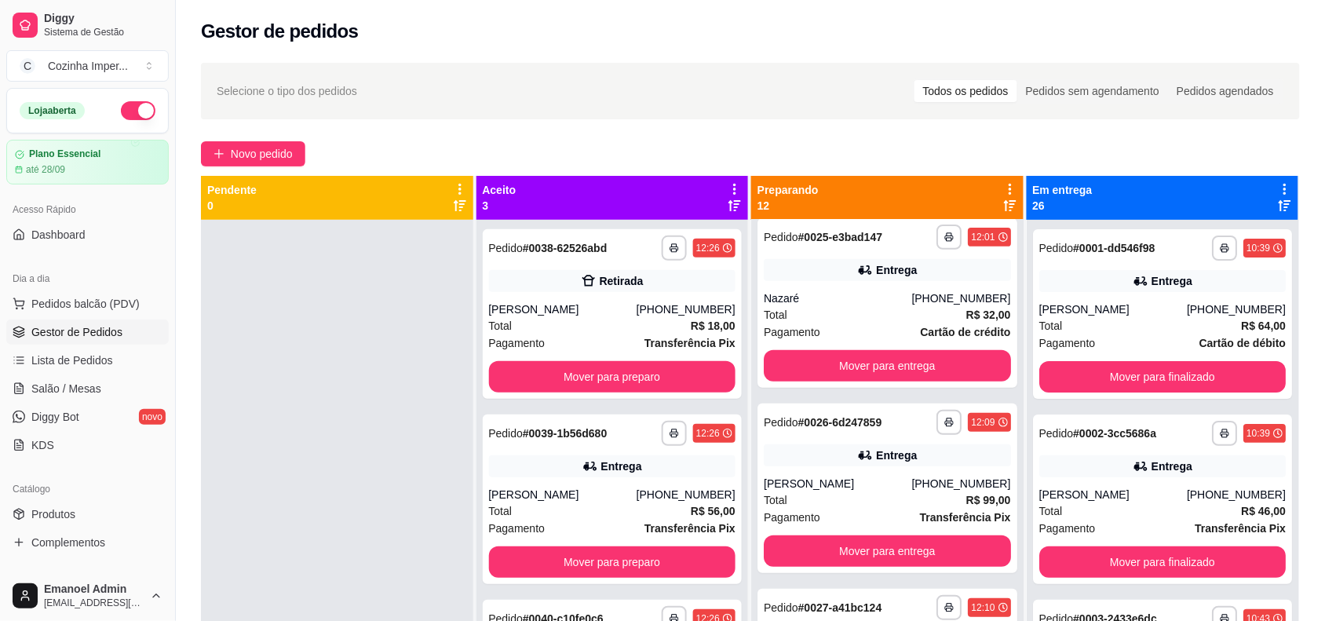
click at [104, 520] on link "Produtos" at bounding box center [87, 514] width 163 height 25
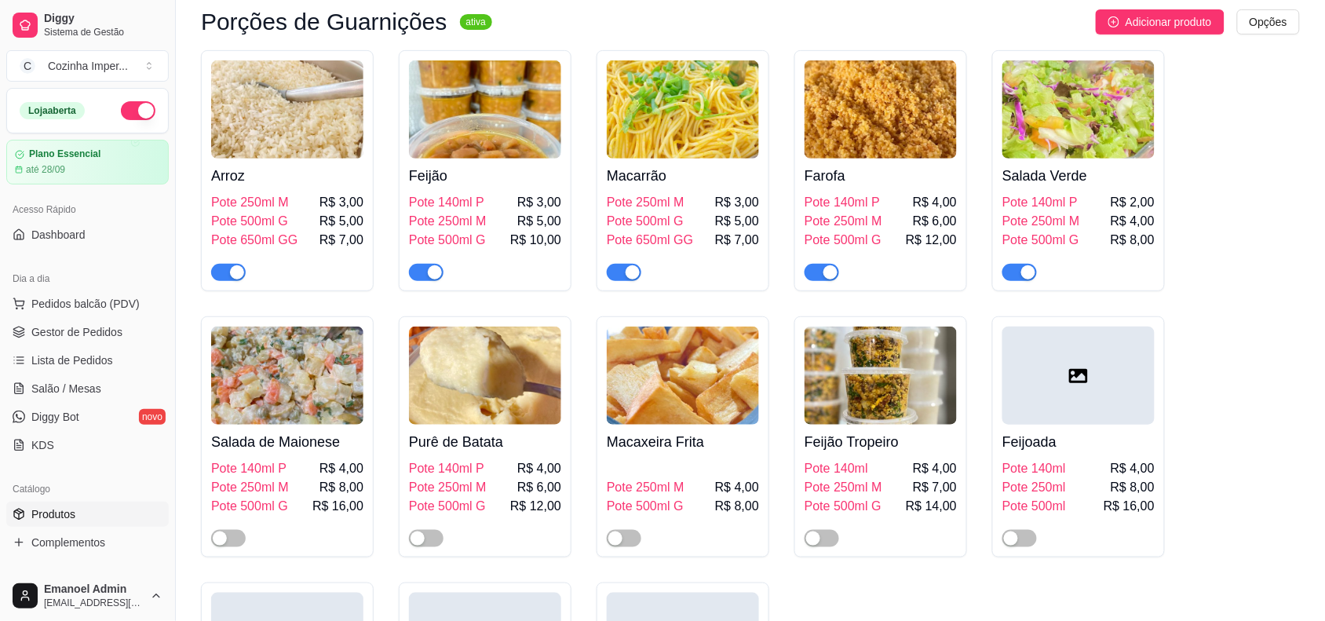
scroll to position [1963, 0]
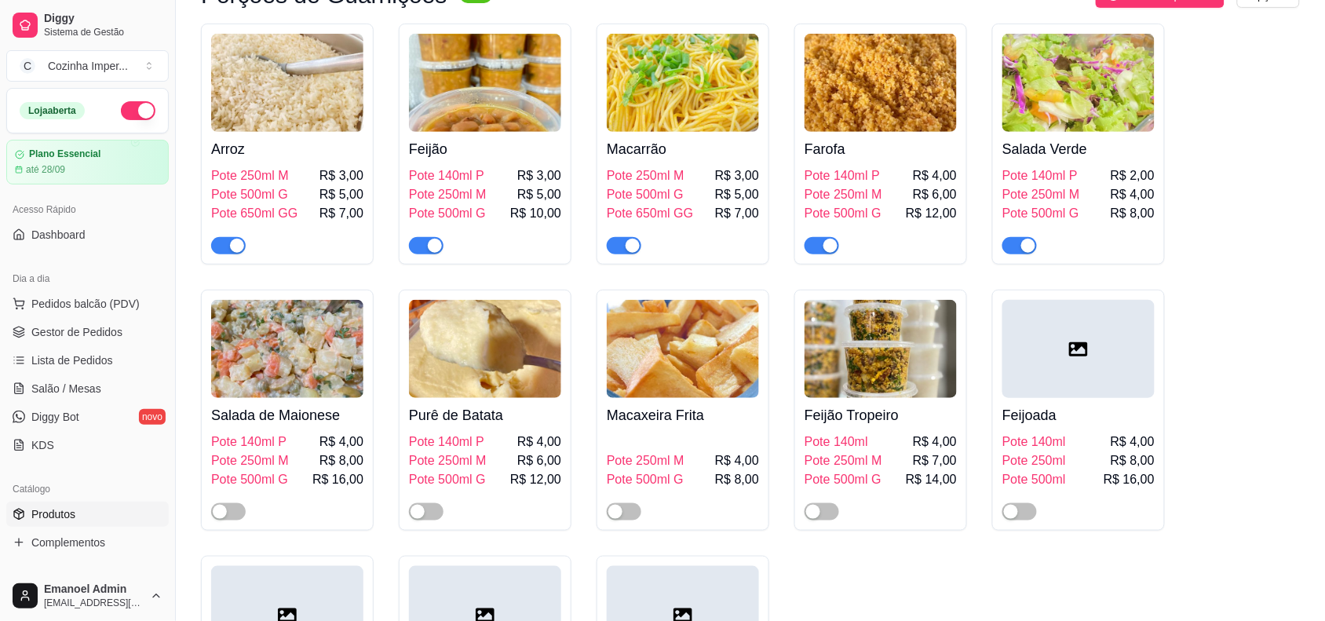
click at [821, 237] on span "button" at bounding box center [822, 245] width 35 height 17
click at [44, 546] on span "Complementos" at bounding box center [68, 543] width 74 height 16
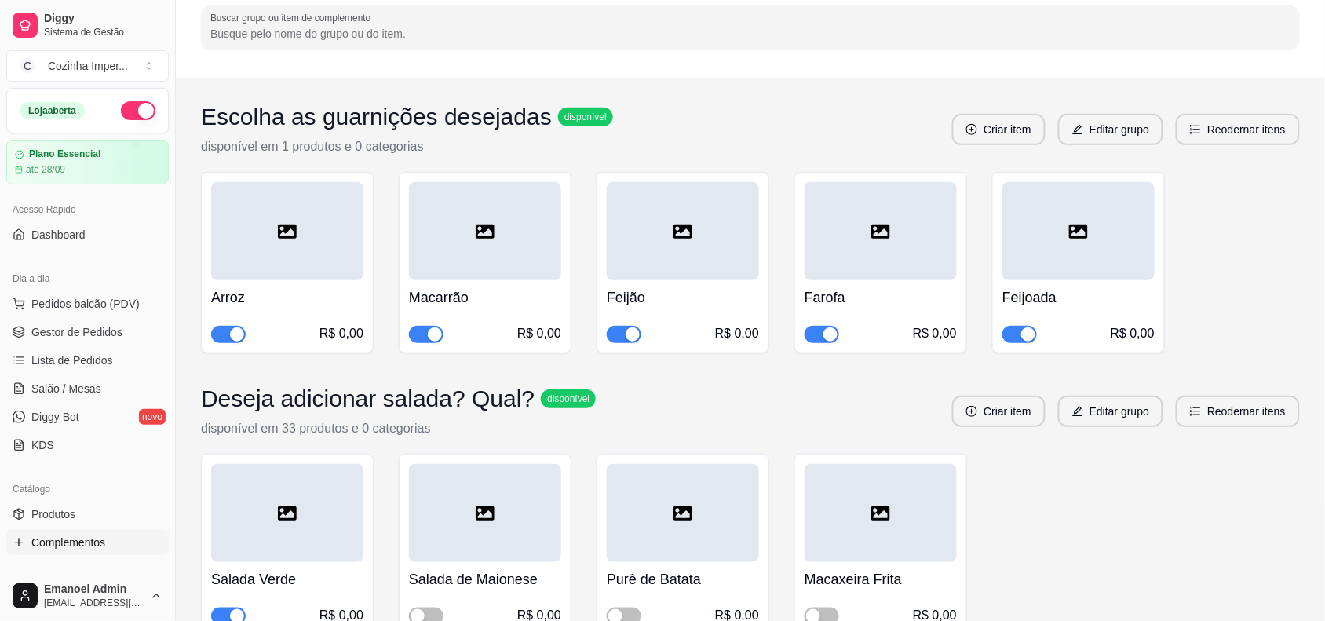
scroll to position [294, 0]
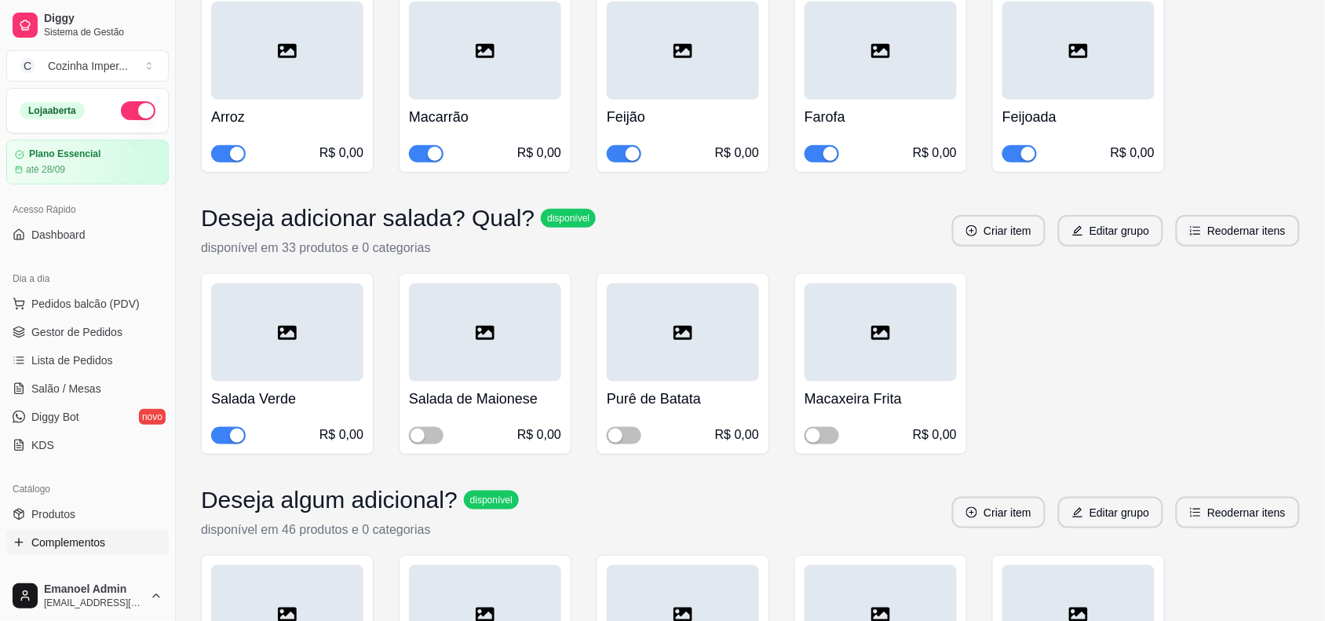
click at [819, 155] on span "button" at bounding box center [822, 153] width 35 height 17
click at [112, 323] on link "Gestor de Pedidos" at bounding box center [87, 332] width 163 height 25
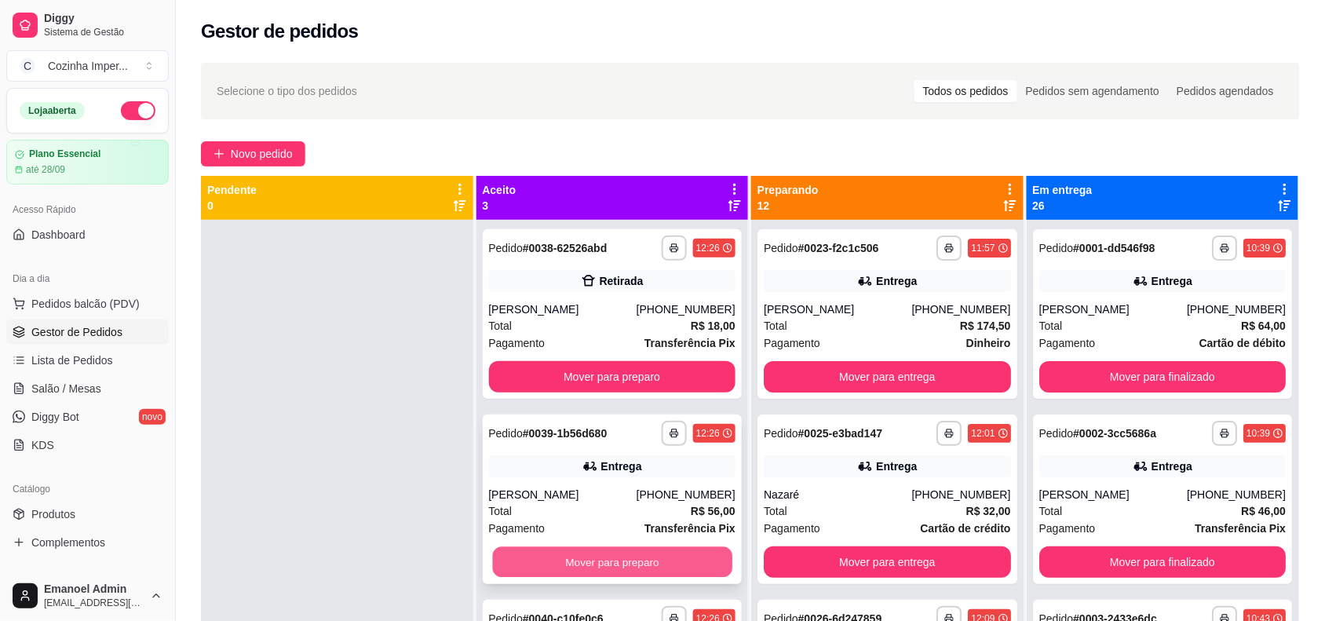
click at [624, 550] on button "Mover para preparo" at bounding box center [611, 562] width 239 height 31
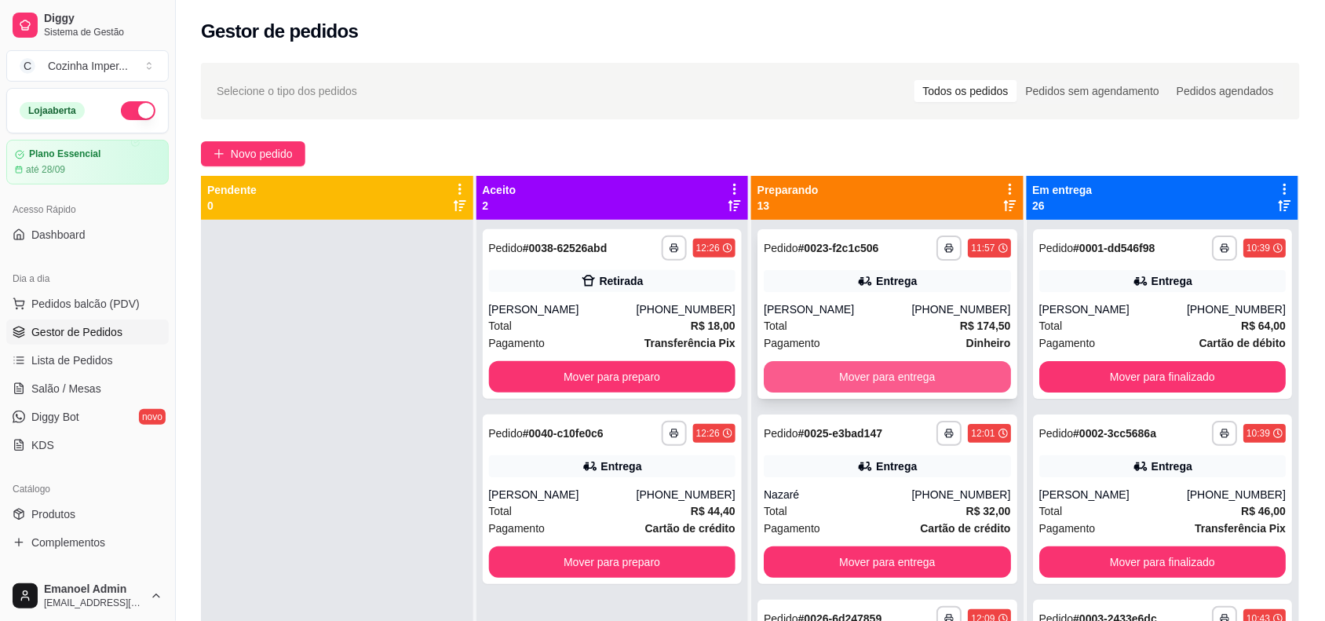
click at [925, 366] on button "Mover para entrega" at bounding box center [887, 376] width 247 height 31
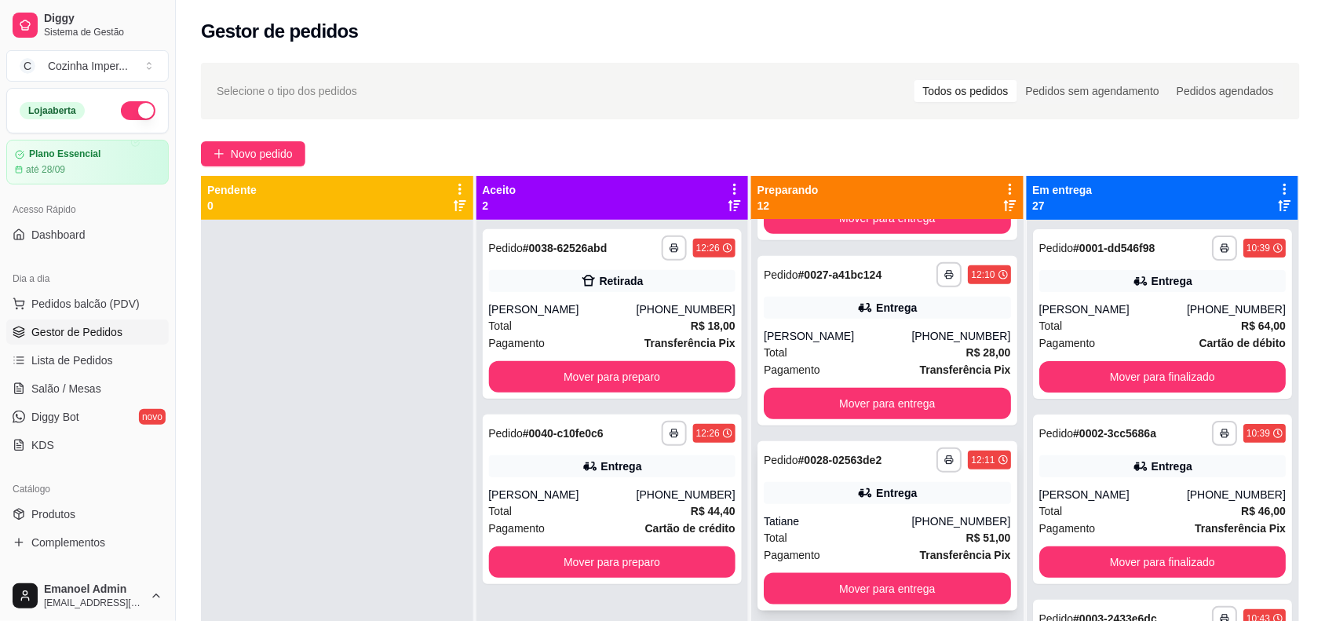
scroll to position [393, 0]
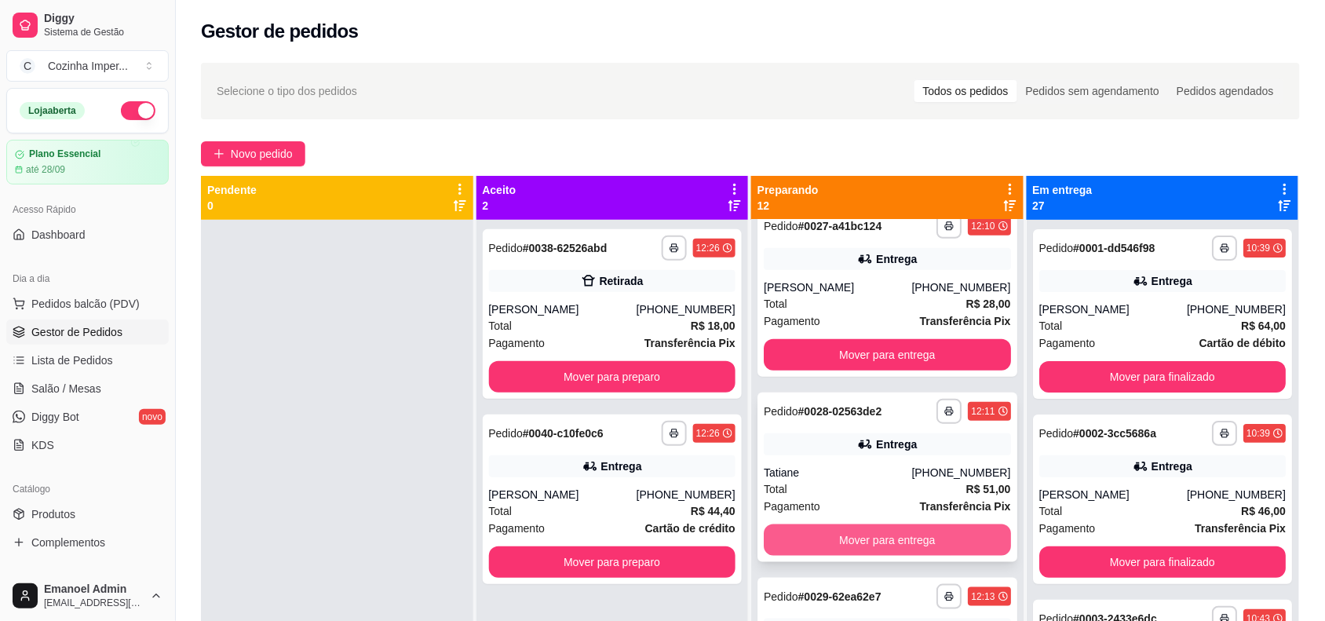
click at [830, 536] on button "Mover para entrega" at bounding box center [887, 539] width 247 height 31
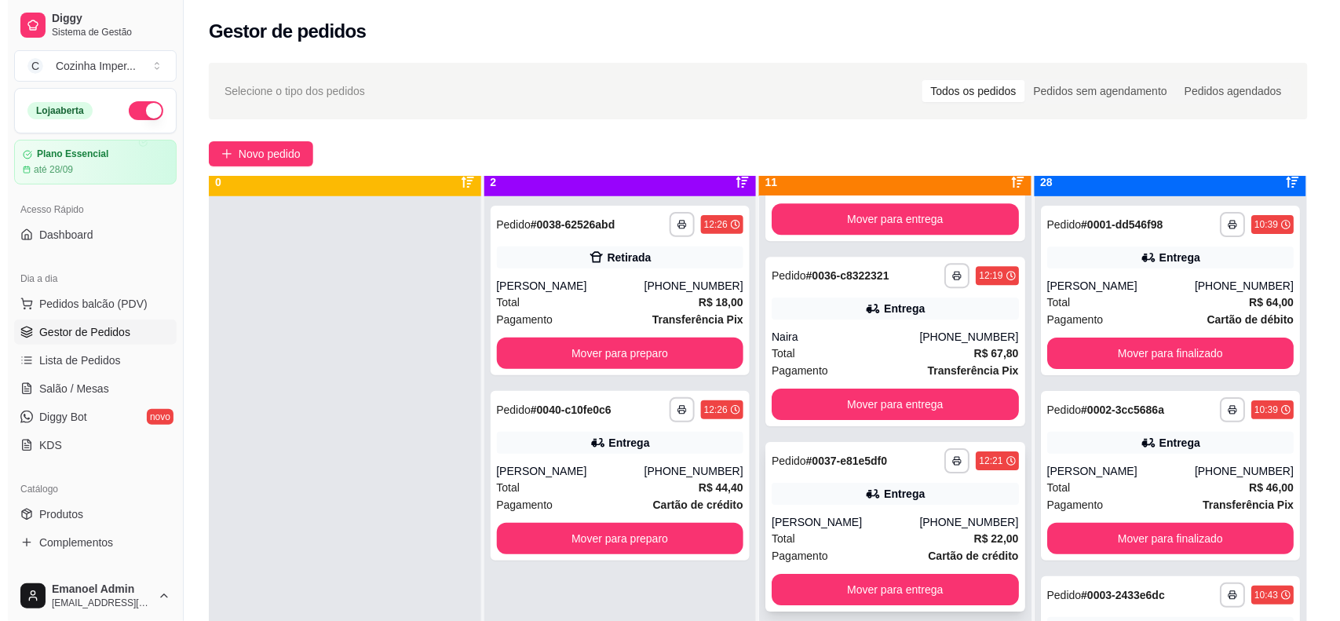
scroll to position [44, 0]
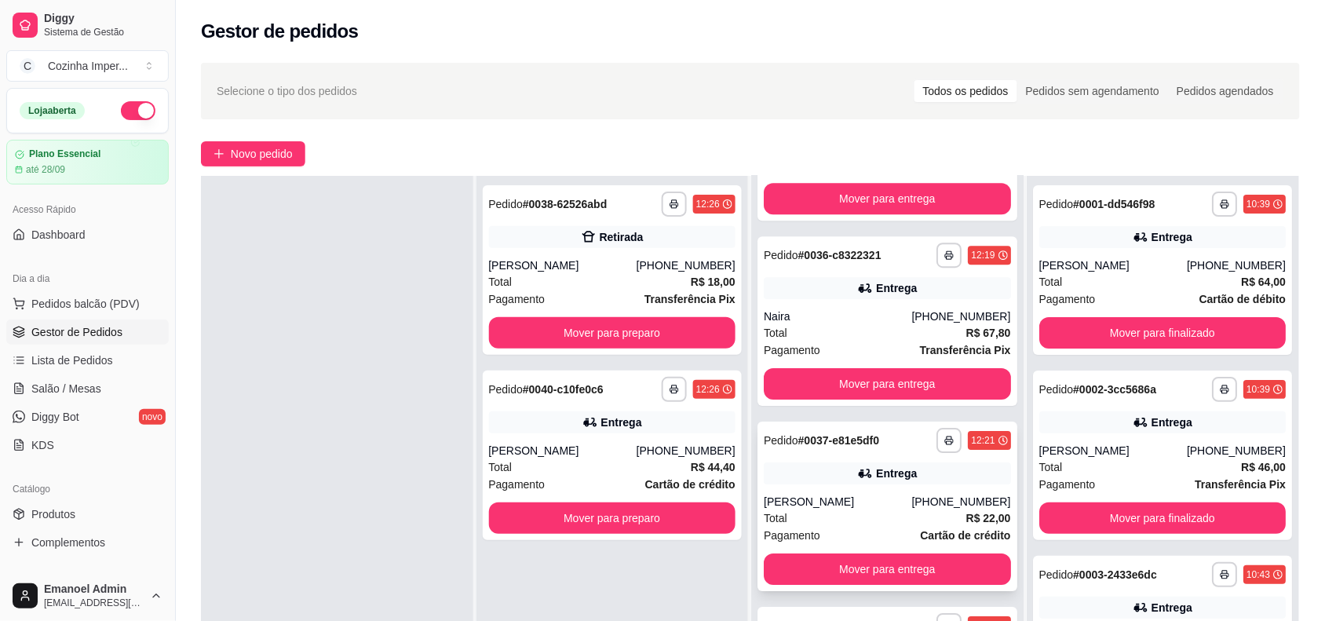
click at [857, 476] on icon at bounding box center [865, 474] width 16 height 16
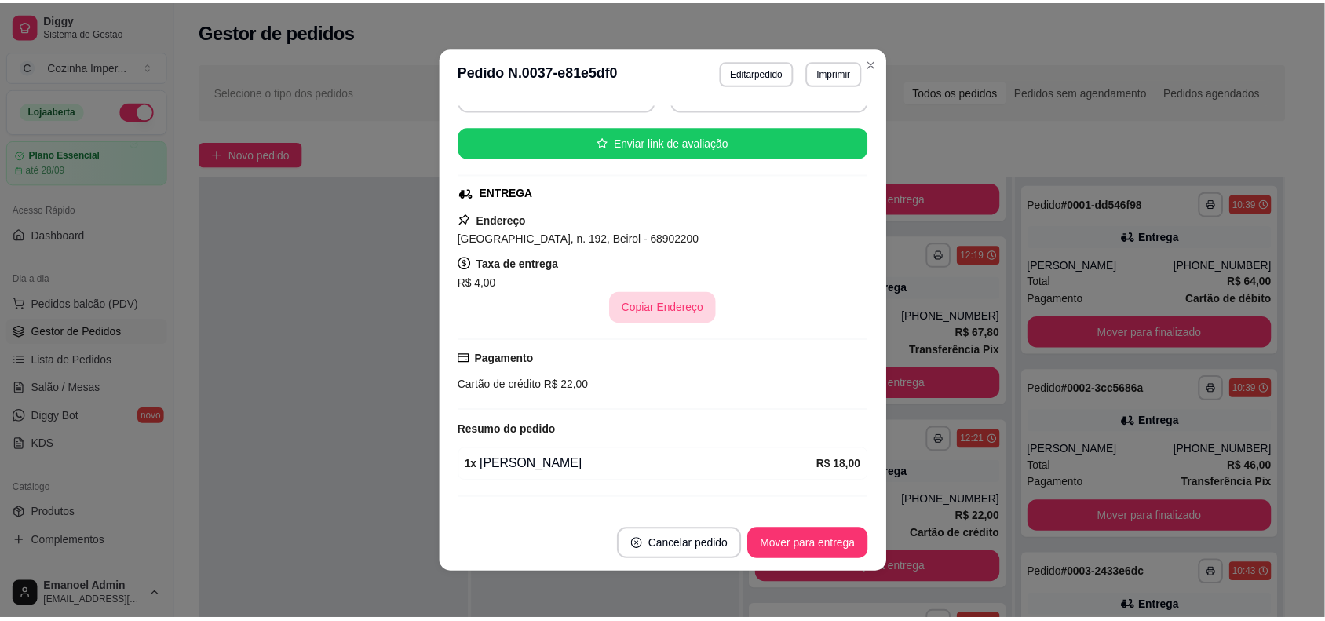
scroll to position [208, 0]
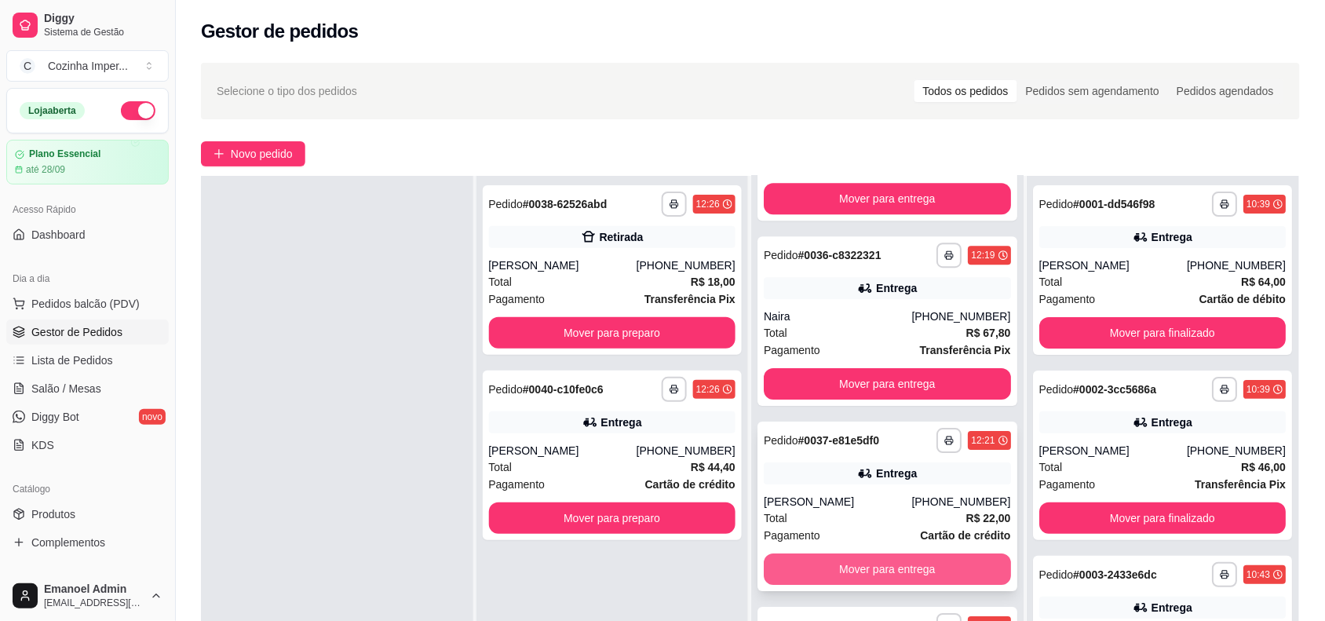
click at [786, 555] on button "Mover para entrega" at bounding box center [887, 568] width 247 height 31
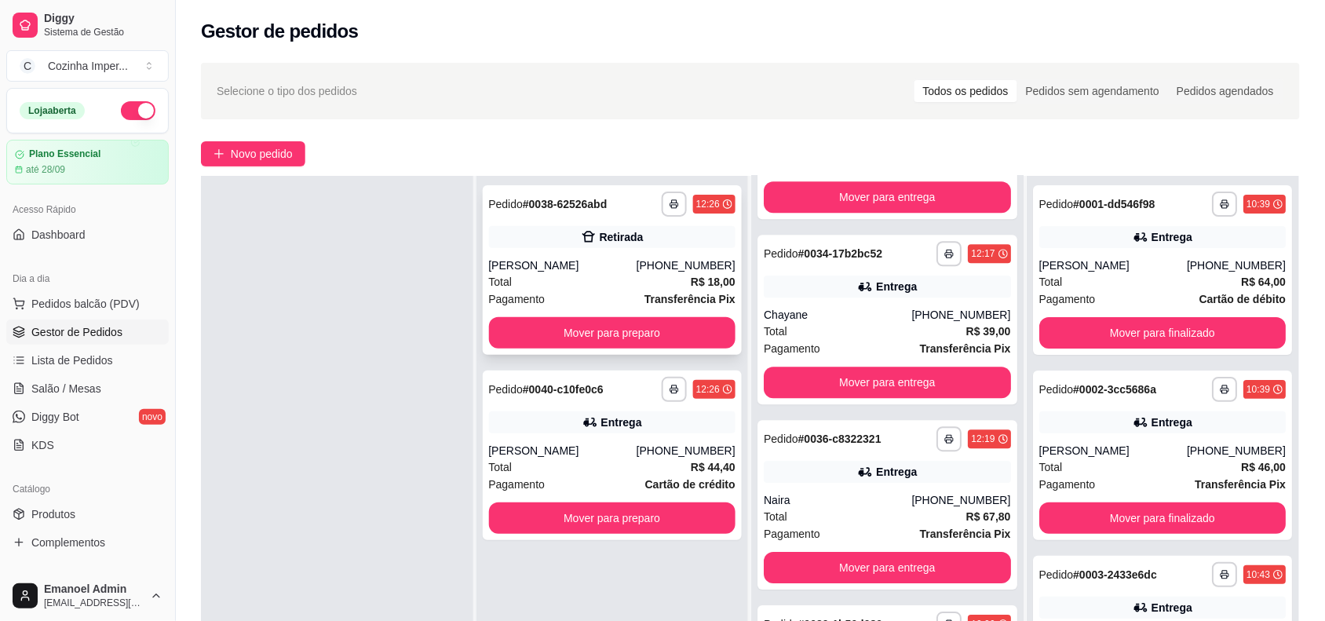
scroll to position [1246, 0]
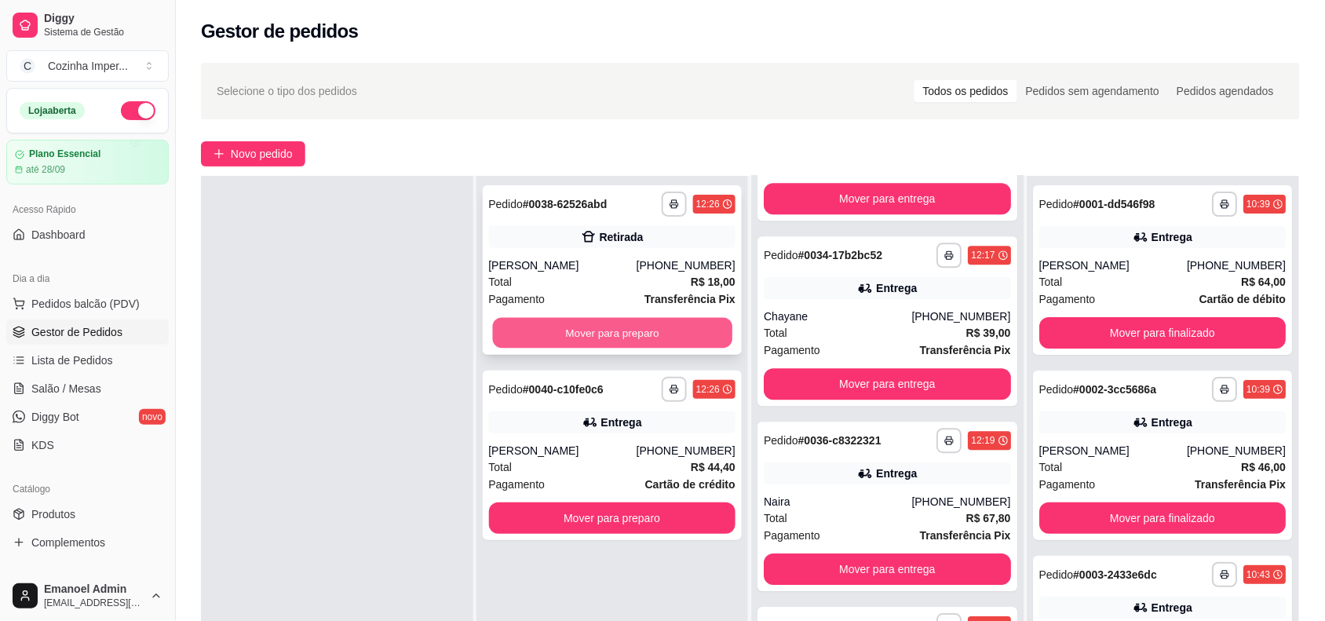
click at [708, 334] on button "Mover para preparo" at bounding box center [611, 333] width 239 height 31
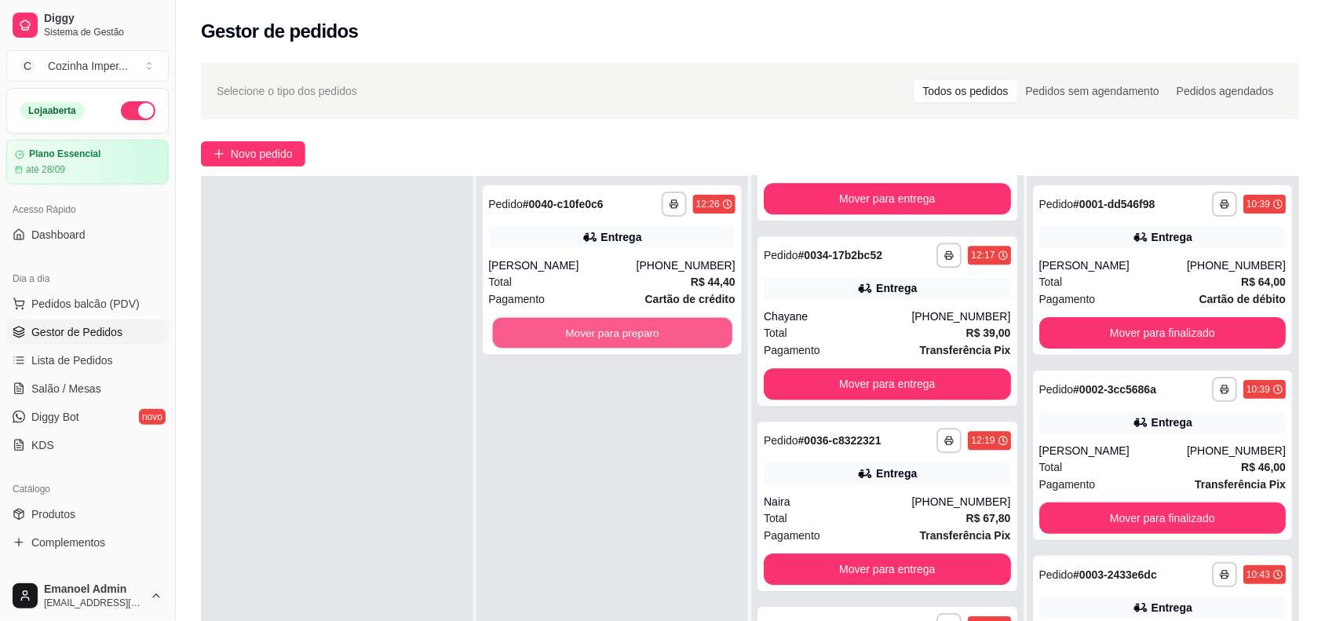
scroll to position [1431, 0]
click at [708, 334] on button "Mover para preparo" at bounding box center [611, 333] width 239 height 31
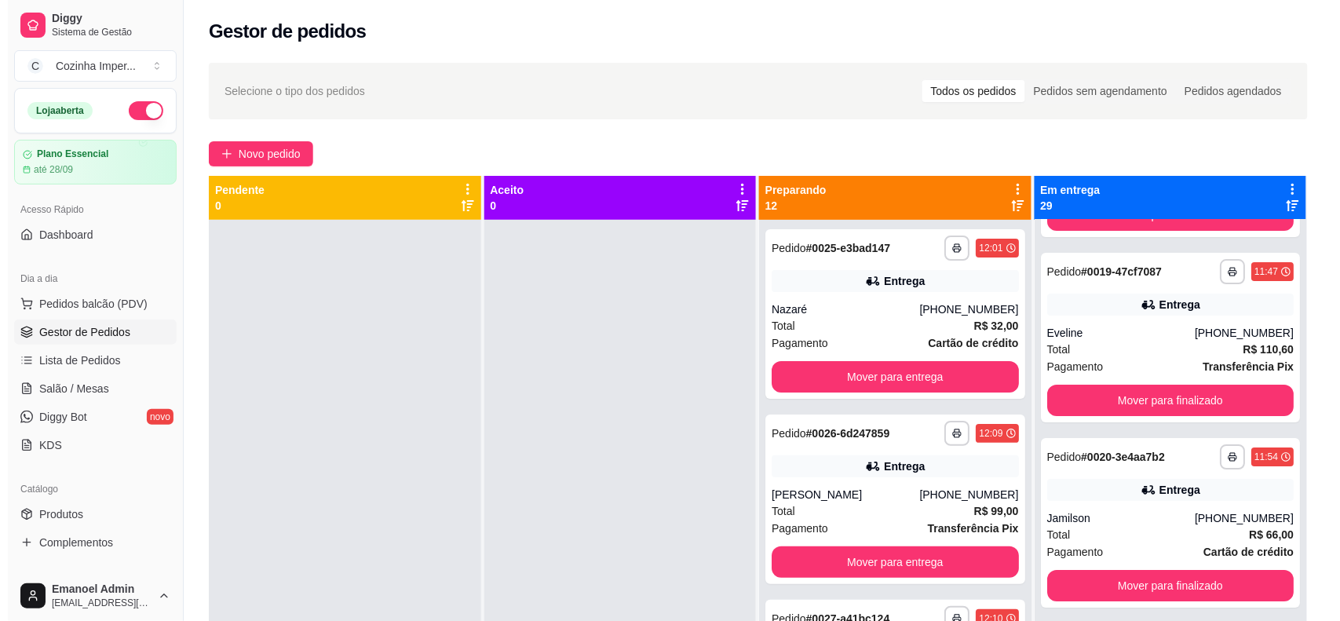
scroll to position [3336, 0]
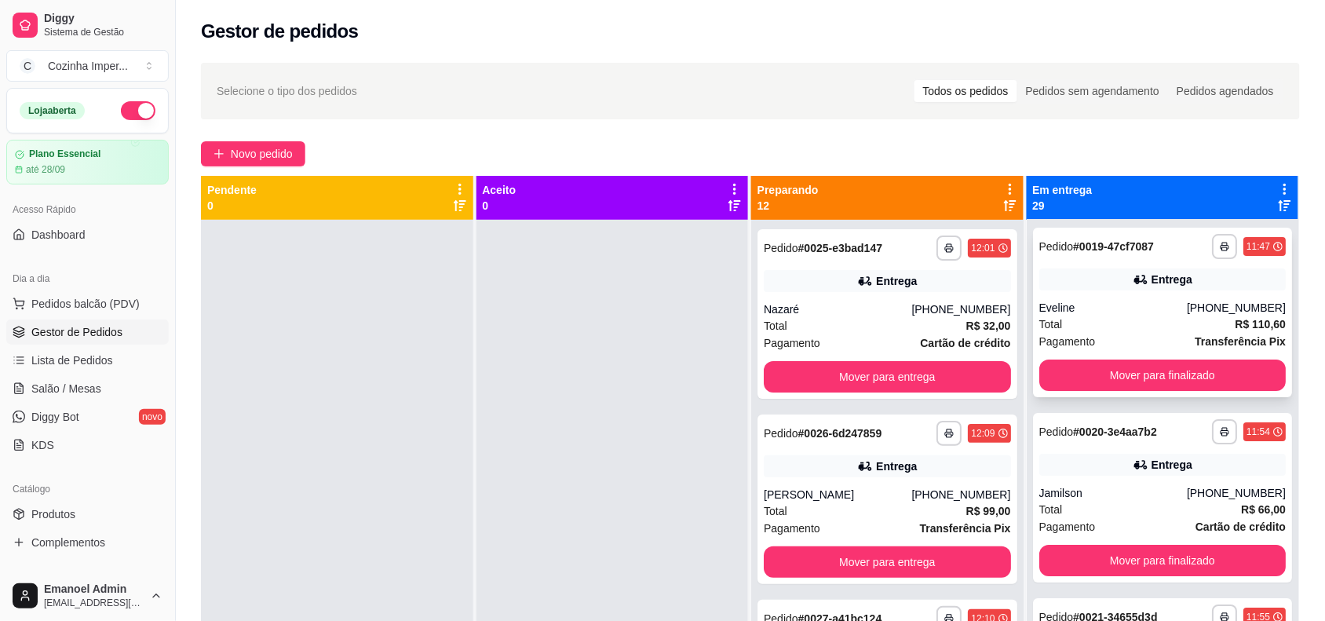
click at [1198, 294] on div "**********" at bounding box center [1163, 313] width 260 height 170
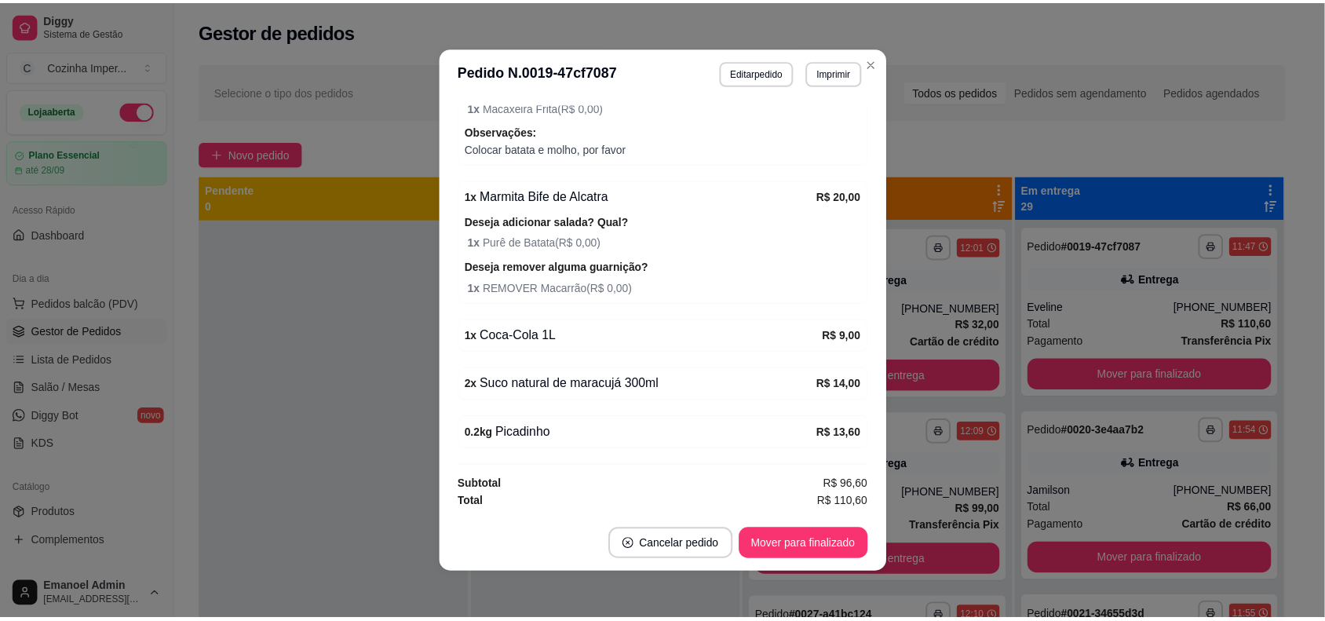
scroll to position [2, 0]
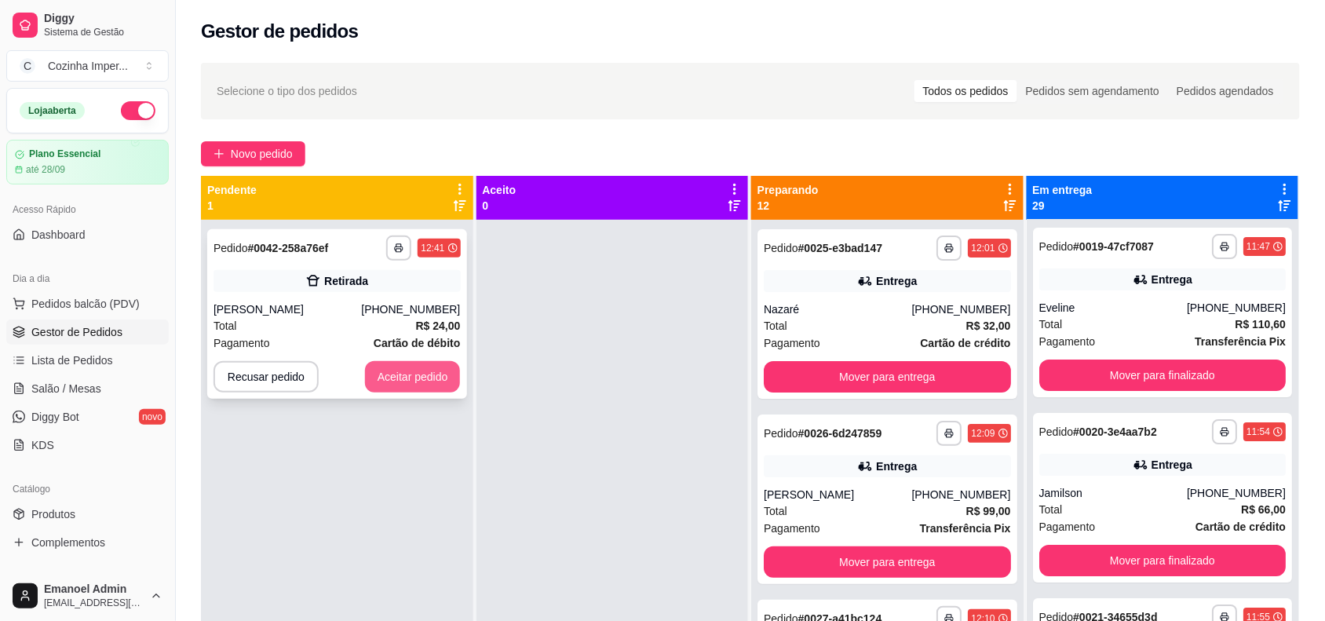
click at [420, 382] on button "Aceitar pedido" at bounding box center [413, 376] width 96 height 31
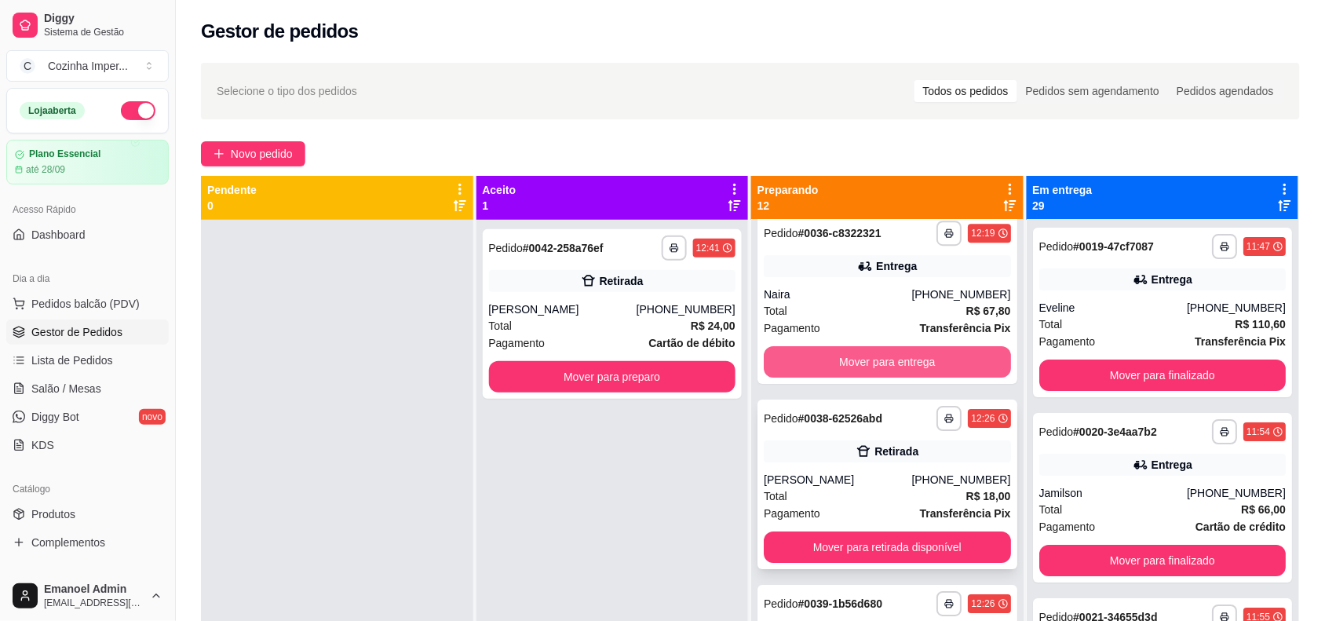
scroll to position [1617, 0]
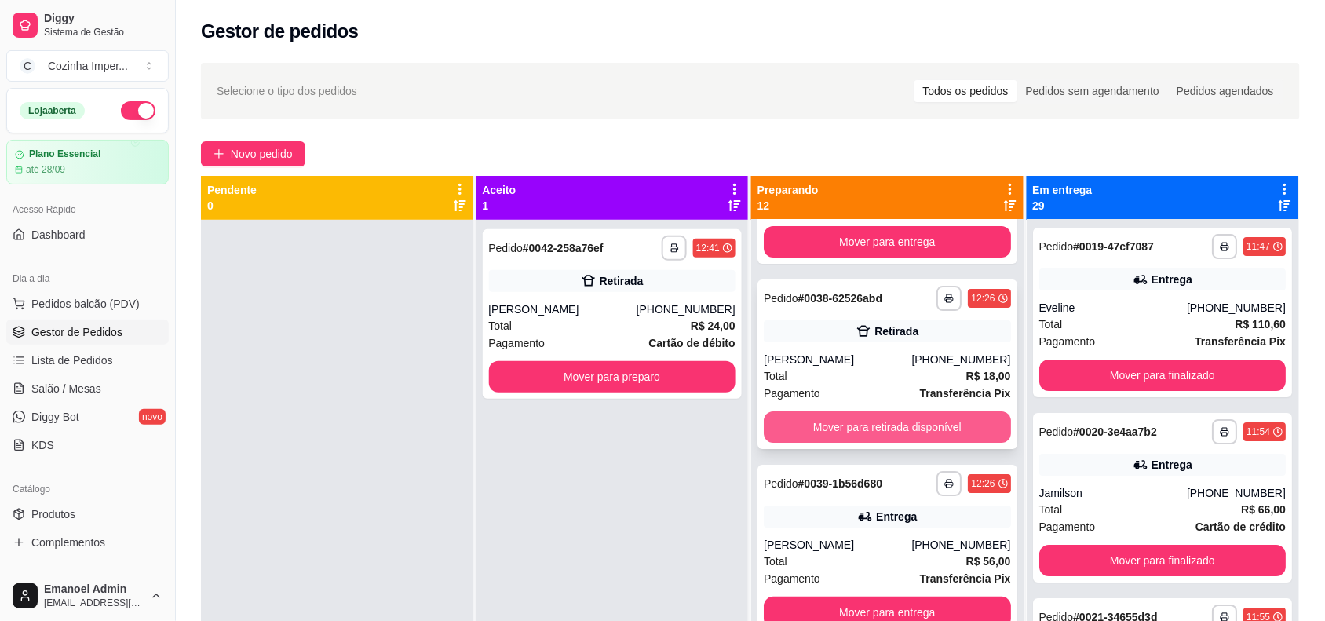
click at [865, 422] on button "Mover para retirada disponível" at bounding box center [887, 426] width 247 height 31
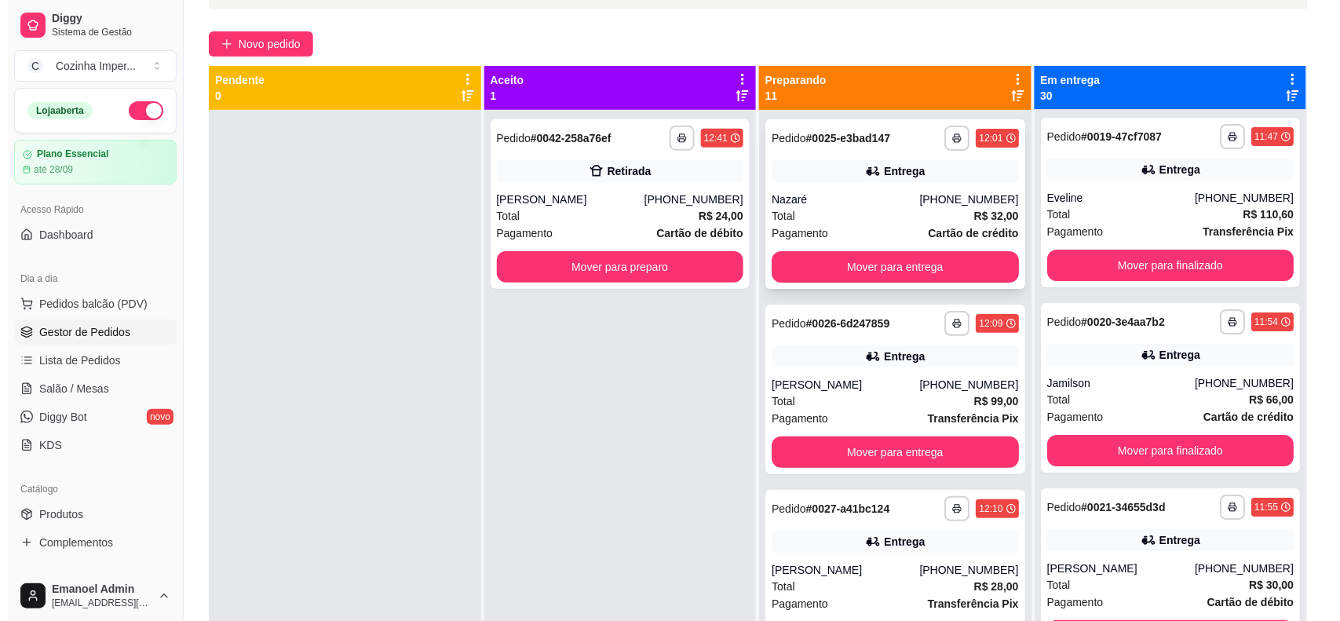
scroll to position [0, 0]
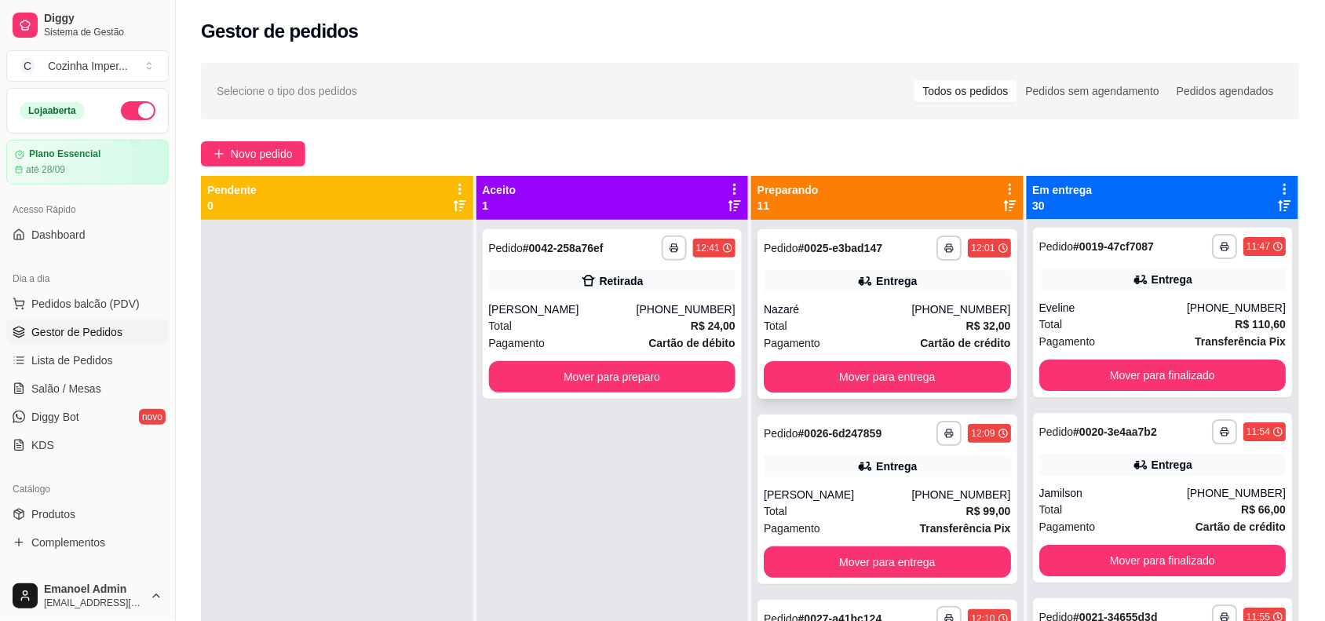
click at [864, 295] on div "**********" at bounding box center [888, 314] width 260 height 170
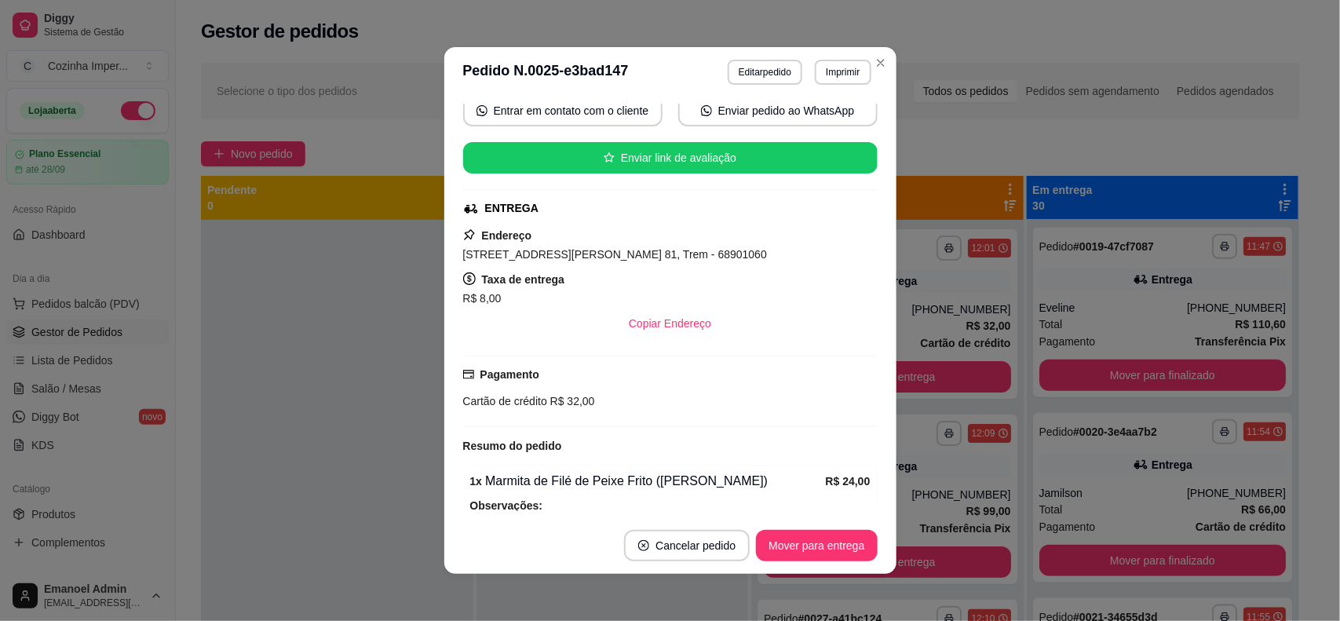
scroll to position [249, 0]
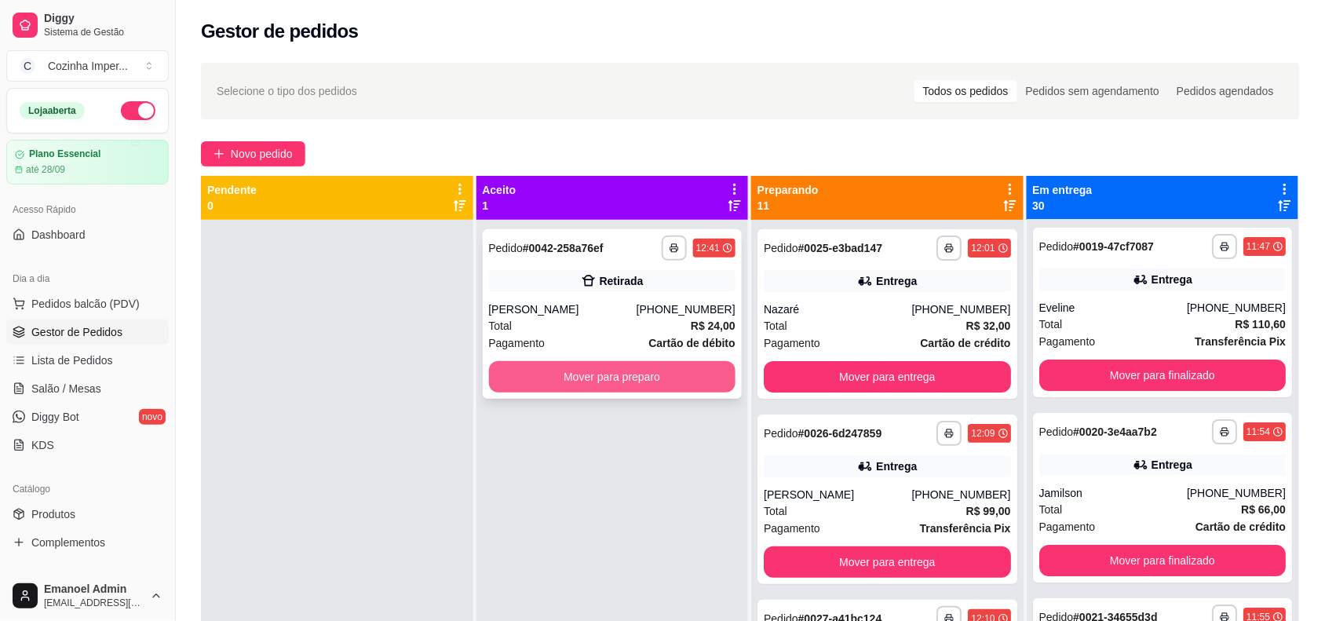
click at [570, 379] on button "Mover para preparo" at bounding box center [612, 376] width 247 height 31
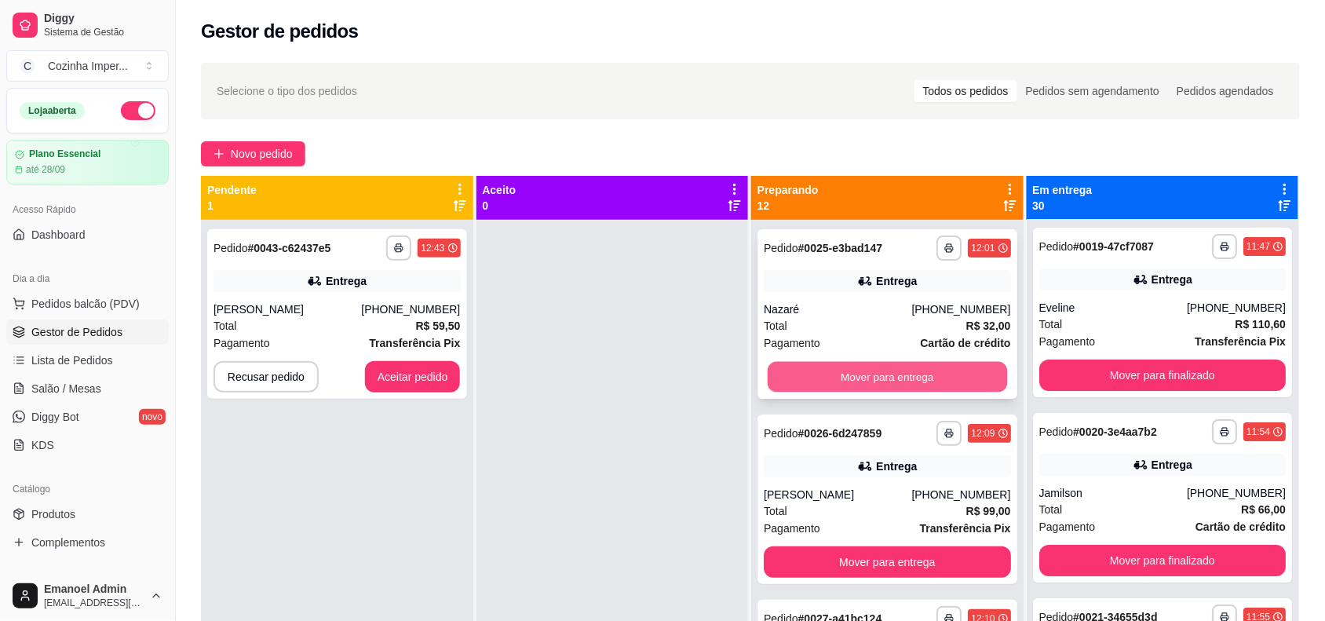
click at [885, 374] on button "Mover para entrega" at bounding box center [887, 377] width 239 height 31
click at [896, 300] on div "**********" at bounding box center [888, 314] width 260 height 170
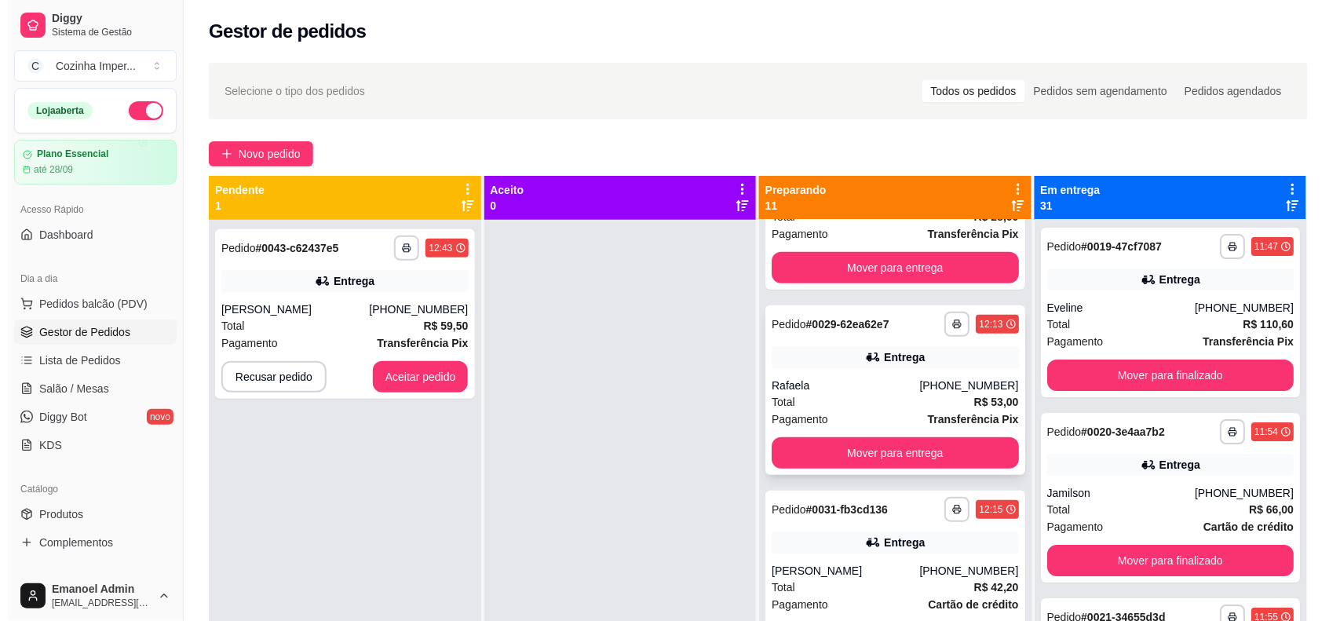
scroll to position [196, 0]
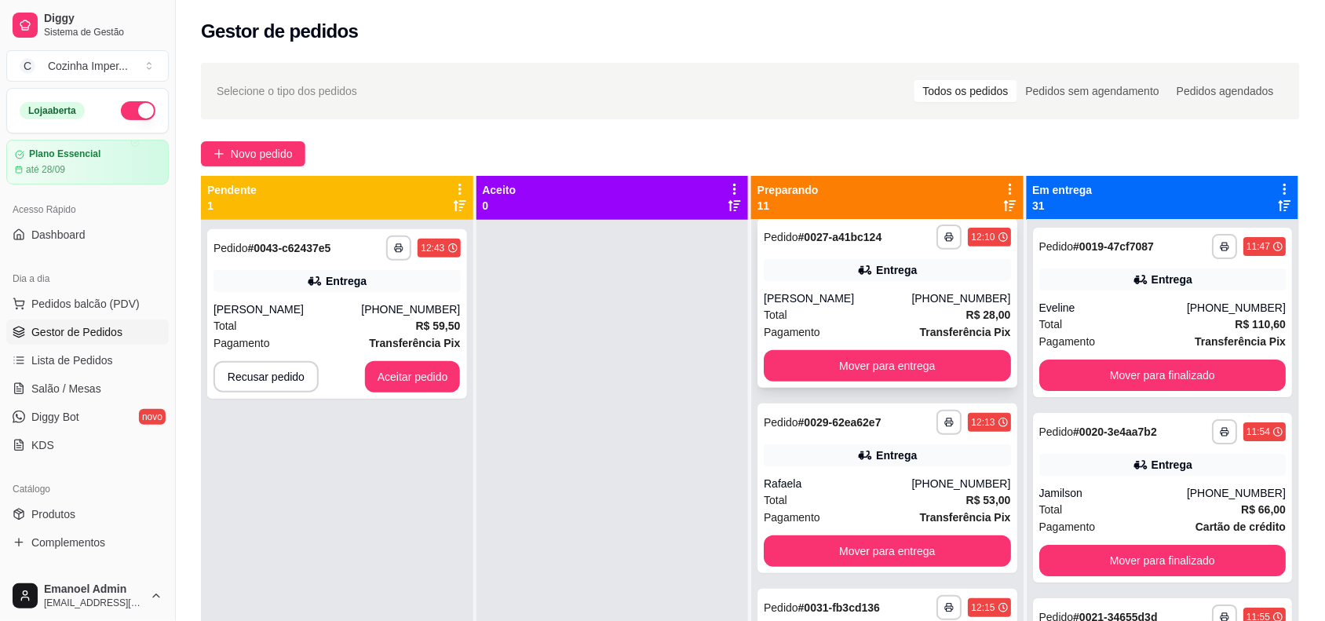
click at [926, 292] on div "[PHONE_NUMBER]" at bounding box center [960, 298] width 99 height 16
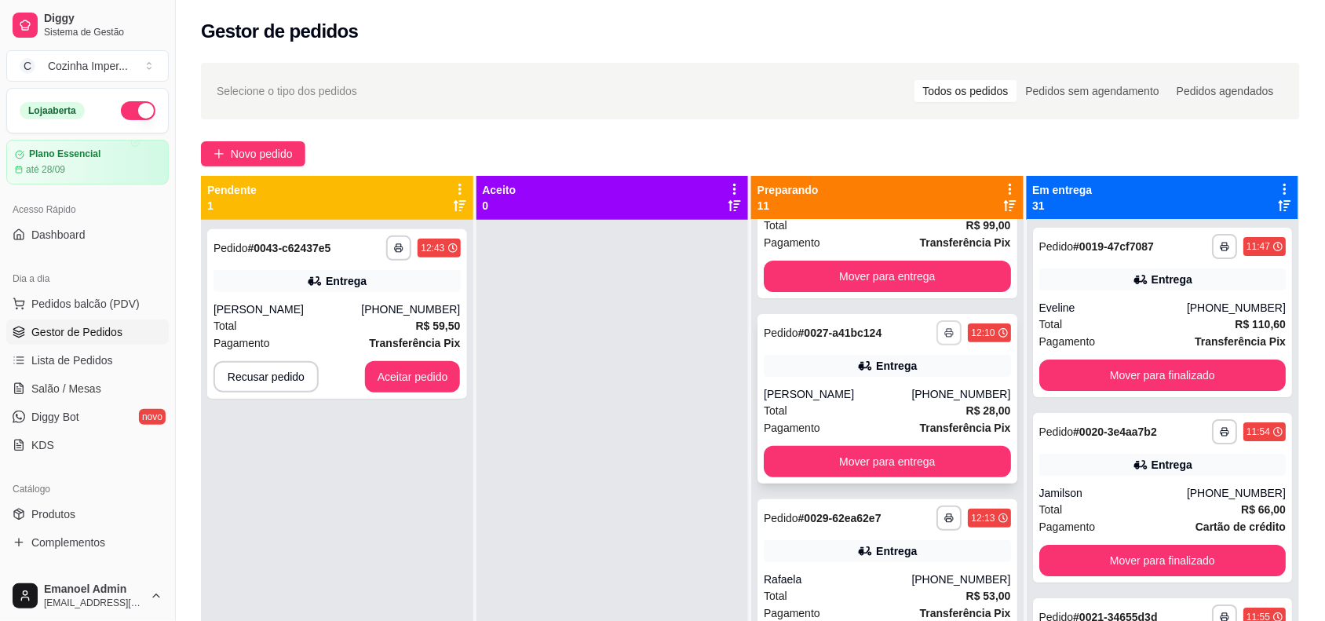
scroll to position [0, 0]
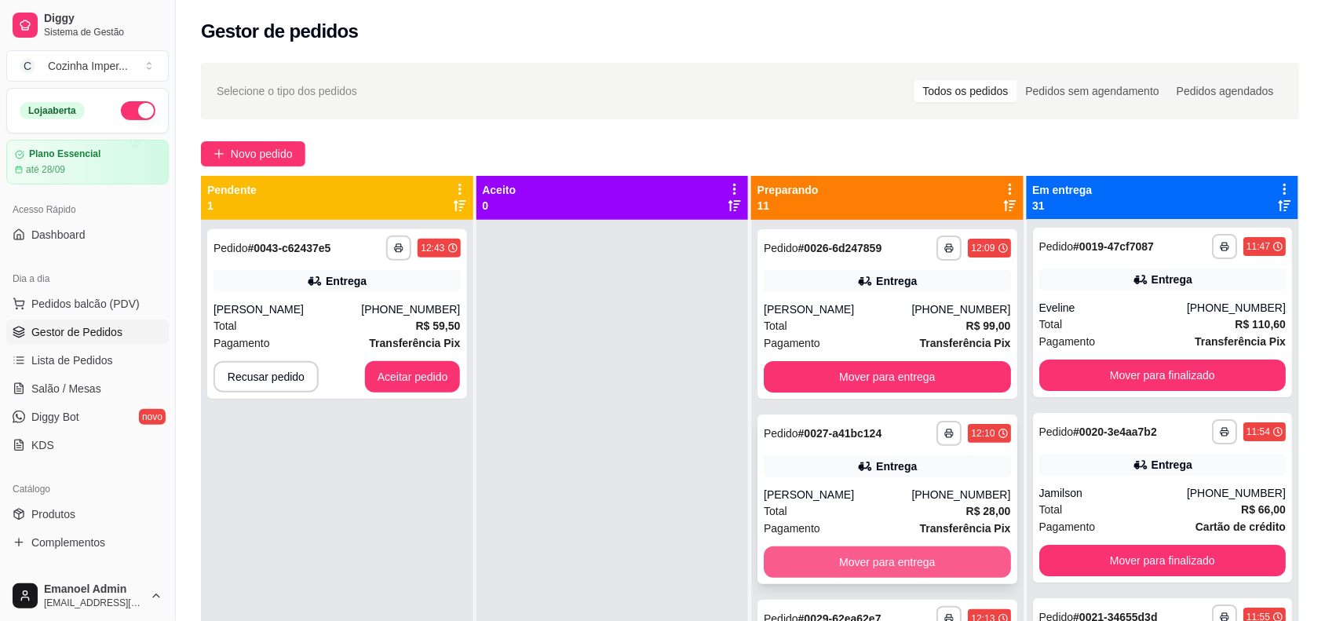
click at [883, 559] on button "Mover para entrega" at bounding box center [887, 561] width 247 height 31
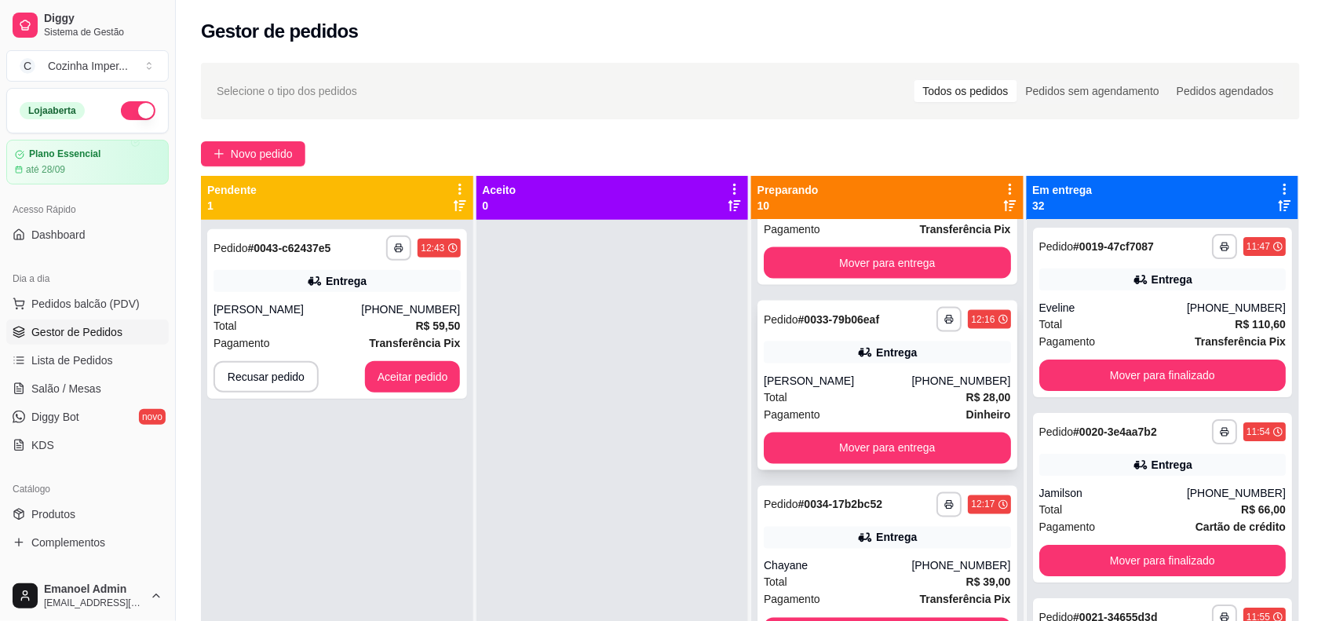
scroll to position [687, 0]
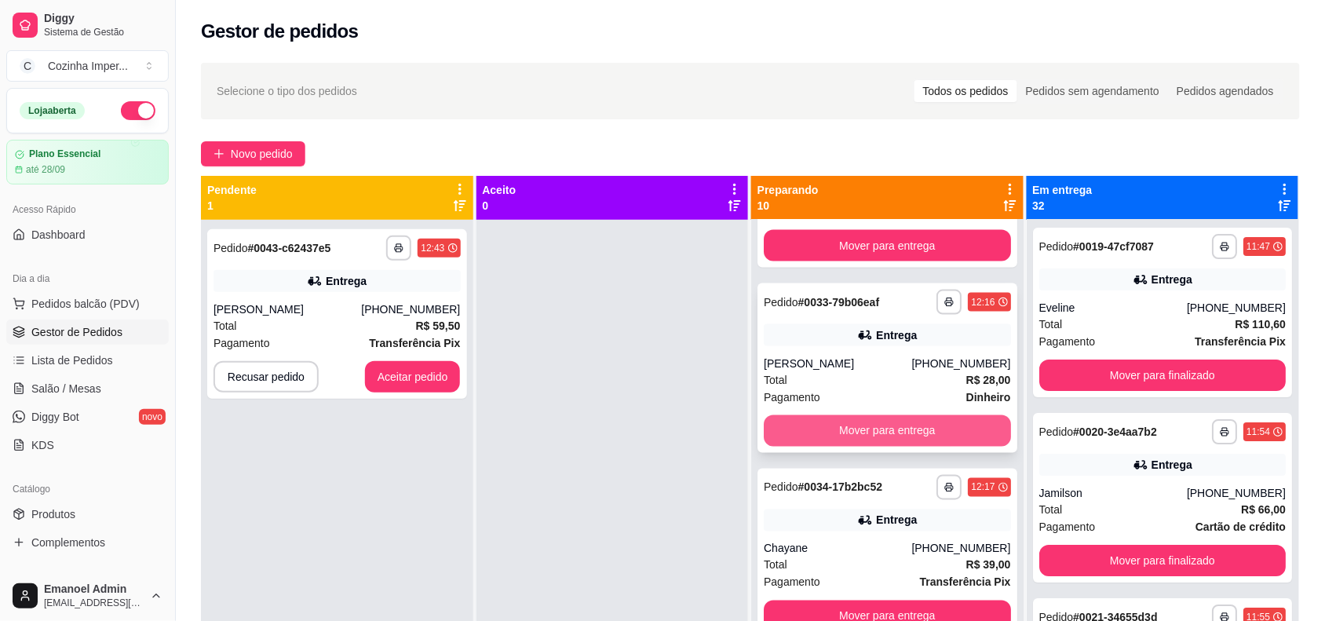
click at [899, 440] on button "Mover para entrega" at bounding box center [887, 430] width 247 height 31
click at [899, 433] on button "Mover para entrega" at bounding box center [887, 430] width 247 height 31
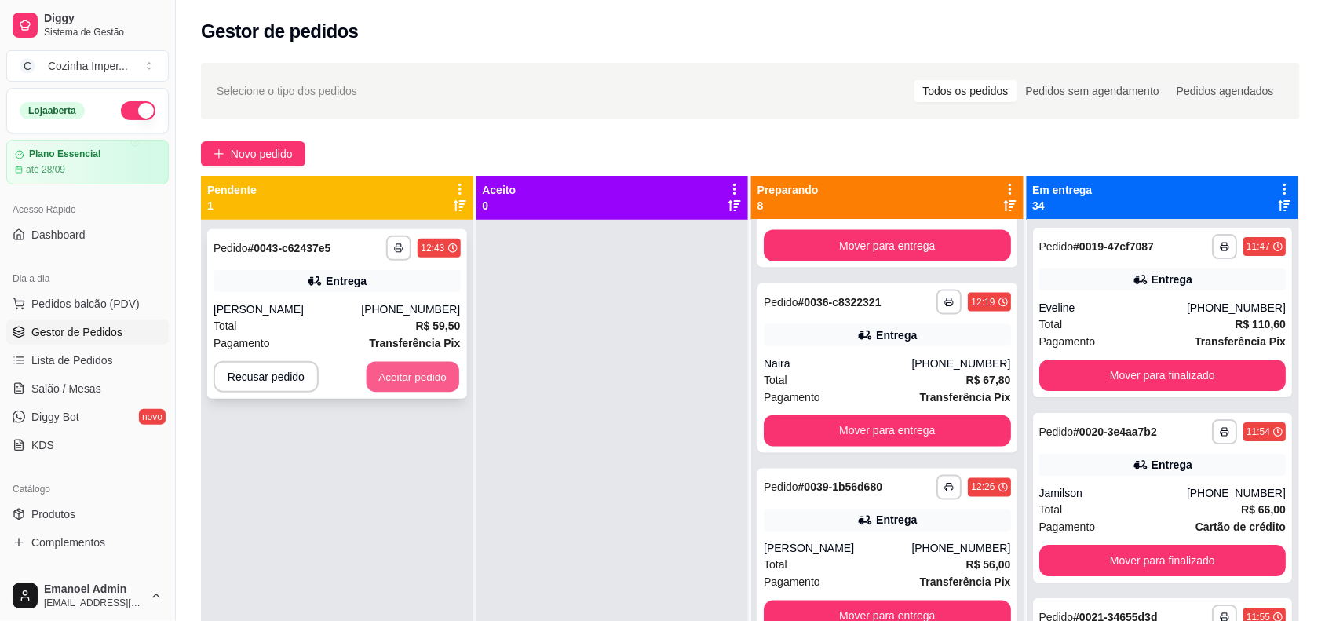
click at [440, 373] on button "Aceitar pedido" at bounding box center [413, 377] width 93 height 31
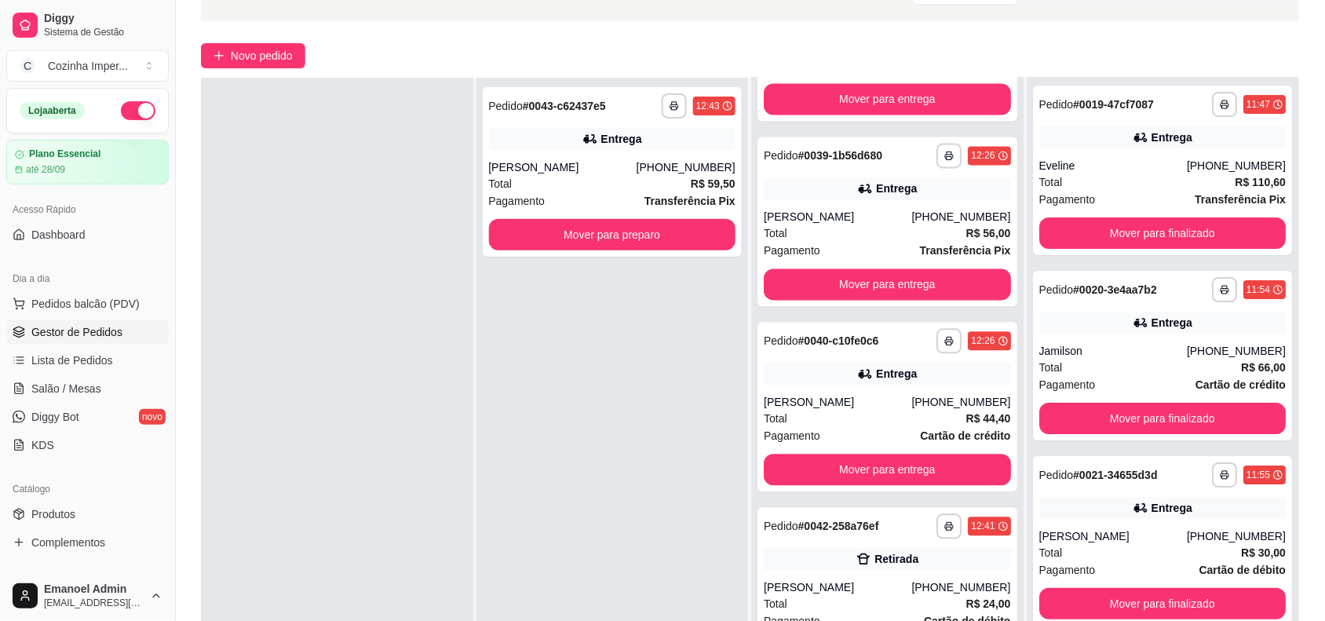
scroll to position [239, 0]
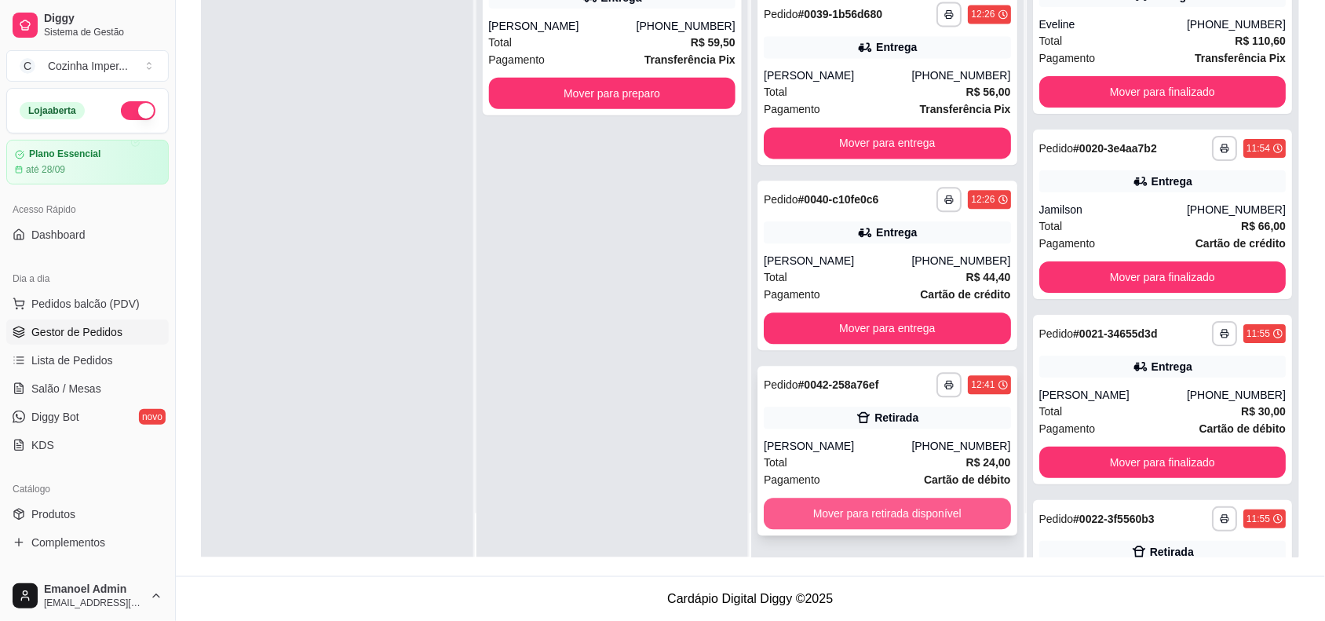
click at [872, 514] on button "Mover para retirada disponível" at bounding box center [887, 514] width 247 height 31
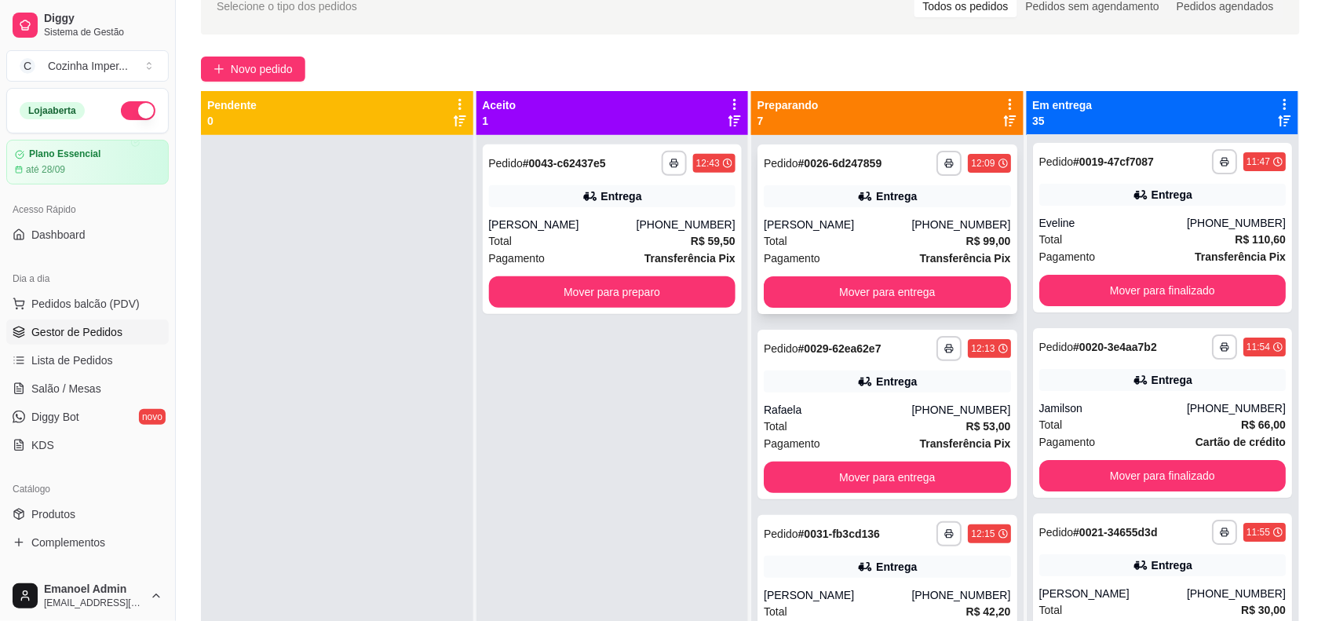
scroll to position [0, 0]
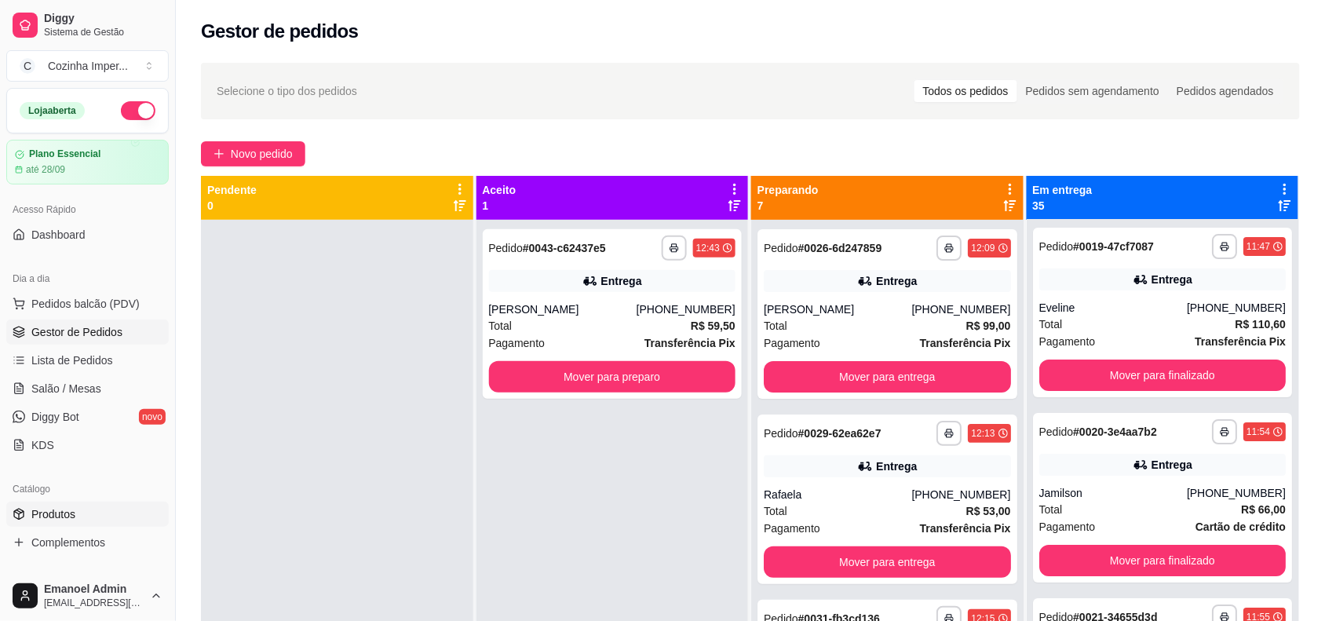
click at [104, 510] on link "Produtos" at bounding box center [87, 514] width 163 height 25
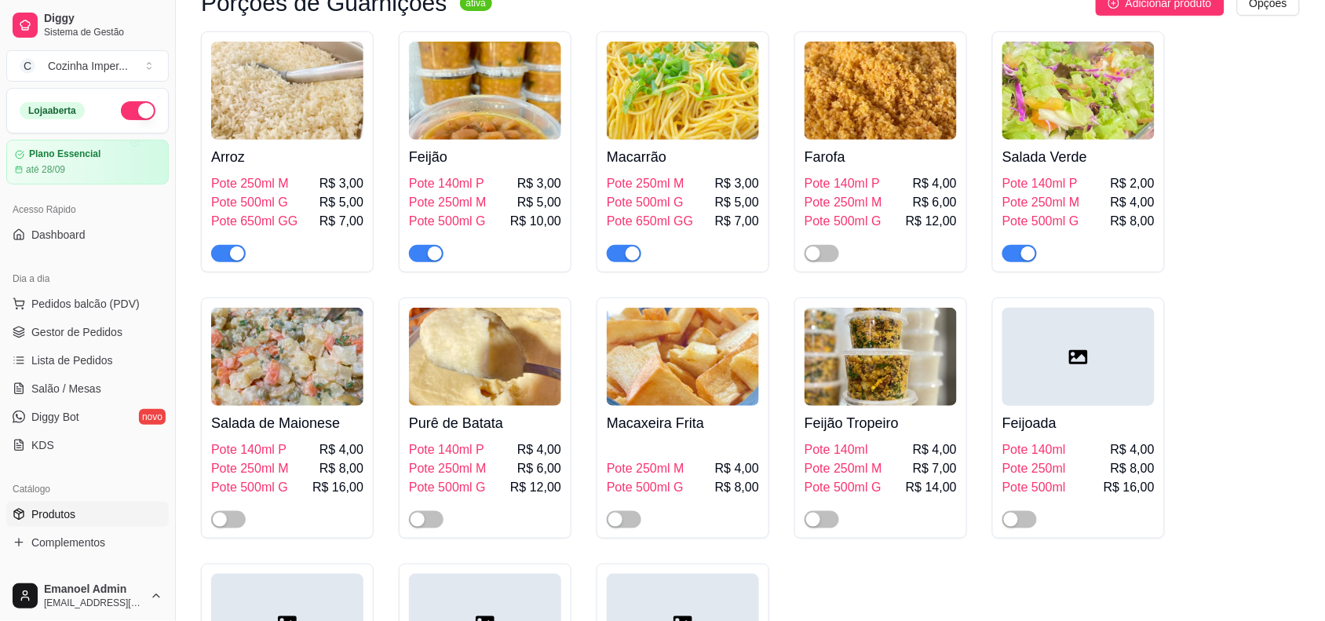
scroll to position [1963, 0]
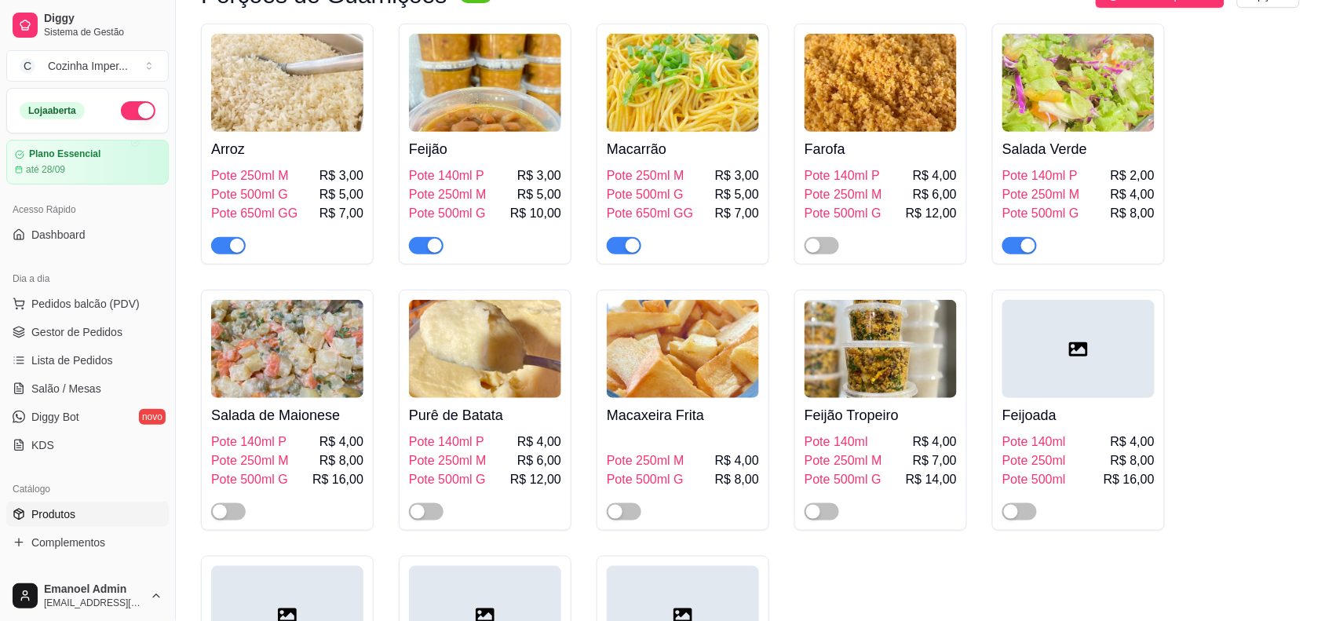
click at [433, 239] on div "button" at bounding box center [435, 246] width 14 height 14
click at [79, 335] on span "Gestor de Pedidos" at bounding box center [76, 332] width 91 height 16
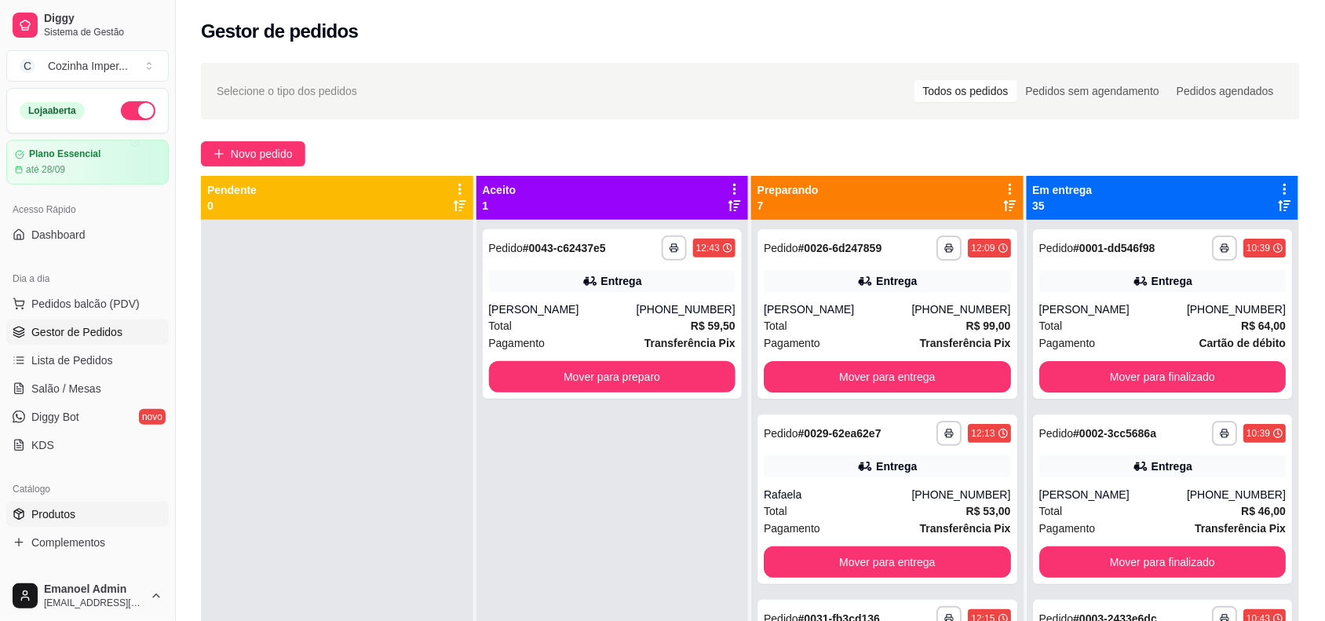
click at [57, 512] on span "Produtos" at bounding box center [53, 514] width 44 height 16
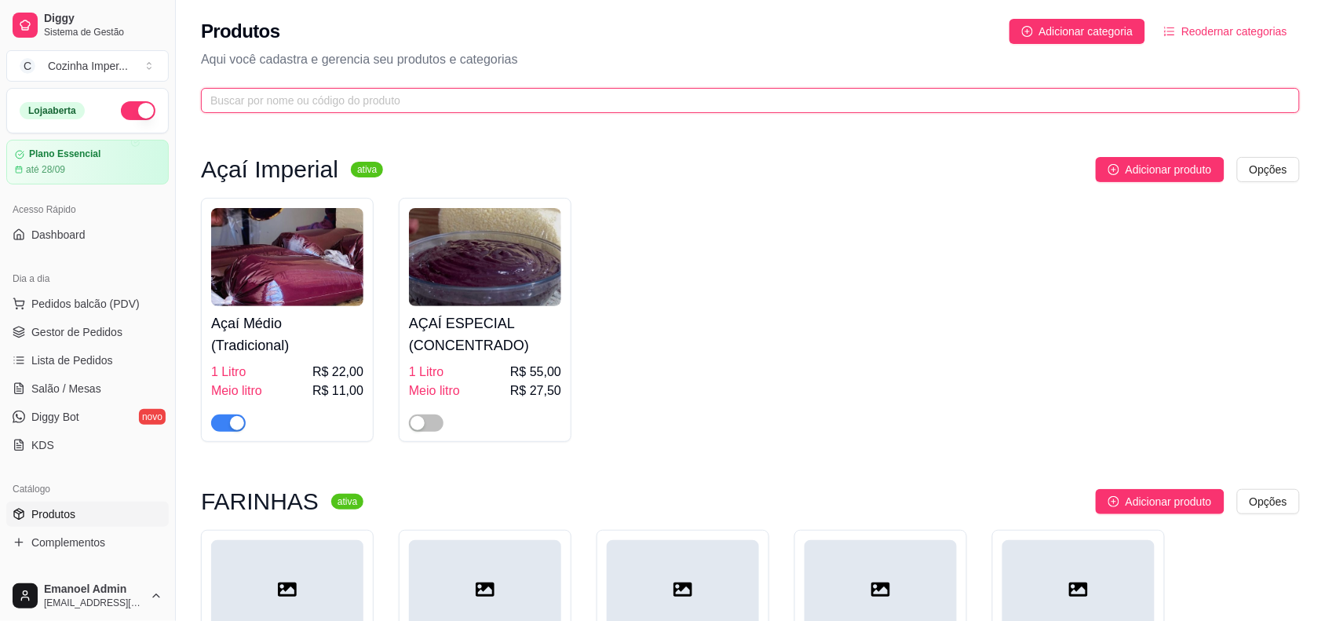
click at [605, 100] on input "text" at bounding box center [744, 100] width 1068 height 17
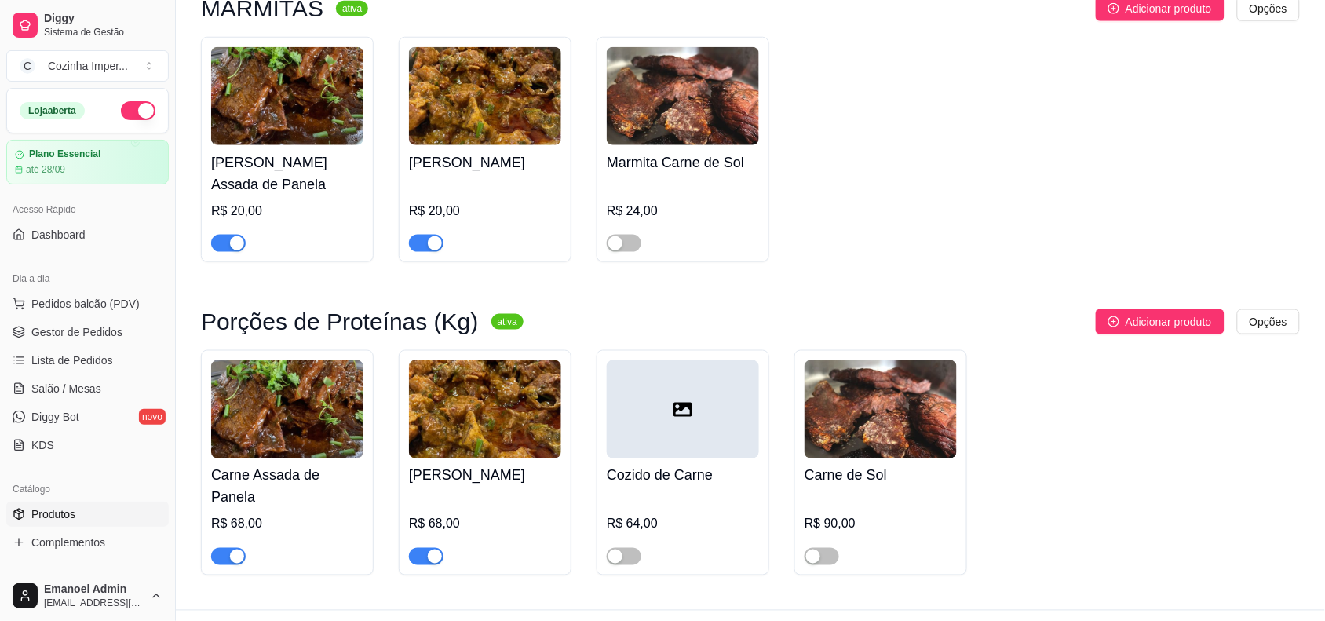
scroll to position [469, 0]
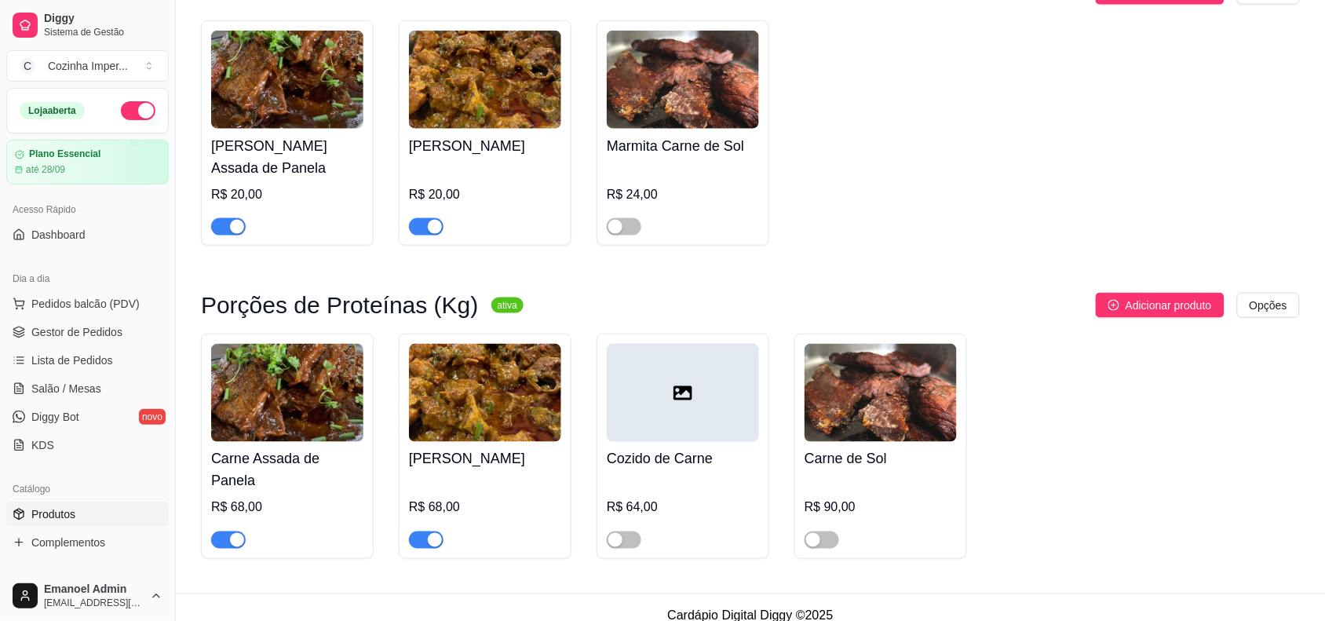
type input "carne"
click at [429, 229] on div "button" at bounding box center [435, 227] width 14 height 14
click at [426, 531] on button "button" at bounding box center [426, 539] width 35 height 17
click at [94, 334] on span "Gestor de Pedidos" at bounding box center [76, 332] width 91 height 16
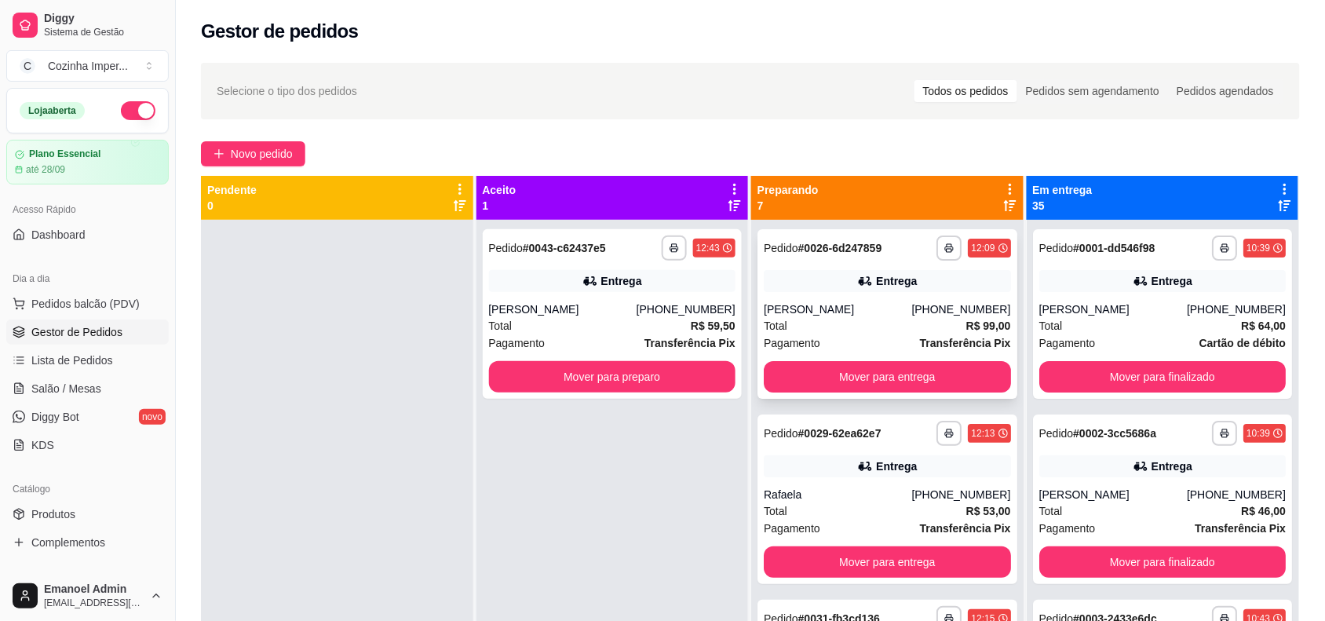
click at [776, 307] on div "[PERSON_NAME]" at bounding box center [838, 309] width 148 height 16
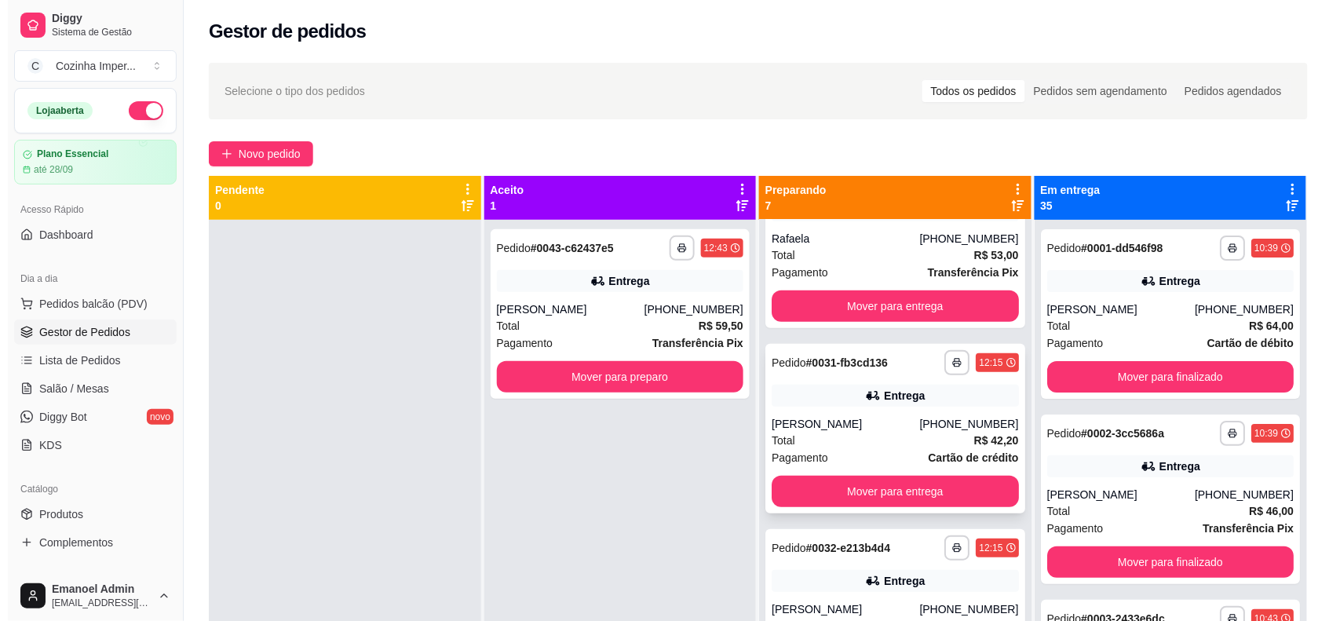
scroll to position [196, 0]
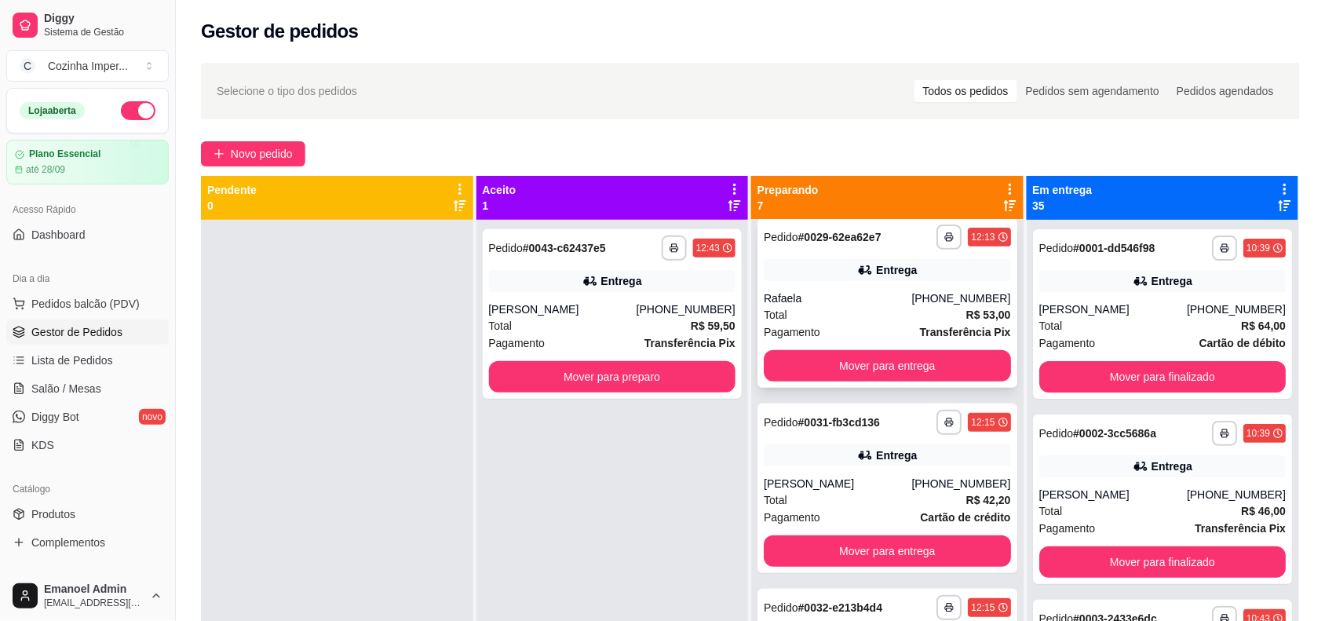
click at [951, 295] on div "[PHONE_NUMBER]" at bounding box center [960, 298] width 99 height 16
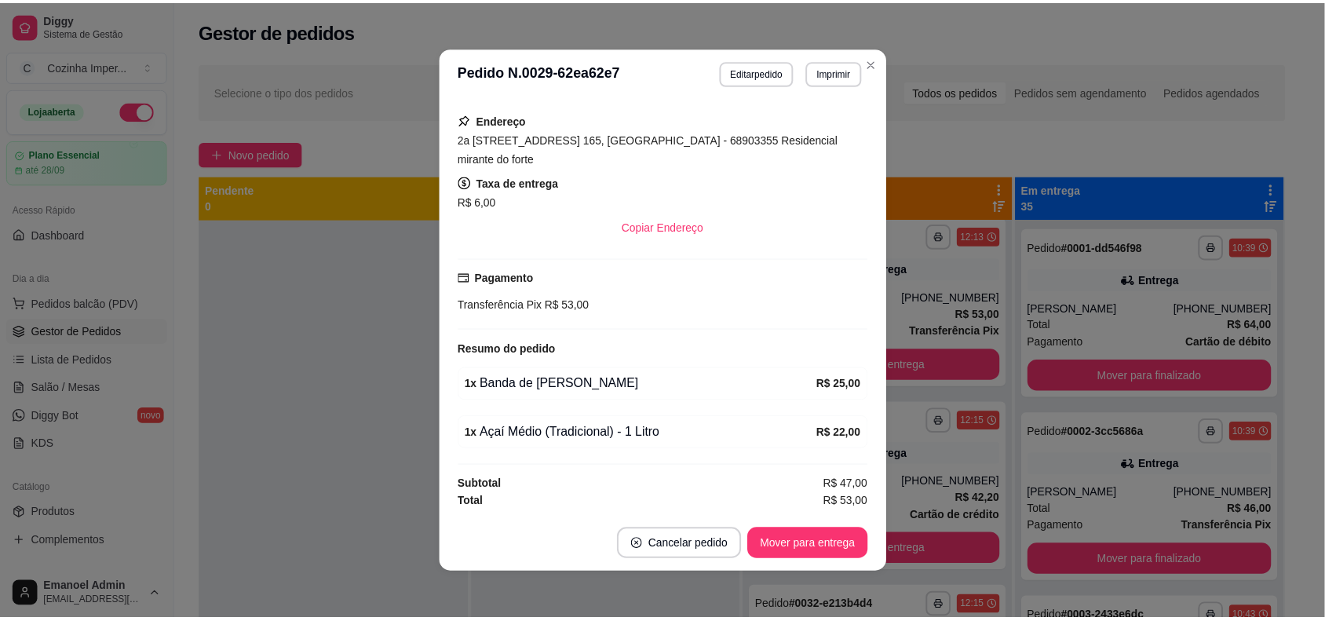
scroll to position [276, 0]
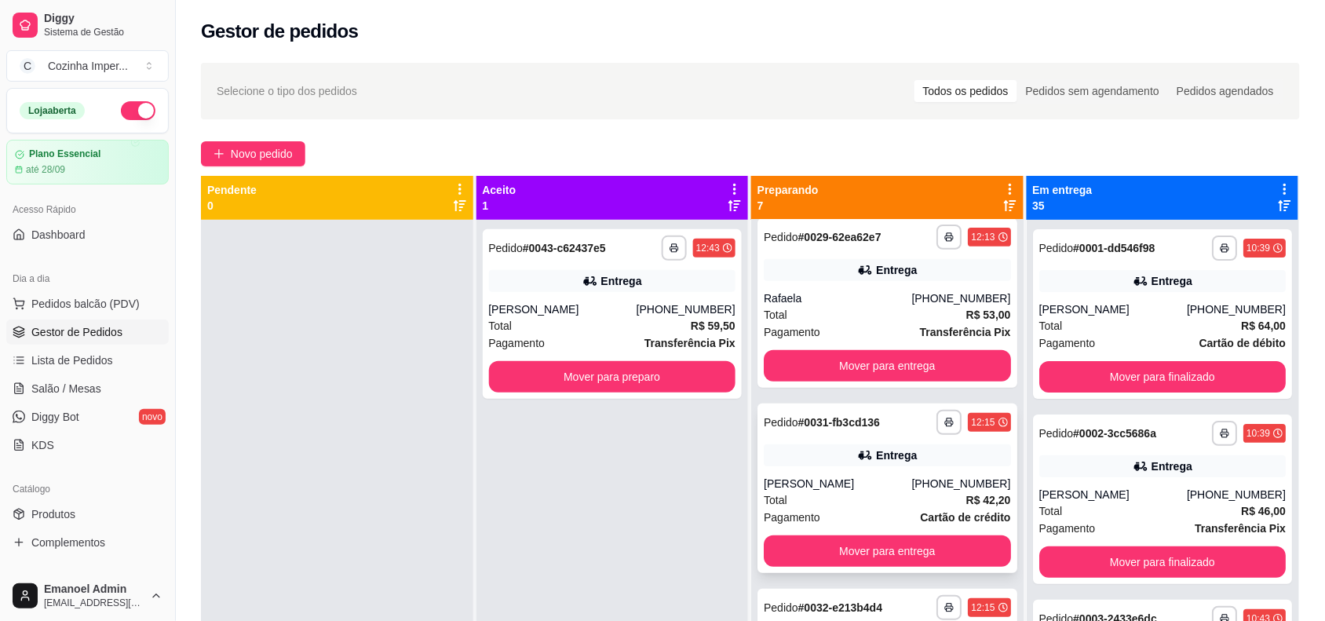
click at [819, 488] on div "[PERSON_NAME]" at bounding box center [838, 484] width 148 height 16
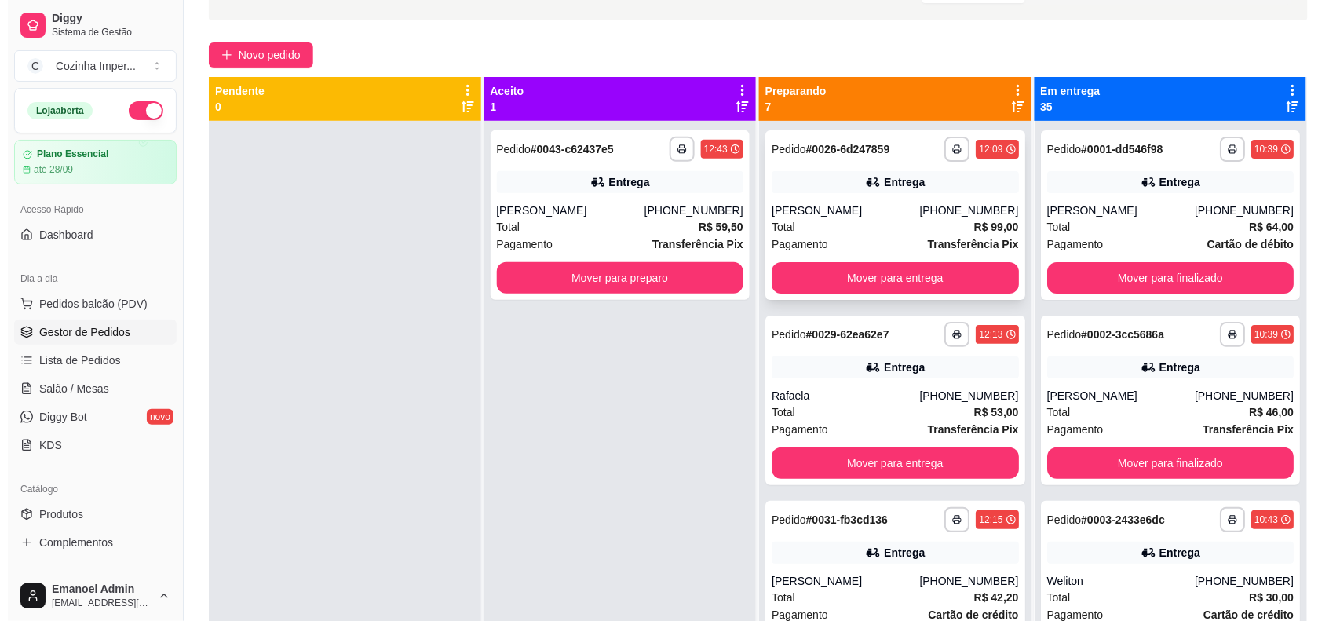
scroll to position [0, 0]
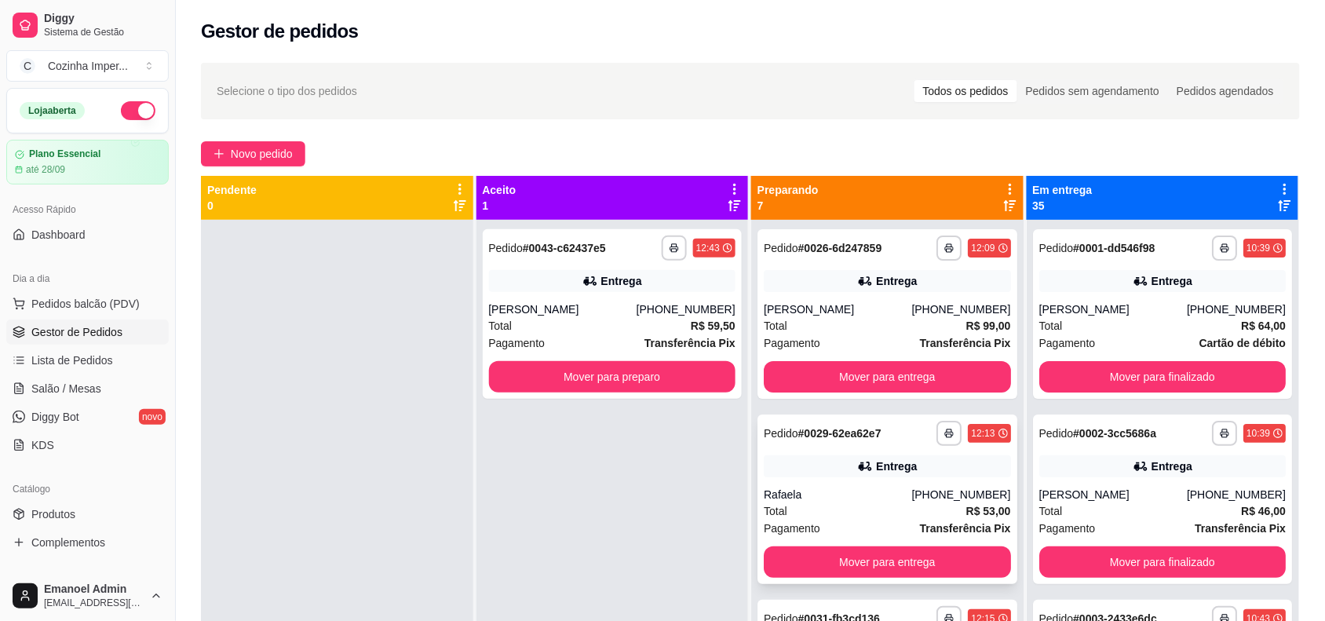
click at [778, 471] on div "Entrega" at bounding box center [887, 466] width 247 height 22
click at [938, 497] on div "[PHONE_NUMBER]" at bounding box center [960, 495] width 99 height 16
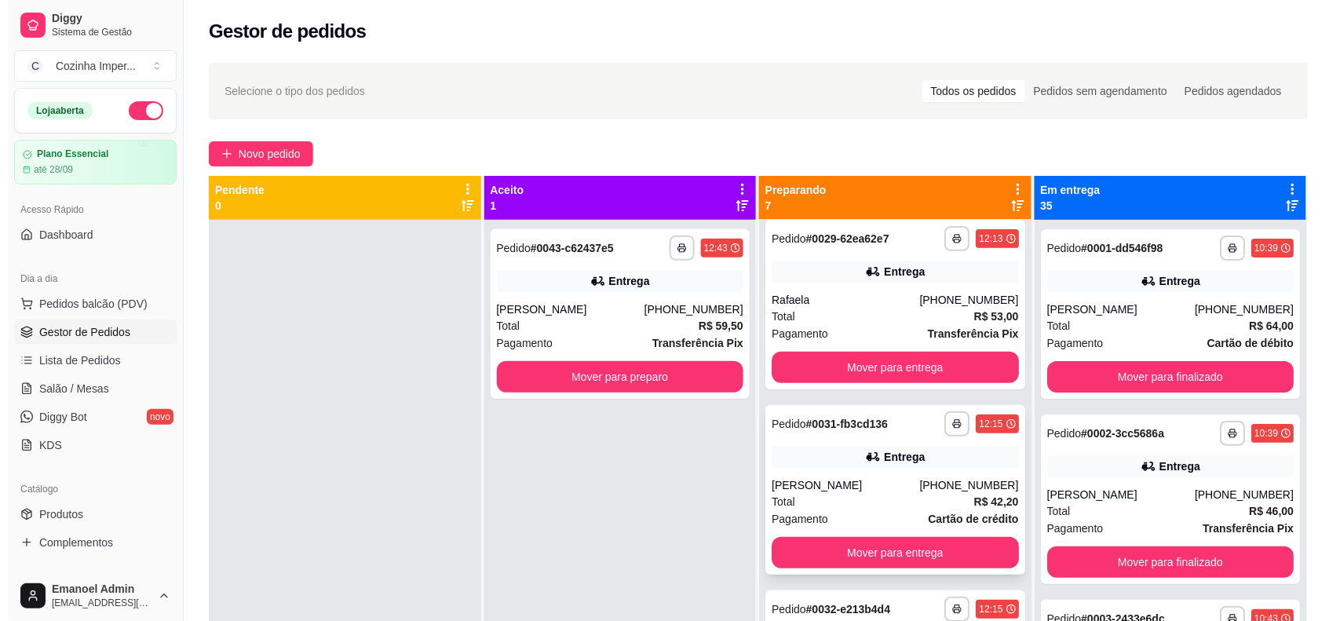
scroll to position [196, 0]
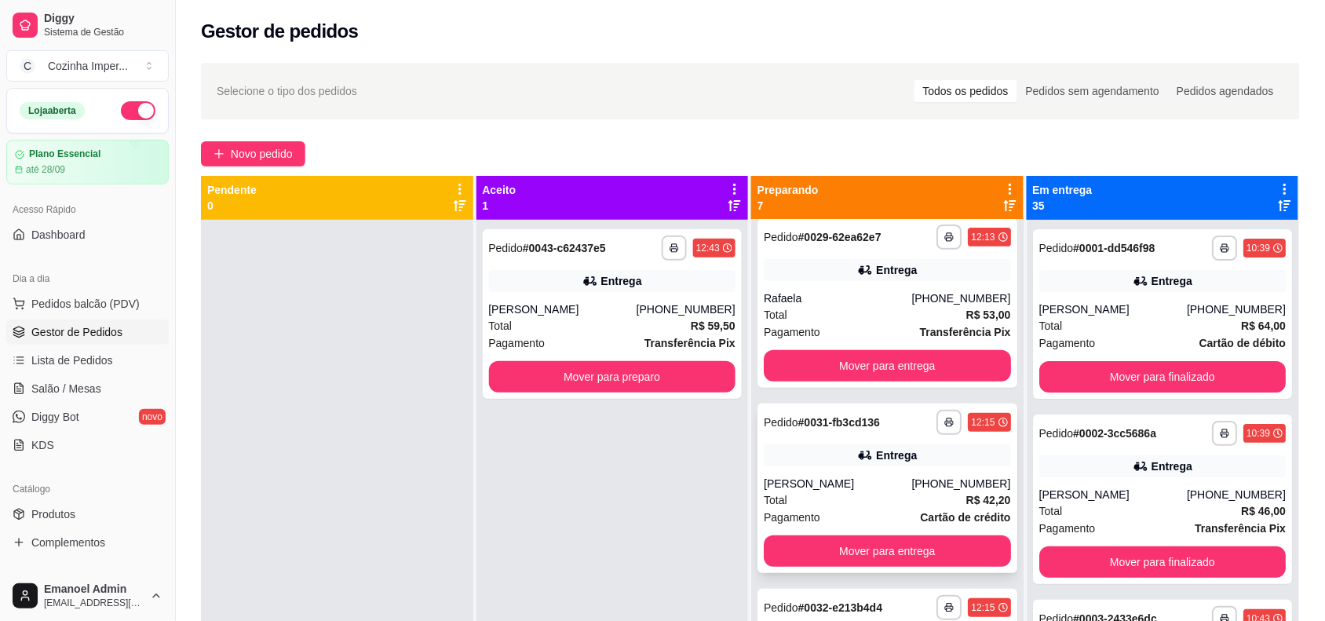
click at [866, 436] on div "**********" at bounding box center [888, 489] width 260 height 170
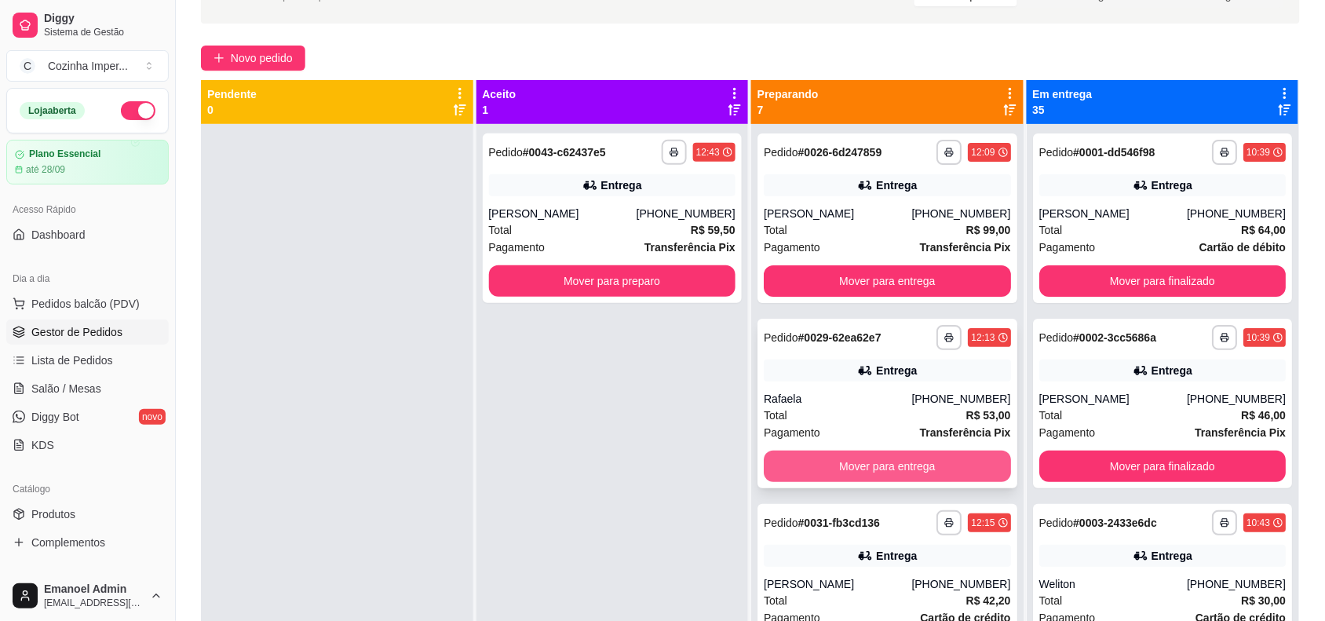
scroll to position [0, 0]
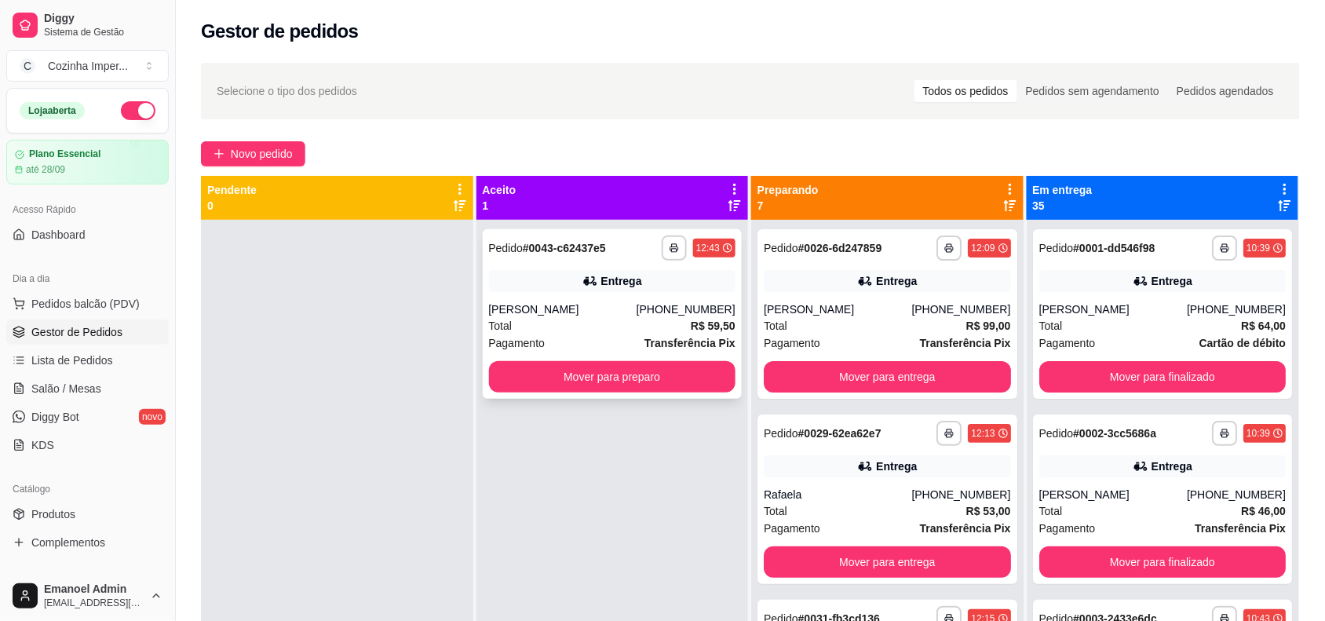
click at [692, 393] on div "**********" at bounding box center [613, 314] width 260 height 170
click at [517, 367] on button "Mover para preparo" at bounding box center [612, 376] width 247 height 31
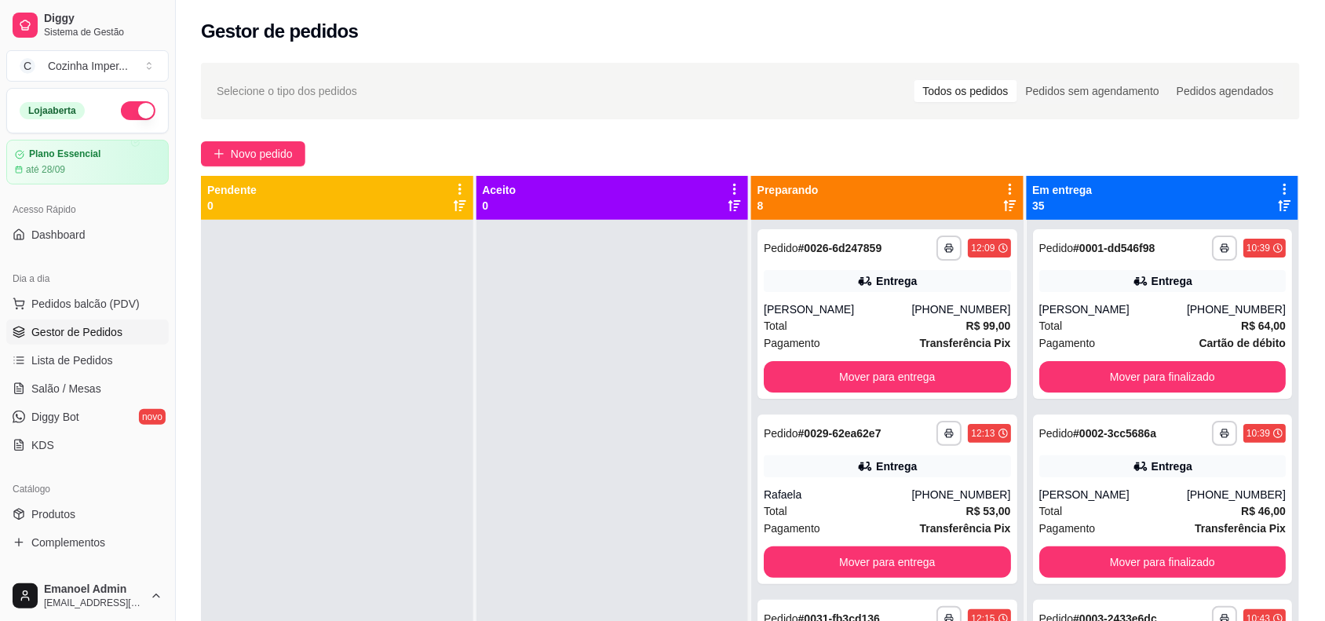
click at [111, 500] on div "Catálogo" at bounding box center [87, 489] width 163 height 25
click at [111, 506] on link "Produtos" at bounding box center [87, 514] width 163 height 25
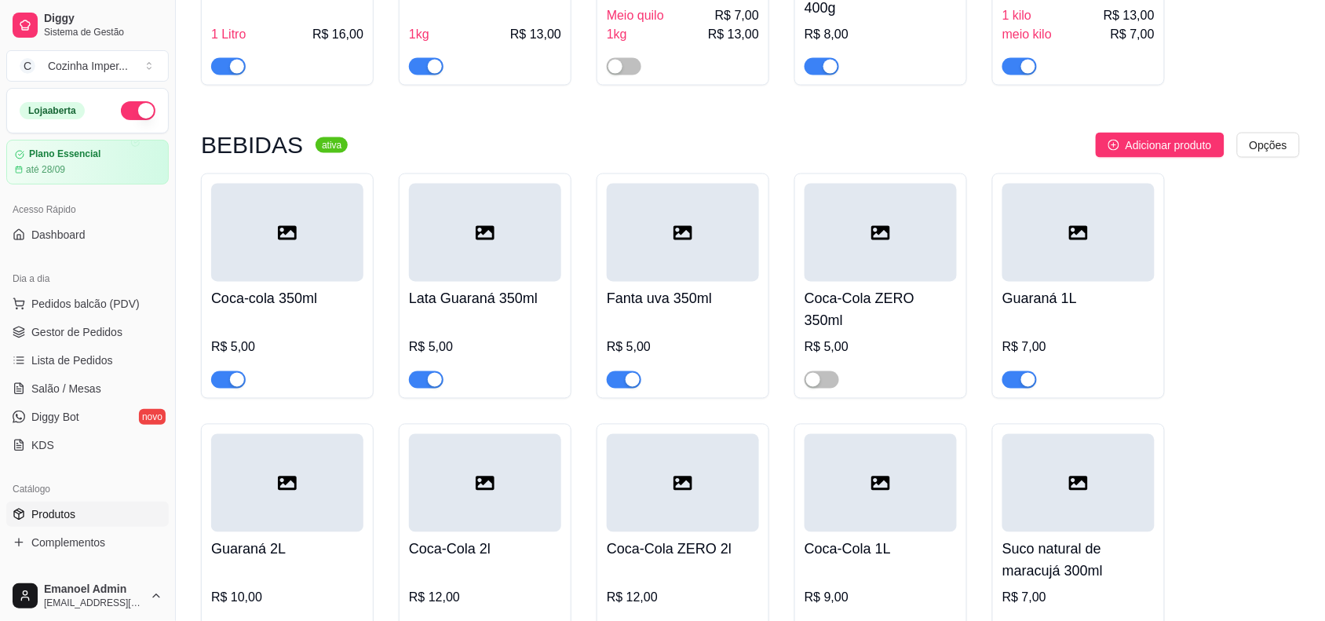
scroll to position [393, 0]
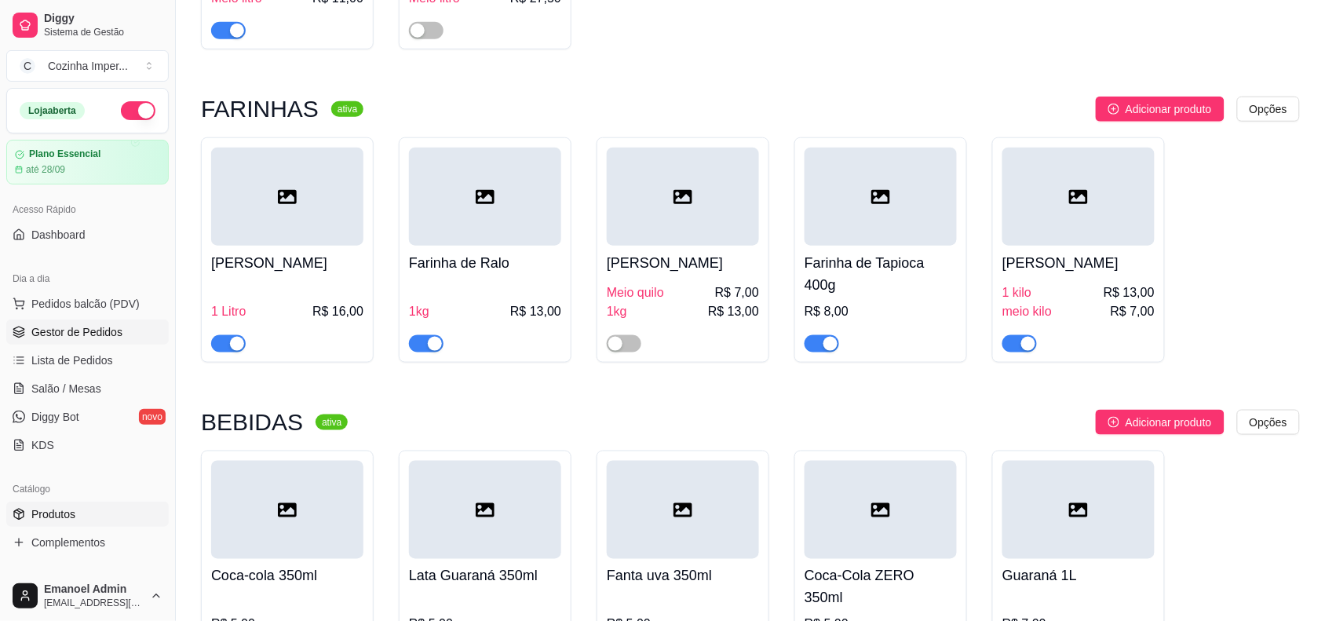
click at [103, 326] on span "Gestor de Pedidos" at bounding box center [76, 332] width 91 height 16
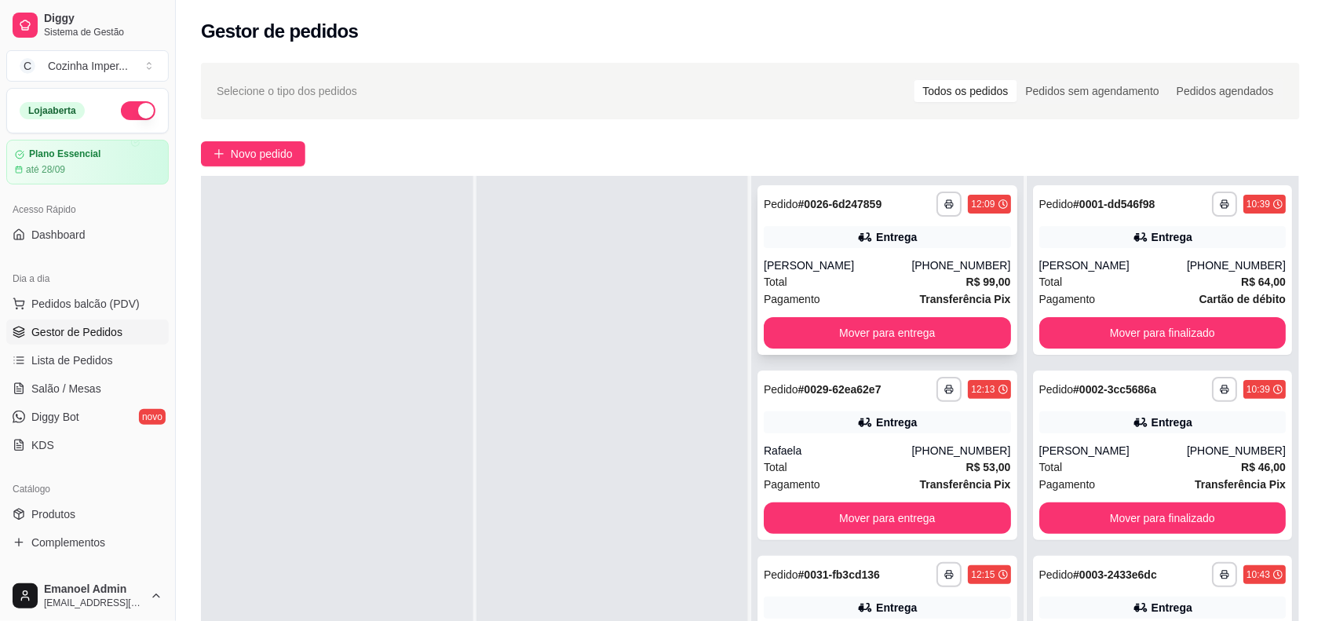
click at [864, 206] on strong "# 0026-6d247859" at bounding box center [840, 204] width 84 height 13
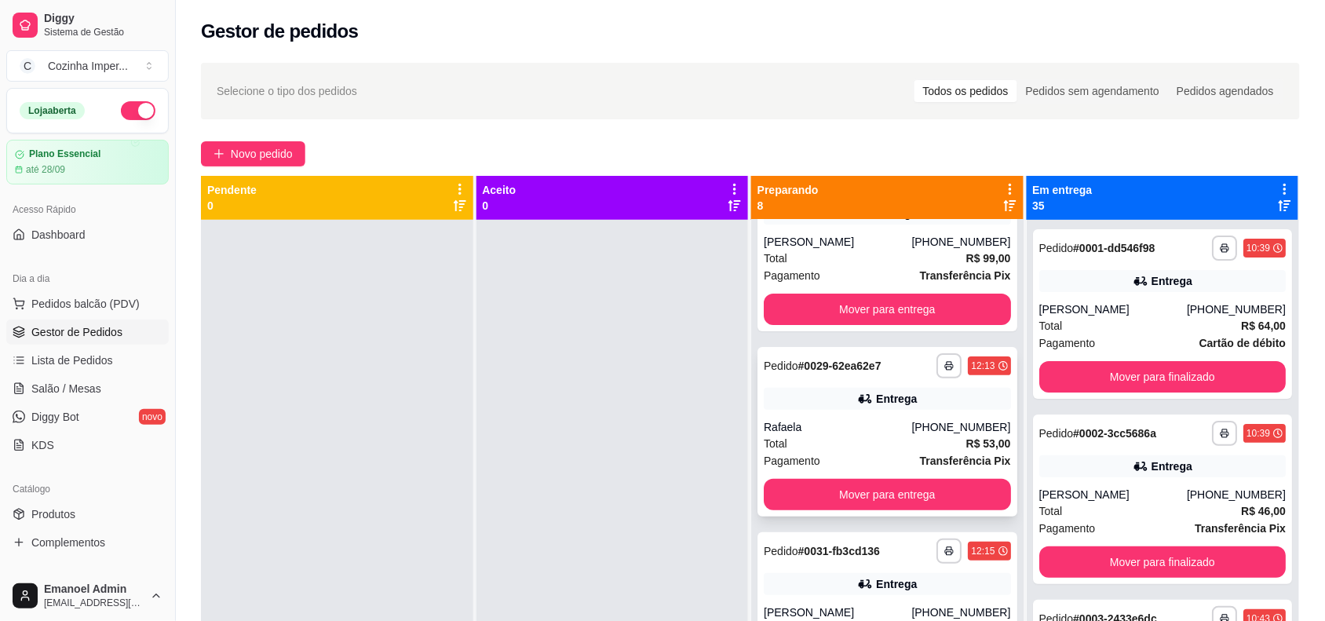
scroll to position [98, 0]
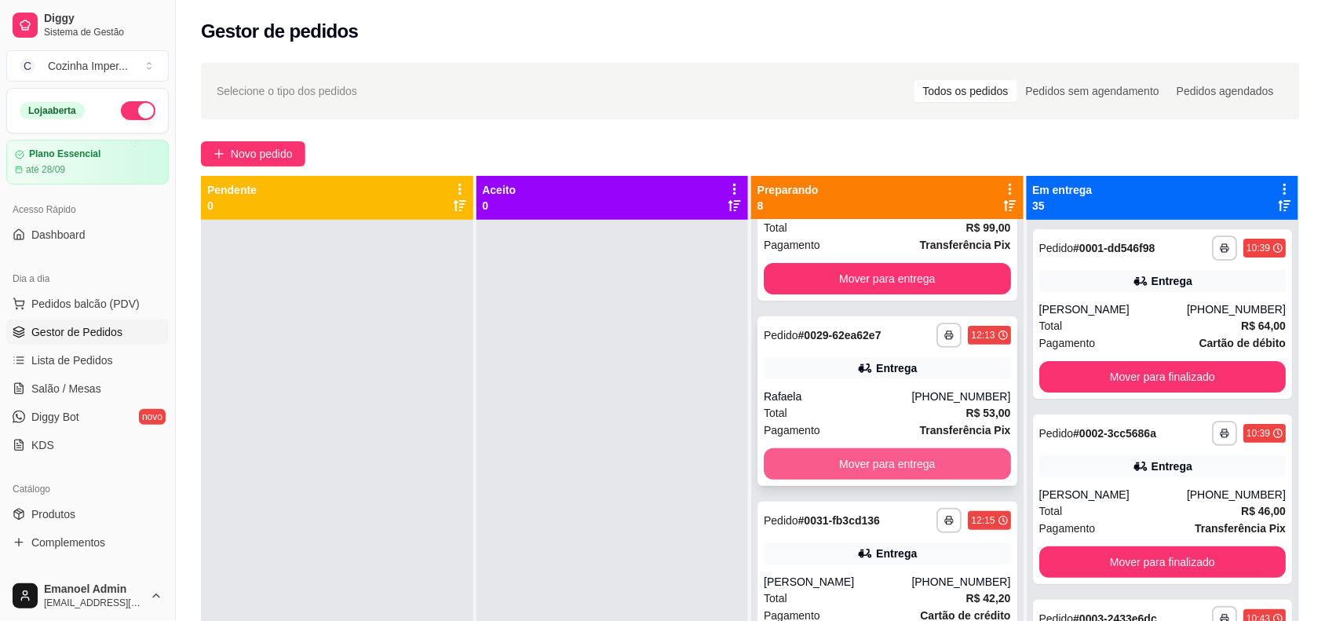
click at [900, 455] on button "Mover para entrega" at bounding box center [887, 463] width 247 height 31
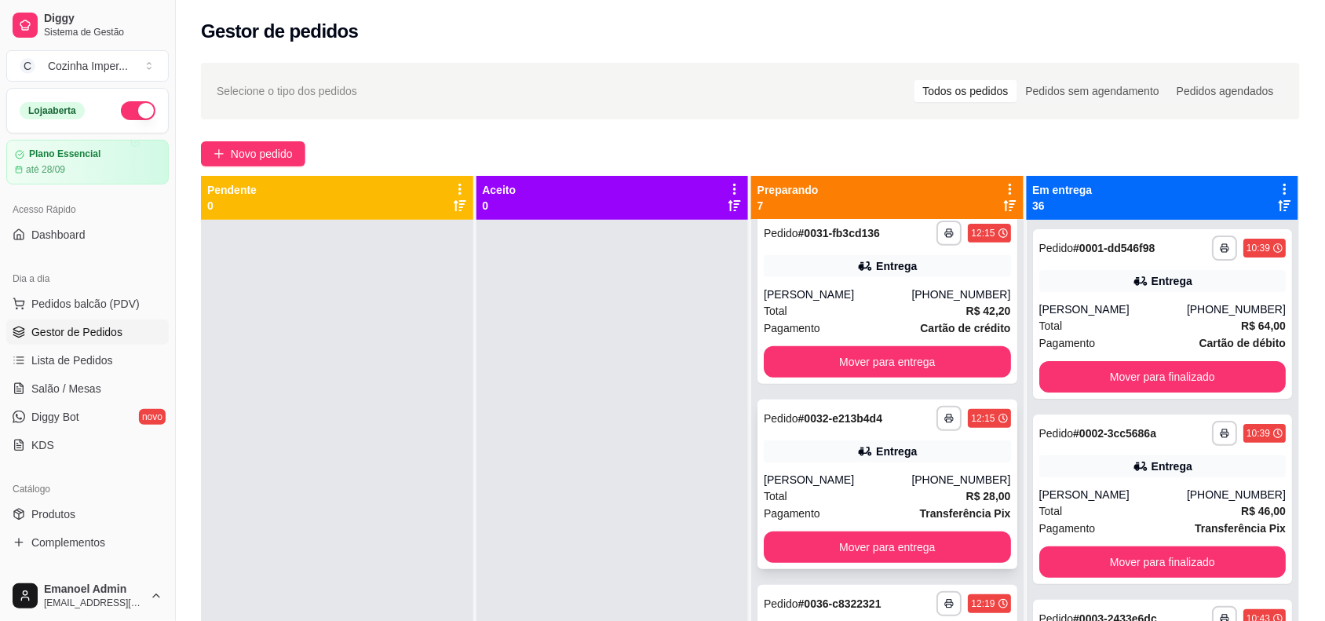
scroll to position [298, 0]
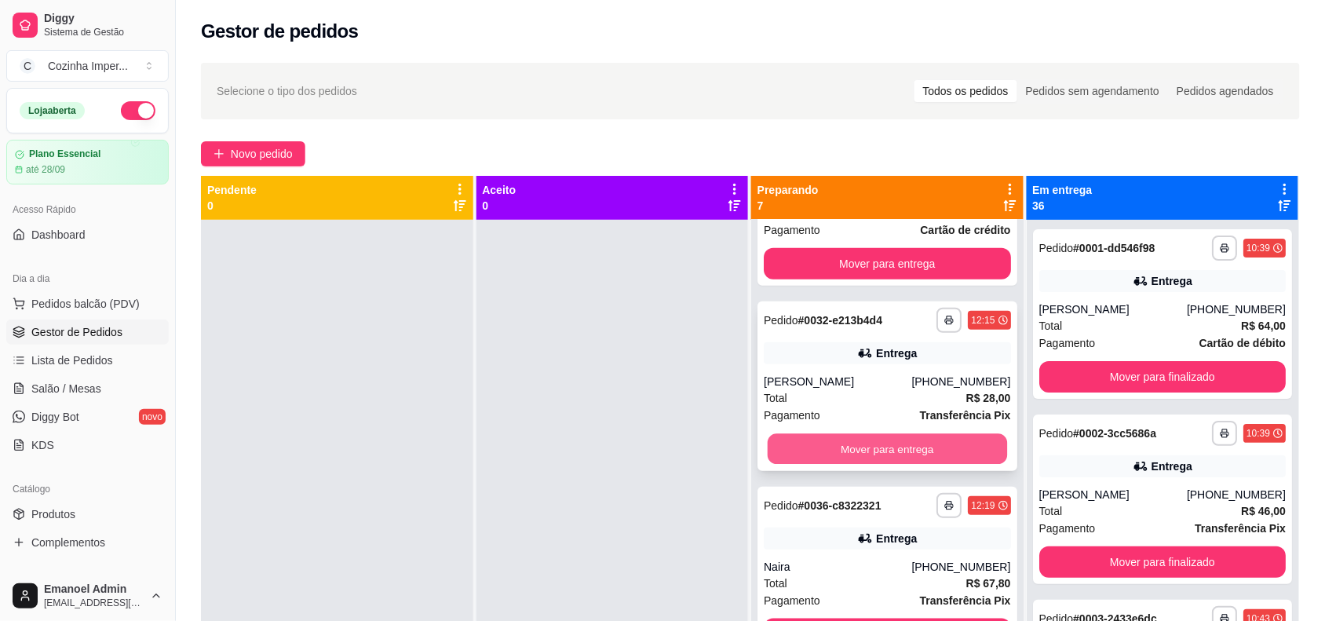
click at [888, 451] on button "Mover para entrega" at bounding box center [887, 449] width 239 height 31
click at [888, 444] on button "Mover para entrega" at bounding box center [887, 448] width 247 height 31
click at [888, 440] on button "Mover para entrega" at bounding box center [887, 449] width 239 height 31
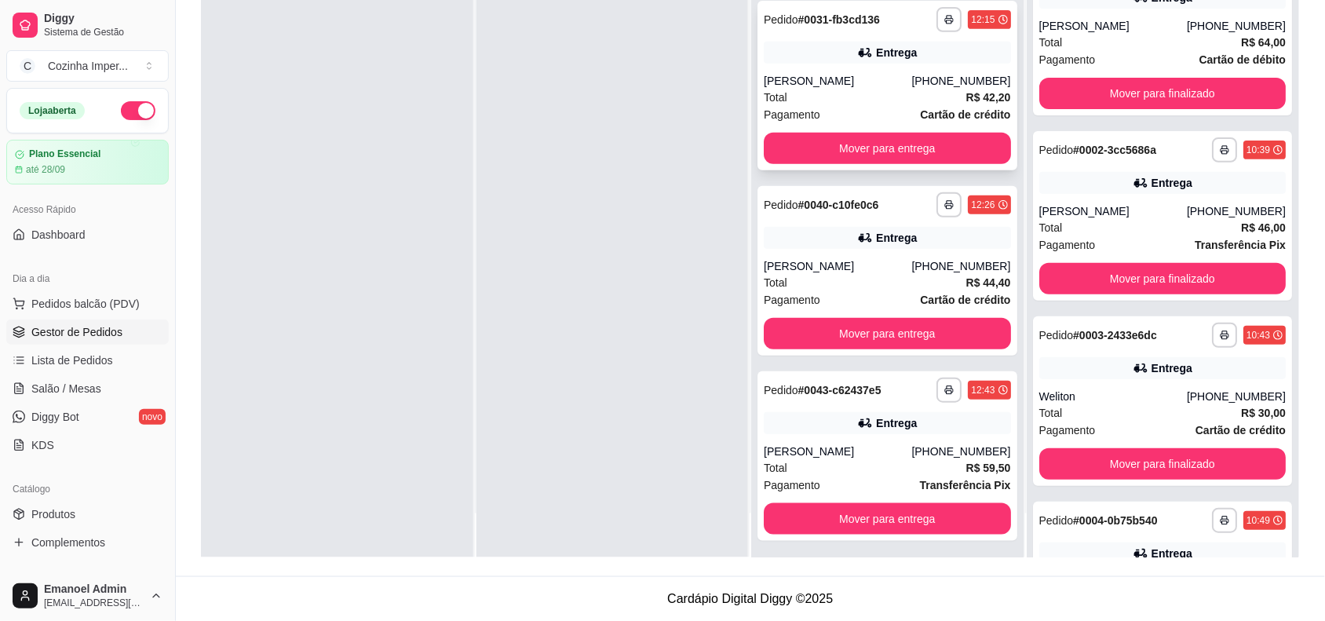
scroll to position [135, 0]
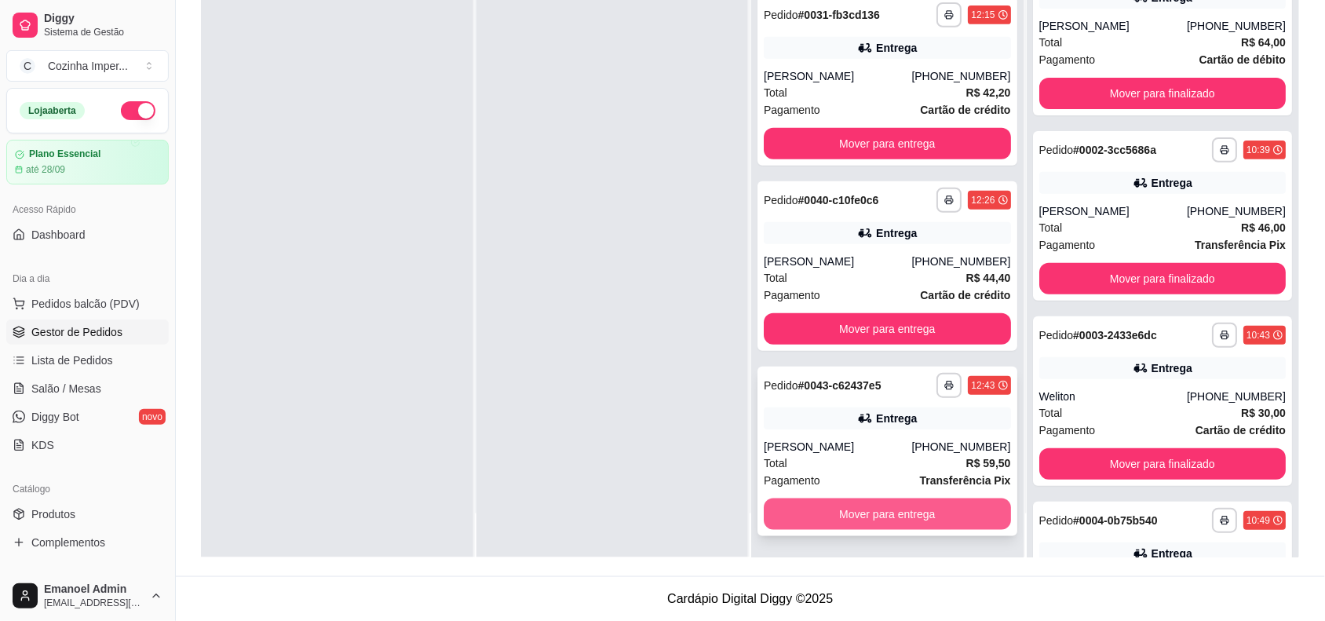
click at [886, 505] on button "Mover para entrega" at bounding box center [887, 514] width 247 height 31
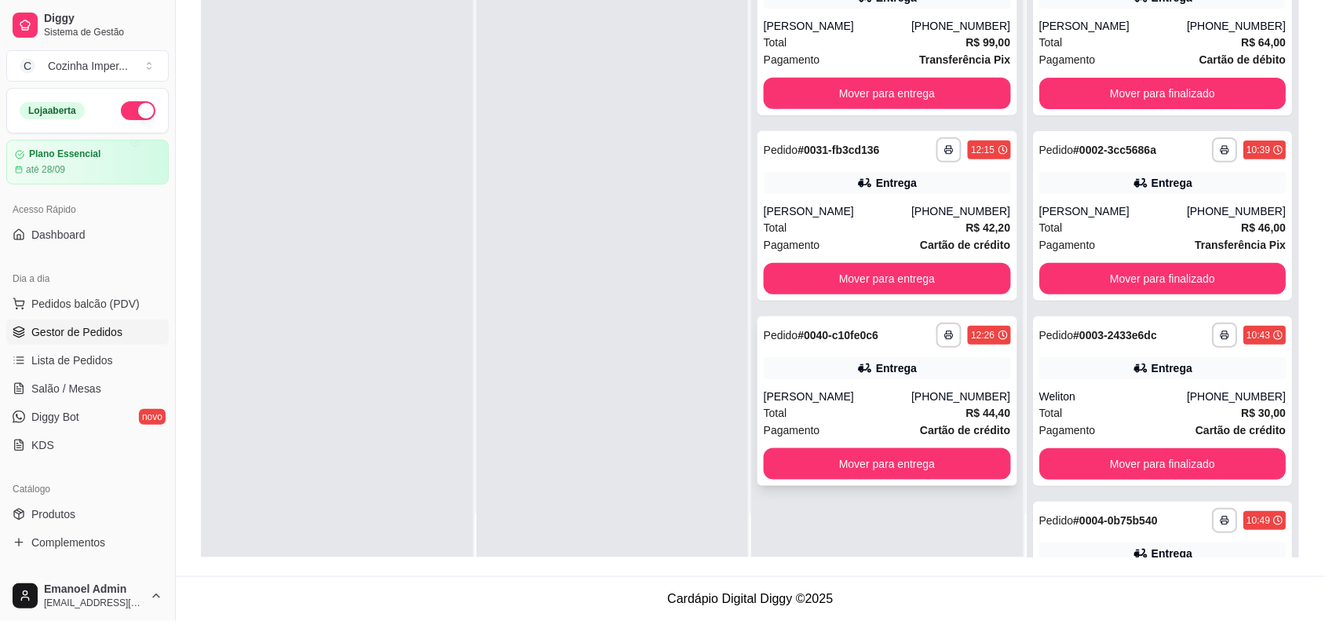
scroll to position [0, 0]
click at [862, 461] on button "Mover para entrega" at bounding box center [887, 464] width 239 height 31
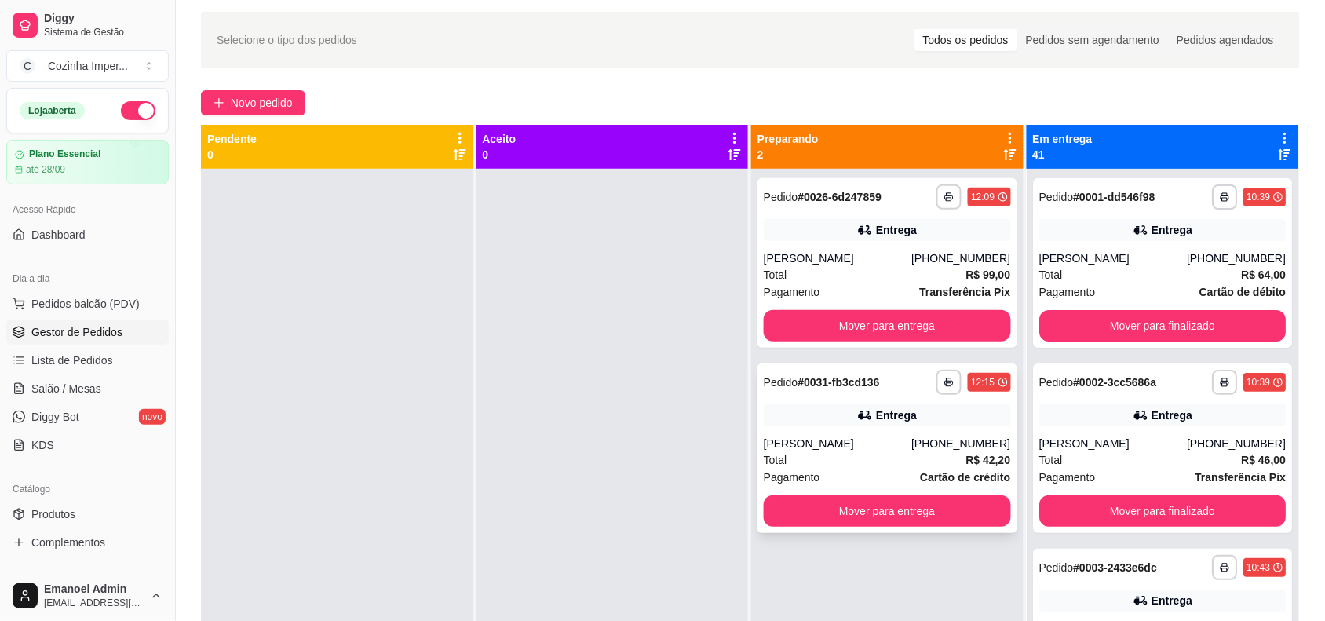
scroll to position [43, 0]
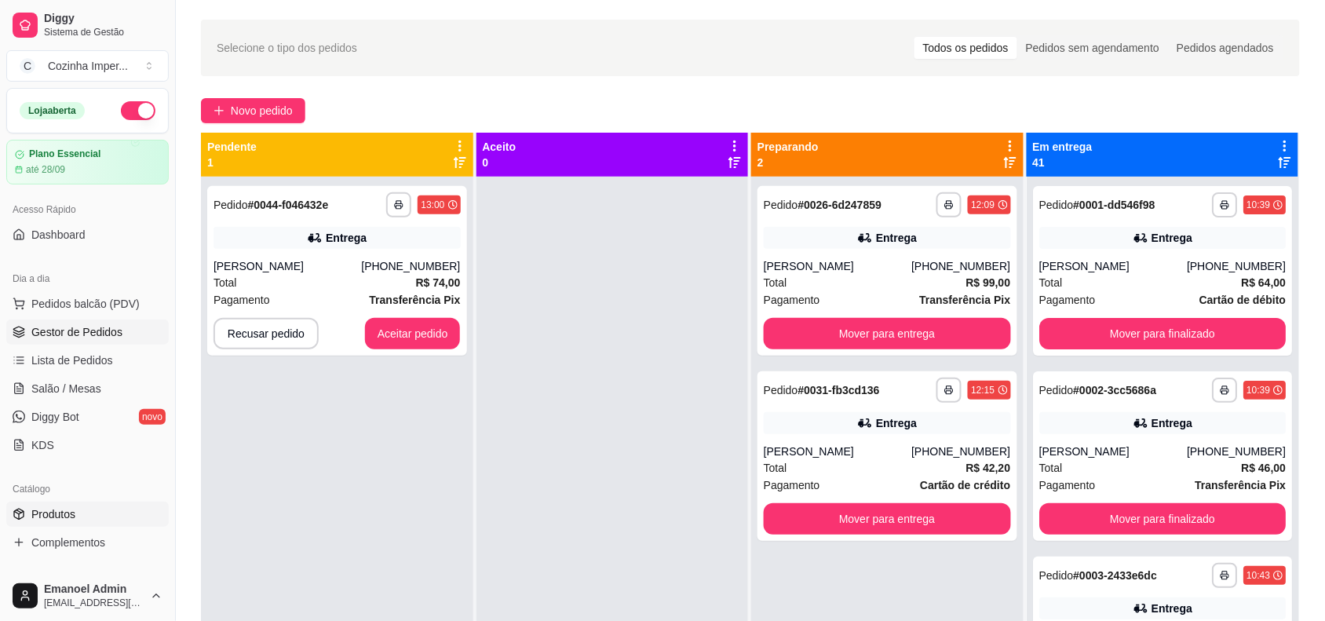
click at [76, 513] on link "Produtos" at bounding box center [87, 514] width 163 height 25
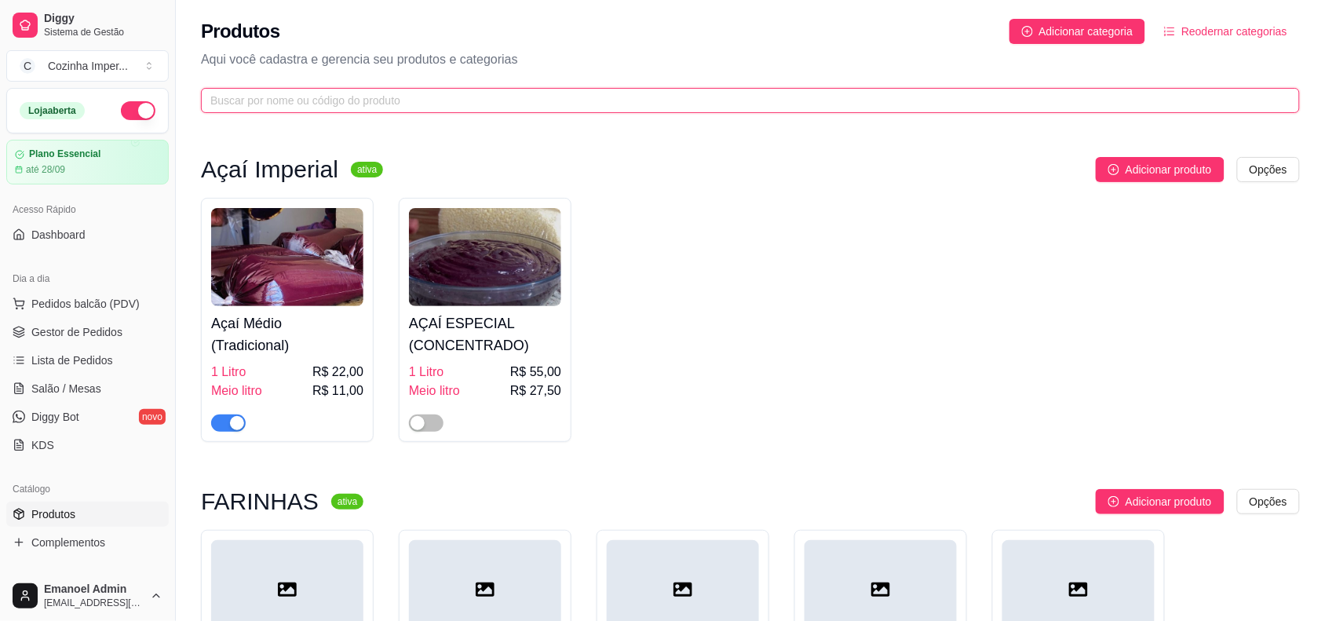
click at [544, 98] on input "text" at bounding box center [744, 100] width 1068 height 17
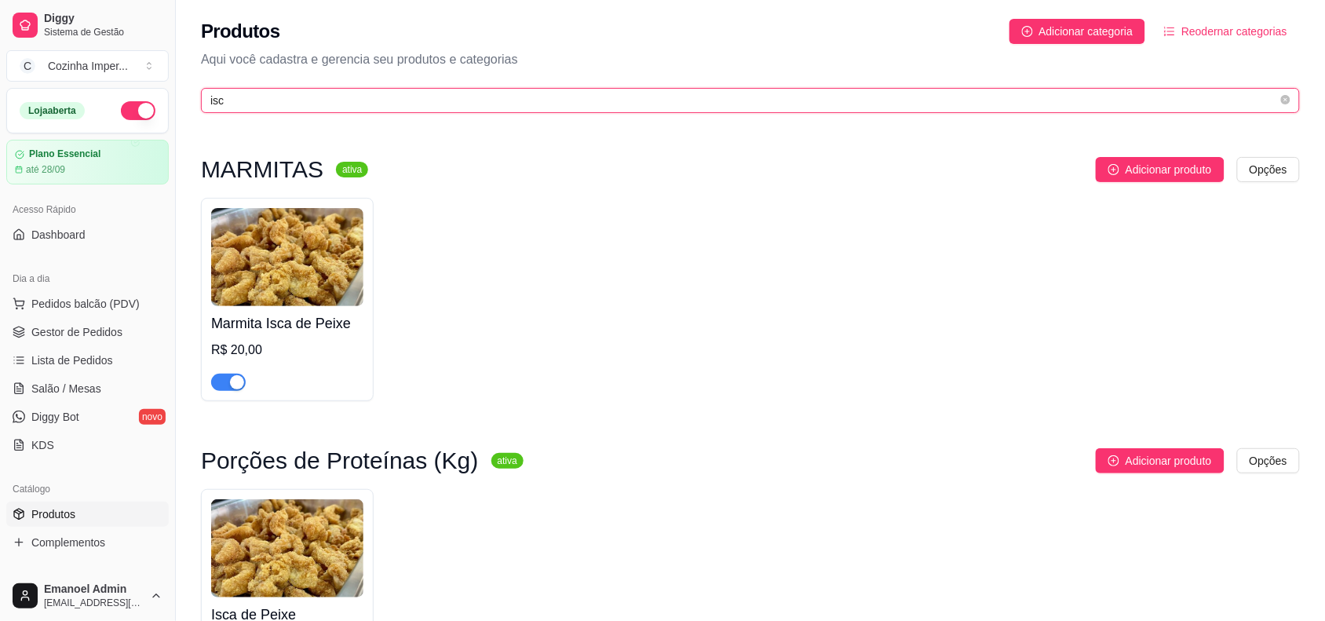
type input "isc"
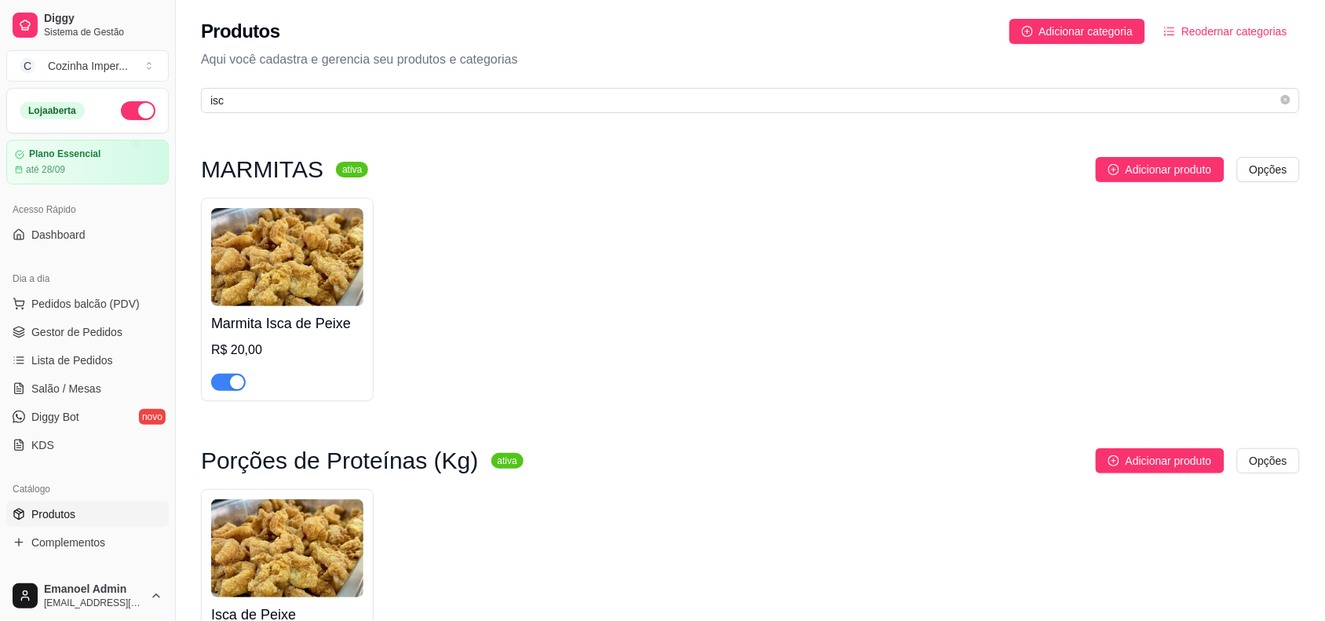
click at [239, 383] on div "button" at bounding box center [237, 382] width 14 height 14
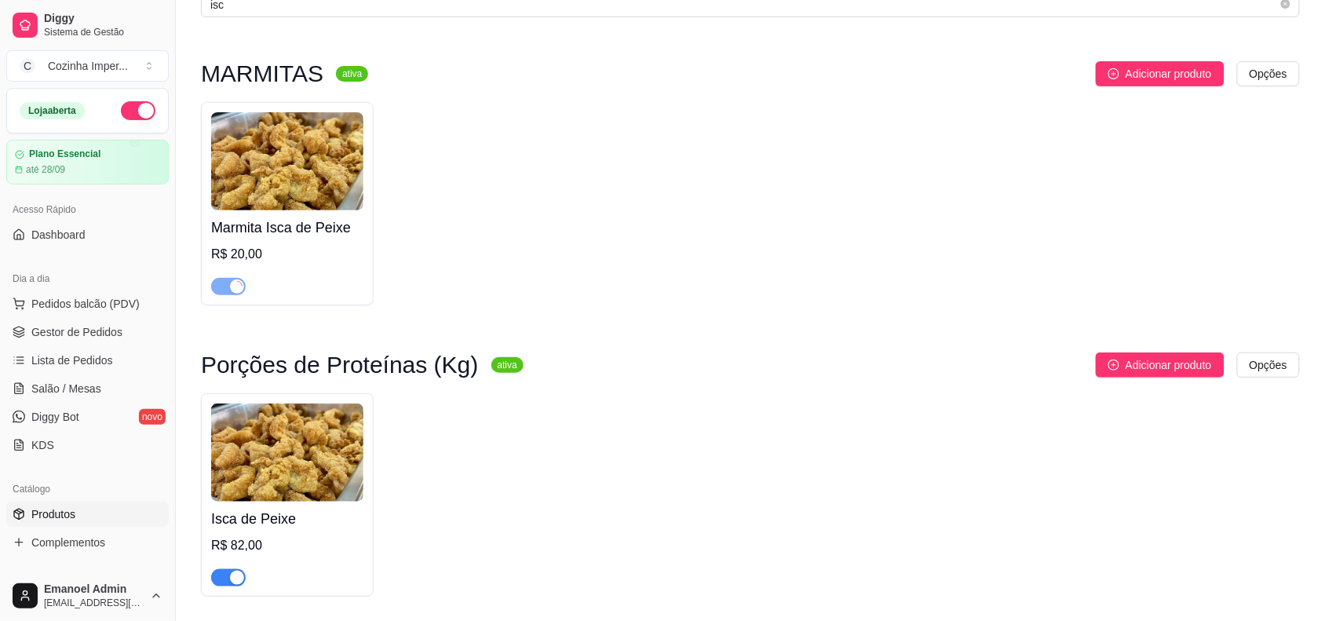
scroll to position [154, 0]
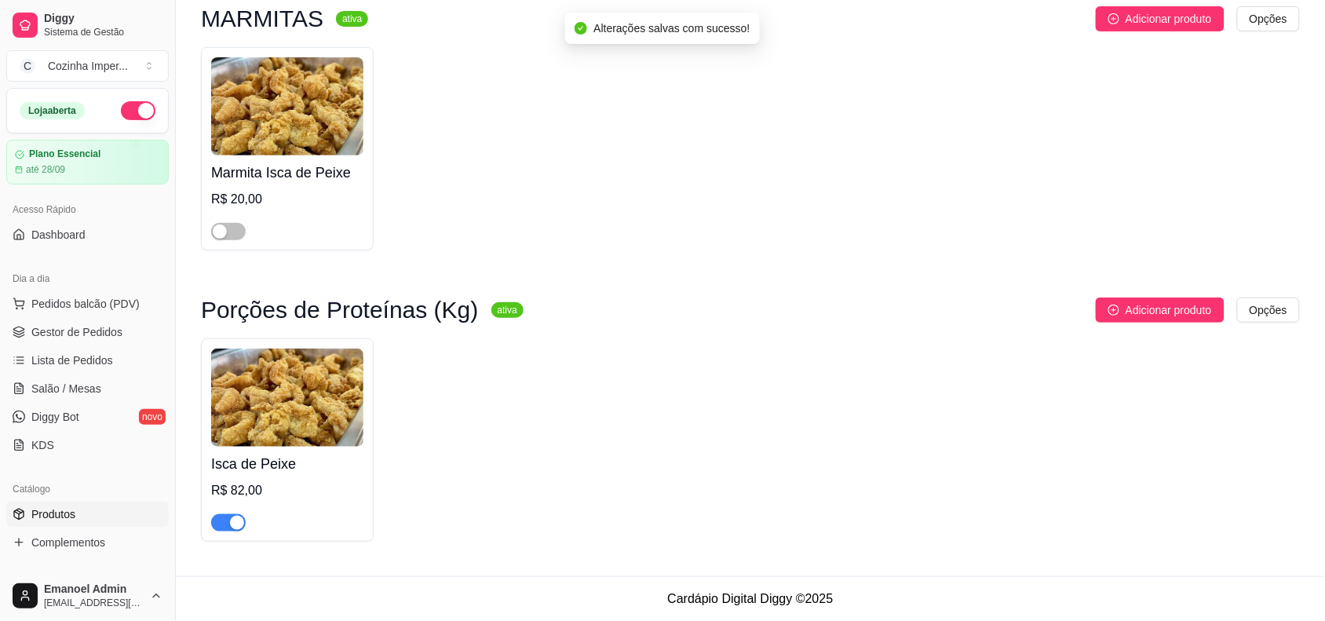
click at [236, 520] on div "button" at bounding box center [237, 523] width 14 height 14
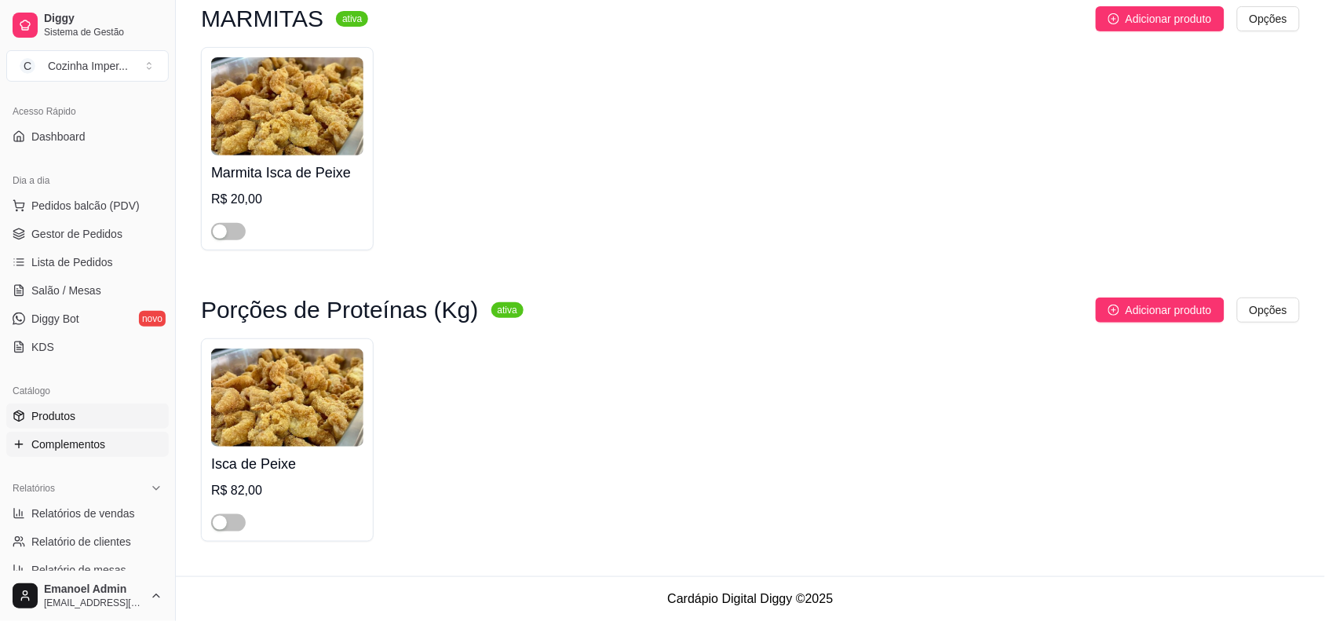
click at [124, 449] on link "Complementos" at bounding box center [87, 444] width 163 height 25
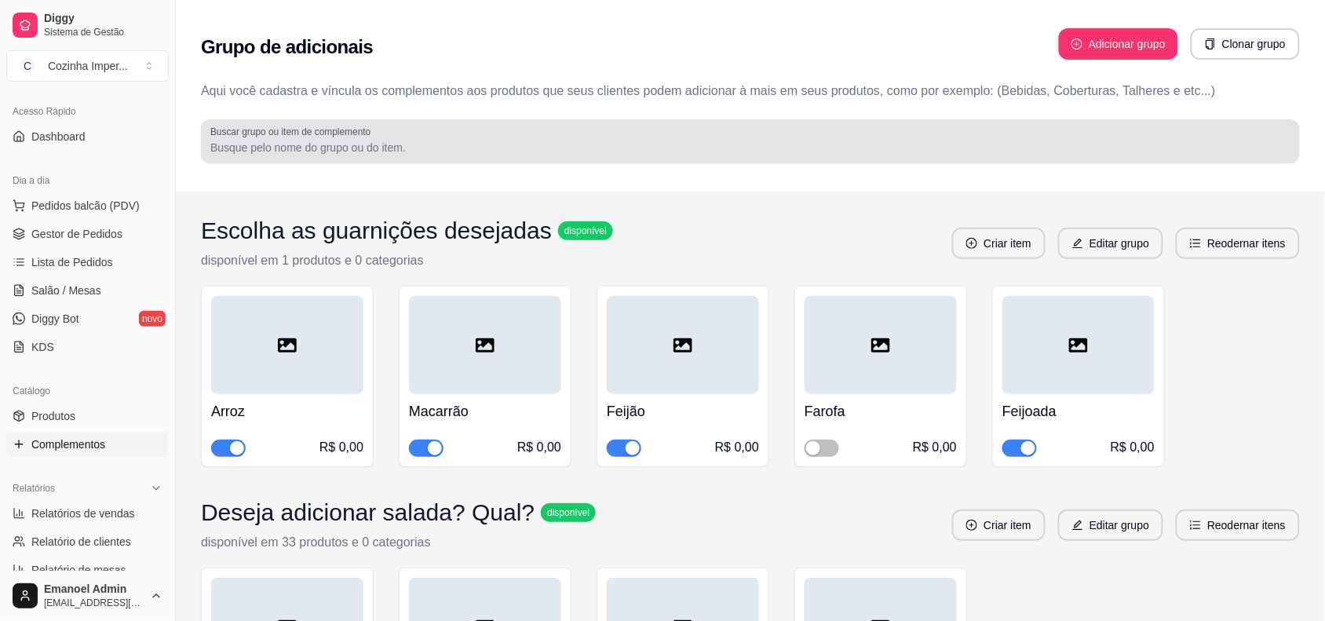
click at [617, 141] on input "Buscar grupo ou item de complemento" at bounding box center [750, 148] width 1080 height 16
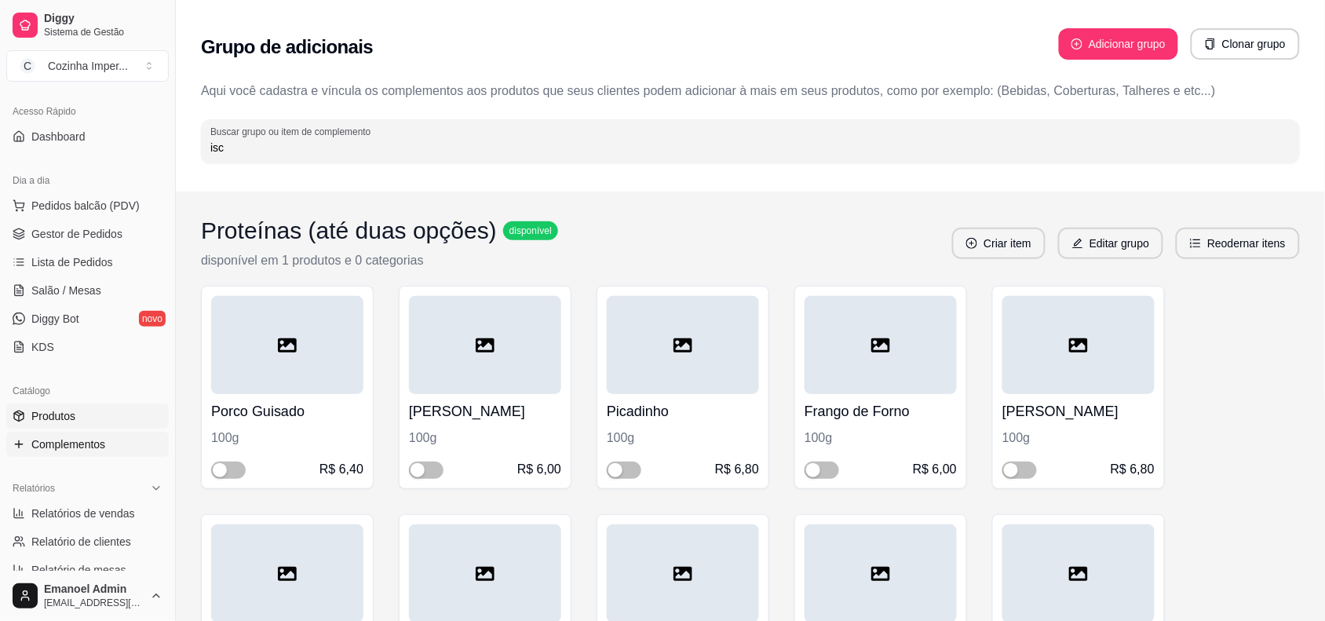
type input "isc"
click at [111, 422] on link "Produtos" at bounding box center [87, 416] width 163 height 25
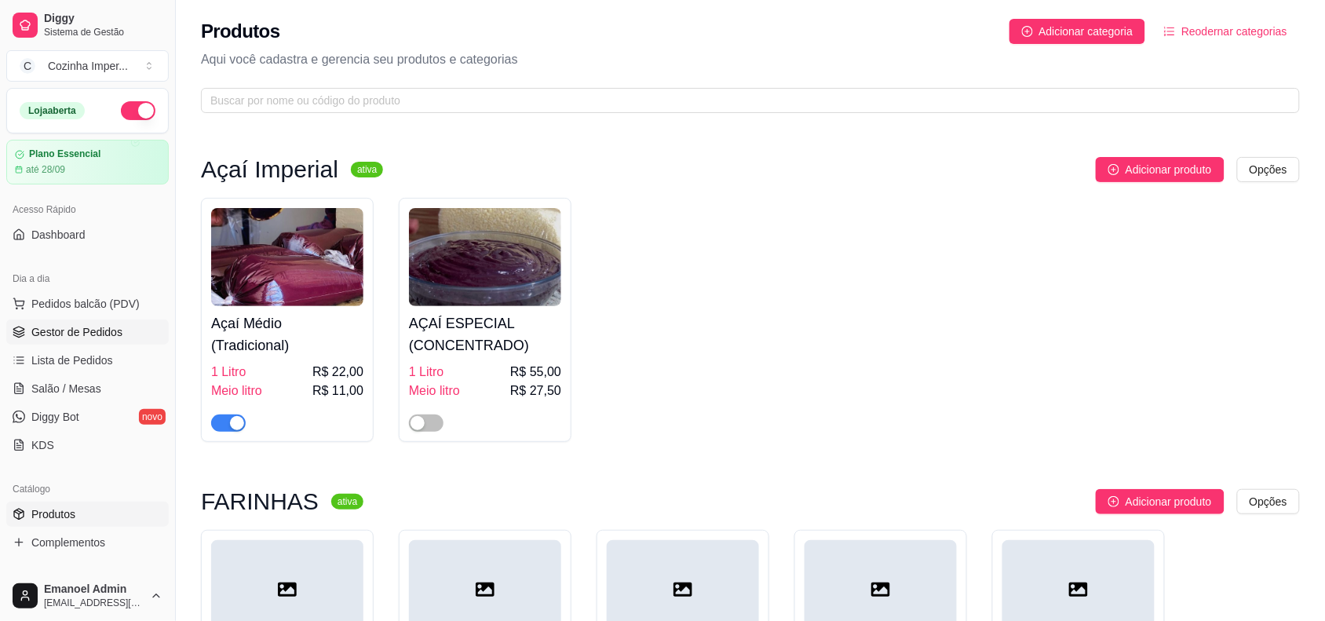
click at [91, 322] on link "Gestor de Pedidos" at bounding box center [87, 332] width 163 height 25
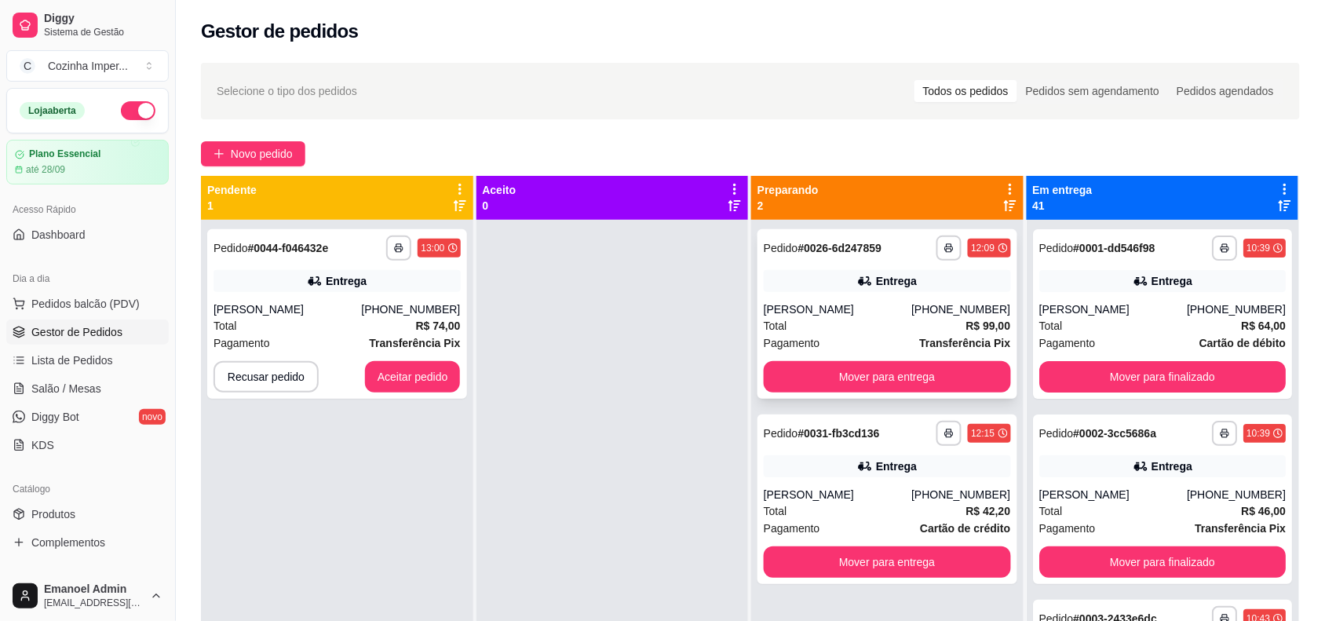
click at [772, 280] on div "Entrega" at bounding box center [887, 281] width 247 height 22
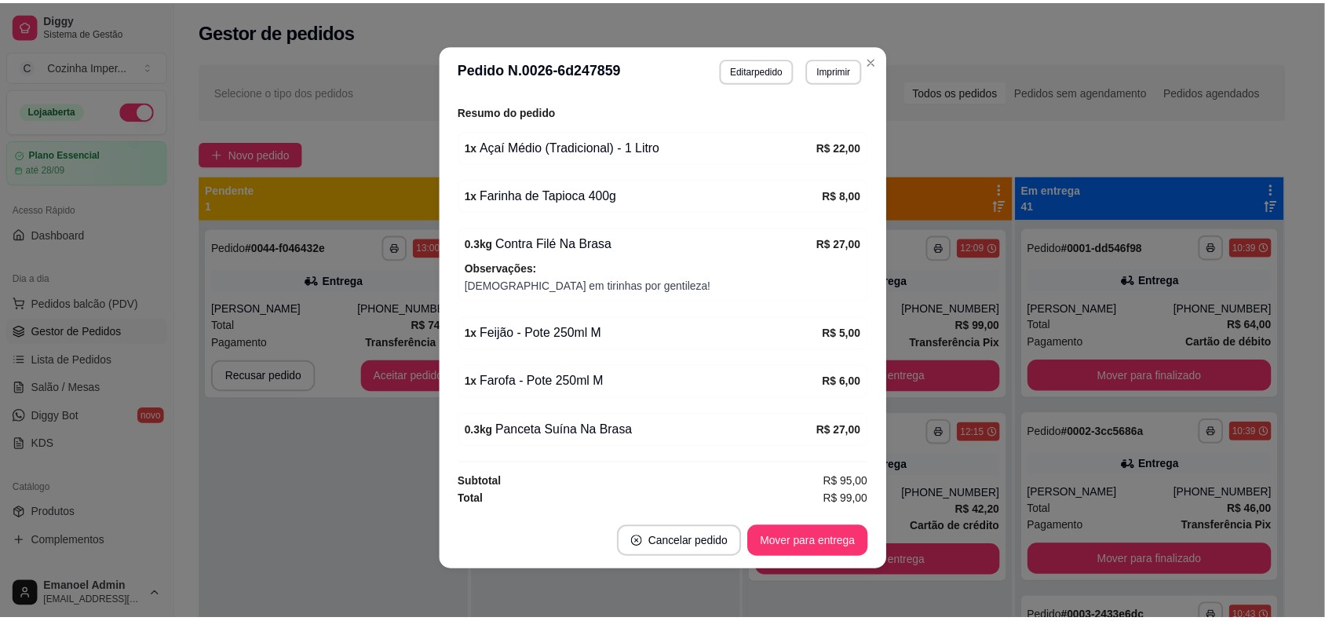
scroll to position [515, 0]
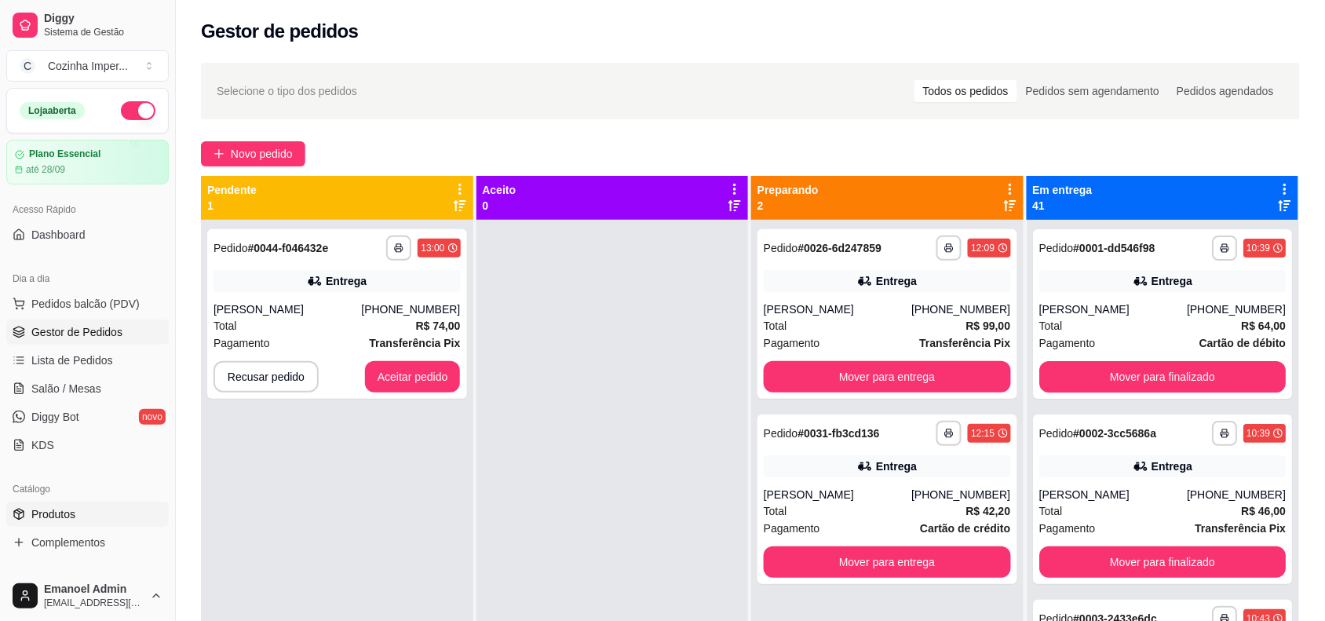
click at [63, 518] on span "Produtos" at bounding box center [53, 514] width 44 height 16
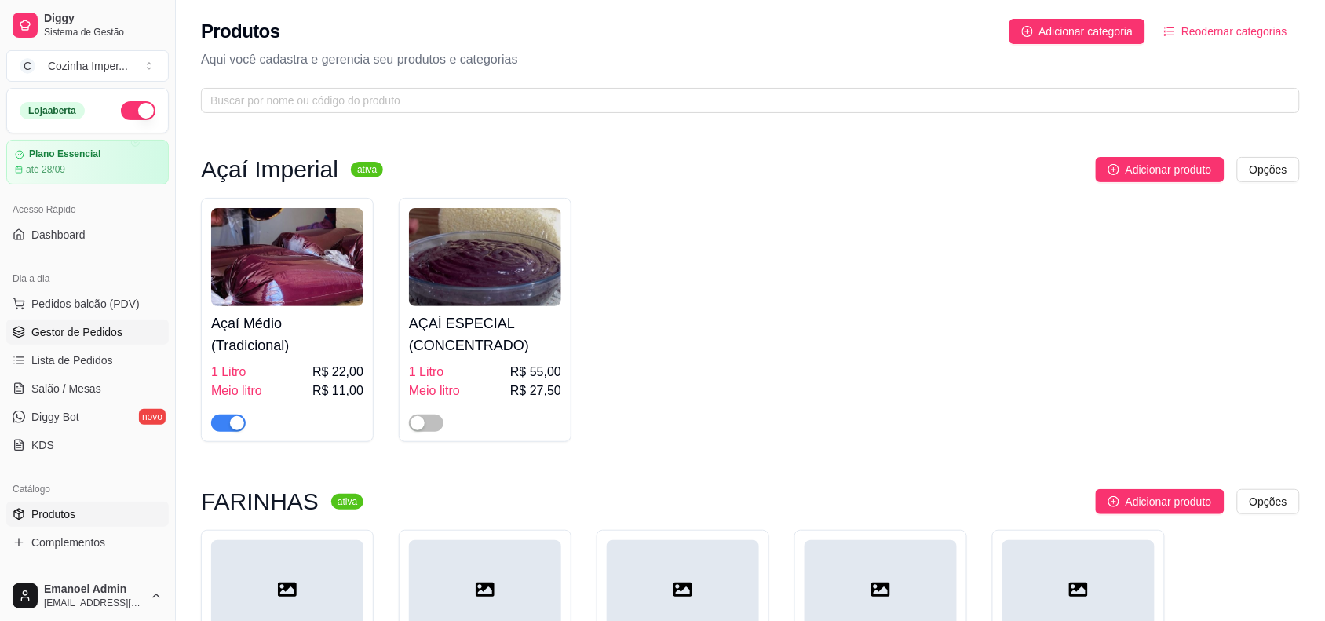
click at [65, 334] on span "Gestor de Pedidos" at bounding box center [76, 332] width 91 height 16
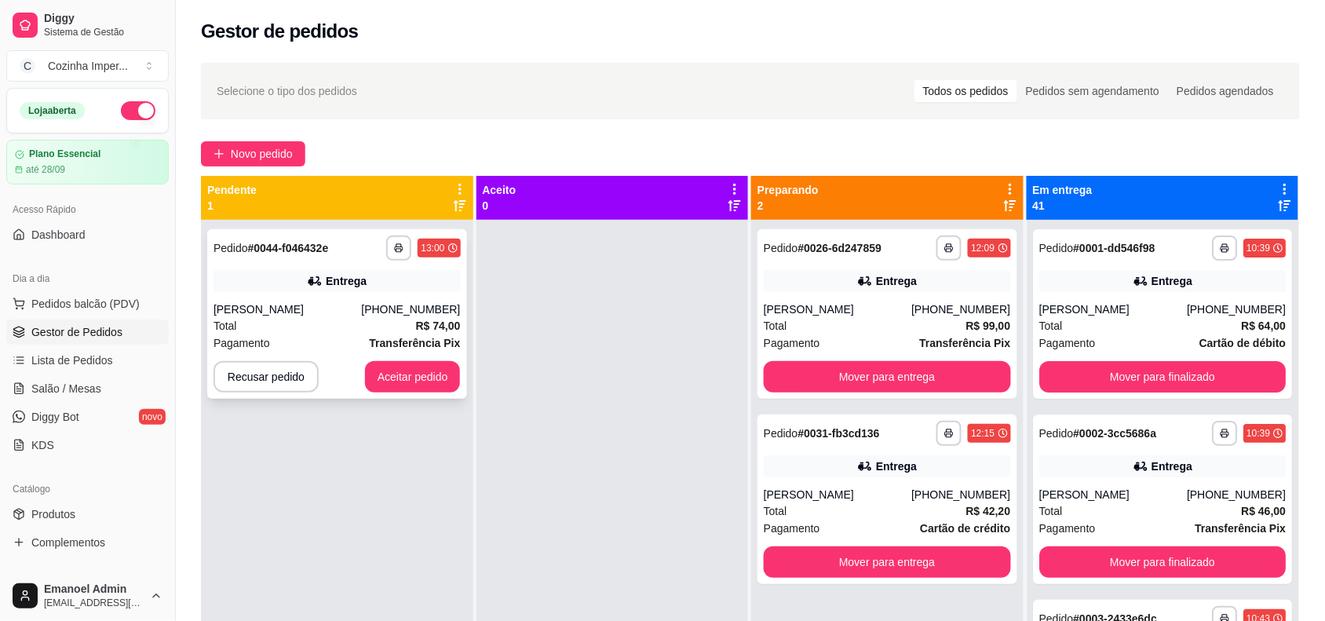
click at [269, 305] on div "[PERSON_NAME]" at bounding box center [288, 309] width 148 height 16
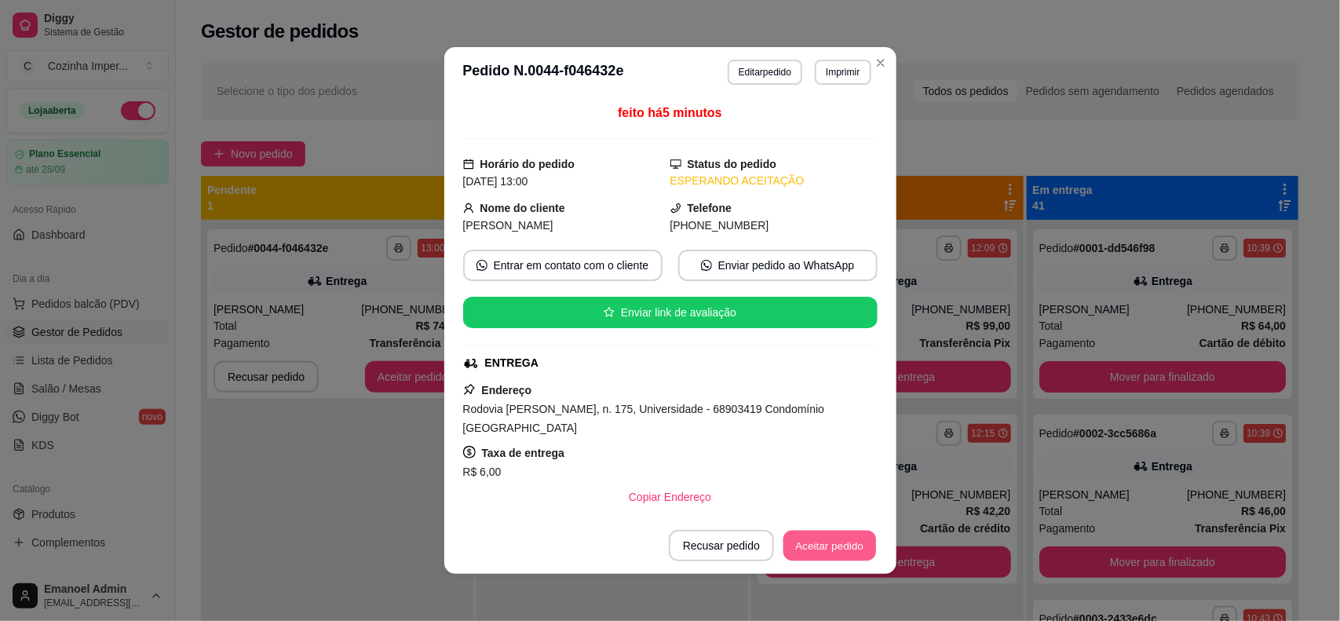
click at [813, 535] on button "Aceitar pedido" at bounding box center [829, 546] width 93 height 31
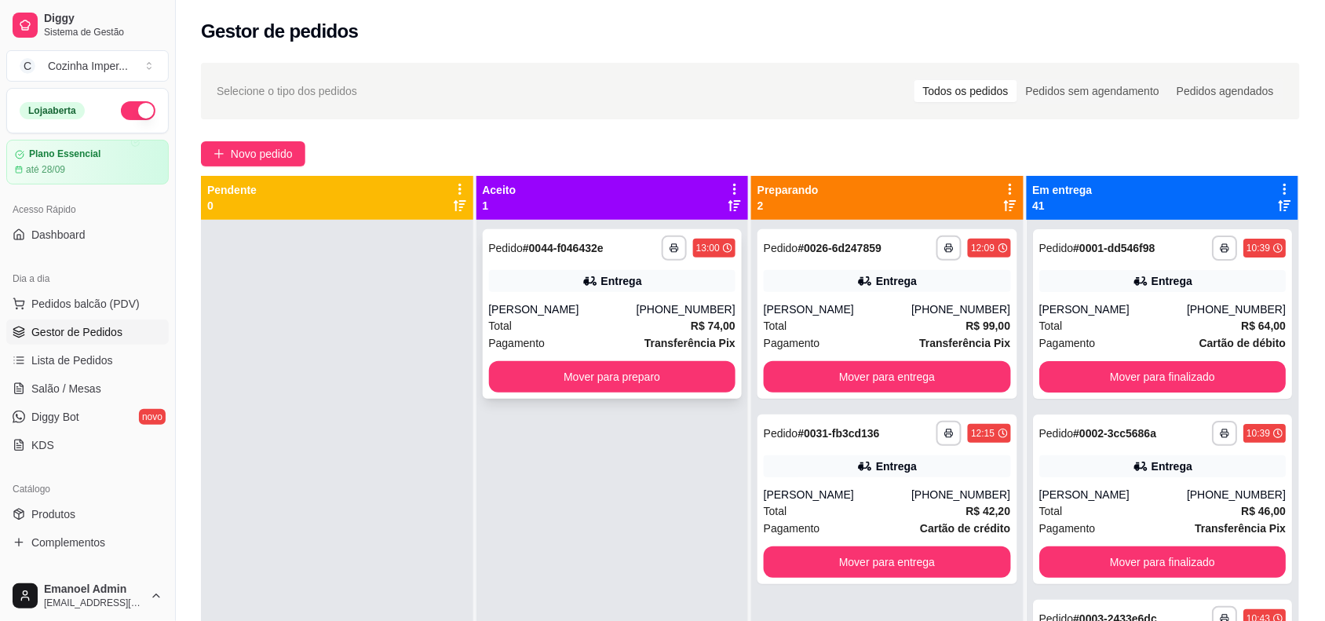
click at [611, 339] on div "Pagamento Transferência Pix" at bounding box center [612, 342] width 247 height 17
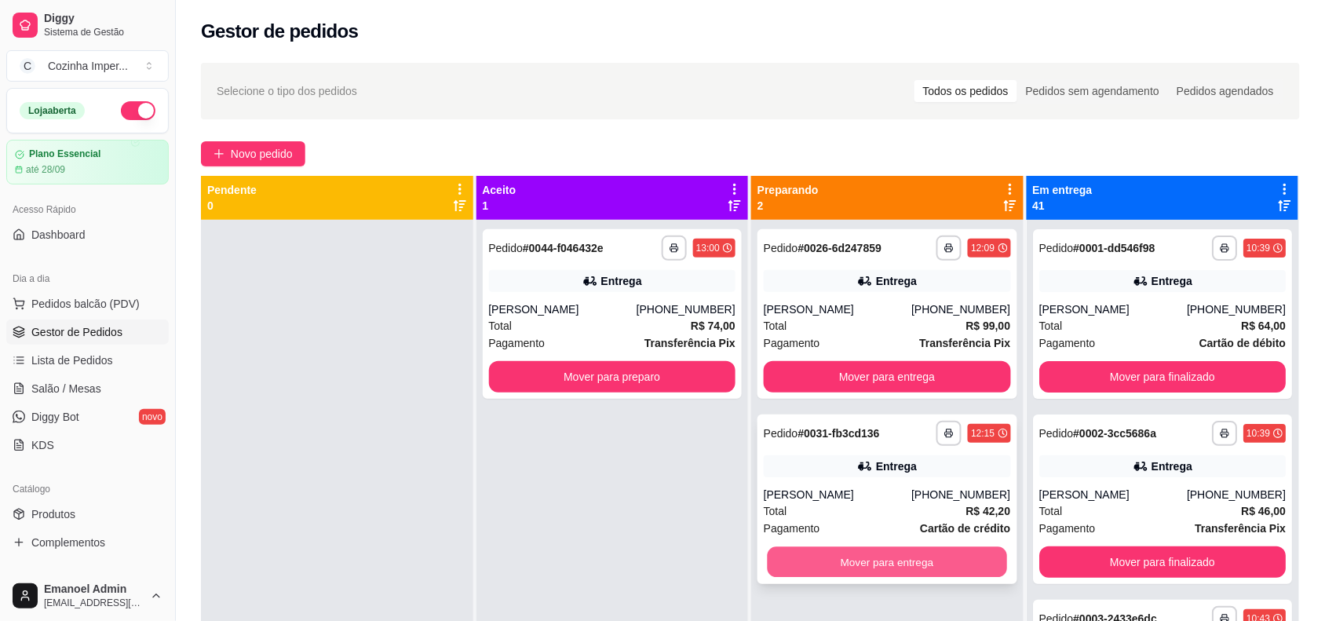
click at [791, 546] on div "Mover para entrega" at bounding box center [887, 561] width 247 height 31
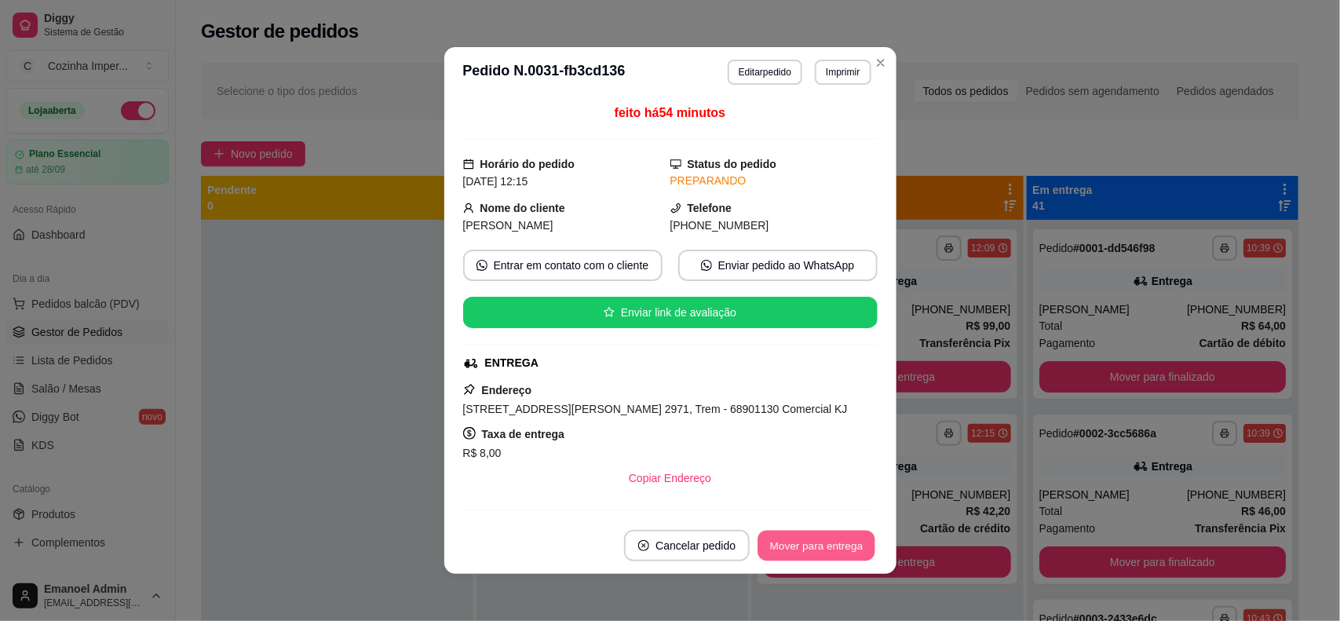
click at [853, 542] on button "Mover para entrega" at bounding box center [817, 546] width 118 height 31
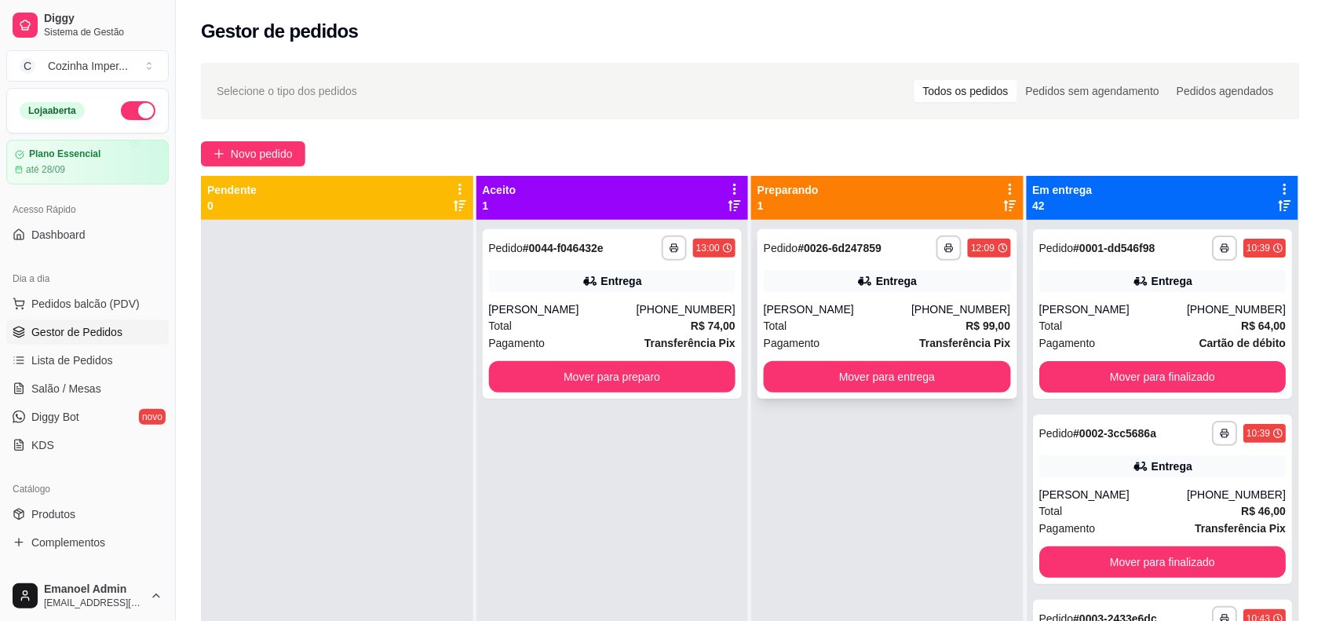
click at [849, 252] on strong "# 0026-6d247859" at bounding box center [840, 248] width 84 height 13
click at [945, 250] on icon "button" at bounding box center [949, 247] width 9 height 9
click at [896, 304] on button "cozinhaa" at bounding box center [899, 302] width 114 height 25
click at [664, 389] on button "Mover para preparo" at bounding box center [612, 376] width 247 height 31
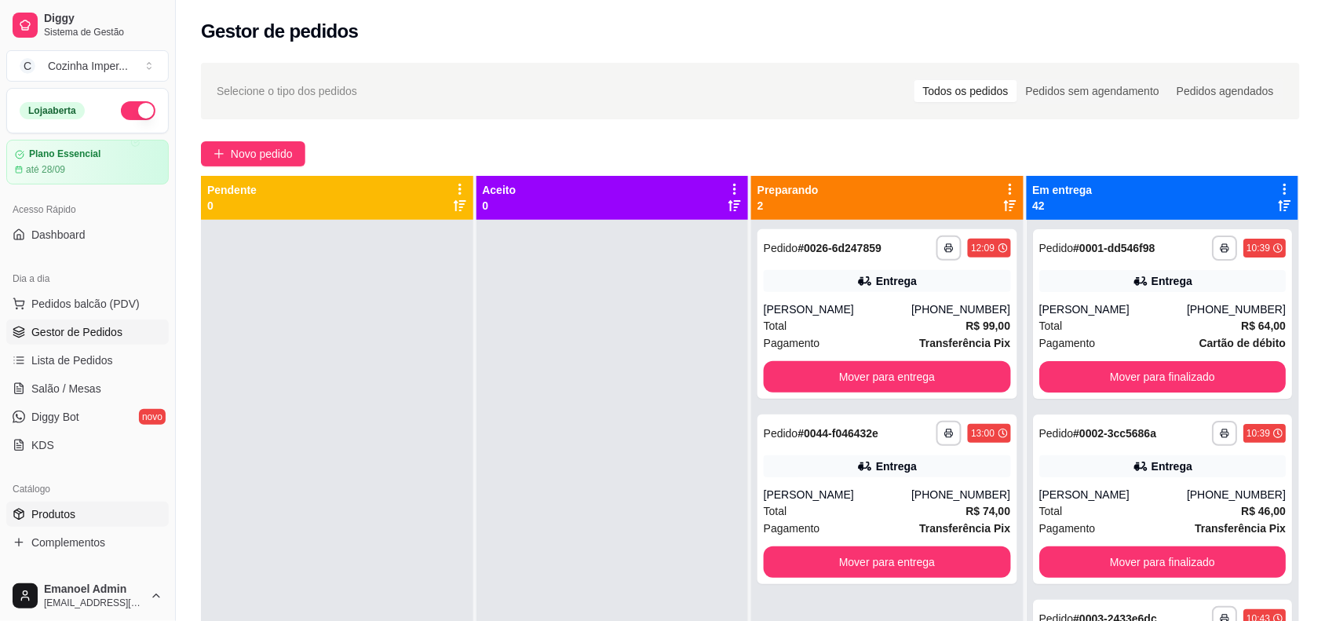
click at [73, 515] on span "Produtos" at bounding box center [53, 514] width 44 height 16
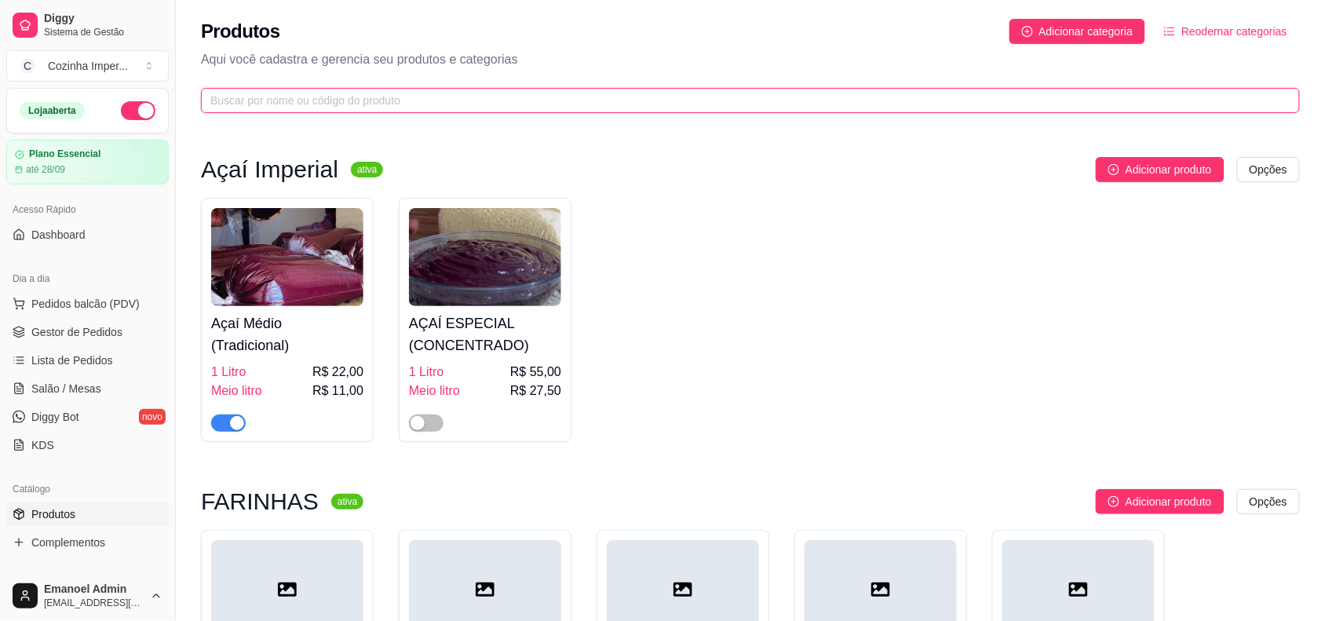
click at [523, 104] on input "text" at bounding box center [744, 100] width 1068 height 17
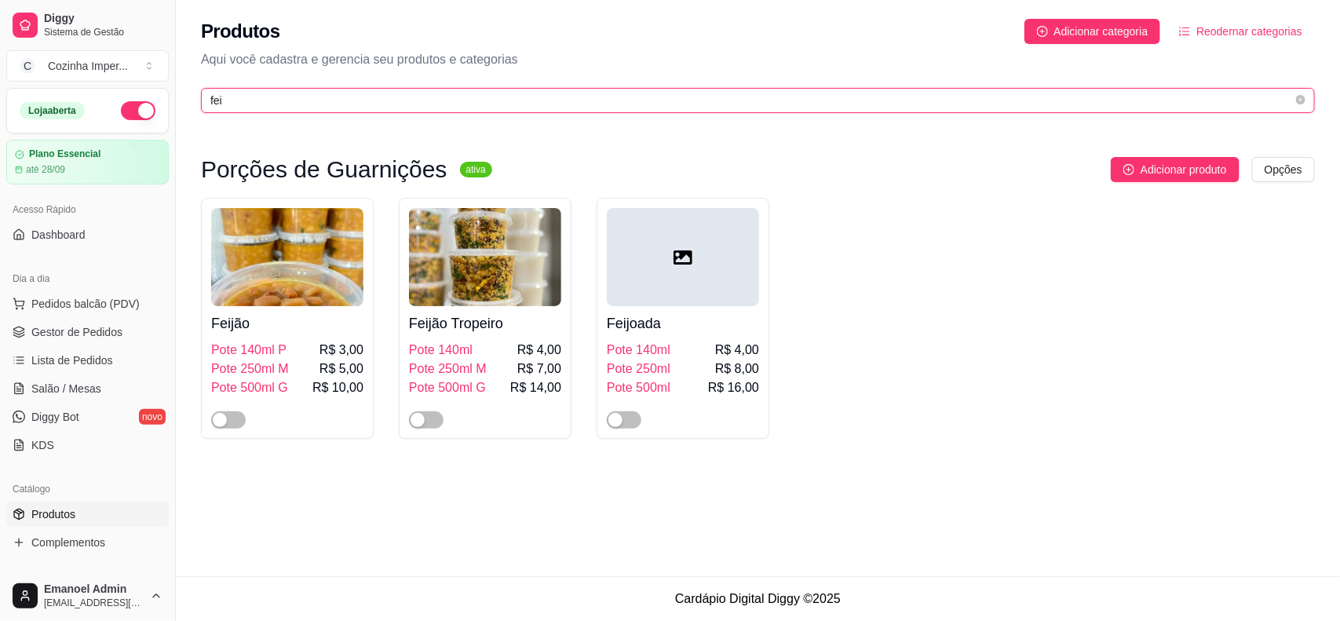
type input "fei"
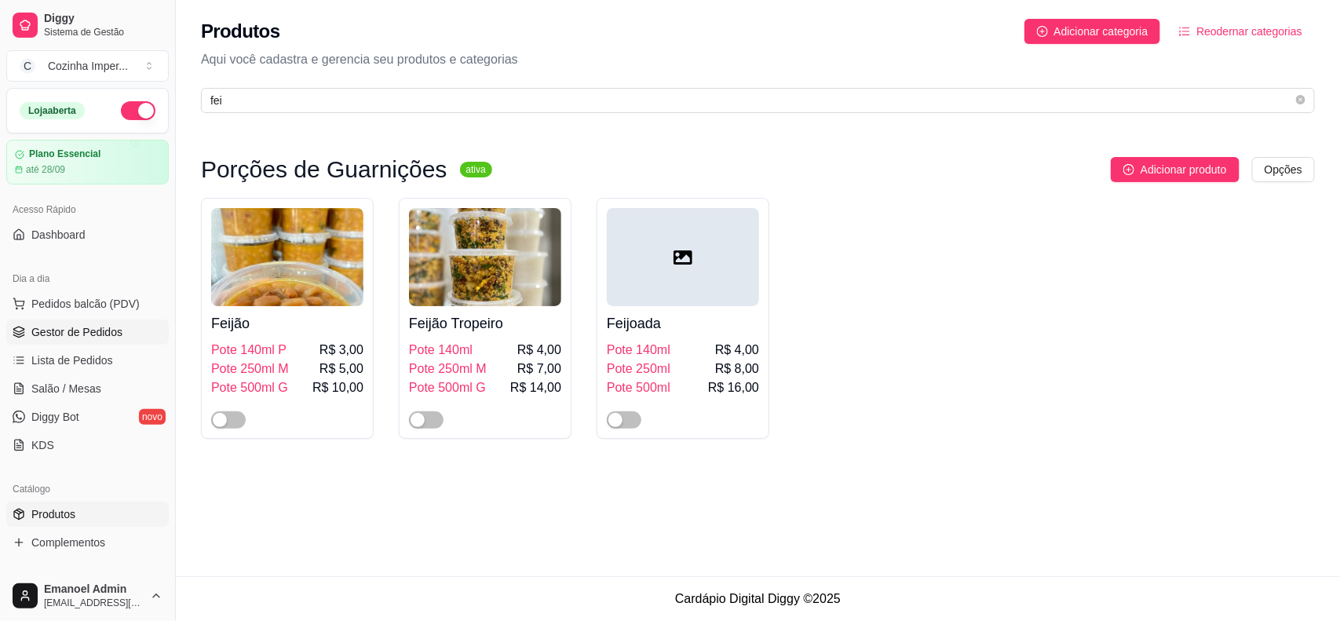
click at [71, 335] on span "Gestor de Pedidos" at bounding box center [76, 332] width 91 height 16
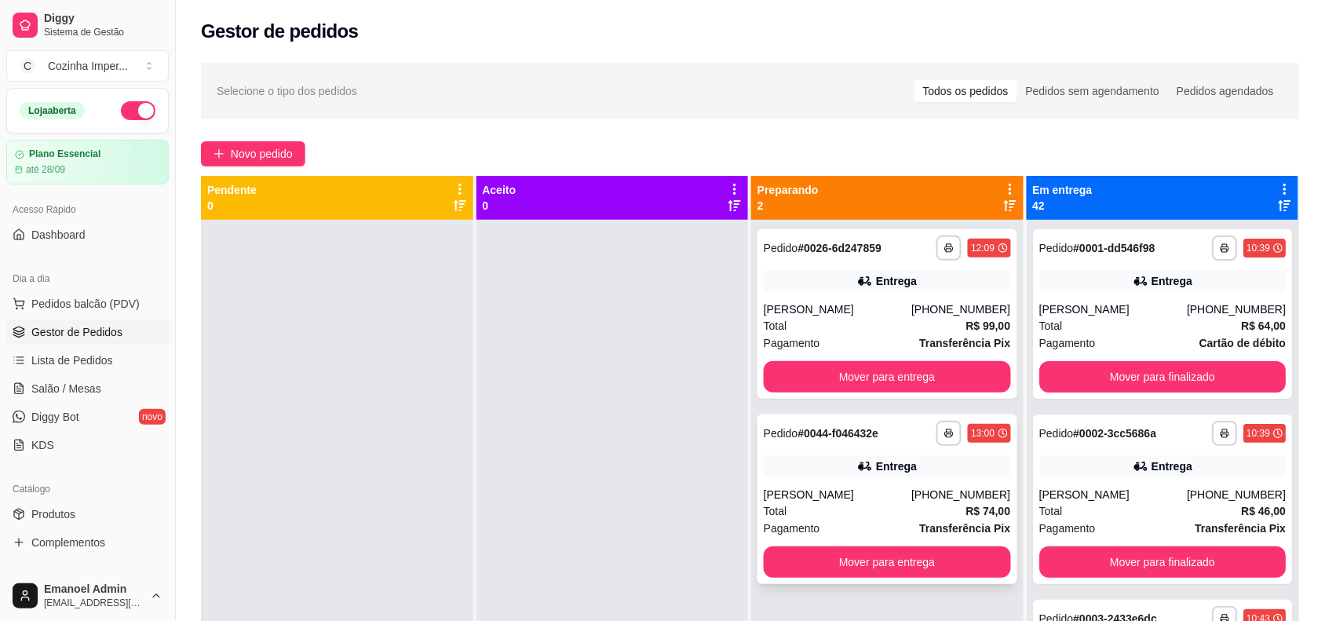
click at [832, 446] on div "**********" at bounding box center [888, 500] width 260 height 170
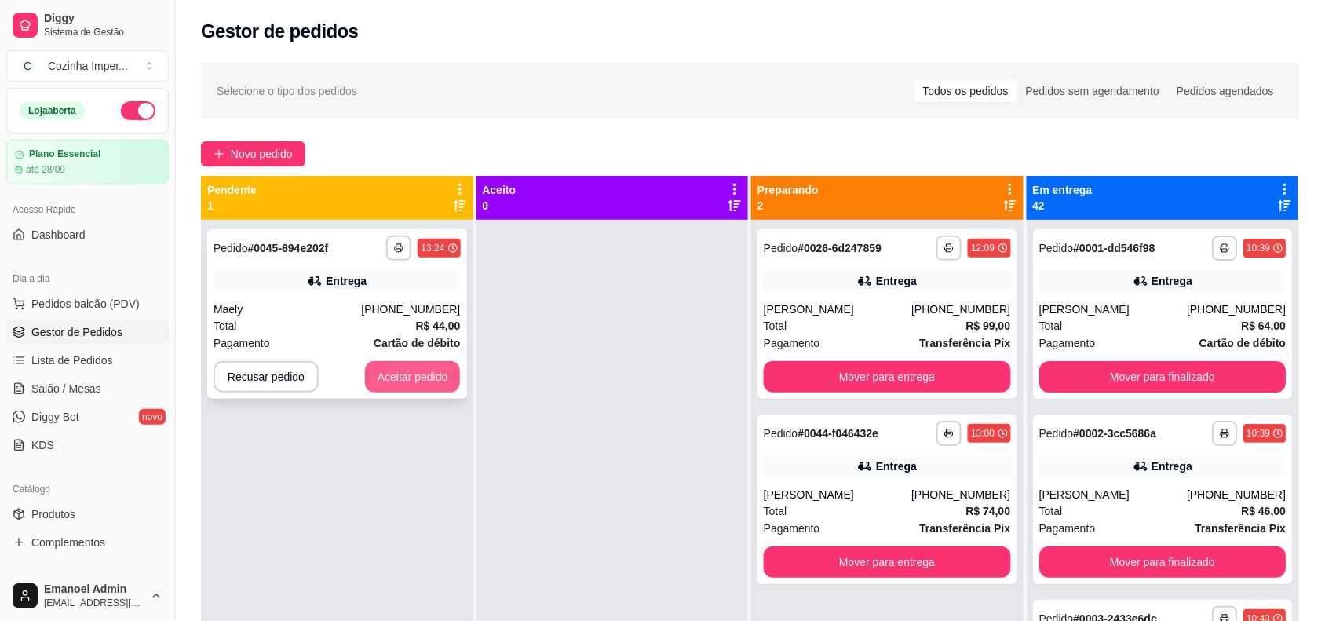
click at [429, 382] on button "Aceitar pedido" at bounding box center [413, 376] width 96 height 31
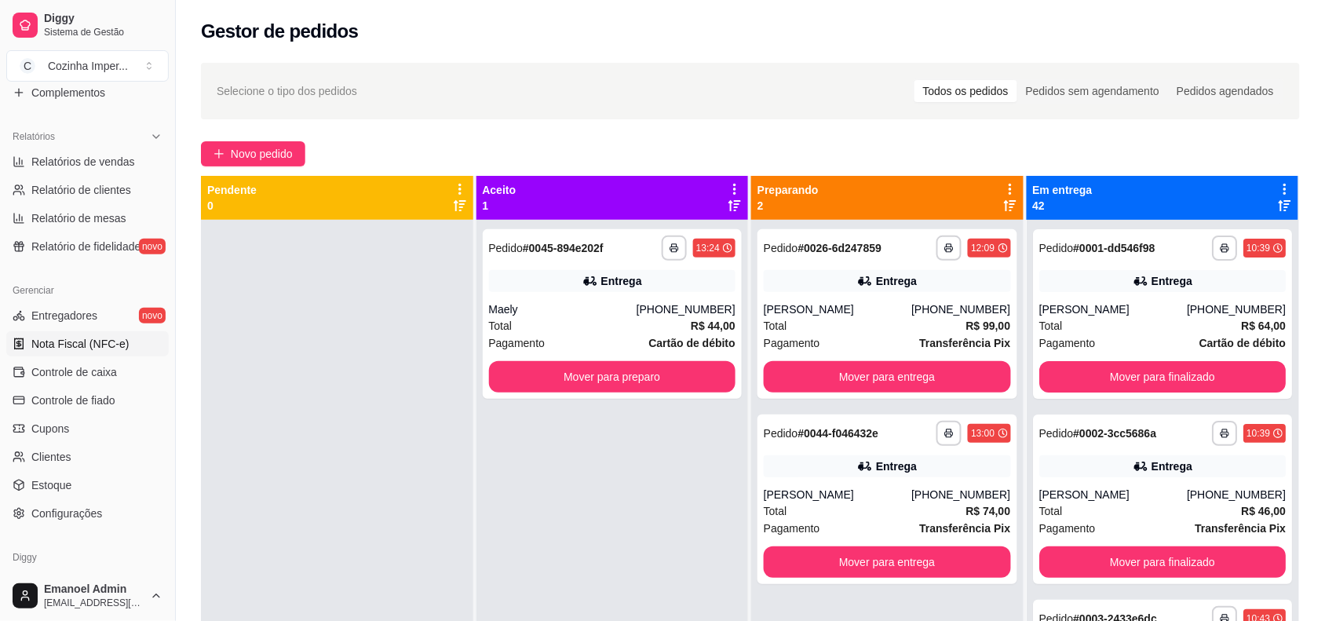
scroll to position [508, 0]
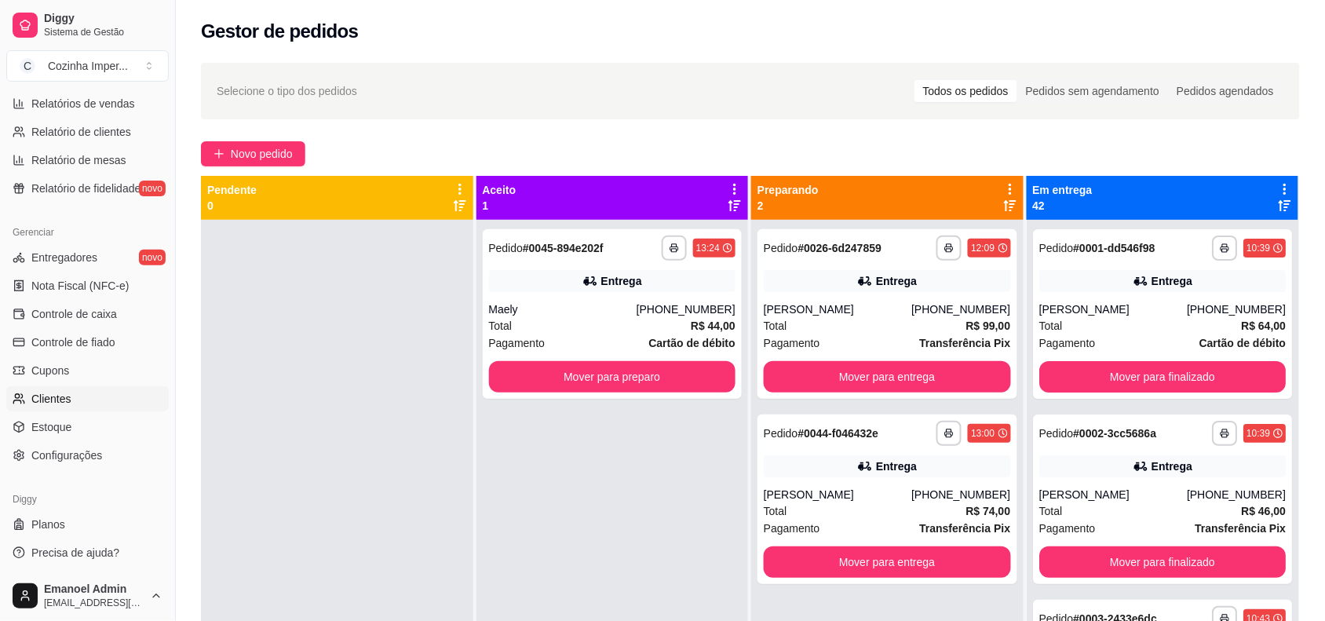
click at [77, 401] on link "Clientes" at bounding box center [87, 398] width 163 height 25
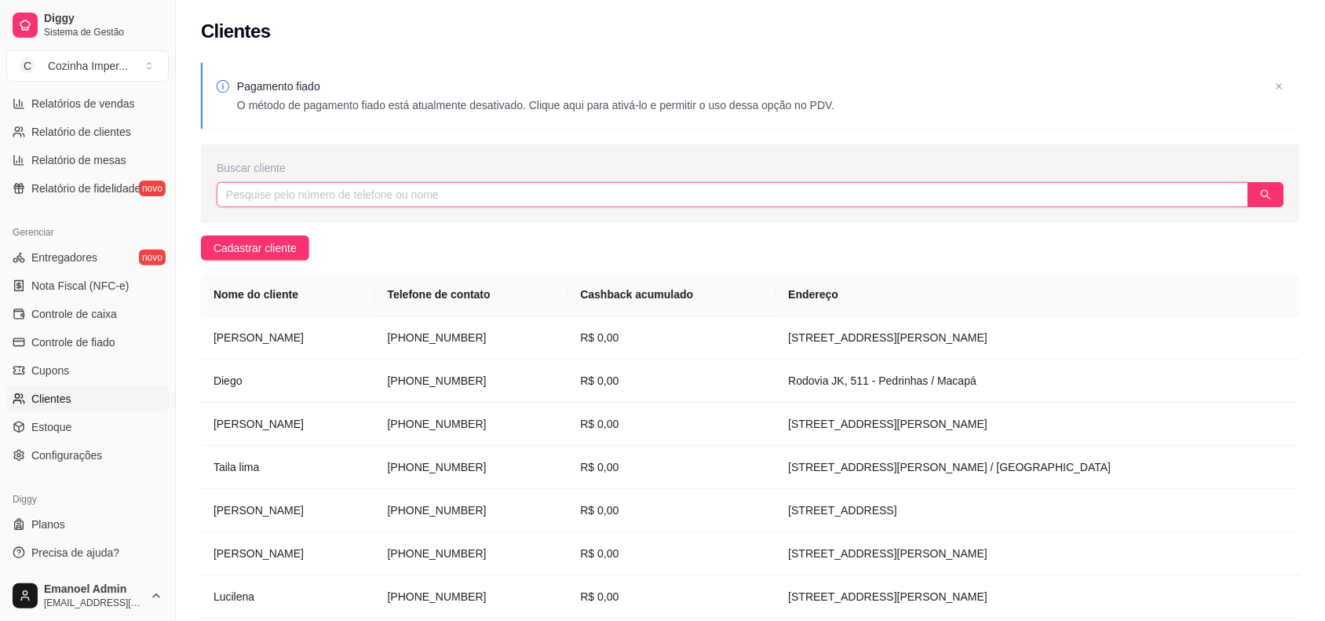
click at [422, 187] on input "text" at bounding box center [733, 194] width 1032 height 25
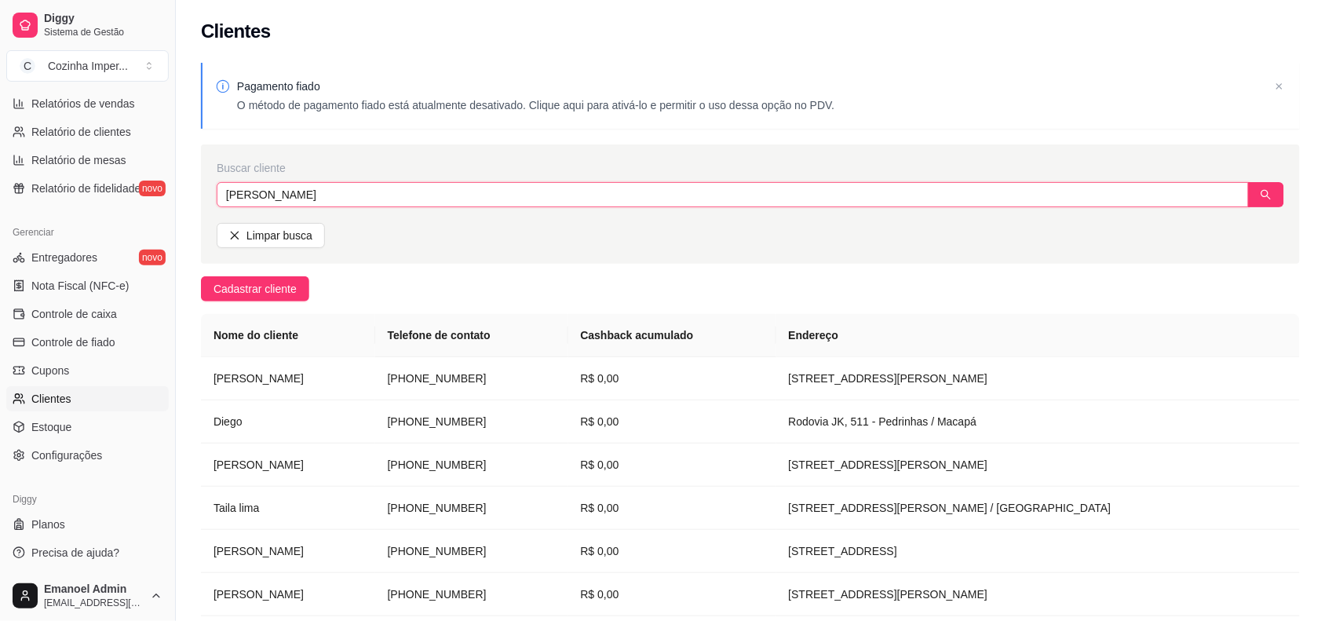
type input "[PERSON_NAME]"
drag, startPoint x: 1262, startPoint y: 171, endPoint x: 1265, endPoint y: 205, distance: 33.8
click at [1262, 171] on div "Buscar cliente" at bounding box center [751, 168] width 1068 height 16
click at [1265, 205] on button "button" at bounding box center [1266, 194] width 36 height 25
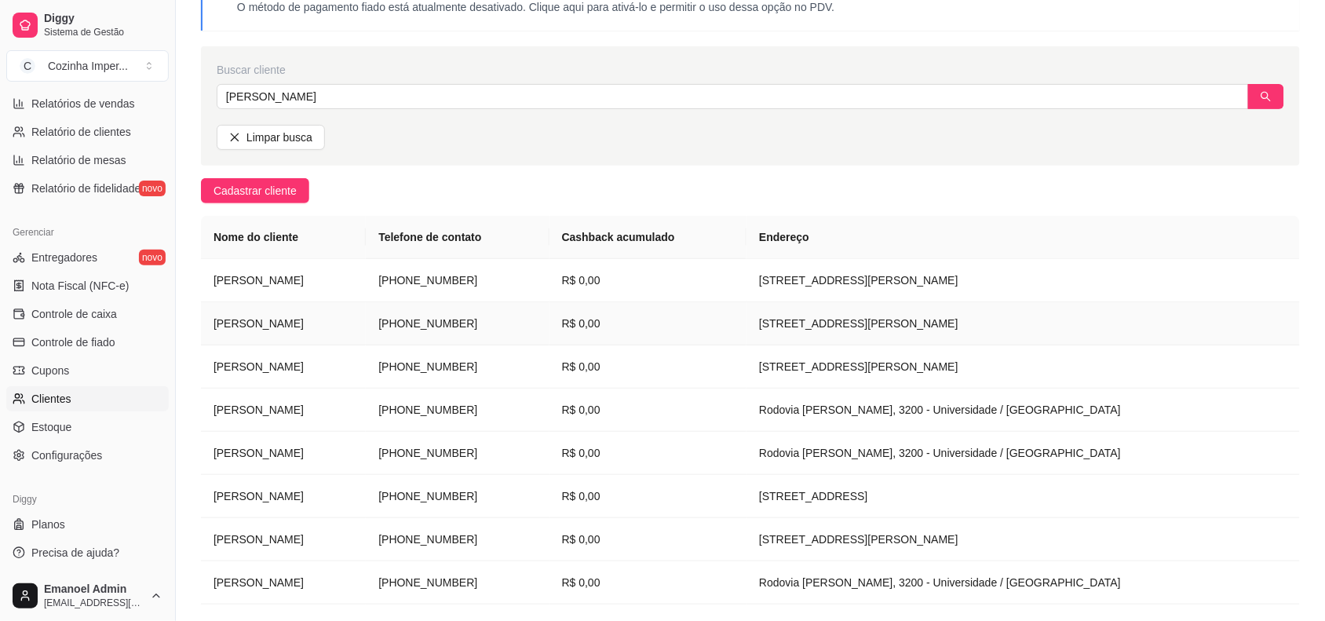
scroll to position [196, 0]
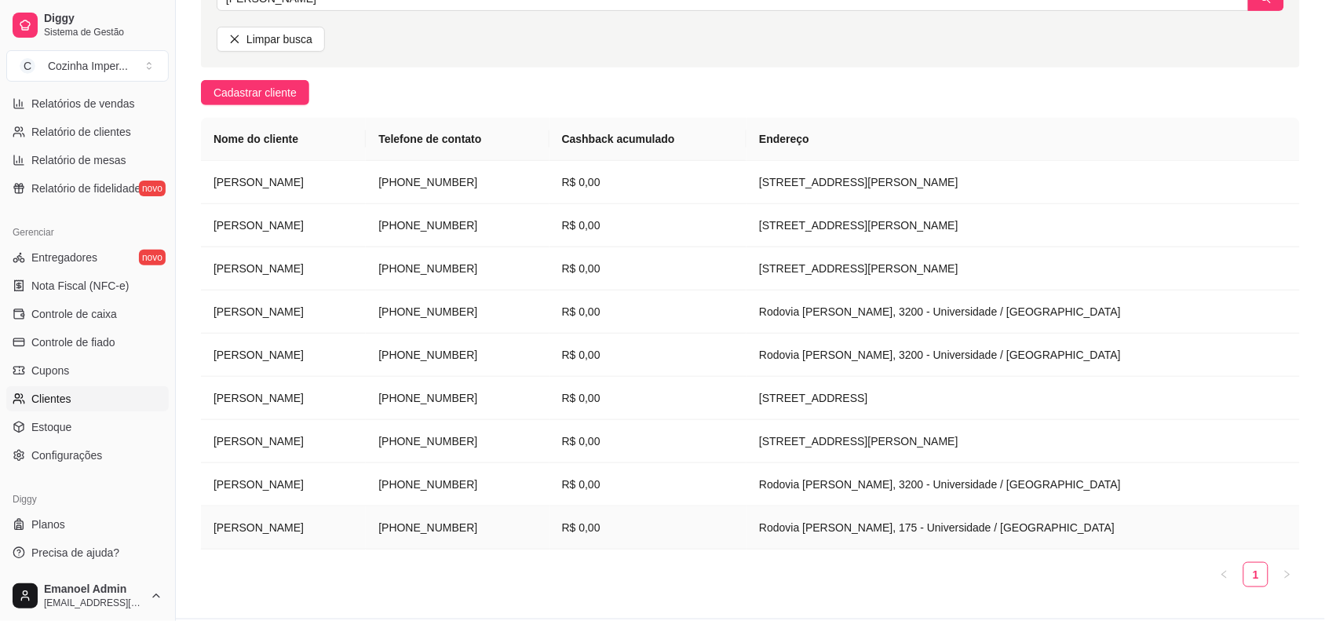
click at [717, 535] on td "R$ 0,00" at bounding box center [649, 527] width 198 height 43
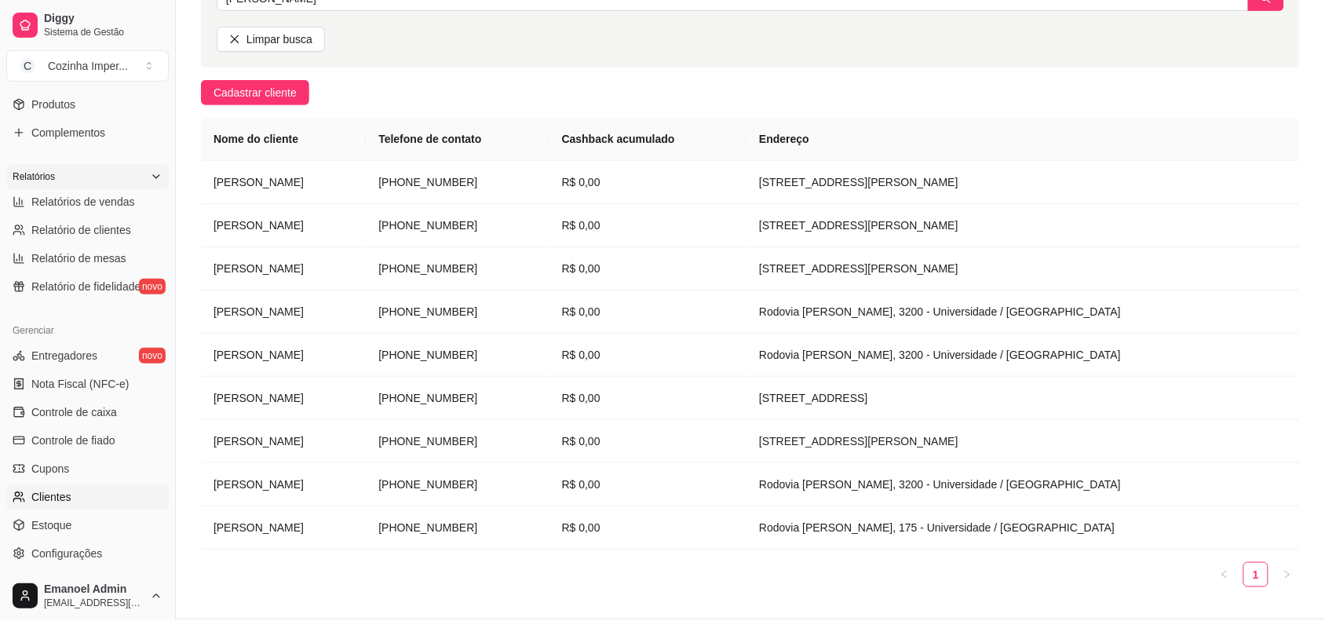
scroll to position [115, 0]
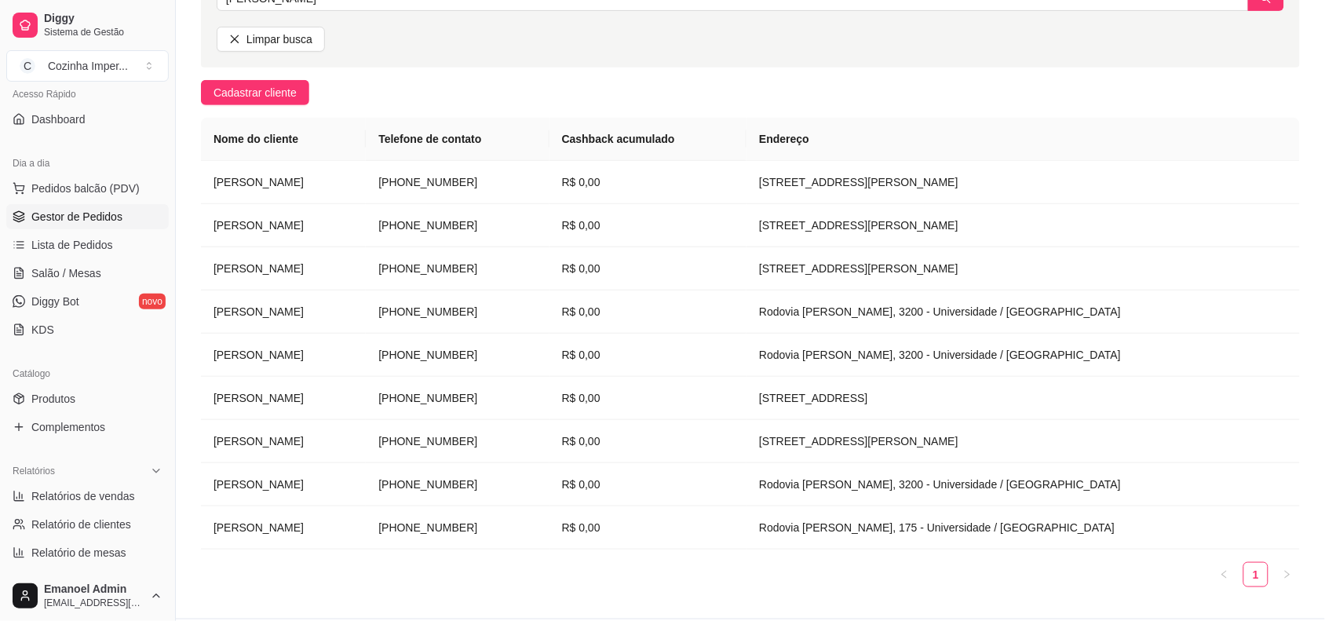
click at [104, 217] on span "Gestor de Pedidos" at bounding box center [76, 217] width 91 height 16
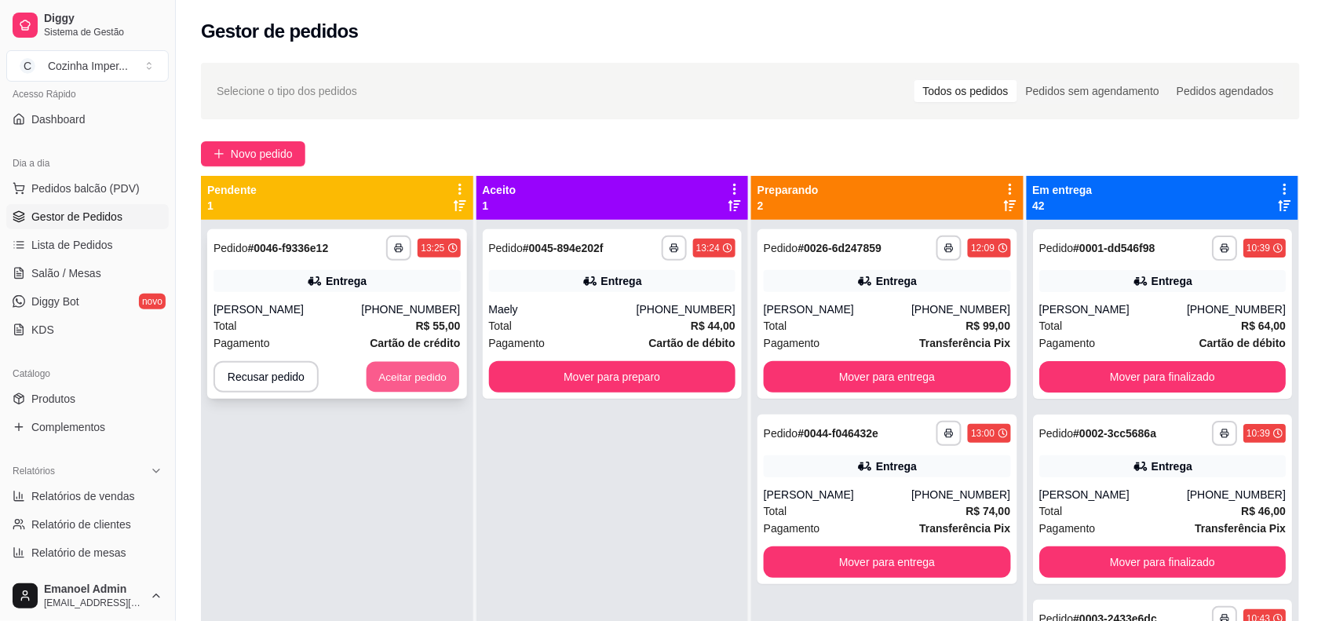
click at [404, 370] on button "Aceitar pedido" at bounding box center [413, 377] width 93 height 31
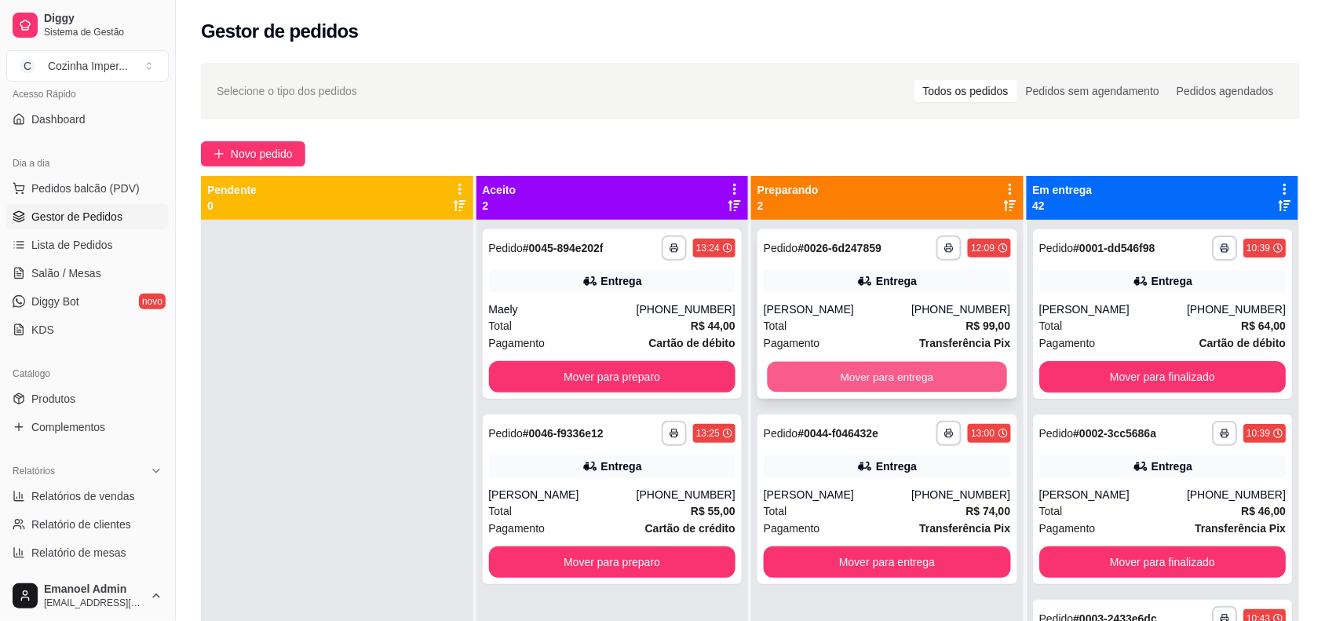
click at [881, 373] on button "Mover para entrega" at bounding box center [887, 377] width 239 height 31
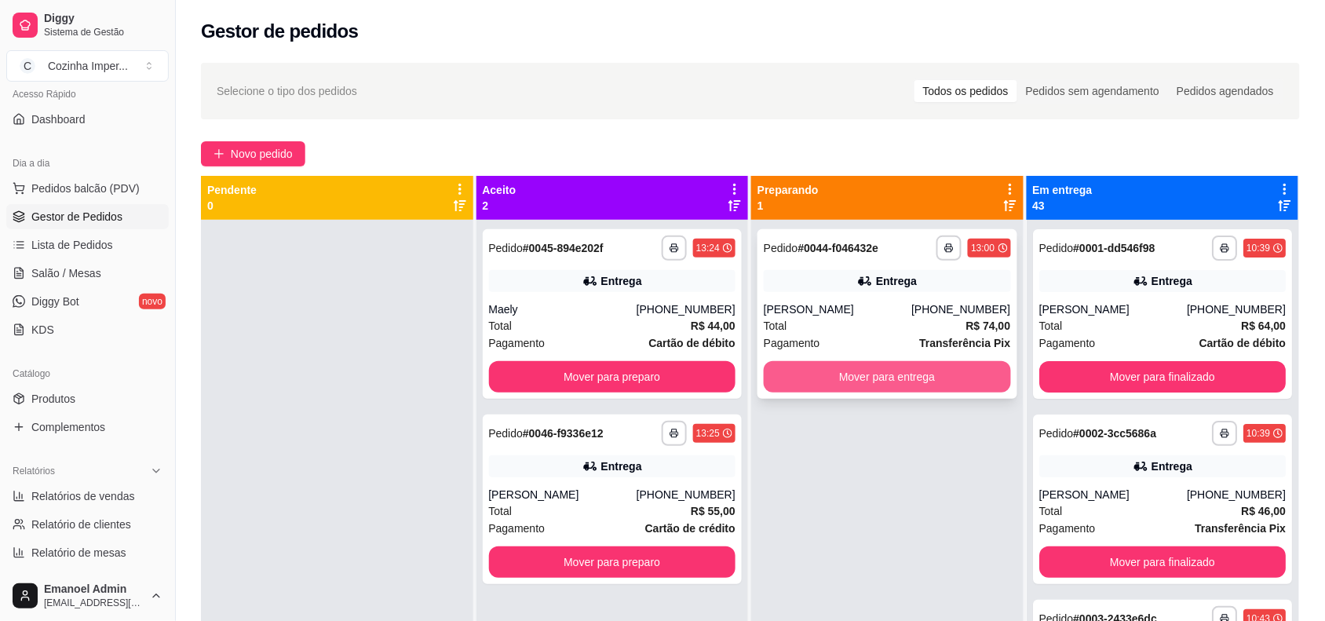
click at [900, 371] on button "Mover para entrega" at bounding box center [887, 376] width 247 height 31
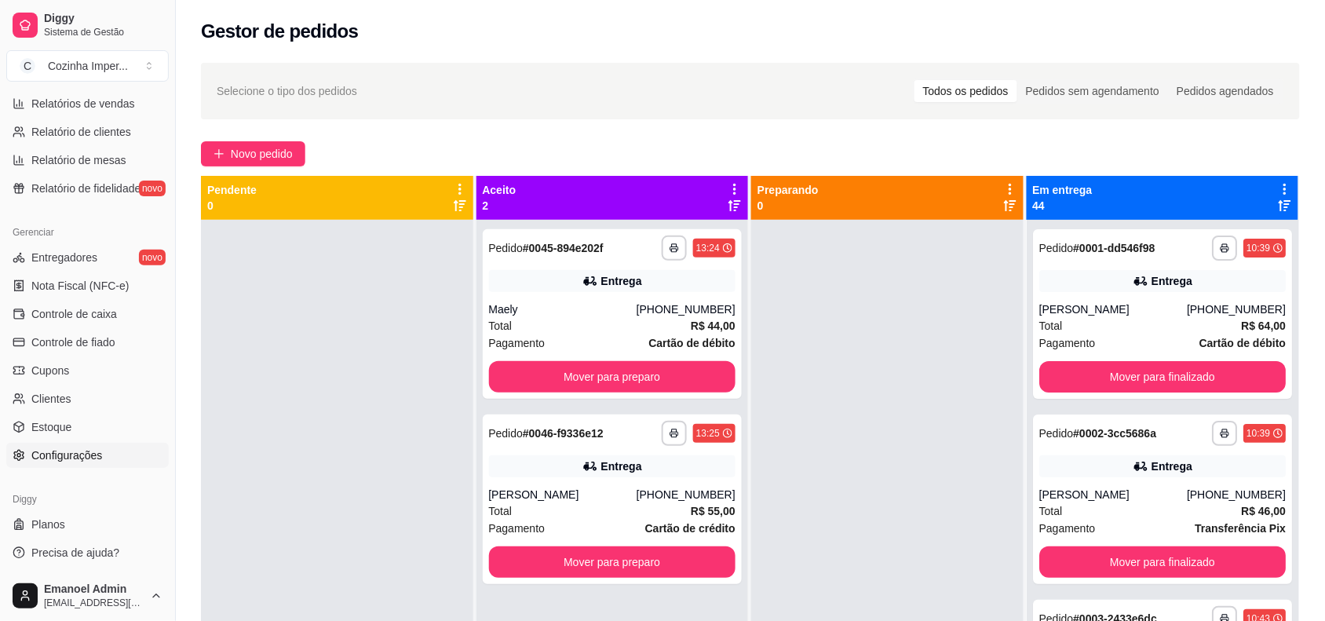
scroll to position [196, 0]
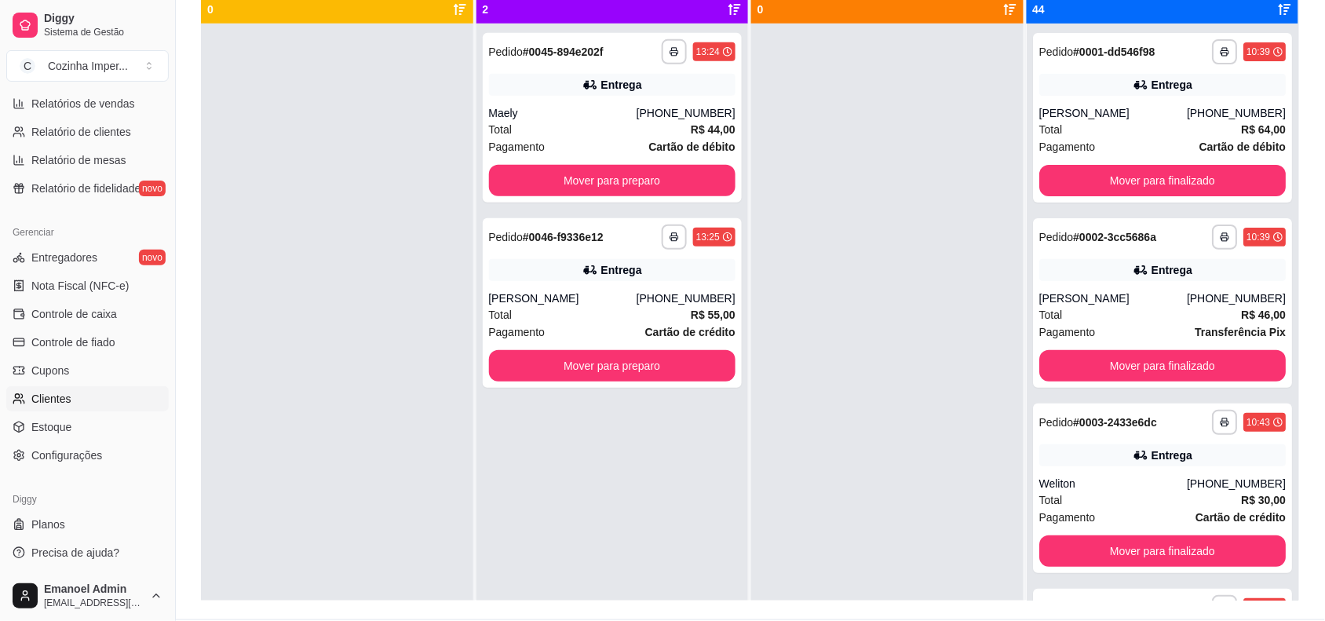
click at [82, 399] on link "Clientes" at bounding box center [87, 398] width 163 height 25
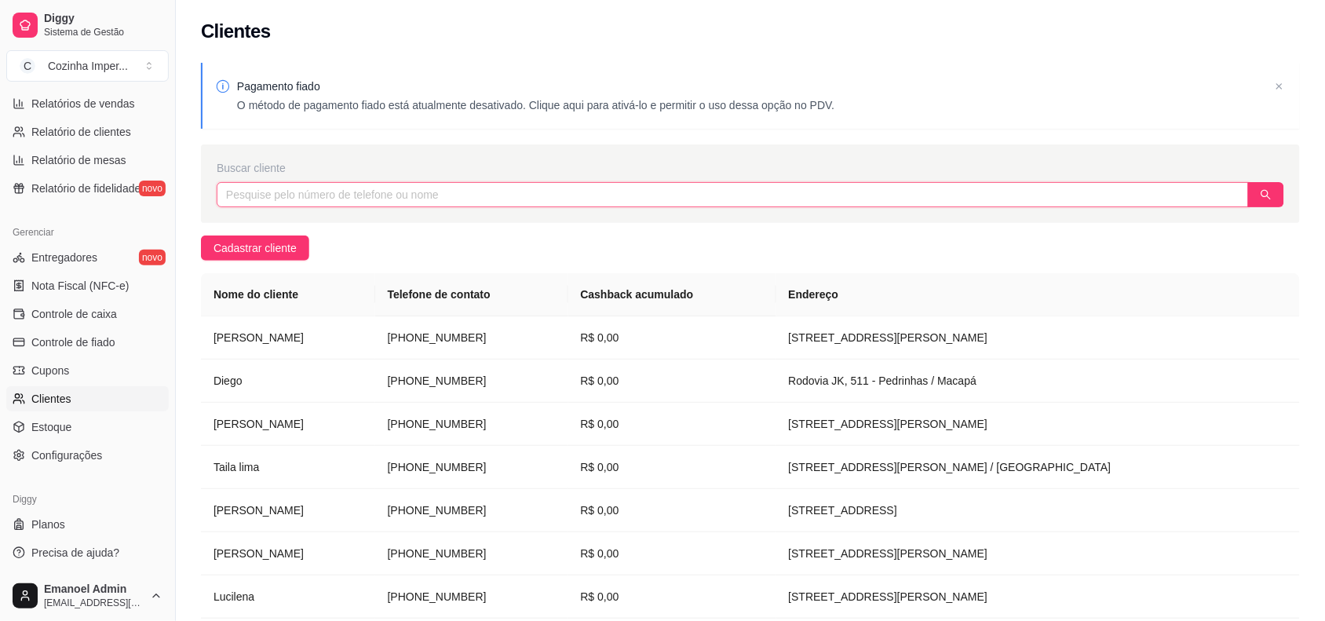
click at [374, 188] on input "text" at bounding box center [733, 194] width 1032 height 25
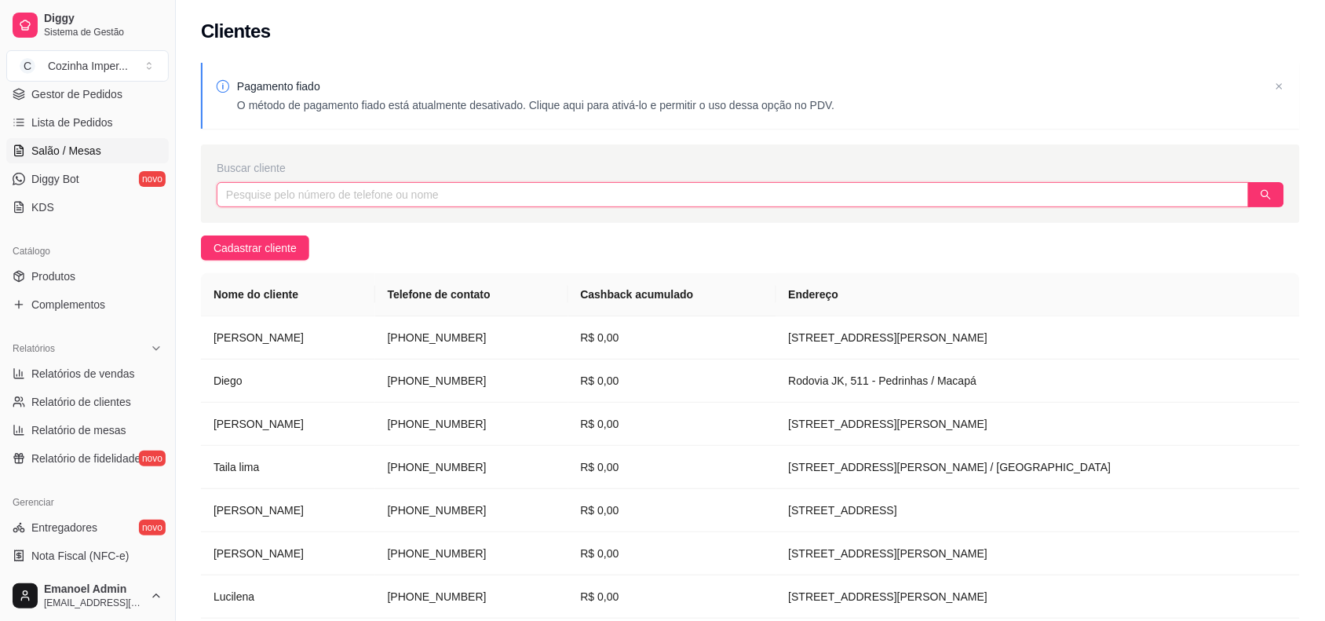
scroll to position [214, 0]
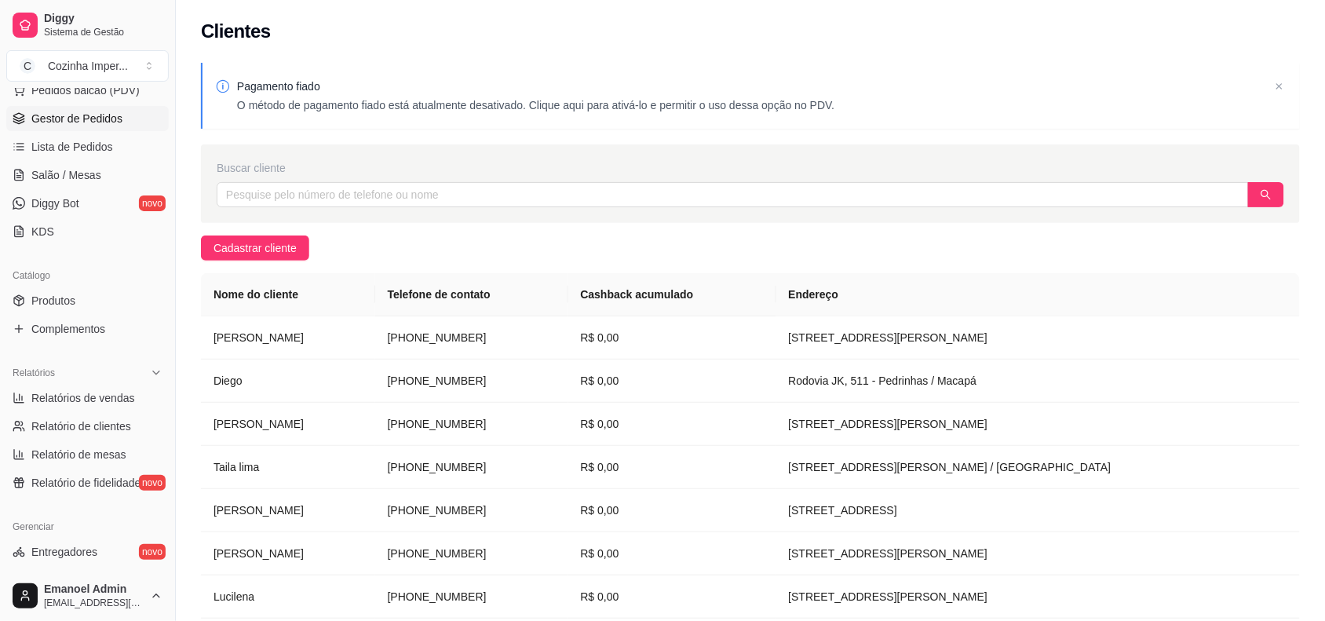
click at [95, 126] on span "Gestor de Pedidos" at bounding box center [76, 119] width 91 height 16
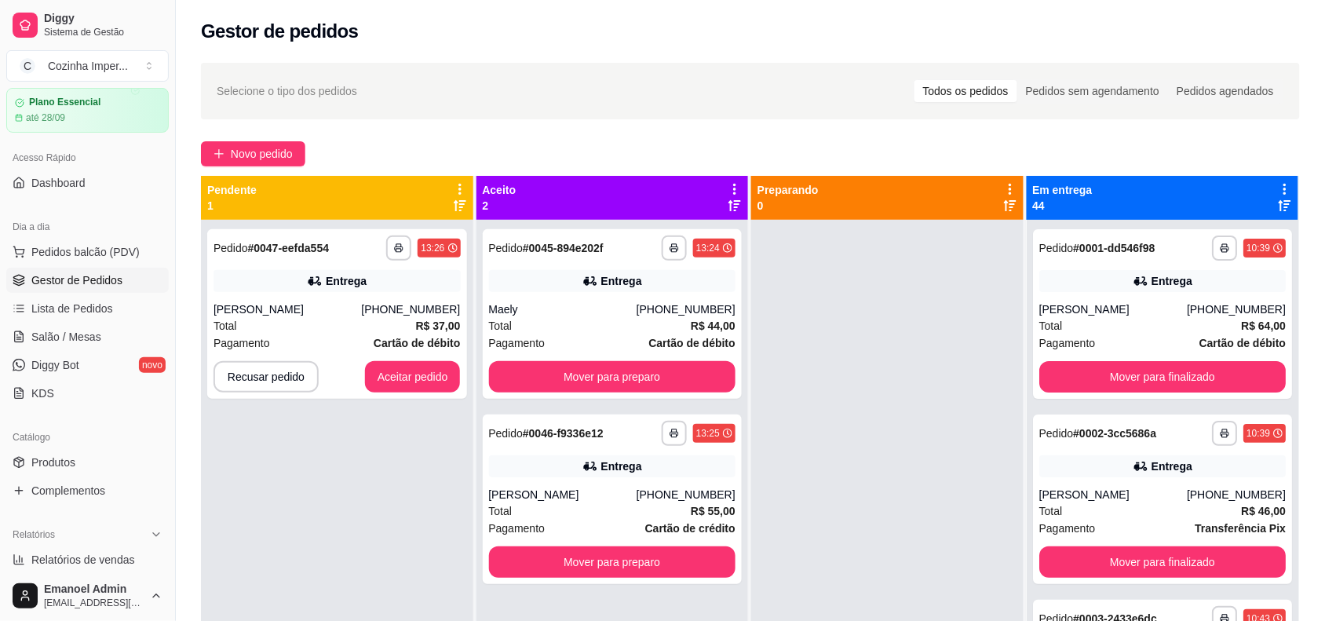
scroll to position [98, 0]
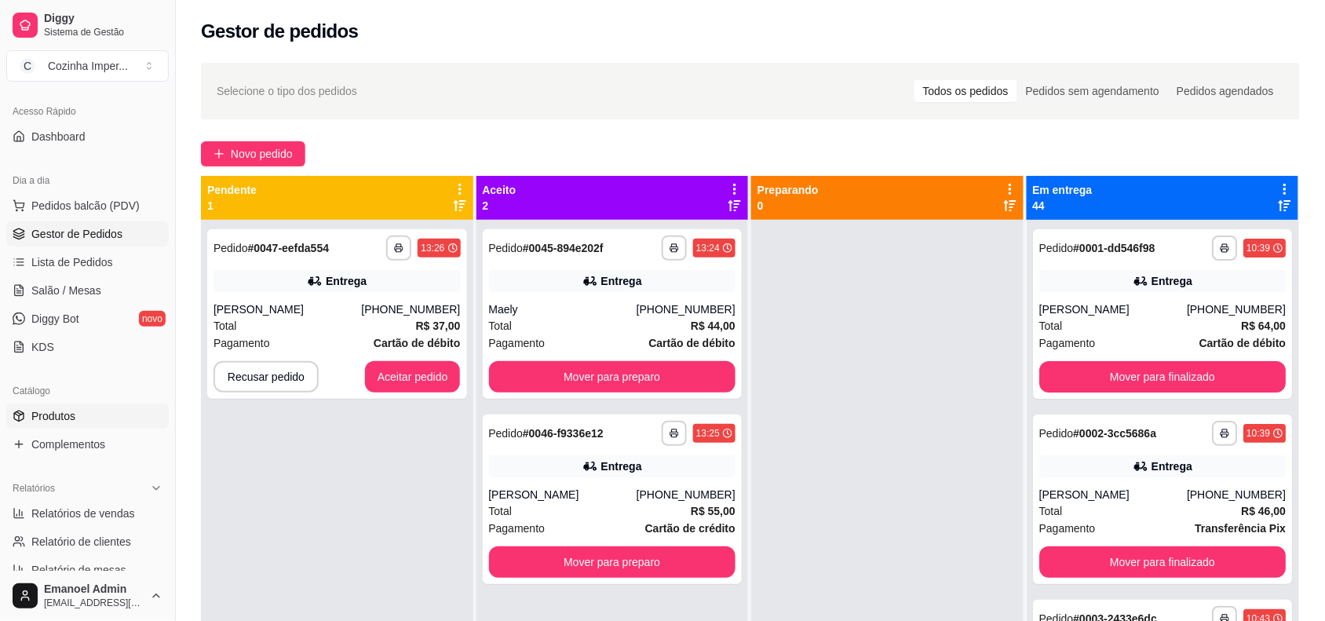
click at [69, 416] on span "Produtos" at bounding box center [53, 416] width 44 height 16
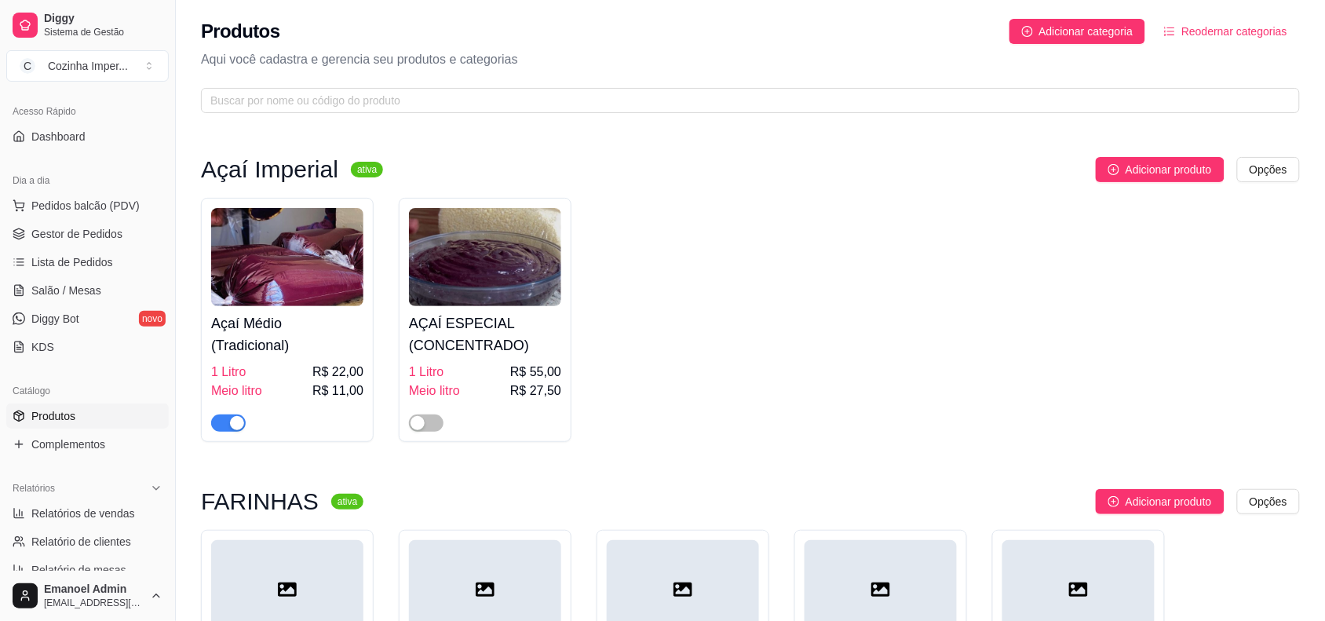
click at [228, 424] on span "button" at bounding box center [228, 423] width 35 height 17
click at [86, 410] on link "Produtos" at bounding box center [87, 416] width 163 height 25
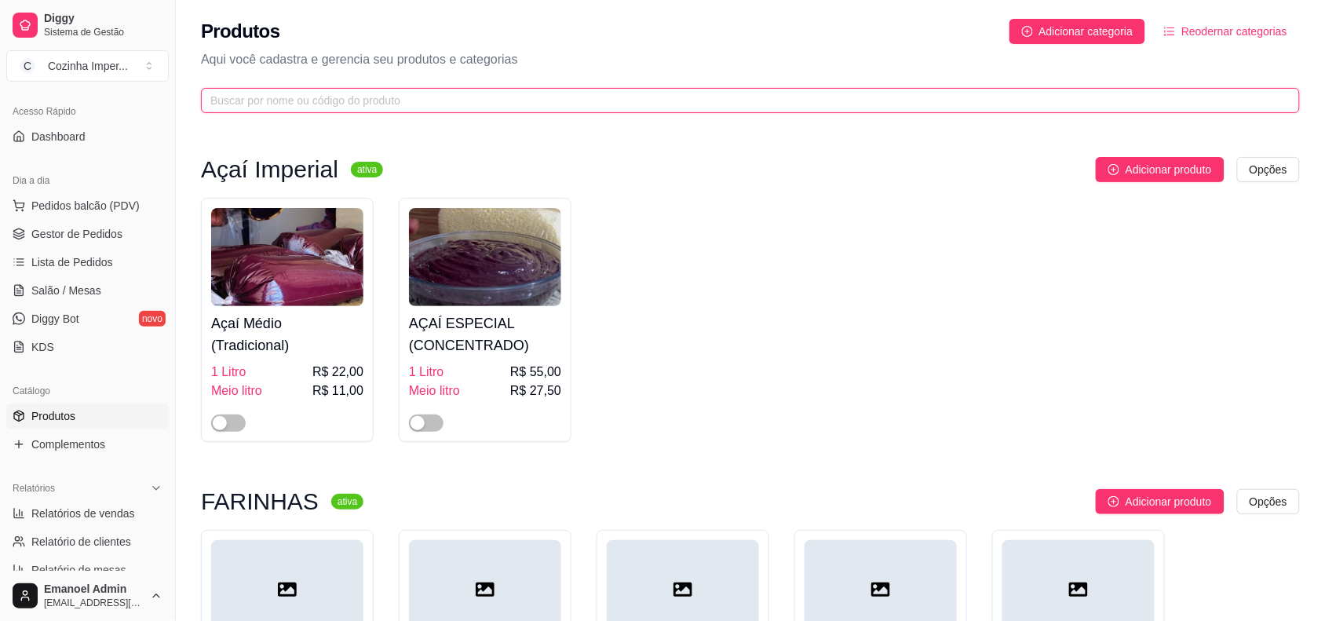
click at [393, 99] on input "text" at bounding box center [744, 100] width 1068 height 17
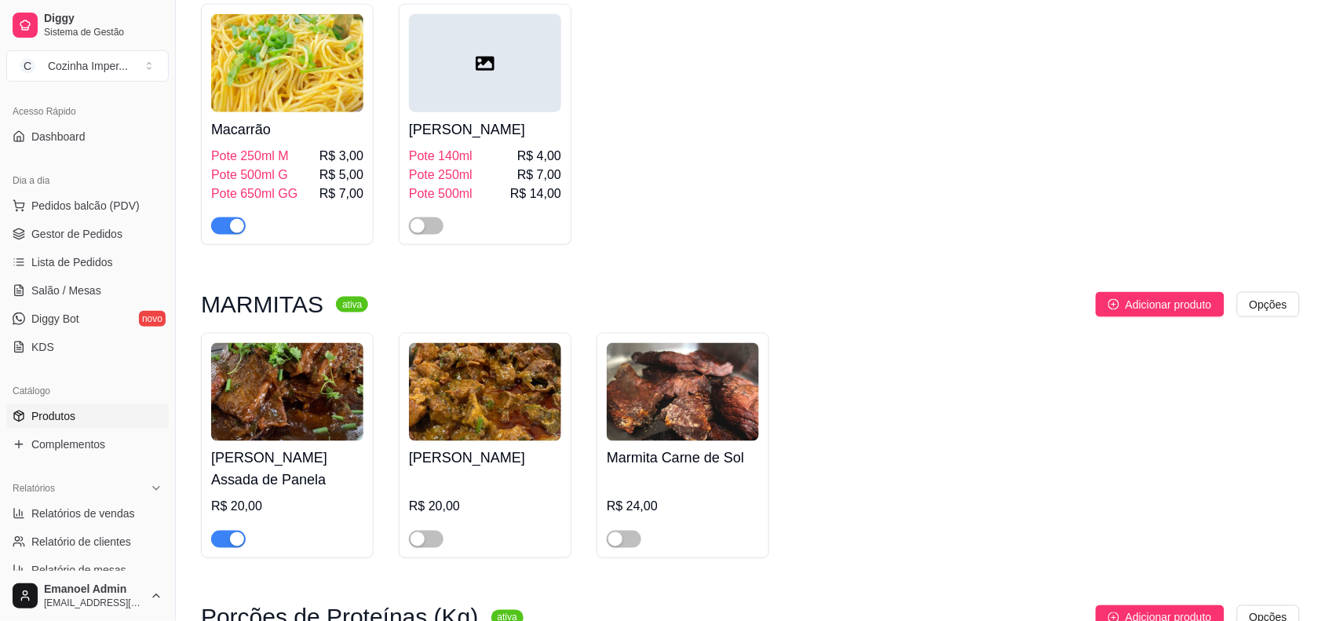
scroll to position [491, 0]
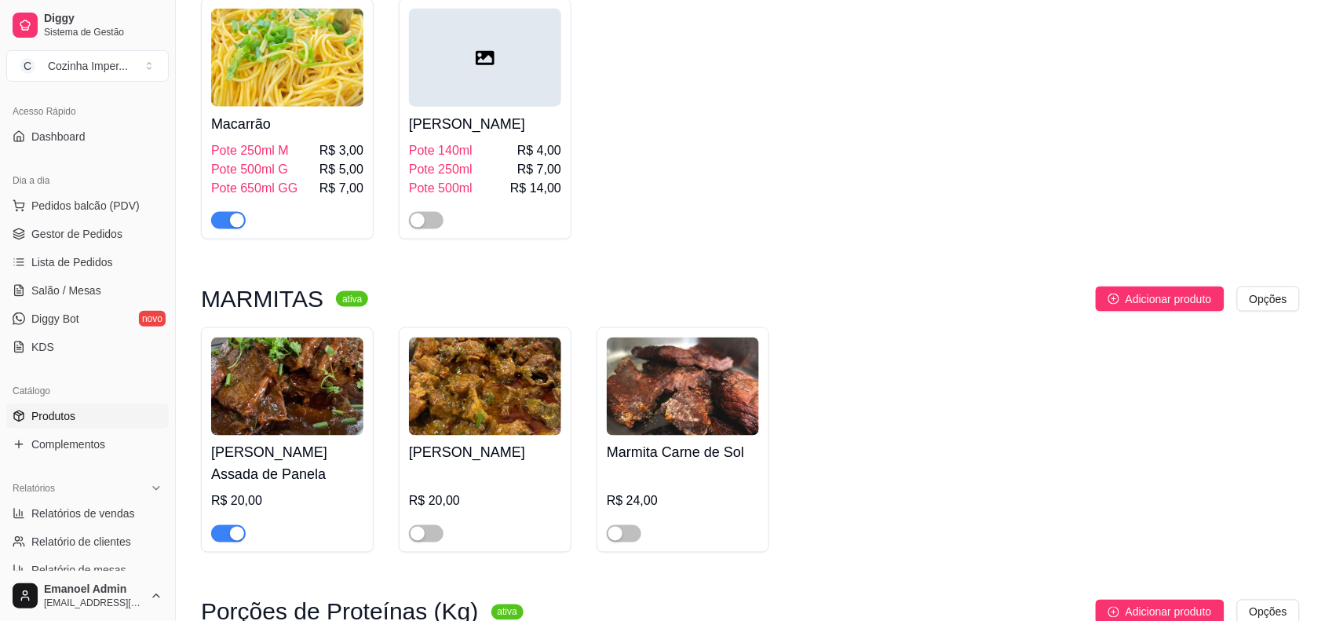
type input "car"
click at [236, 538] on div "button" at bounding box center [237, 534] width 14 height 14
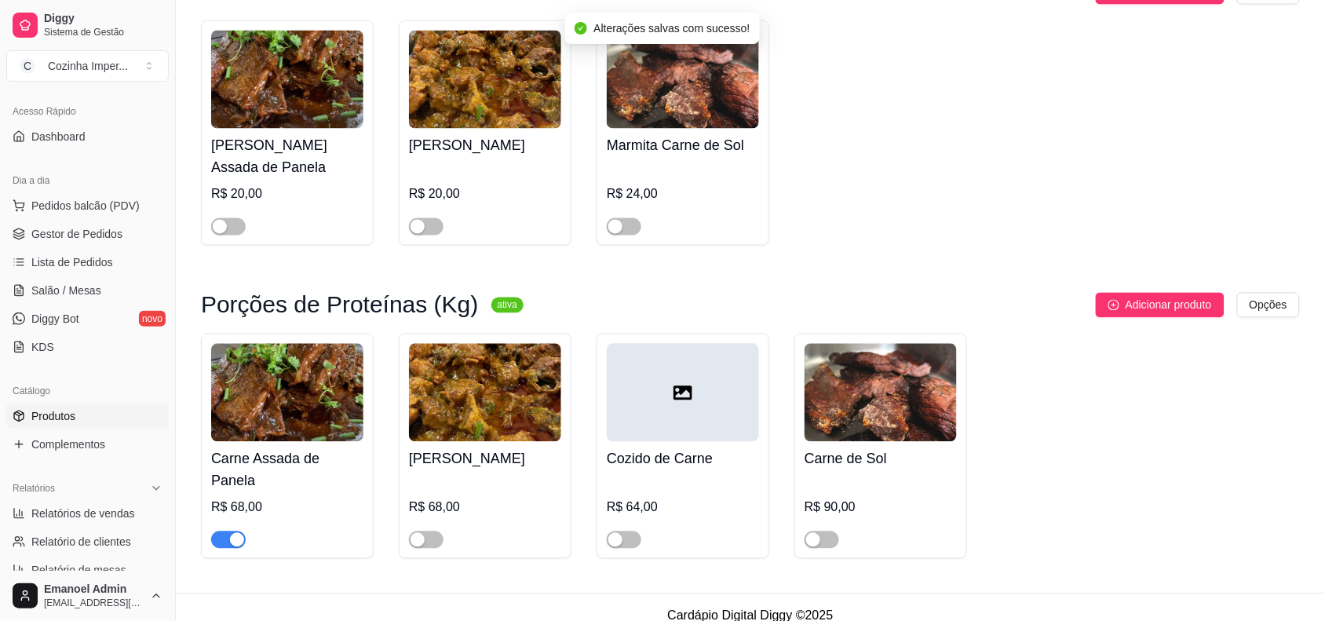
scroll to position [799, 0]
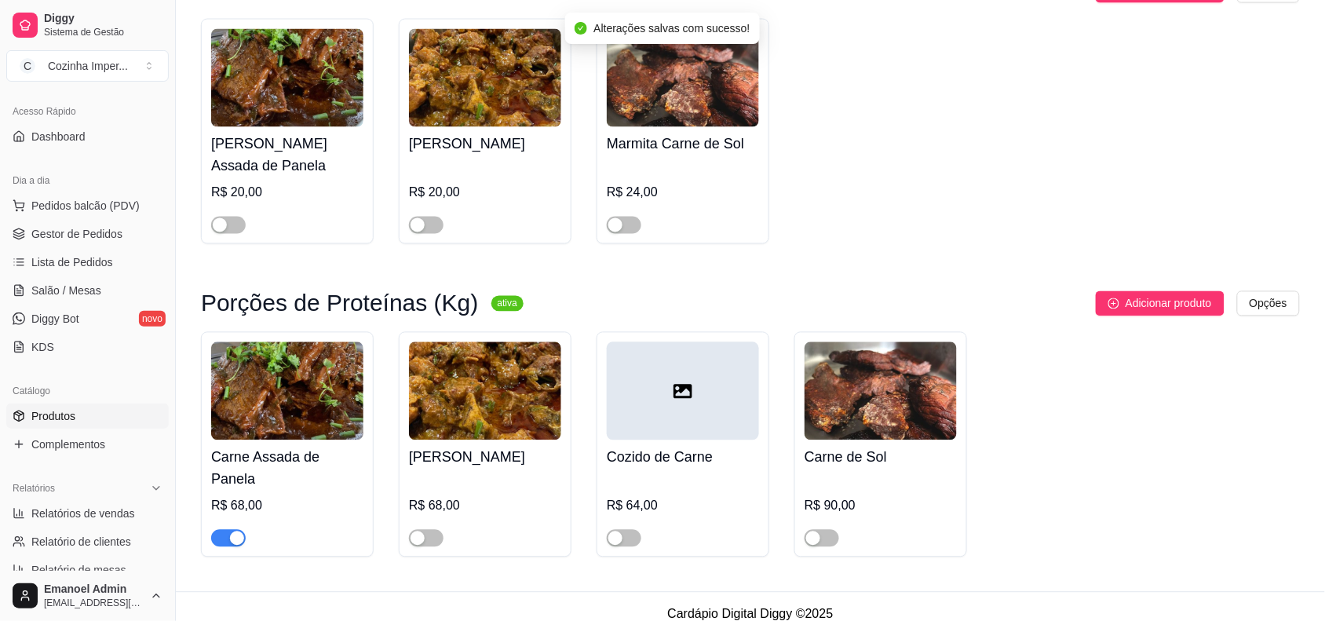
click at [233, 531] on div "button" at bounding box center [237, 538] width 14 height 14
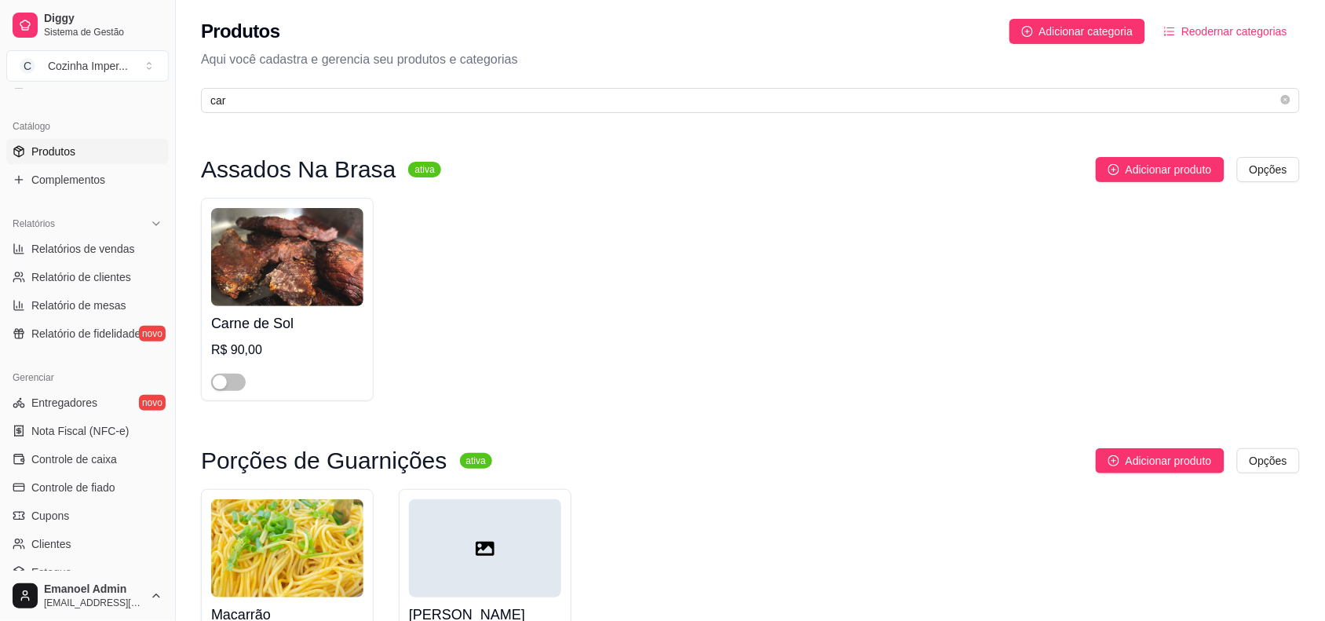
scroll to position [508, 0]
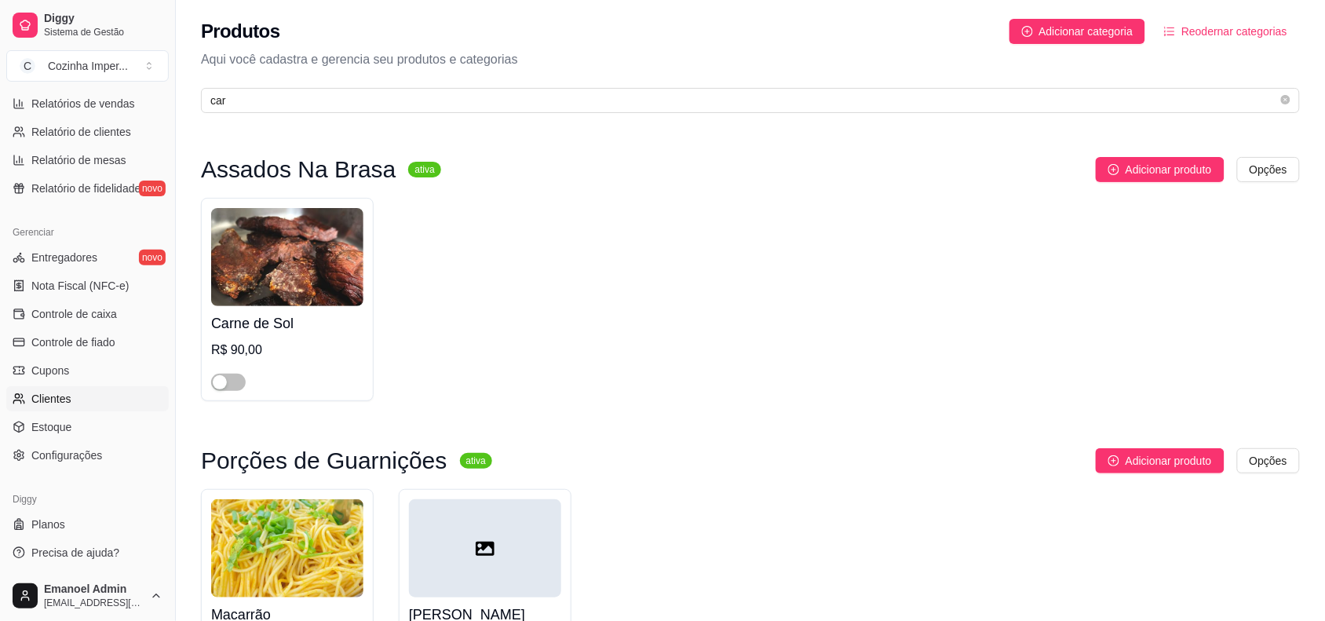
click at [63, 400] on span "Clientes" at bounding box center [51, 399] width 40 height 16
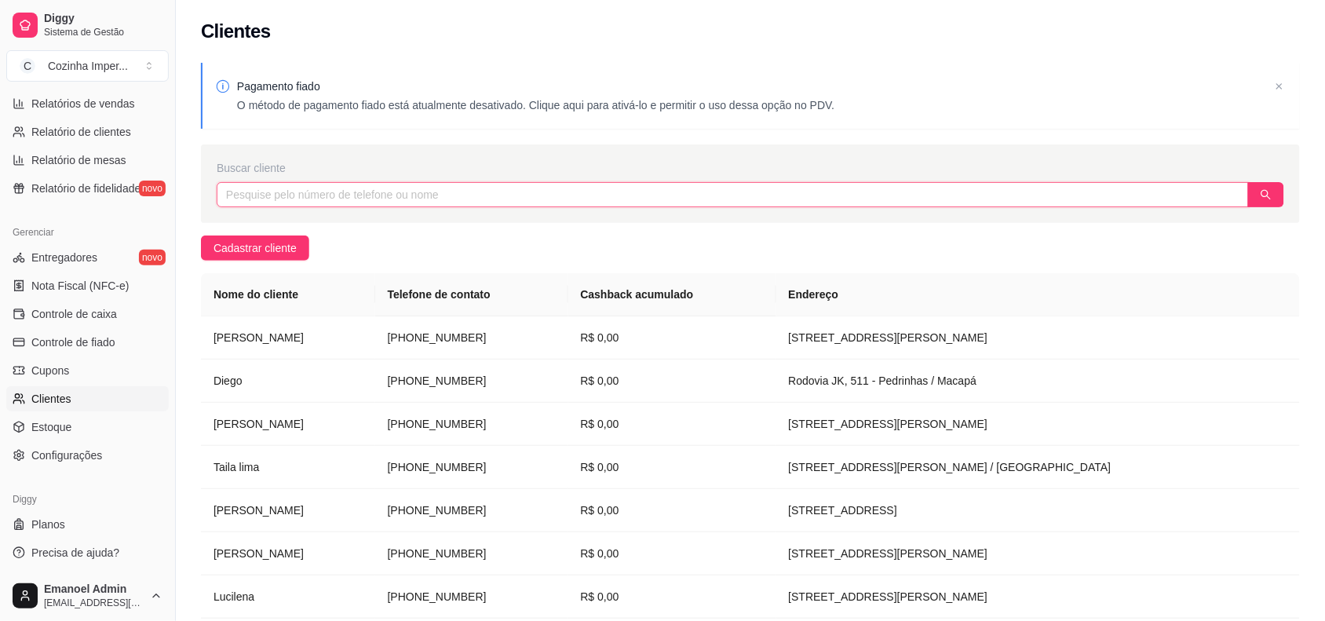
click at [616, 193] on input "text" at bounding box center [733, 194] width 1032 height 25
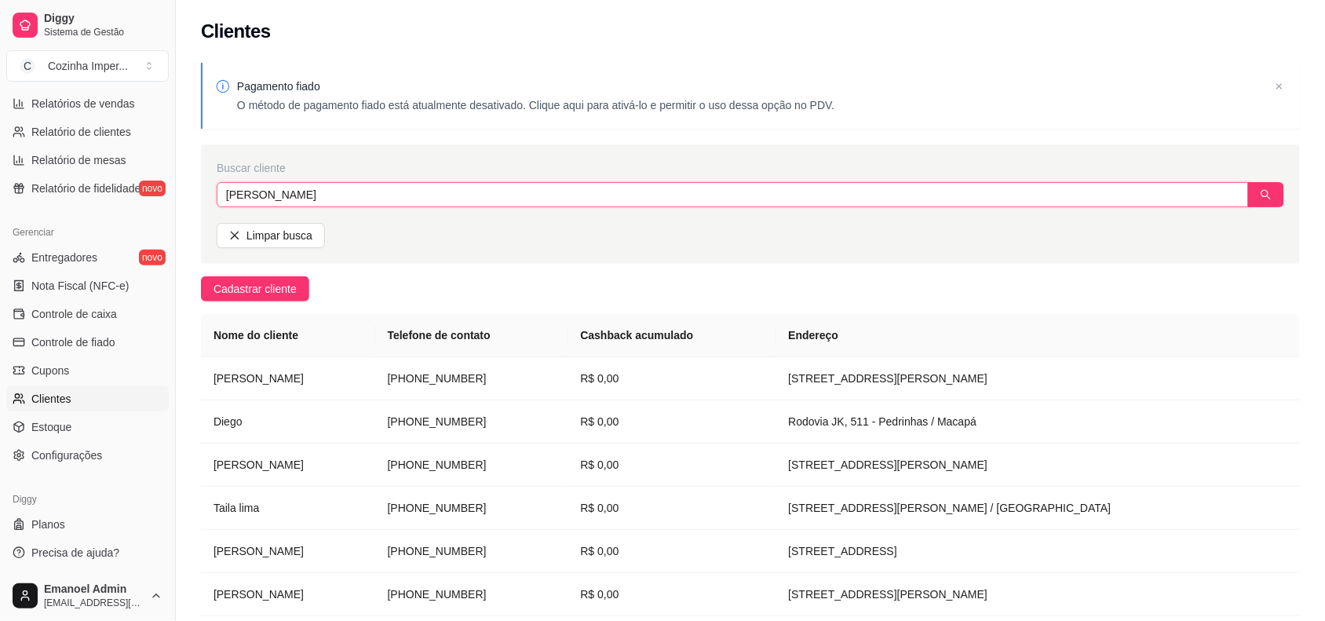
type input "[PERSON_NAME]"
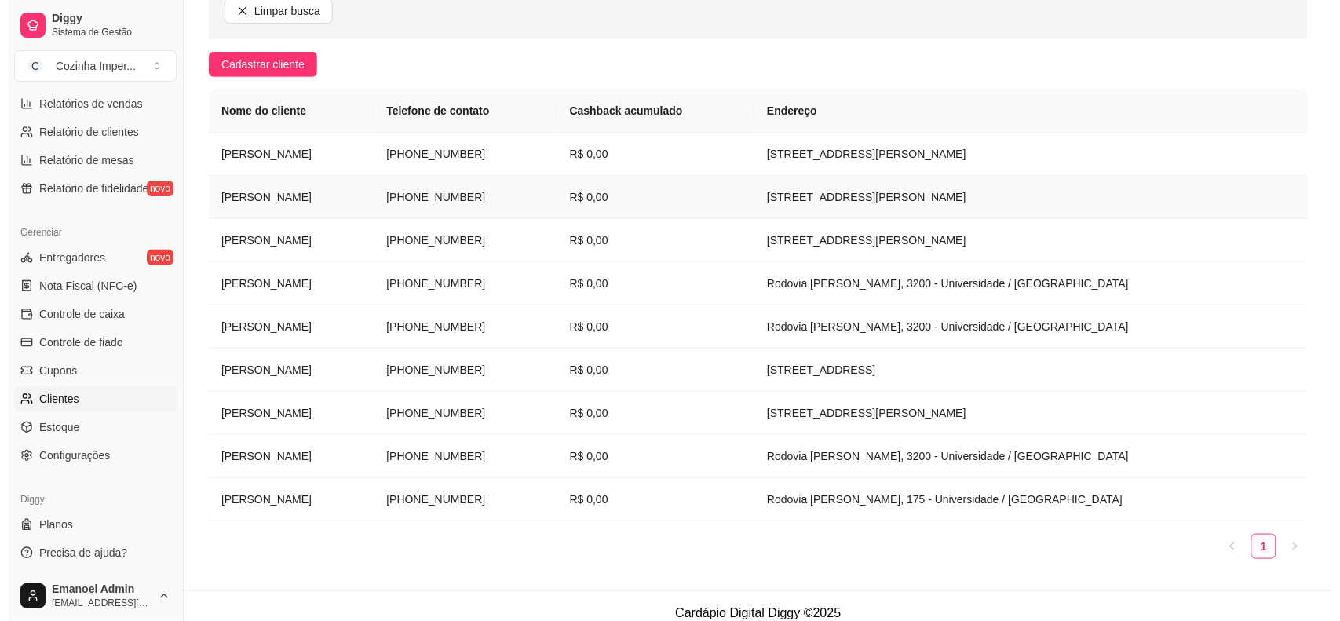
scroll to position [240, 0]
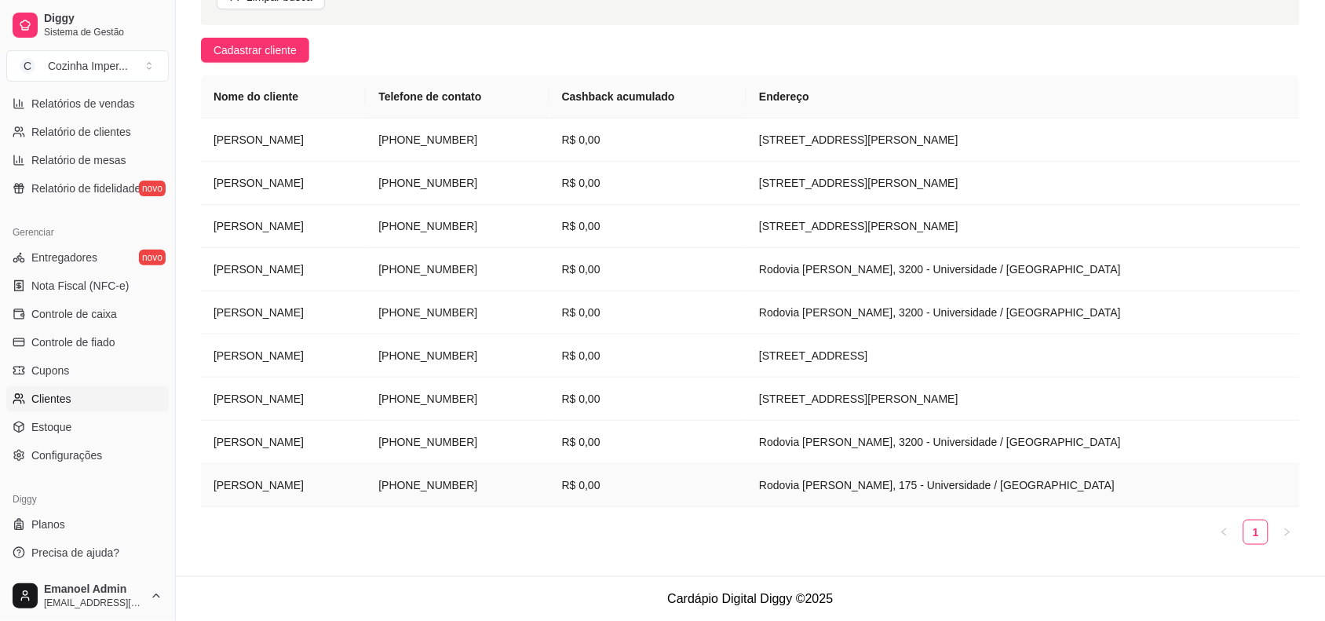
click at [744, 495] on td "R$ 0,00" at bounding box center [649, 485] width 198 height 43
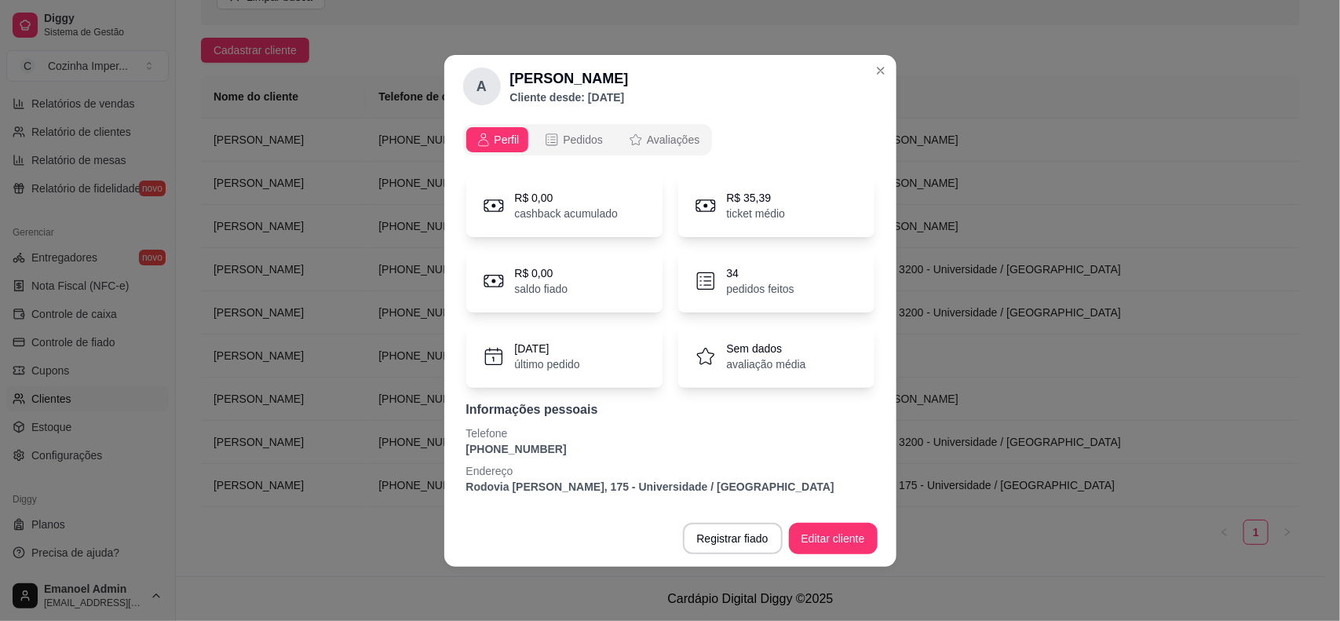
drag, startPoint x: 539, startPoint y: 405, endPoint x: 539, endPoint y: 415, distance: 9.5
click at [539, 409] on p "Informações pessoais" at bounding box center [670, 409] width 408 height 19
click at [561, 444] on p "[PHONE_NUMBER]" at bounding box center [670, 449] width 408 height 16
click at [838, 536] on button "Editar cliente" at bounding box center [833, 538] width 89 height 31
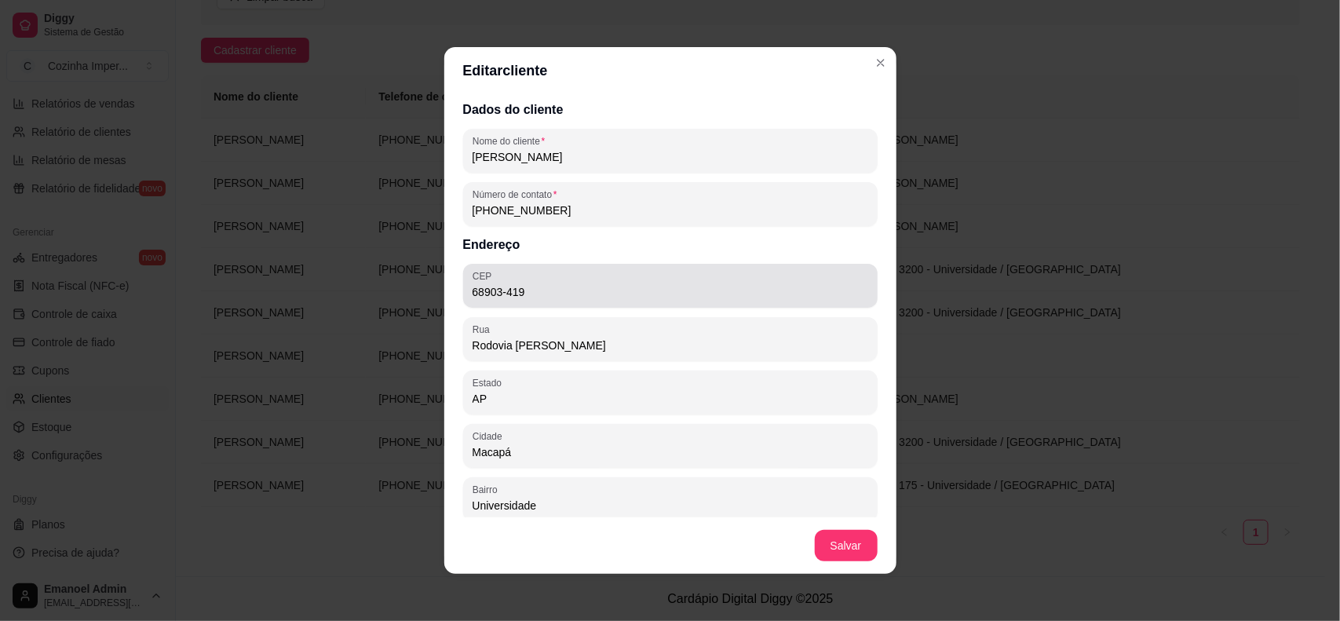
scroll to position [64, 0]
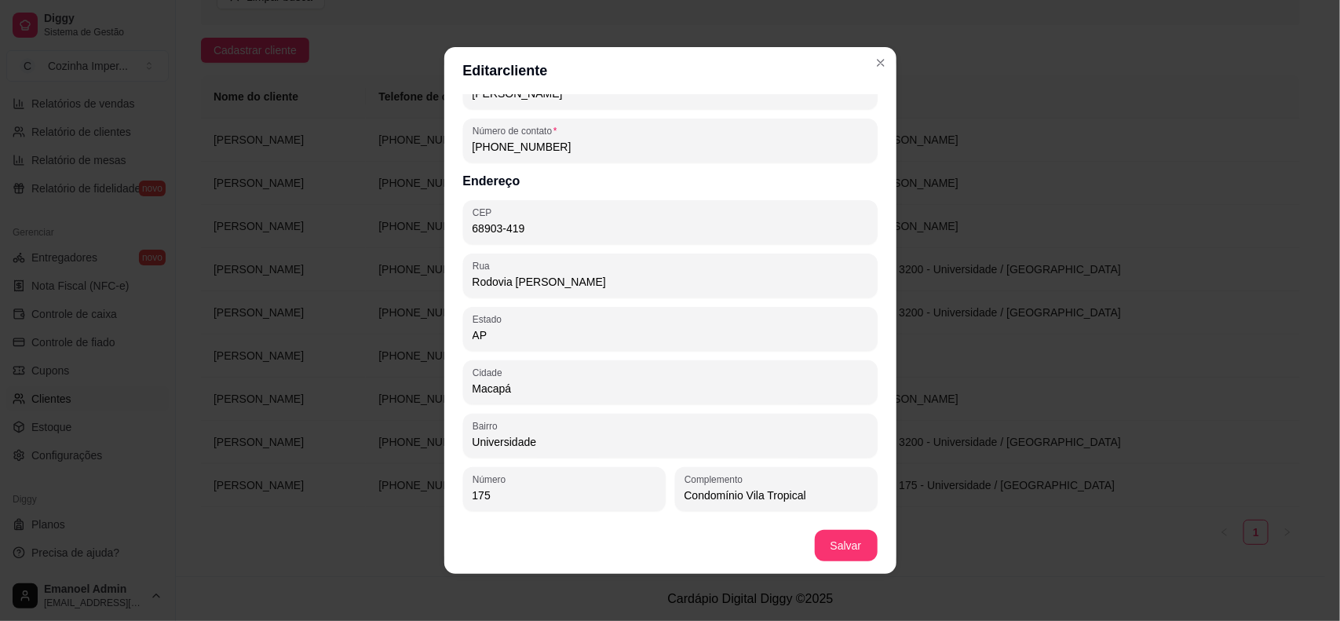
click at [528, 225] on input "68903-419" at bounding box center [671, 229] width 396 height 16
type input "68903-197"
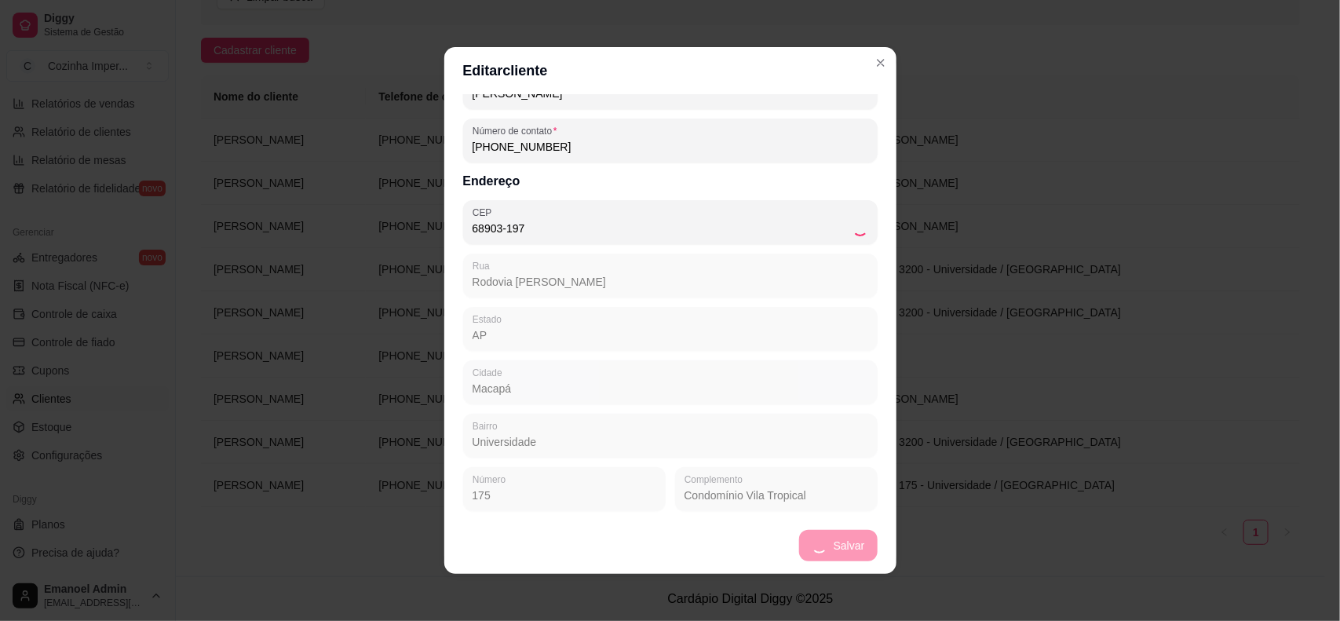
type input "Rodovia [PERSON_NAME]"
type input "Jardim [PERSON_NAME]"
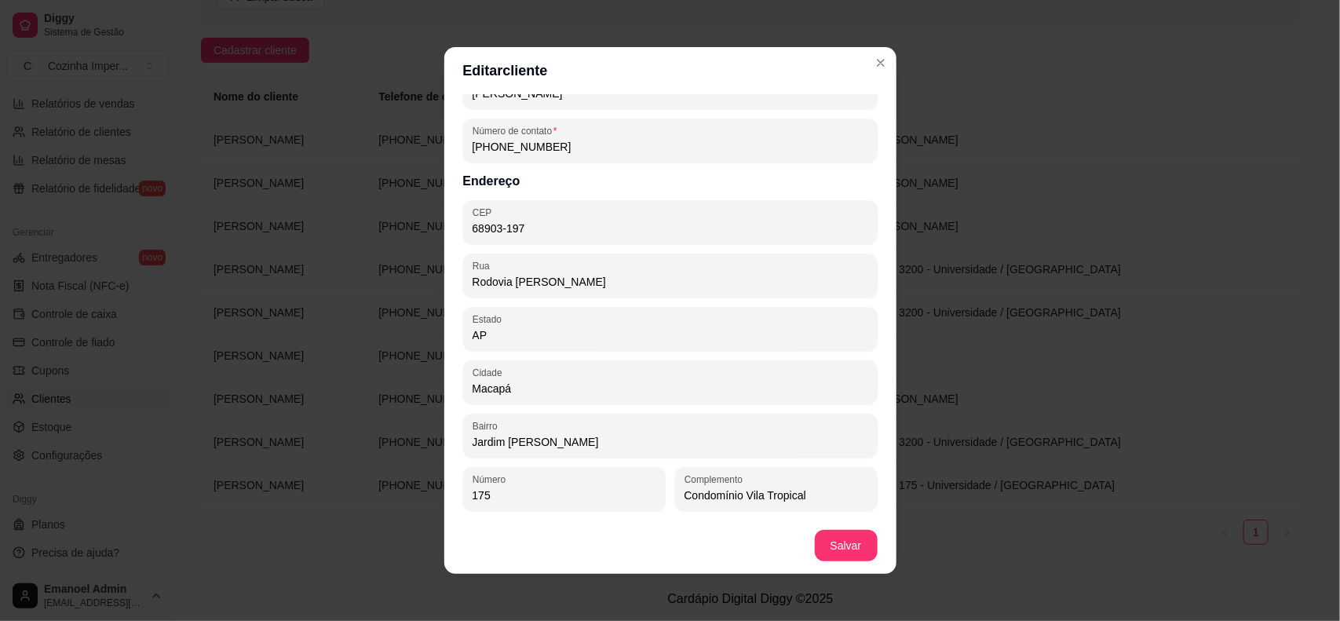
type input "68903-197"
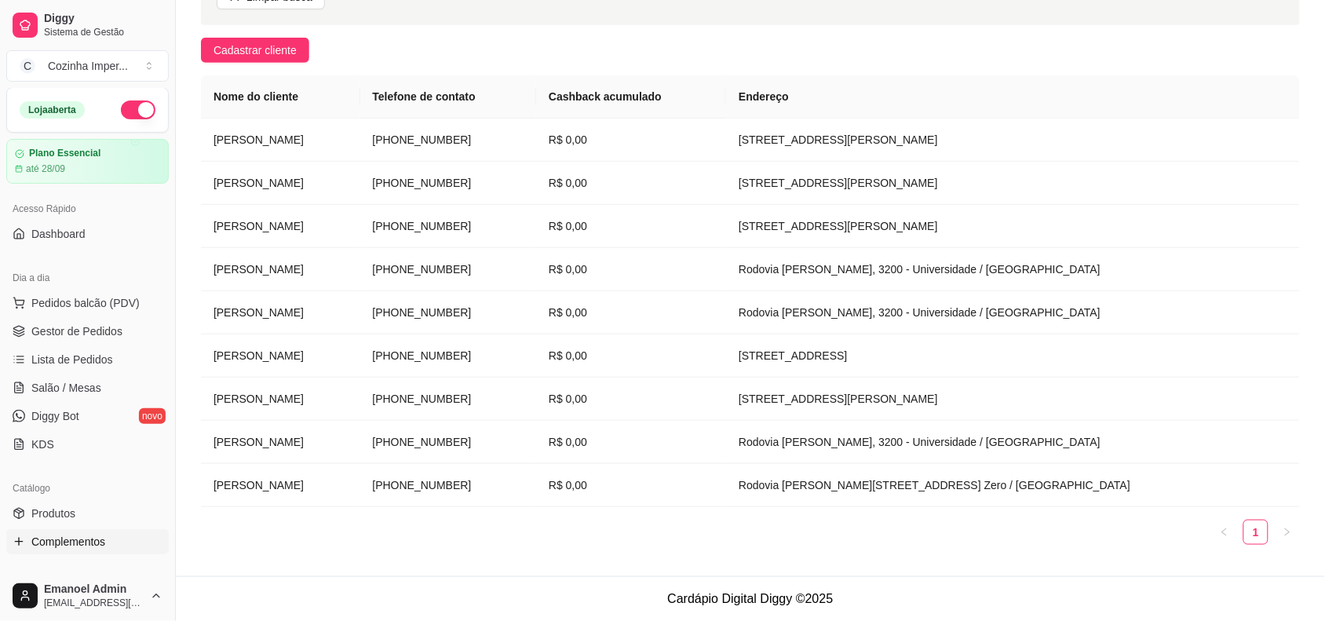
scroll to position [0, 0]
click at [81, 334] on span "Gestor de Pedidos" at bounding box center [76, 332] width 91 height 16
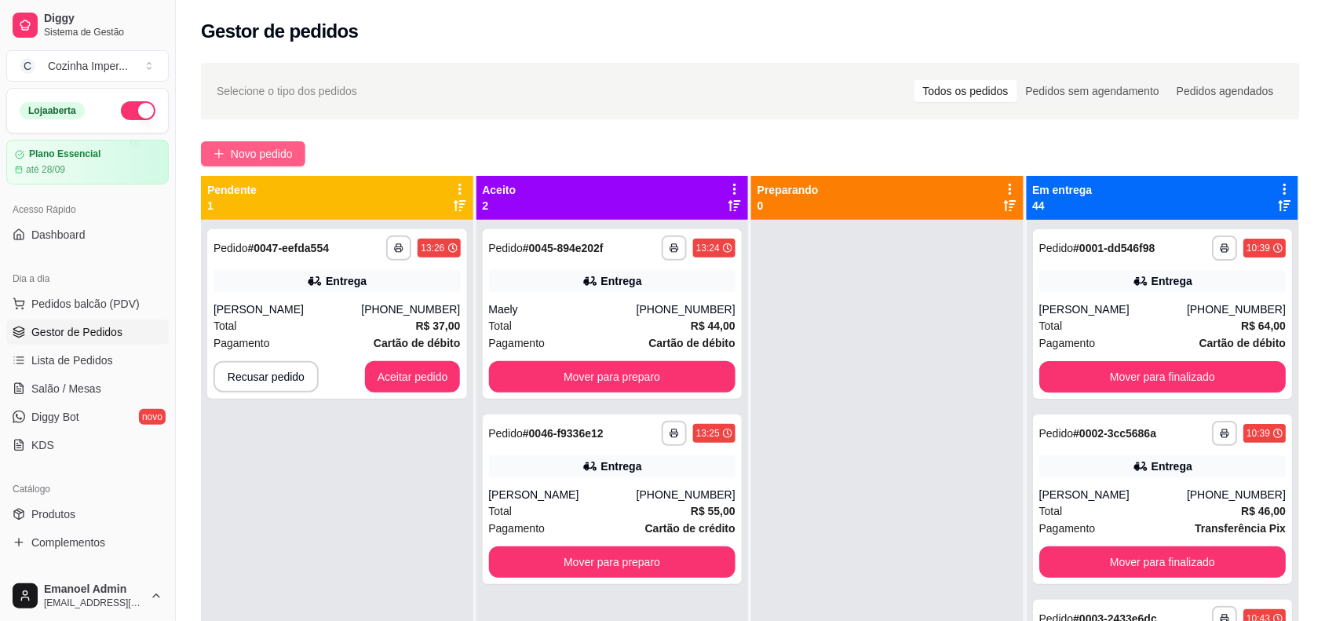
click at [275, 155] on span "Novo pedido" at bounding box center [262, 153] width 62 height 17
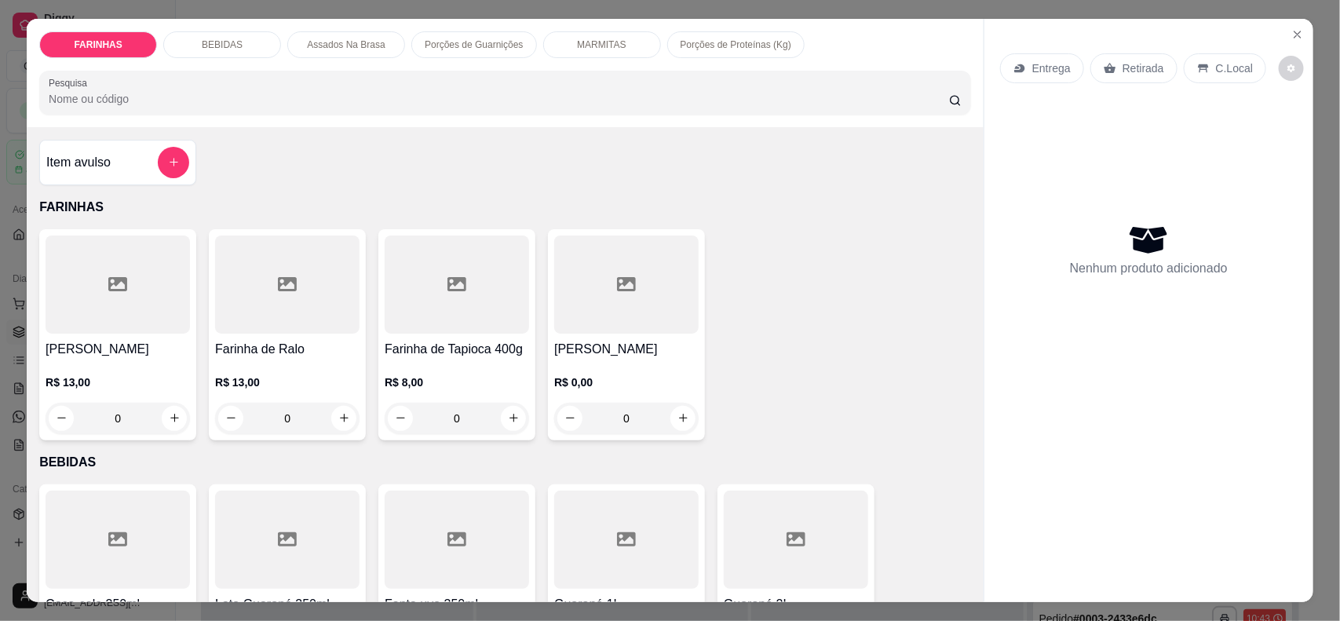
click at [672, 418] on div "0" at bounding box center [626, 418] width 144 height 31
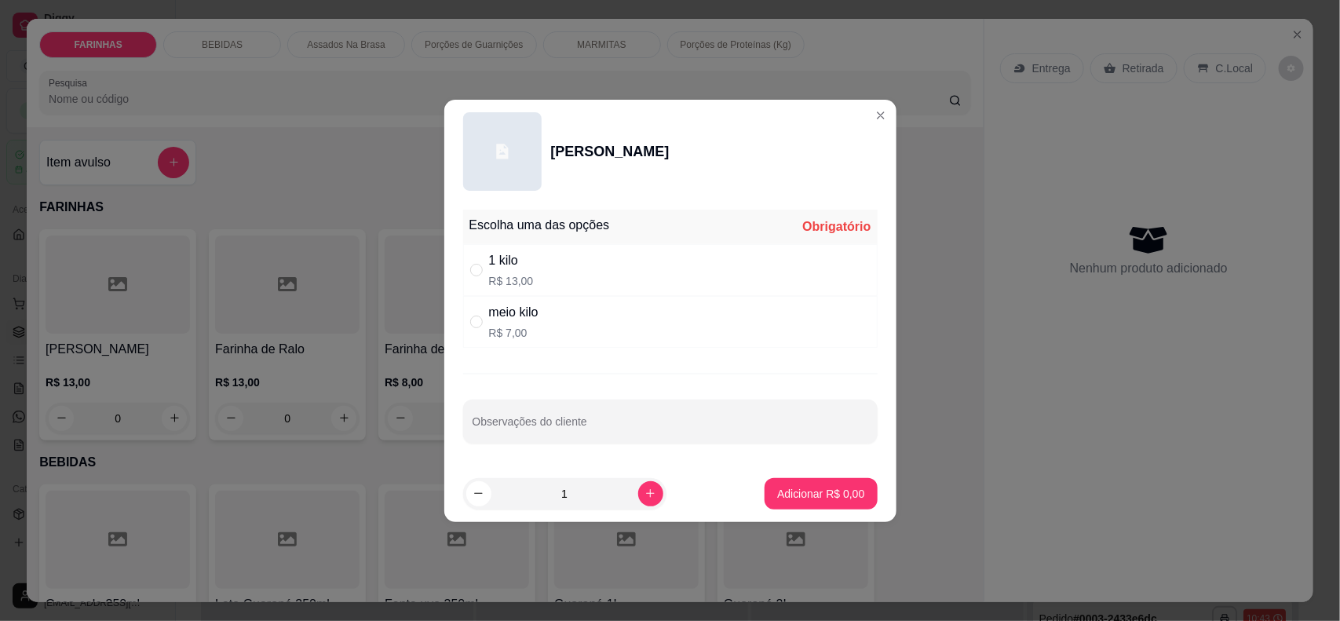
click at [625, 265] on div "1 kilo R$ 13,00" at bounding box center [670, 270] width 415 height 52
radio input "true"
click at [780, 487] on p "Adicionar R$ 13,00" at bounding box center [817, 494] width 93 height 16
type input "1"
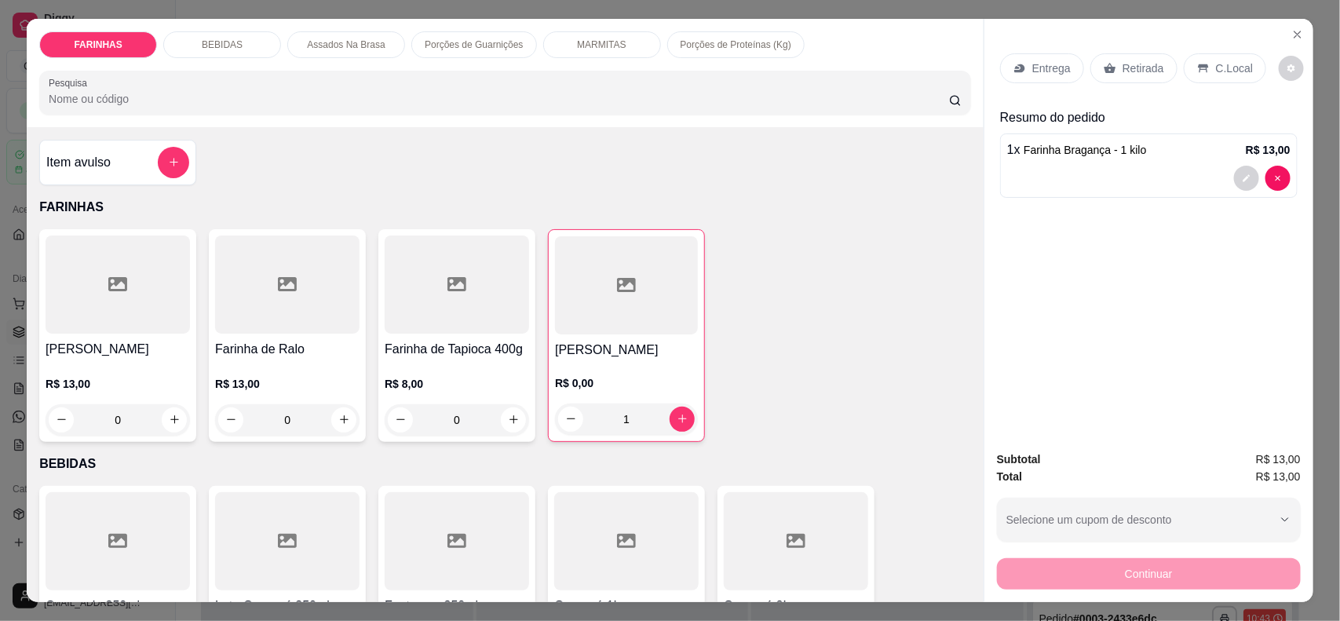
click at [1033, 71] on p "Entrega" at bounding box center [1051, 68] width 38 height 16
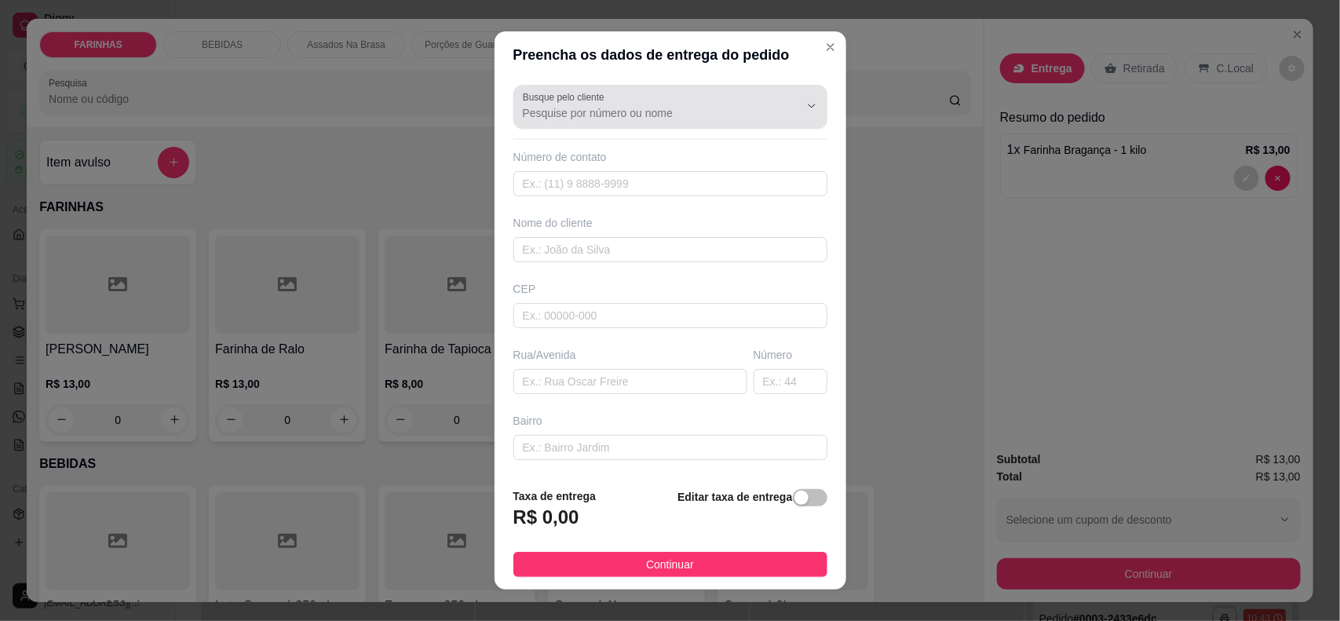
click at [687, 124] on div "Busque pelo cliente" at bounding box center [670, 107] width 314 height 44
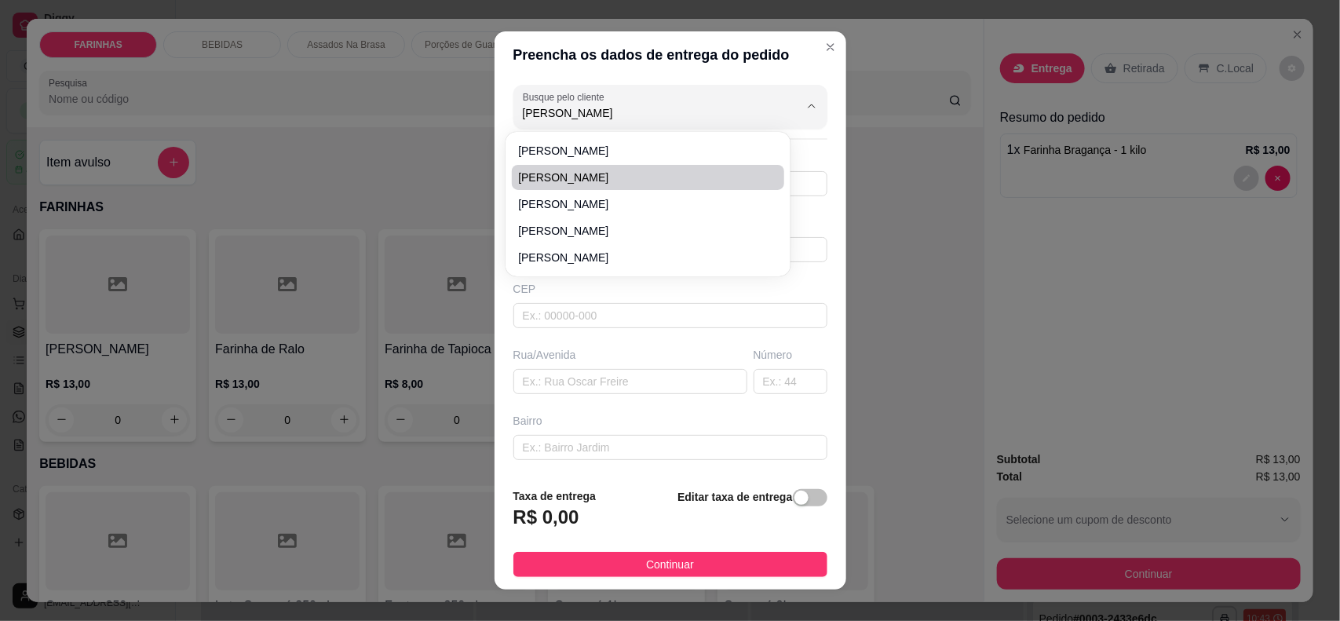
click at [617, 170] on span "[PERSON_NAME]" at bounding box center [640, 178] width 244 height 16
type input "[PERSON_NAME]"
type input "96991763053"
type input "[PERSON_NAME]"
type input "Avenida presidente vargas"
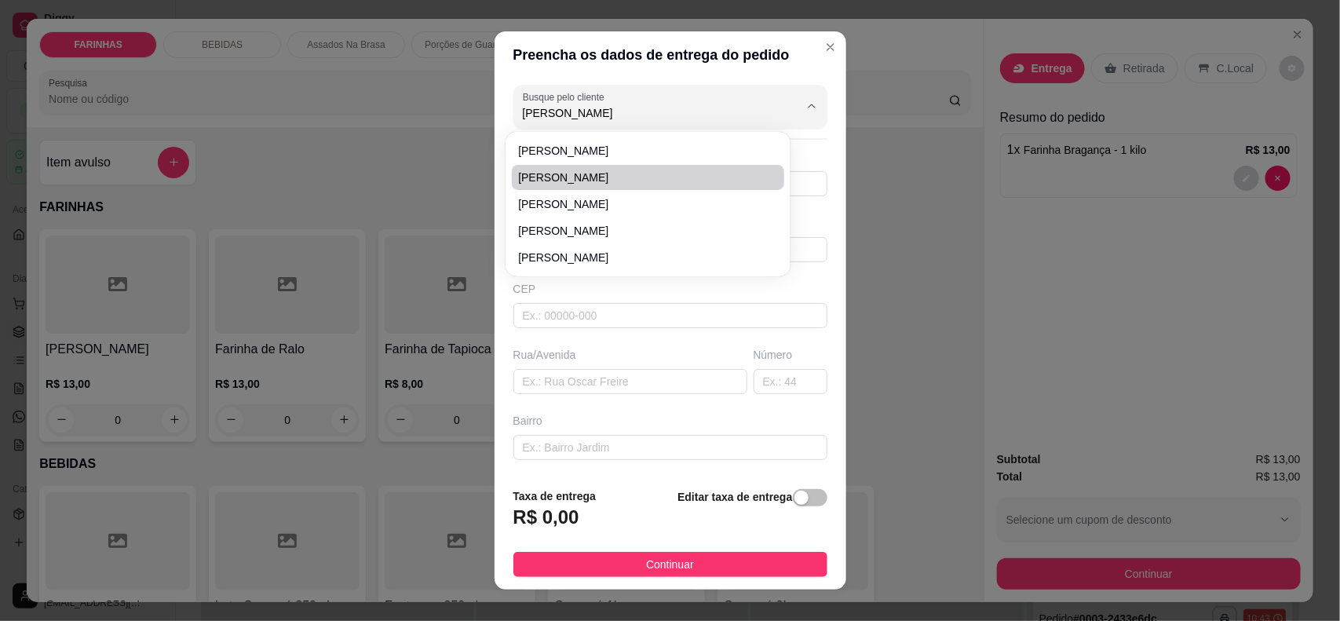
type input "840"
type input "Centro"
type input "Macapa"
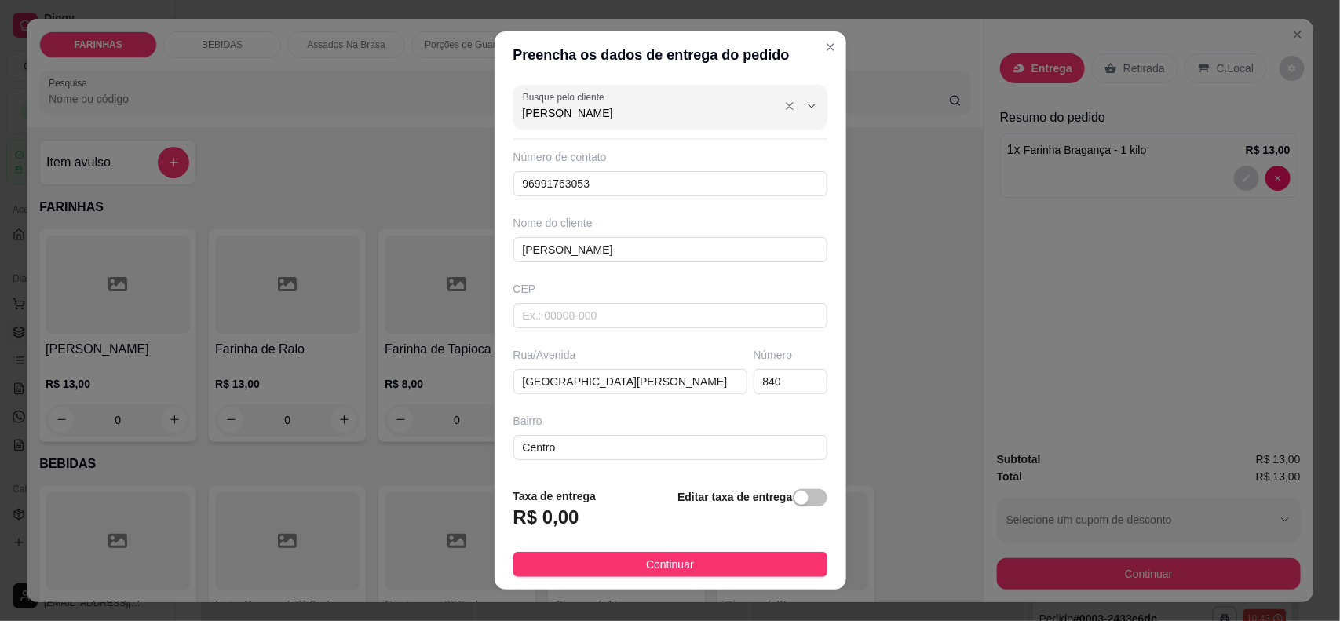
click at [614, 111] on input "[PERSON_NAME]" at bounding box center [648, 113] width 251 height 16
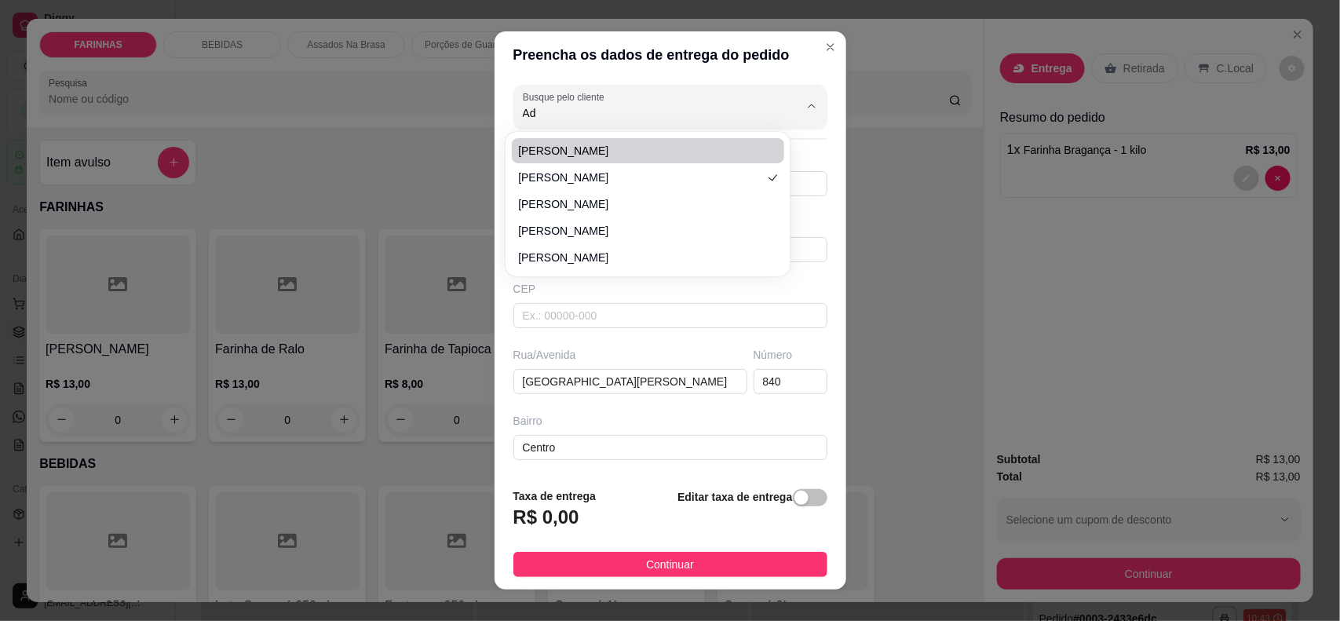
type input "A"
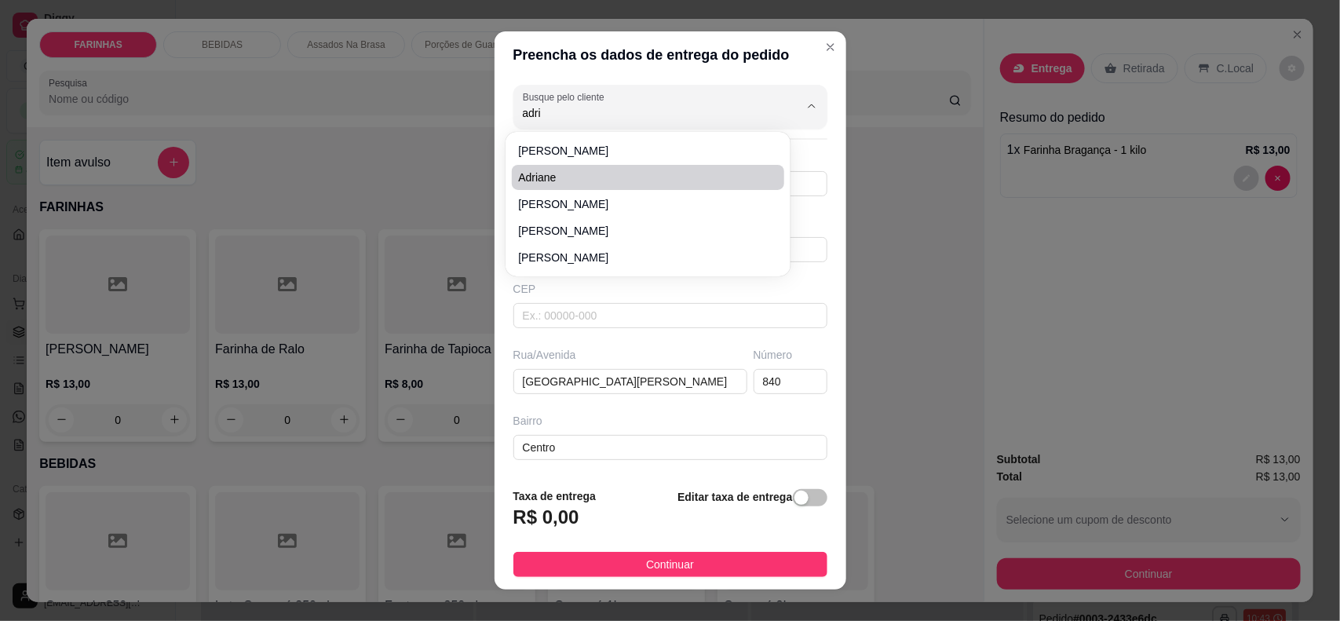
click at [610, 179] on span "Adriane" at bounding box center [640, 178] width 244 height 16
type input "Adriane"
type input "96984277314"
type input "Adriane"
type input "68902867"
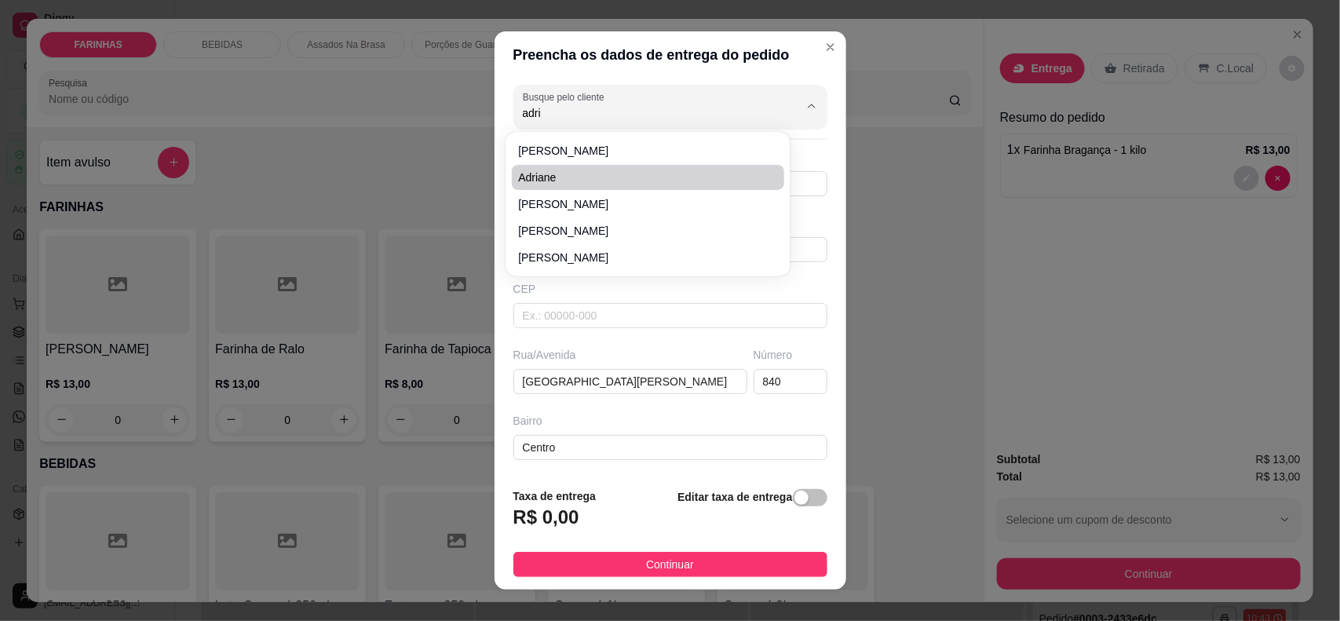
type input "Avenida dos Tupiniquins"
type input "1234"
type input "Buritizal"
type input "Macapá"
type input "Apartamento"
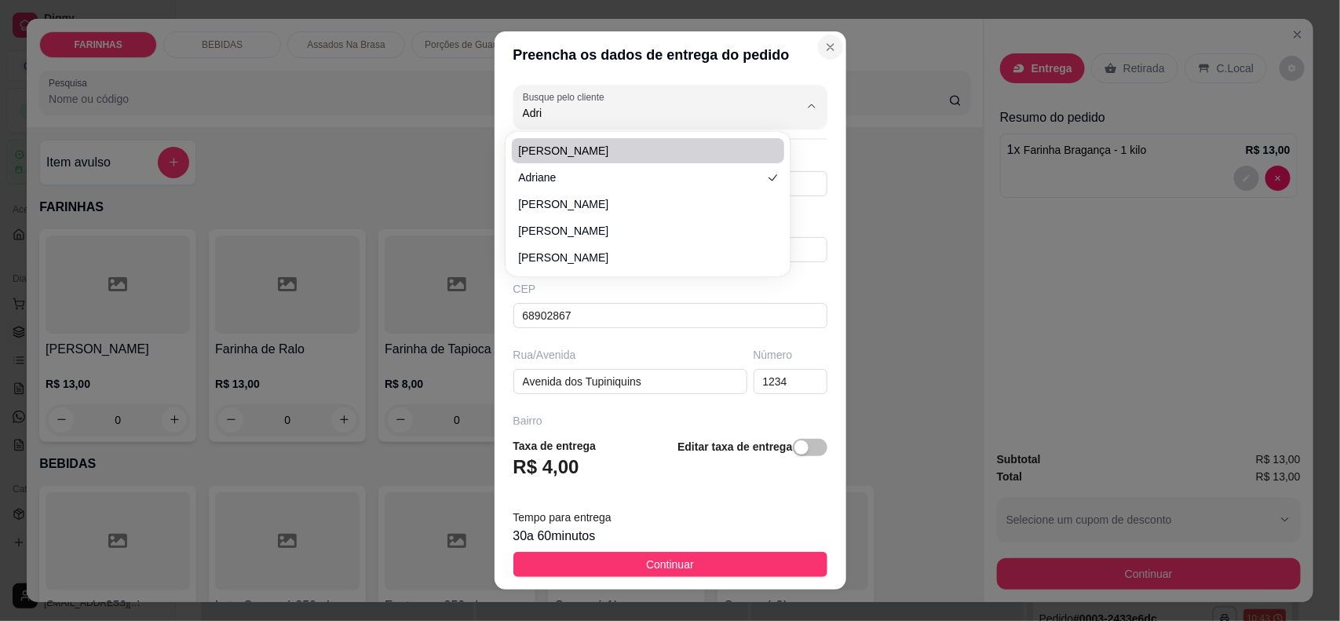
click at [824, 43] on icon "Close" at bounding box center [830, 47] width 13 height 13
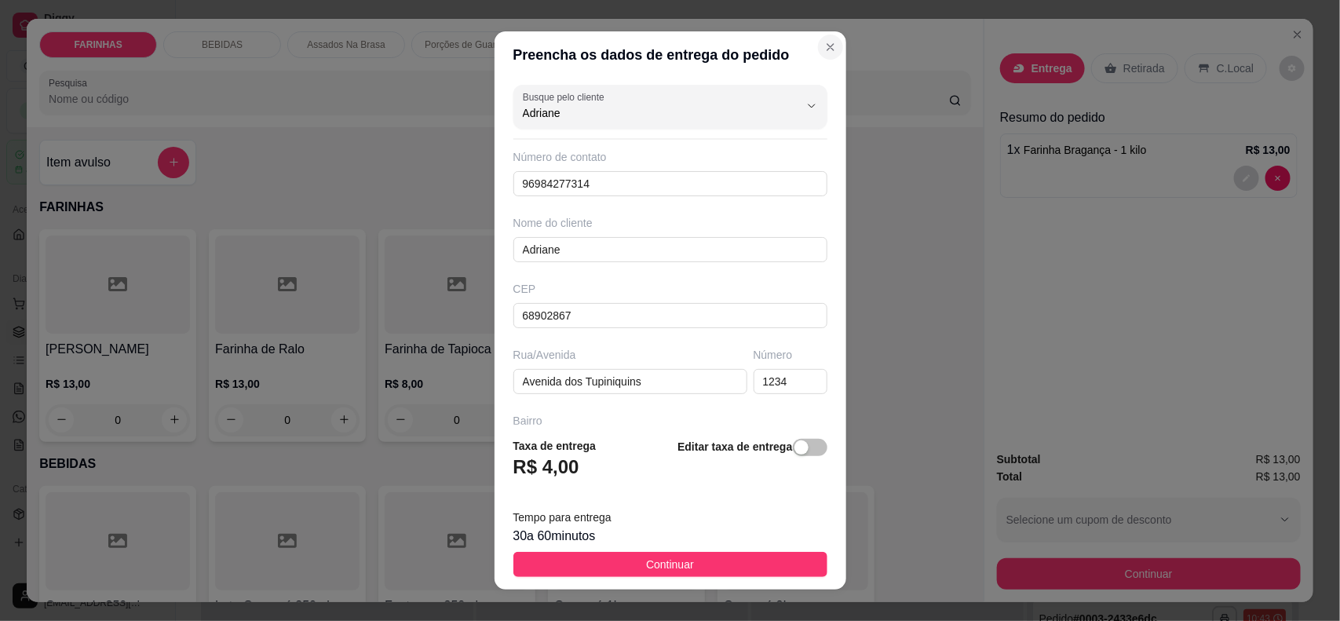
type input "Adriane"
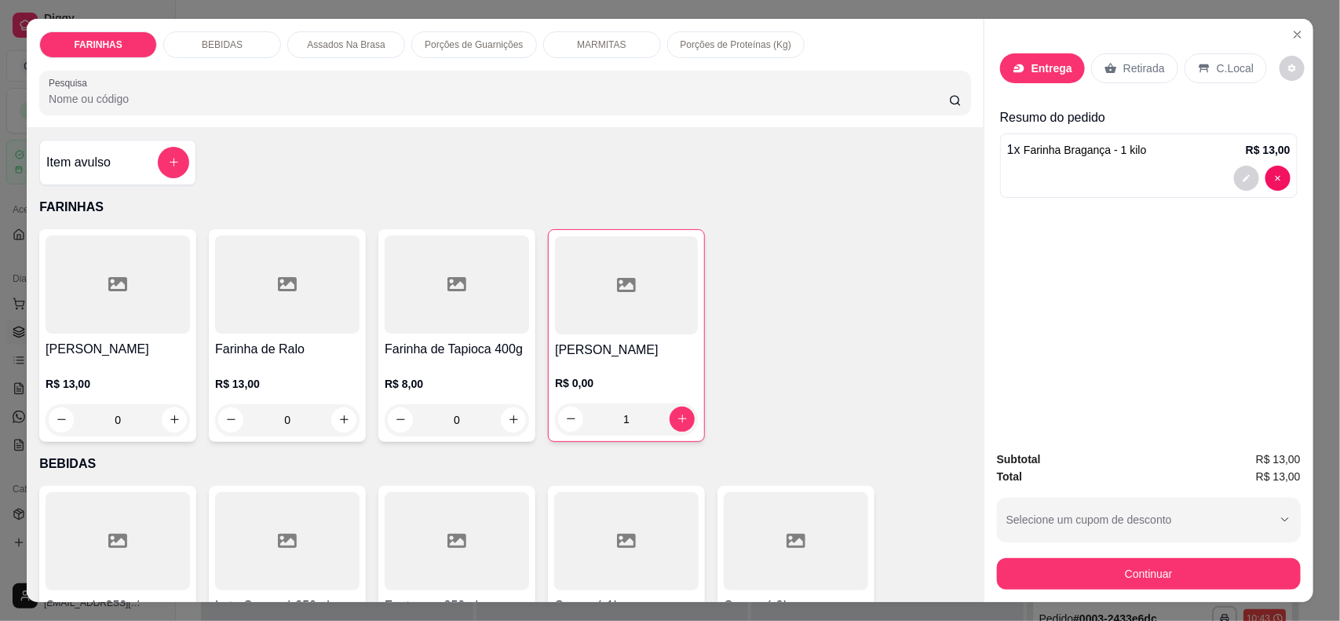
click at [1032, 63] on p "Entrega" at bounding box center [1052, 68] width 41 height 16
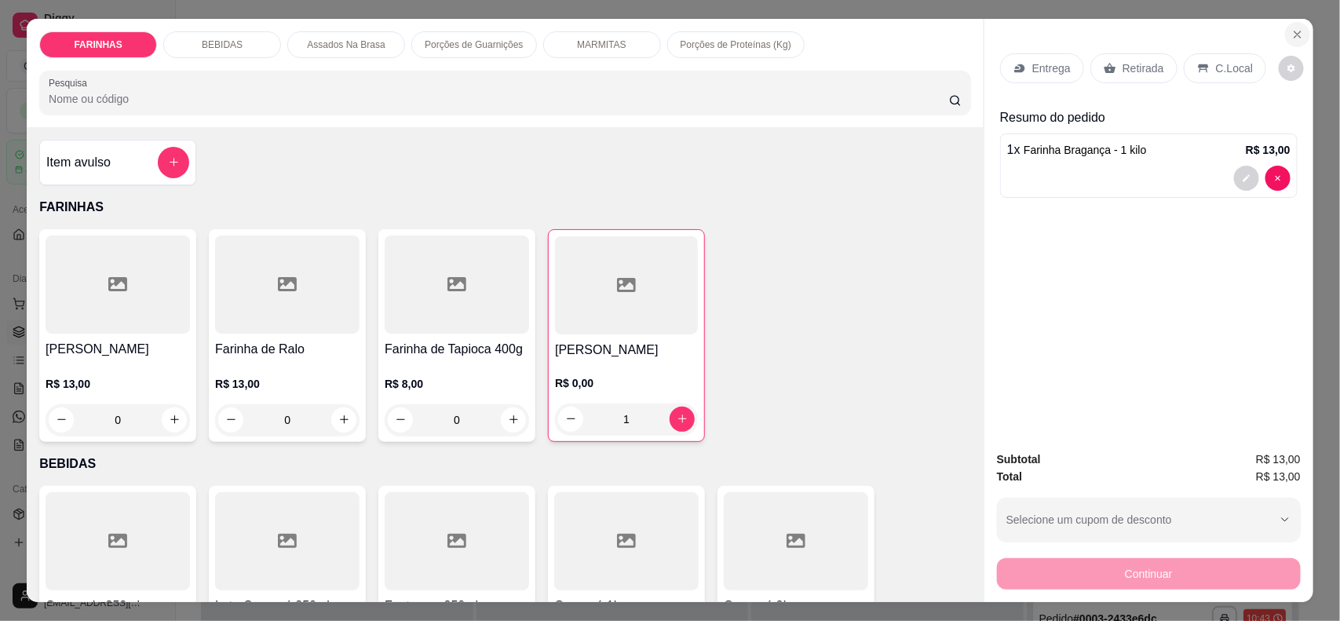
click at [1287, 31] on button "Close" at bounding box center [1297, 34] width 25 height 25
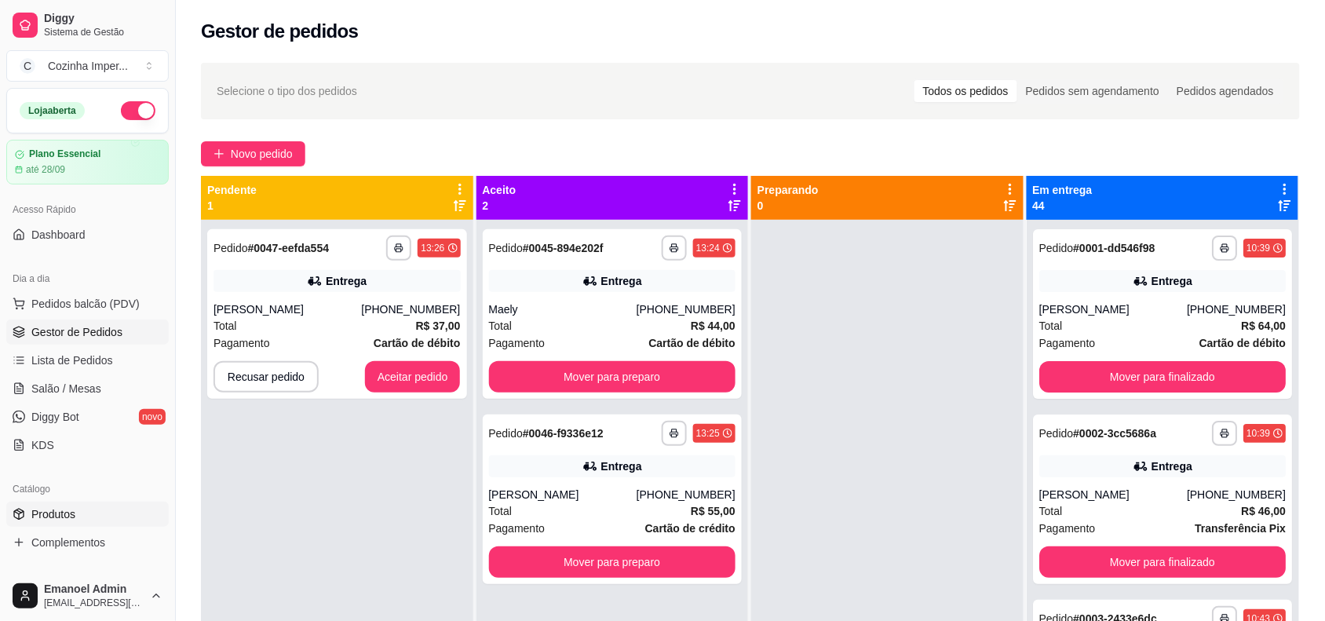
click at [53, 511] on span "Produtos" at bounding box center [53, 514] width 44 height 16
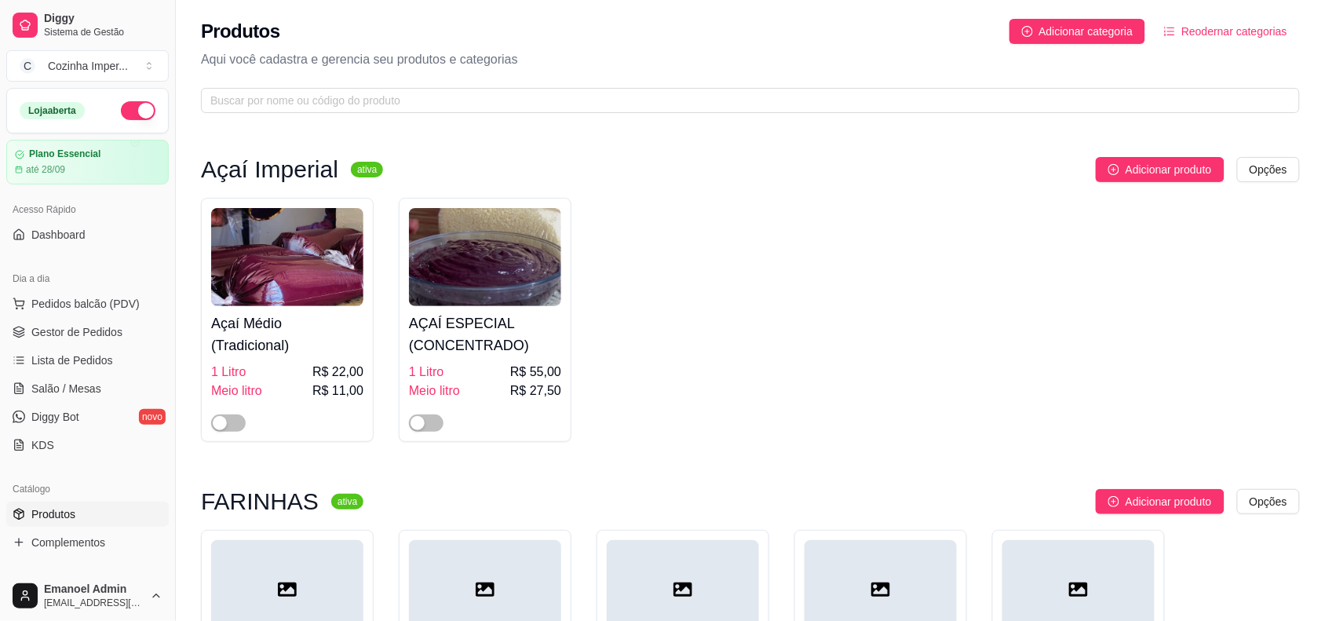
click at [99, 519] on link "Produtos" at bounding box center [87, 514] width 163 height 25
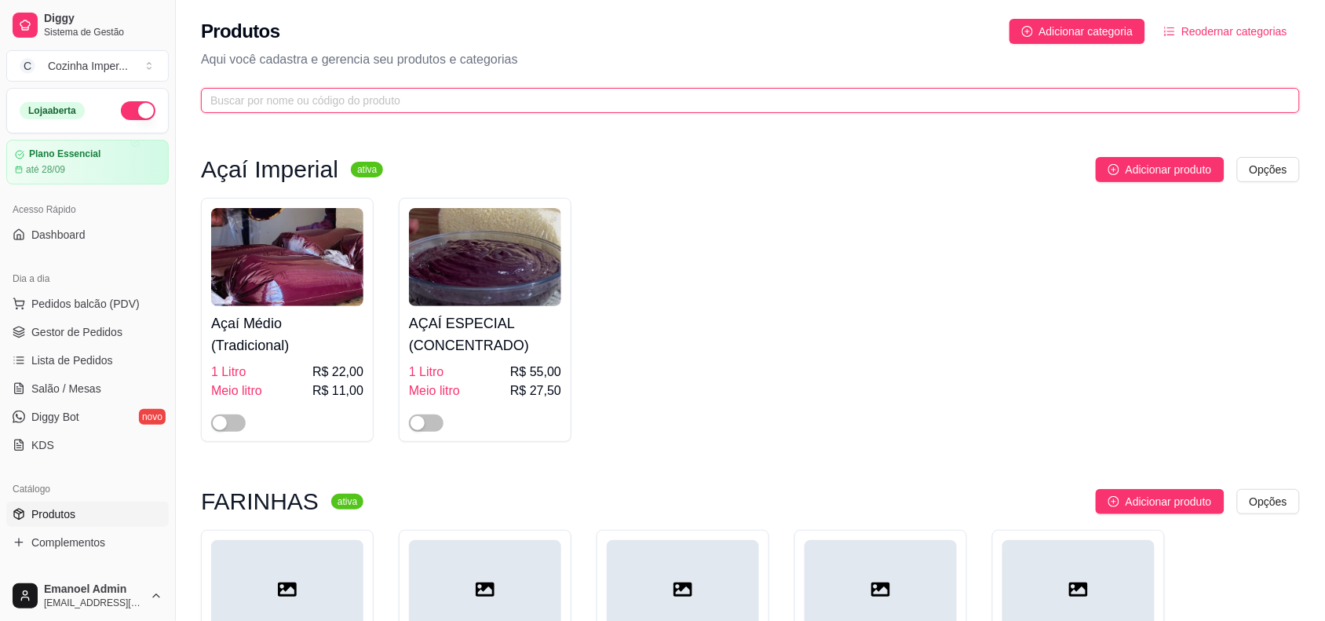
drag, startPoint x: 433, startPoint y: 104, endPoint x: 367, endPoint y: 119, distance: 67.6
click at [434, 104] on input "text" at bounding box center [744, 100] width 1068 height 17
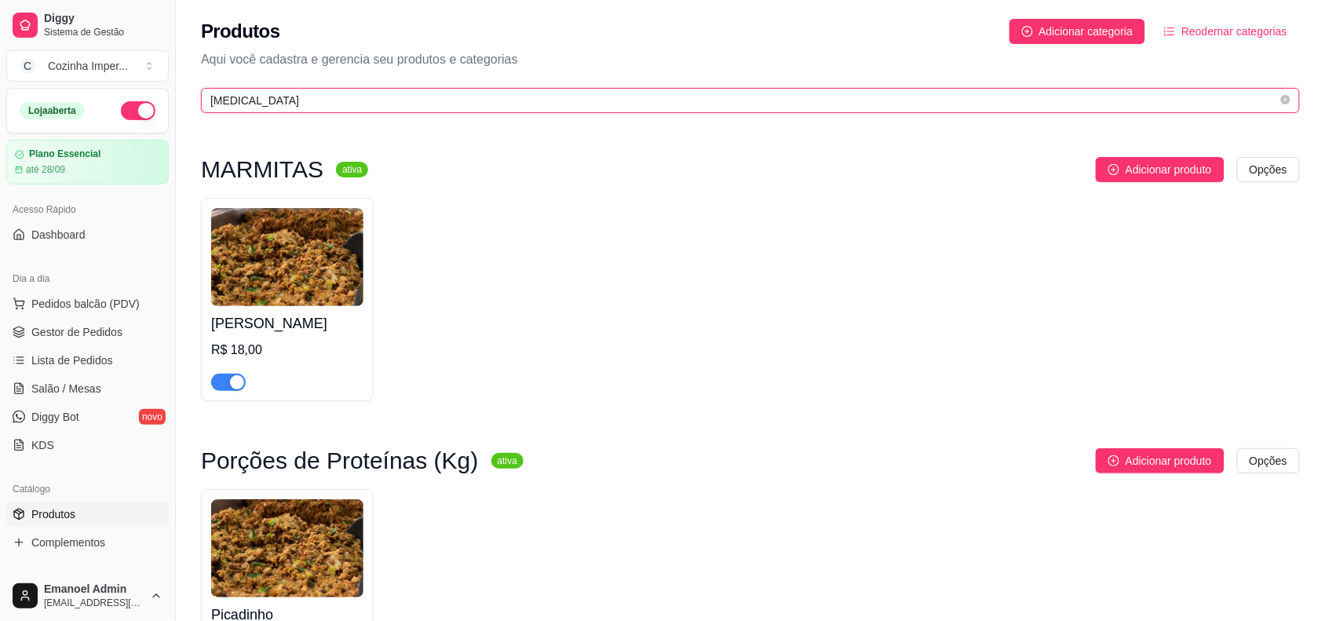
type input "pica"
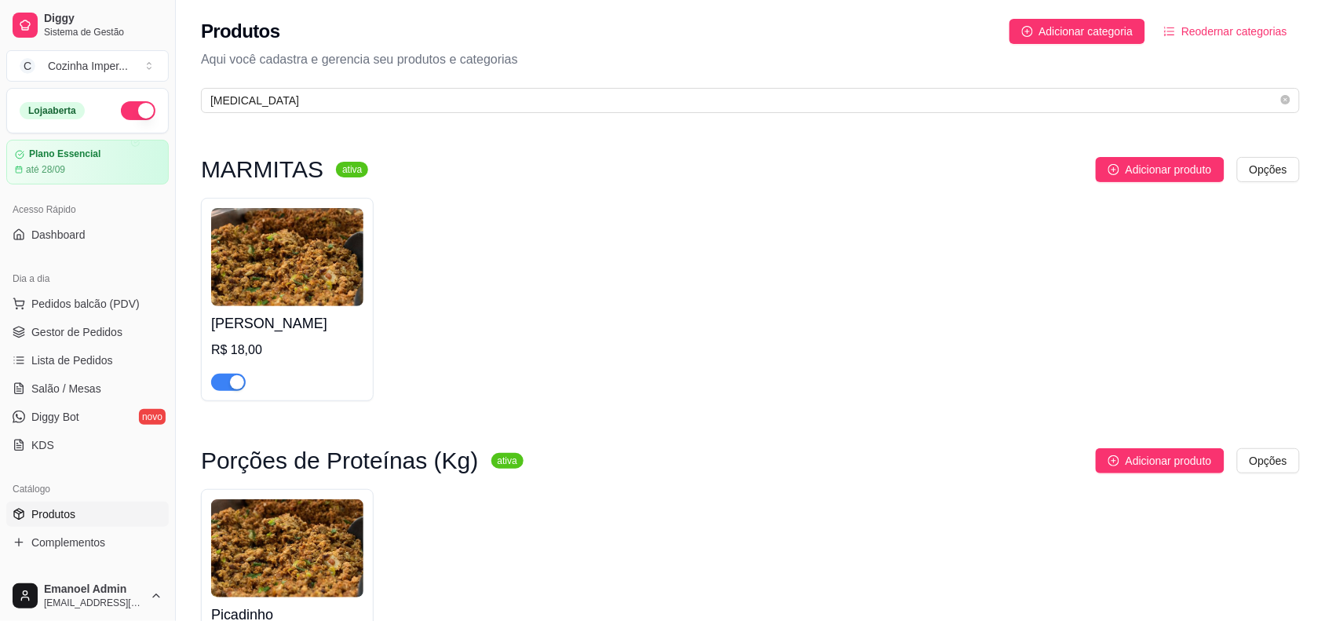
click at [228, 378] on span "button" at bounding box center [228, 382] width 35 height 17
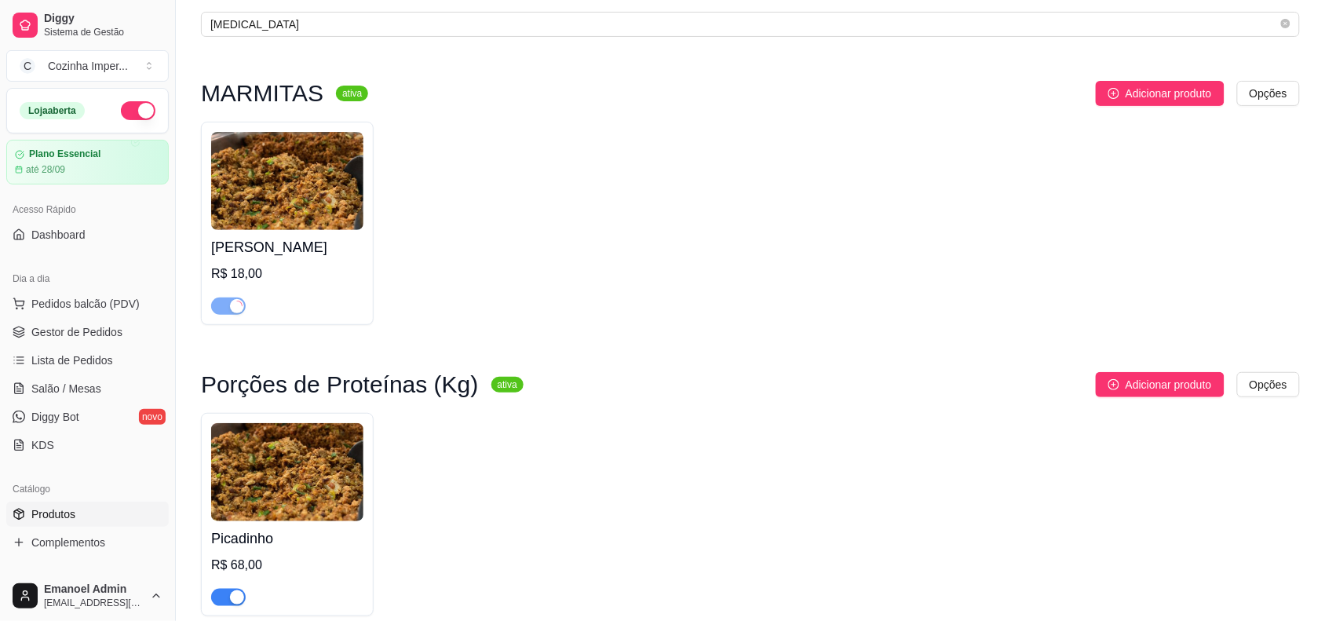
scroll to position [154, 0]
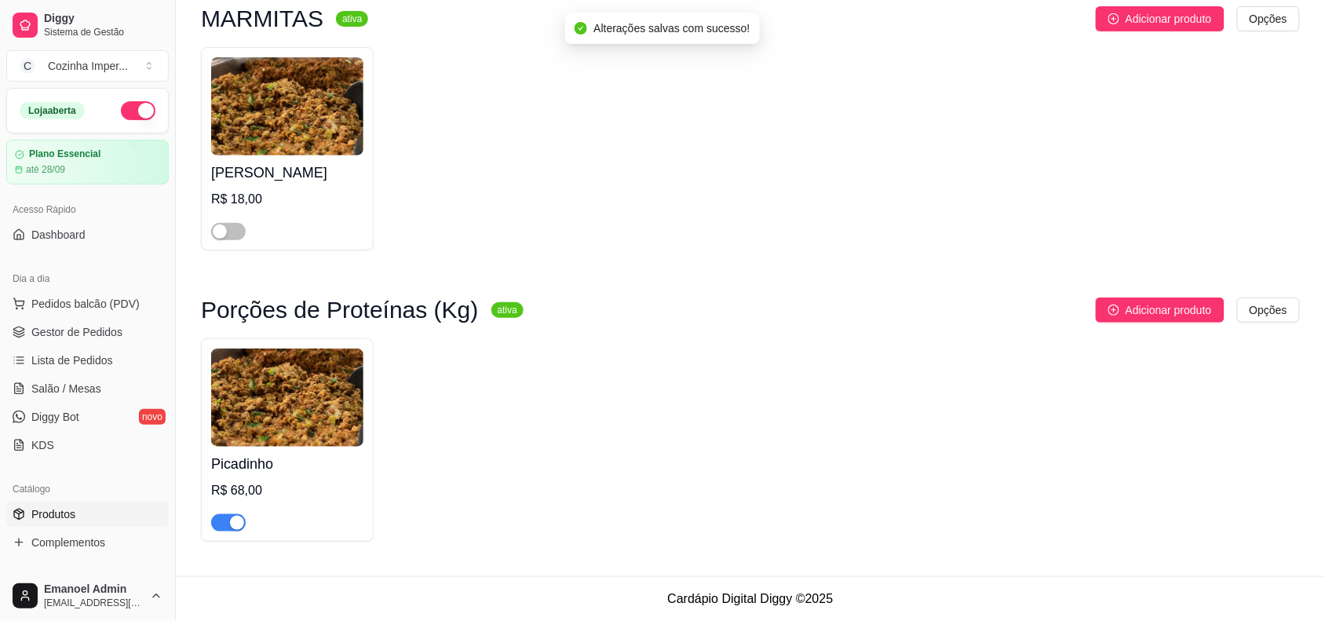
click at [230, 523] on div "button" at bounding box center [237, 523] width 14 height 14
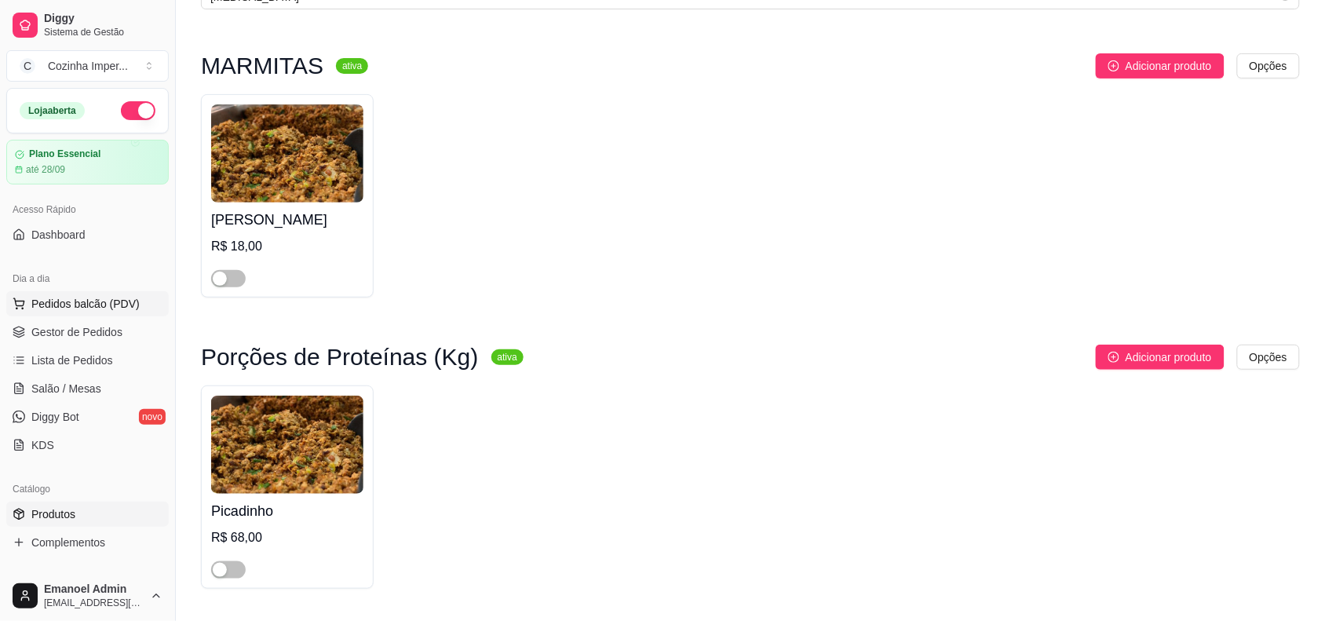
scroll to position [56, 0]
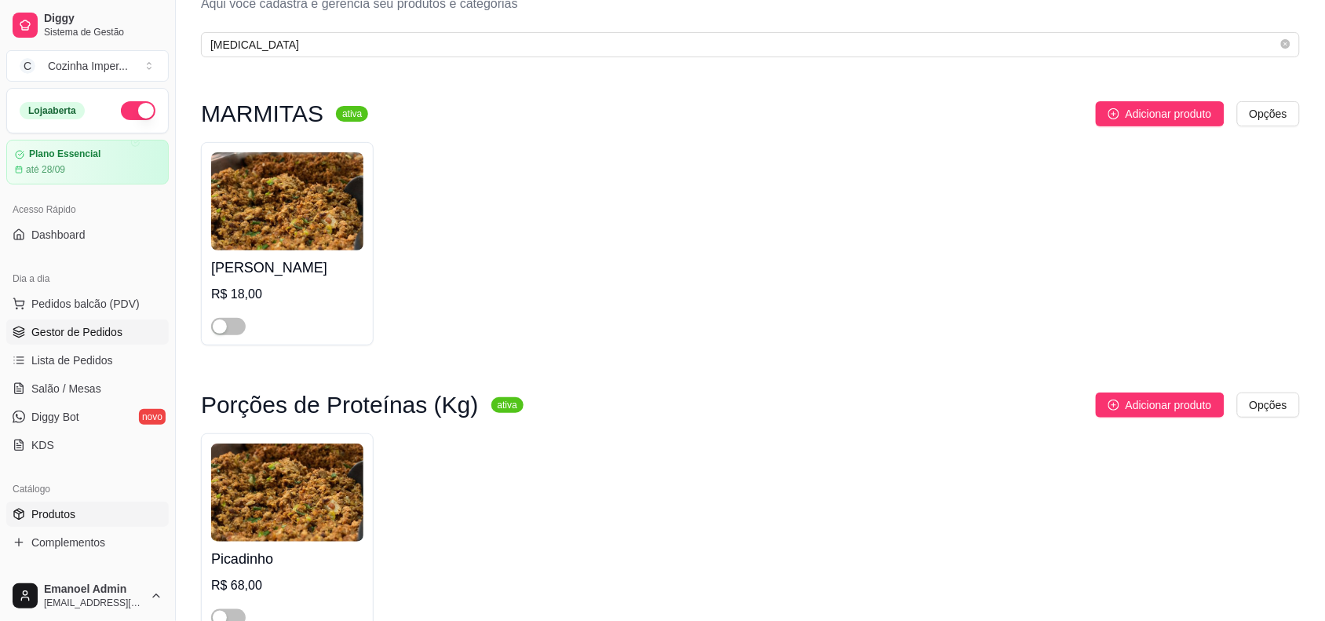
drag, startPoint x: 71, startPoint y: 330, endPoint x: 73, endPoint y: 320, distance: 10.5
click at [71, 330] on span "Gestor de Pedidos" at bounding box center [76, 332] width 91 height 16
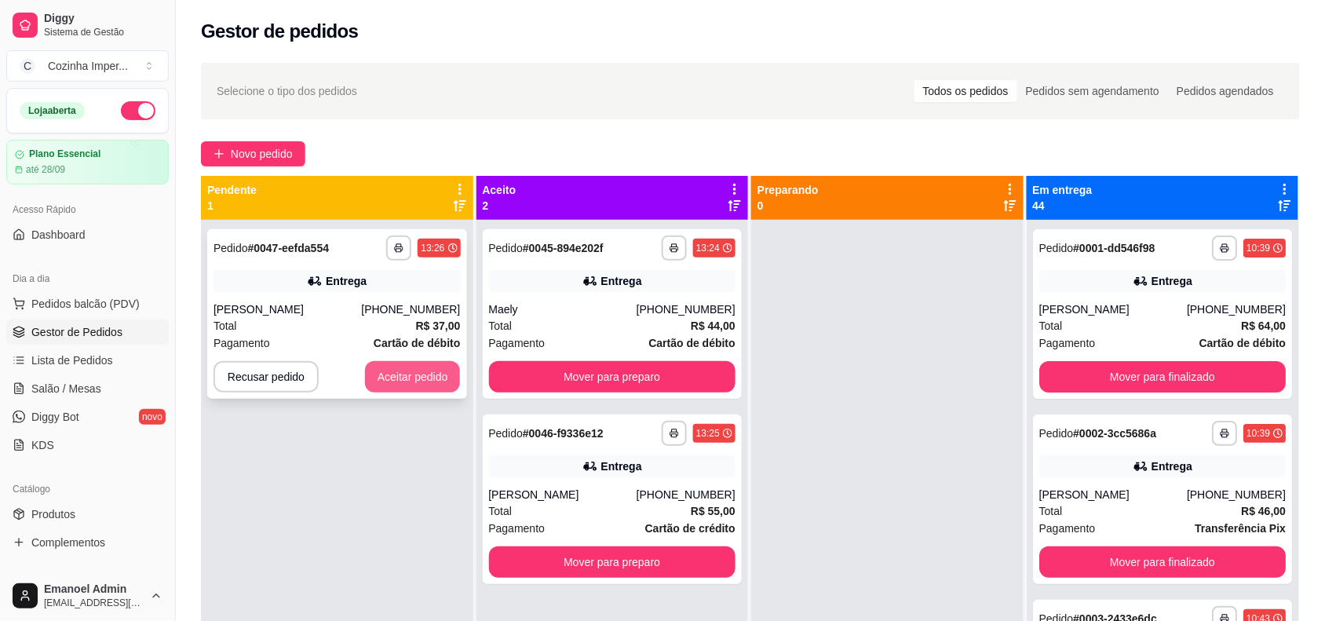
click at [399, 379] on button "Aceitar pedido" at bounding box center [413, 376] width 96 height 31
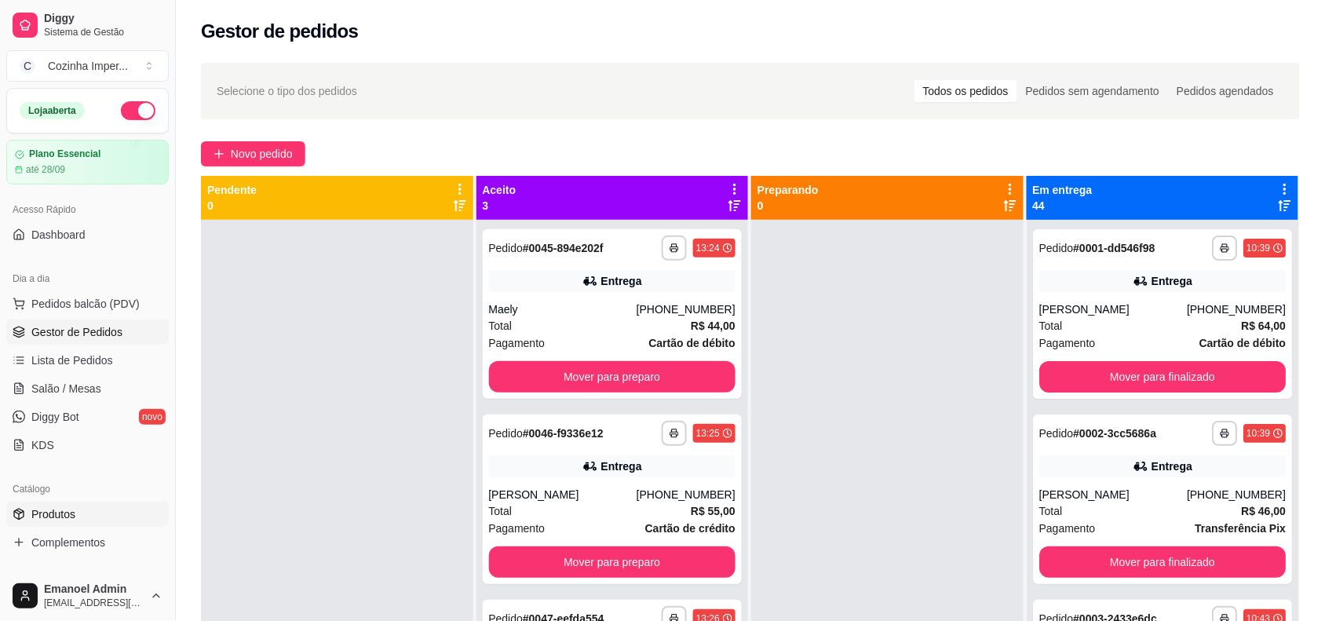
click at [112, 520] on link "Produtos" at bounding box center [87, 514] width 163 height 25
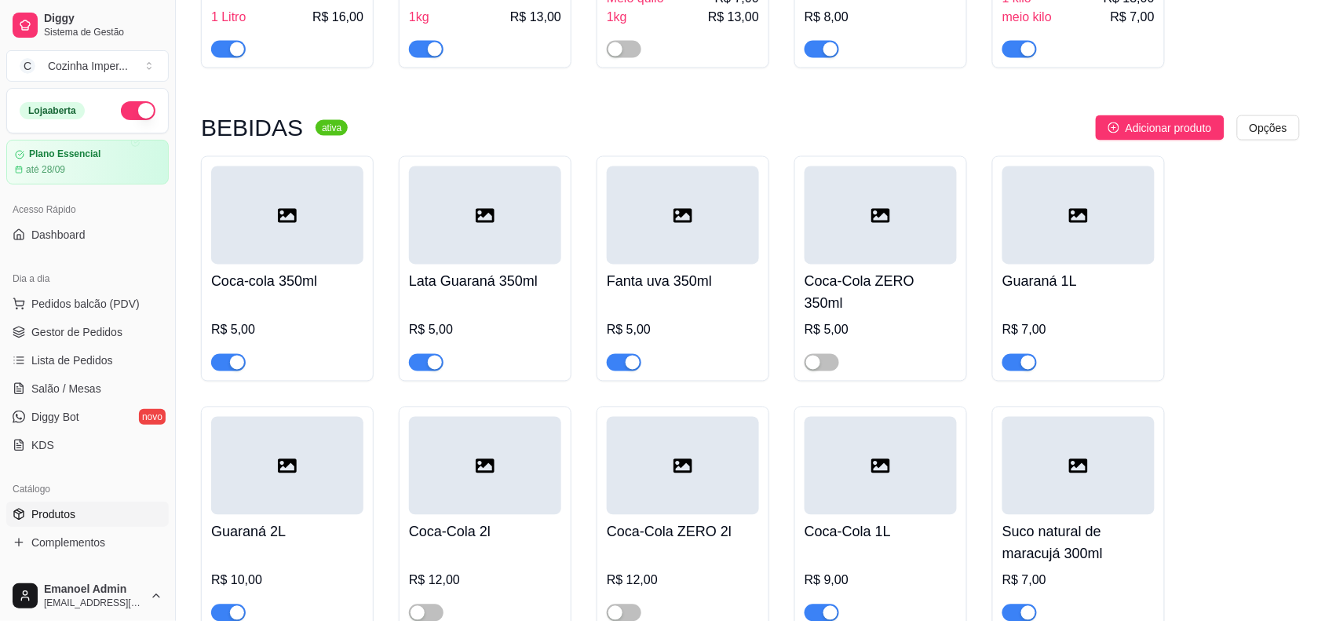
scroll to position [1178, 0]
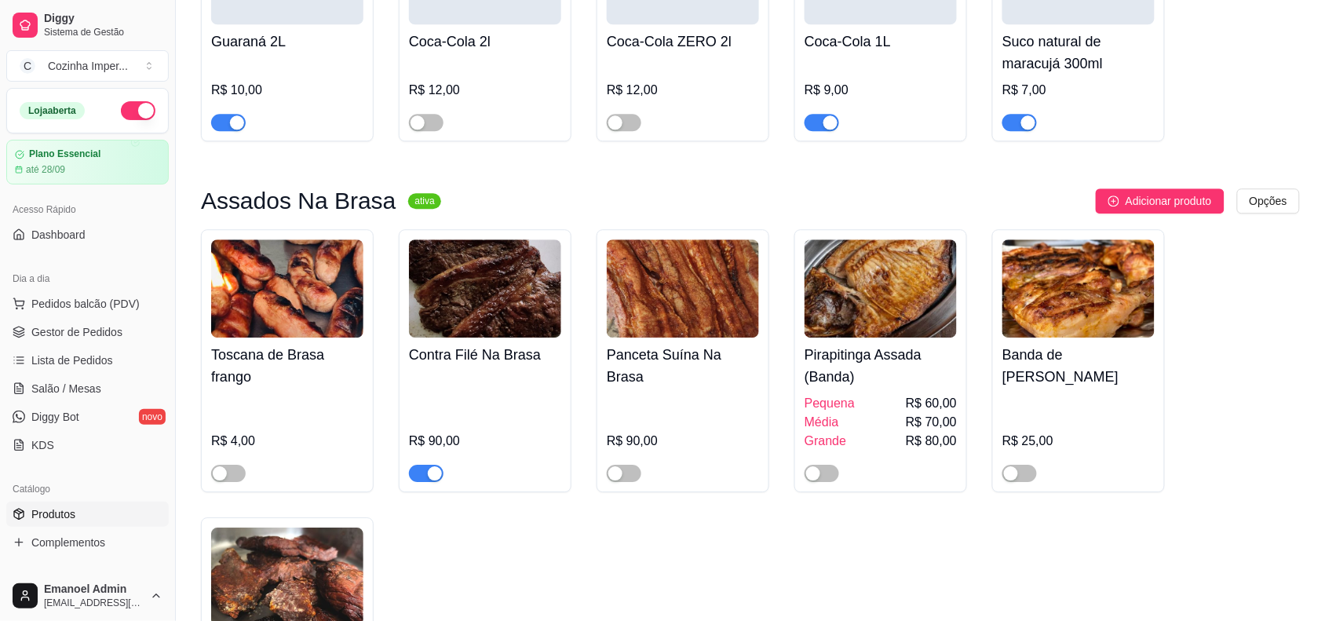
click at [425, 465] on span "button" at bounding box center [426, 473] width 35 height 17
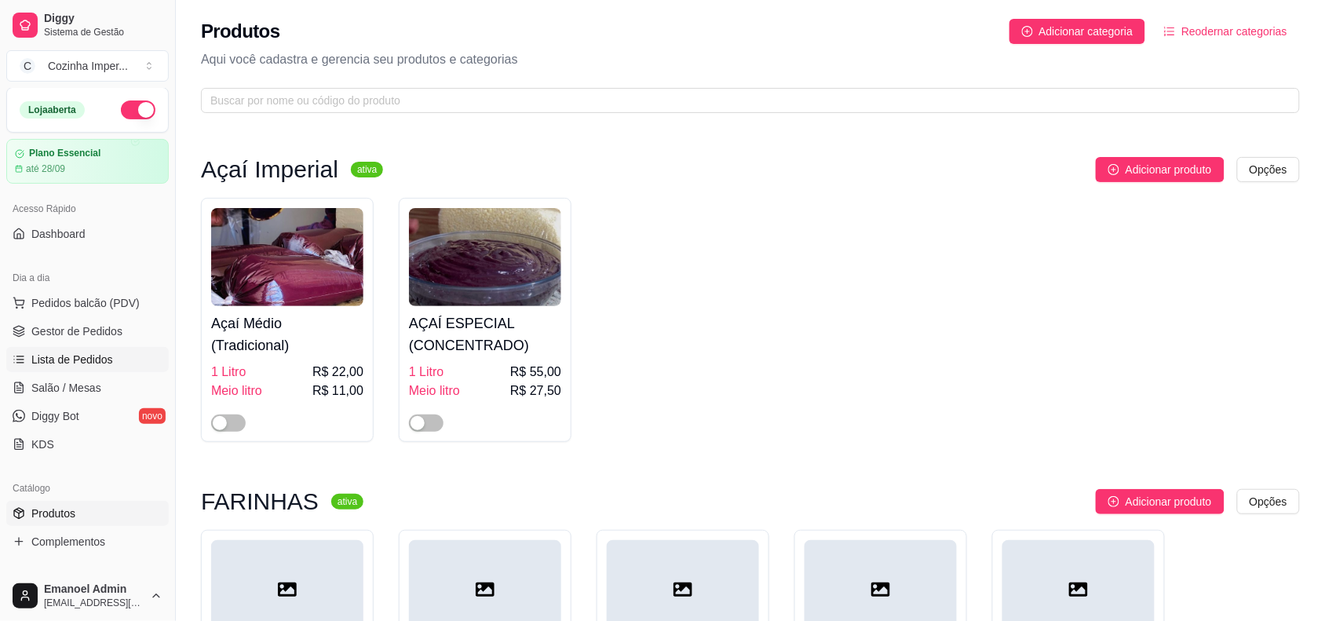
scroll to position [0, 0]
click at [79, 338] on span "Gestor de Pedidos" at bounding box center [76, 332] width 91 height 16
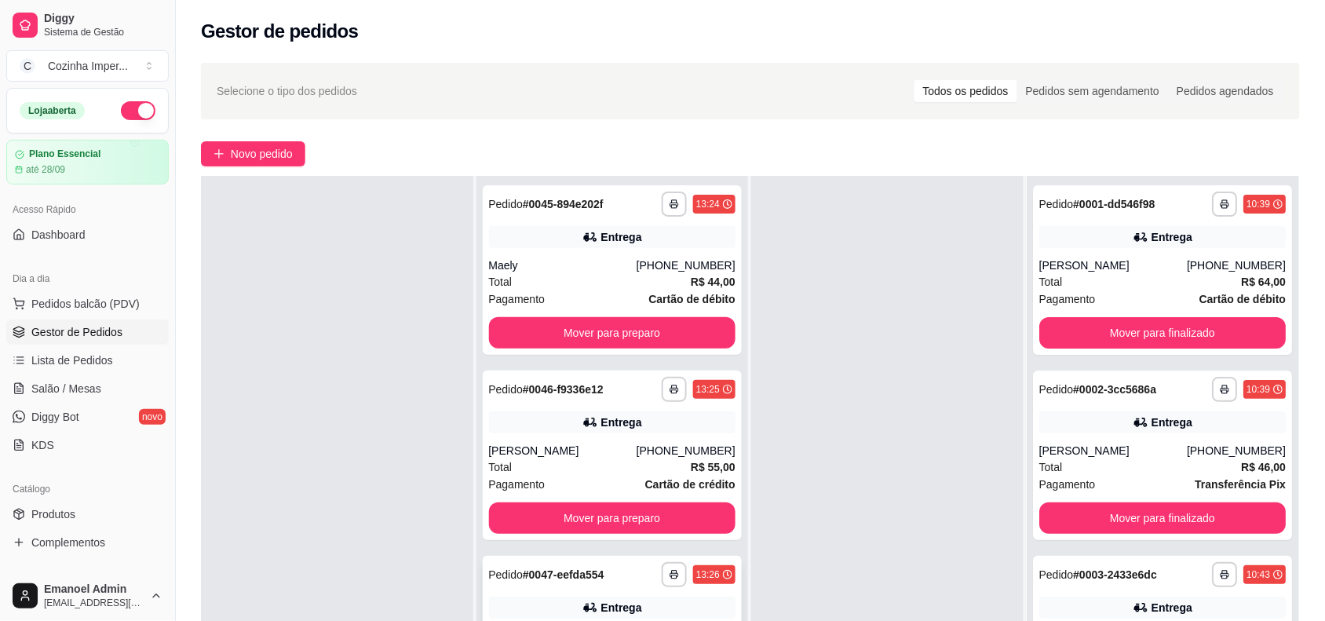
scroll to position [196, 0]
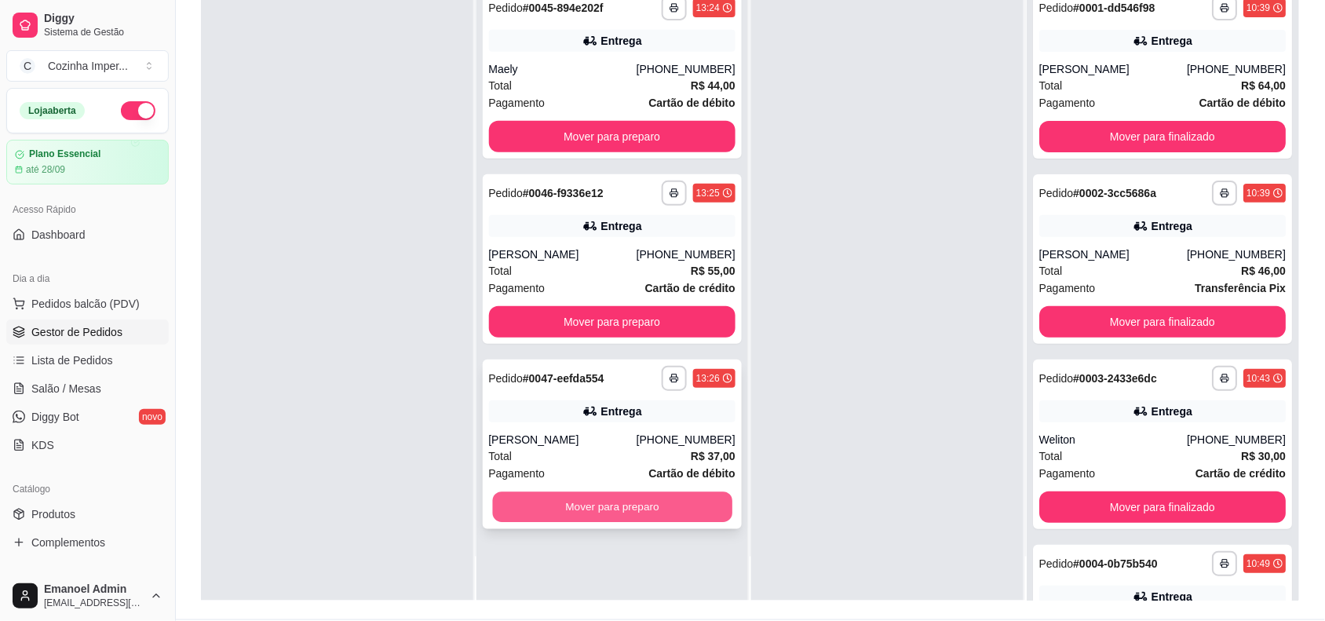
click at [567, 503] on button "Mover para preparo" at bounding box center [611, 507] width 239 height 31
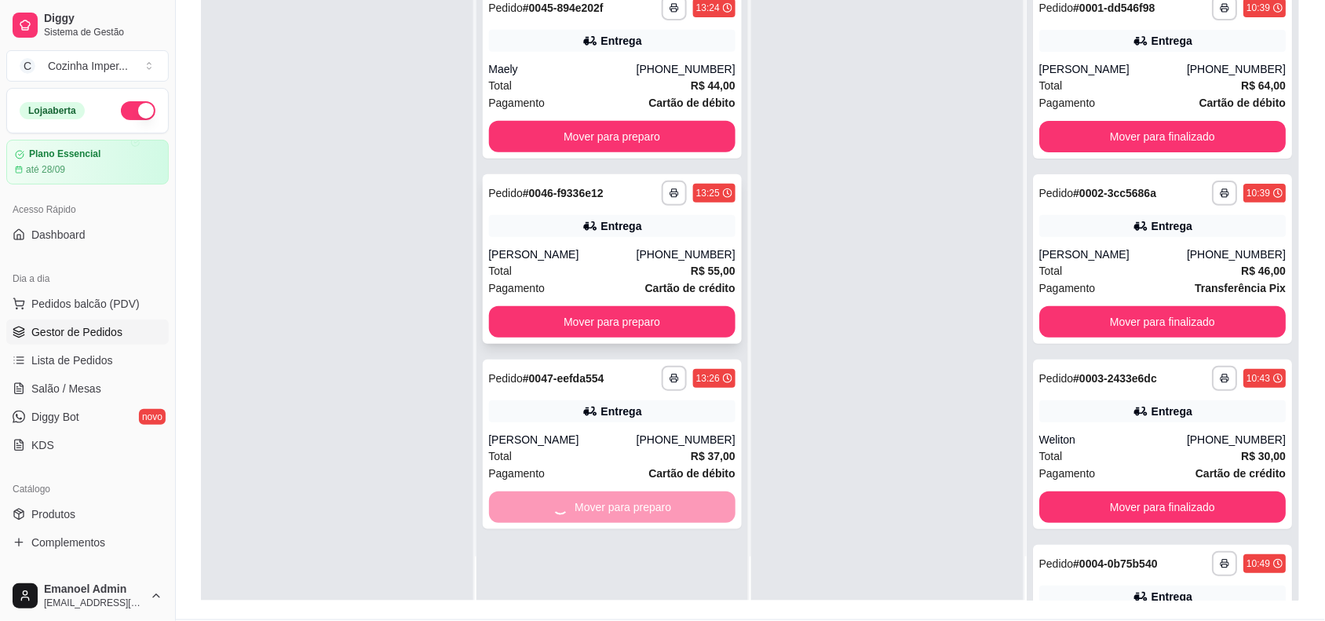
click at [640, 316] on button "Mover para preparo" at bounding box center [612, 321] width 247 height 31
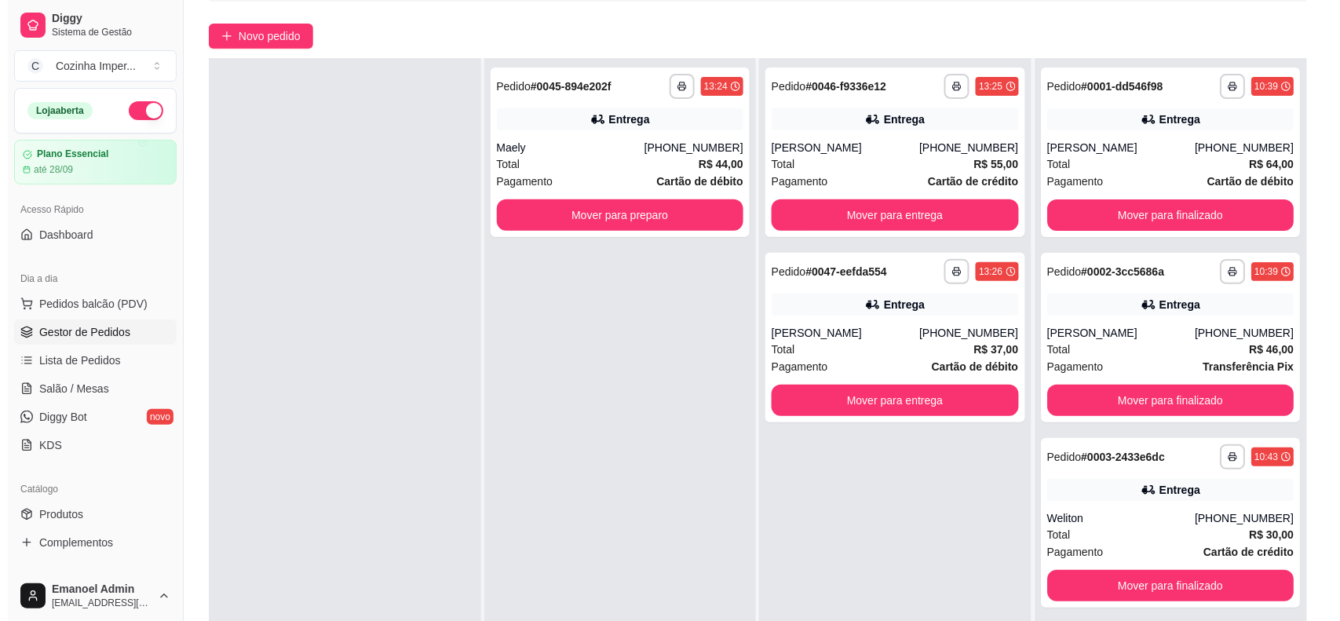
scroll to position [0, 0]
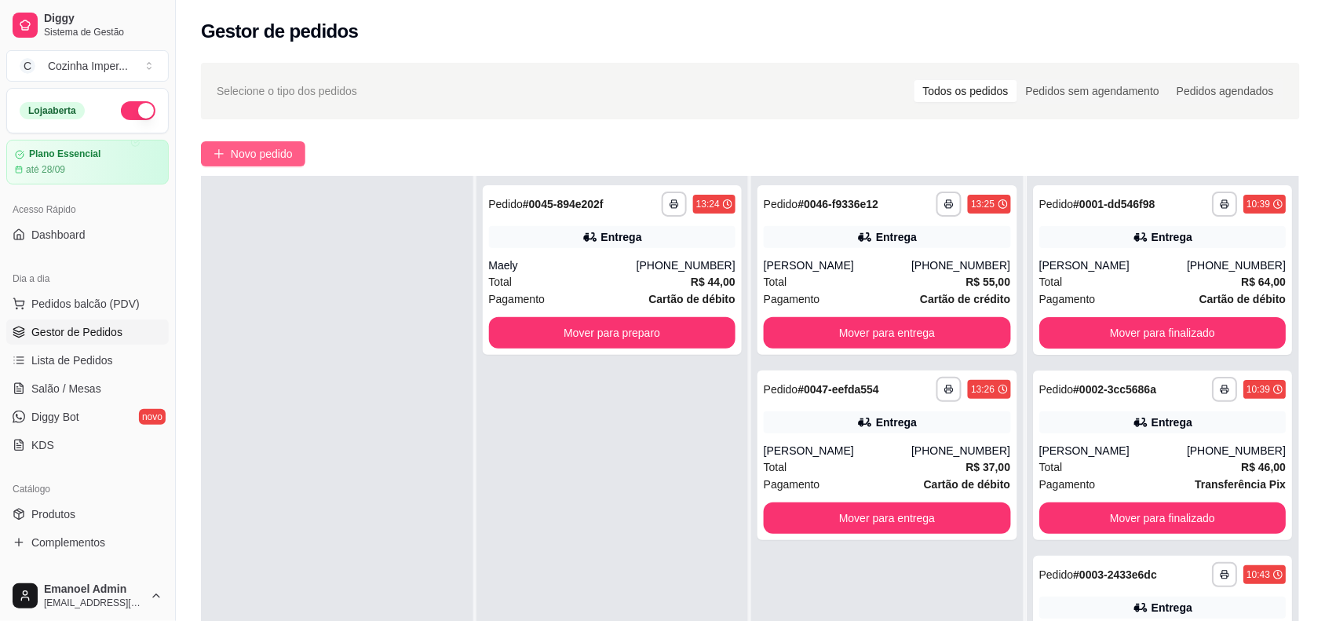
click at [276, 150] on span "Novo pedido" at bounding box center [262, 153] width 62 height 17
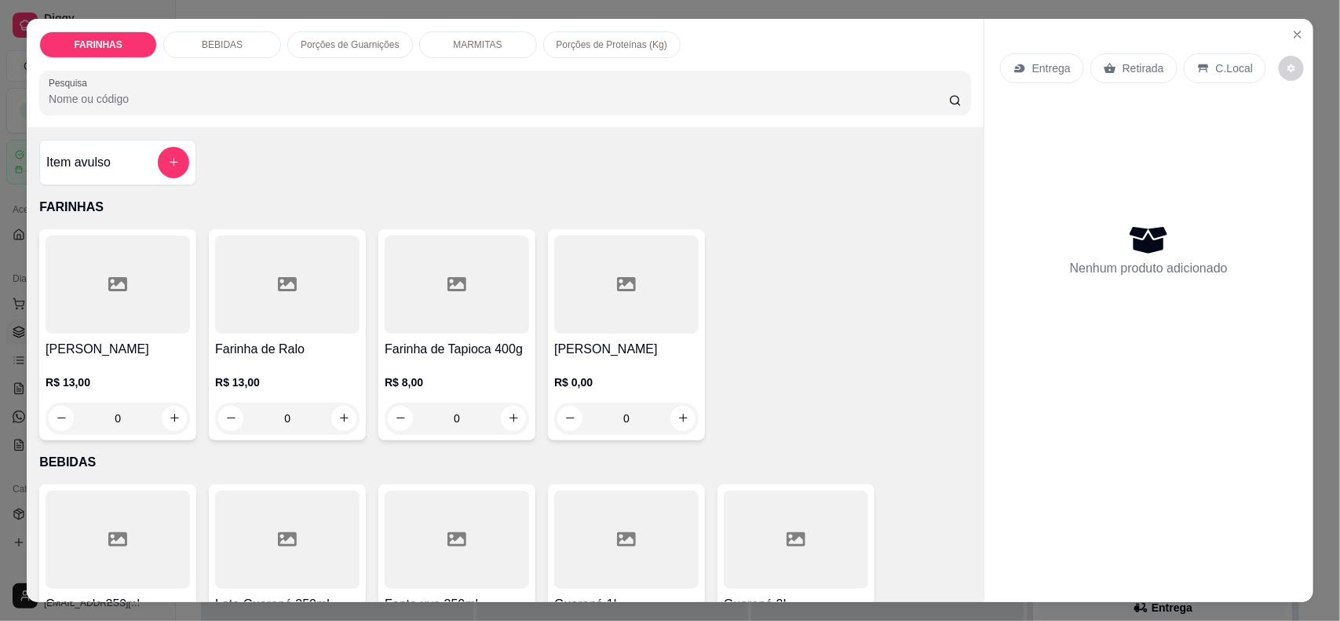
click at [1038, 75] on p "Entrega" at bounding box center [1051, 68] width 38 height 16
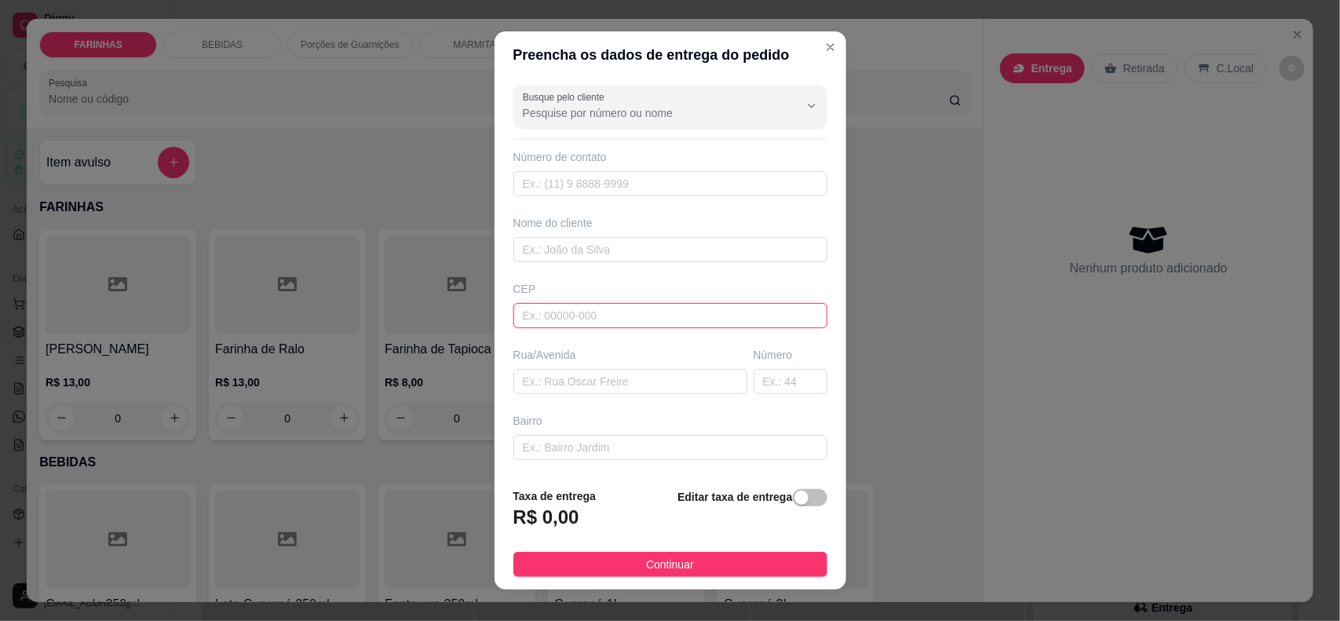
click at [646, 324] on input "text" at bounding box center [670, 315] width 314 height 25
click at [715, 428] on div "Bairro" at bounding box center [670, 421] width 314 height 16
click at [641, 386] on input "text" at bounding box center [630, 381] width 234 height 25
click at [614, 319] on input "68903907" at bounding box center [670, 315] width 314 height 25
type input "6"
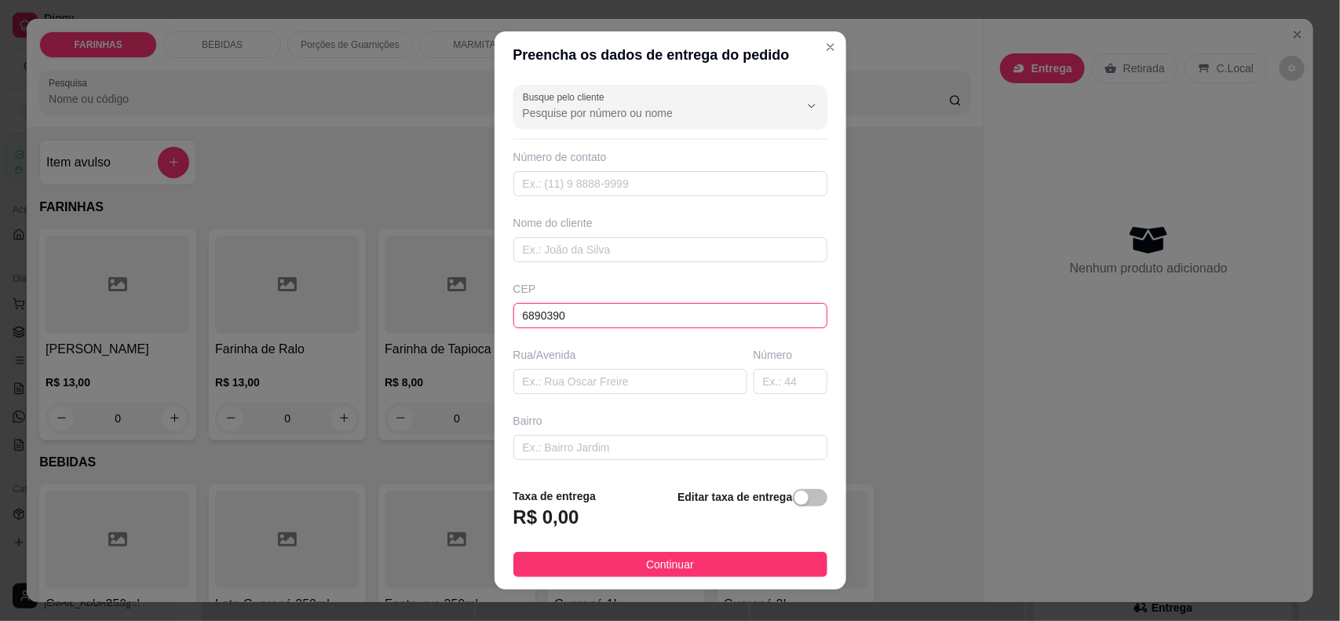
type input "68903907"
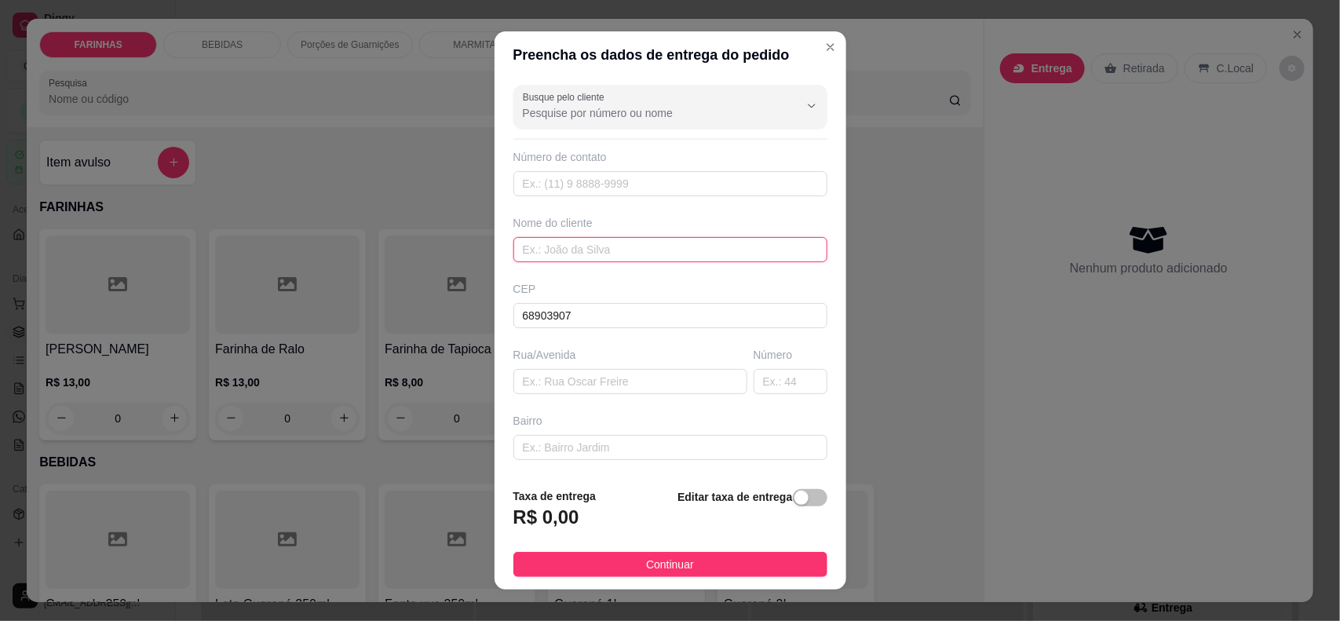
click at [554, 254] on input "text" at bounding box center [670, 249] width 314 height 25
type input "\"
type input "Adriane"
click at [633, 513] on div "Taxa de entrega R$ 0,00 Editar taxa de entrega" at bounding box center [670, 514] width 314 height 52
click at [618, 468] on div "Busque pelo cliente Número de contato Nome do cliente Adriane CEP 68903907 Rua/…" at bounding box center [671, 277] width 352 height 397
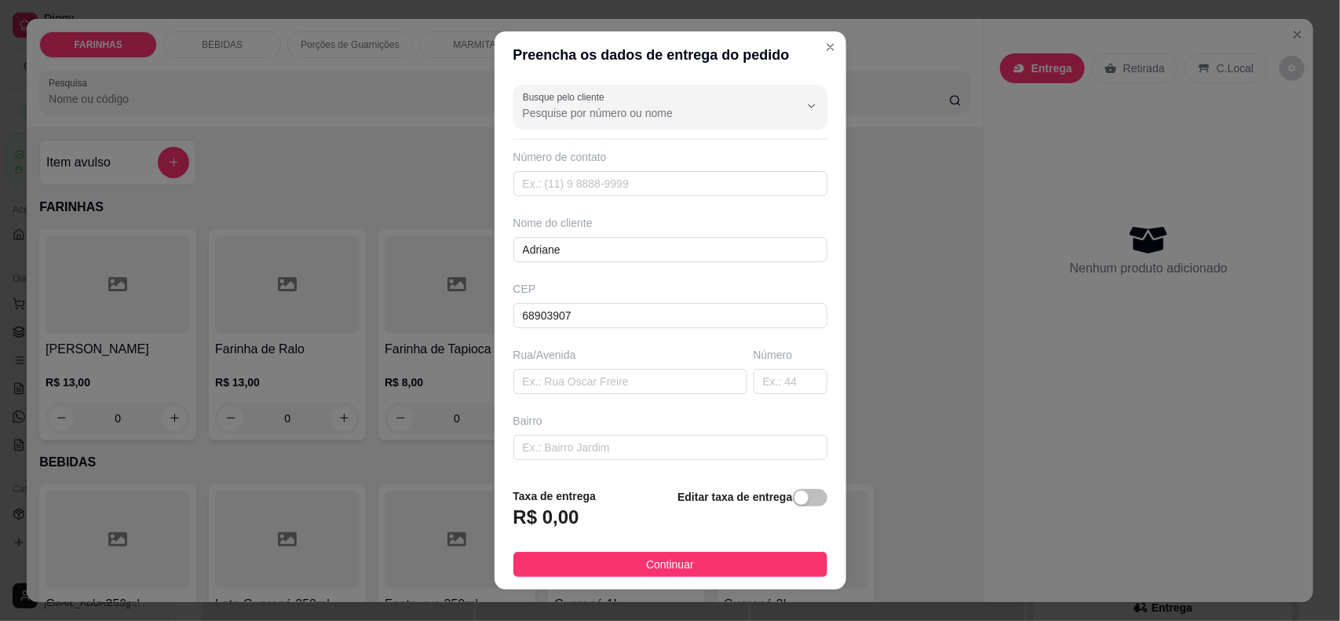
click at [618, 469] on div "Busque pelo cliente Número de contato Nome do cliente Adriane CEP 68903907 Rua/…" at bounding box center [671, 277] width 352 height 397
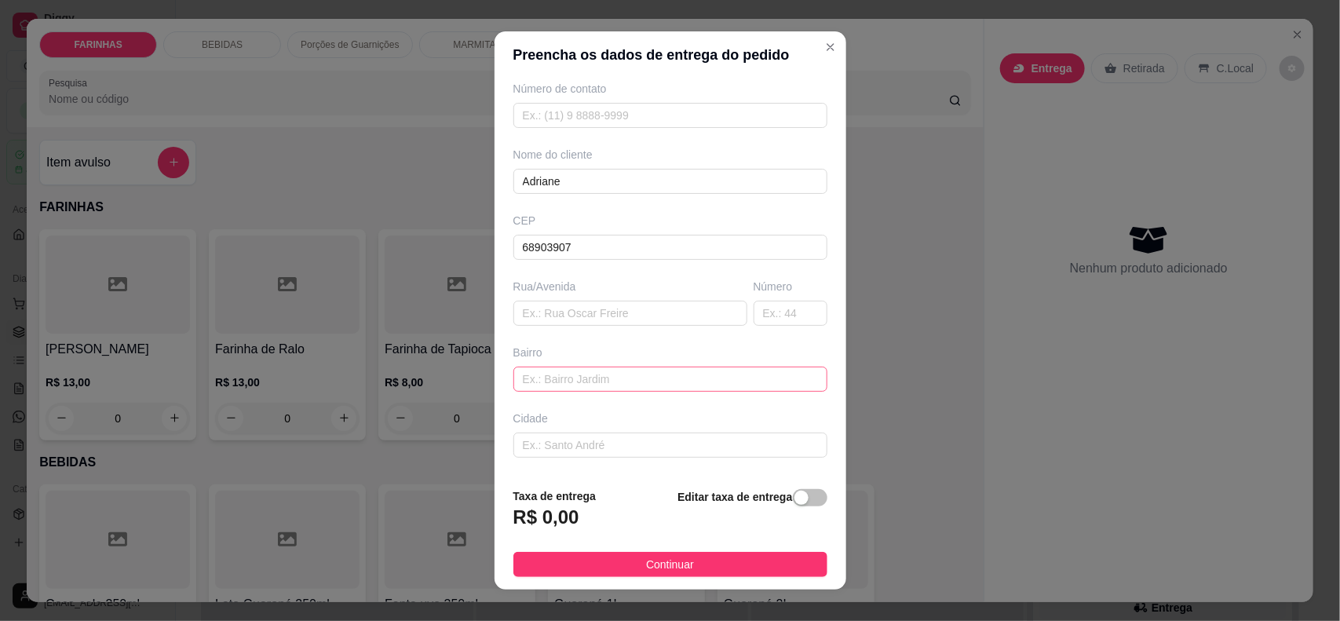
click at [641, 367] on input "text" at bounding box center [670, 379] width 314 height 25
type input "universidade"
click at [783, 424] on div "Cidade" at bounding box center [670, 419] width 314 height 16
click at [656, 393] on input "text" at bounding box center [670, 381] width 314 height 25
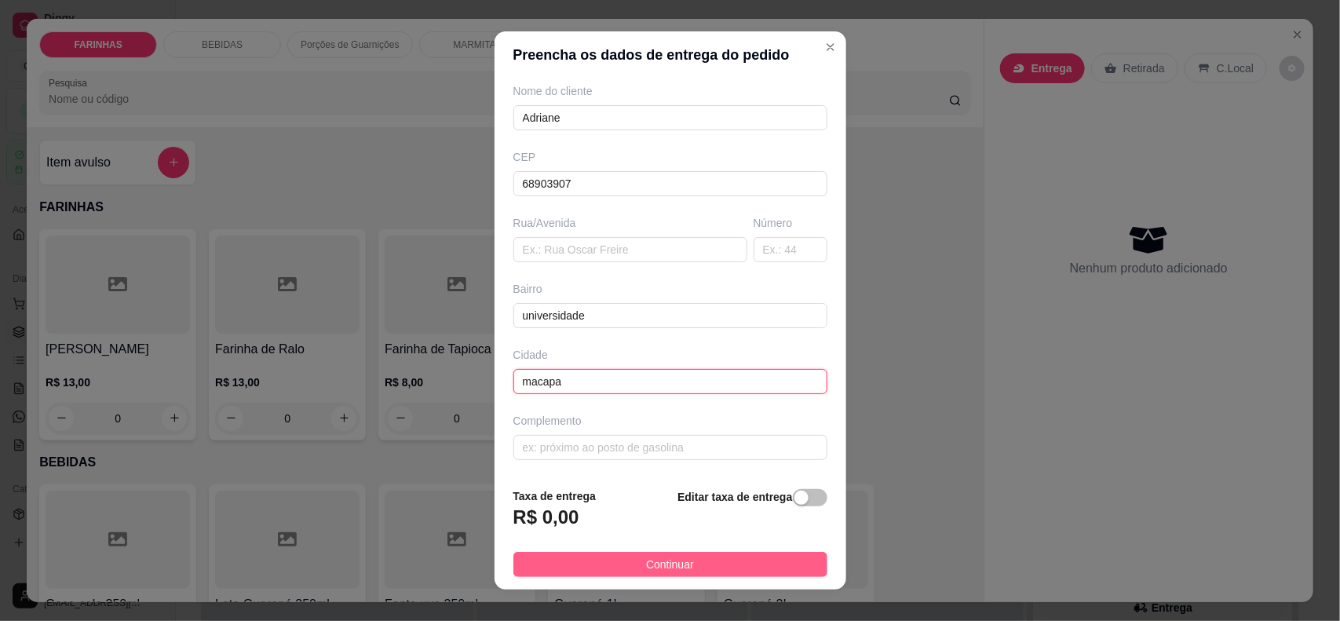
drag, startPoint x: 703, startPoint y: 389, endPoint x: 740, endPoint y: 552, distance: 166.6
click at [740, 554] on section "Preencha os dados de entrega do pedido Busque pelo cliente Número de contato No…" at bounding box center [671, 310] width 352 height 559
type input "macapa"
click at [693, 414] on div "Complemento" at bounding box center [670, 421] width 314 height 16
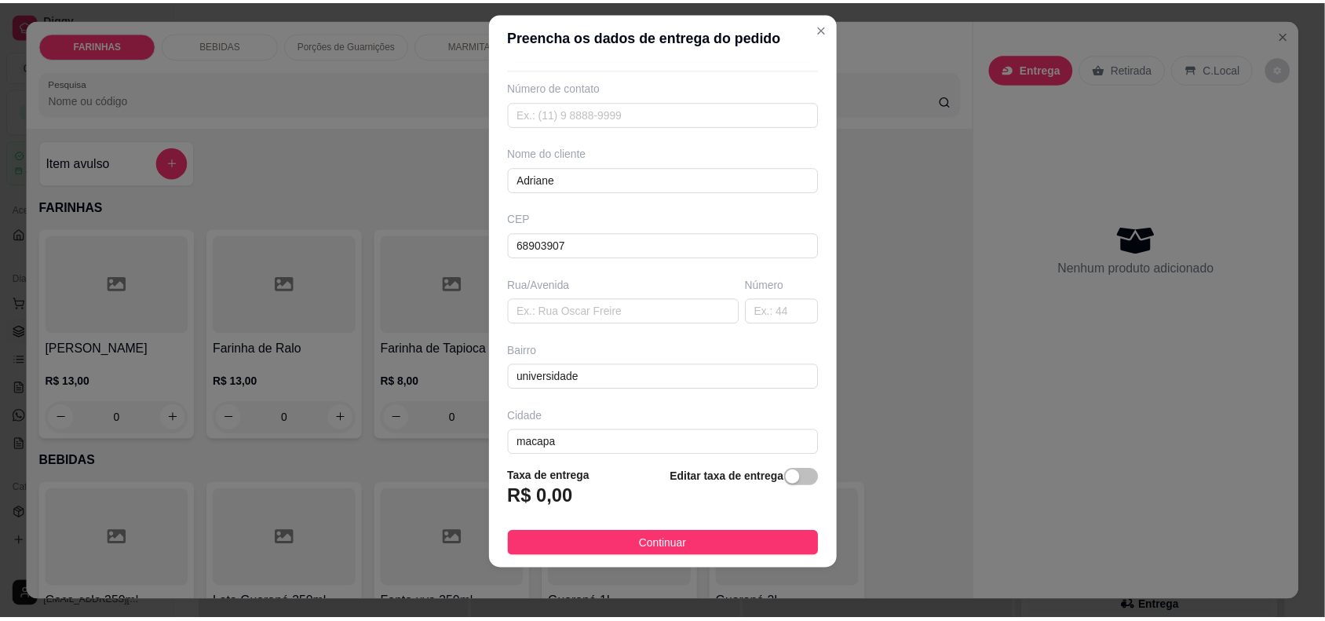
scroll to position [0, 0]
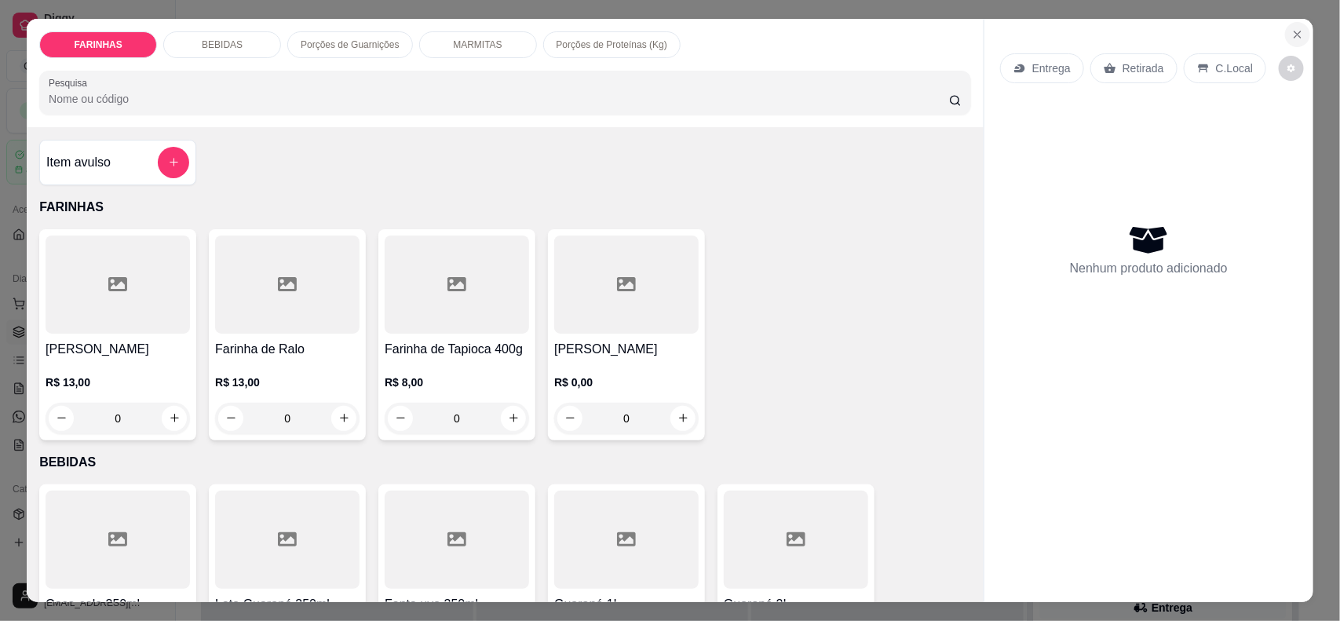
click at [1285, 25] on button "Close" at bounding box center [1297, 34] width 25 height 25
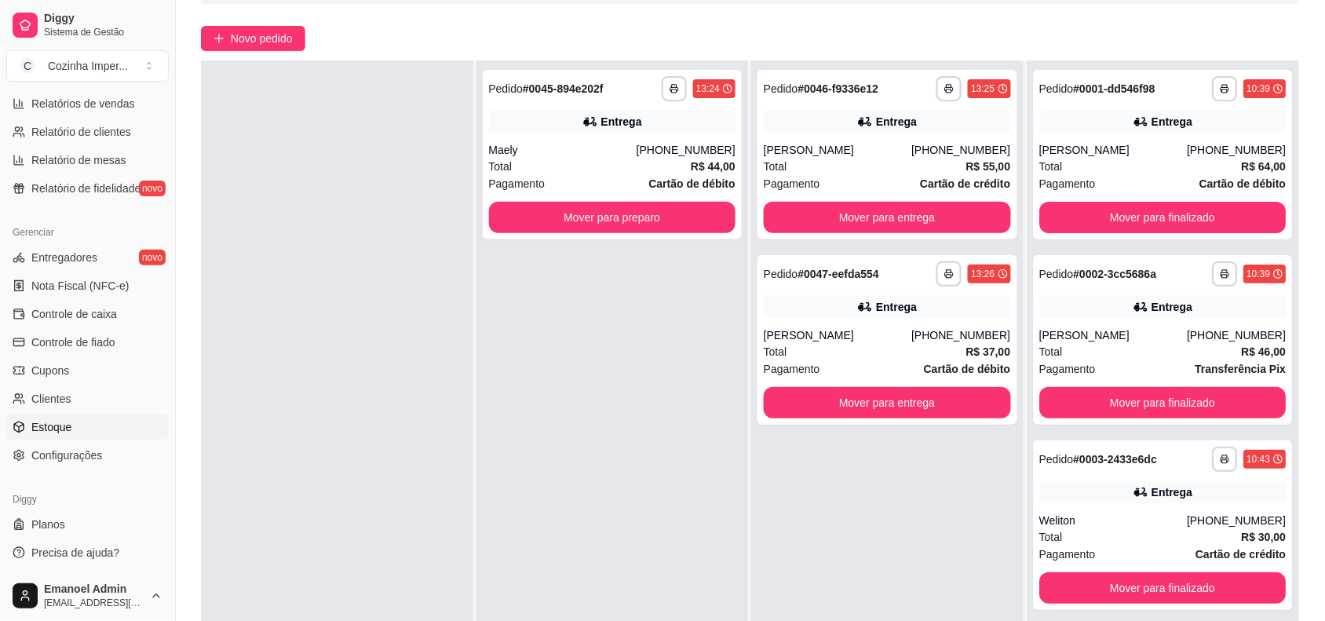
scroll to position [239, 0]
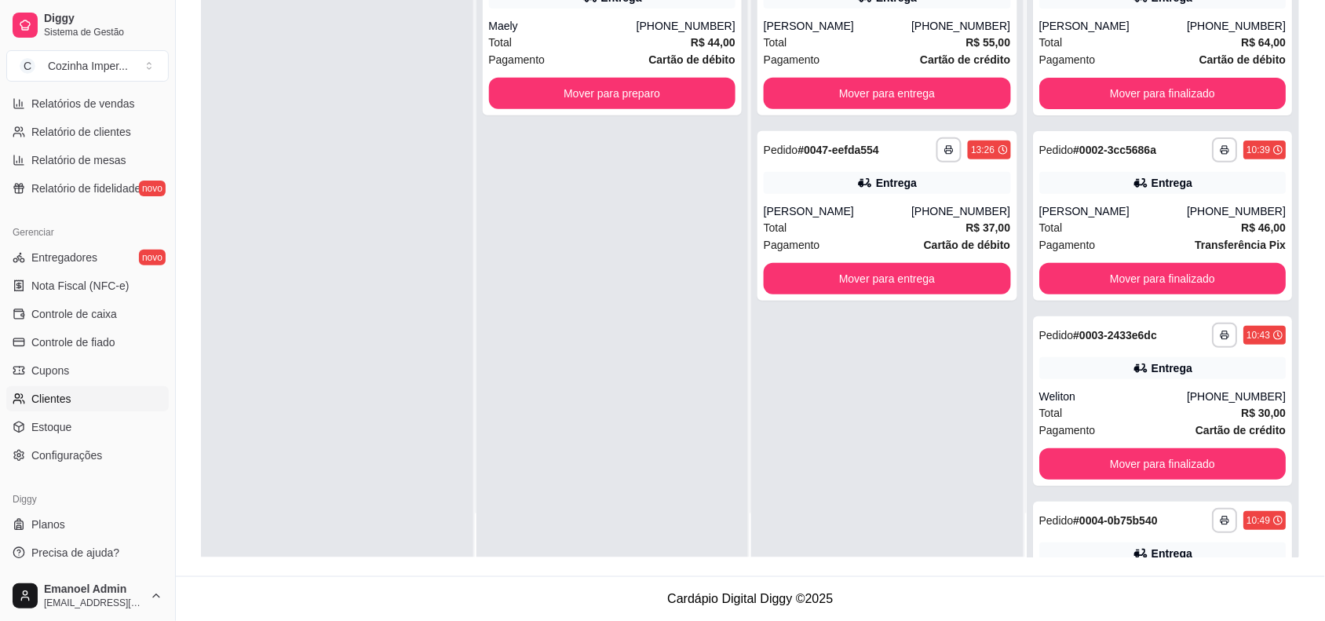
click at [83, 397] on link "Clientes" at bounding box center [87, 398] width 163 height 25
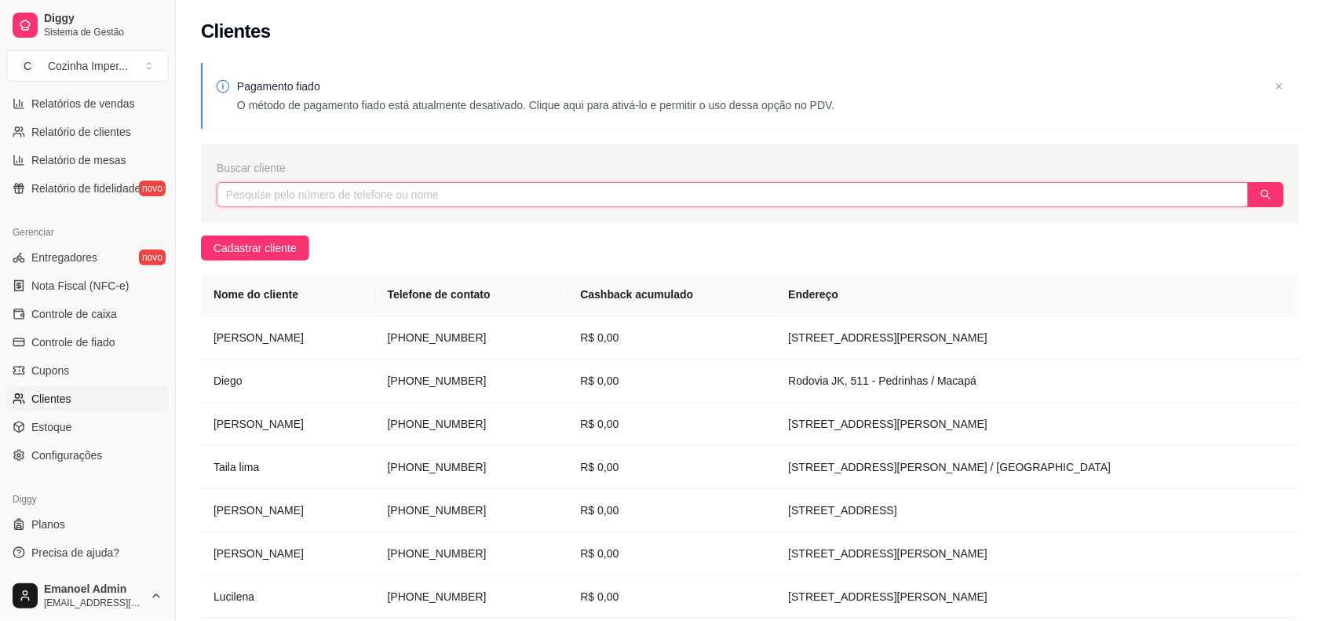
click at [822, 201] on input "text" at bounding box center [733, 194] width 1032 height 25
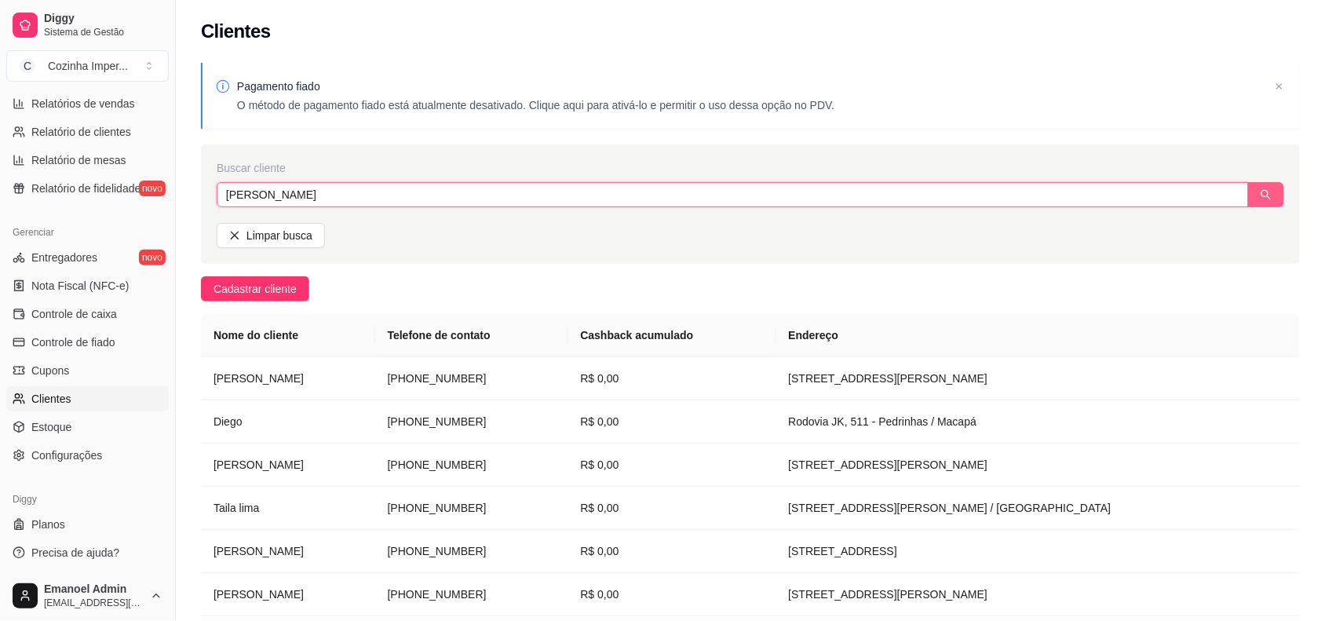
click at [1274, 195] on button "button" at bounding box center [1266, 194] width 36 height 25
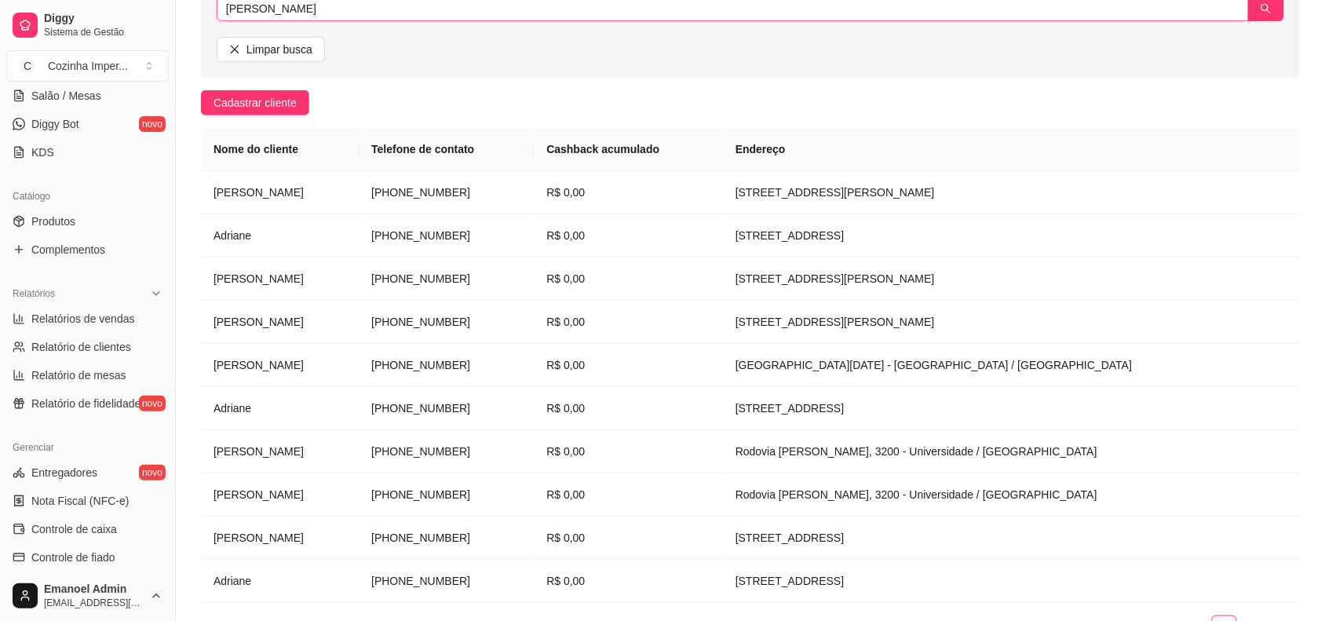
scroll to position [17, 0]
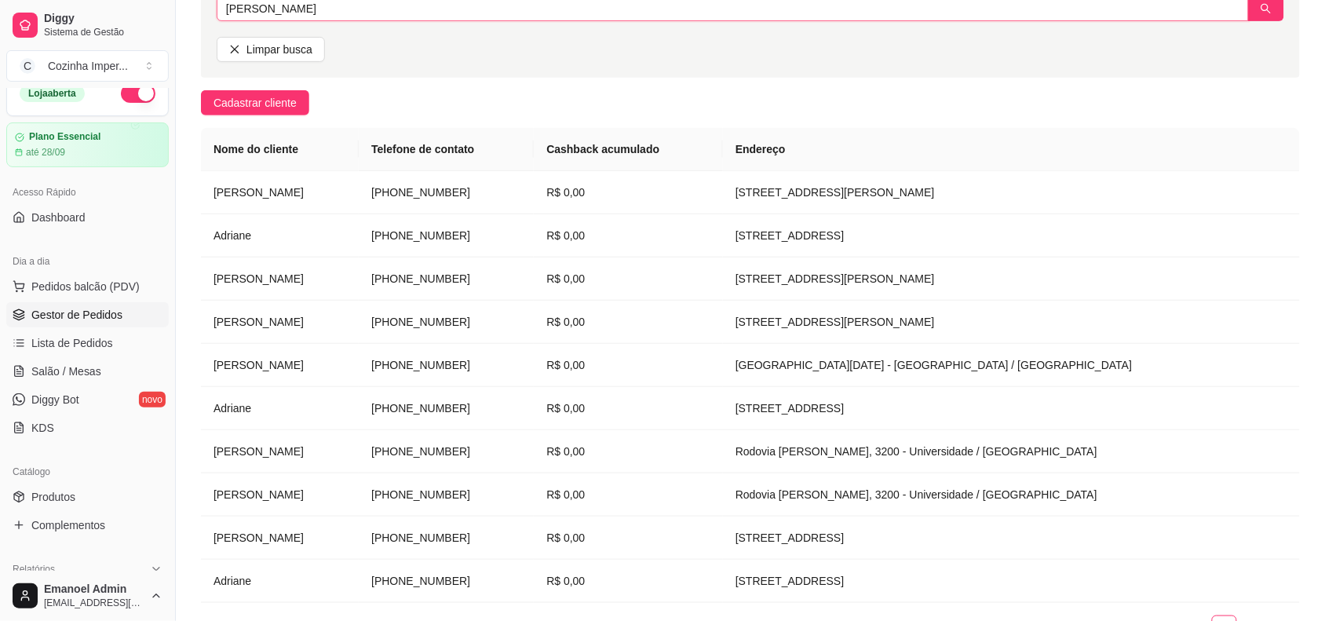
type input "[PERSON_NAME]"
click at [67, 315] on span "Gestor de Pedidos" at bounding box center [76, 315] width 91 height 16
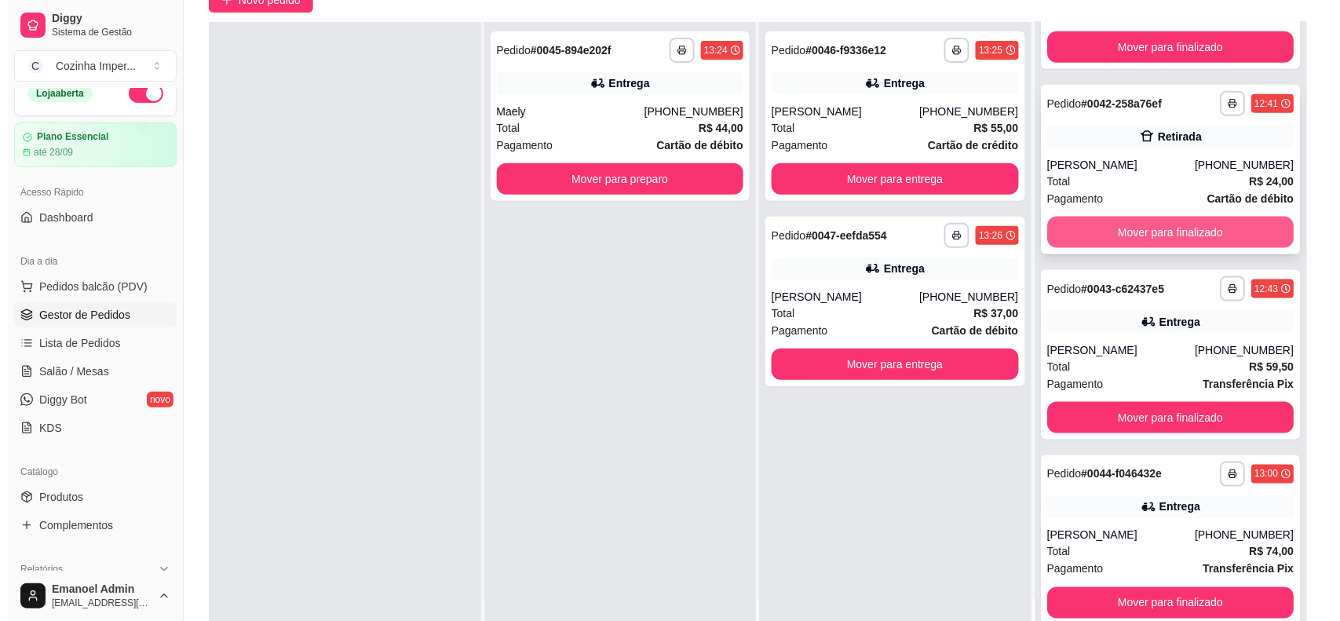
scroll to position [239, 0]
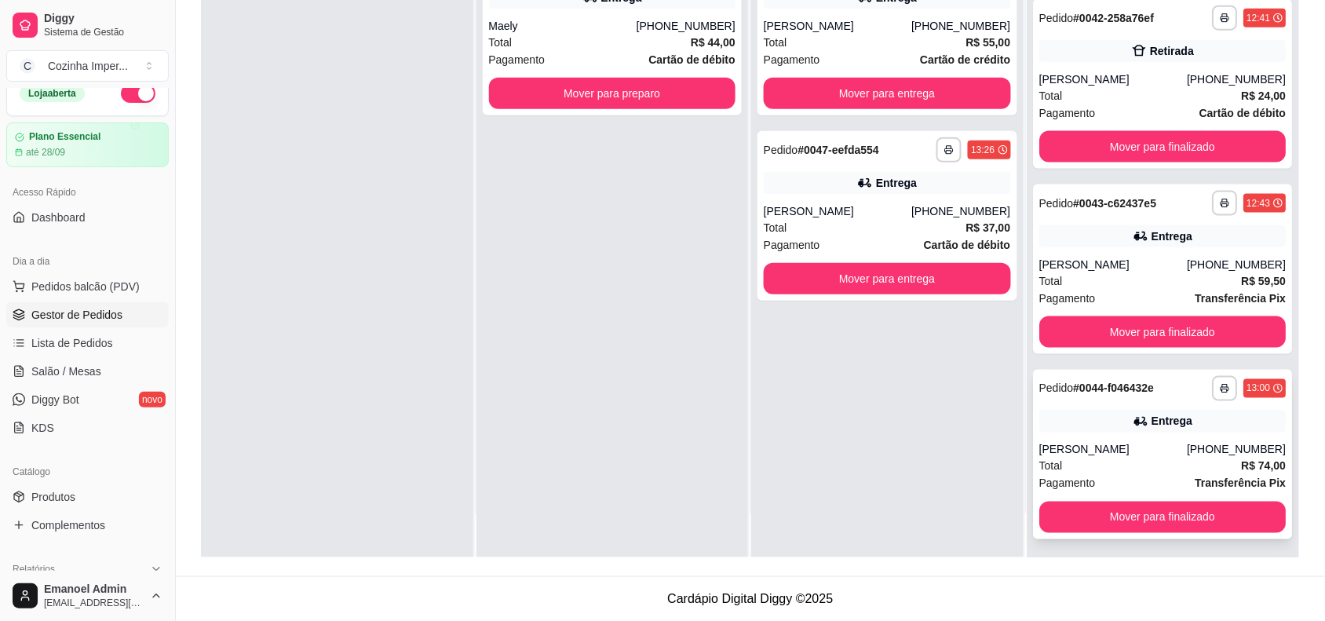
click at [1123, 445] on div "[PERSON_NAME]" at bounding box center [1113, 450] width 148 height 16
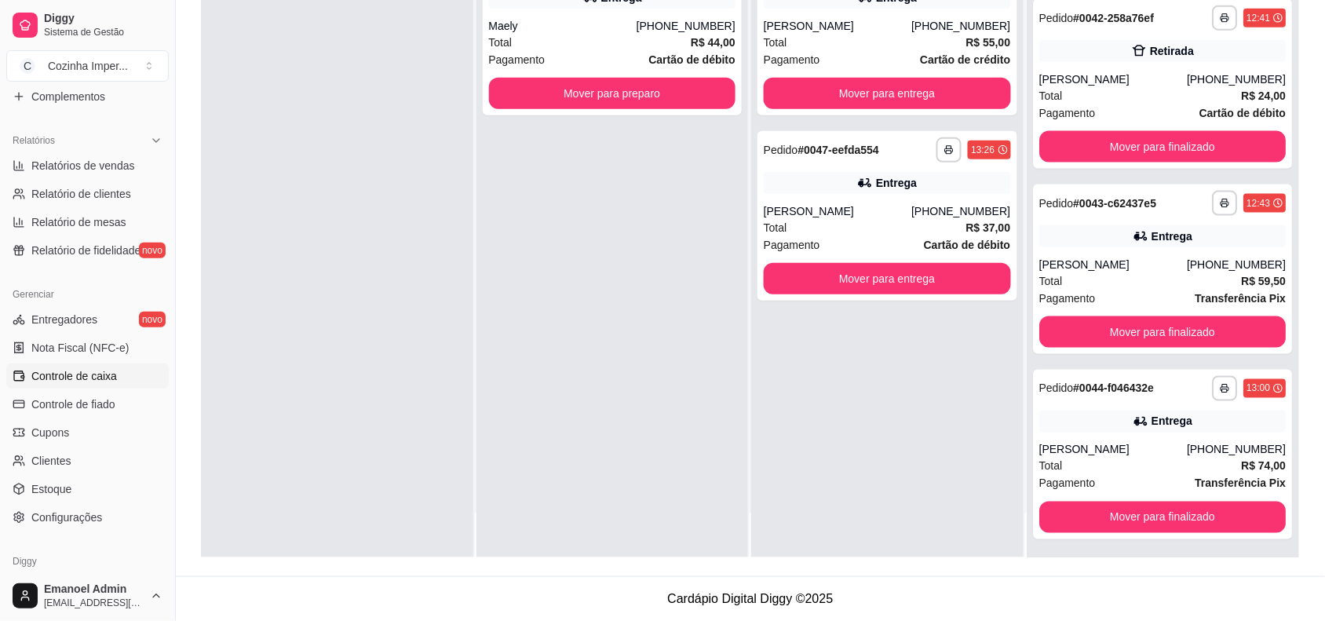
scroll to position [508, 0]
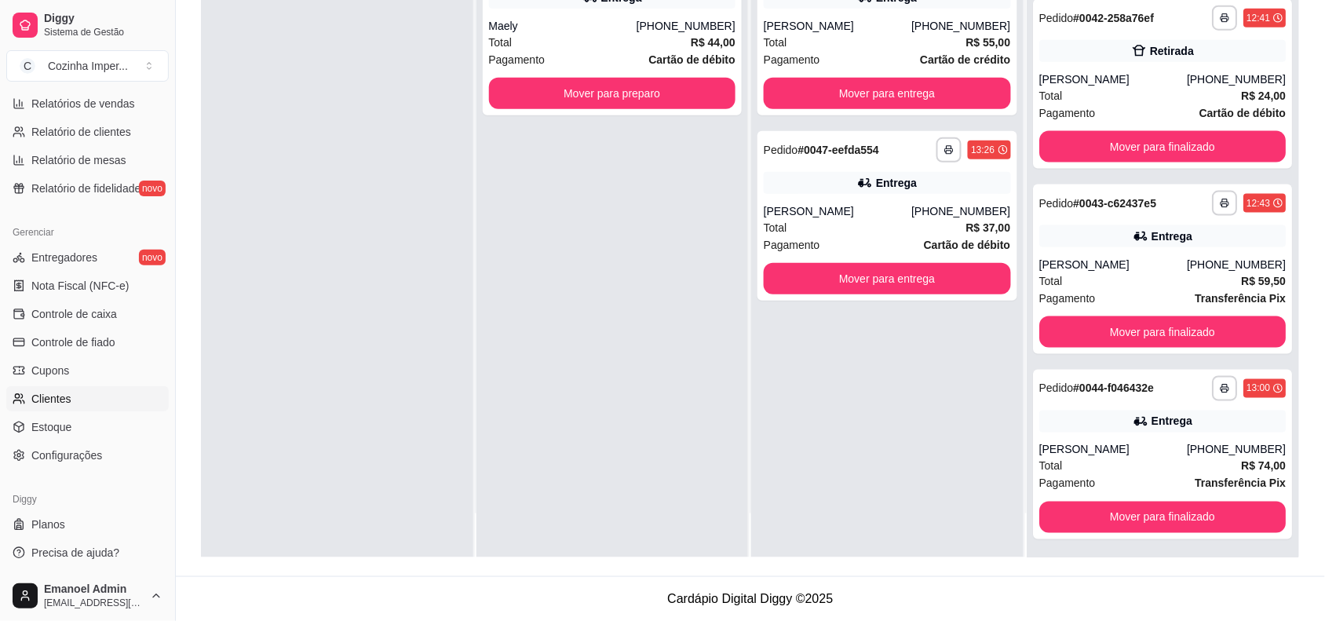
click at [100, 404] on link "Clientes" at bounding box center [87, 398] width 163 height 25
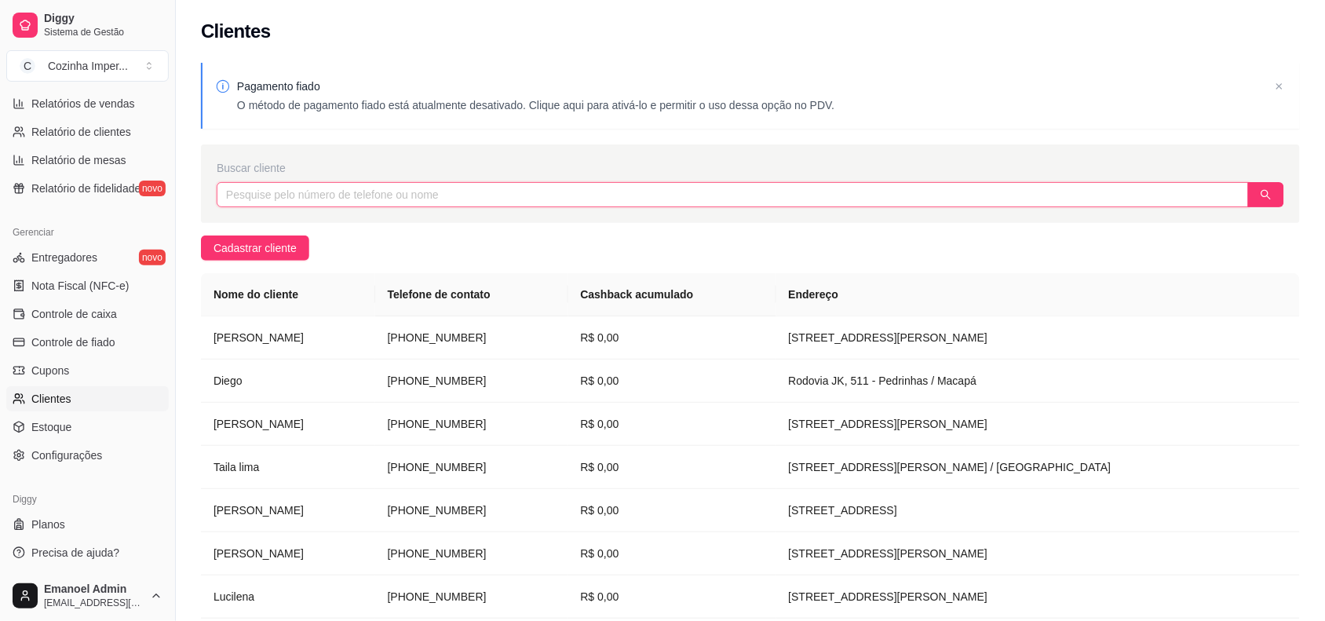
click at [311, 206] on input "text" at bounding box center [733, 194] width 1032 height 25
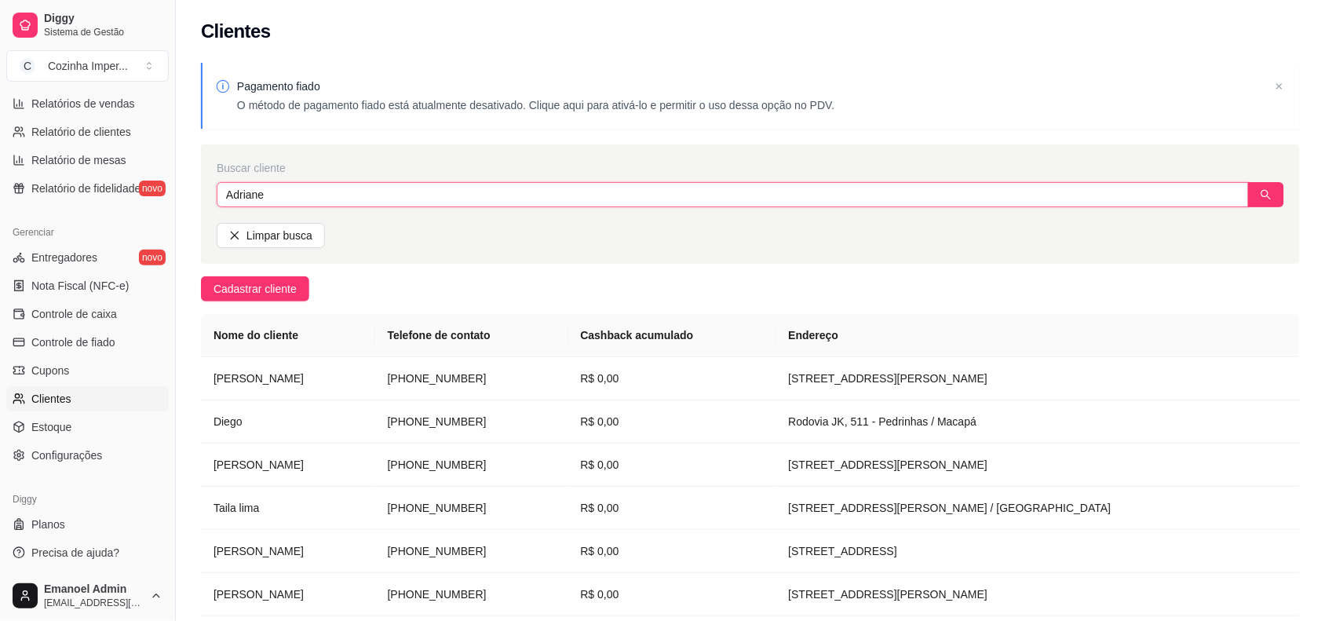
type input "Adriane"
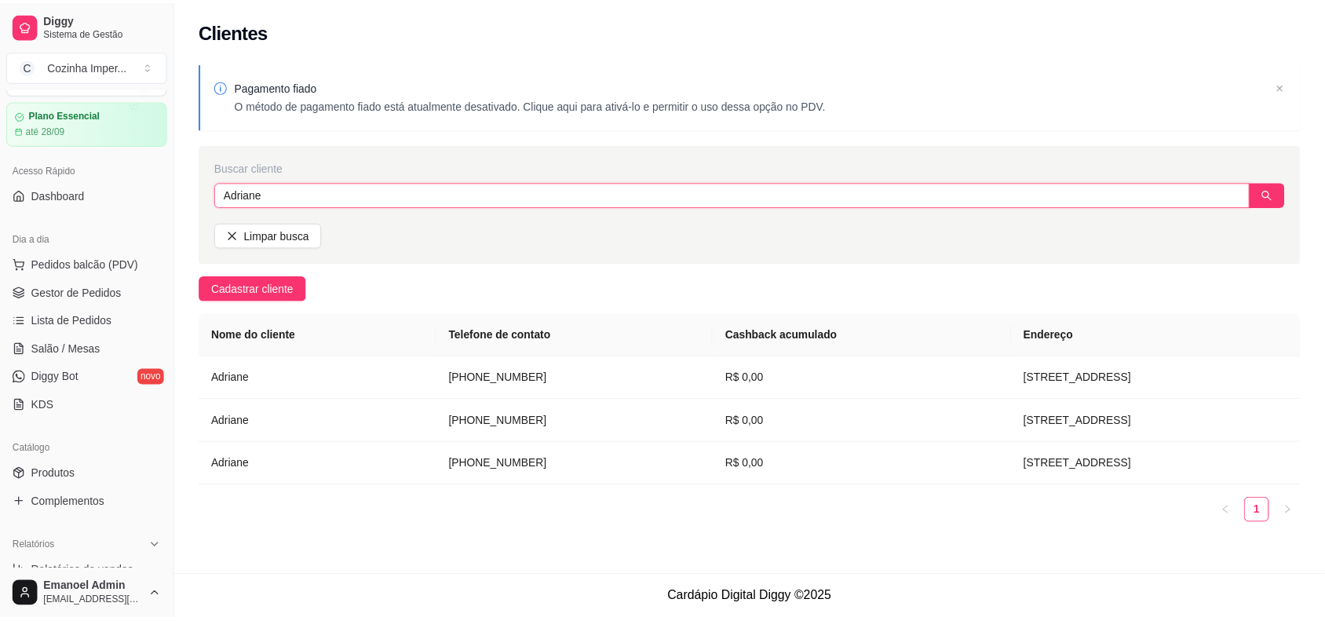
scroll to position [17, 0]
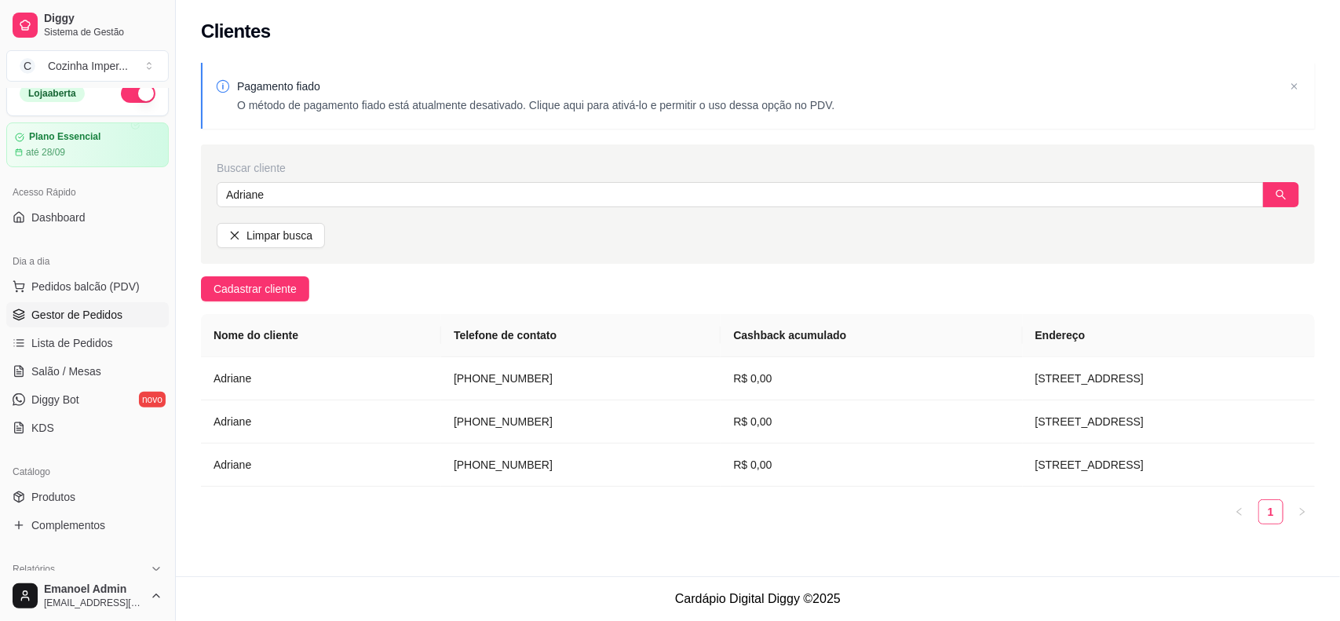
click at [51, 314] on span "Gestor de Pedidos" at bounding box center [76, 315] width 91 height 16
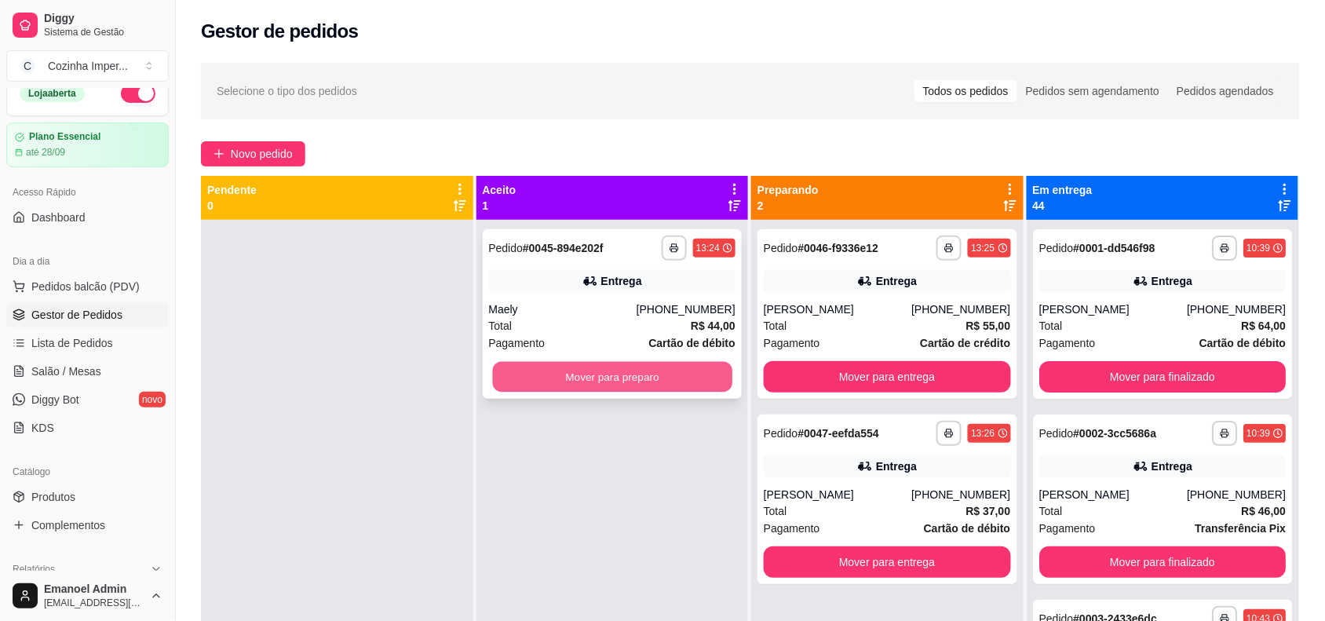
click at [595, 365] on button "Mover para preparo" at bounding box center [611, 377] width 239 height 31
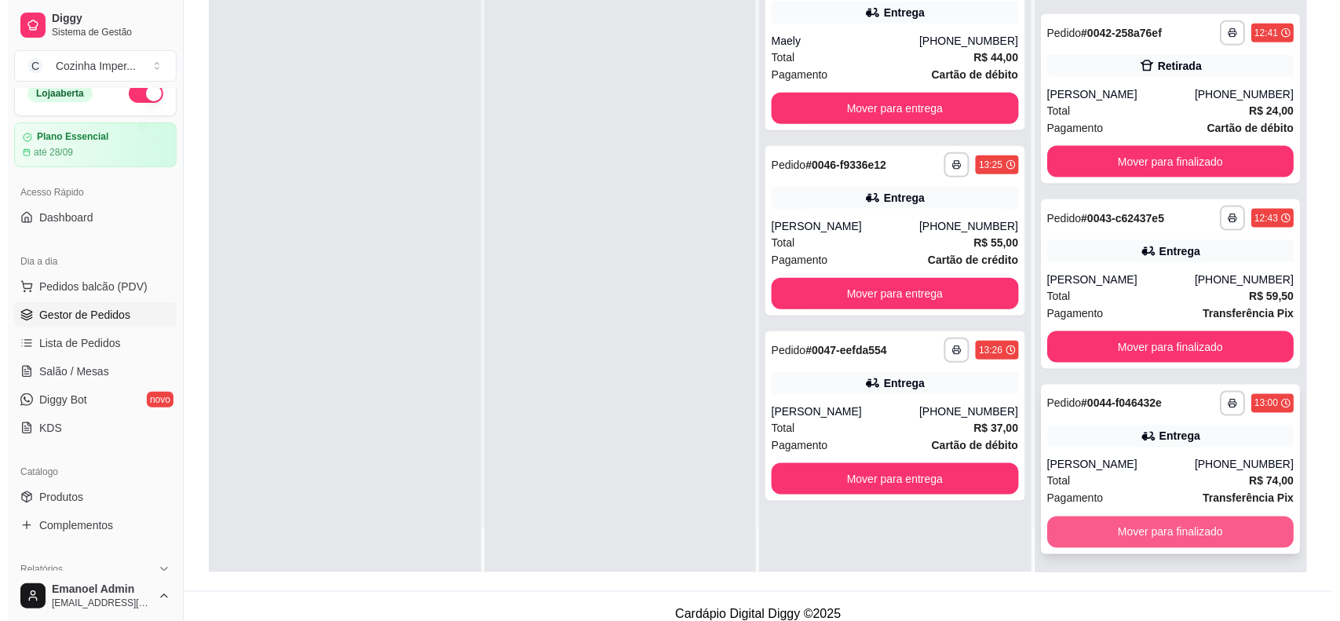
scroll to position [239, 0]
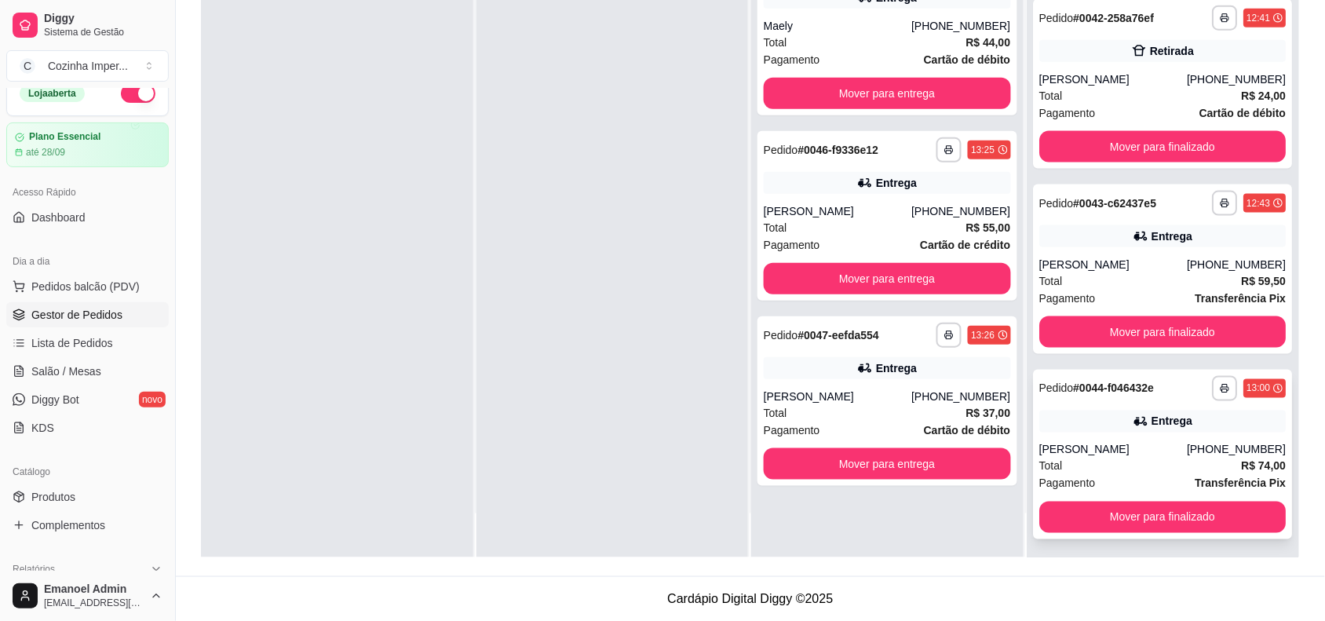
click at [1129, 385] on strong "# 0044-f046432e" at bounding box center [1113, 388] width 81 height 13
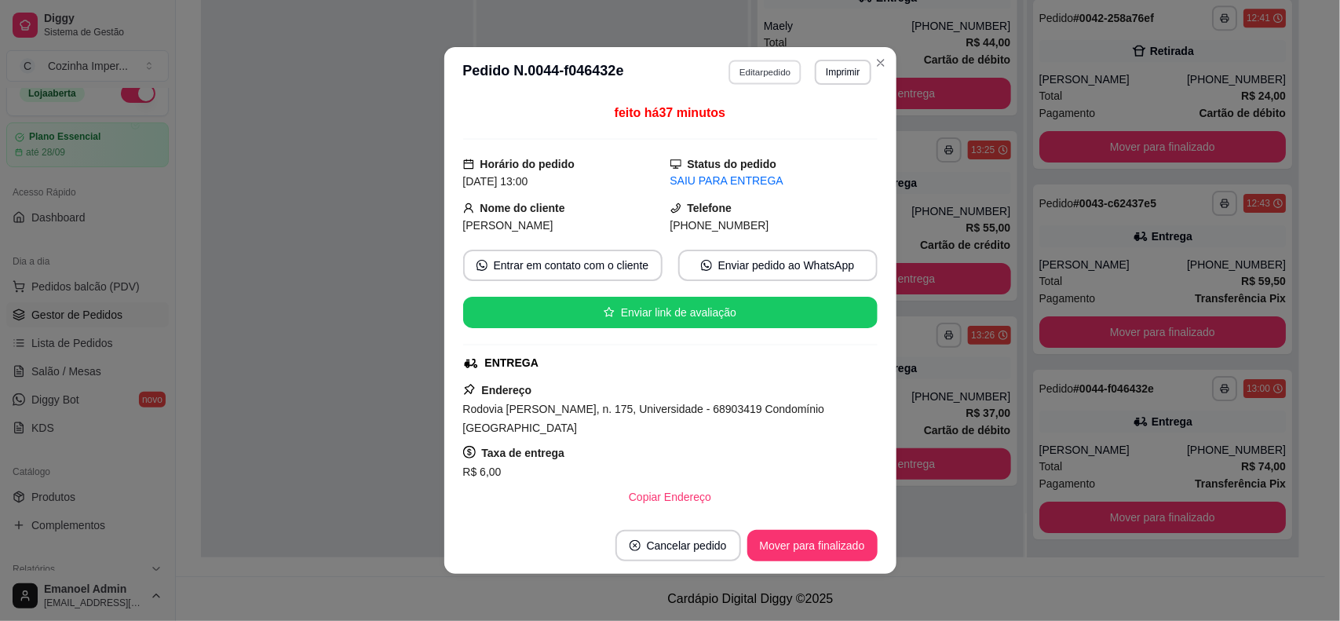
click at [751, 64] on button "Editar pedido" at bounding box center [765, 72] width 73 height 24
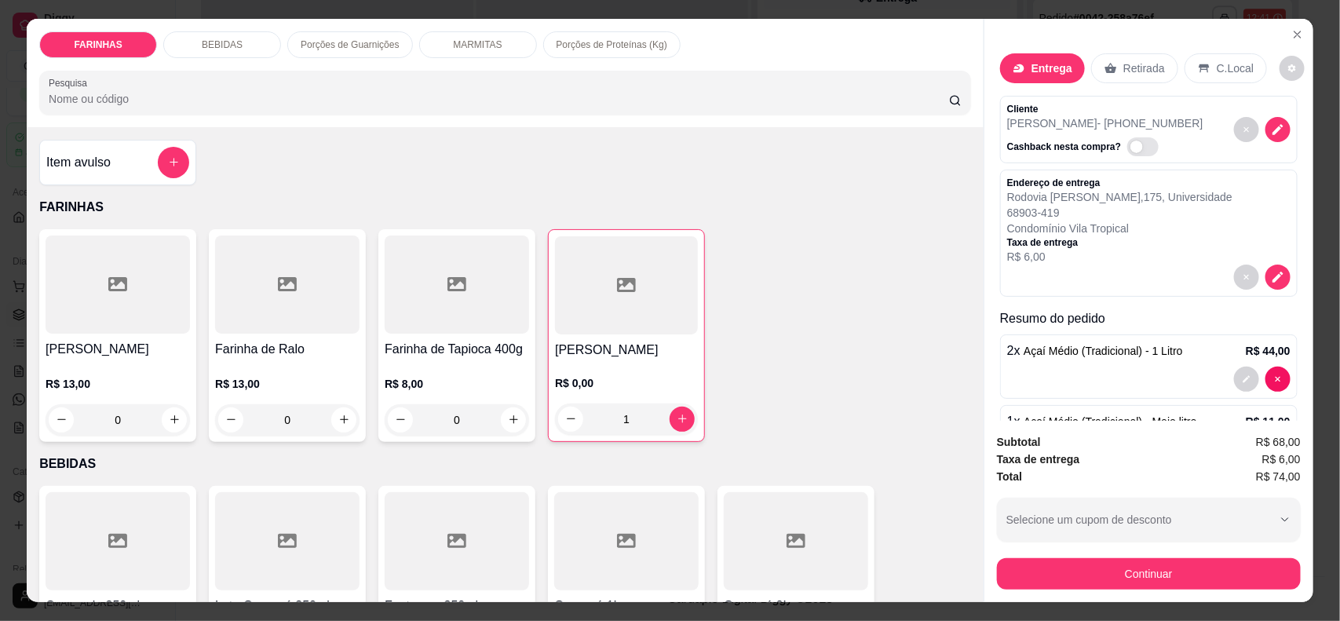
click at [1037, 56] on div "Entrega" at bounding box center [1042, 68] width 85 height 30
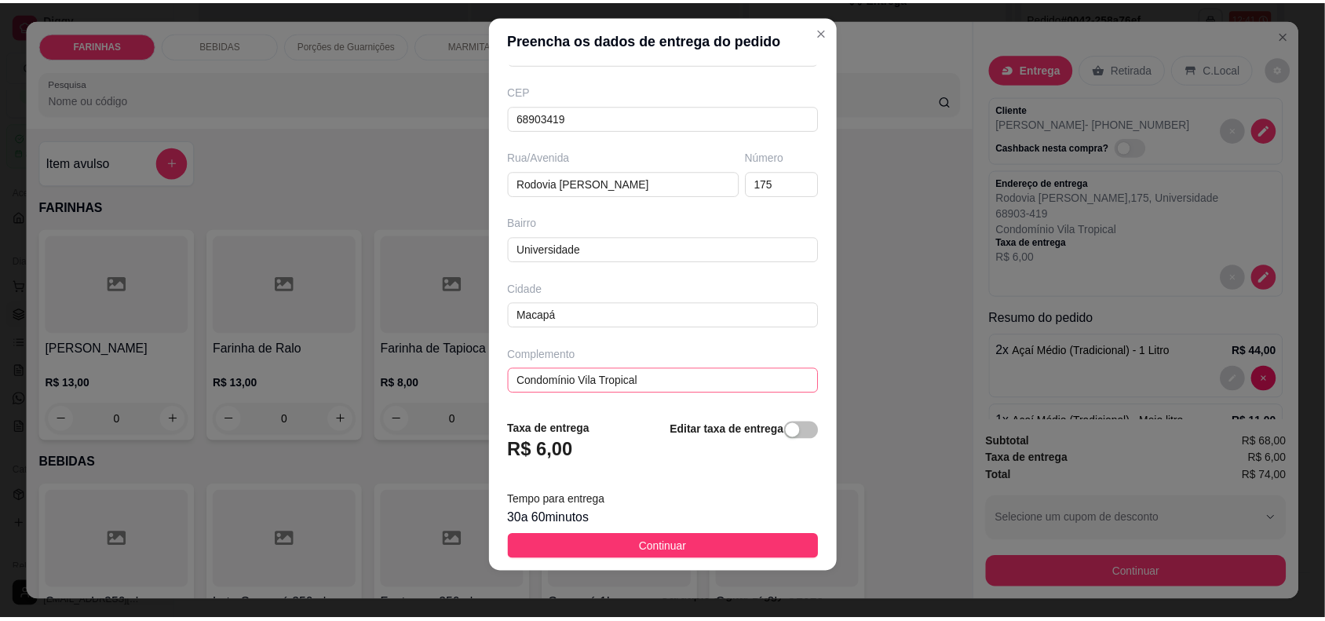
scroll to position [20, 0]
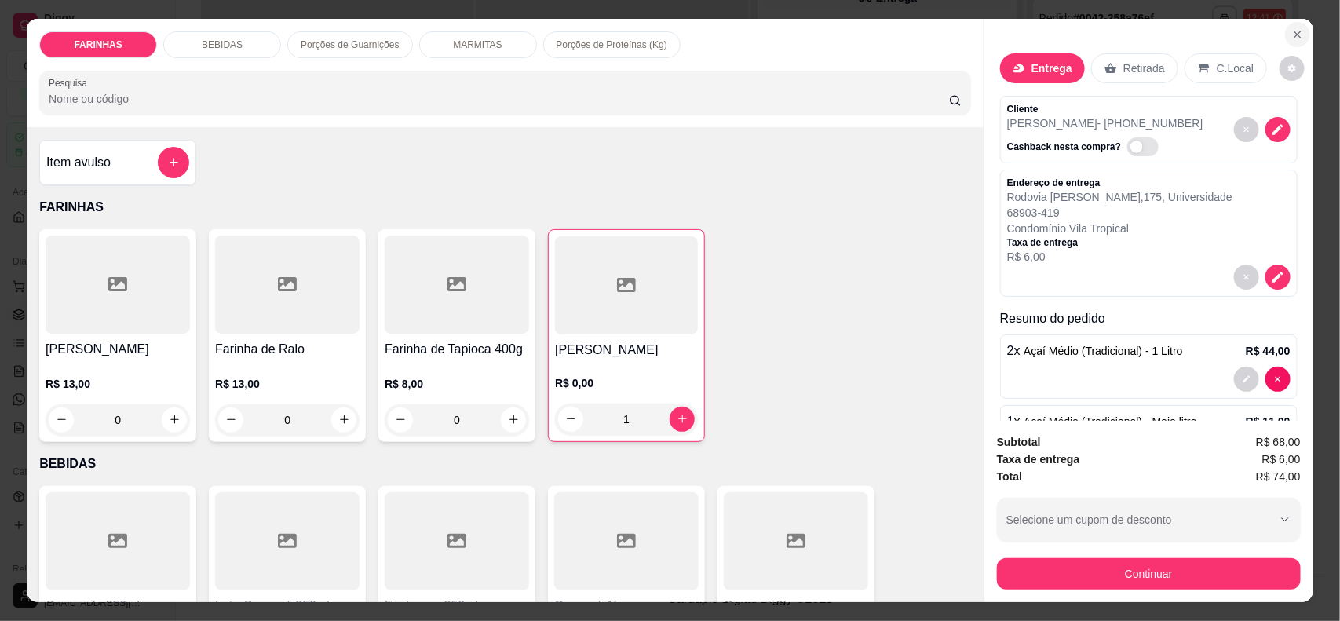
click at [1291, 29] on icon "Close" at bounding box center [1297, 34] width 13 height 13
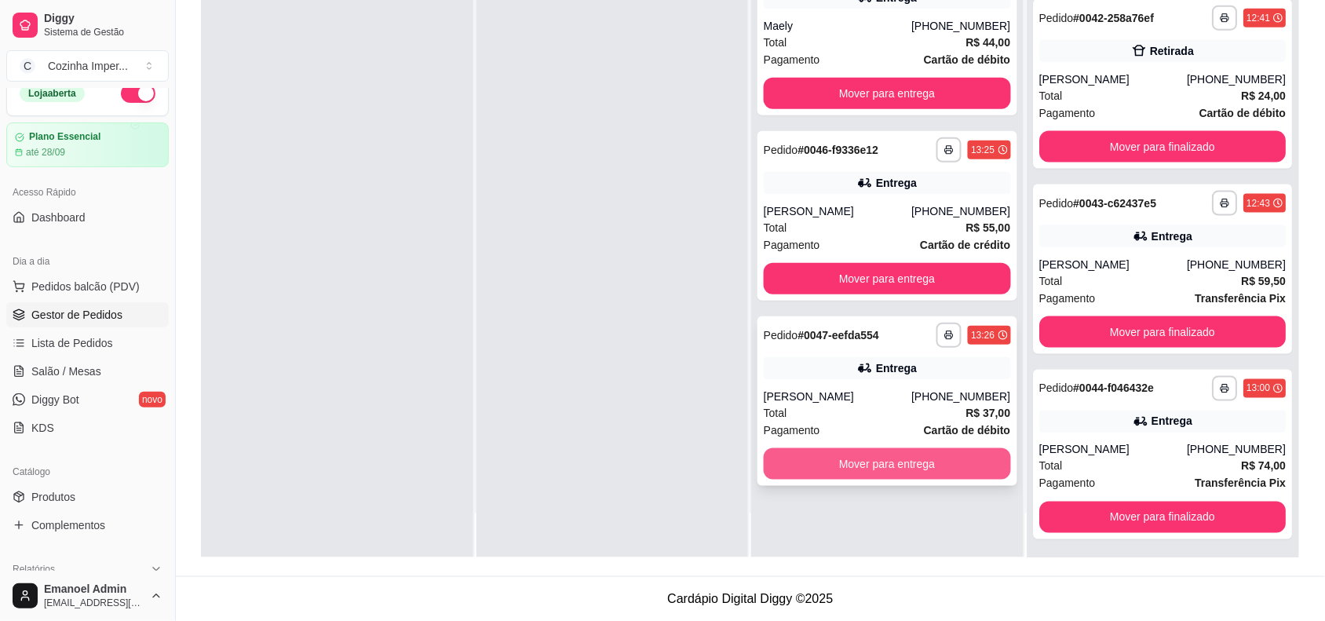
click at [877, 465] on button "Mover para entrega" at bounding box center [887, 463] width 247 height 31
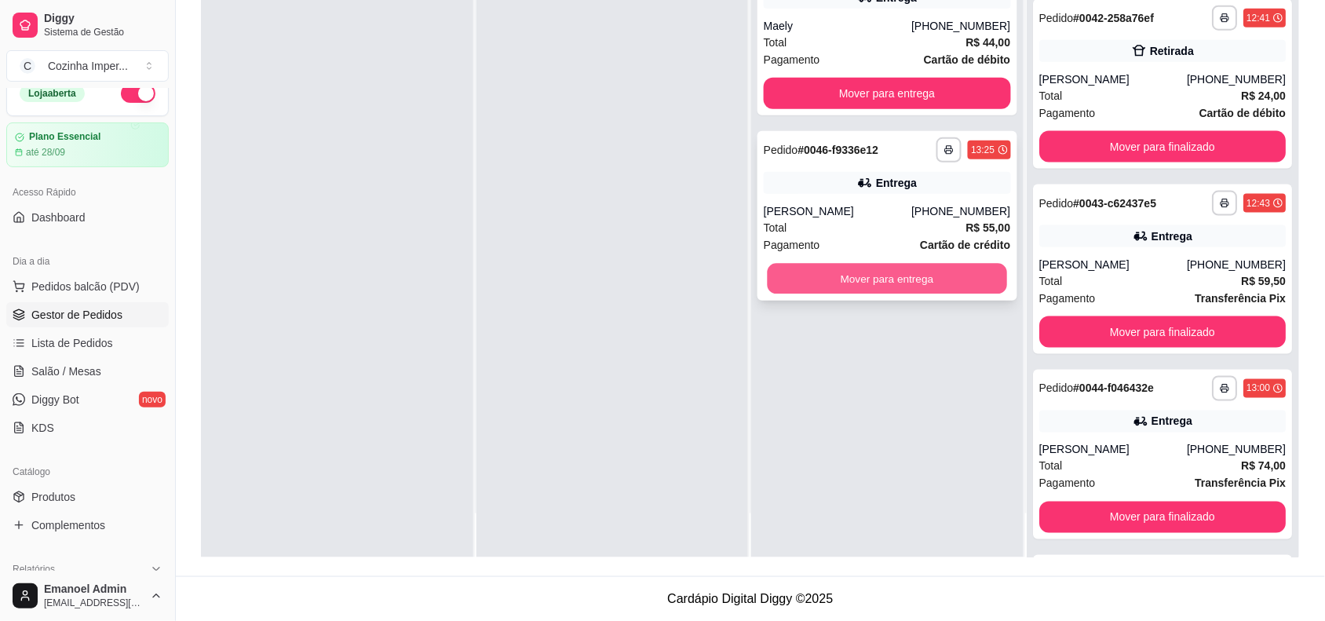
click at [928, 272] on button "Mover para entrega" at bounding box center [887, 279] width 239 height 31
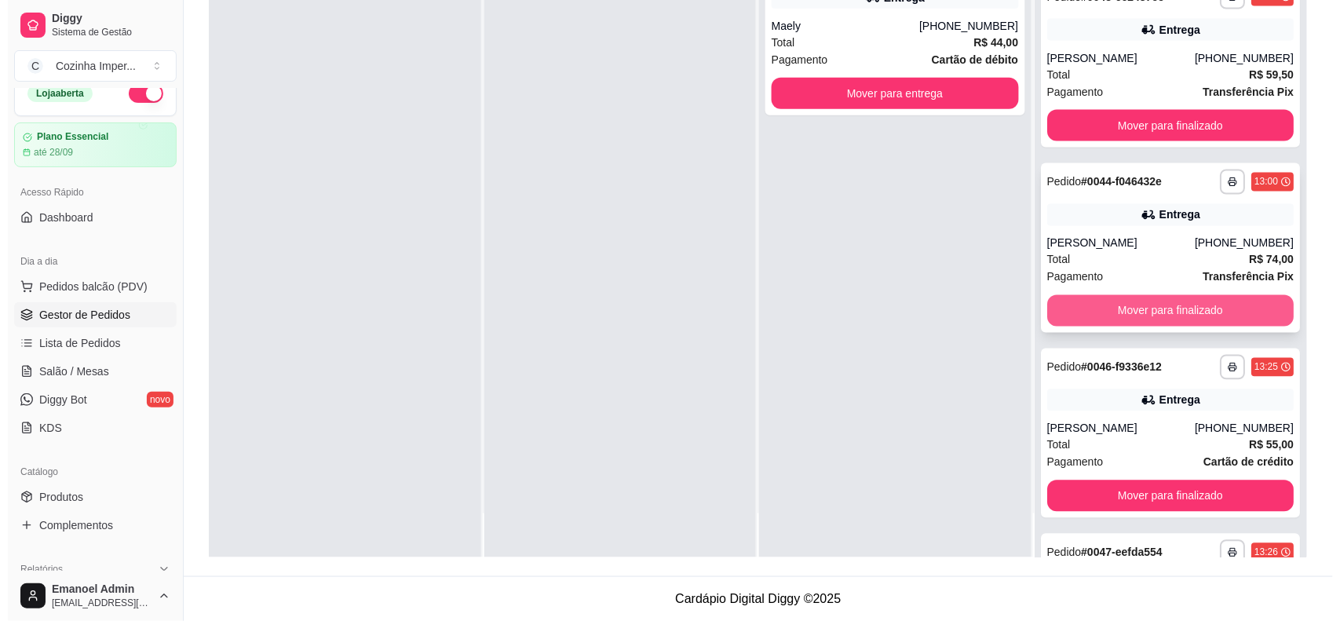
scroll to position [7717, 0]
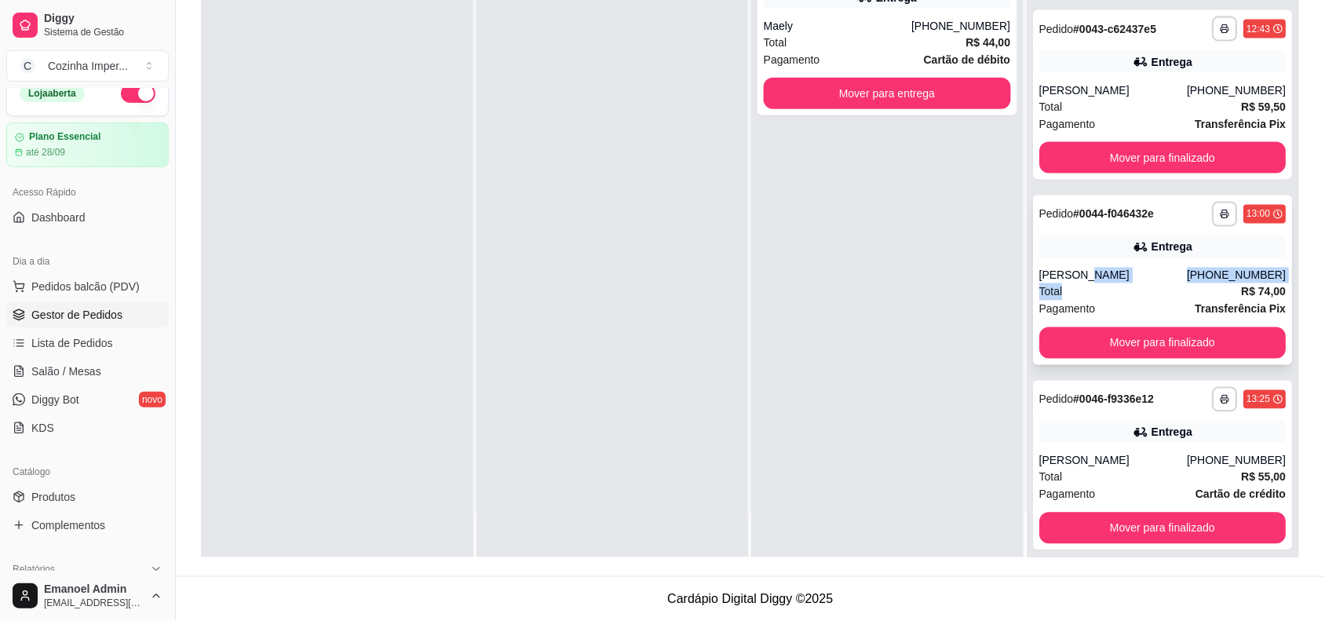
click at [1136, 276] on div "**********" at bounding box center [1163, 280] width 260 height 170
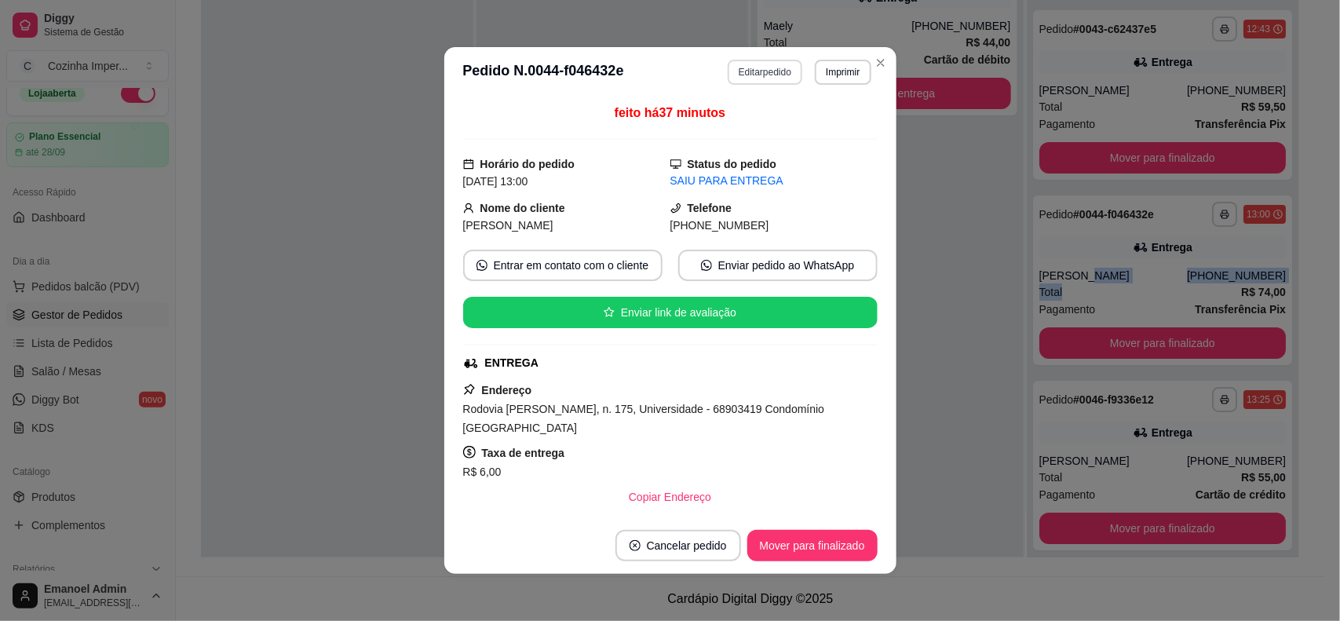
click at [747, 72] on button "Editar pedido" at bounding box center [765, 72] width 75 height 25
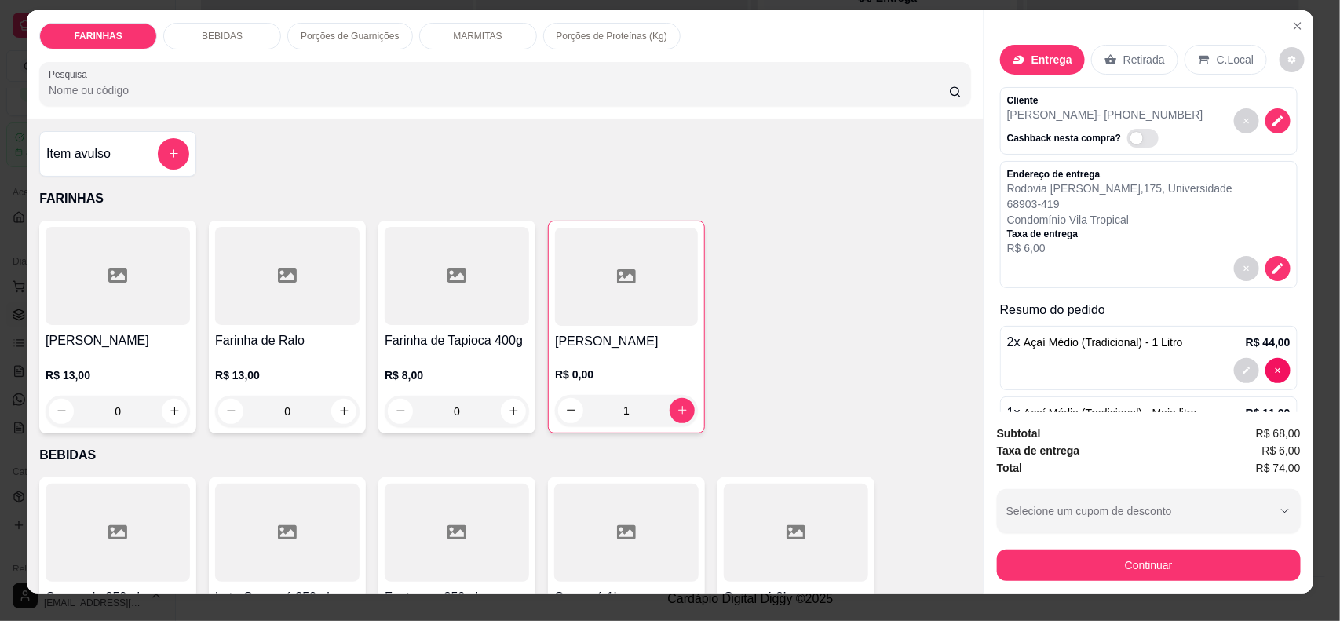
scroll to position [0, 0]
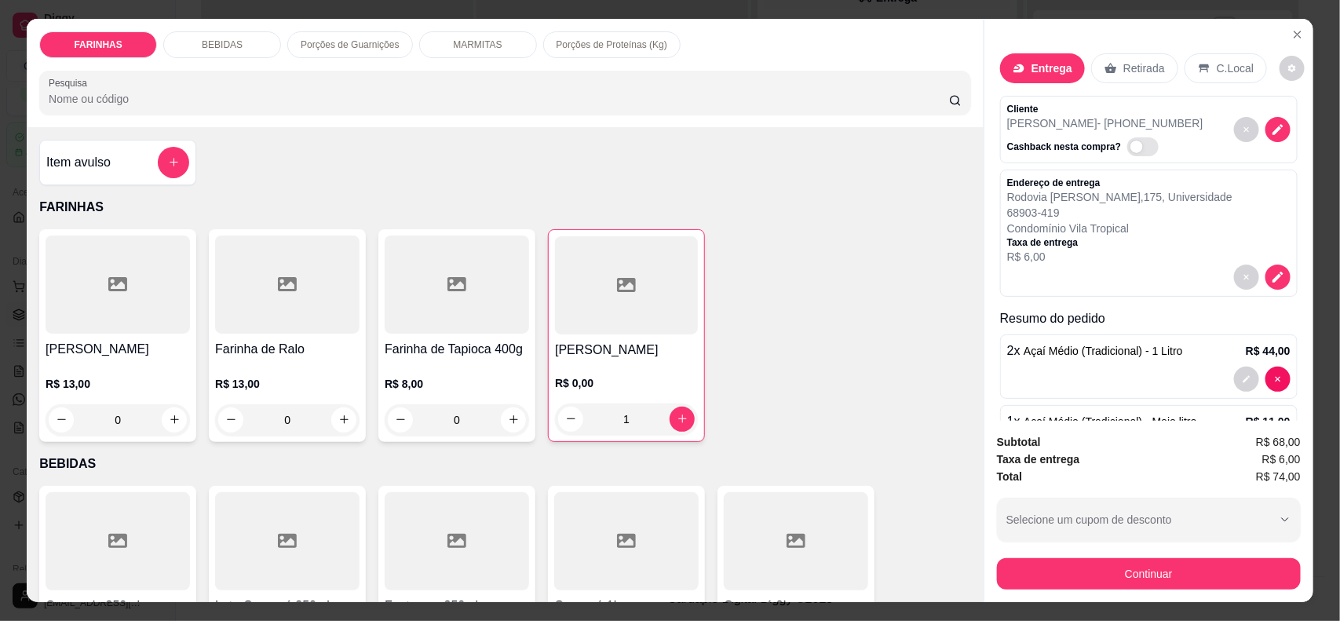
click at [1048, 64] on p "Entrega" at bounding box center [1052, 68] width 41 height 16
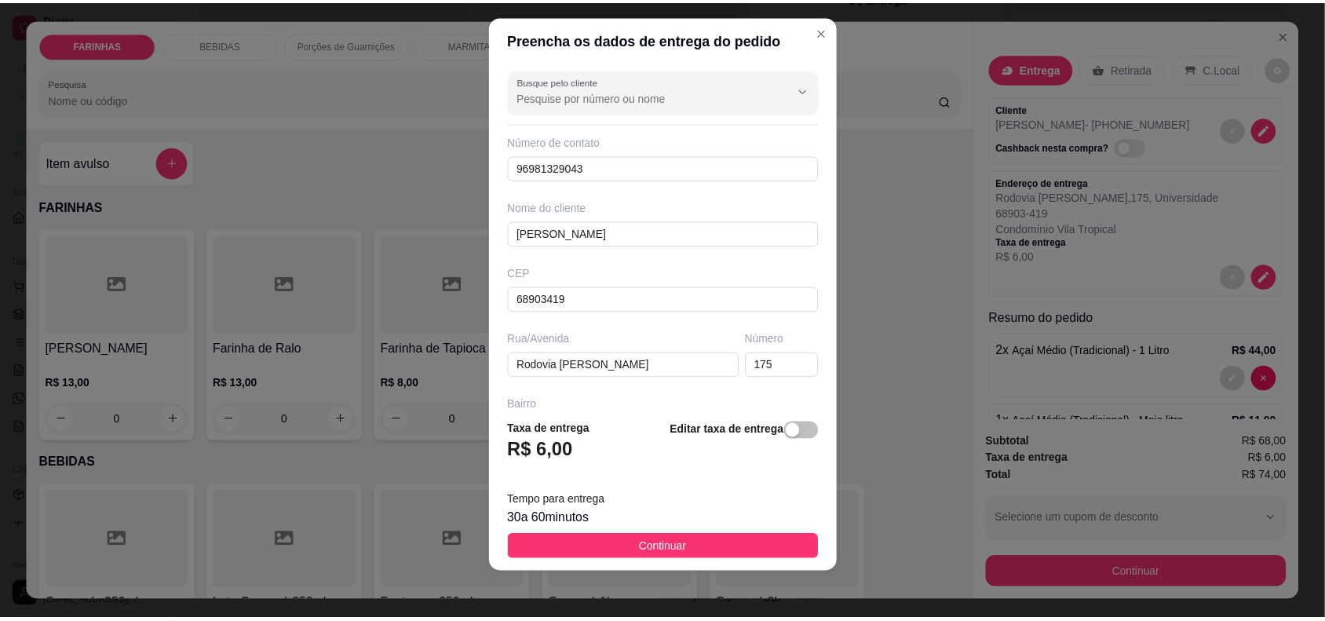
scroll to position [20, 0]
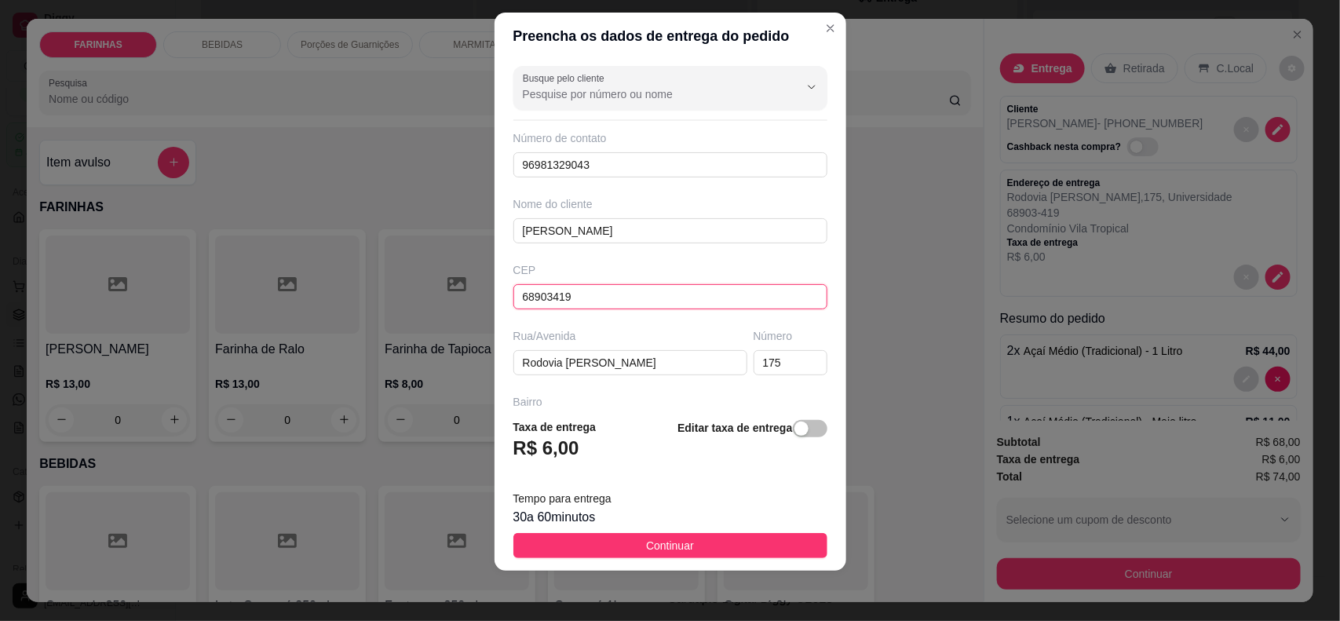
click at [644, 301] on input "68903419" at bounding box center [670, 296] width 314 height 25
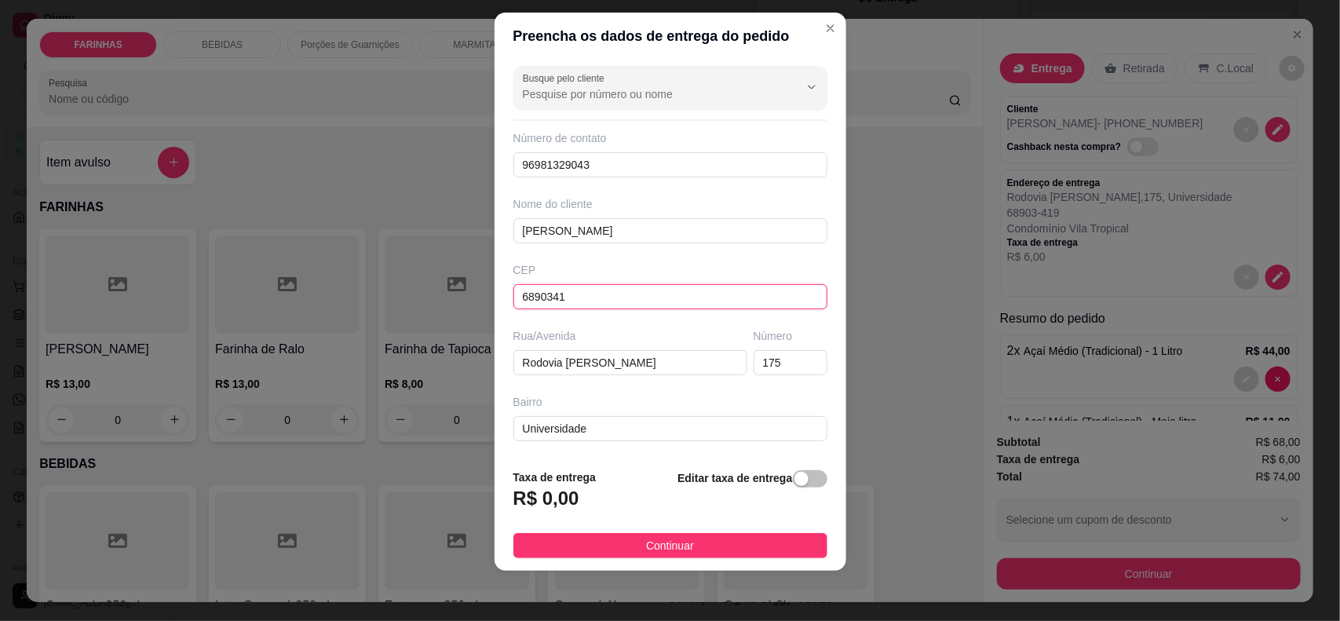
type input "68903419"
type input "Rodovia [PERSON_NAME]"
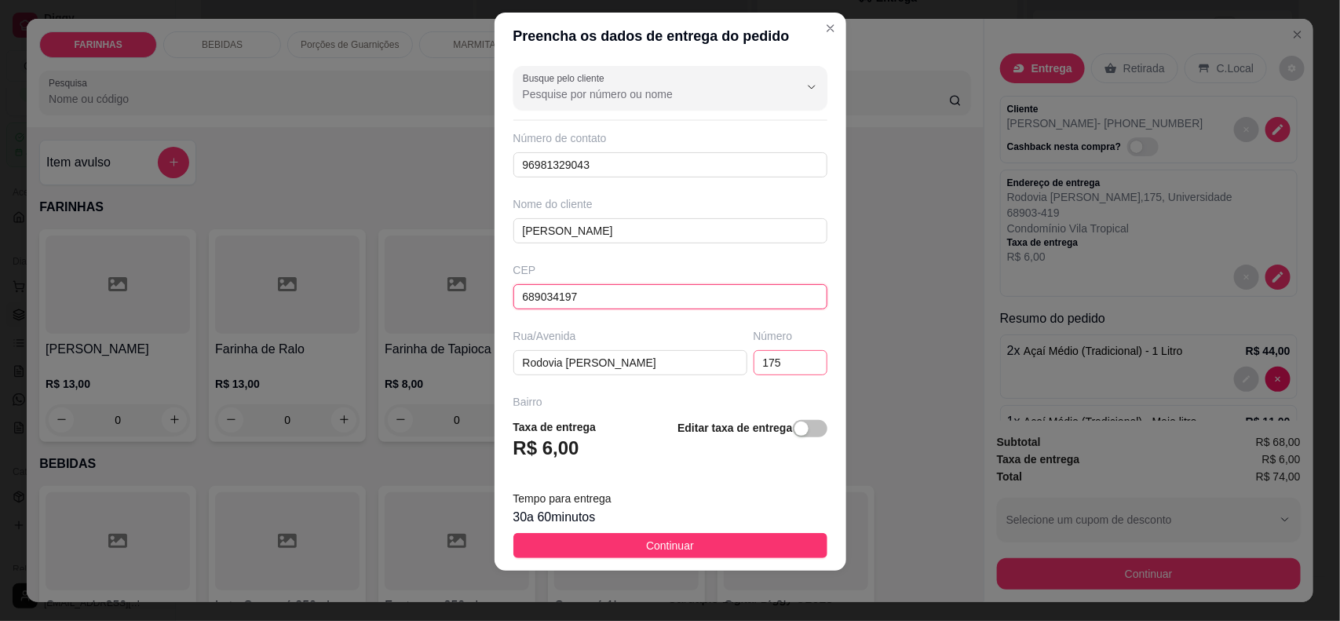
type input "689034197"
click at [768, 373] on input "175" at bounding box center [791, 362] width 74 height 25
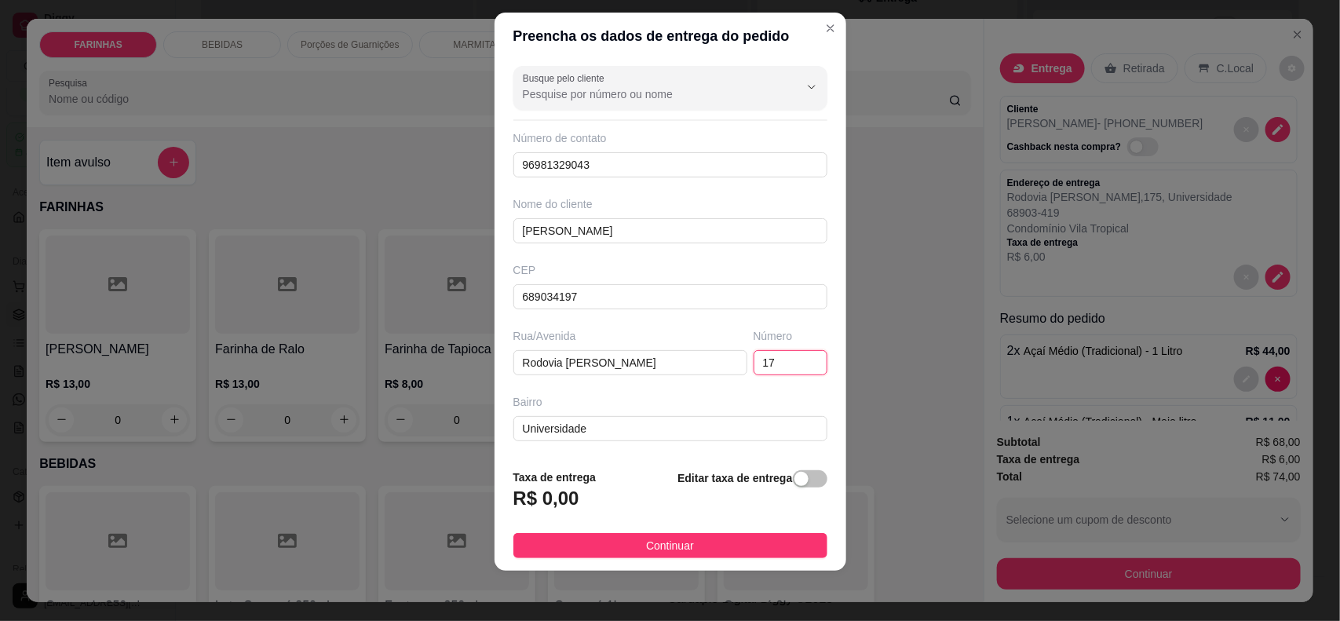
type input "1"
type input "4281"
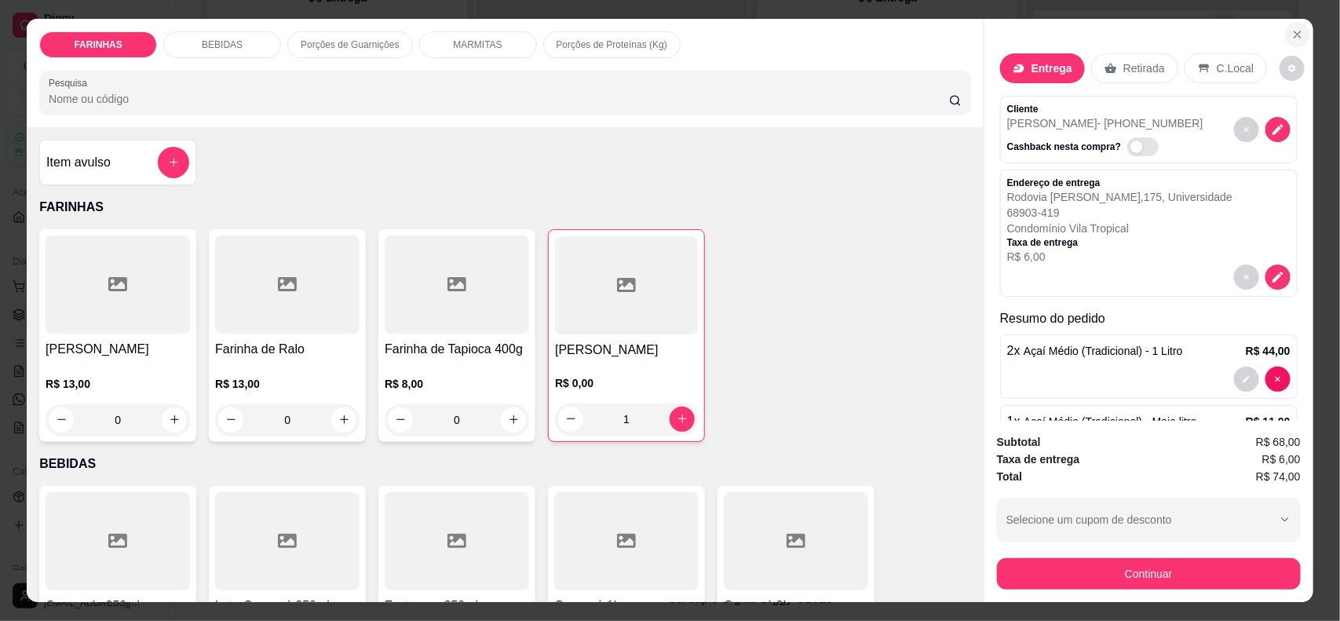
click at [1292, 24] on button "Close" at bounding box center [1297, 34] width 25 height 25
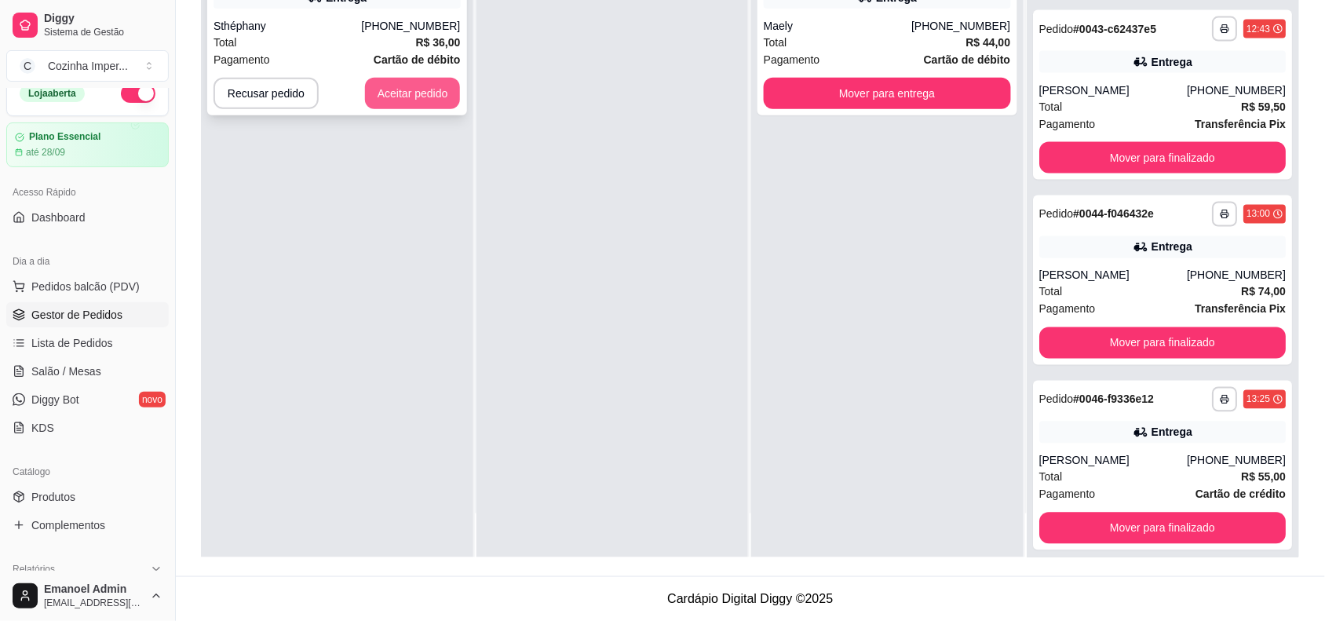
click at [378, 111] on div "**********" at bounding box center [337, 31] width 260 height 170
click at [416, 87] on button "Aceitar pedido" at bounding box center [413, 94] width 93 height 31
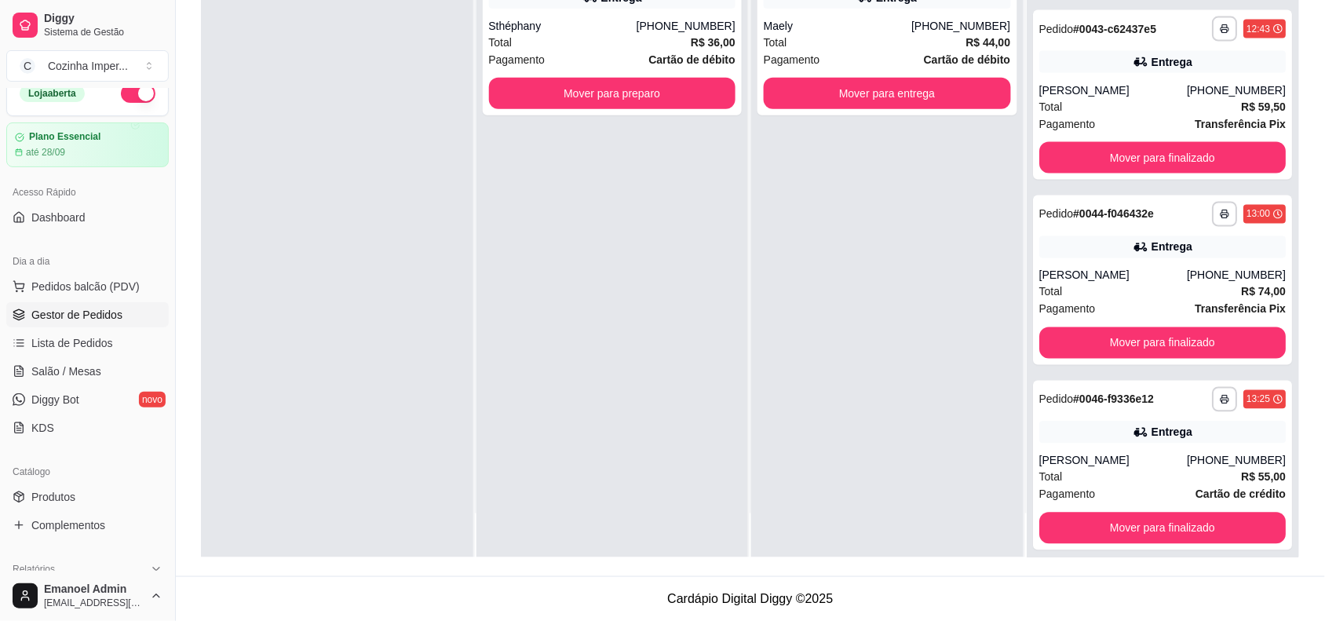
scroll to position [7717, 0]
click at [562, 88] on button "Mover para preparo" at bounding box center [612, 93] width 247 height 31
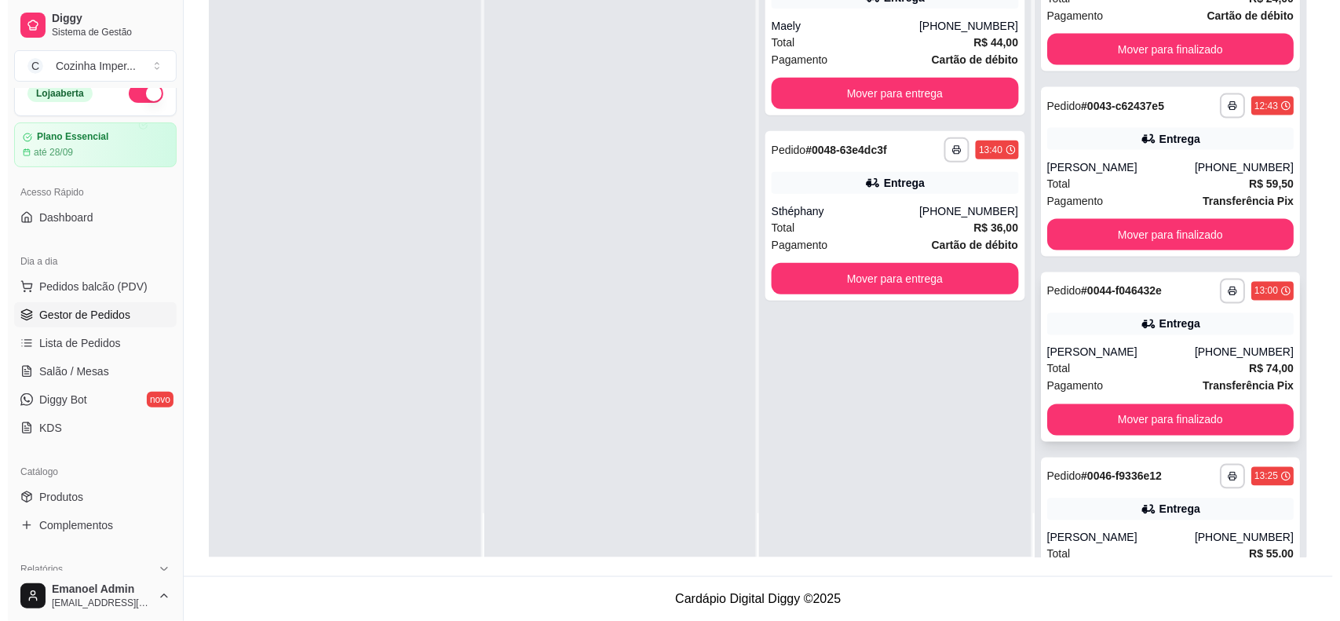
scroll to position [7619, 0]
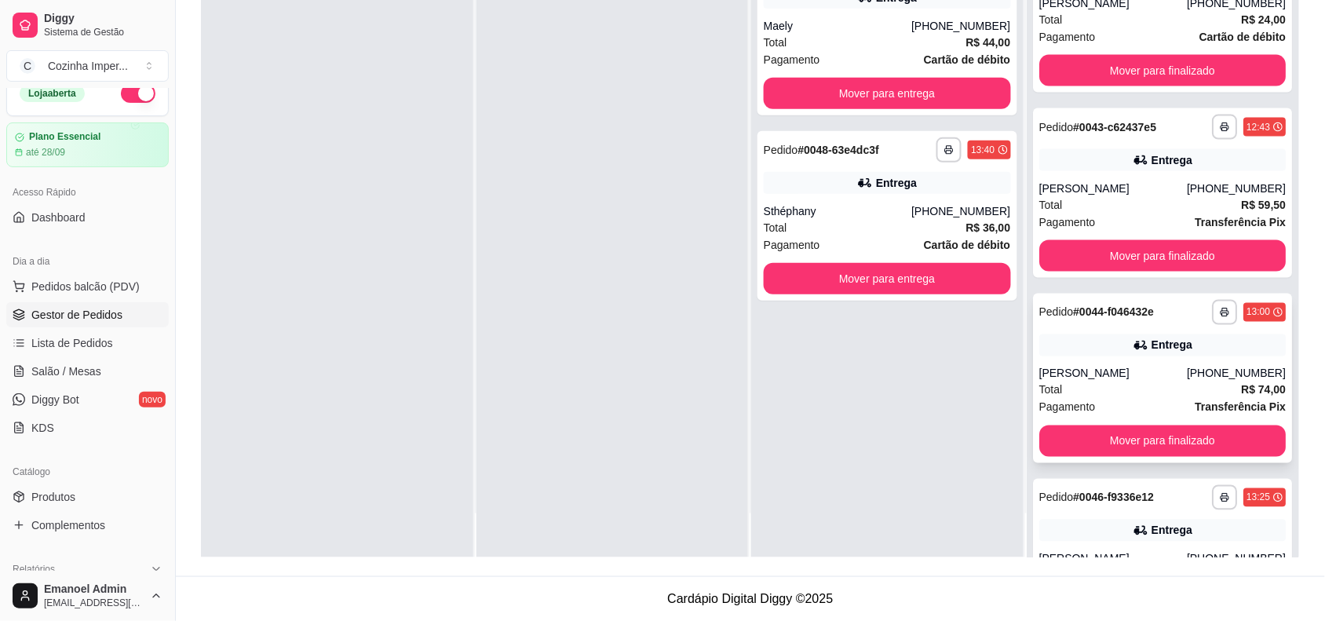
click at [1127, 458] on div "**********" at bounding box center [1163, 379] width 260 height 170
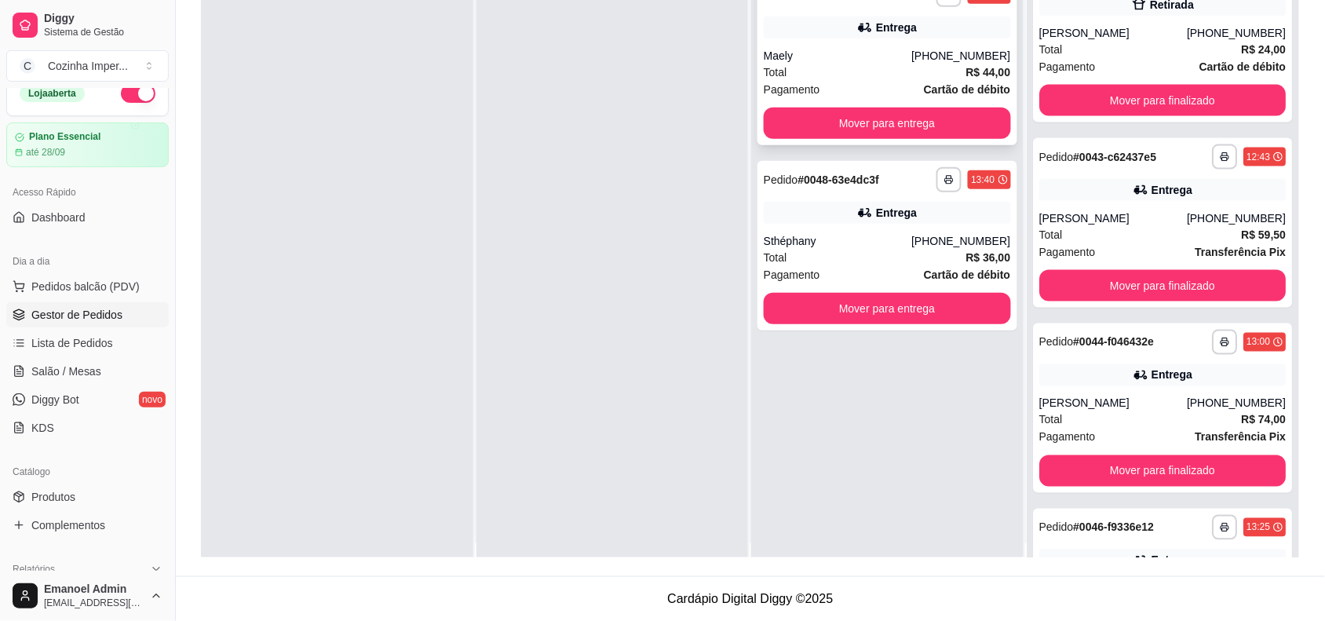
scroll to position [0, 0]
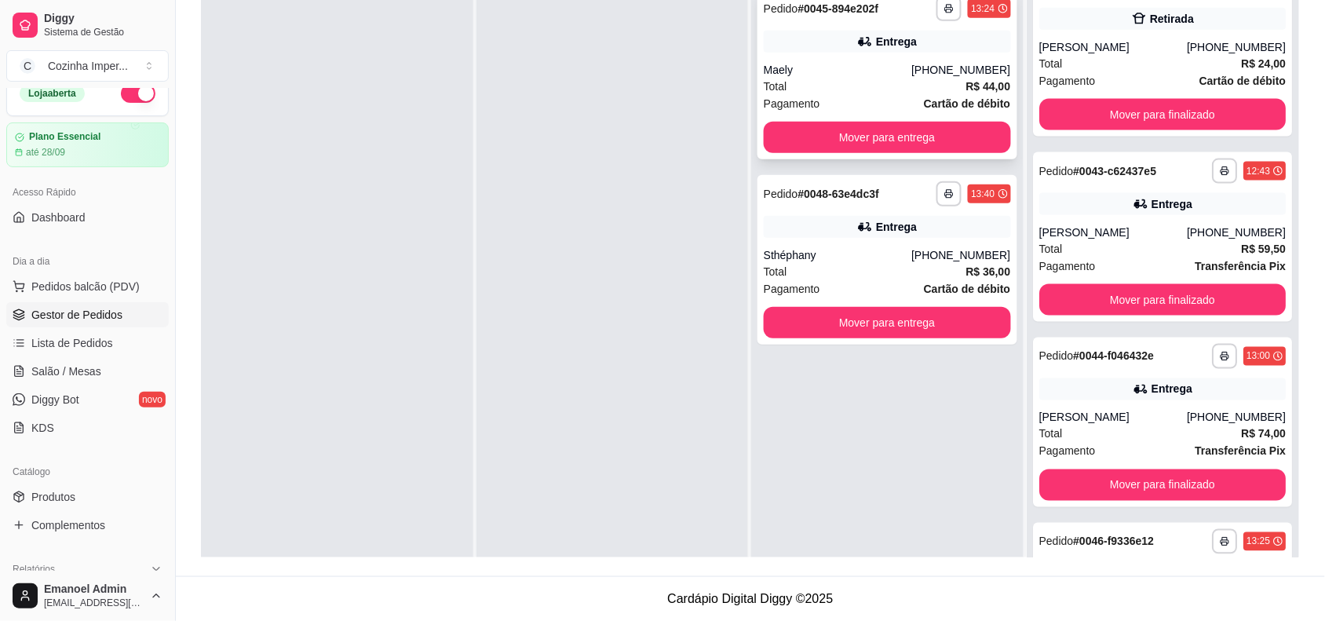
click at [879, 84] on div "Total R$ 44,00" at bounding box center [887, 86] width 247 height 17
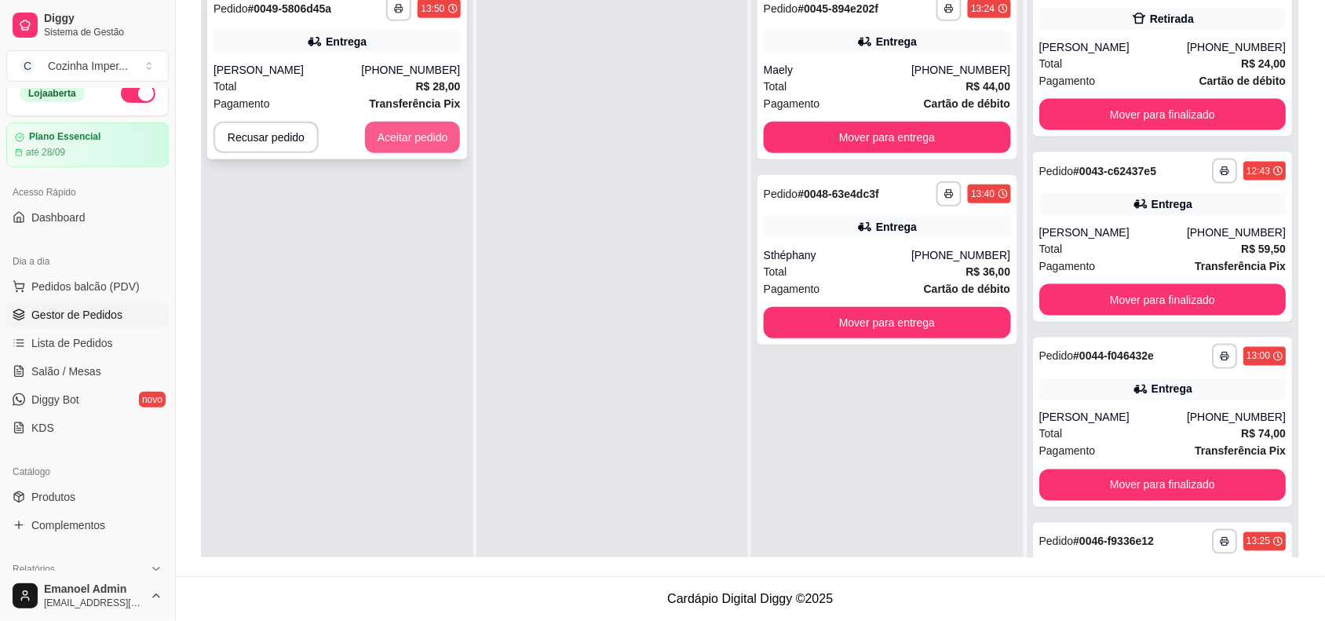
click at [441, 142] on button "Aceitar pedido" at bounding box center [413, 137] width 96 height 31
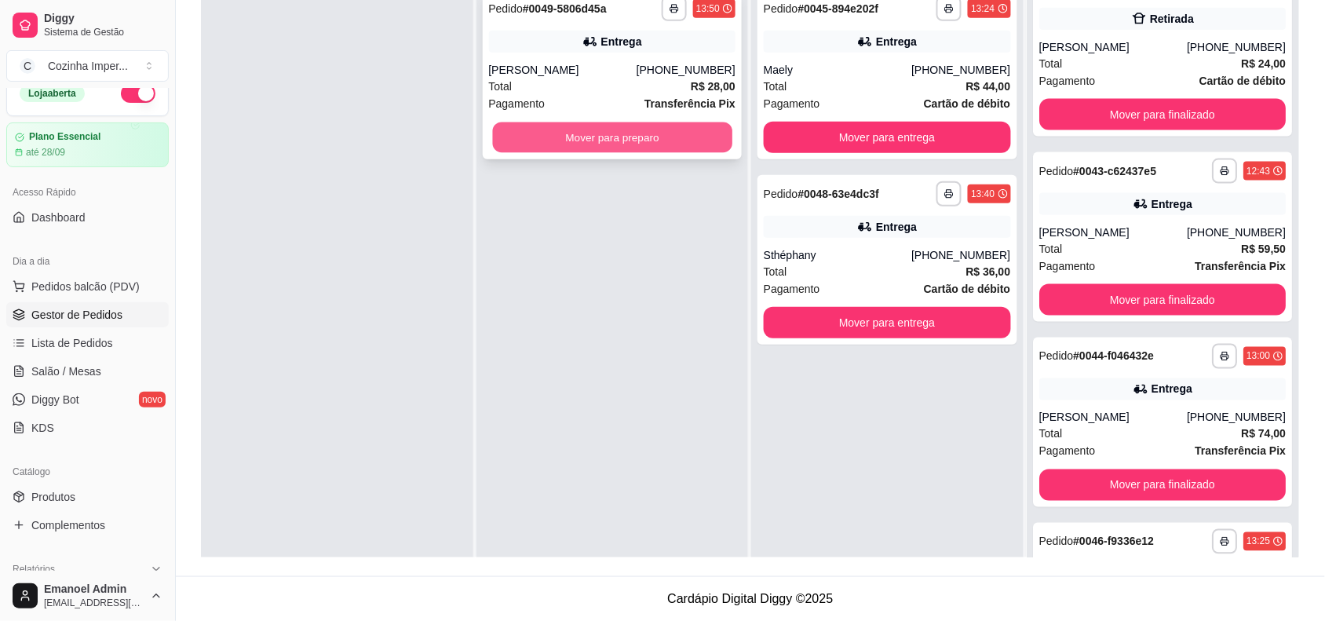
click at [624, 141] on button "Mover para preparo" at bounding box center [611, 137] width 239 height 31
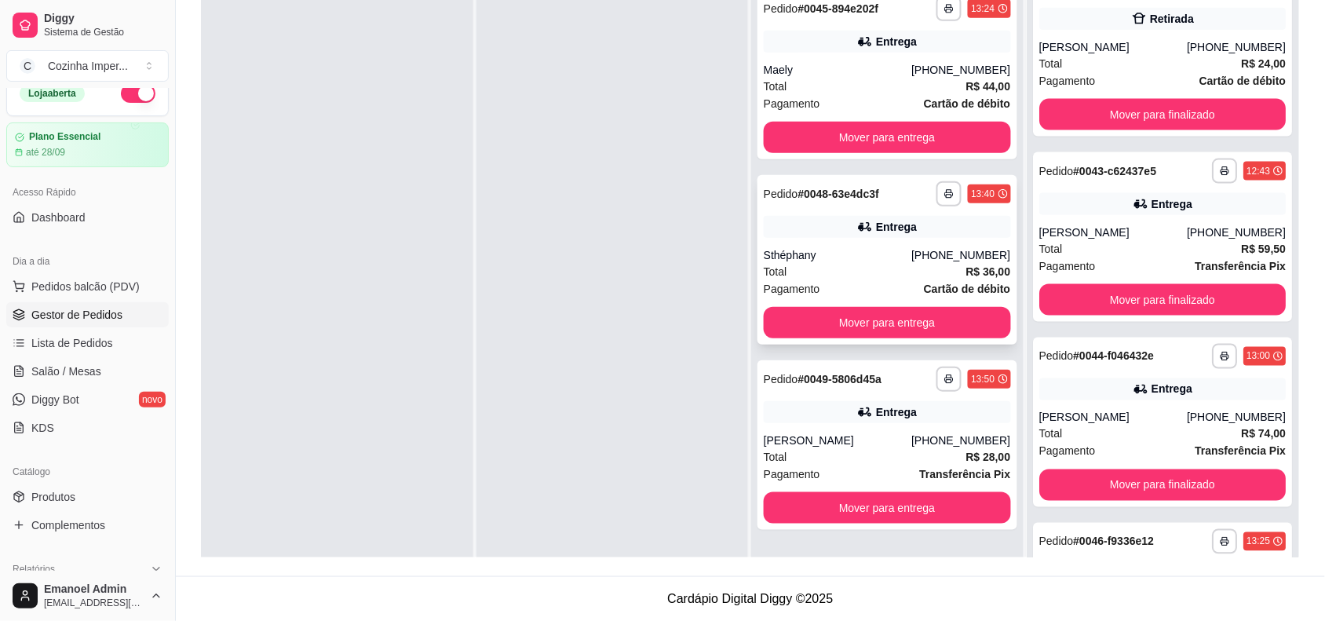
scroll to position [141, 0]
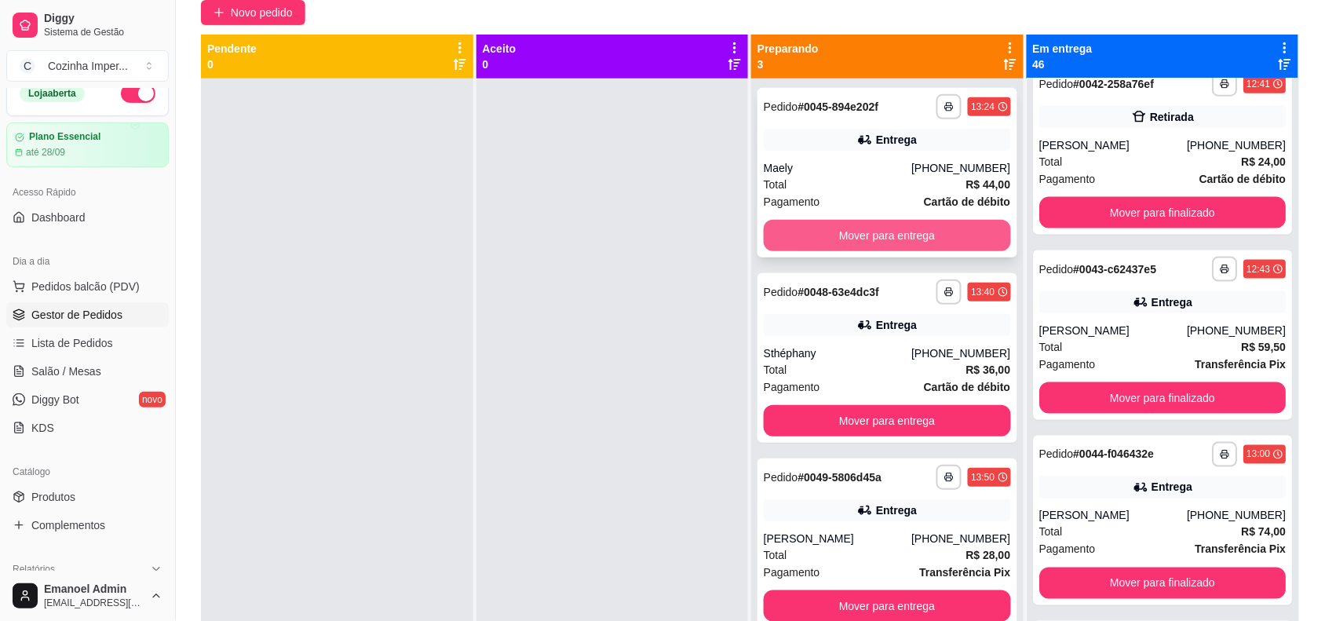
click at [881, 236] on button "Mover para entrega" at bounding box center [887, 235] width 247 height 31
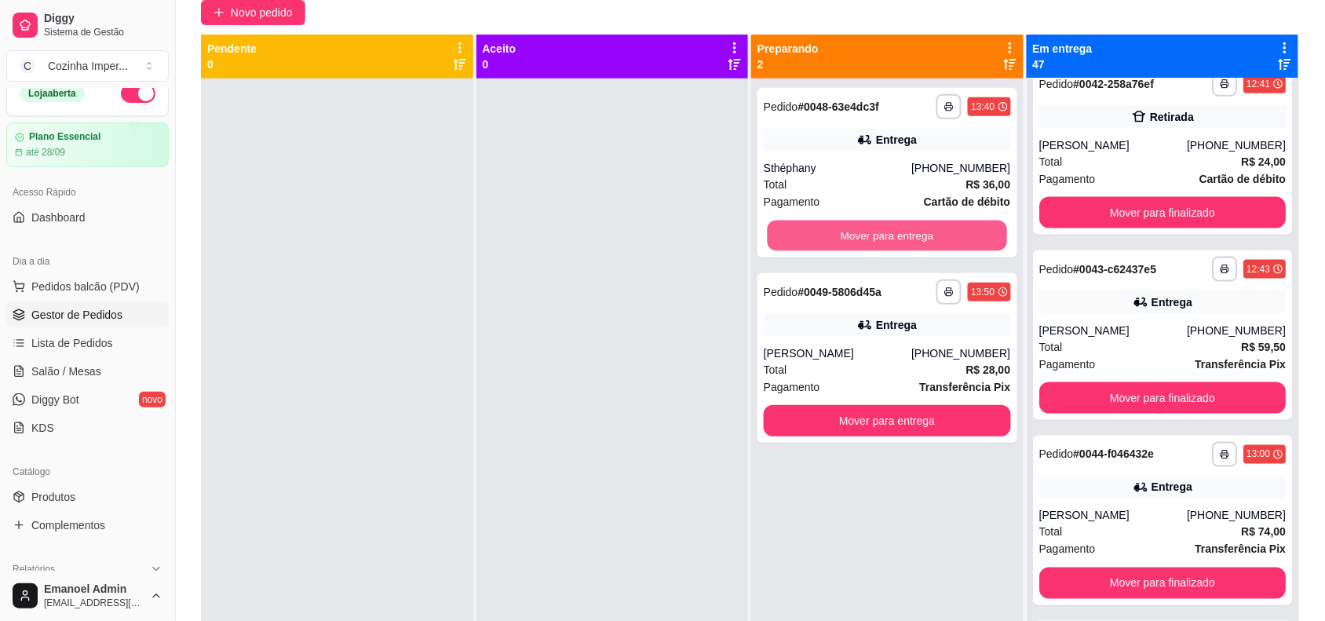
click at [881, 236] on button "Mover para entrega" at bounding box center [887, 236] width 239 height 31
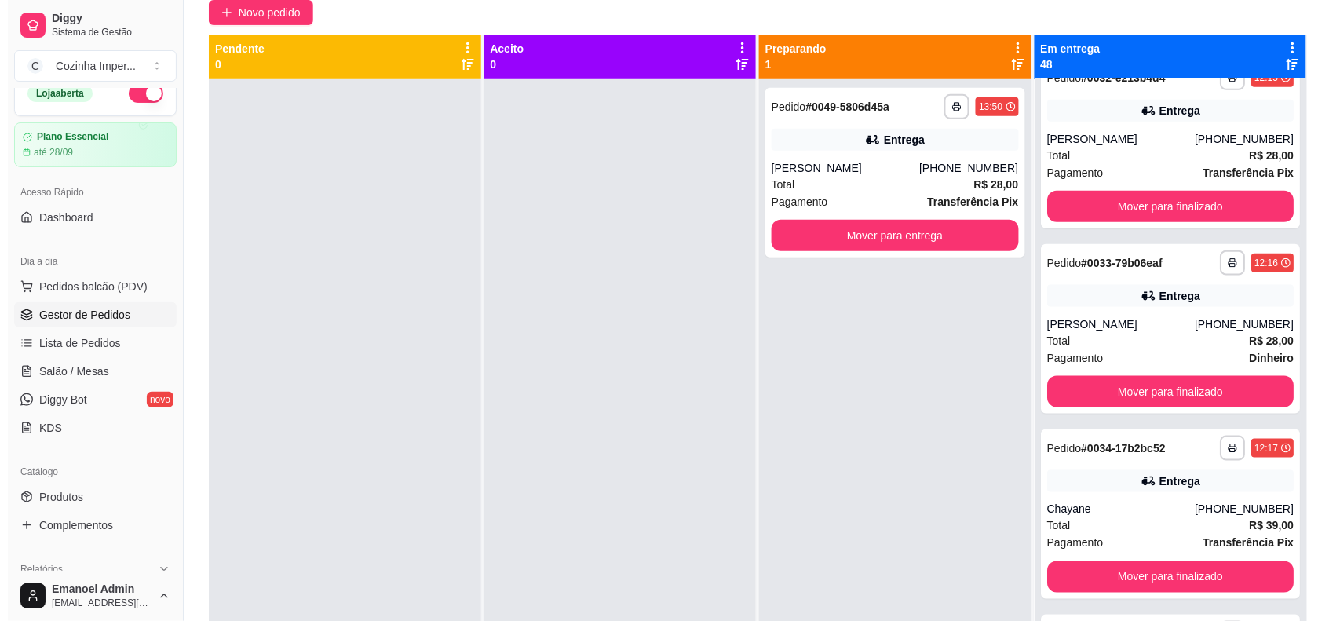
scroll to position [5754, 0]
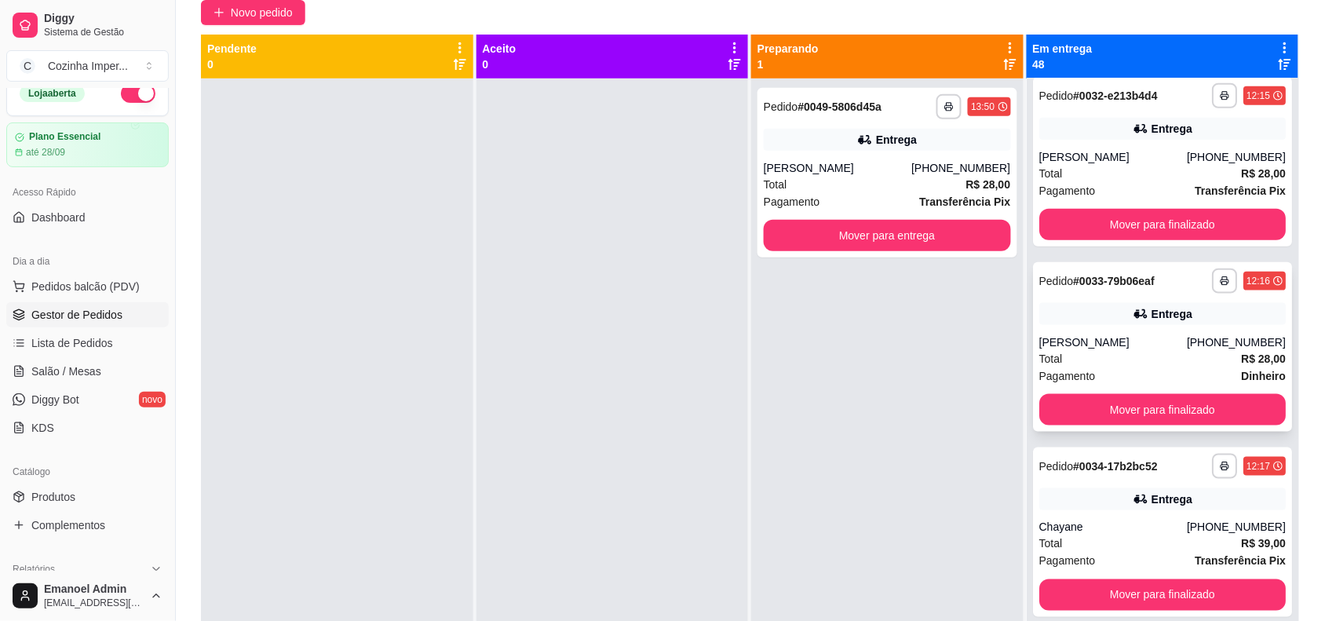
click at [1076, 339] on div "[PERSON_NAME]" at bounding box center [1113, 342] width 148 height 16
click at [908, 163] on div "Tatiana Ferreira alves" at bounding box center [838, 168] width 148 height 16
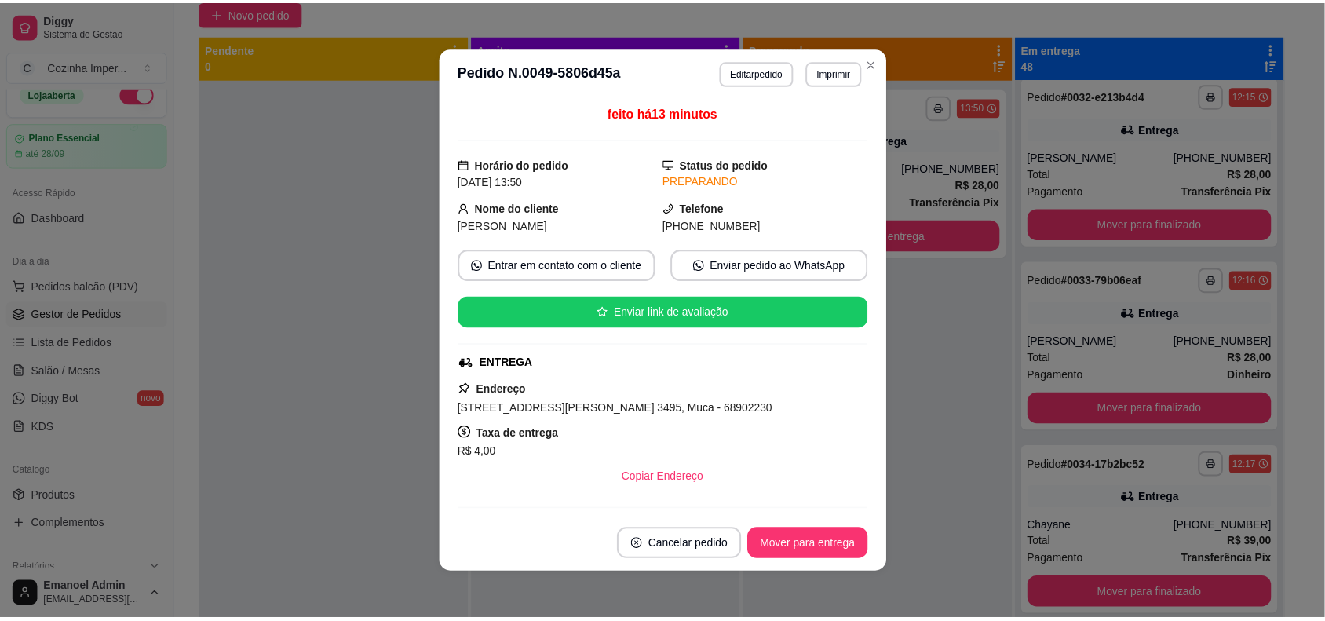
scroll to position [254, 0]
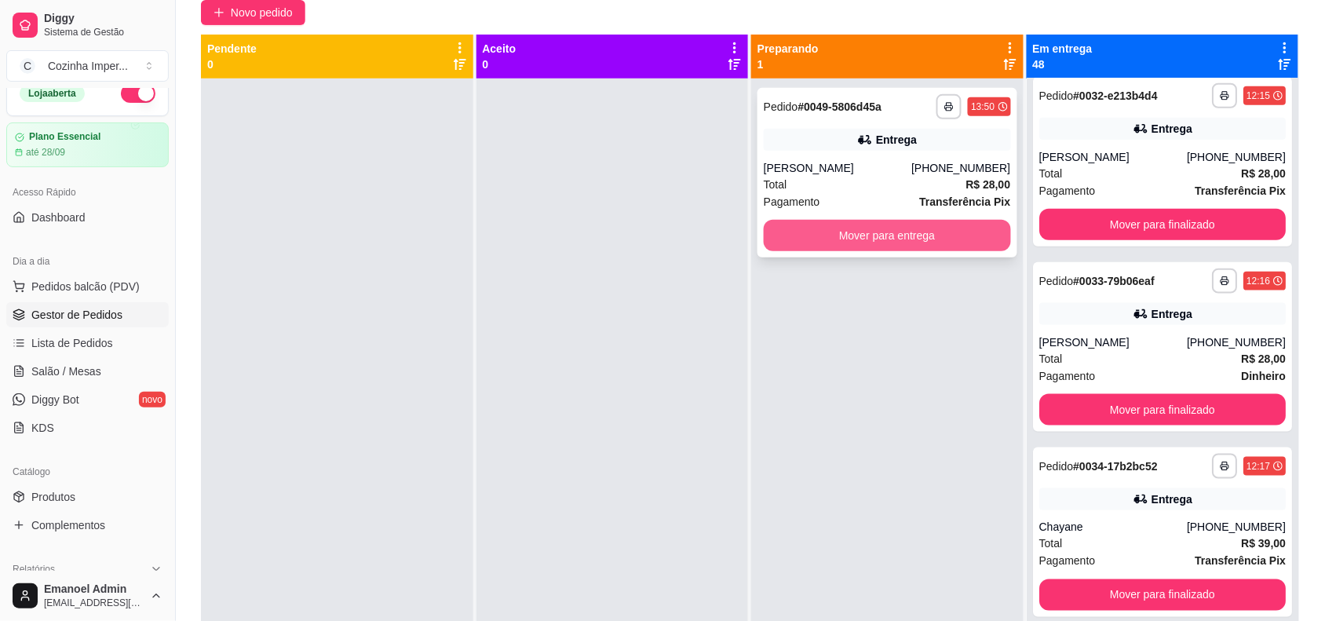
click at [948, 237] on button "Mover para entrega" at bounding box center [887, 235] width 247 height 31
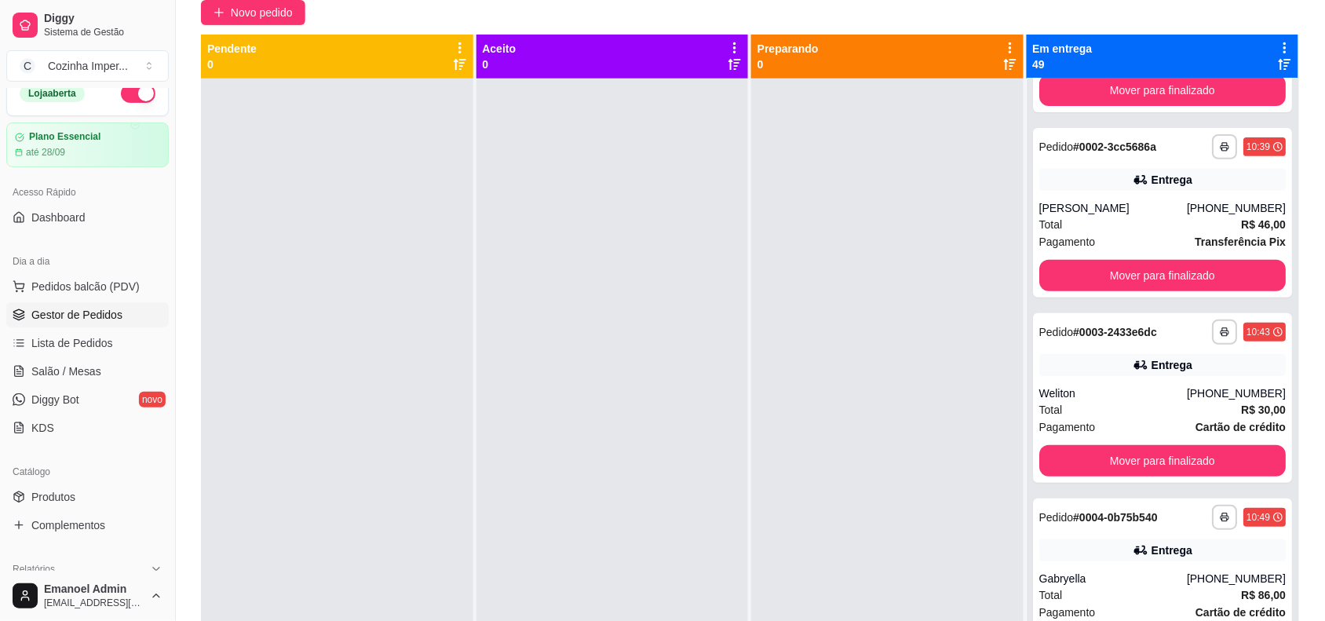
scroll to position [0, 0]
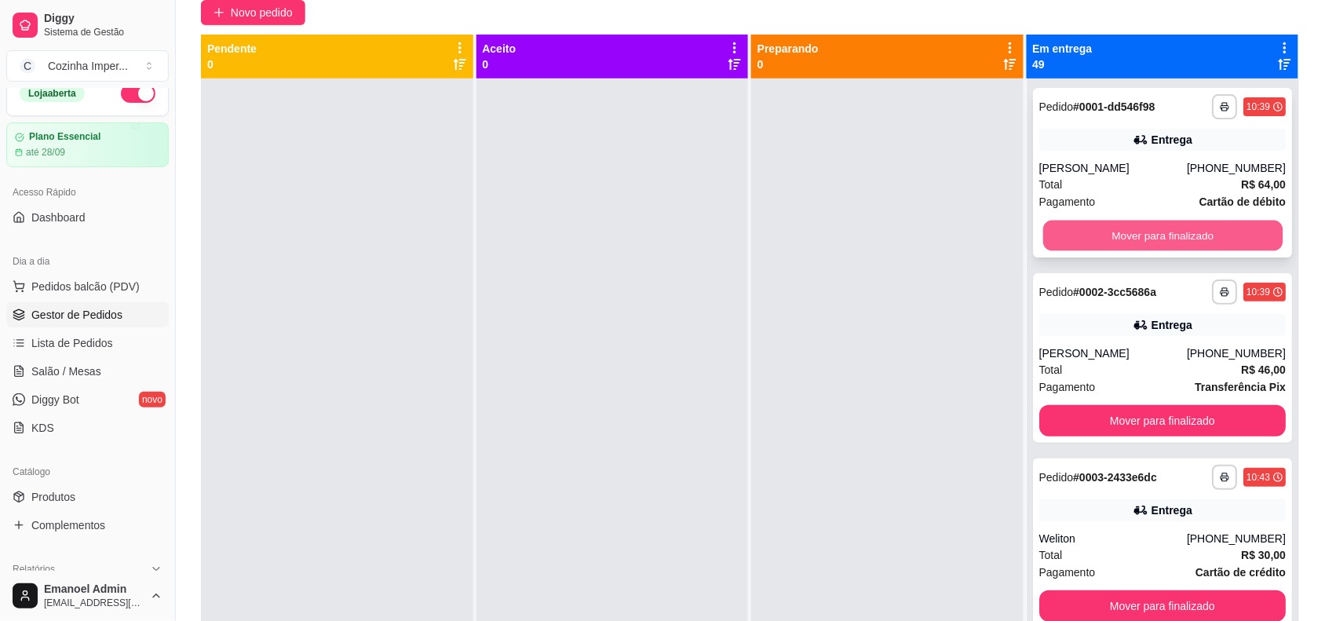
click at [1184, 230] on button "Mover para finalizado" at bounding box center [1162, 236] width 239 height 31
click at [1184, 230] on button "Mover para finalizado" at bounding box center [1162, 235] width 247 height 31
click at [1184, 230] on button "Mover para finalizado" at bounding box center [1162, 236] width 239 height 31
click at [1184, 230] on button "Mover para finalizado" at bounding box center [1162, 235] width 247 height 31
click at [1184, 230] on button "Mover para finalizado" at bounding box center [1162, 236] width 239 height 31
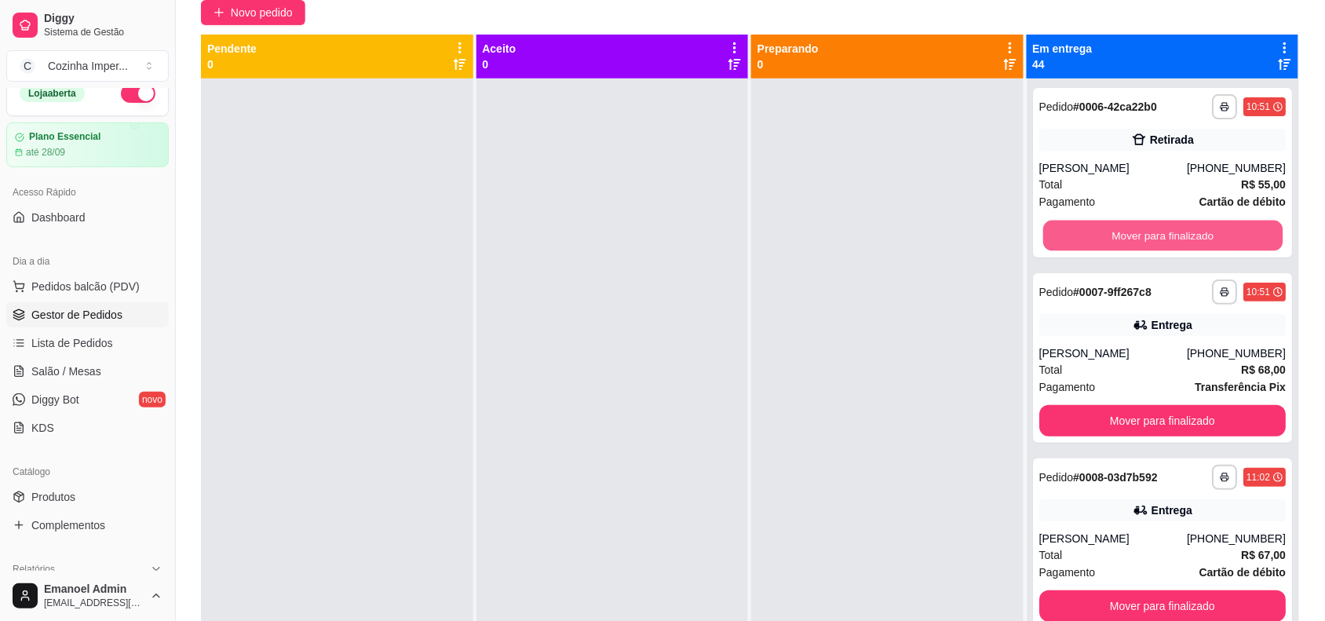
click at [1184, 230] on button "Mover para finalizado" at bounding box center [1162, 236] width 239 height 31
click at [1184, 230] on button "Mover para finalizado" at bounding box center [1162, 235] width 247 height 31
click at [1184, 230] on button "Mover para finalizado" at bounding box center [1162, 236] width 239 height 31
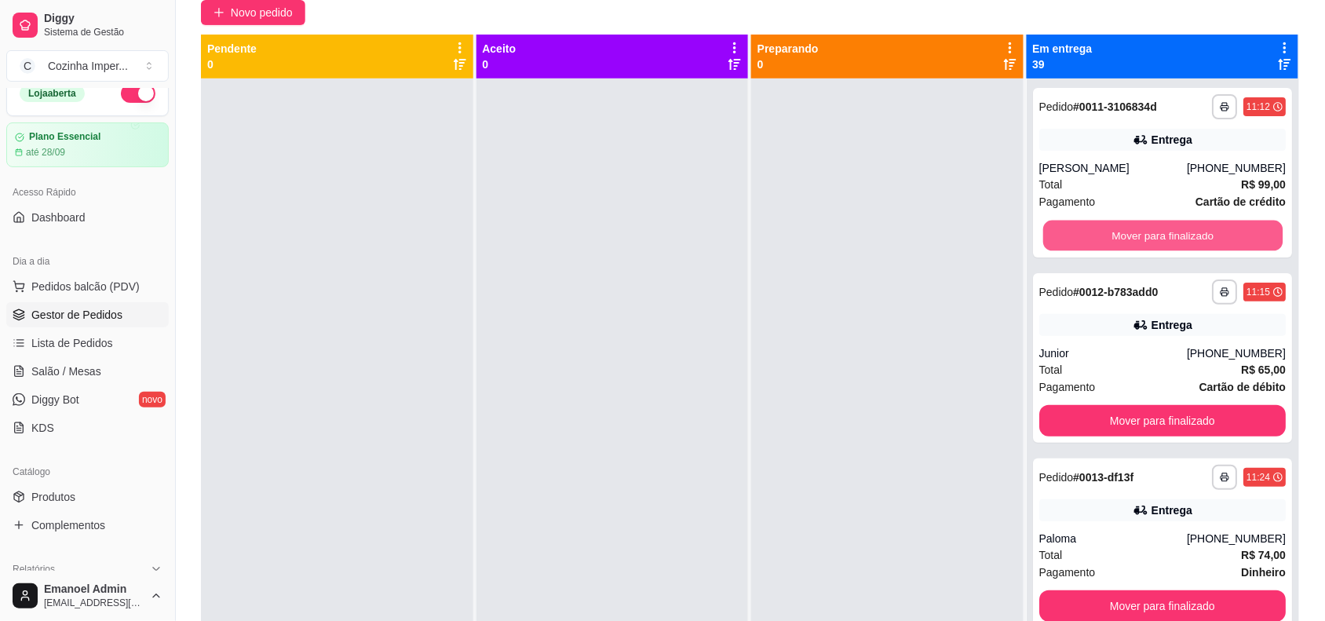
click at [1184, 230] on button "Mover para finalizado" at bounding box center [1162, 236] width 239 height 31
click at [1184, 230] on button "Mover para finalizado" at bounding box center [1162, 235] width 247 height 31
click at [1184, 230] on button "Mover para finalizado" at bounding box center [1162, 236] width 239 height 31
click at [1184, 230] on button "Mover para finalizado" at bounding box center [1162, 235] width 247 height 31
click at [1184, 230] on button "Mover para finalizado" at bounding box center [1162, 236] width 239 height 31
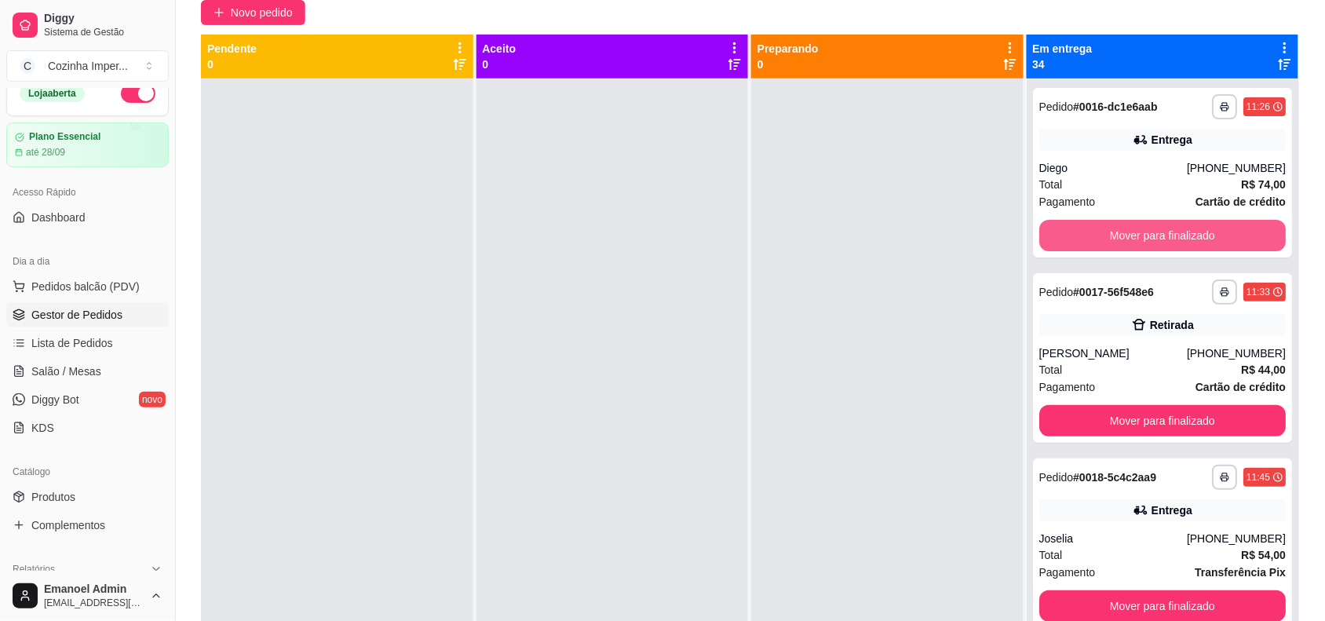
click at [1184, 230] on button "Mover para finalizado" at bounding box center [1162, 235] width 247 height 31
click at [1184, 230] on button "Mover para finalizado" at bounding box center [1162, 236] width 239 height 31
click at [1184, 230] on button "Mover para finalizado" at bounding box center [1162, 235] width 247 height 31
click at [1184, 230] on button "Mover para finalizado" at bounding box center [1162, 236] width 239 height 31
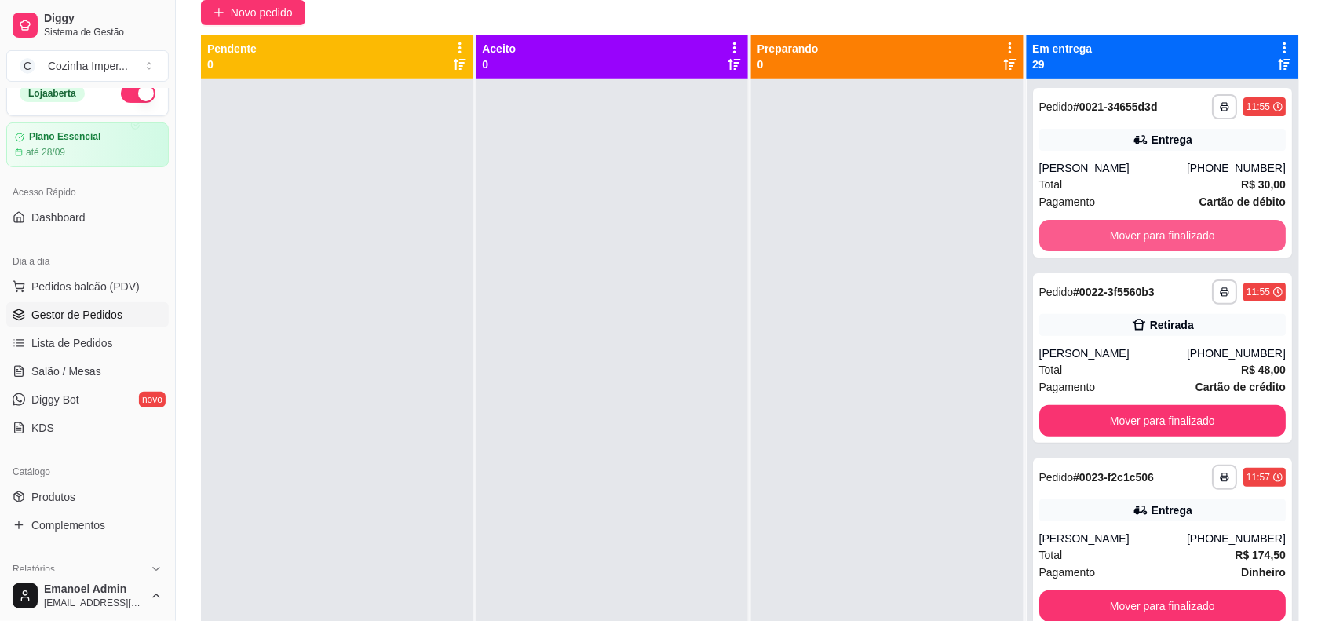
click at [1184, 230] on button "Mover para finalizado" at bounding box center [1162, 235] width 247 height 31
click at [1184, 230] on button "Mover para finalizado" at bounding box center [1162, 236] width 239 height 31
click at [1184, 230] on button "Mover para finalizado" at bounding box center [1162, 235] width 247 height 31
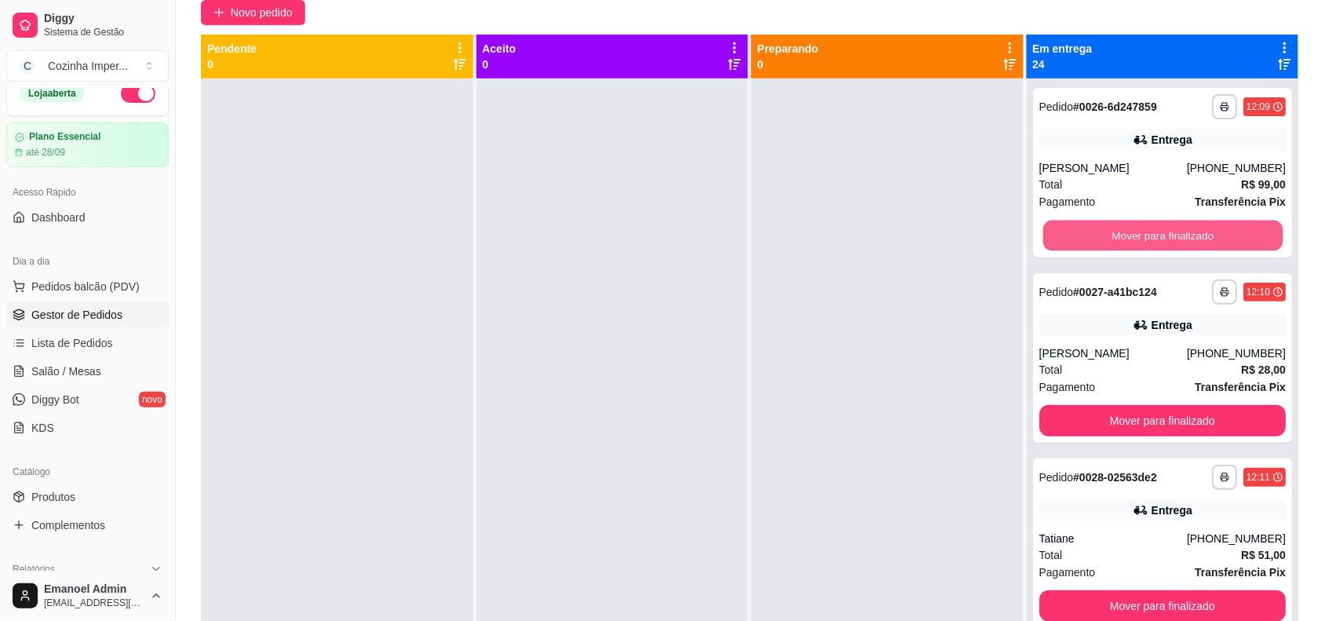
click at [1184, 230] on button "Mover para finalizado" at bounding box center [1162, 236] width 239 height 31
click at [1184, 230] on button "Mover para finalizado" at bounding box center [1162, 235] width 247 height 31
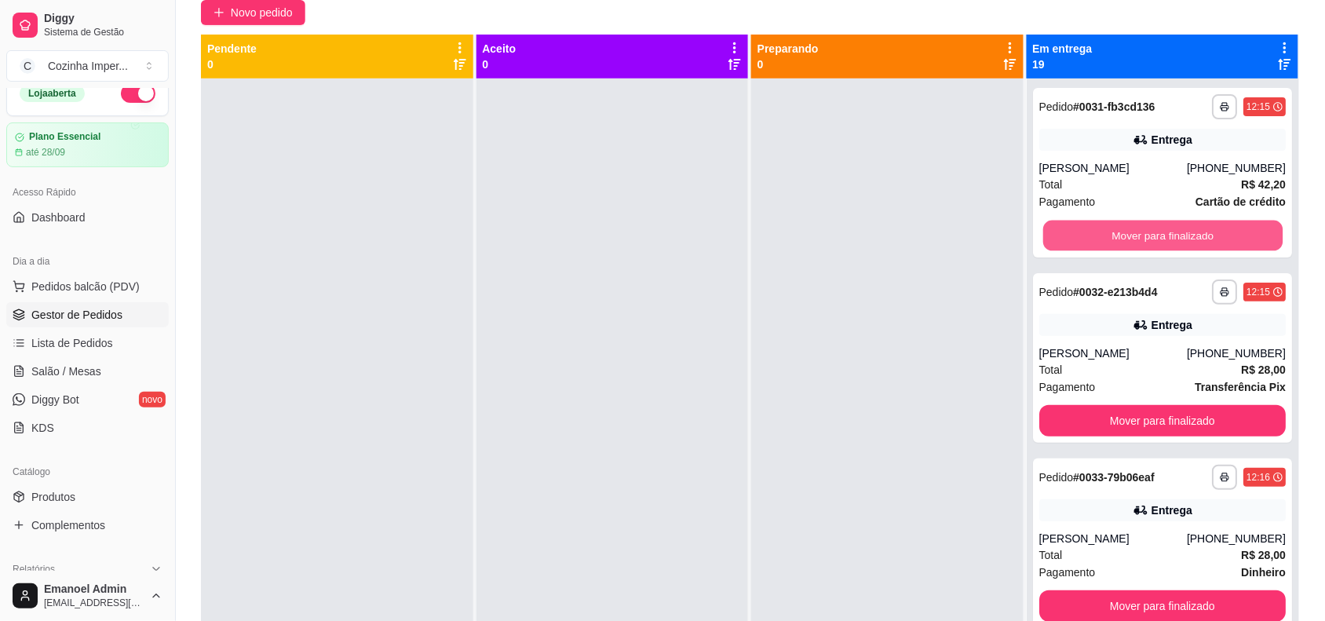
click at [1184, 230] on button "Mover para finalizado" at bounding box center [1162, 236] width 239 height 31
click at [1184, 230] on div "Mover para finalizado" at bounding box center [1162, 235] width 247 height 31
click at [1179, 232] on button "Mover para finalizado" at bounding box center [1162, 235] width 247 height 31
click at [1179, 232] on button "Mover para finalizado" at bounding box center [1162, 236] width 239 height 31
click at [1179, 232] on button "Mover para finalizado" at bounding box center [1162, 235] width 247 height 31
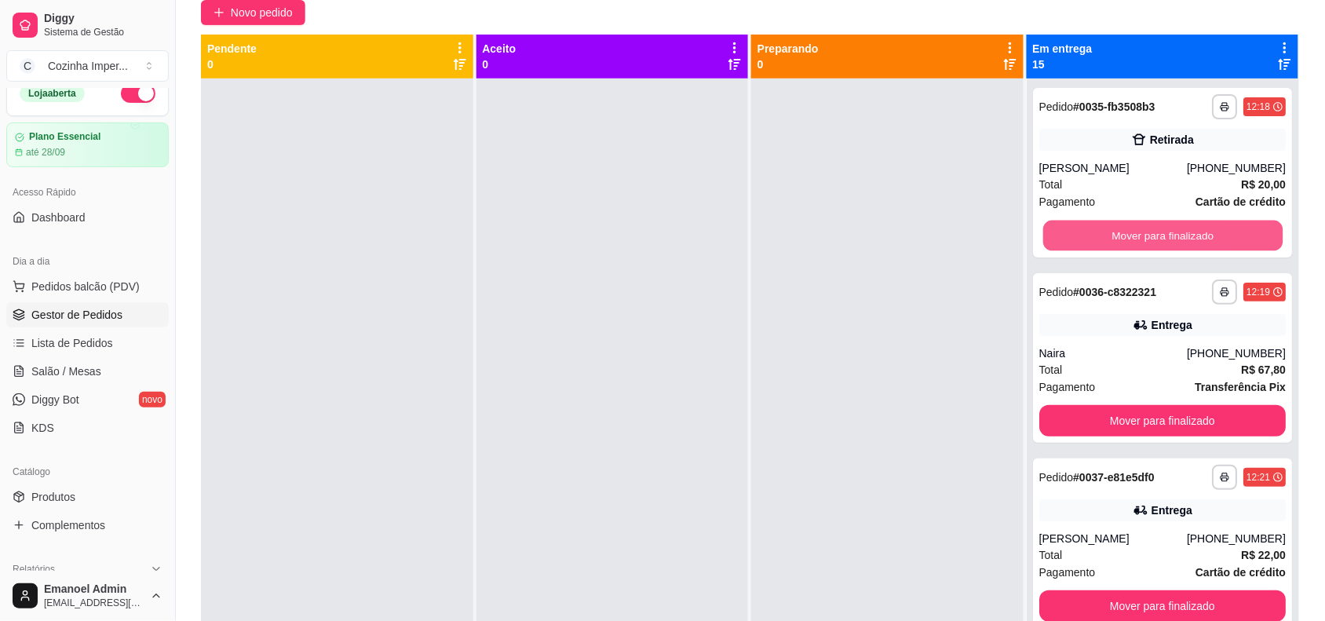
click at [1179, 233] on button "Mover para finalizado" at bounding box center [1162, 236] width 239 height 31
click at [1179, 233] on button "Mover para finalizado" at bounding box center [1162, 235] width 247 height 31
click at [1179, 233] on button "Mover para finalizado" at bounding box center [1162, 236] width 239 height 31
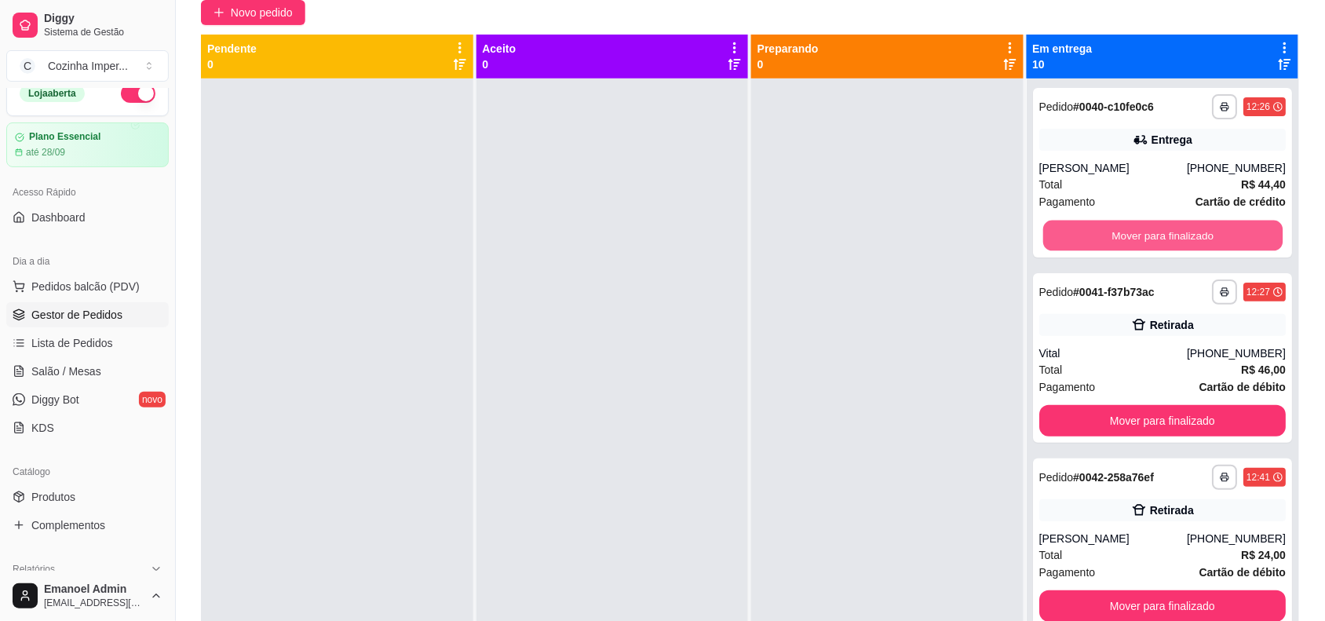
click at [1179, 233] on button "Mover para finalizado" at bounding box center [1162, 236] width 239 height 31
click at [1179, 233] on button "Mover para finalizado" at bounding box center [1162, 235] width 247 height 31
click at [1179, 233] on button "Mover para finalizado" at bounding box center [1162, 236] width 239 height 31
click at [1179, 233] on button "Mover para finalizado" at bounding box center [1162, 235] width 247 height 31
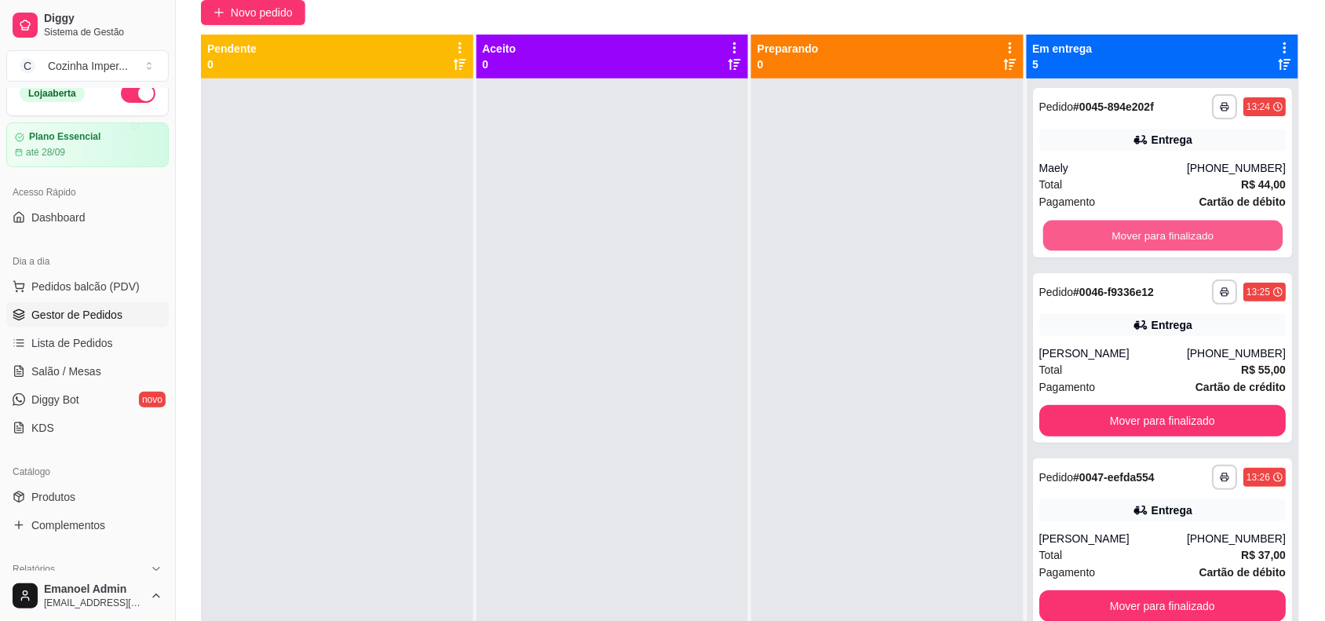
click at [1179, 233] on button "Mover para finalizado" at bounding box center [1162, 236] width 239 height 31
click at [1179, 233] on button "Mover para finalizado" at bounding box center [1162, 235] width 247 height 31
click at [1179, 233] on button "Mover para finalizado" at bounding box center [1162, 236] width 239 height 31
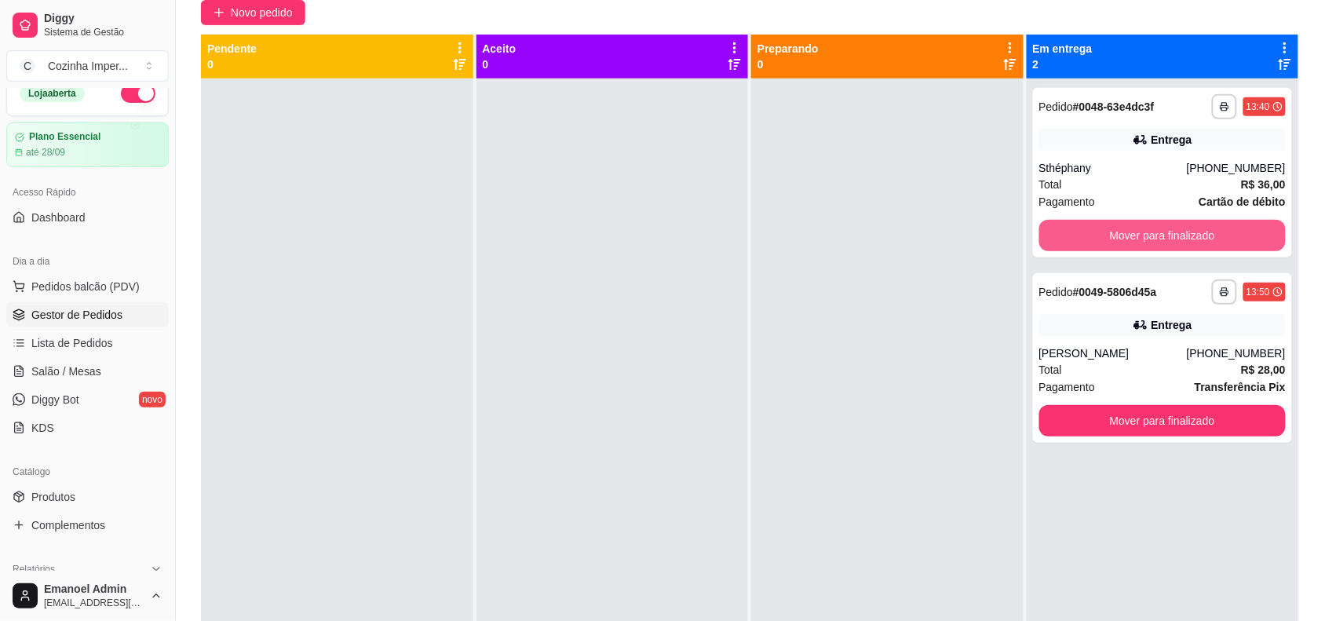
click at [1179, 233] on button "Mover para finalizado" at bounding box center [1162, 235] width 247 height 31
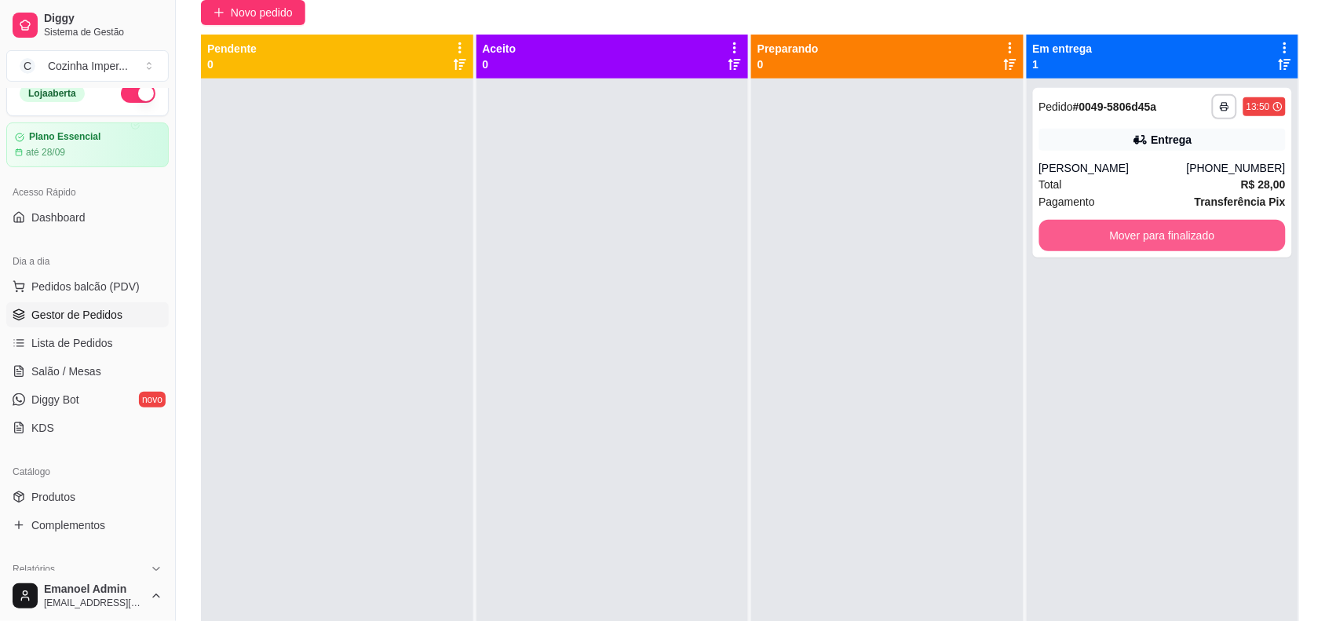
click at [1179, 233] on button "Mover para finalizado" at bounding box center [1162, 235] width 247 height 31
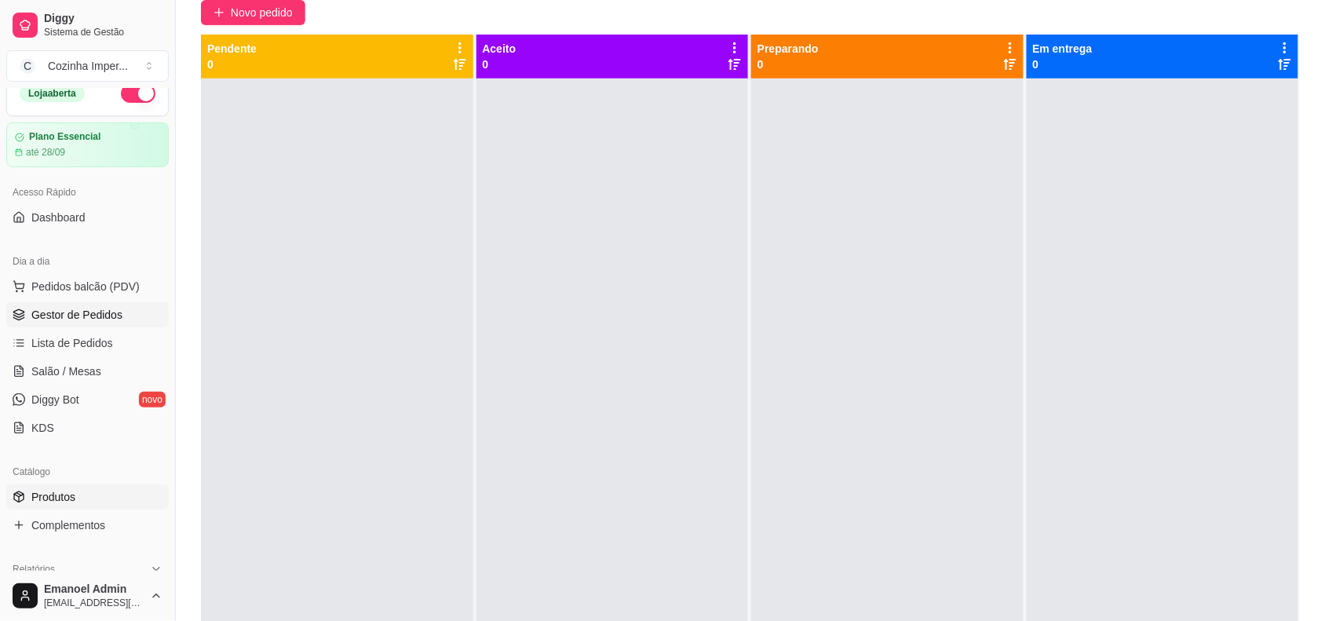
click at [112, 491] on link "Produtos" at bounding box center [87, 496] width 163 height 25
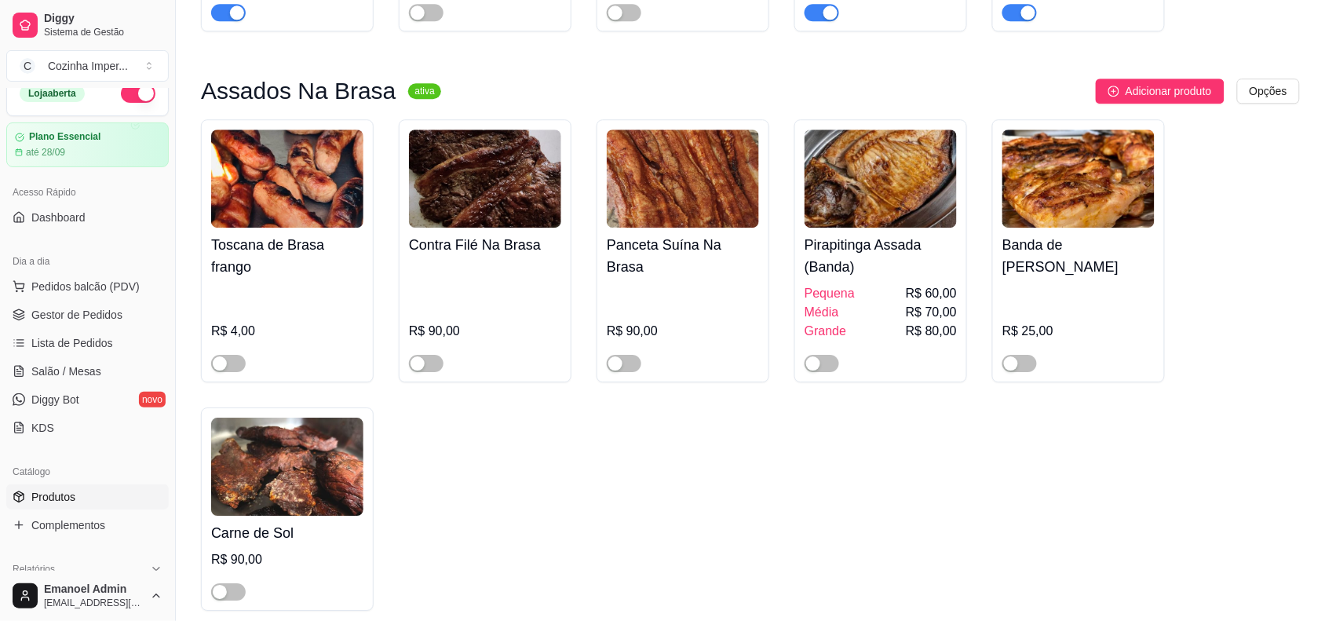
scroll to position [1276, 0]
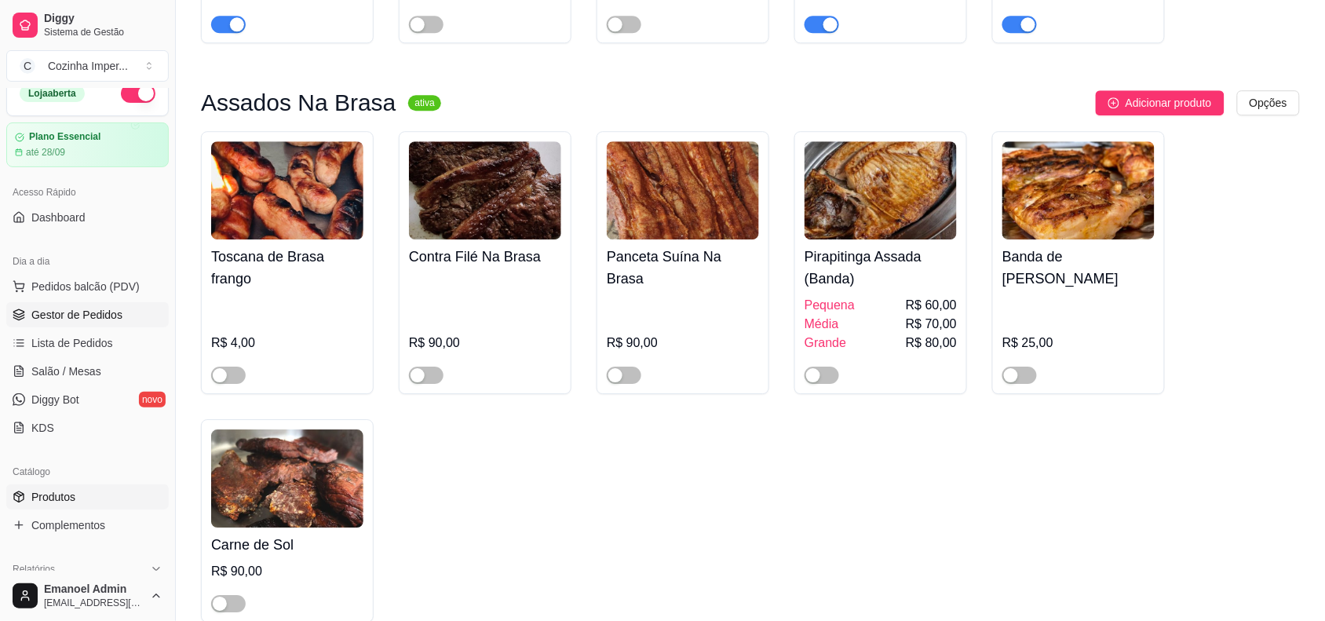
click at [115, 318] on span "Gestor de Pedidos" at bounding box center [76, 315] width 91 height 16
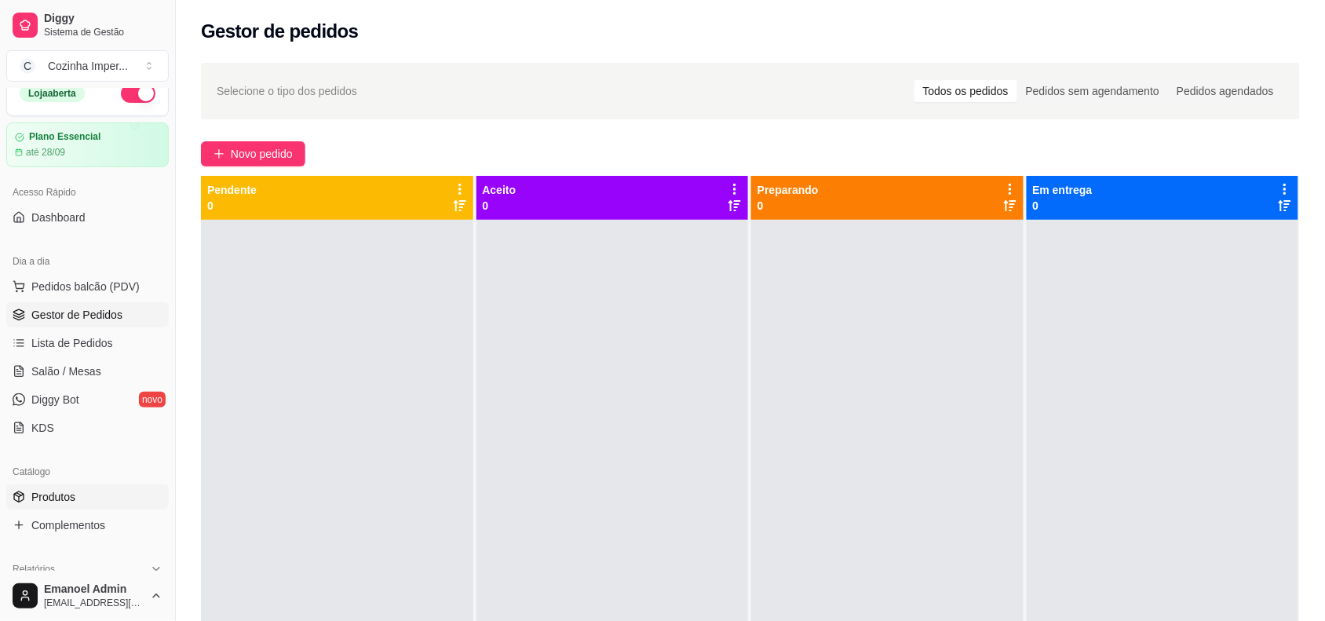
click at [100, 501] on link "Produtos" at bounding box center [87, 496] width 163 height 25
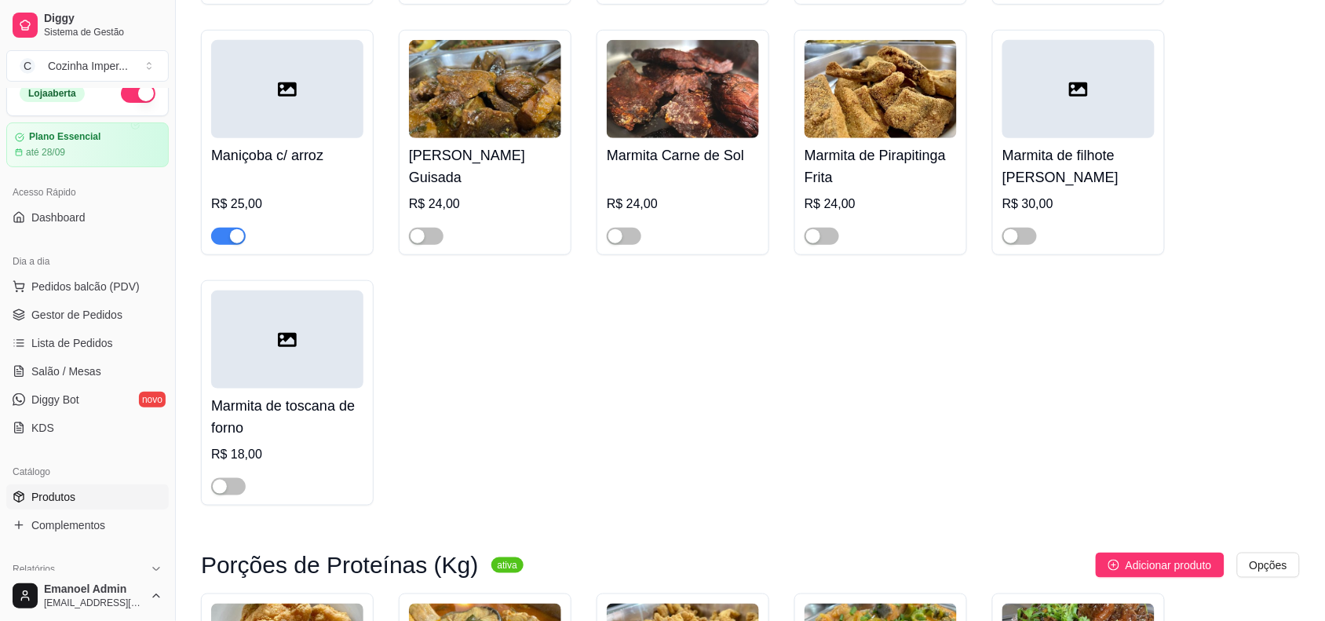
scroll to position [3827, 0]
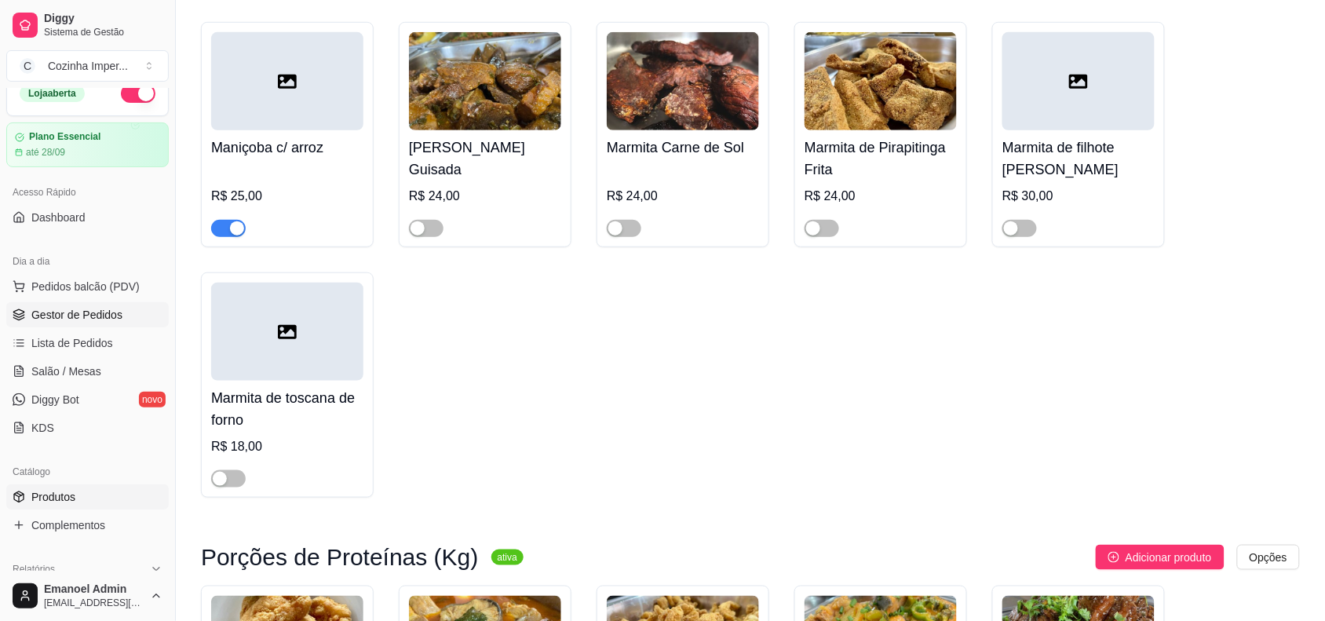
click at [132, 315] on link "Gestor de Pedidos" at bounding box center [87, 314] width 163 height 25
